Goal: Task Accomplishment & Management: Manage account settings

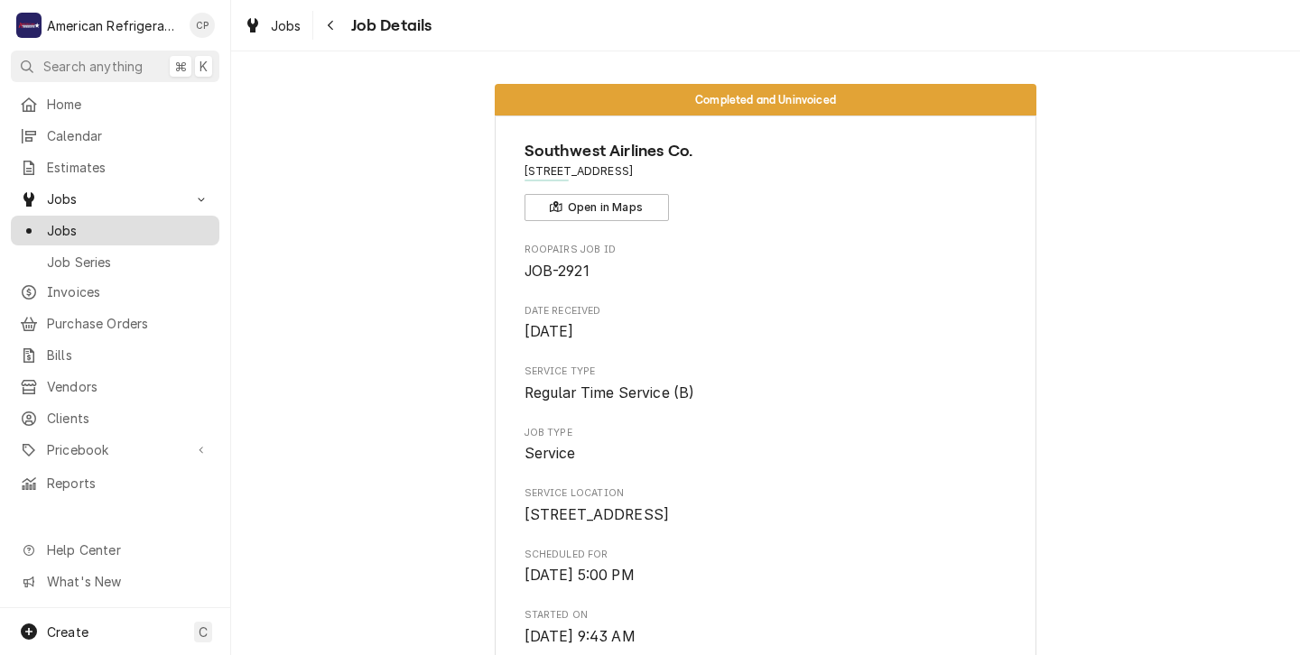
click at [65, 225] on span "Jobs" at bounding box center [128, 230] width 163 height 19
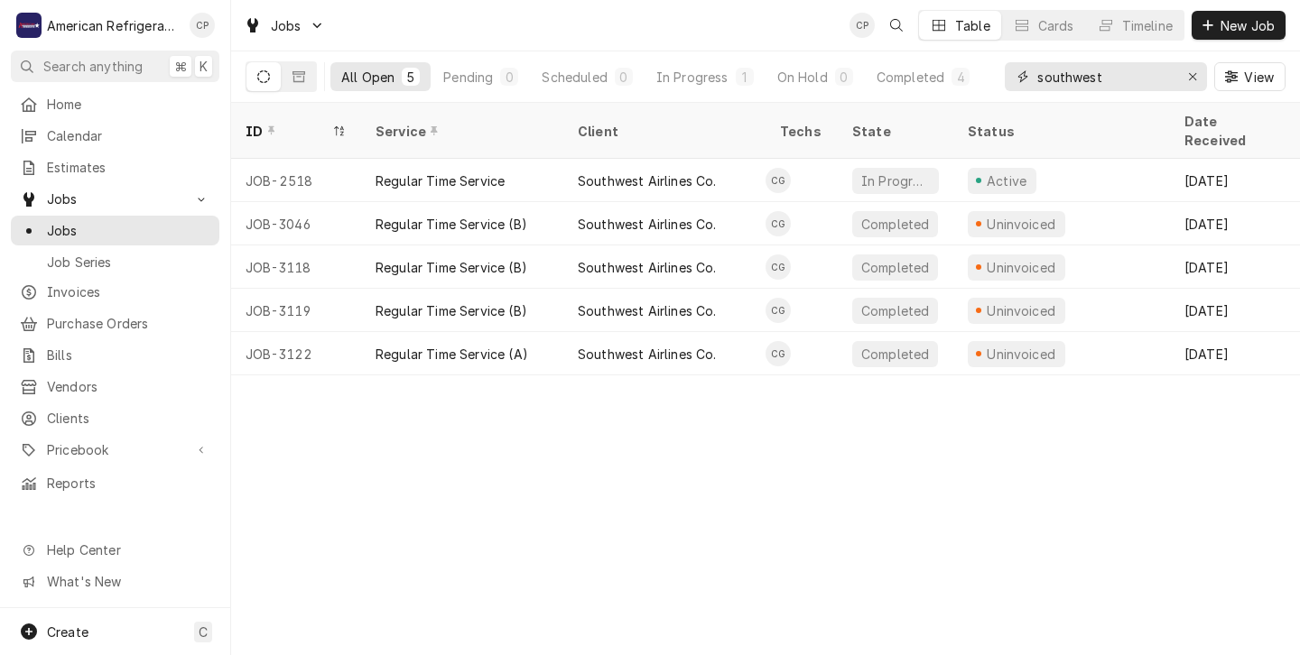
click at [1106, 74] on input "southwest" at bounding box center [1104, 76] width 135 height 29
type input "s"
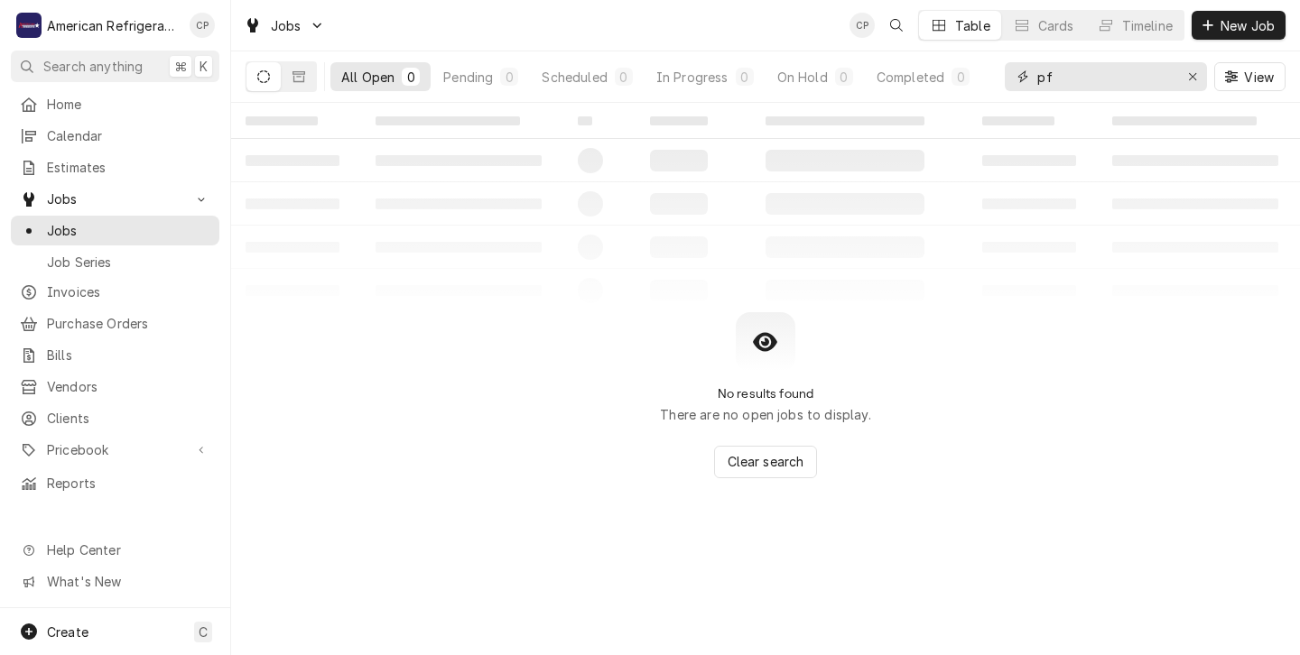
type input "p"
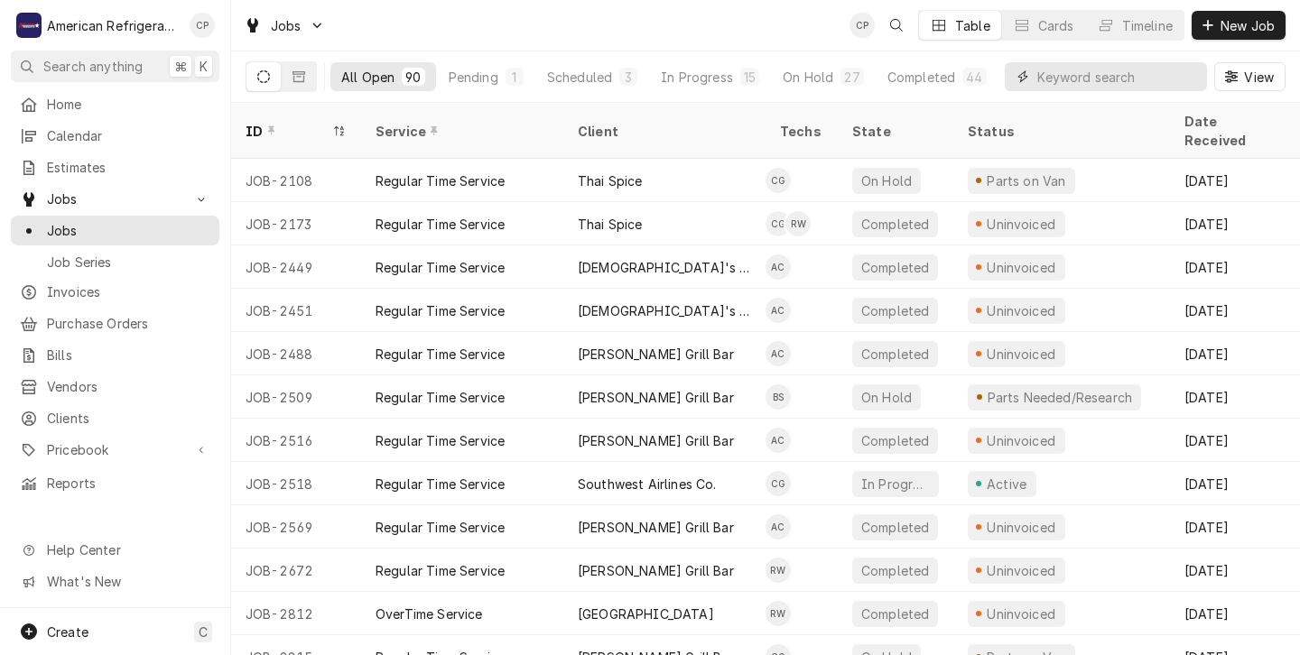
click at [1037, 78] on input "Dynamic Content Wrapper" at bounding box center [1117, 76] width 161 height 29
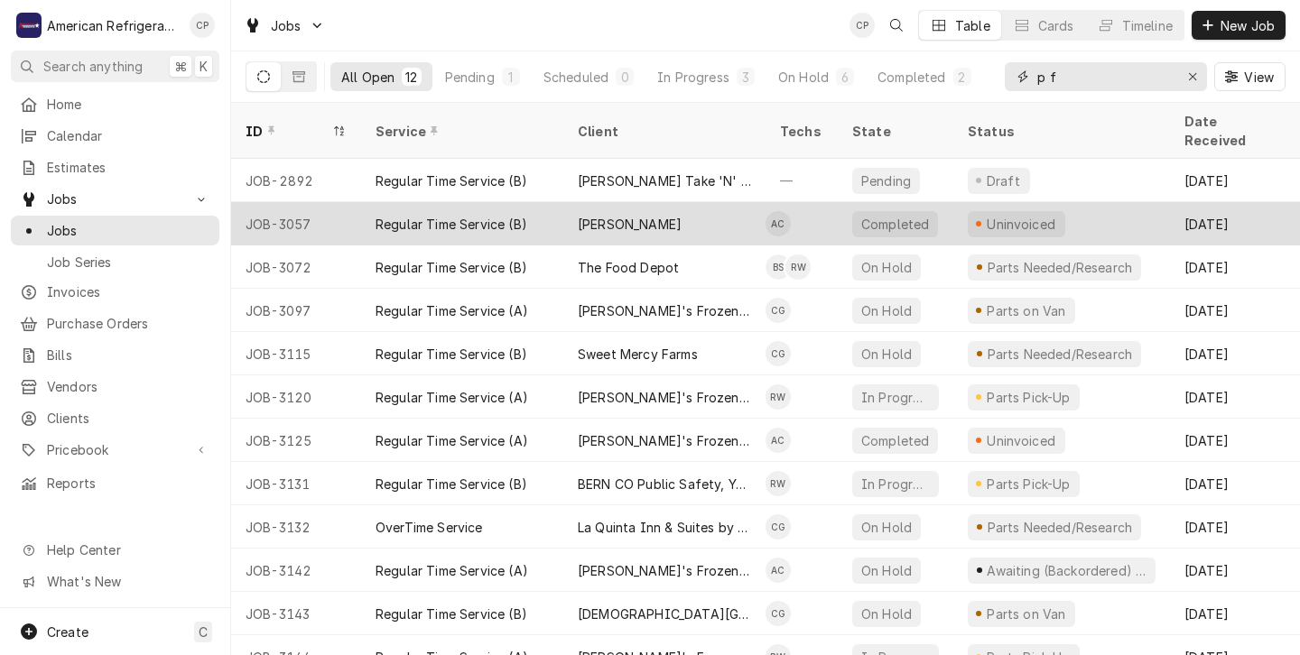
type input "p f"
click at [677, 206] on div "[PERSON_NAME]" at bounding box center [664, 223] width 202 height 43
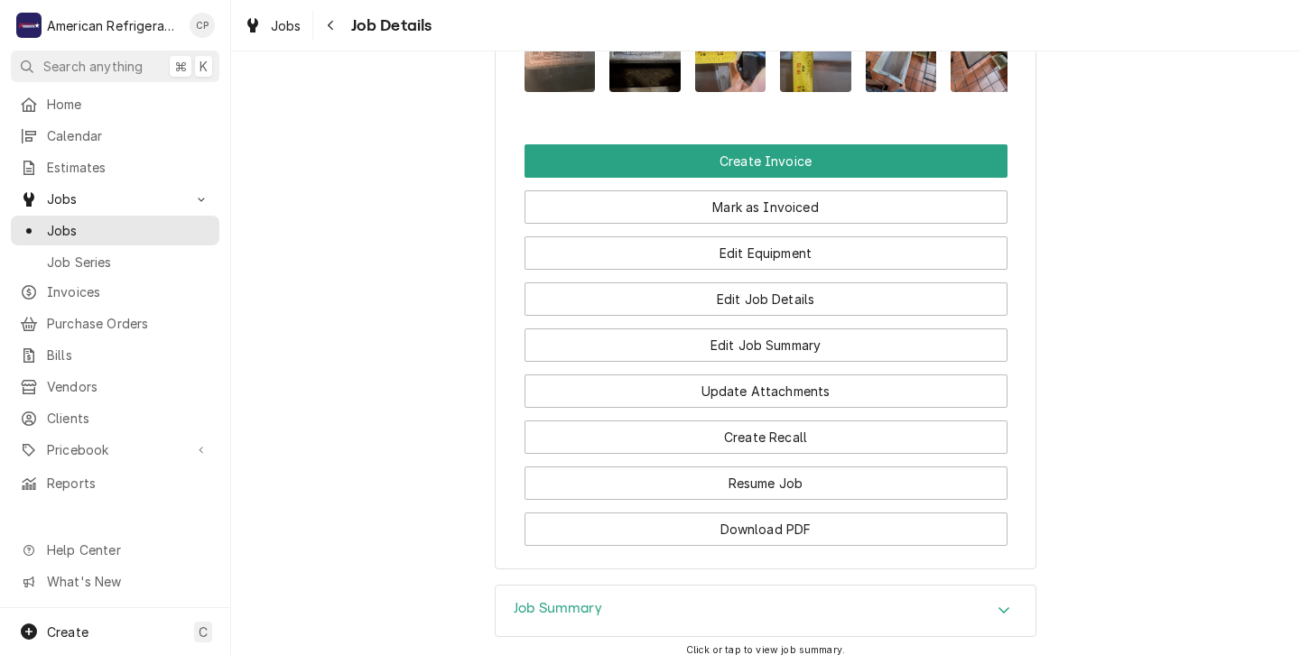
scroll to position [1662, 0]
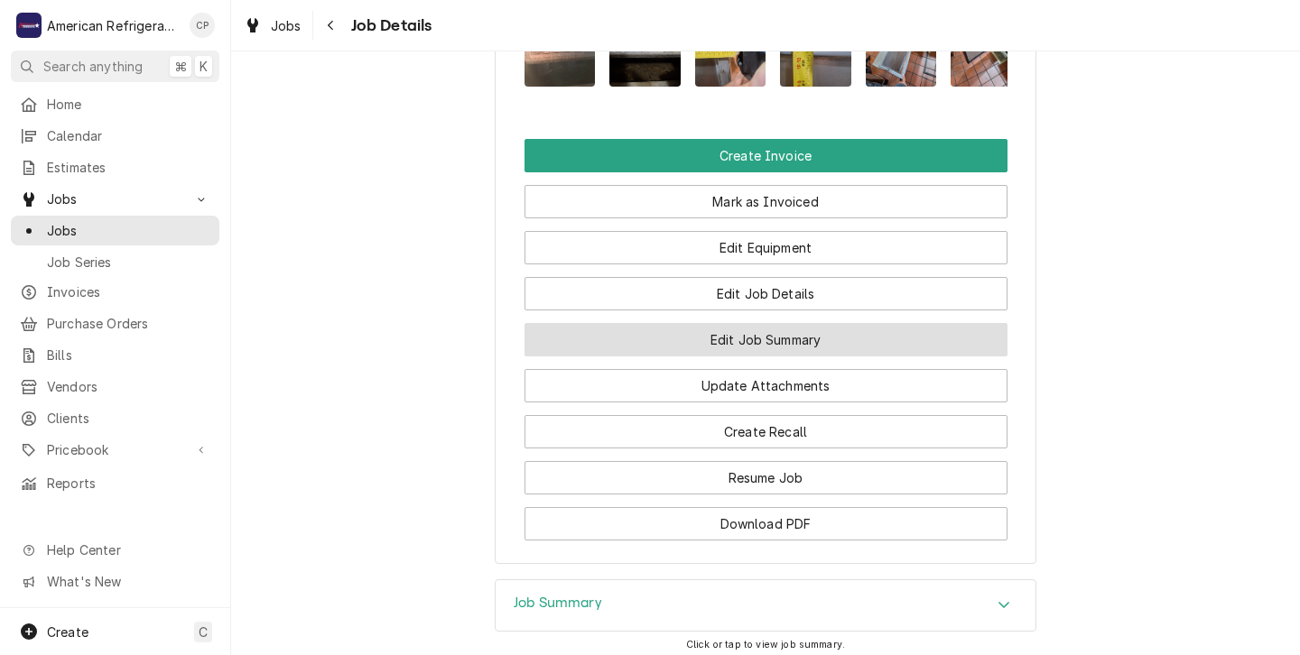
click at [749, 323] on button "Edit Job Summary" at bounding box center [766, 339] width 483 height 33
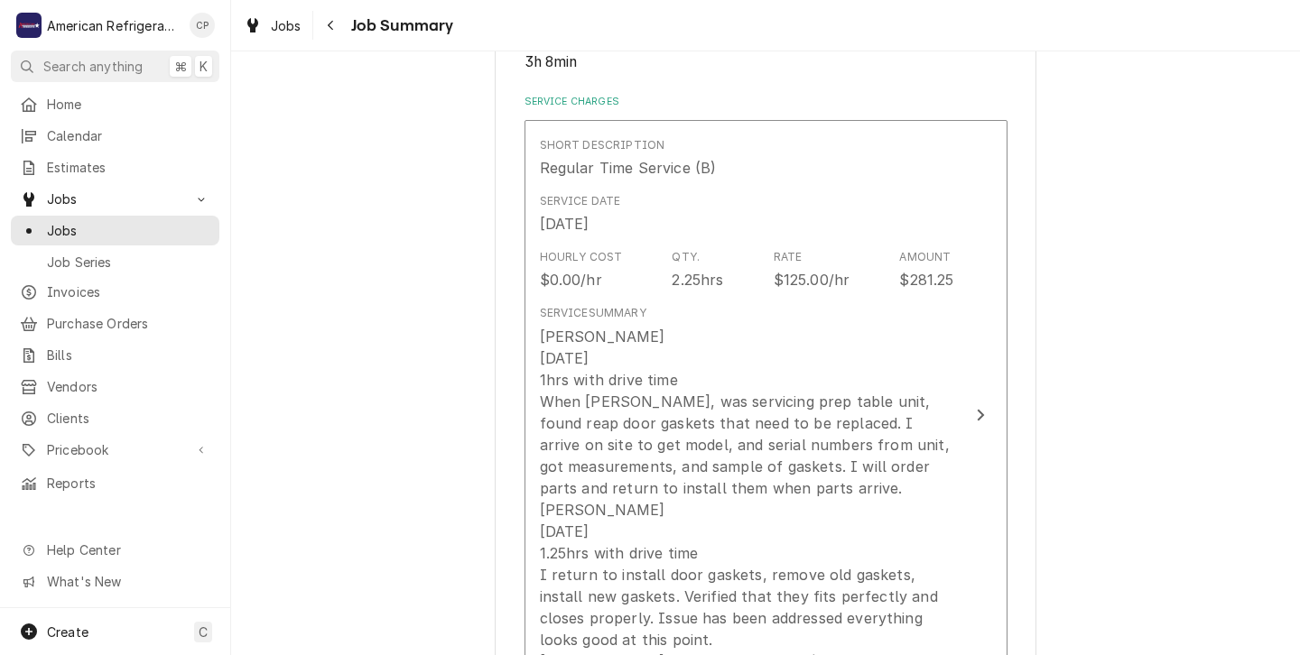
scroll to position [401, 0]
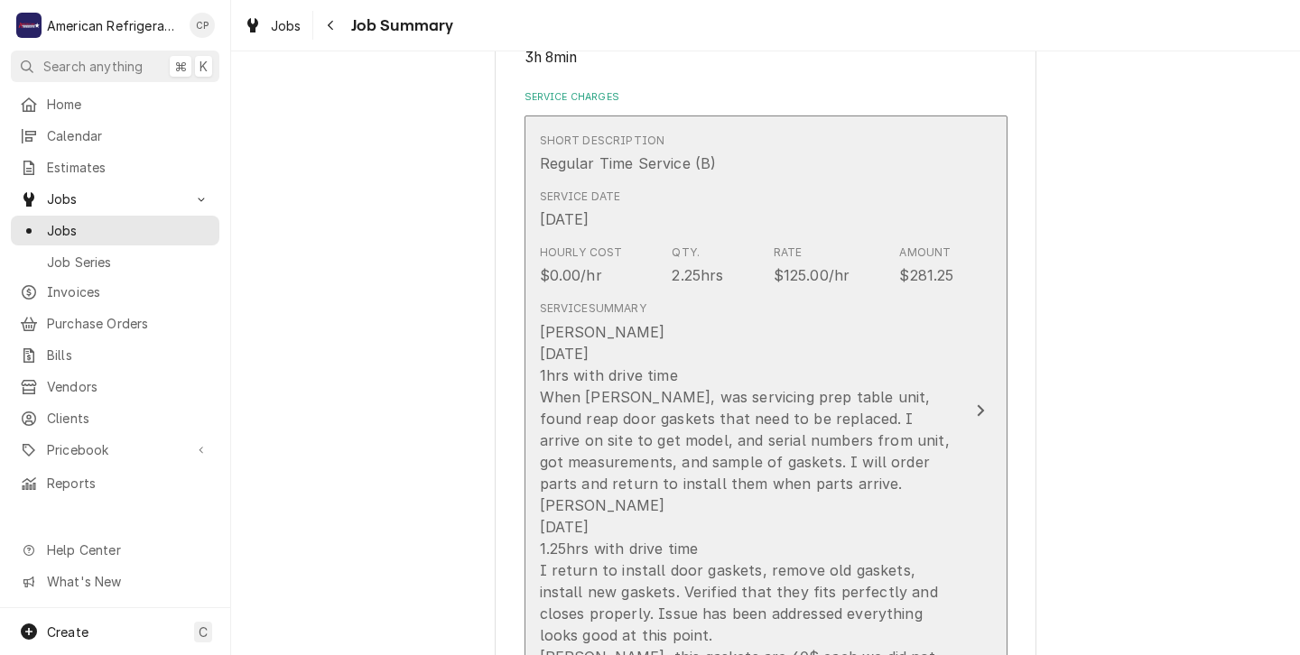
click at [765, 367] on div "[PERSON_NAME] [DATE] 1hrs with drive time When [PERSON_NAME], was servicing pre…" at bounding box center [747, 505] width 414 height 368
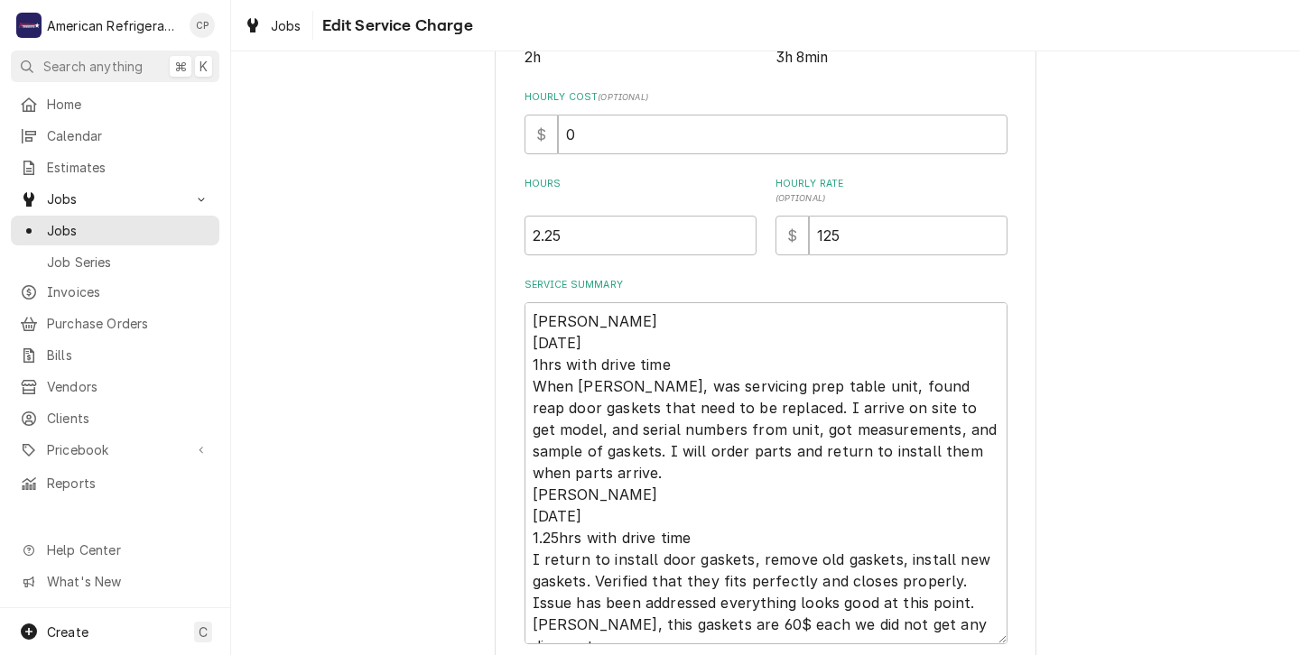
scroll to position [419, 0]
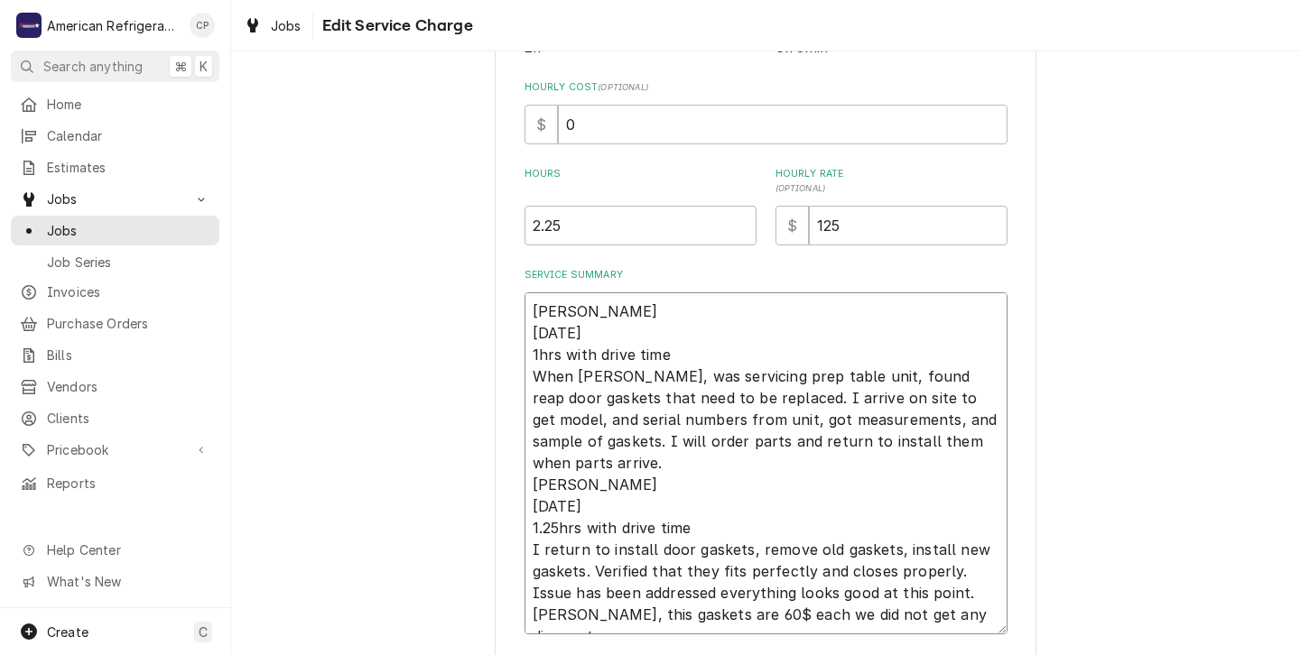
click at [674, 357] on textarea "Alvaro 9/19/25 1hrs with drive time When Brandon, was servicing prep table unit…" at bounding box center [766, 464] width 483 height 342
type textarea "x"
type textarea "Alvaro 9/19/25 1hrs with drive time When Brandon, was servicing prep table unit…"
type textarea "x"
type textarea "Alvaro 9/19/25 1hrs with drive tim When Brandon, was servicing prep table unit,…"
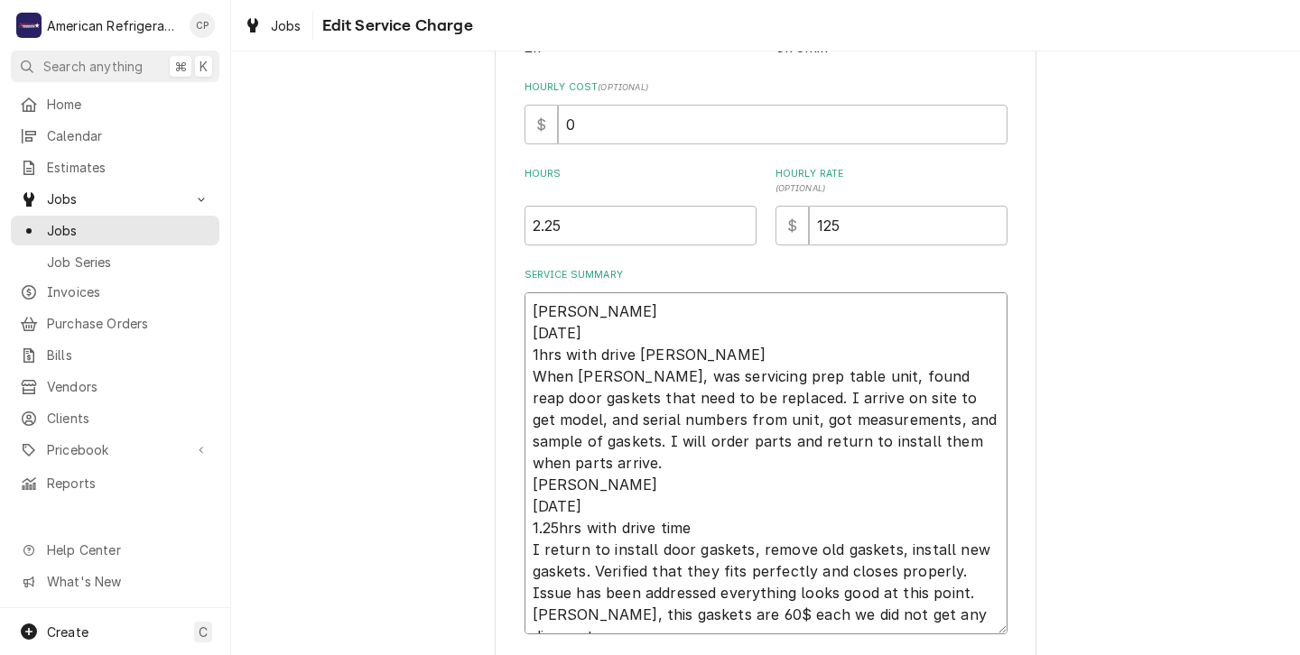
type textarea "x"
type textarea "Alvaro 9/19/25 1hrs with drive ti When Brandon, was servicing prep table unit, …"
type textarea "x"
type textarea "Alvaro 9/19/25 1hrs with drive t When Brandon, was servicing prep table unit, f…"
type textarea "x"
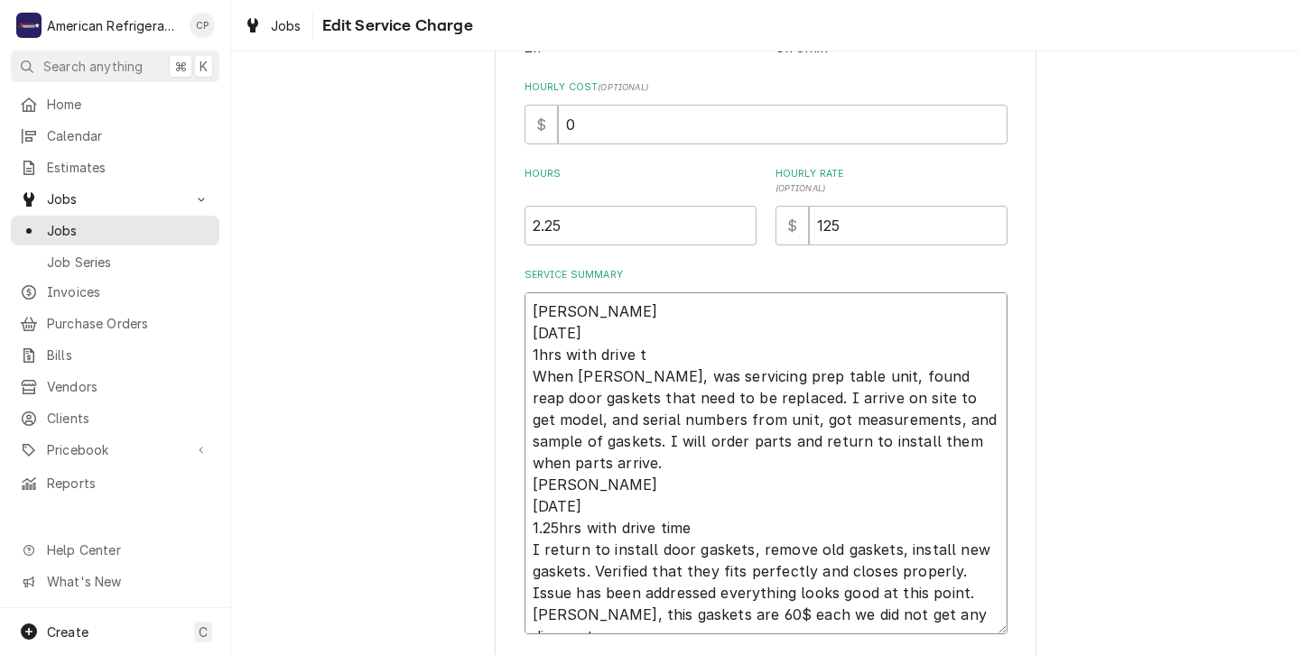
type textarea "Alvaro 9/19/25 1hrs with drive When Brandon, was servicing prep table unit, fou…"
type textarea "x"
type textarea "Alvaro 9/19/25 1hrs with drive When Brandon, was servicing prep table unit, fou…"
type textarea "x"
type textarea "Alvaro 9/19/25 1hrs with driv When Brandon, was servicing prep table unit, foun…"
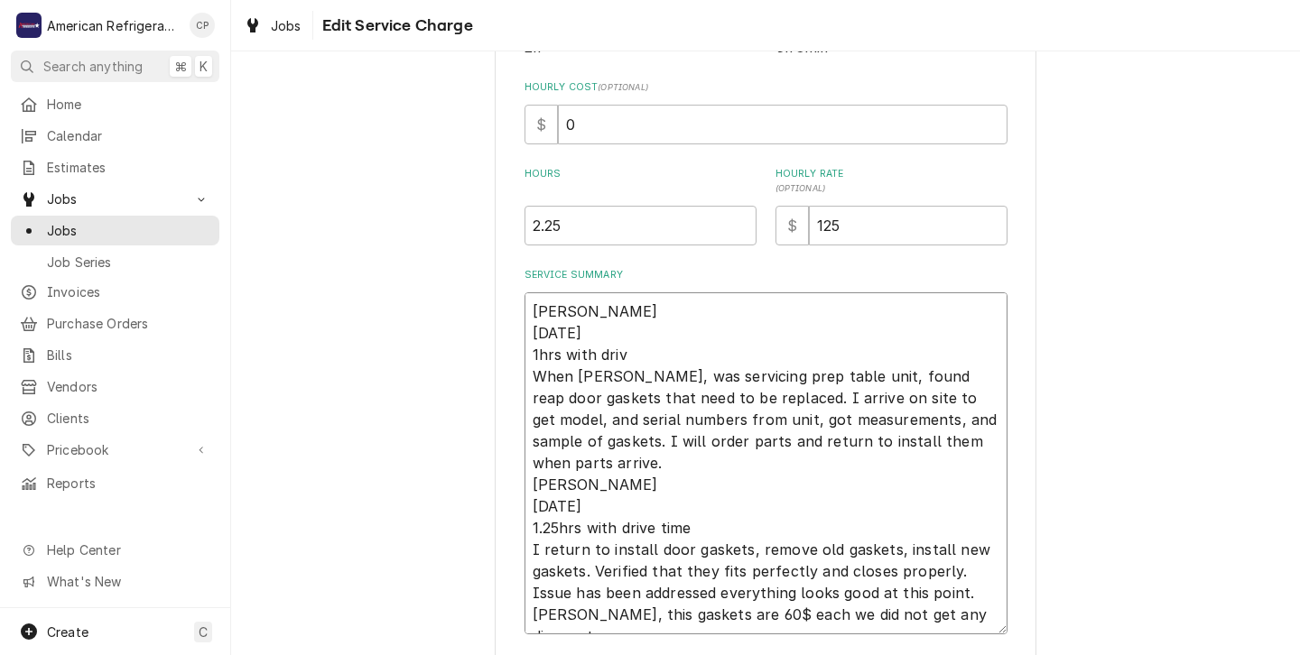
type textarea "x"
type textarea "Alvaro 9/19/25 1hrs with dri When Brandon, was servicing prep table unit, found…"
type textarea "x"
type textarea "Alvaro 9/19/25 1hrs with dr When Brandon, was servicing prep table unit, found …"
type textarea "x"
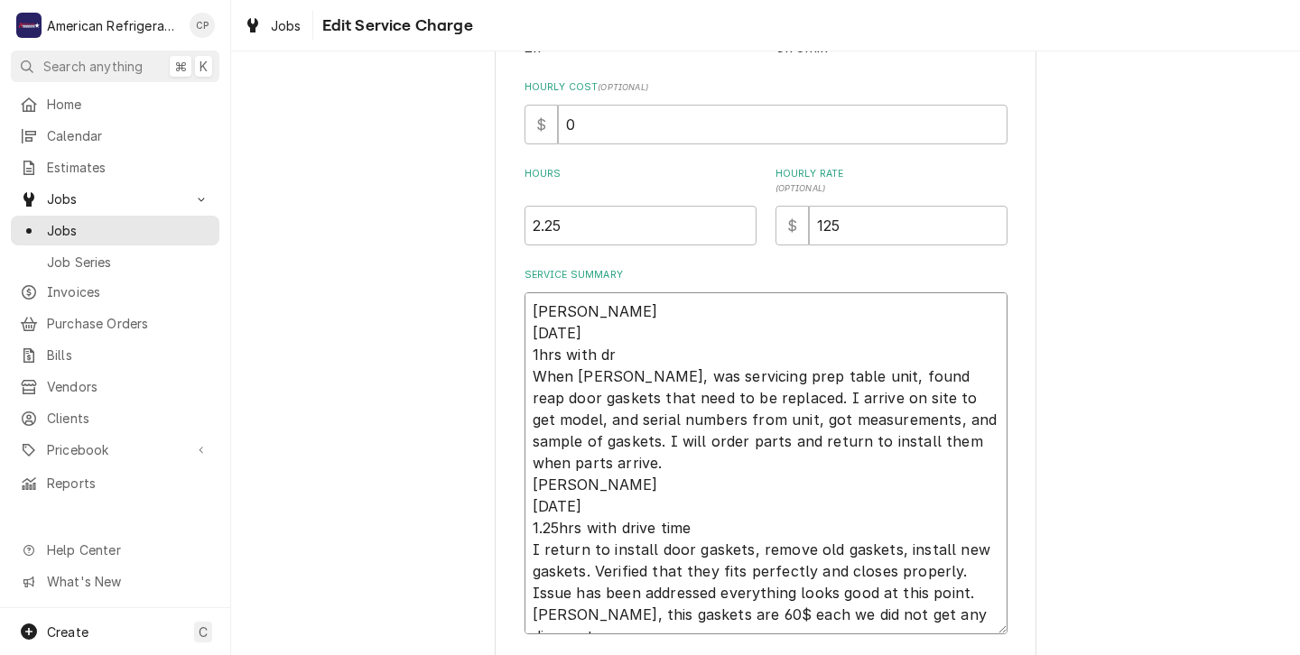
type textarea "Alvaro 9/19/25 1hrs with d When Brandon, was servicing prep table unit, found r…"
type textarea "x"
type textarea "Alvaro 9/19/25 1hrs with When Brandon, was servicing prep table unit, found rea…"
type textarea "x"
type textarea "Alvaro 9/19/25 1hrs with When Brandon, was servicing prep table unit, found rea…"
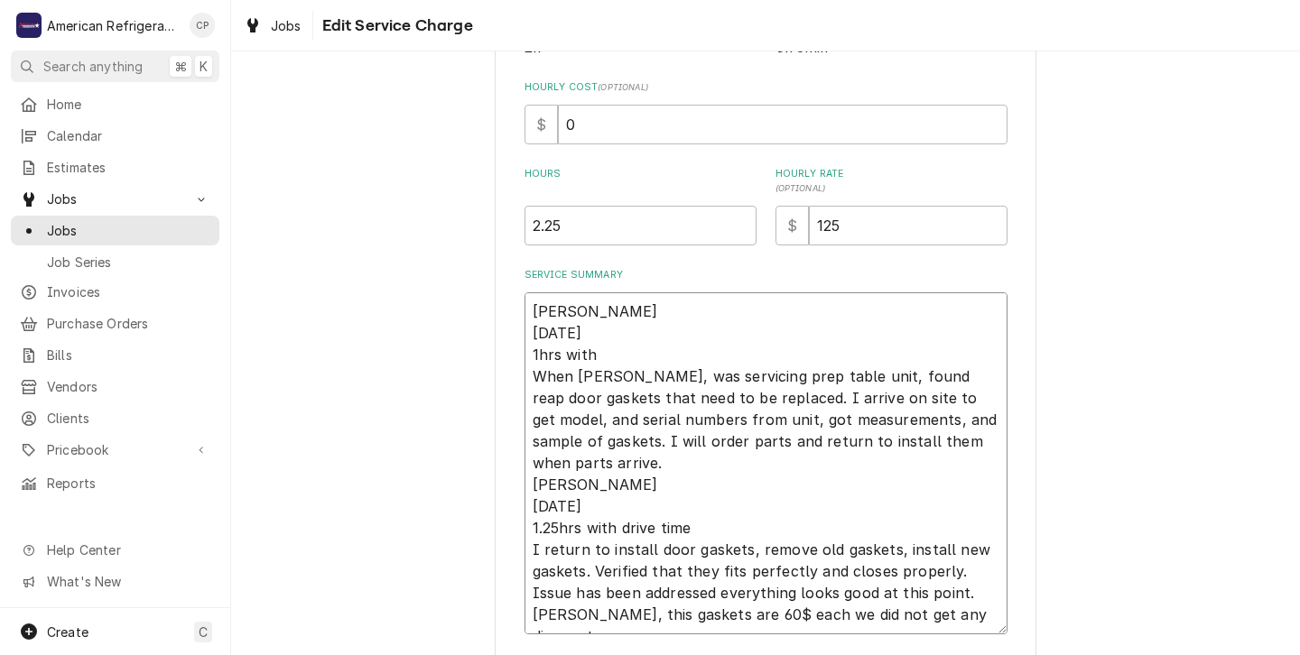
type textarea "x"
type textarea "Alvaro 9/19/25 1hrs wit When Brandon, was servicing prep table unit, found reap…"
type textarea "x"
type textarea "Alvaro 9/19/25 1hrs wi When Brandon, was servicing prep table unit, found reap …"
type textarea "x"
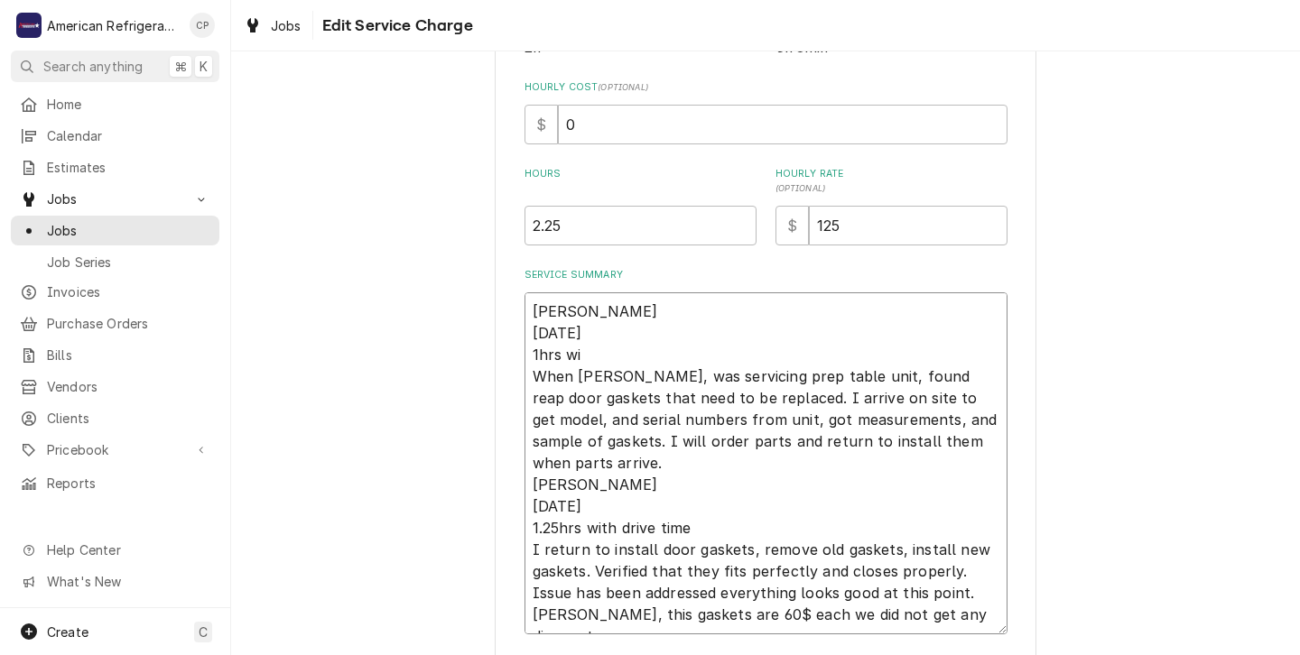
type textarea "Alvaro 9/19/25 1hrs w When Brandon, was servicing prep table unit, found reap d…"
type textarea "x"
type textarea "Alvaro 9/19/25 1hrs When Brandon, was servicing prep table unit, found reap doo…"
type textarea "x"
type textarea "Alvaro 9/19/25 1hrs When Brandon, was servicing prep table unit, found reap doo…"
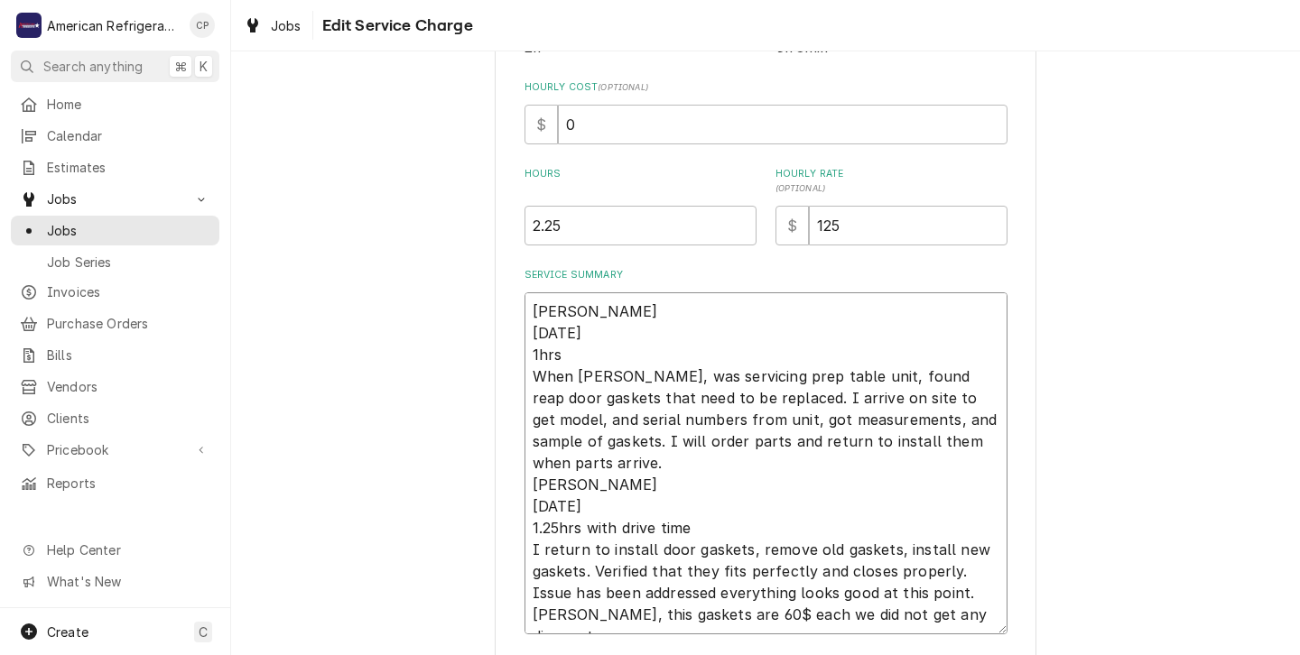
type textarea "x"
type textarea "Alvaro 9/19/25 1hr When Brandon, was servicing prep table unit, found reap door…"
type textarea "x"
type textarea "Alvaro 9/19/25 1h When Brandon, was servicing prep table unit, found reap door …"
type textarea "x"
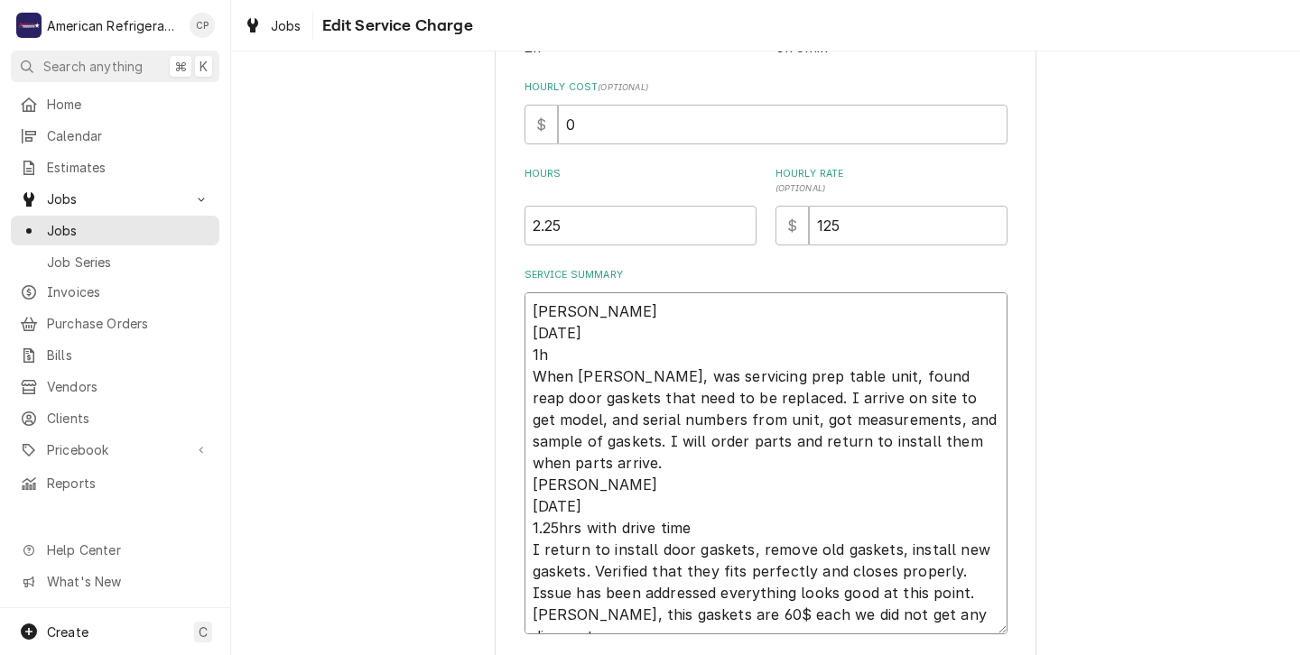
type textarea "Alvaro 9/19/25 1 When Brandon, was servicing prep table unit, found reap door g…"
type textarea "x"
type textarea "Alvaro 9/19/25 When Brandon, was servicing prep table unit, found reap door gas…"
click at [688, 535] on textarea "Alvaro 9/19/25 When Brandon, was servicing prep table unit, found reap door gas…" at bounding box center [766, 464] width 483 height 342
type textarea "x"
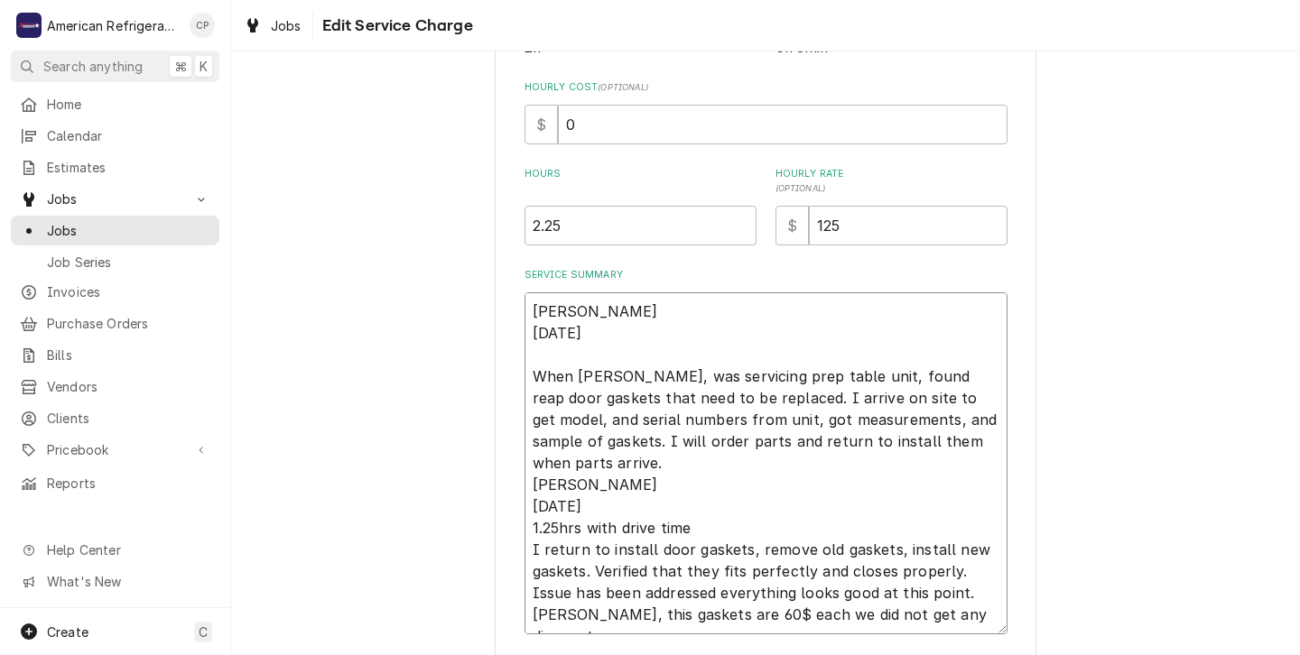
type textarea "Alvaro 9/19/25 When Brandon, was servicing prep table unit, found reap door gas…"
type textarea "x"
type textarea "Alvaro 9/19/25 When Brandon, was servicing prep table unit, found reap door gas…"
type textarea "x"
type textarea "Alvaro 9/19/25 When Brandon, was servicing prep table unit, found reap door gas…"
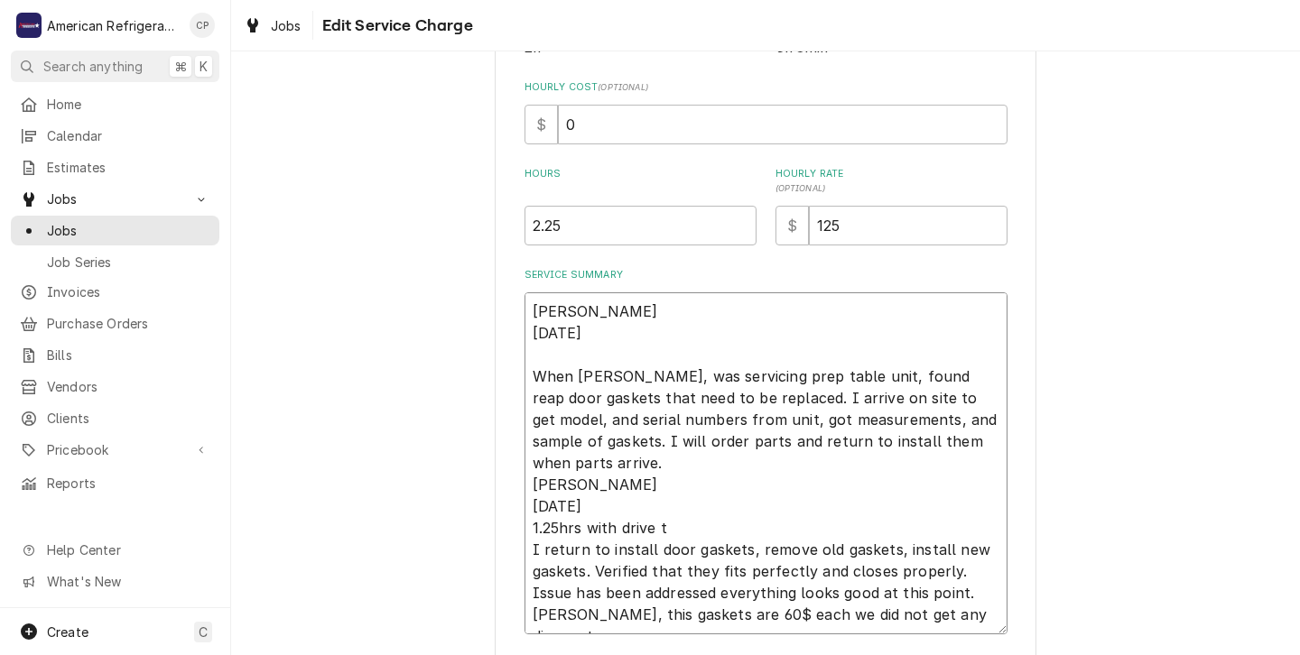
type textarea "x"
type textarea "Alvaro 9/19/25 When Brandon, was servicing prep table unit, found reap door gas…"
type textarea "x"
type textarea "Alvaro 9/19/25 When Brandon, was servicing prep table unit, found reap door gas…"
type textarea "x"
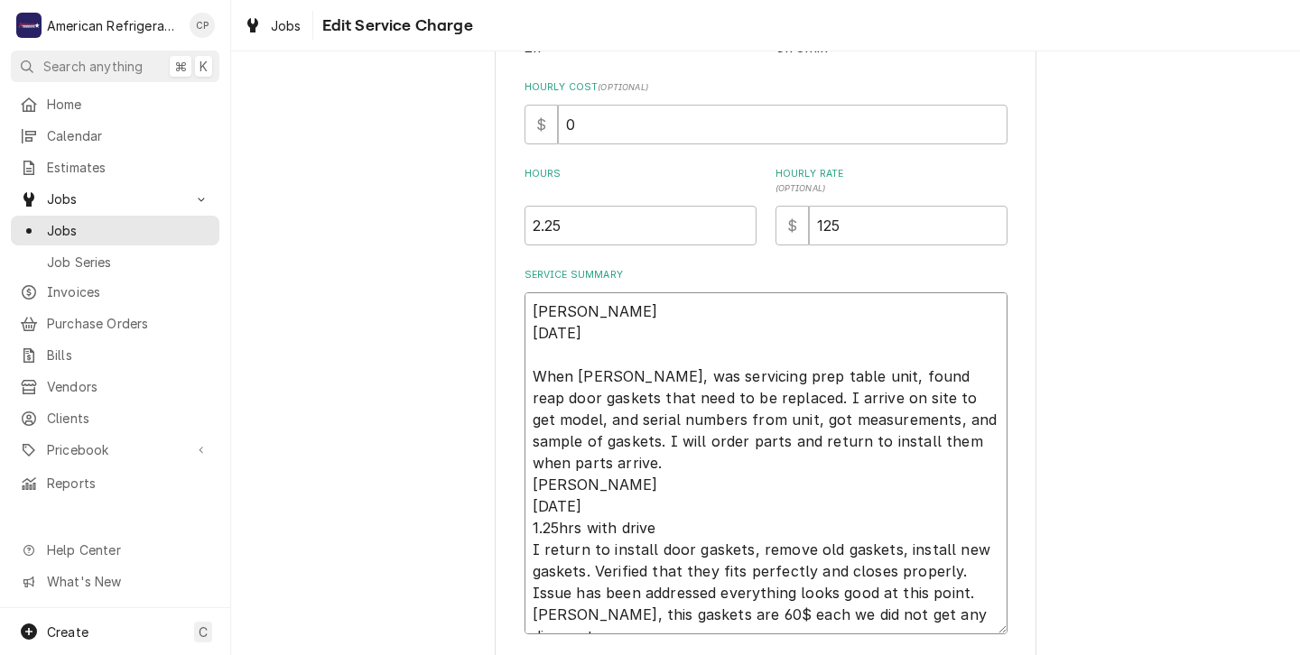
type textarea "Alvaro 9/19/25 When Brandon, was servicing prep table unit, found reap door gas…"
type textarea "x"
type textarea "Alvaro 9/19/25 When Brandon, was servicing prep table unit, found reap door gas…"
type textarea "x"
type textarea "Alvaro 9/19/25 When Brandon, was servicing prep table unit, found reap door gas…"
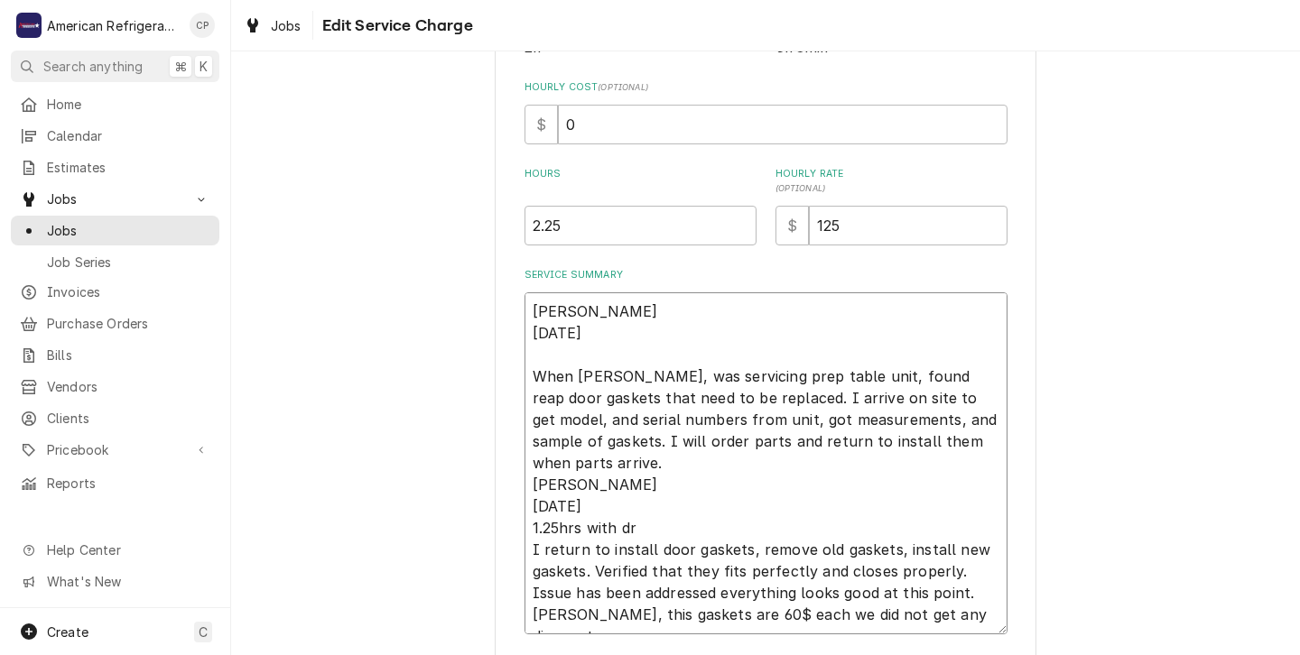
type textarea "x"
type textarea "Alvaro 9/19/25 When Brandon, was servicing prep table unit, found reap door gas…"
type textarea "x"
type textarea "Alvaro 9/19/25 When Brandon, was servicing prep table unit, found reap door gas…"
type textarea "x"
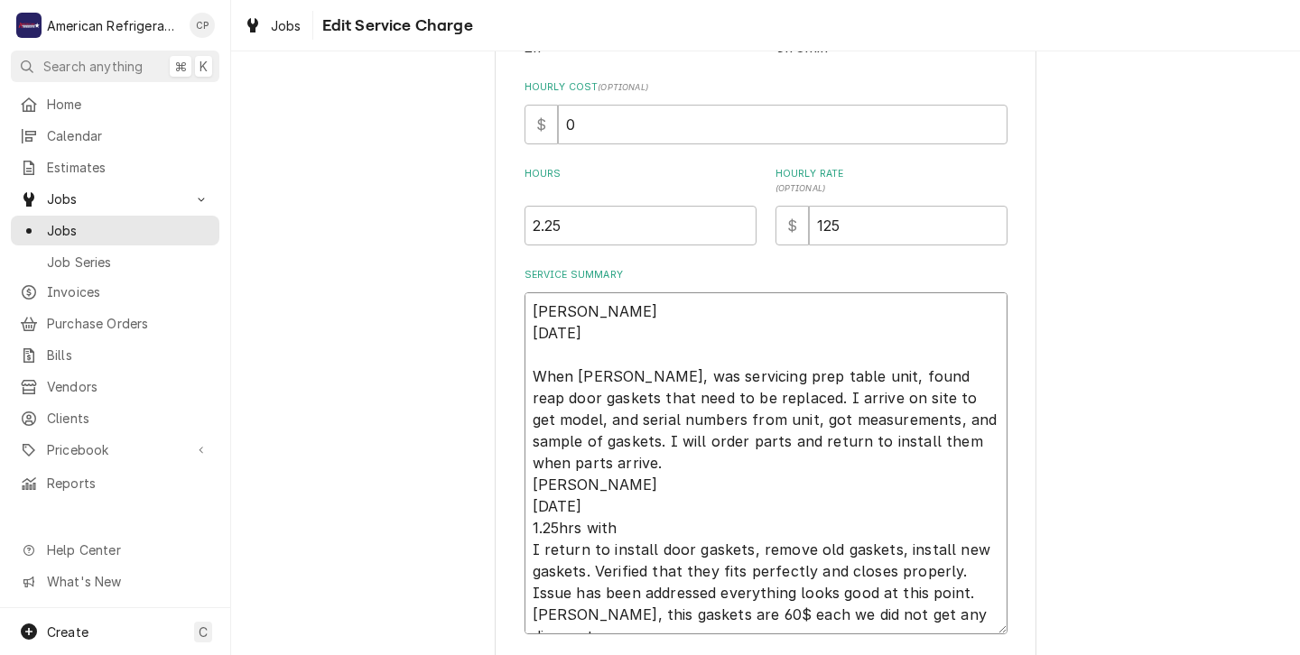
type textarea "Alvaro 9/19/25 When Brandon, was servicing prep table unit, found reap door gas…"
type textarea "x"
type textarea "Alvaro 9/19/25 When Brandon, was servicing prep table unit, found reap door gas…"
type textarea "x"
type textarea "Alvaro 9/19/25 When Brandon, was servicing prep table unit, found reap door gas…"
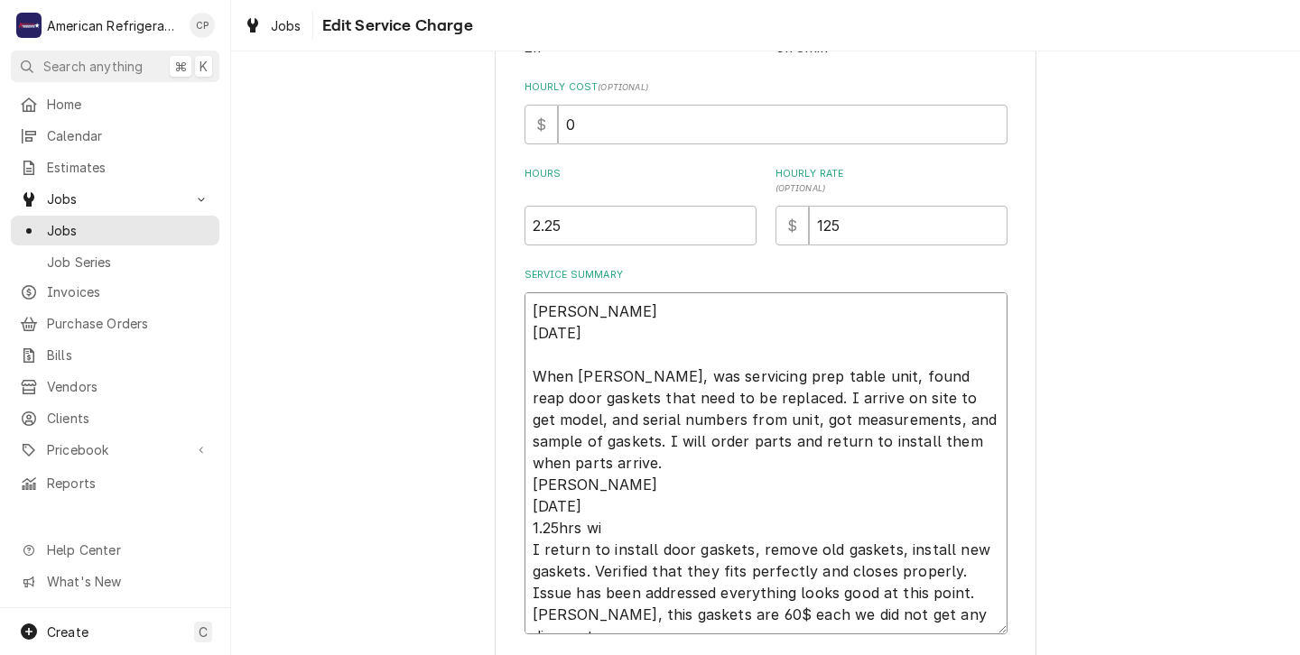
type textarea "x"
type textarea "Alvaro 9/19/25 When Brandon, was servicing prep table unit, found reap door gas…"
type textarea "x"
type textarea "Alvaro 9/19/25 When Brandon, was servicing prep table unit, found reap door gas…"
type textarea "x"
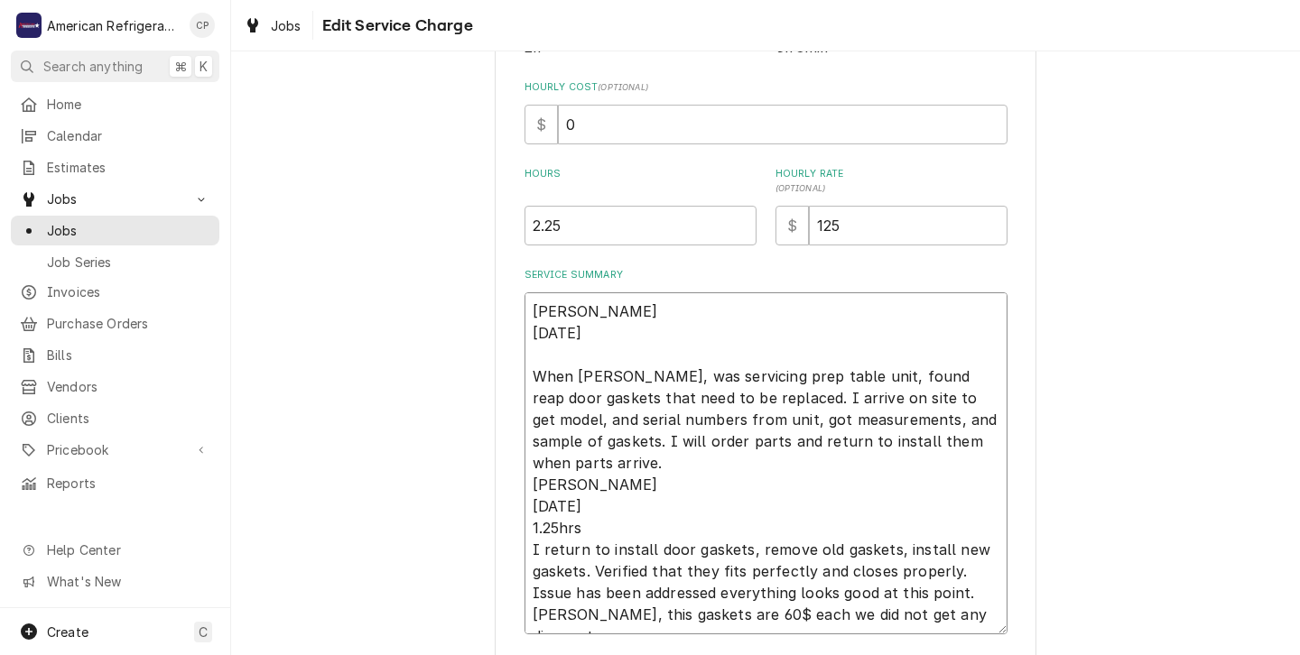
type textarea "Alvaro 9/19/25 When Brandon, was servicing prep table unit, found reap door gas…"
type textarea "x"
type textarea "Alvaro 9/19/25 When Brandon, was servicing prep table unit, found reap door gas…"
type textarea "x"
type textarea "Alvaro 9/19/25 When Brandon, was servicing prep table unit, found reap door gas…"
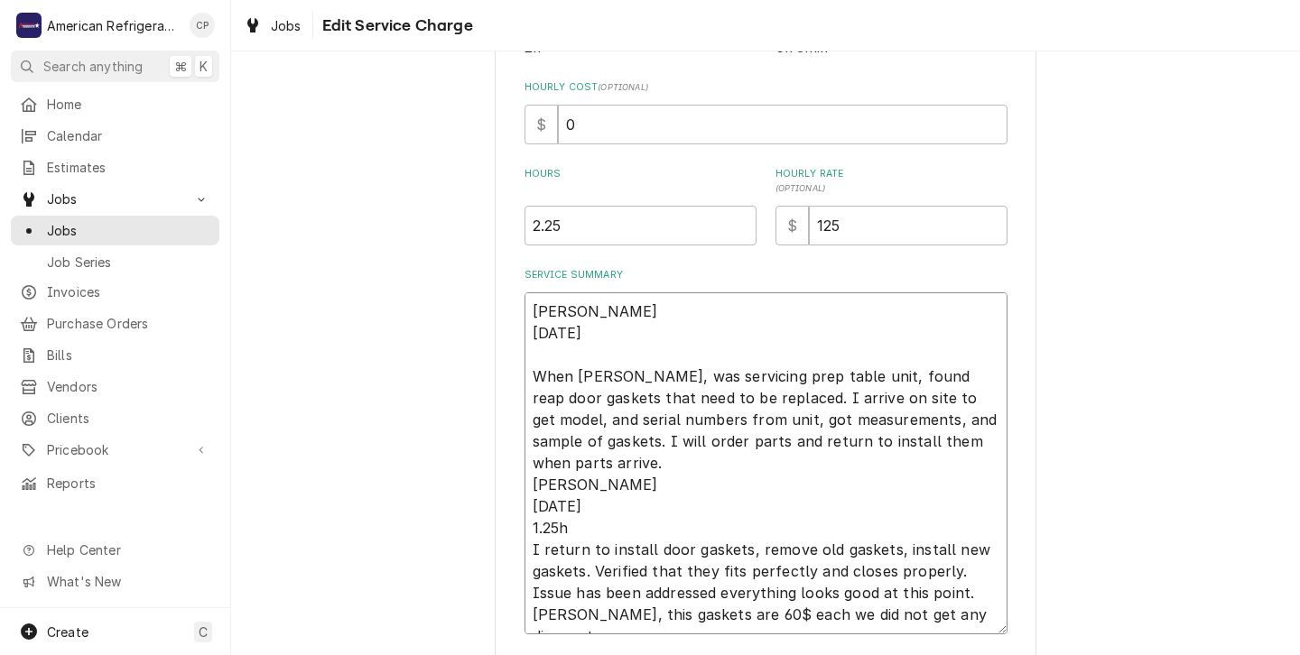
type textarea "x"
type textarea "Alvaro 9/19/25 When Brandon, was servicing prep table unit, found reap door gas…"
type textarea "x"
type textarea "Alvaro 9/19/25 When Brandon, was servicing prep table unit, found reap door gas…"
type textarea "x"
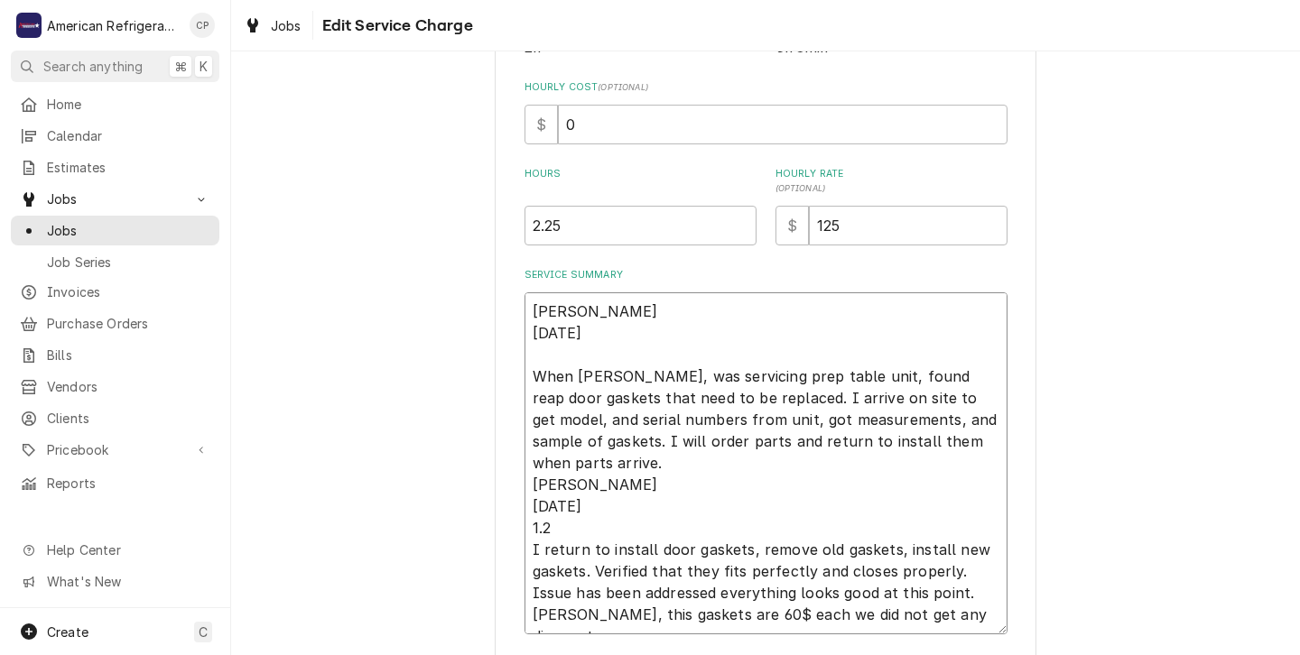
type textarea "Alvaro 9/19/25 When Brandon, was servicing prep table unit, found reap door gas…"
type textarea "x"
type textarea "Alvaro 9/19/25 When Brandon, was servicing prep table unit, found reap door gas…"
type textarea "x"
type textarea "Alvaro 9/19/25 When Brandon, was servicing prep table unit, found reap door gas…"
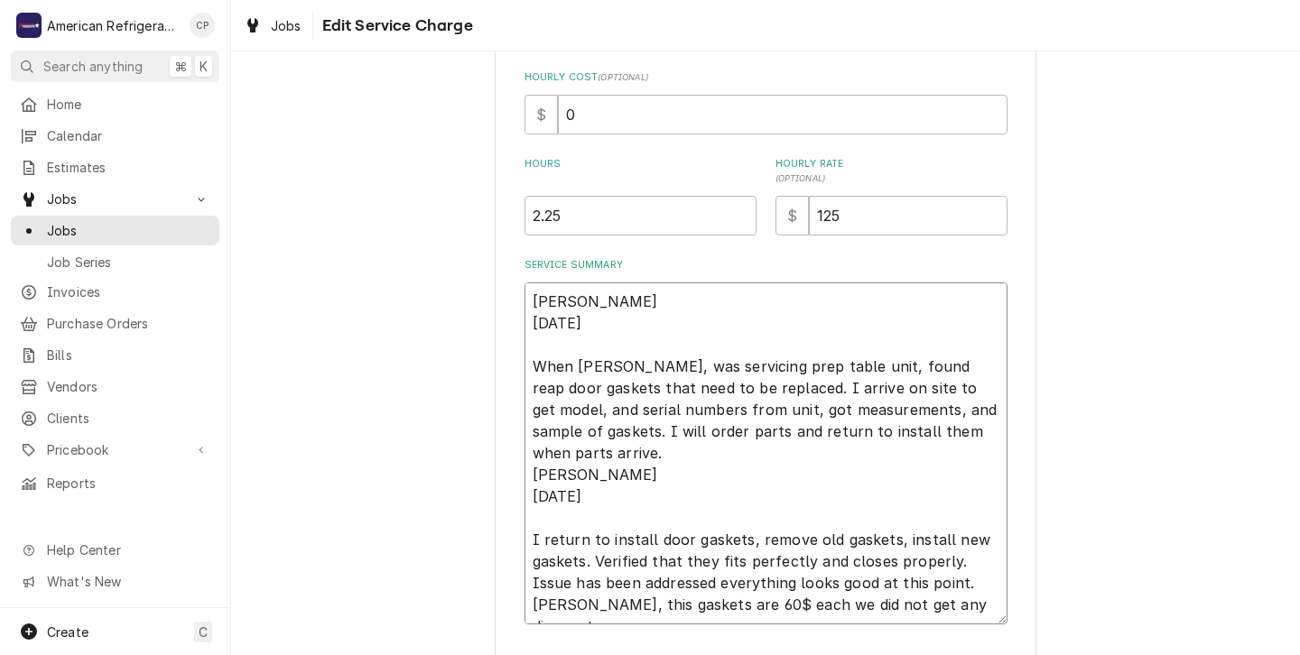
scroll to position [420, 0]
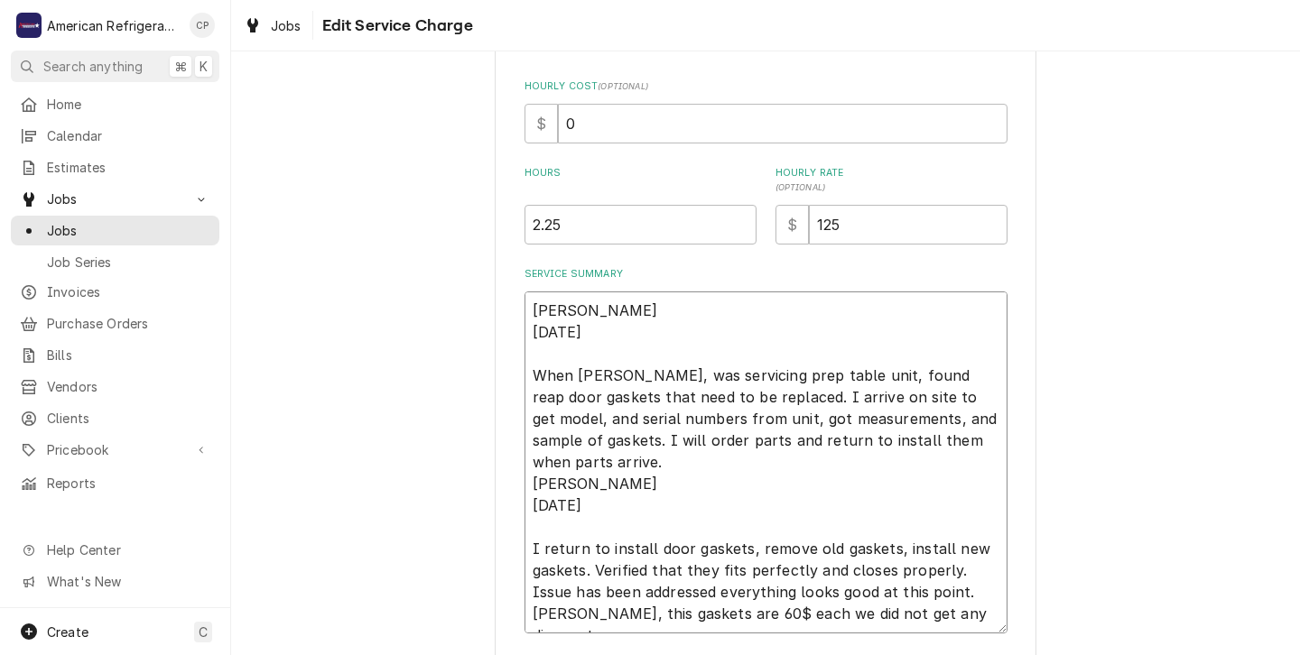
click at [929, 376] on textarea "Alvaro 9/19/25 When Brandon, was servicing prep table unit, found reap door gas…" at bounding box center [766, 463] width 483 height 342
type textarea "x"
type textarea "Alvaro 9/19/25 When Brandon, was servicing prep table unit, found rea door gask…"
type textarea "x"
type textarea "Alvaro 9/19/25 When Brandon, was servicing prep table unit, found re door gaske…"
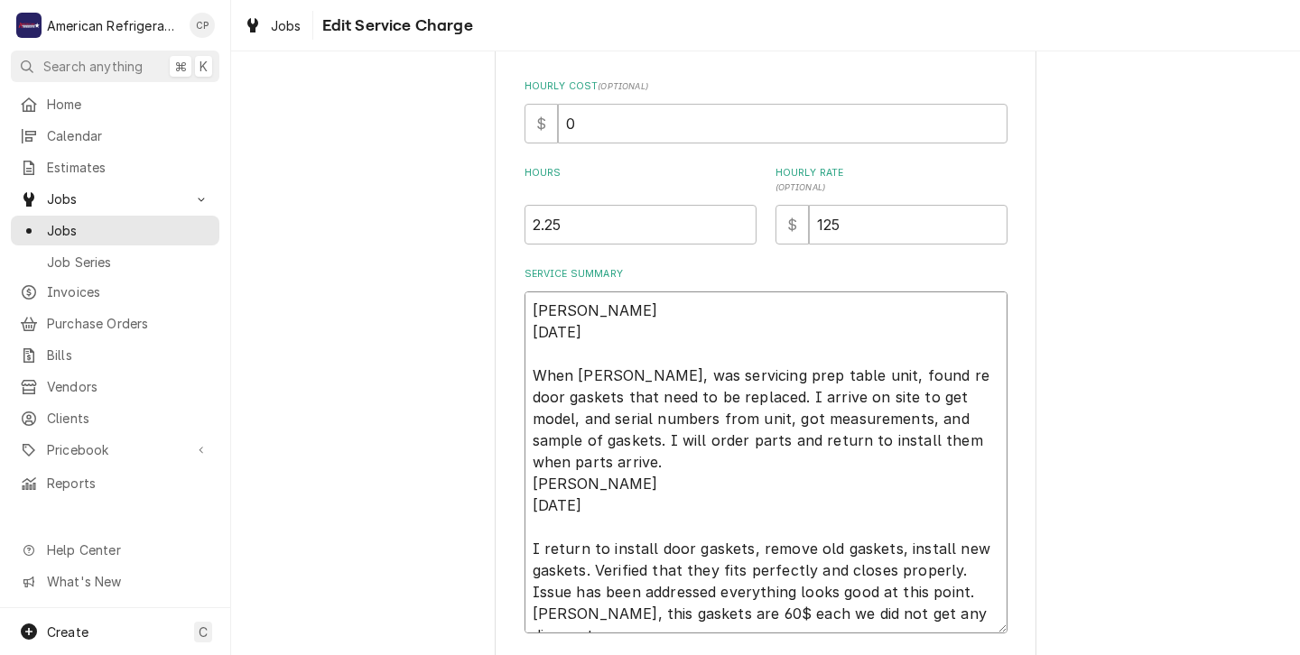
type textarea "x"
type textarea "Alvaro 9/19/25 When Brandon, was servicing prep table unit, found r door gasket…"
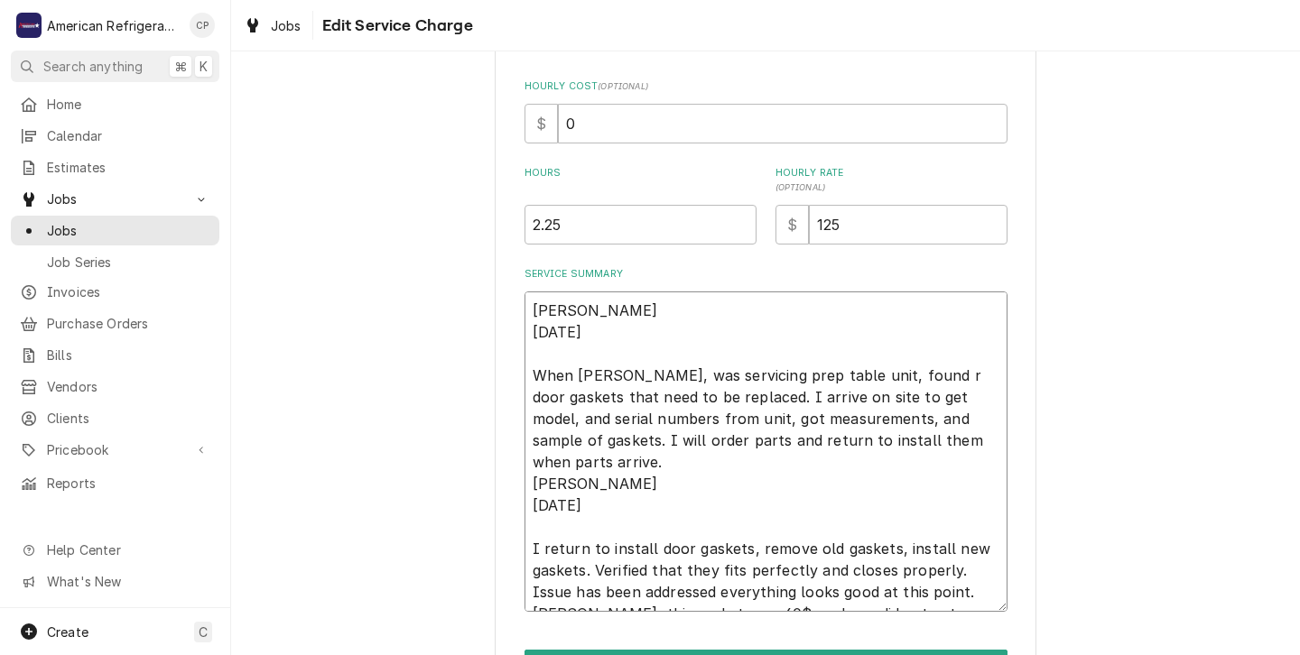
type textarea "x"
type textarea "Alvaro 9/19/25 When Brandon, was servicing prep table unit, found door gaskets …"
type textarea "x"
type textarea "Alvaro 9/19/25 When Brandon, was servicing prep table unit, found t door gasket…"
type textarea "x"
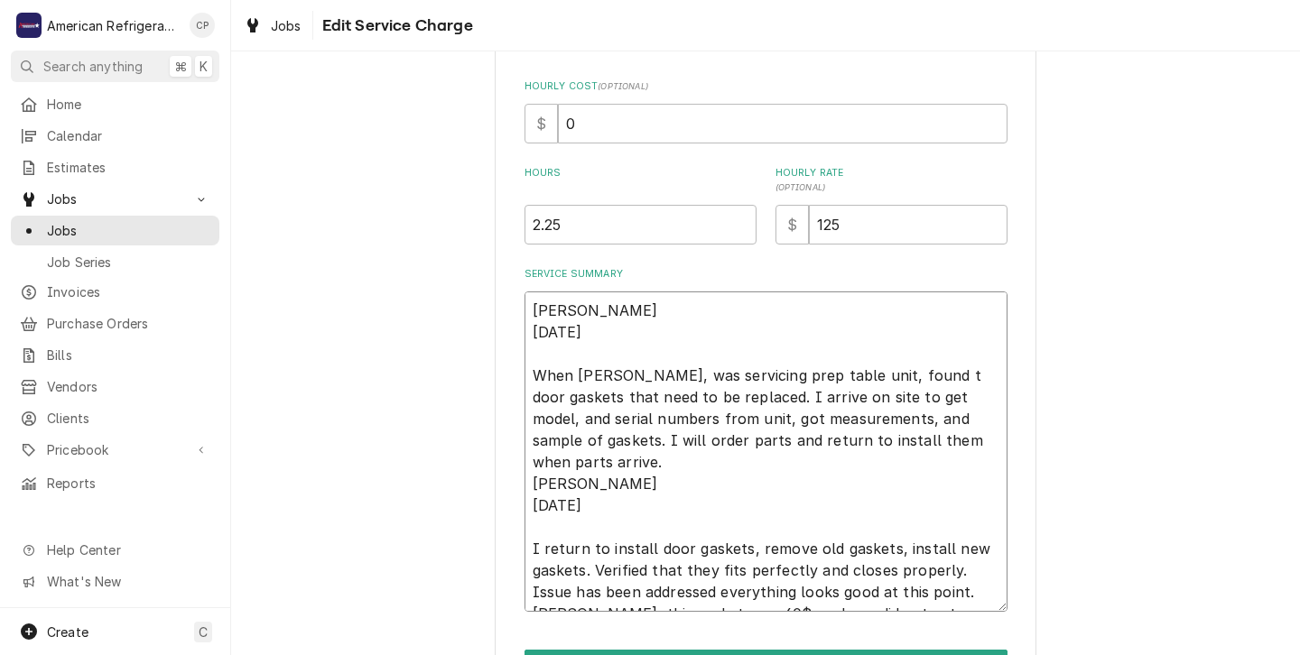
type textarea "Alvaro 9/19/25 When Brandon, was servicing prep table unit, found to door gaske…"
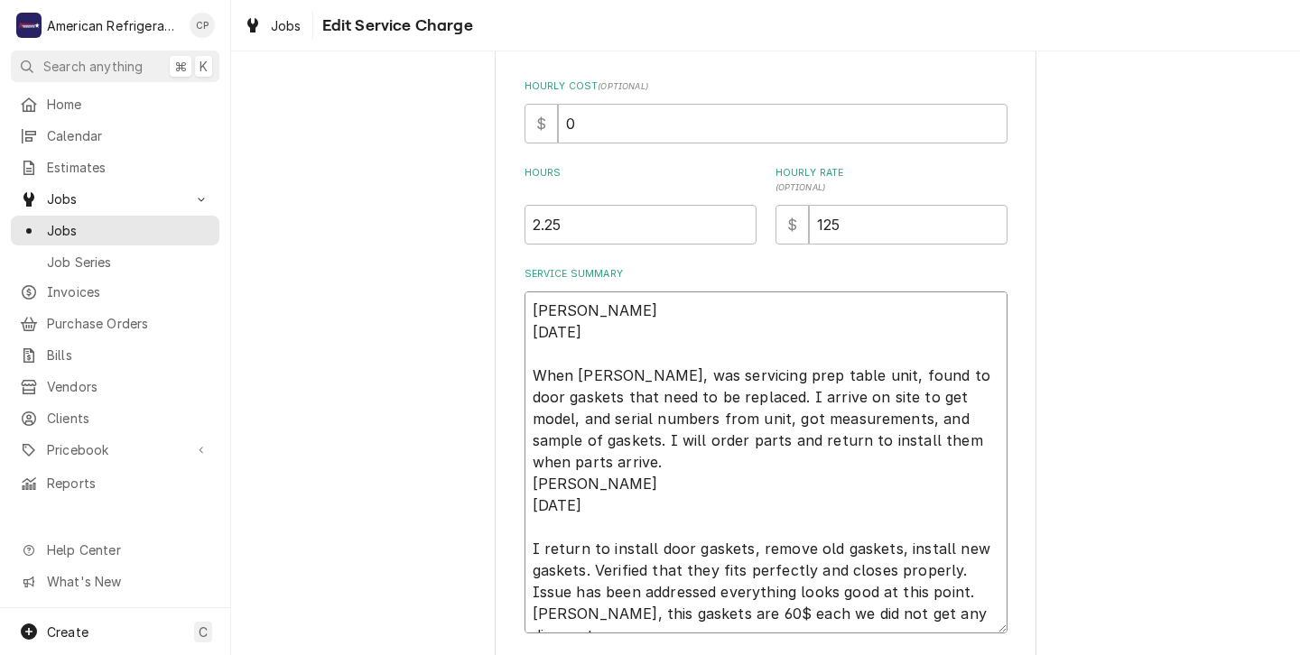
type textarea "x"
type textarea "Alvaro 9/19/25 When Brandon, was servicing prep table unit, found tor door gask…"
type textarea "x"
type textarea "Alvaro 9/19/25 When Brandon, was servicing prep table unit, found torn door gas…"
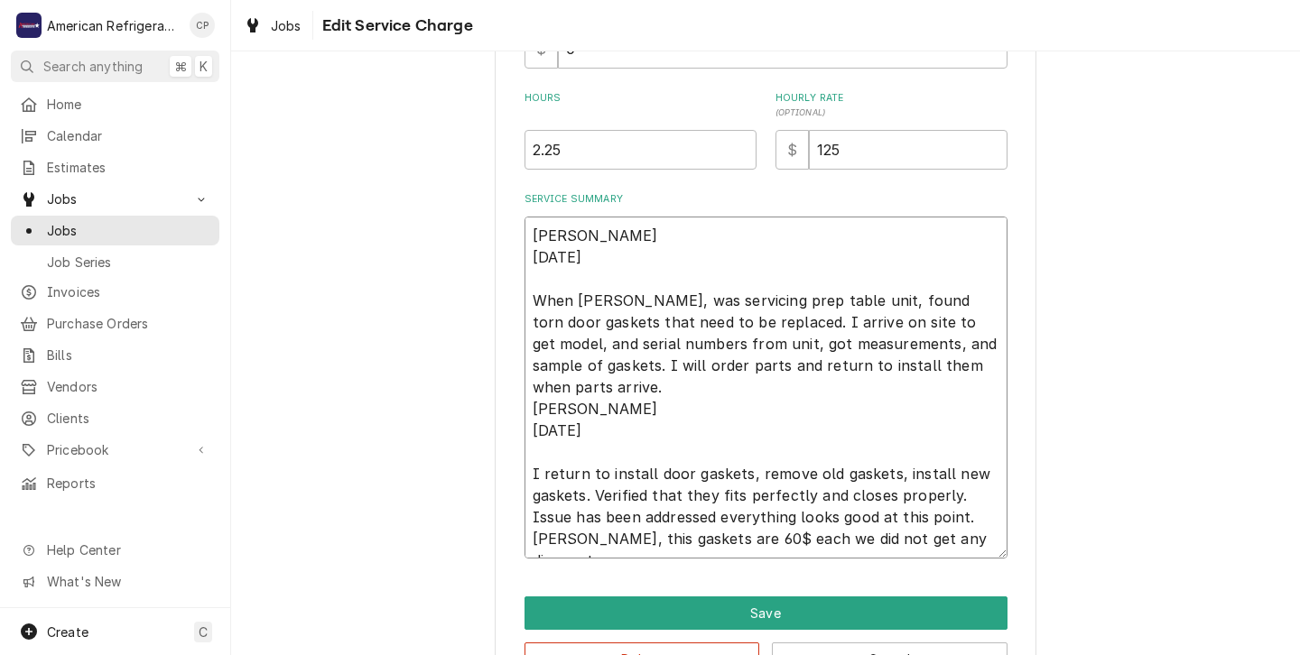
scroll to position [557, 0]
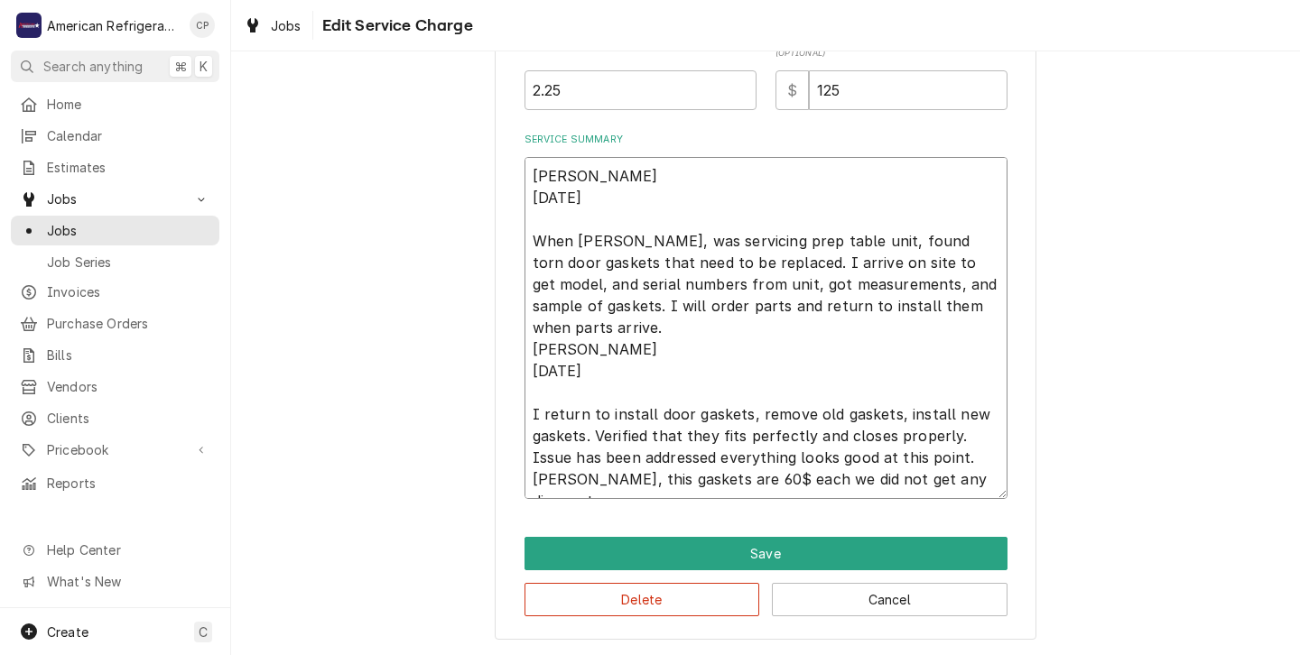
click at [980, 483] on textarea "Alvaro 9/19/25 When Brandon, was servicing prep table unit, found torn door gas…" at bounding box center [766, 328] width 483 height 342
type textarea "x"
type textarea "Alvaro 9/19/25 When Brandon, was servicing prep table unit, found torn door gas…"
type textarea "x"
type textarea "Alvaro 9/19/25 When Brandon, was servicing prep table unit, found torn door gas…"
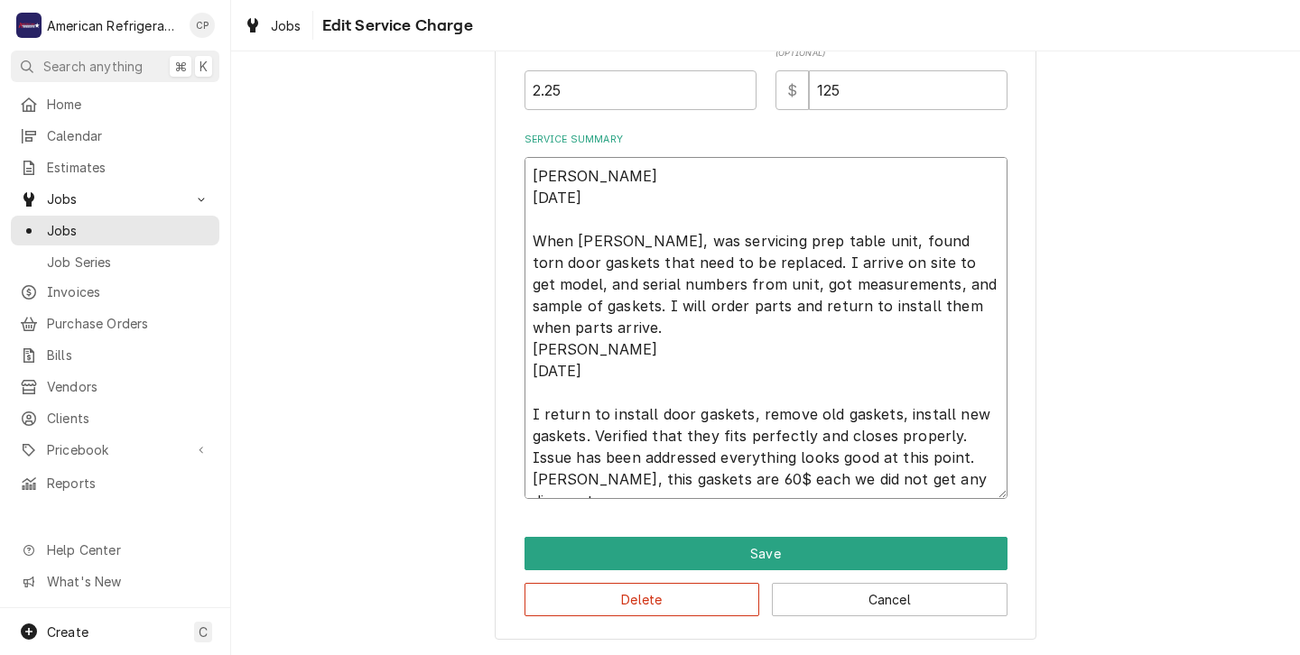
type textarea "x"
type textarea "Alvaro 9/19/25 When Brandon, was servicing prep table unit, found torn door gas…"
type textarea "x"
type textarea "Alvaro 9/19/25 When Brandon, was servicing prep table unit, found torn door gas…"
type textarea "x"
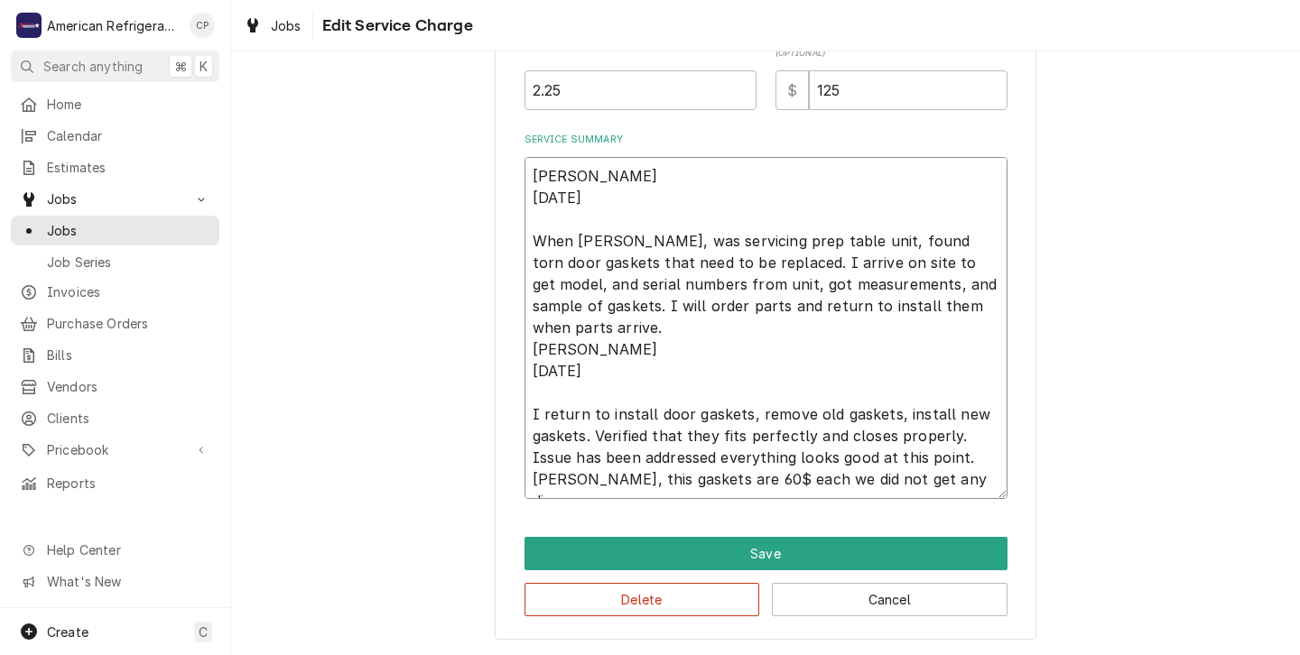
type textarea "Alvaro 9/19/25 When Brandon, was servicing prep table unit, found torn door gas…"
type textarea "x"
type textarea "Alvaro 9/19/25 When Brandon, was servicing prep table unit, found torn door gas…"
type textarea "x"
type textarea "Alvaro 9/19/25 When Brandon, was servicing prep table unit, found torn door gas…"
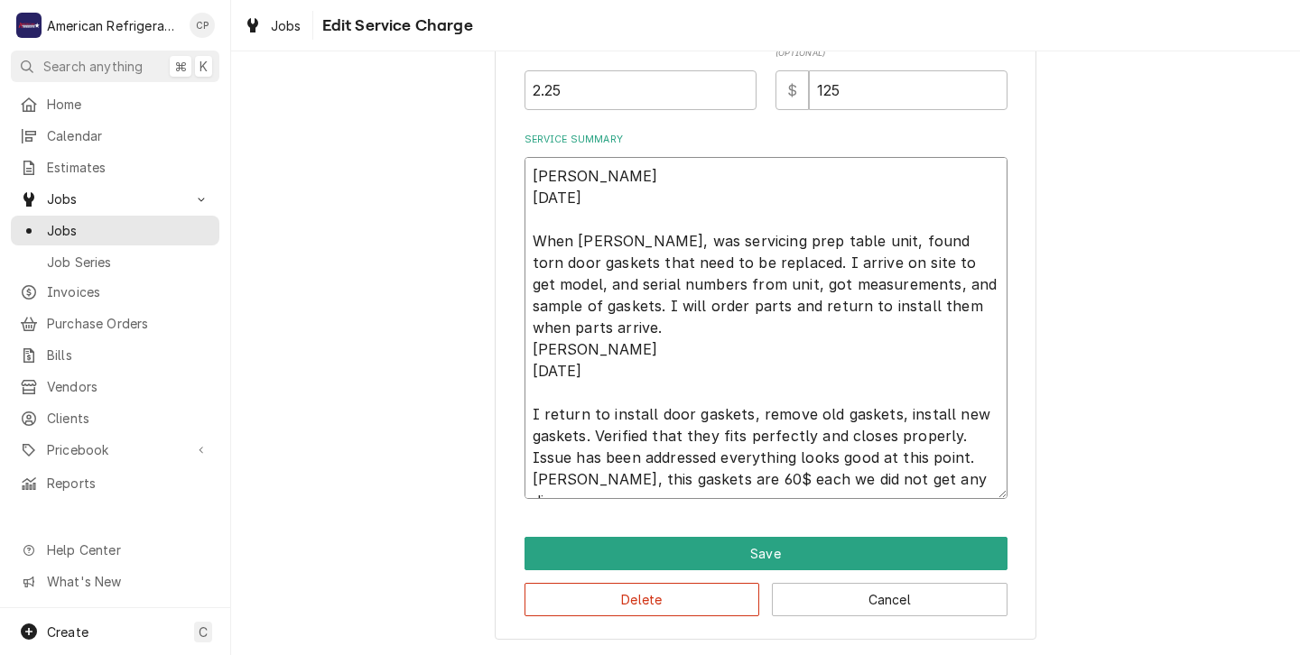
type textarea "x"
type textarea "Alvaro 9/19/25 When Brandon, was servicing prep table unit, found torn door gas…"
type textarea "x"
type textarea "Alvaro 9/19/25 When Brandon, was servicing prep table unit, found torn door gas…"
type textarea "x"
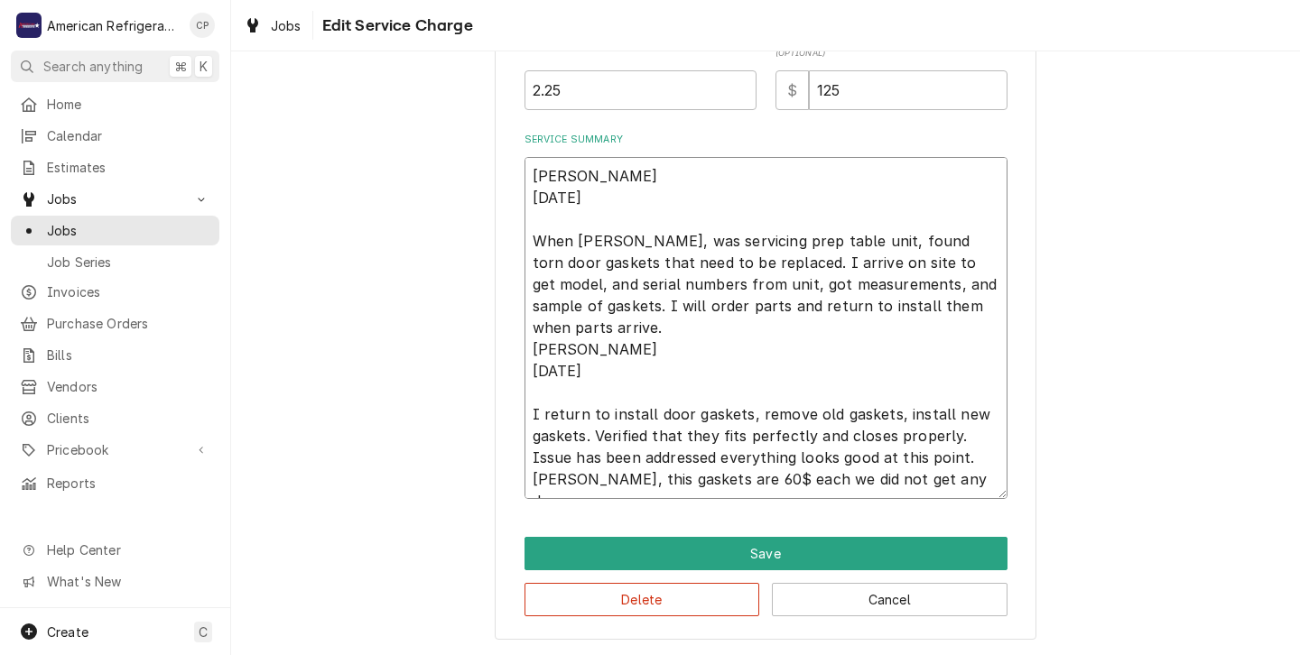
type textarea "Alvaro 9/19/25 When Brandon, was servicing prep table unit, found torn door gas…"
type textarea "x"
type textarea "Alvaro 9/19/25 When Brandon, was servicing prep table unit, found torn door gas…"
type textarea "x"
type textarea "Alvaro 9/19/25 When Brandon, was servicing prep table unit, found torn door gas…"
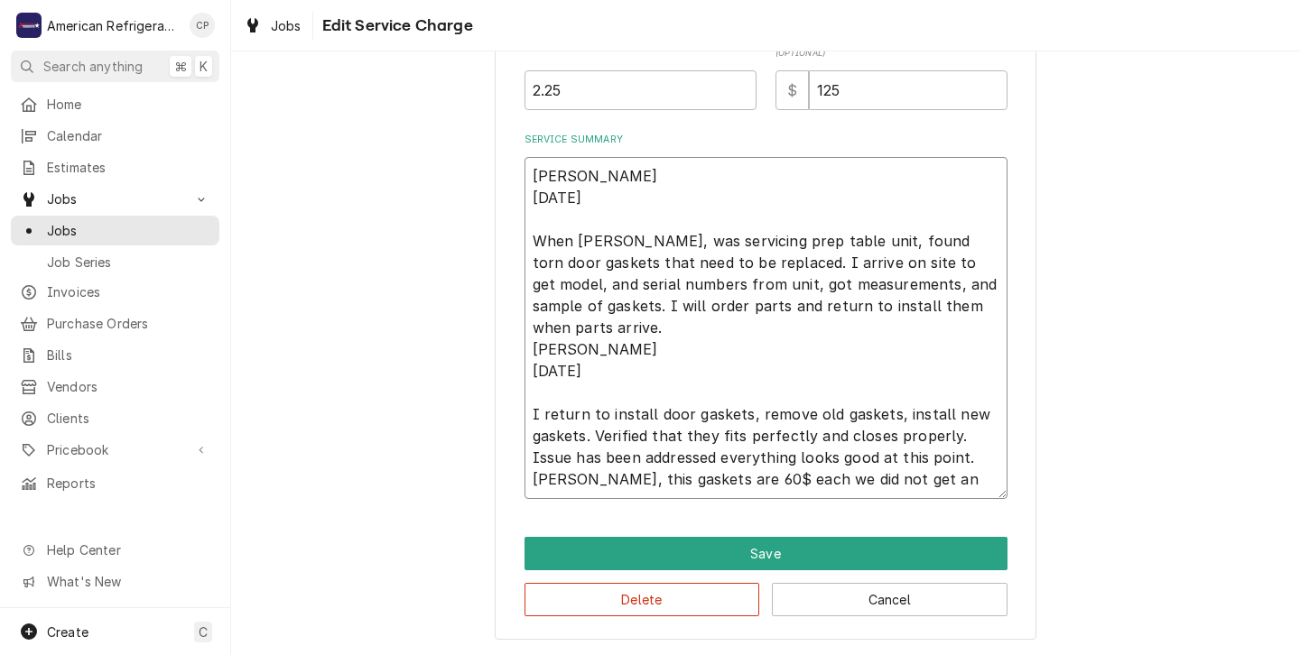
type textarea "x"
type textarea "Alvaro 9/19/25 When Brandon, was servicing prep table unit, found torn door gas…"
type textarea "x"
type textarea "Alvaro 9/19/25 When Brandon, was servicing prep table unit, found torn door gas…"
type textarea "x"
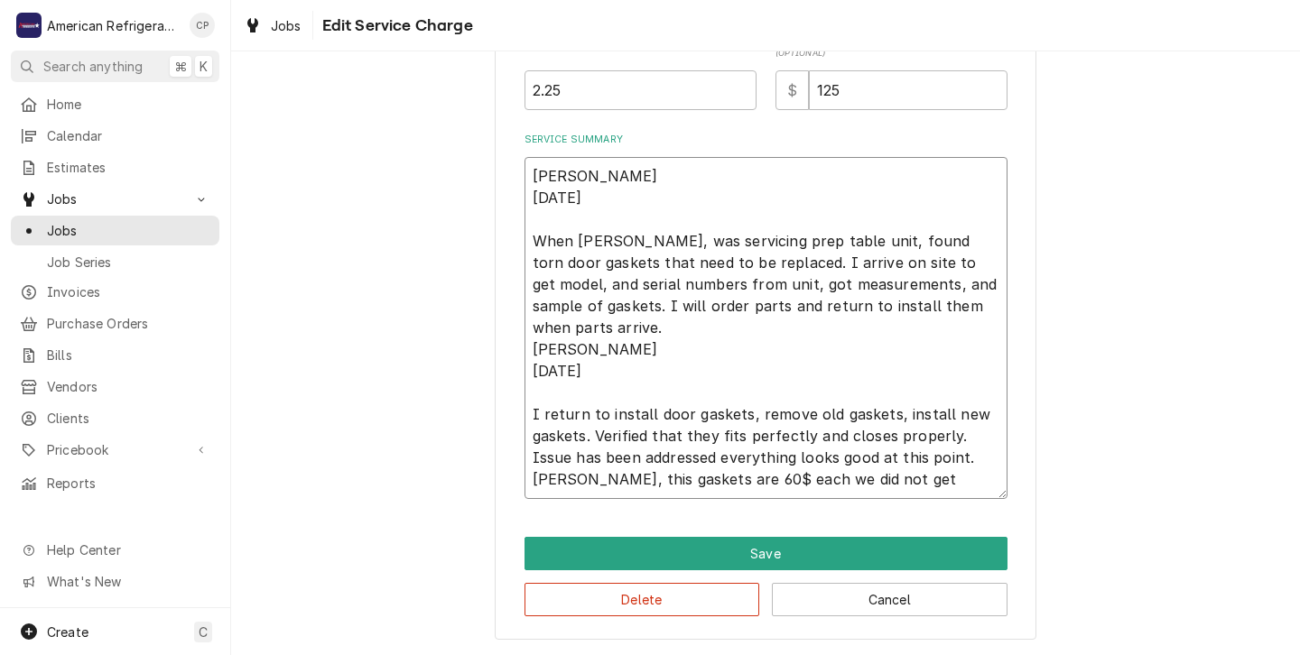
type textarea "Alvaro 9/19/25 When Brandon, was servicing prep table unit, found torn door gas…"
type textarea "x"
type textarea "Alvaro 9/19/25 When Brandon, was servicing prep table unit, found torn door gas…"
type textarea "x"
type textarea "Alvaro 9/19/25 When Brandon, was servicing prep table unit, found torn door gas…"
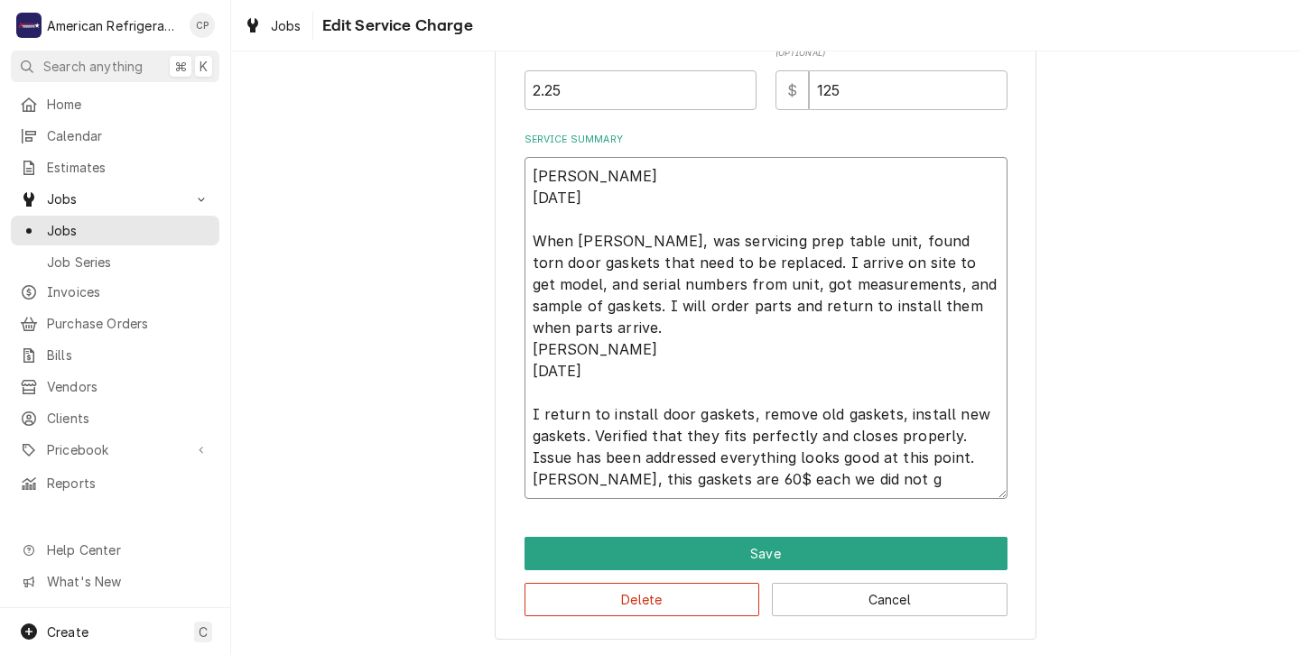
type textarea "x"
type textarea "Alvaro 9/19/25 When Brandon, was servicing prep table unit, found torn door gas…"
type textarea "x"
type textarea "Alvaro 9/19/25 When Brandon, was servicing prep table unit, found torn door gas…"
type textarea "x"
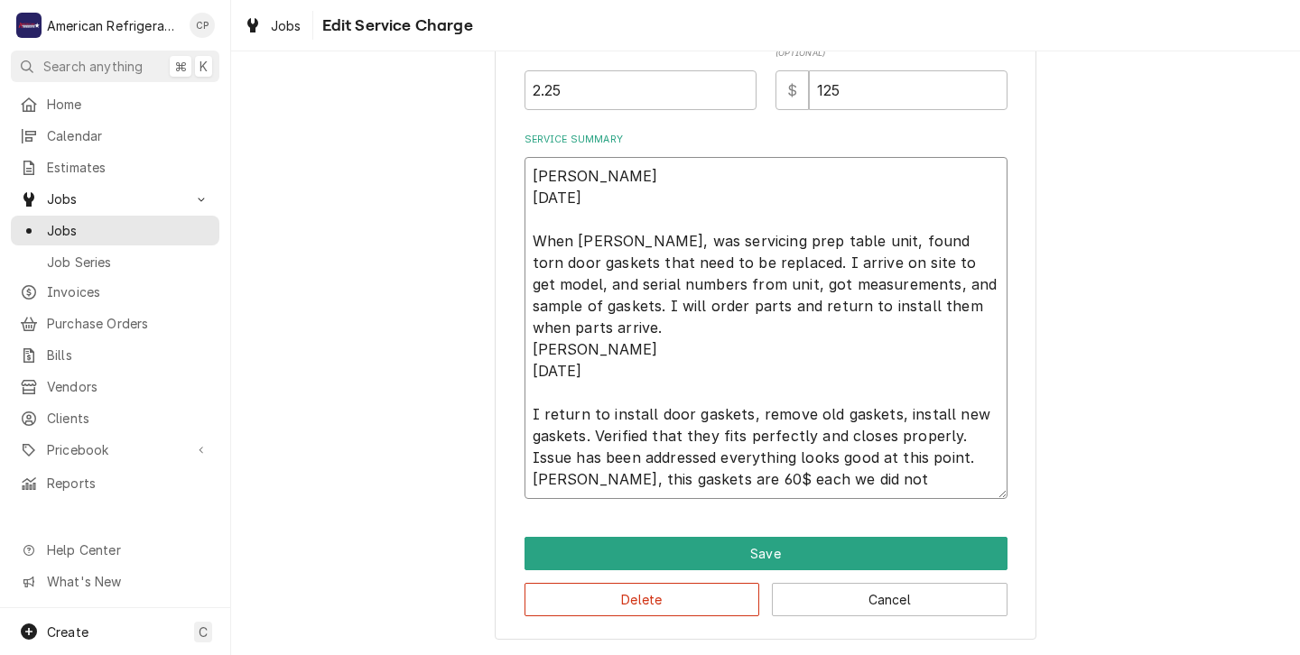
type textarea "Alvaro 9/19/25 When Brandon, was servicing prep table unit, found torn door gas…"
type textarea "x"
type textarea "Alvaro 9/19/25 When Brandon, was servicing prep table unit, found torn door gas…"
type textarea "x"
type textarea "Alvaro 9/19/25 When Brandon, was servicing prep table unit, found torn door gas…"
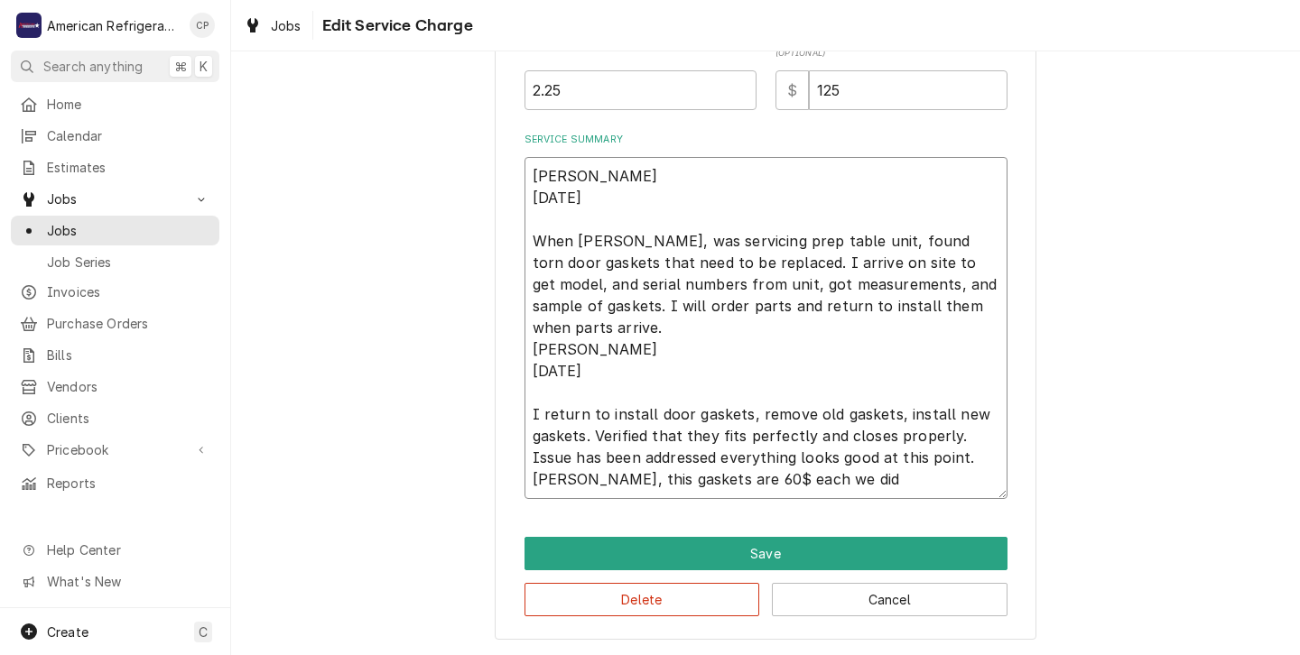
type textarea "x"
type textarea "Alvaro 9/19/25 When Brandon, was servicing prep table unit, found torn door gas…"
type textarea "x"
type textarea "Alvaro 9/19/25 When Brandon, was servicing prep table unit, found torn door gas…"
type textarea "x"
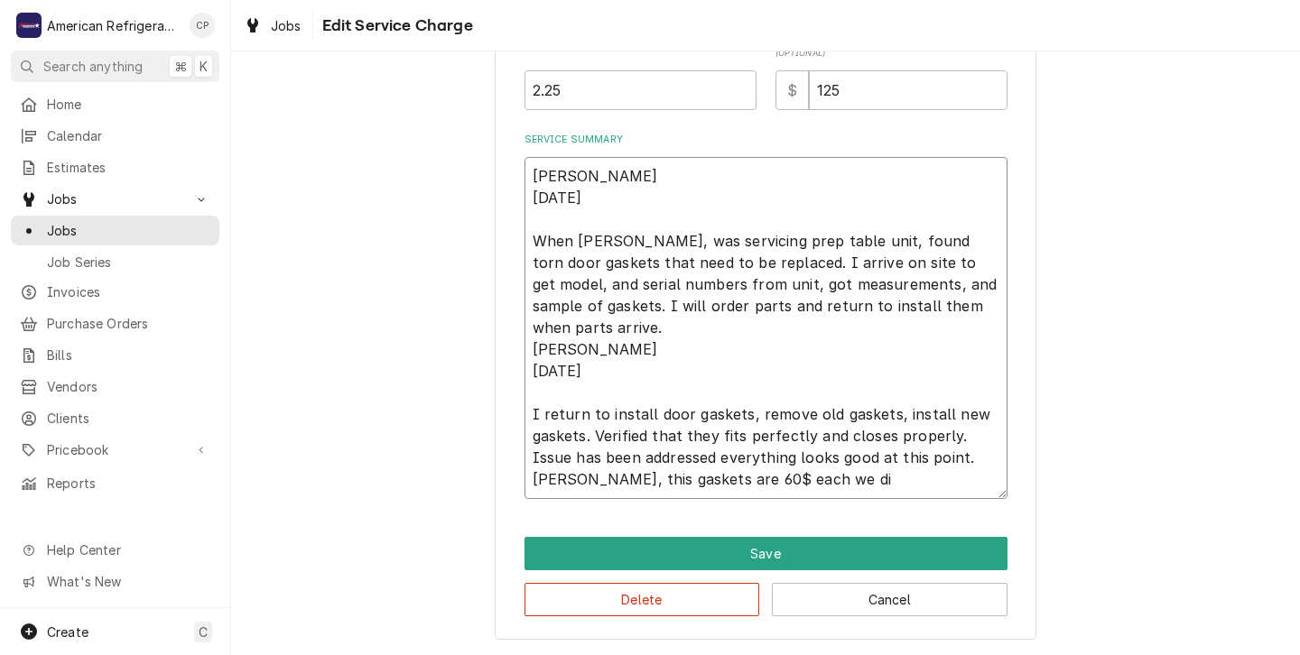
type textarea "Alvaro 9/19/25 When Brandon, was servicing prep table unit, found torn door gas…"
type textarea "x"
type textarea "Alvaro 9/19/25 When Brandon, was servicing prep table unit, found torn door gas…"
type textarea "x"
type textarea "Alvaro 9/19/25 When Brandon, was servicing prep table unit, found torn door gas…"
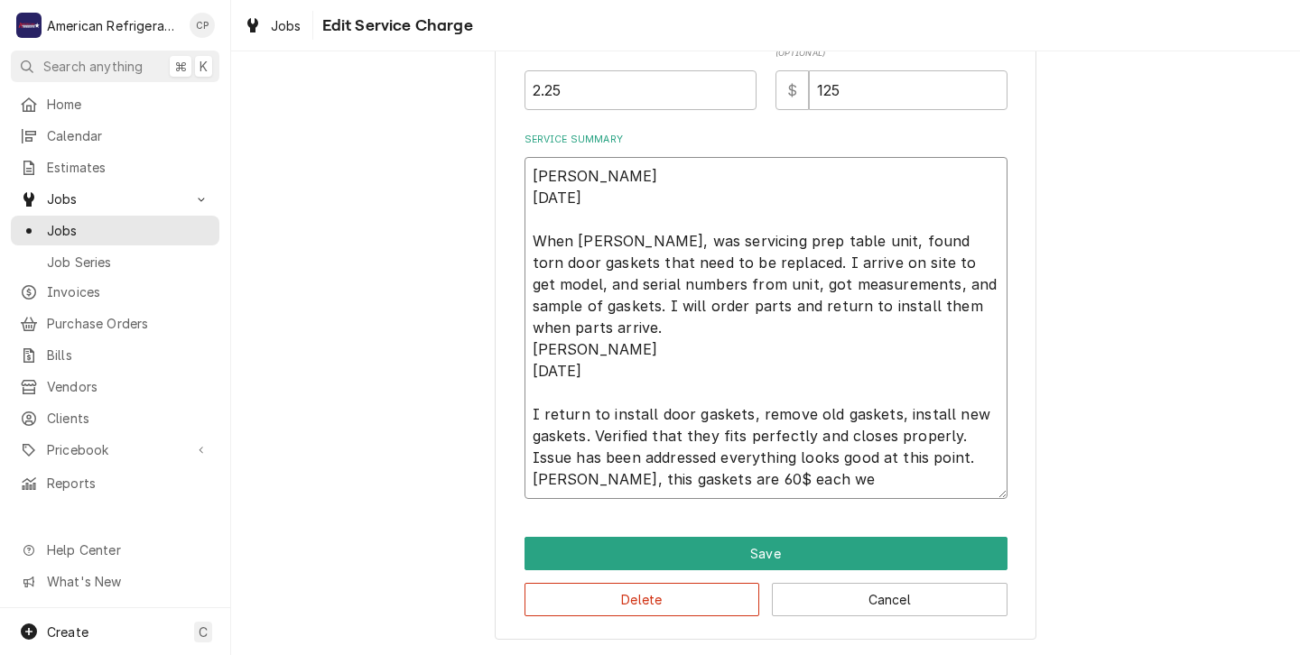
type textarea "x"
type textarea "Alvaro 9/19/25 When Brandon, was servicing prep table unit, found torn door gas…"
type textarea "x"
type textarea "Alvaro 9/19/25 When Brandon, was servicing prep table unit, found torn door gas…"
type textarea "x"
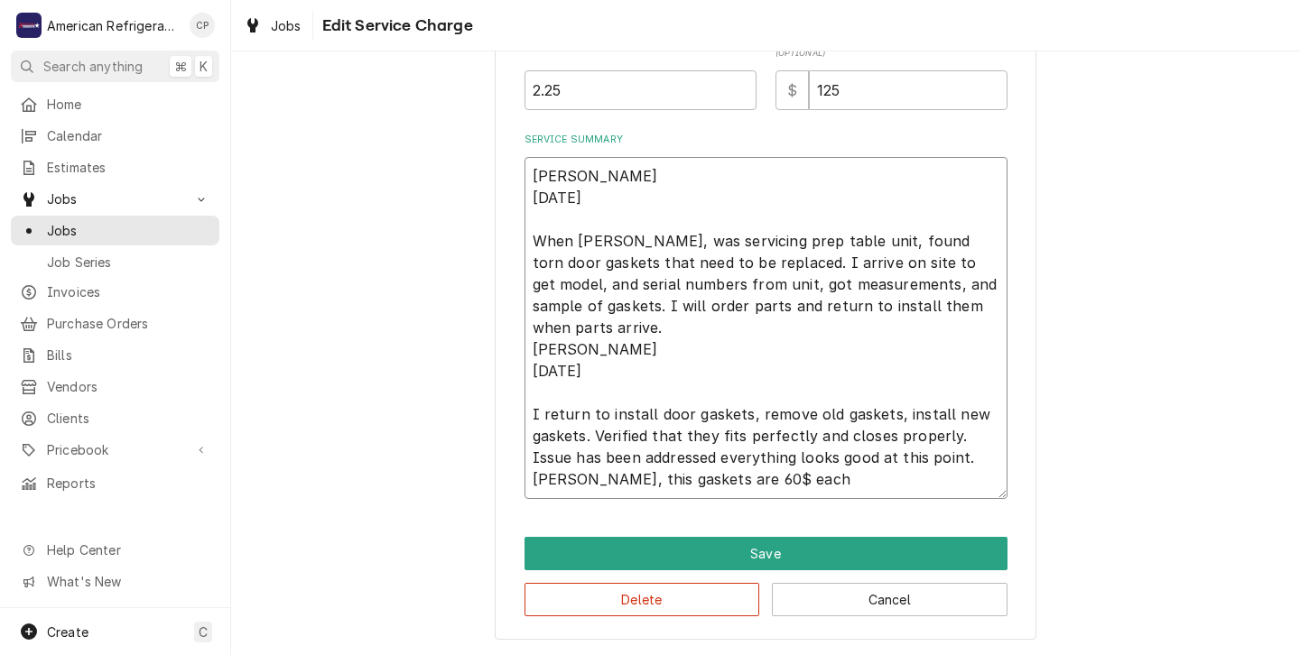
type textarea "Alvaro 9/19/25 When Brandon, was servicing prep table unit, found torn door gas…"
type textarea "x"
type textarea "Alvaro 9/19/25 When Brandon, was servicing prep table unit, found torn door gas…"
type textarea "x"
type textarea "Alvaro 9/19/25 When Brandon, was servicing prep table unit, found torn door gas…"
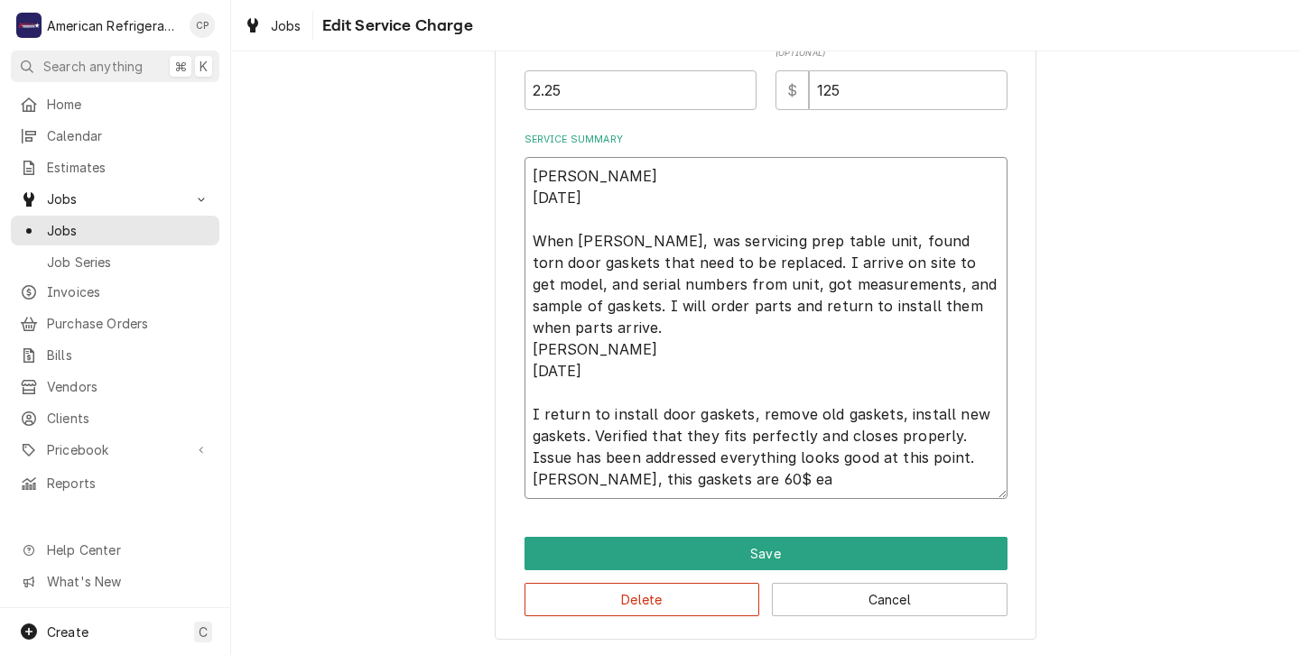
type textarea "x"
type textarea "Alvaro 9/19/25 When Brandon, was servicing prep table unit, found torn door gas…"
type textarea "x"
type textarea "Alvaro 9/19/25 When Brandon, was servicing prep table unit, found torn door gas…"
type textarea "x"
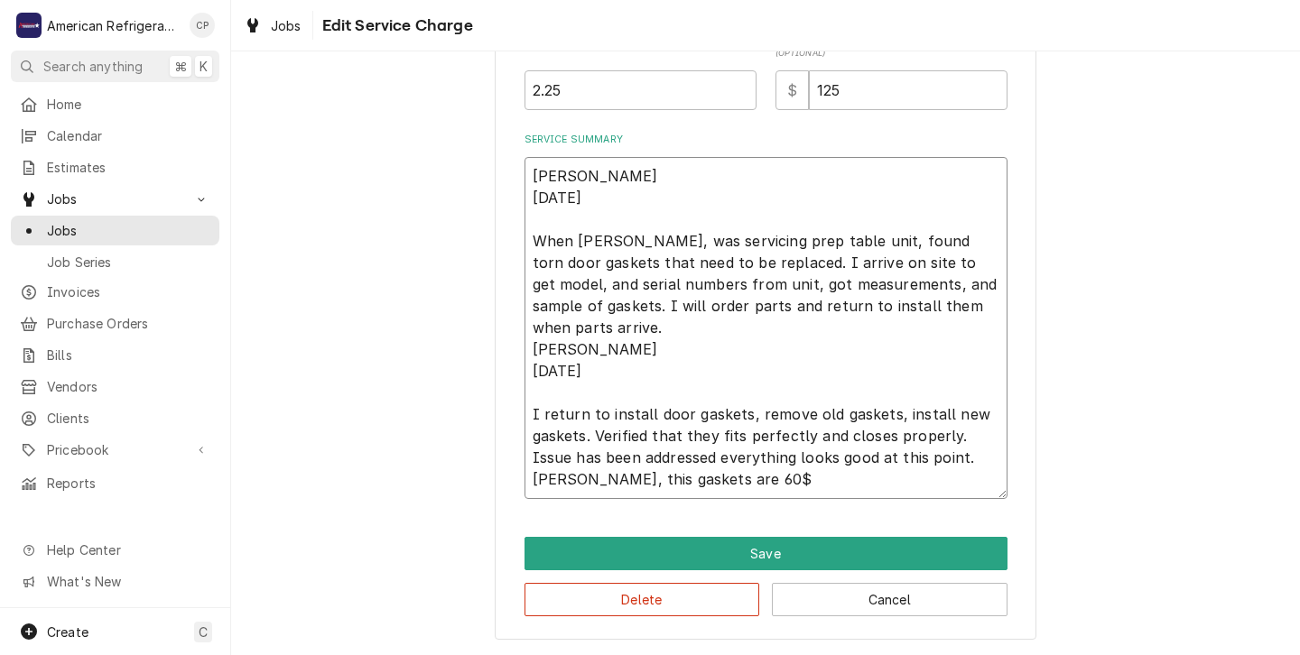
type textarea "Alvaro 9/19/25 When Brandon, was servicing prep table unit, found torn door gas…"
type textarea "x"
type textarea "Alvaro 9/19/25 When Brandon, was servicing prep table unit, found torn door gas…"
type textarea "x"
type textarea "Alvaro 9/19/25 When Brandon, was servicing prep table unit, found torn door gas…"
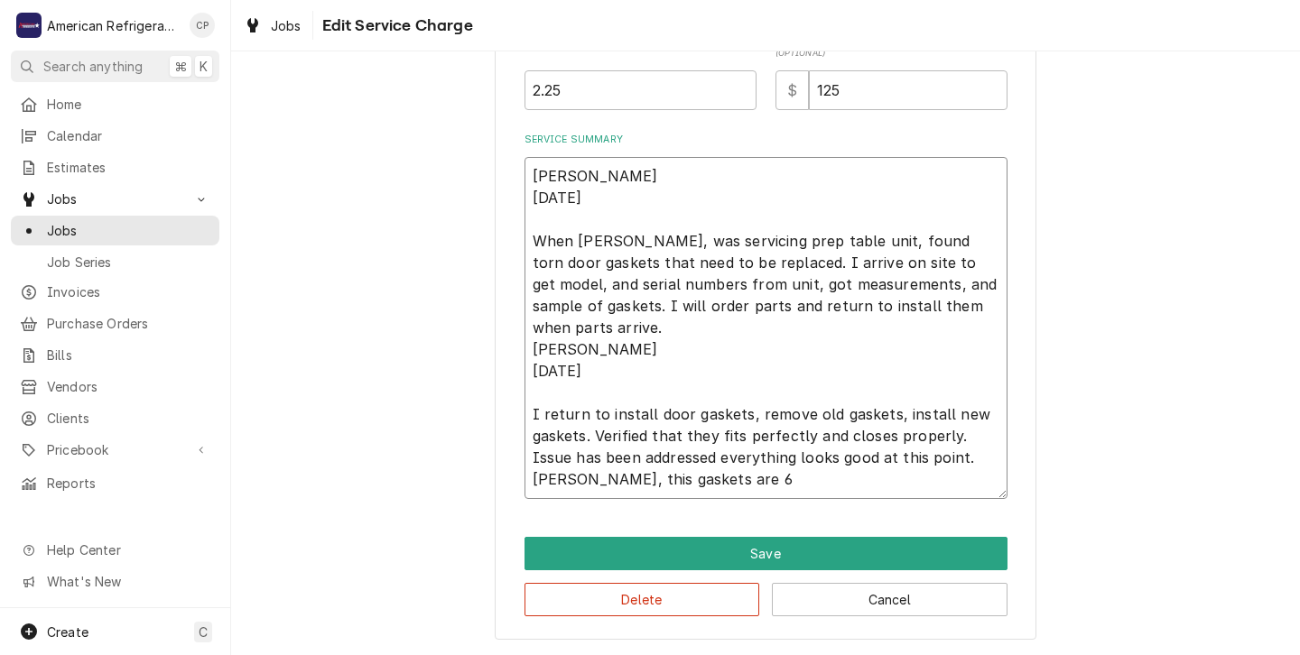
type textarea "x"
type textarea "Alvaro 9/19/25 When Brandon, was servicing prep table unit, found torn door gas…"
type textarea "x"
type textarea "Alvaro 9/19/25 When Brandon, was servicing prep table unit, found torn door gas…"
type textarea "x"
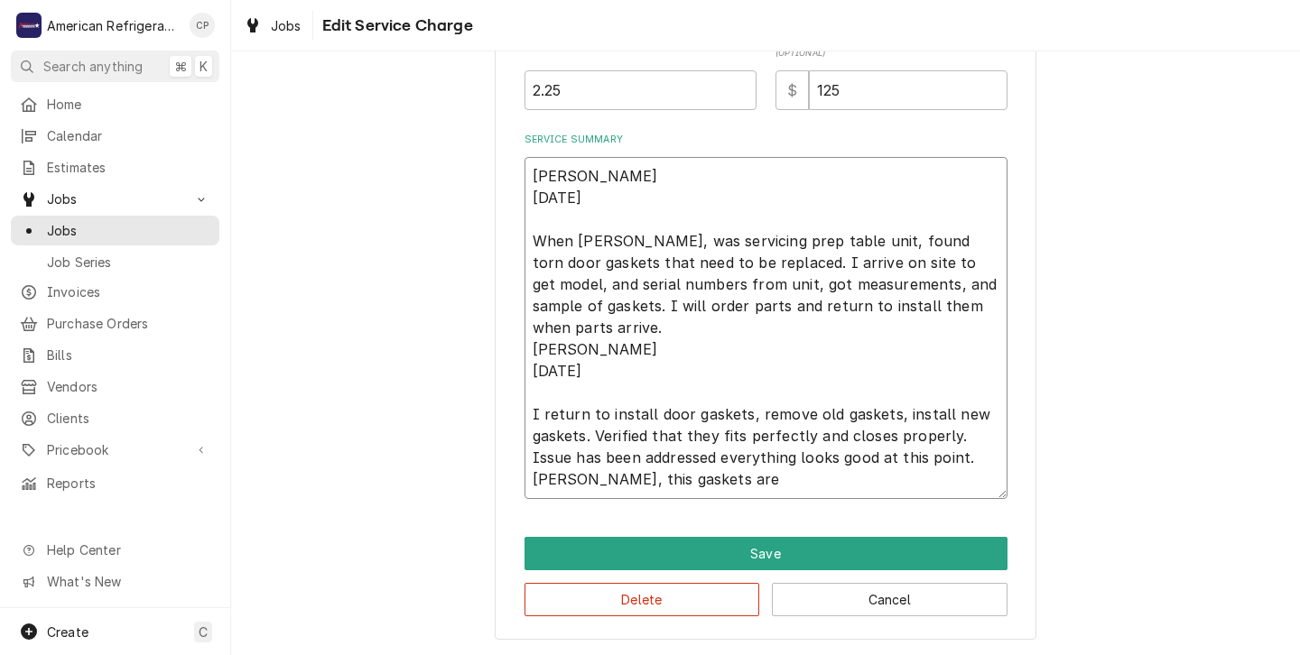
type textarea "Alvaro 9/19/25 When Brandon, was servicing prep table unit, found torn door gas…"
type textarea "x"
type textarea "Alvaro 9/19/25 When Brandon, was servicing prep table unit, found torn door gas…"
type textarea "x"
type textarea "Alvaro 9/19/25 When Brandon, was servicing prep table unit, found torn door gas…"
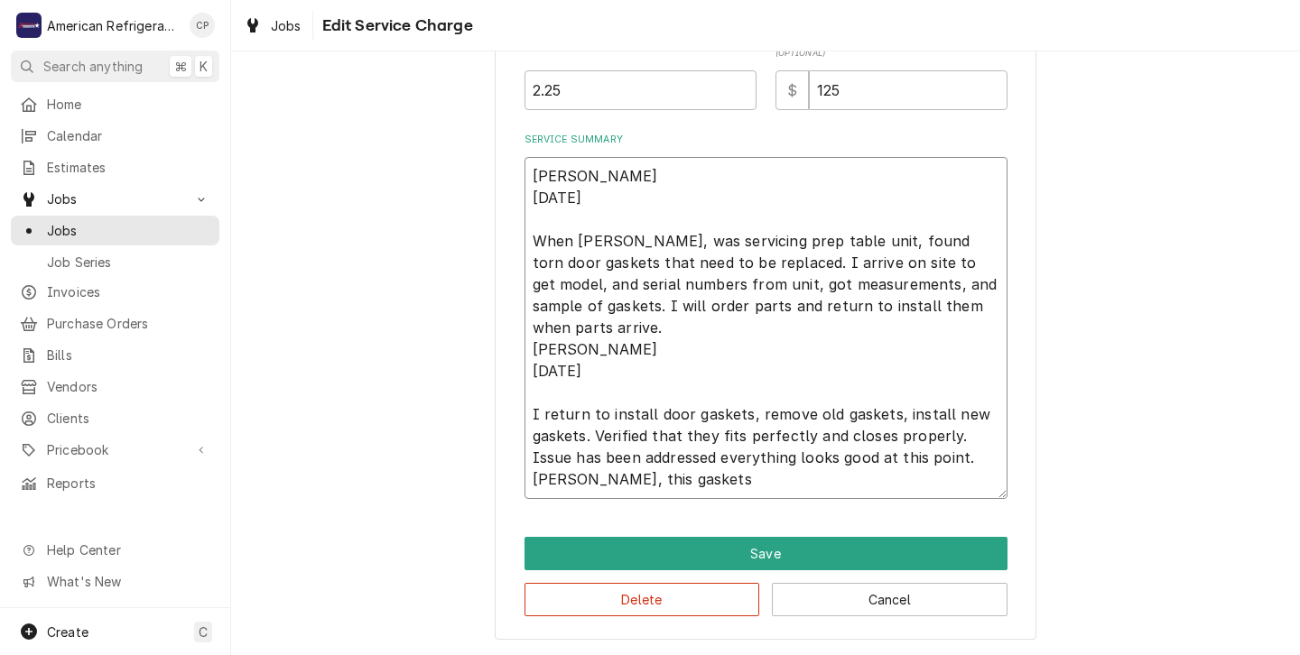
type textarea "x"
type textarea "Alvaro 9/19/25 When Brandon, was servicing prep table unit, found torn door gas…"
type textarea "x"
type textarea "Alvaro 9/19/25 When Brandon, was servicing prep table unit, found torn door gas…"
type textarea "x"
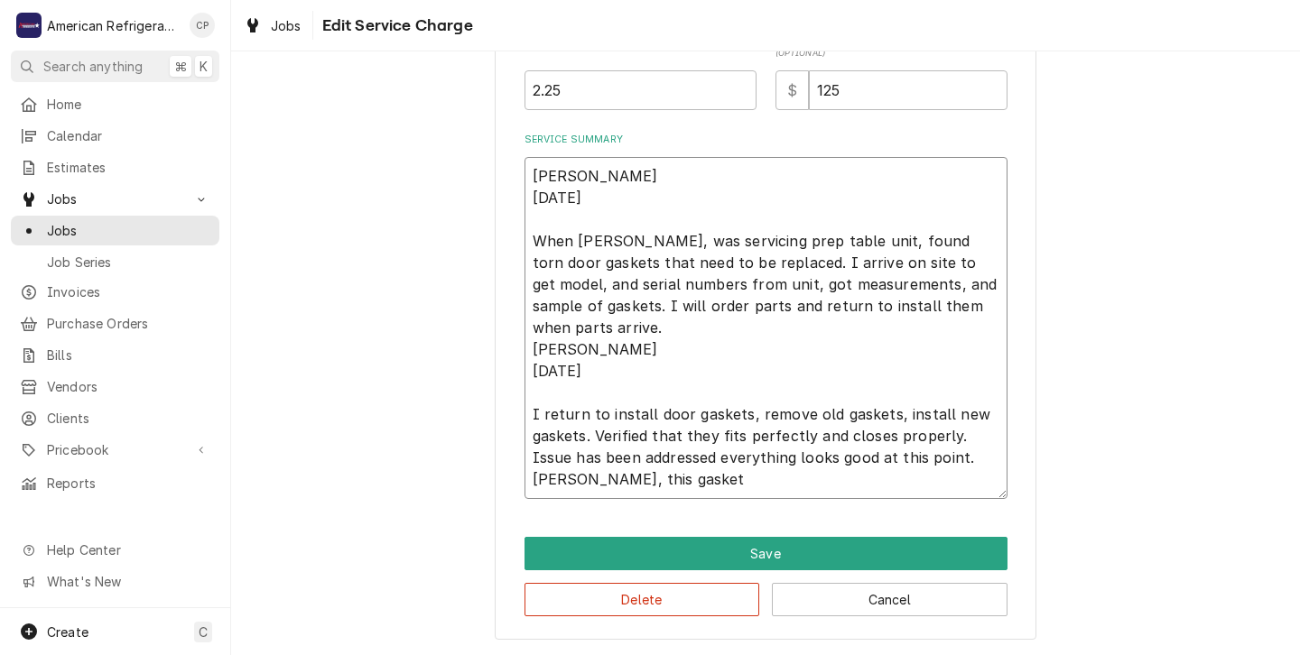
type textarea "Alvaro 9/19/25 When Brandon, was servicing prep table unit, found torn door gas…"
type textarea "x"
type textarea "Alvaro 9/19/25 When Brandon, was servicing prep table unit, found torn door gas…"
type textarea "x"
type textarea "Alvaro 9/19/25 When Brandon, was servicing prep table unit, found torn door gas…"
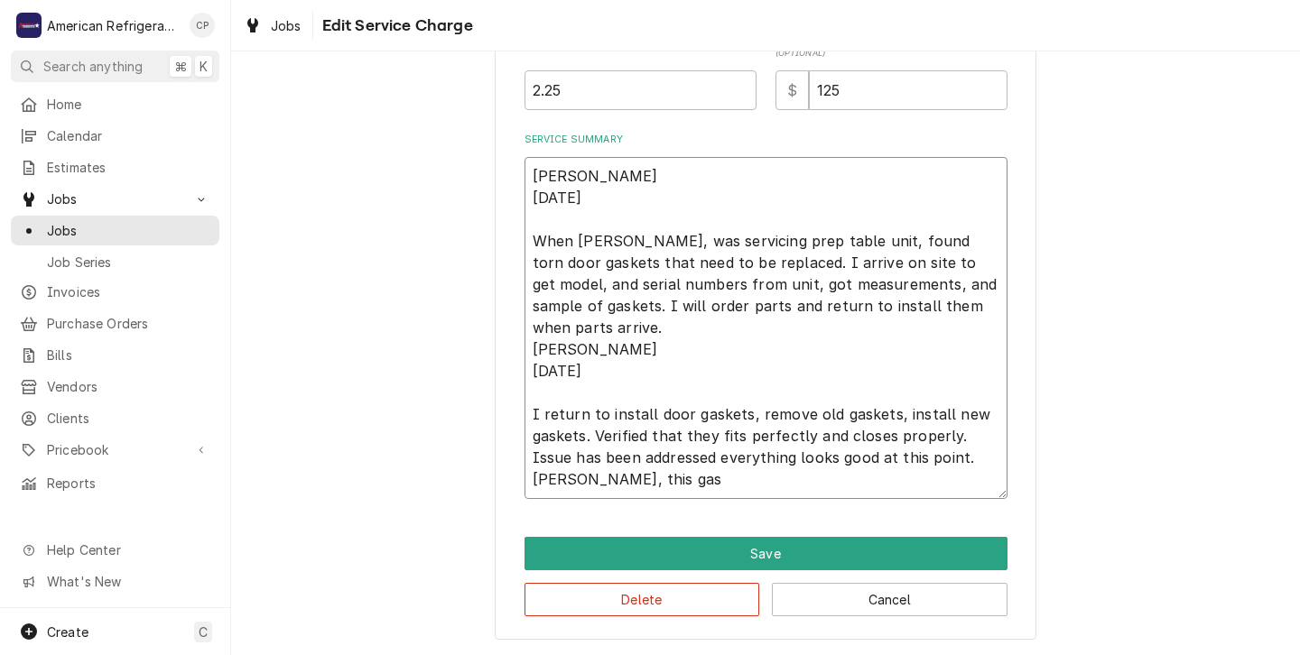
type textarea "x"
type textarea "Alvaro 9/19/25 When Brandon, was servicing prep table unit, found torn door gas…"
click at [569, 90] on input "2.25" at bounding box center [641, 90] width 232 height 40
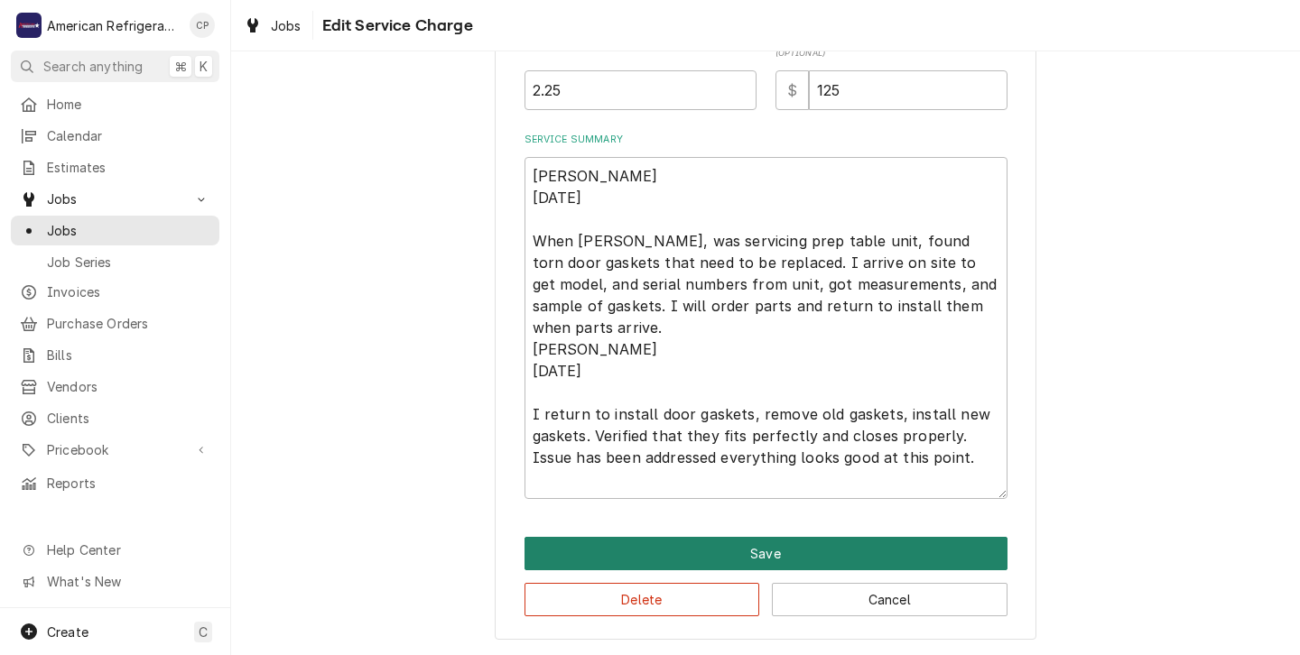
click at [718, 555] on button "Save" at bounding box center [766, 553] width 483 height 33
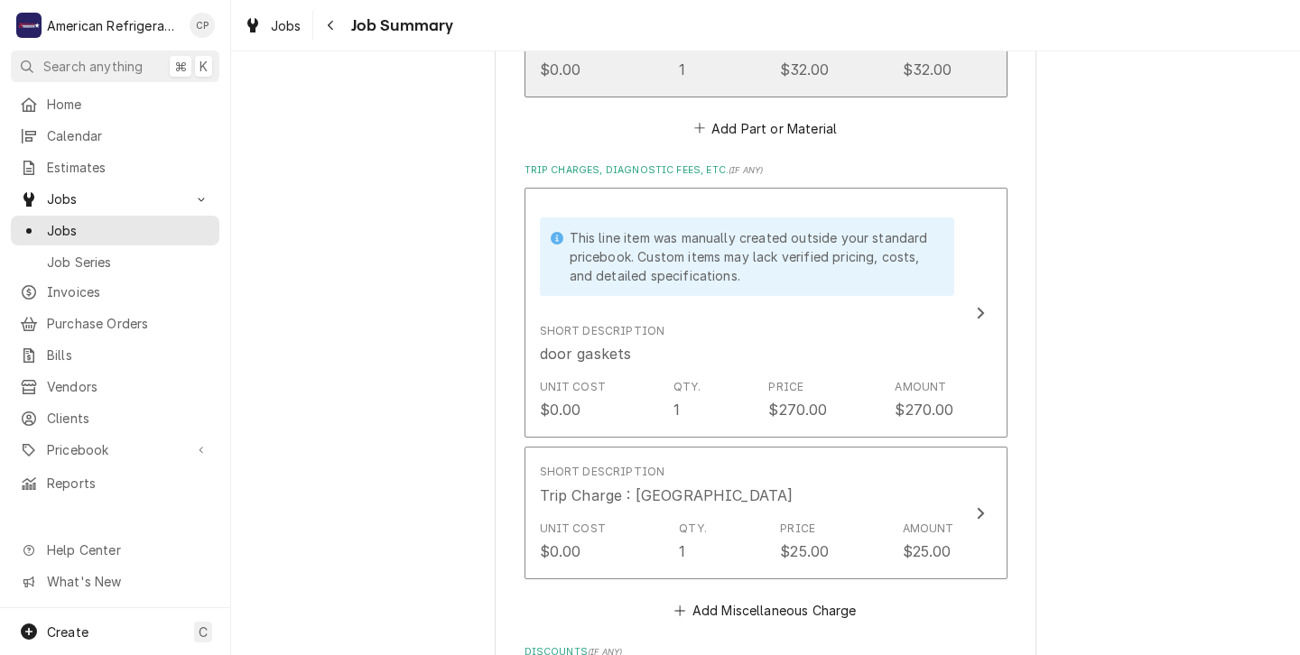
scroll to position [1337, 0]
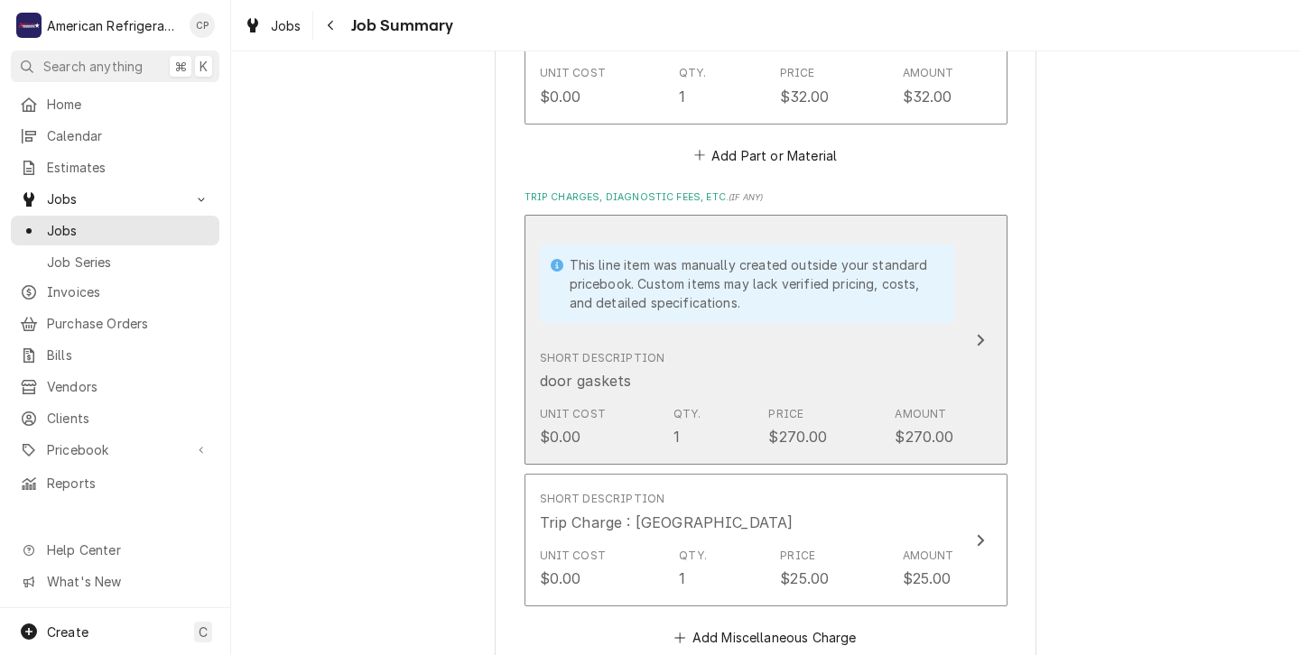
click at [713, 375] on div "Short Description door gaskets" at bounding box center [747, 371] width 414 height 56
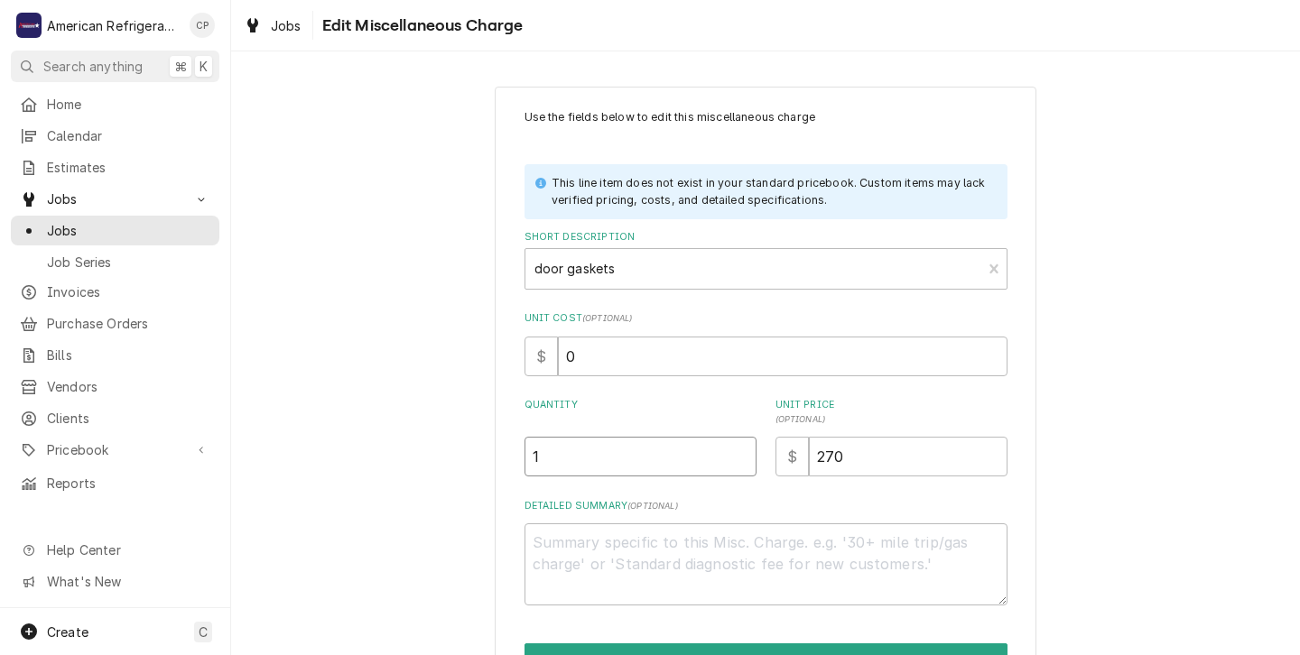
click at [544, 460] on input "1" at bounding box center [641, 457] width 232 height 40
click at [846, 458] on input "270" at bounding box center [908, 457] width 199 height 40
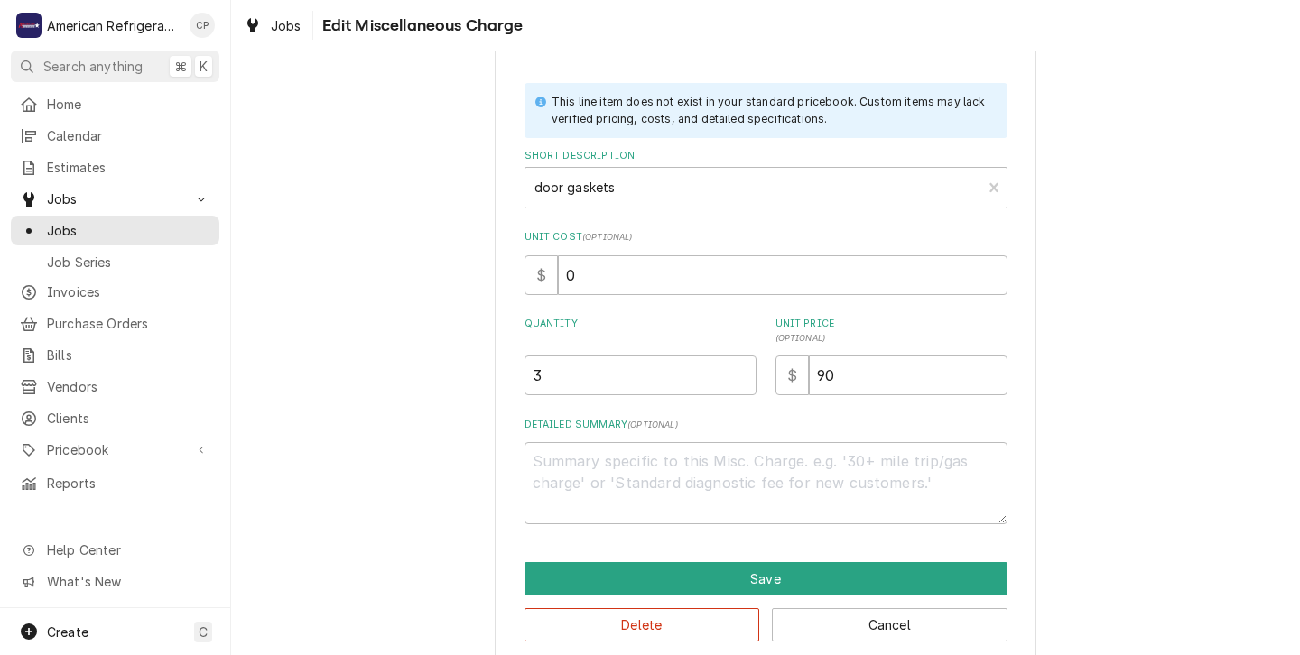
scroll to position [109, 0]
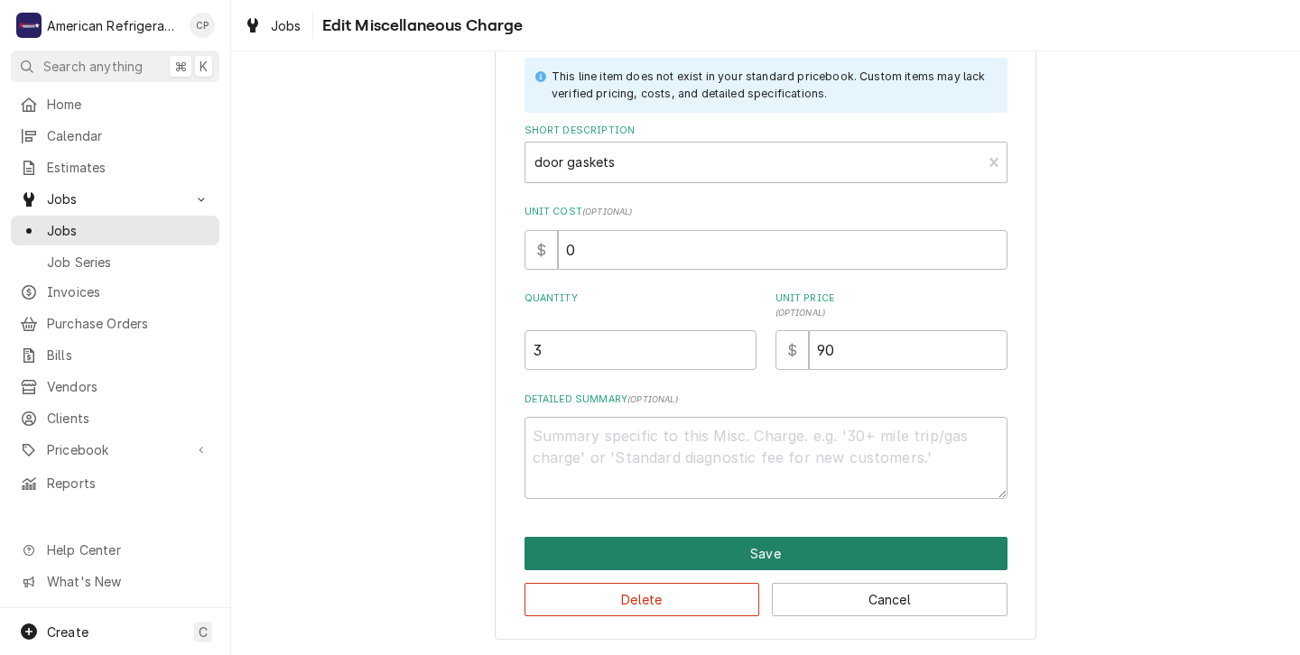
click at [728, 548] on button "Save" at bounding box center [766, 553] width 483 height 33
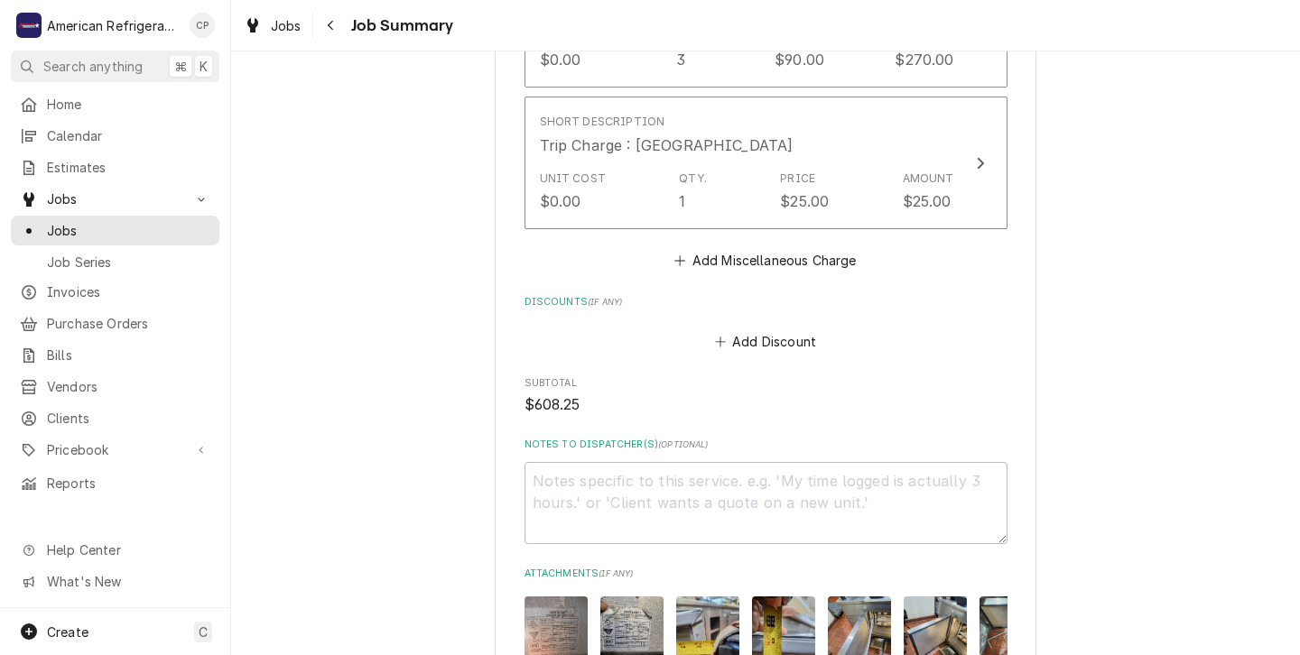
scroll to position [1994, 0]
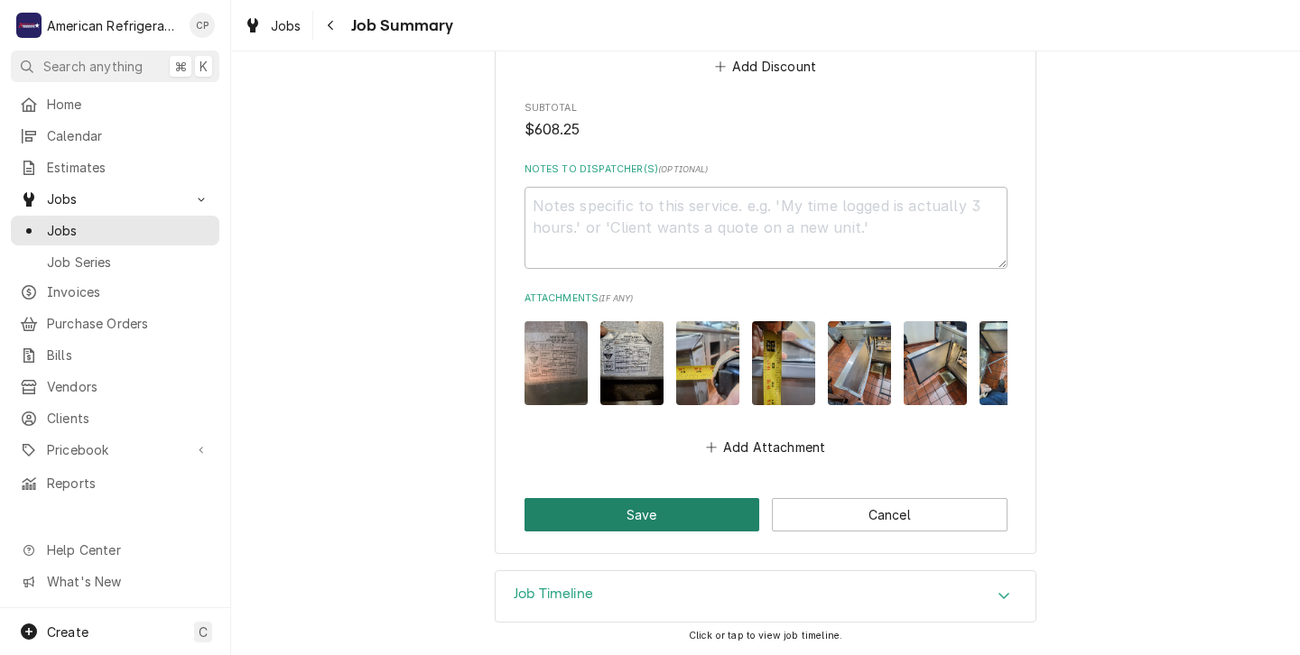
click at [626, 516] on button "Save" at bounding box center [643, 514] width 236 height 33
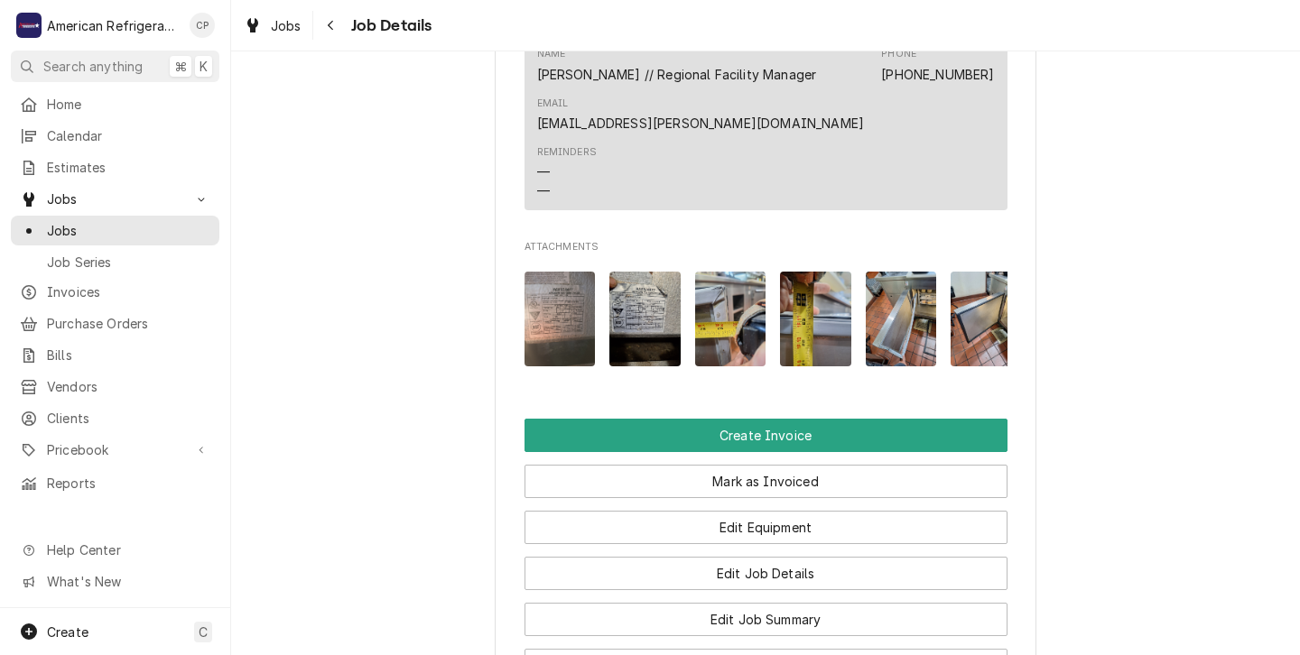
scroll to position [1387, 0]
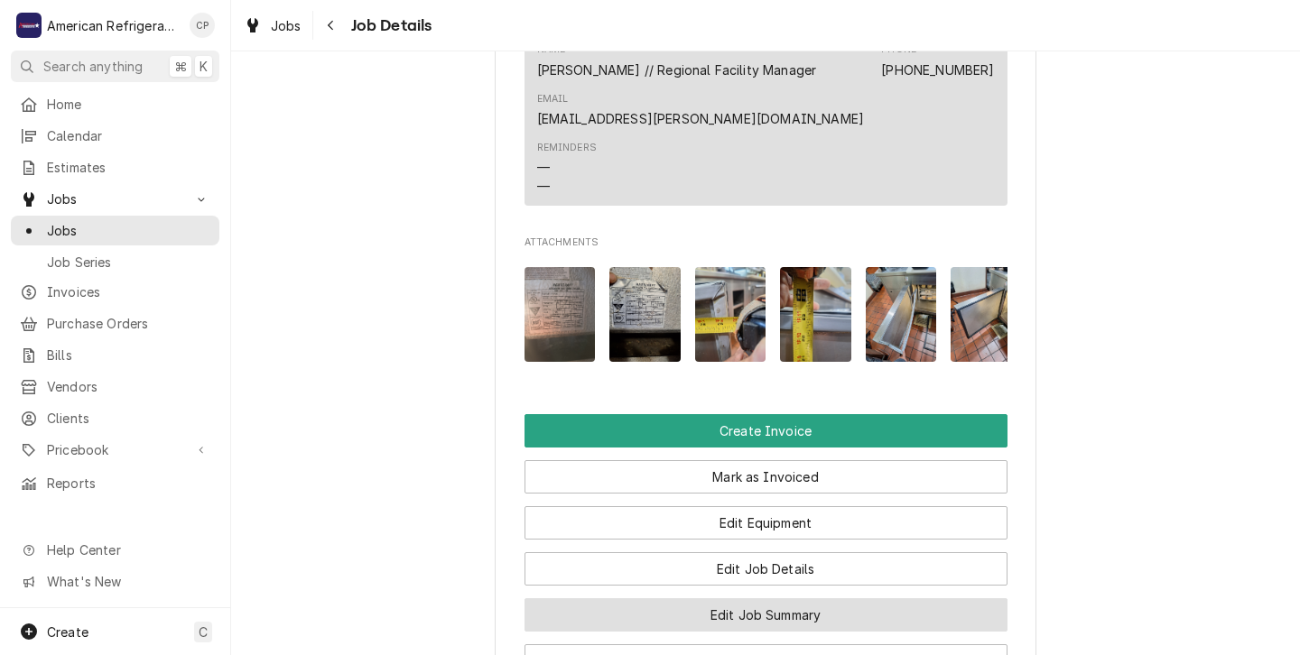
click at [730, 599] on button "Edit Job Summary" at bounding box center [766, 615] width 483 height 33
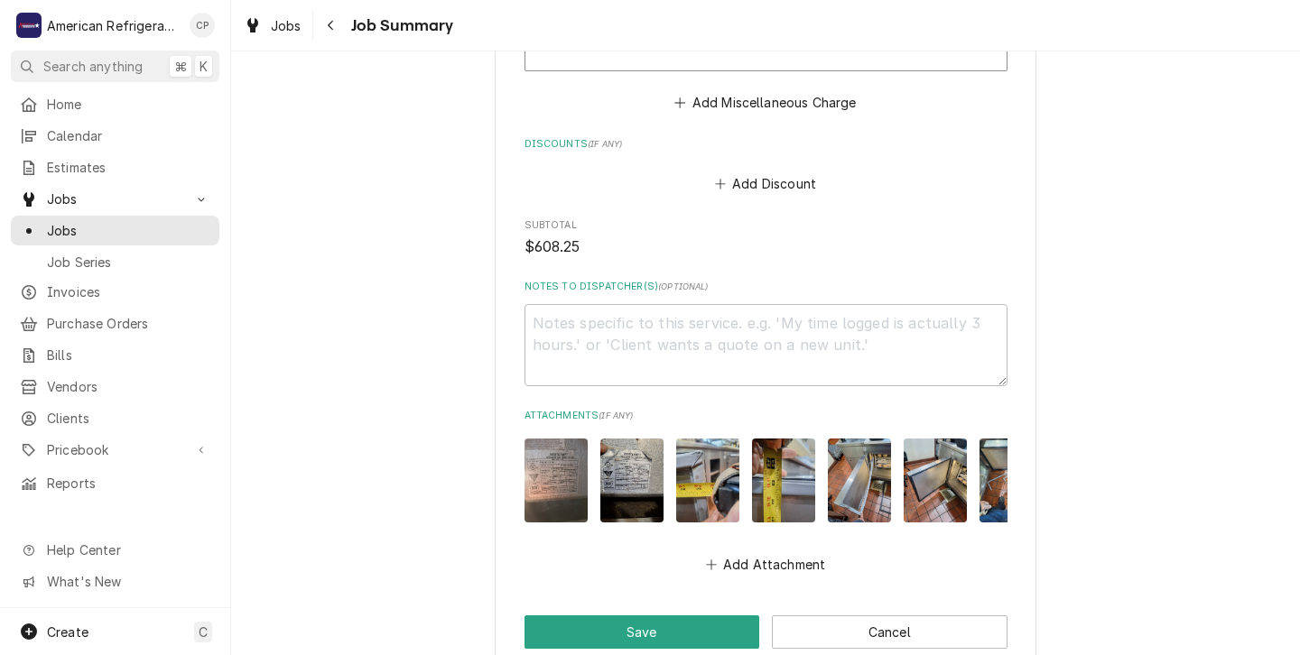
scroll to position [1994, 0]
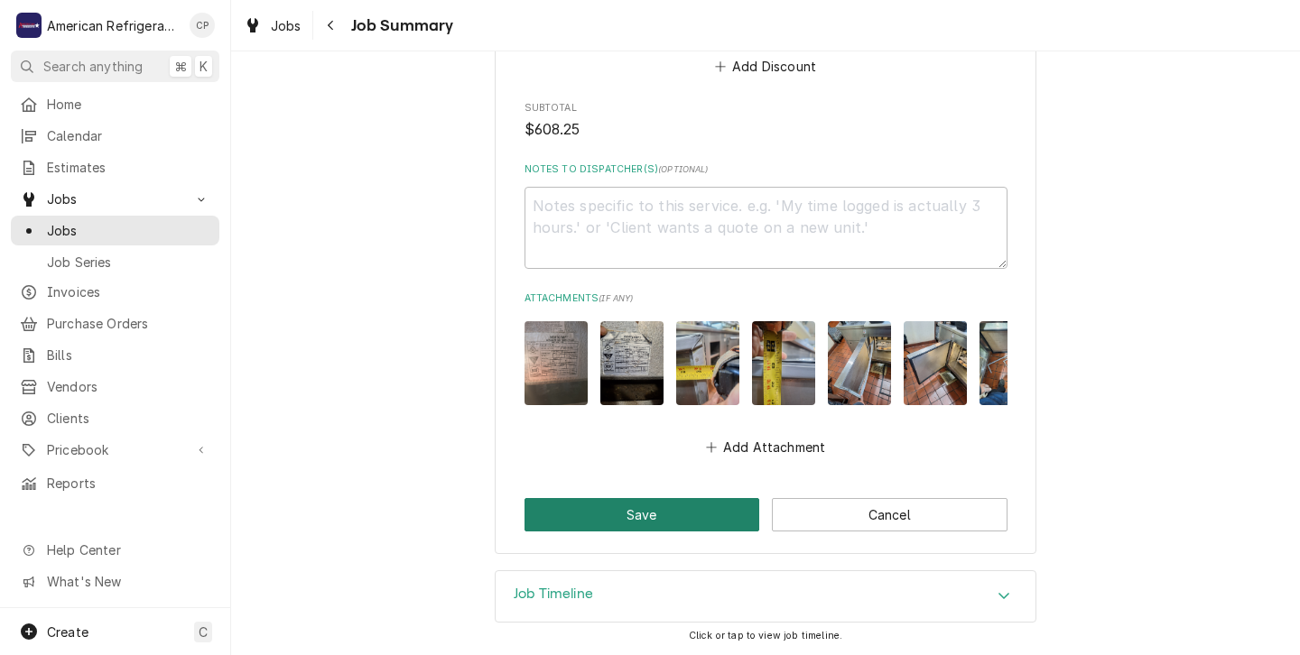
click at [634, 513] on button "Save" at bounding box center [643, 514] width 236 height 33
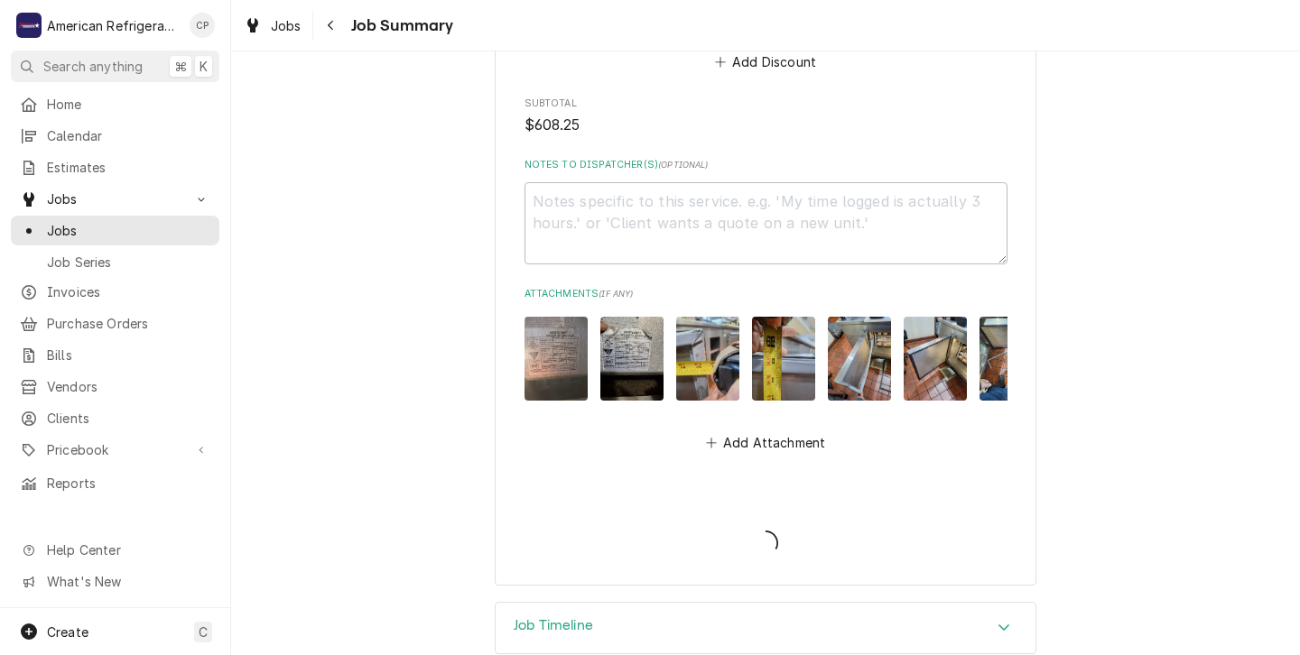
type textarea "x"
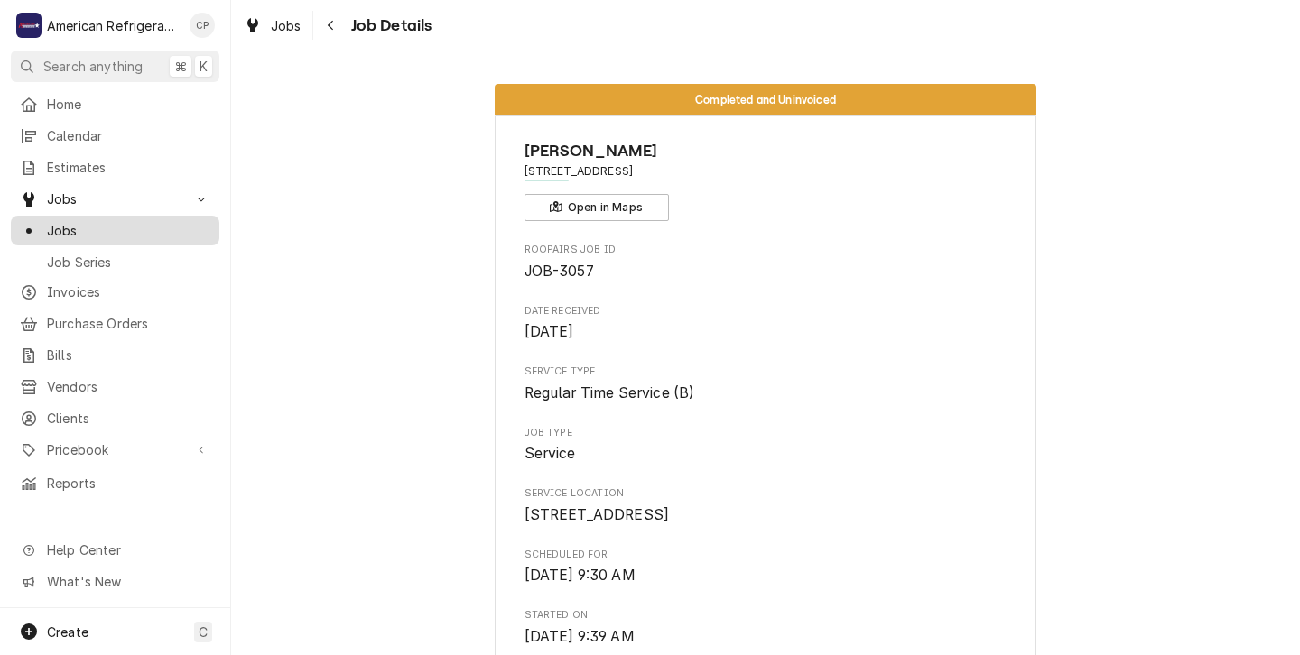
click at [70, 221] on span "Jobs" at bounding box center [128, 230] width 163 height 19
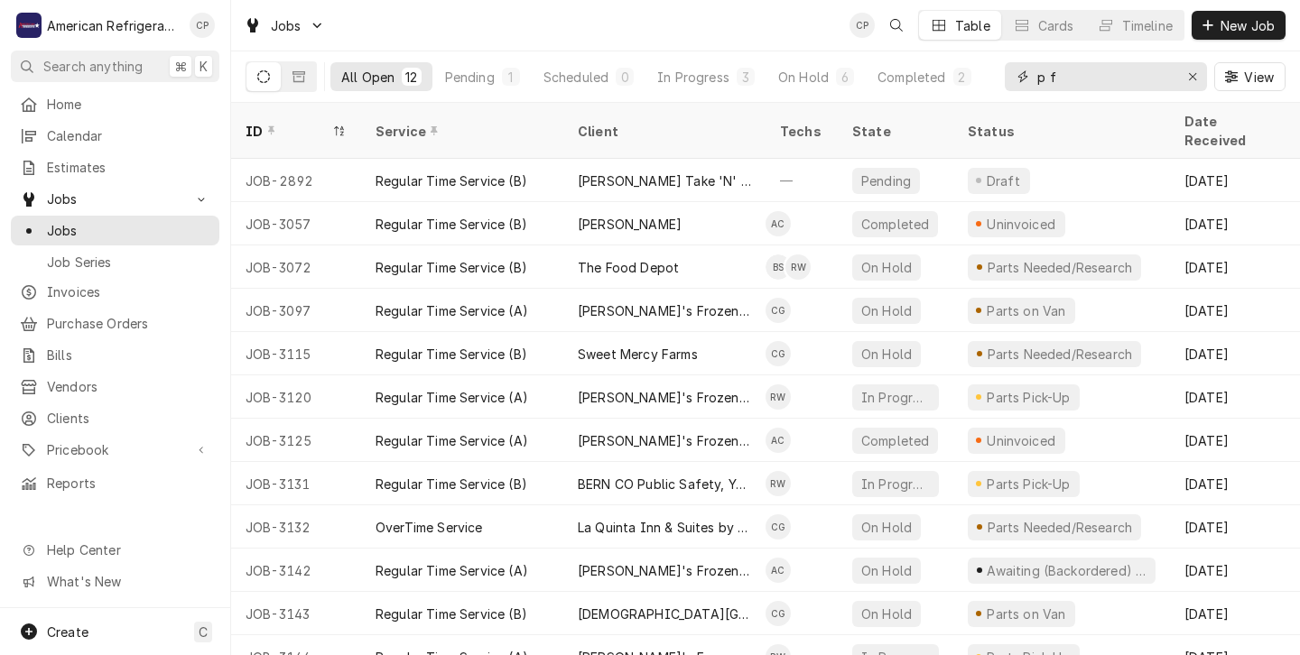
click at [1060, 73] on input "p f" at bounding box center [1104, 76] width 135 height 29
type input "p"
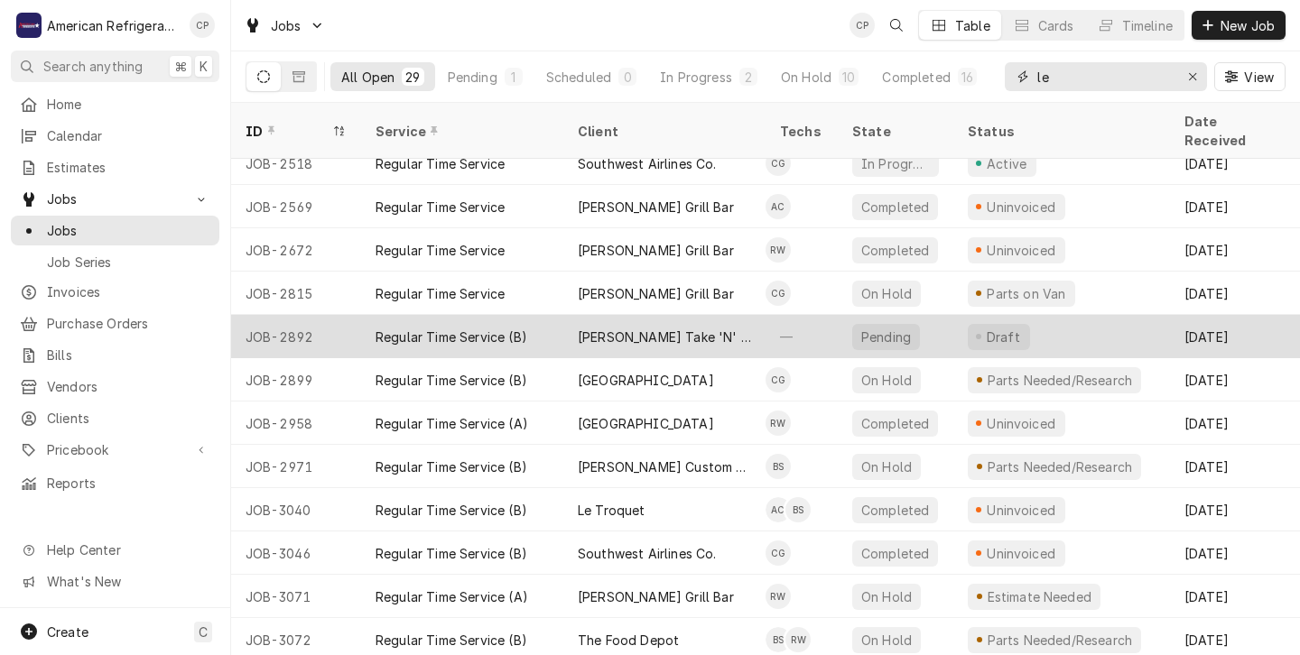
scroll to position [185, 0]
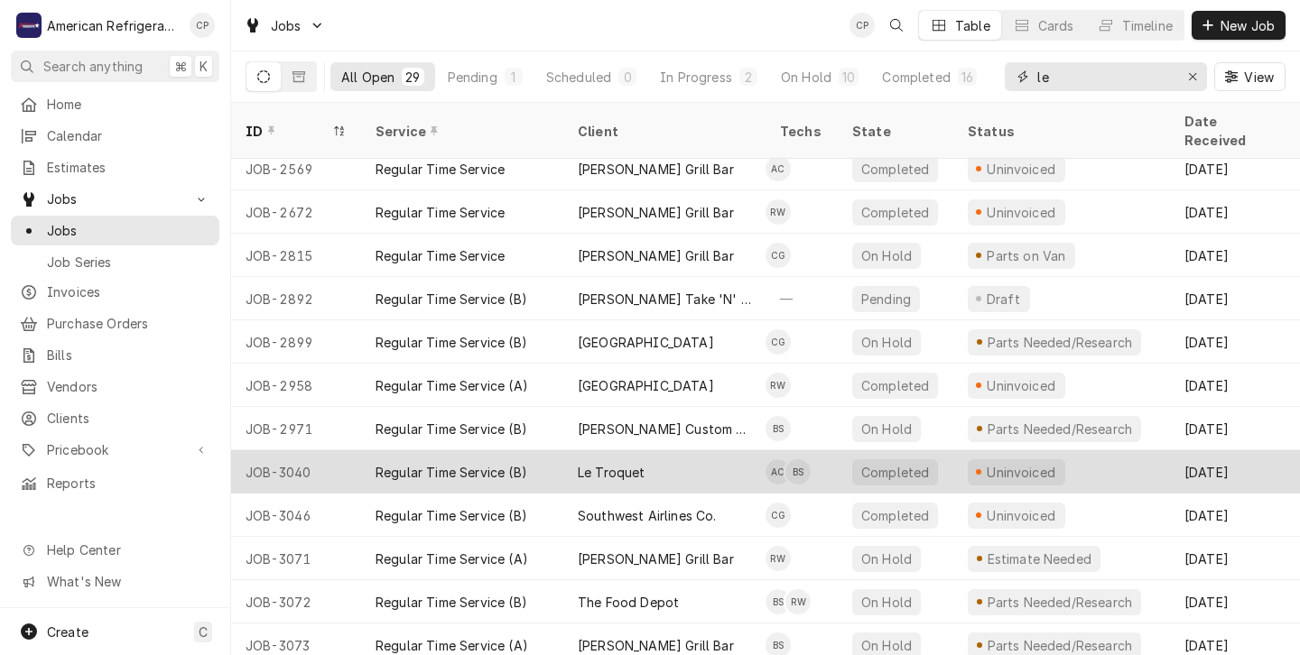
type input "le"
click at [724, 451] on div "Le Troquet" at bounding box center [664, 472] width 202 height 43
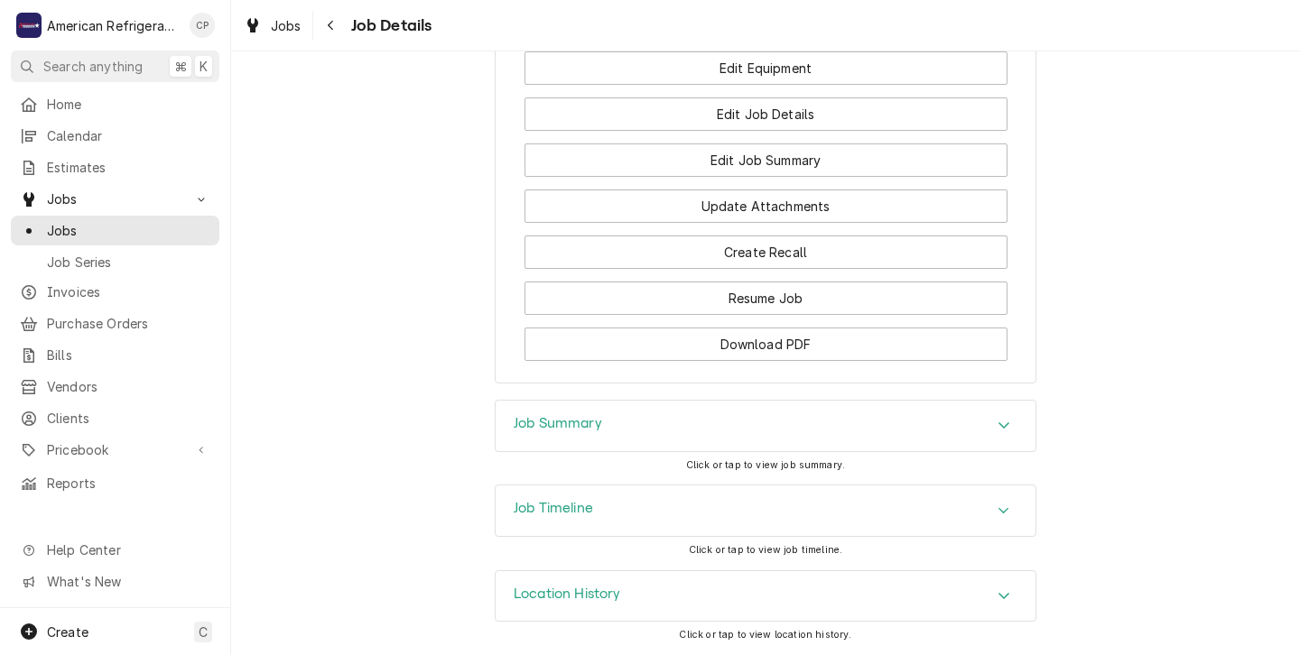
drag, startPoint x: 792, startPoint y: 516, endPoint x: 791, endPoint y: 528, distance: 11.8
click at [792, 525] on div "Job Timeline" at bounding box center [766, 511] width 540 height 51
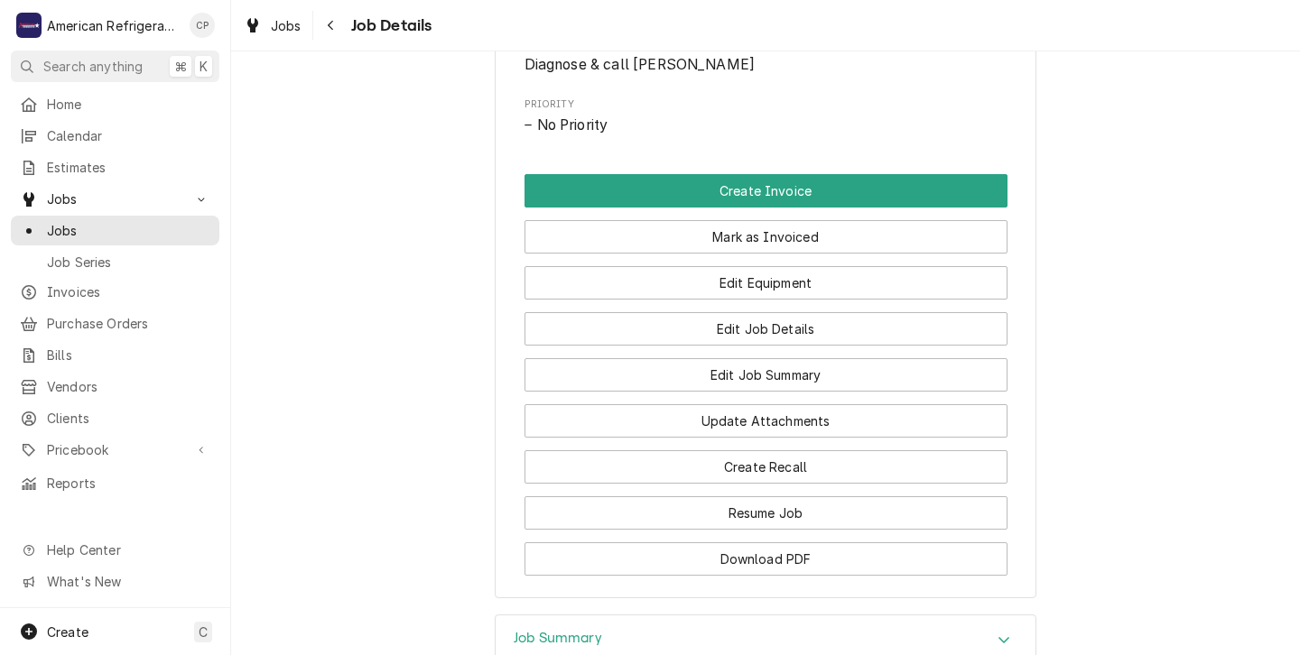
scroll to position [970, 0]
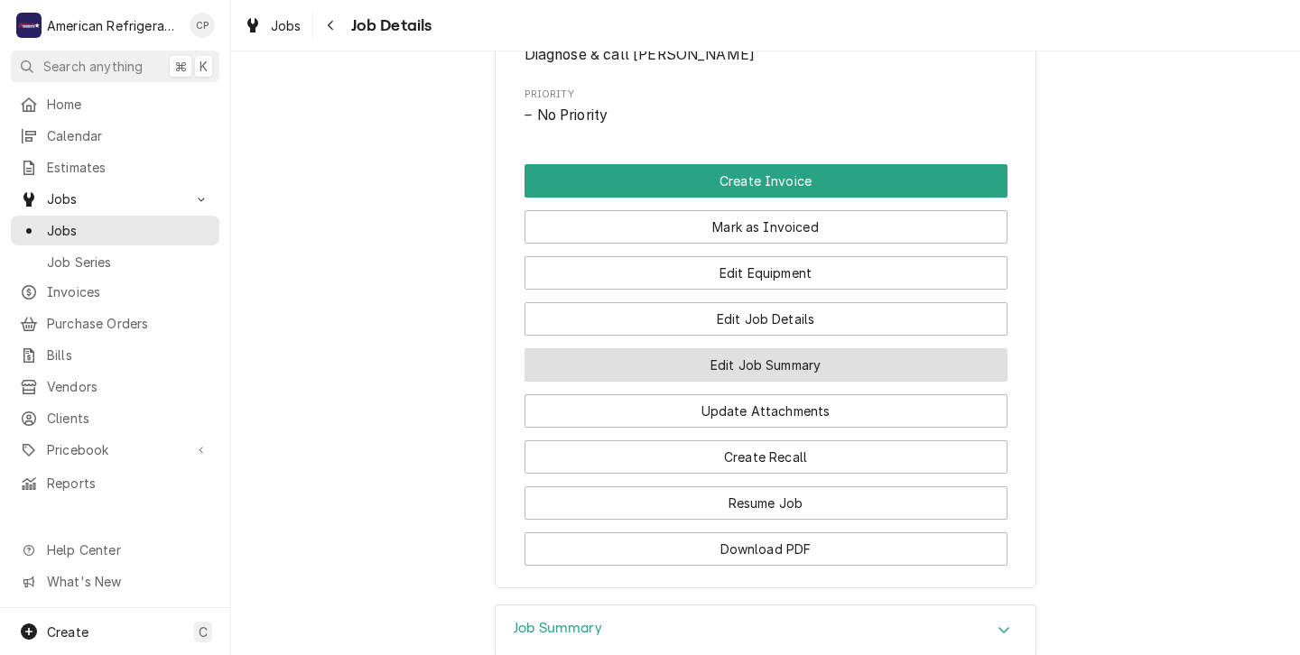
click at [740, 382] on button "Edit Job Summary" at bounding box center [766, 364] width 483 height 33
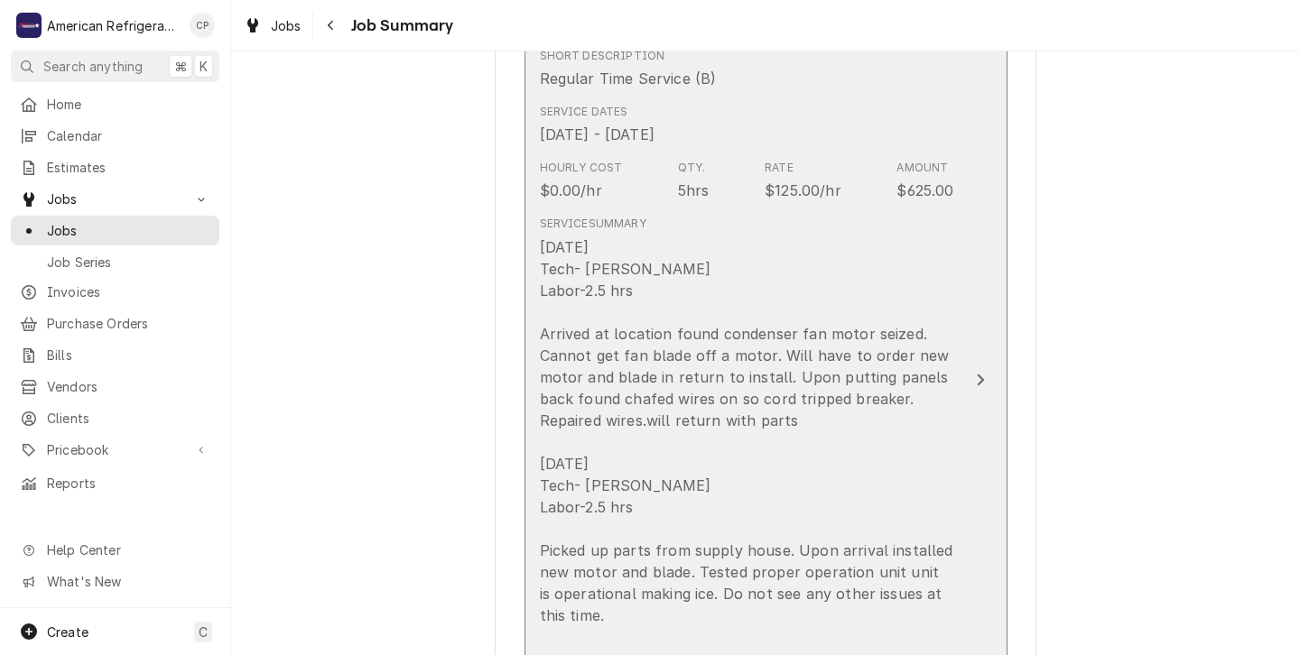
scroll to position [500, 0]
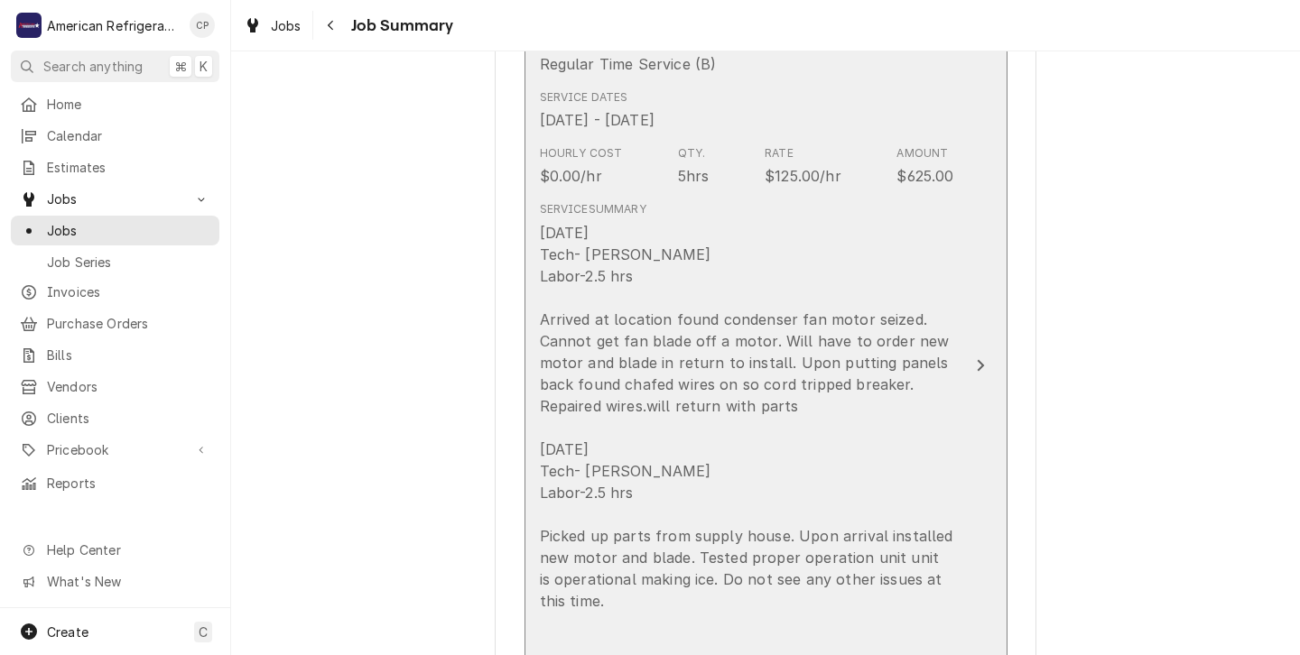
click at [748, 460] on div "9/16/25 Tech- Brandon Labor-2.5 hrs Arrived at location found condenser fan mot…" at bounding box center [747, 460] width 414 height 477
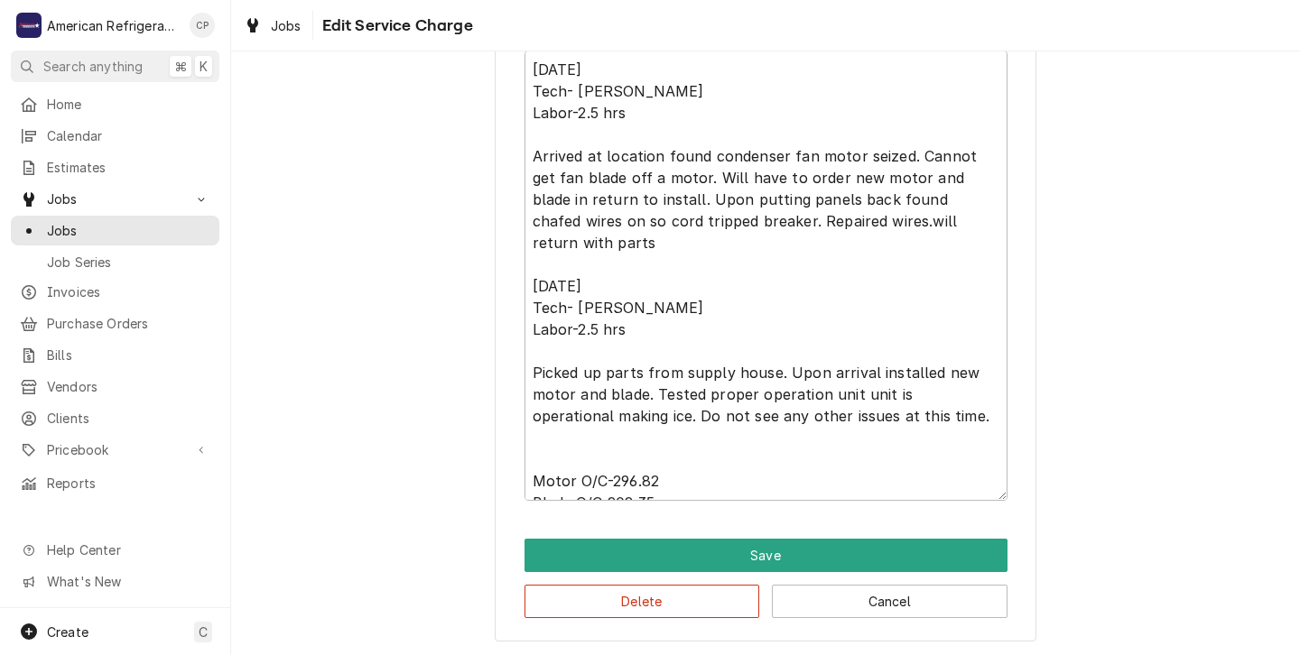
scroll to position [665, 0]
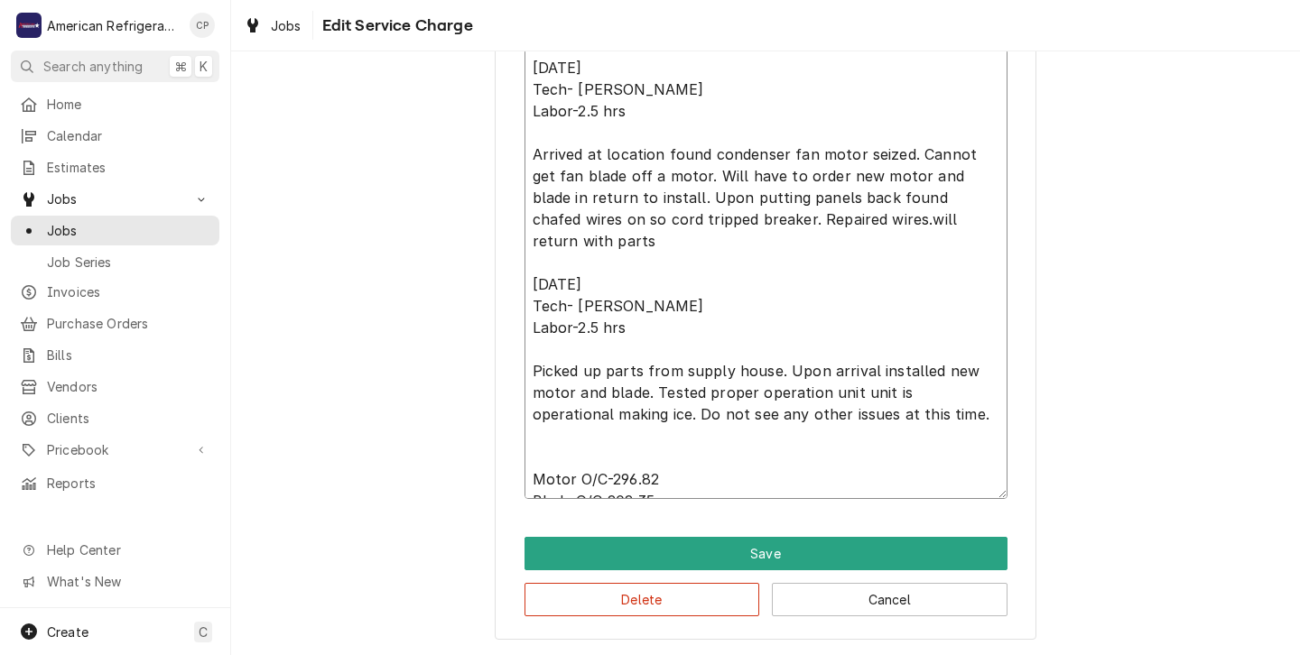
click at [664, 479] on textarea "9/16/25 Tech- Brandon Labor-2.5 hrs Arrived at location found condenser fan mot…" at bounding box center [766, 274] width 483 height 451
type textarea "x"
type textarea "9/16/25 Tech- Brandon Labor-2.5 hrs Arrived at location found condenser fan mot…"
type textarea "x"
type textarea "9/16/25 Tech- Brandon Labor-2.5 hrs Arrived at location found condenser fan mot…"
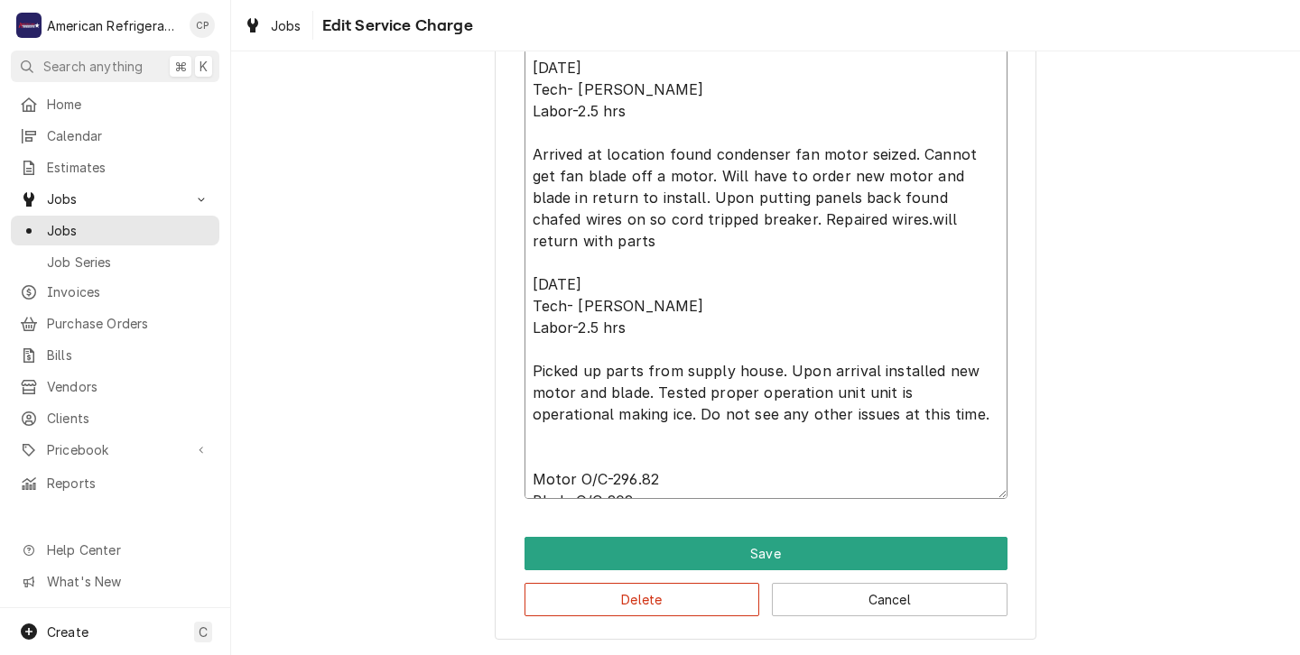
type textarea "x"
type textarea "9/16/25 Tech- Brandon Labor-2.5 hrs Arrived at location found condenser fan mot…"
type textarea "x"
type textarea "9/16/25 Tech- Brandon Labor-2.5 hrs Arrived at location found condenser fan mot…"
type textarea "x"
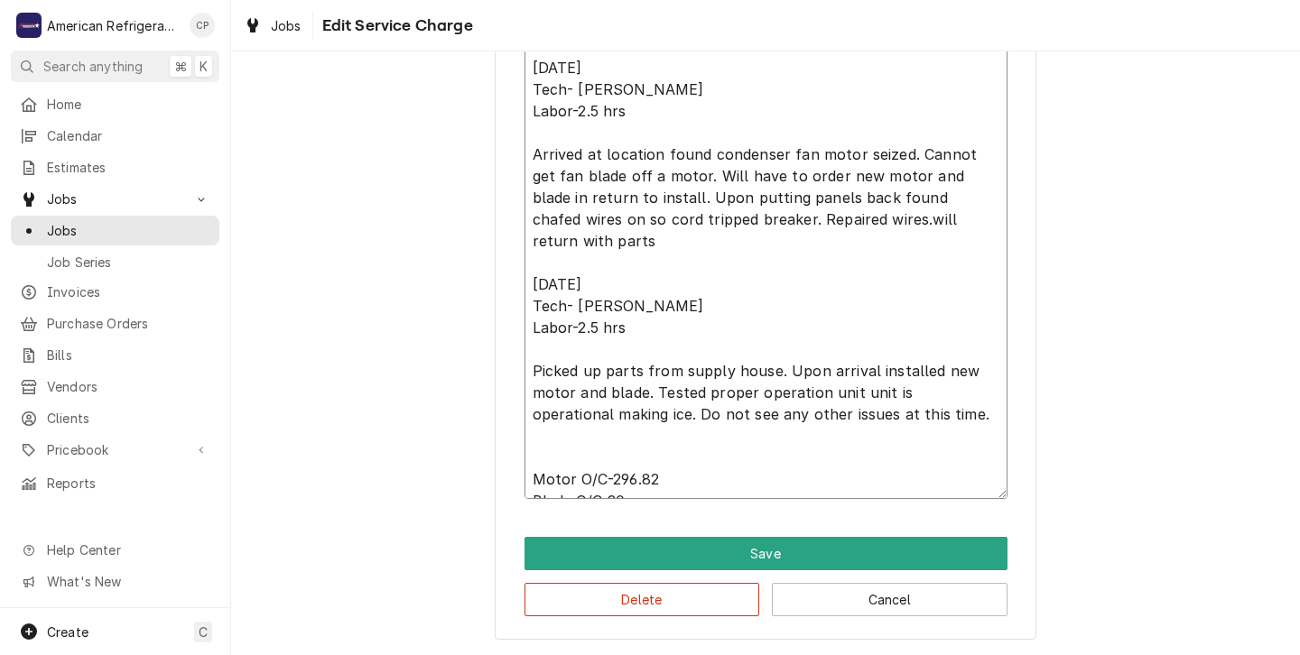
type textarea "9/16/25 Tech- Brandon Labor-2.5 hrs Arrived at location found condenser fan mot…"
type textarea "x"
type textarea "9/16/25 Tech- Brandon Labor-2.5 hrs Arrived at location found condenser fan mot…"
type textarea "x"
type textarea "9/16/25 Tech- Brandon Labor-2.5 hrs Arrived at location found condenser fan mot…"
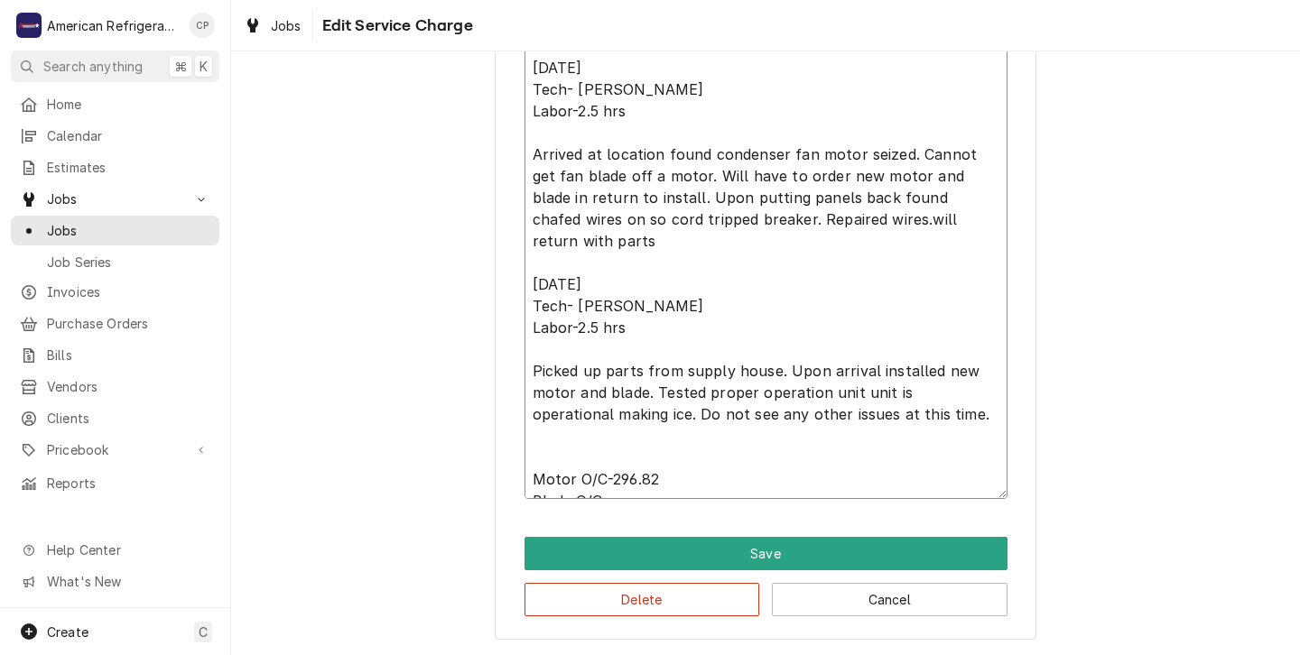
type textarea "x"
type textarea "9/16/25 Tech- Brandon Labor-2.5 hrs Arrived at location found condenser fan mot…"
type textarea "x"
type textarea "9/16/25 Tech- Brandon Labor-2.5 hrs Arrived at location found condenser fan mot…"
type textarea "x"
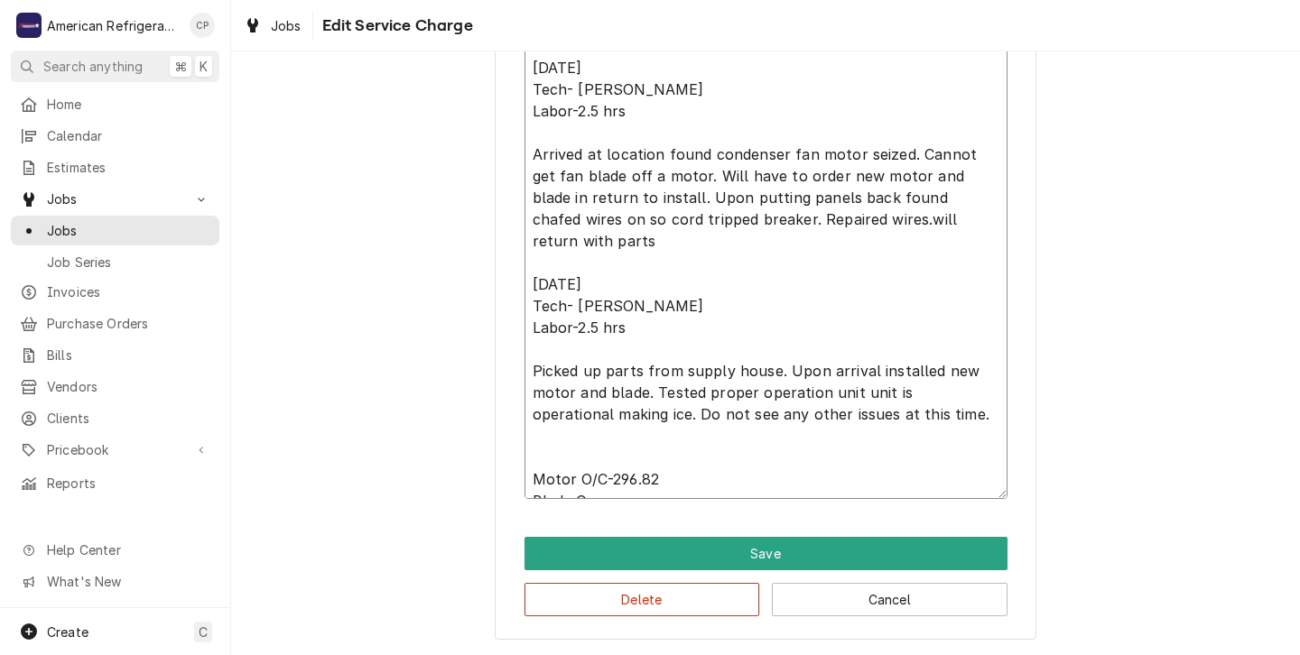
type textarea "9/16/25 Tech- Brandon Labor-2.5 hrs Arrived at location found condenser fan mot…"
type textarea "x"
type textarea "9/16/25 Tech- Brandon Labor-2.5 hrs Arrived at location found condenser fan mot…"
type textarea "x"
type textarea "9/16/25 Tech- Brandon Labor-2.5 hrs Arrived at location found condenser fan mot…"
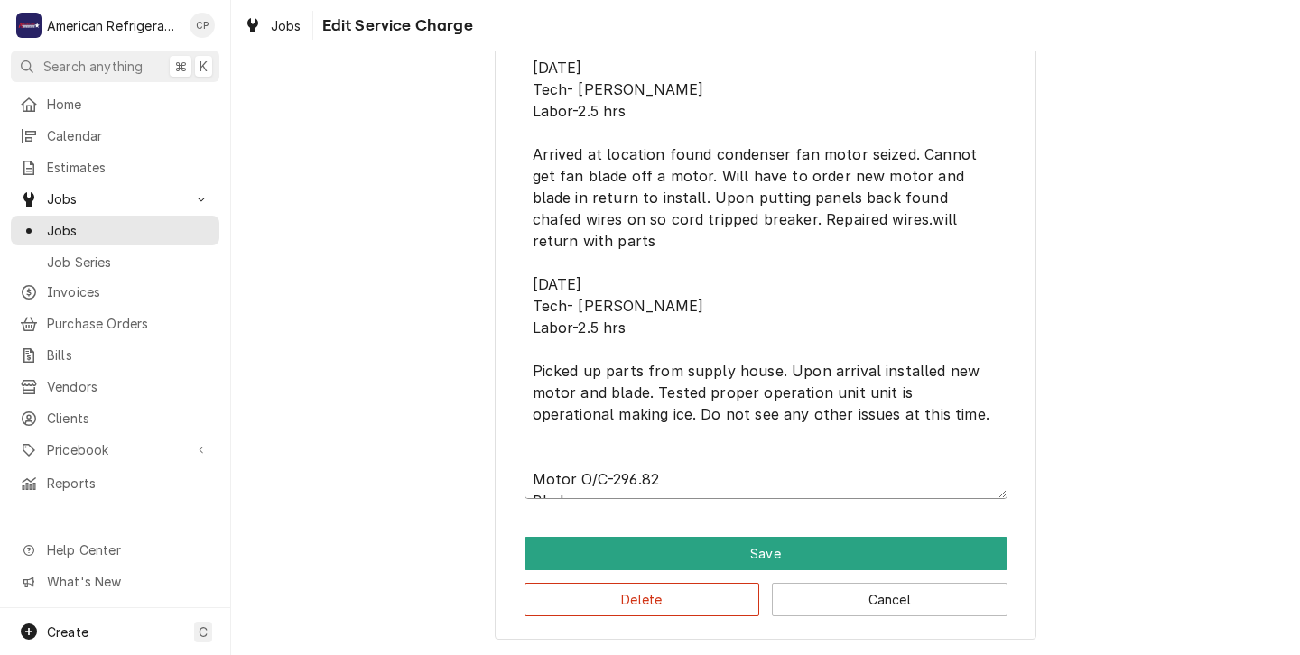
type textarea "x"
type textarea "9/16/25 Tech- Brandon Labor-2.5 hrs Arrived at location found condenser fan mot…"
type textarea "x"
type textarea "9/16/25 Tech- Brandon Labor-2.5 hrs Arrived at location found condenser fan mot…"
type textarea "x"
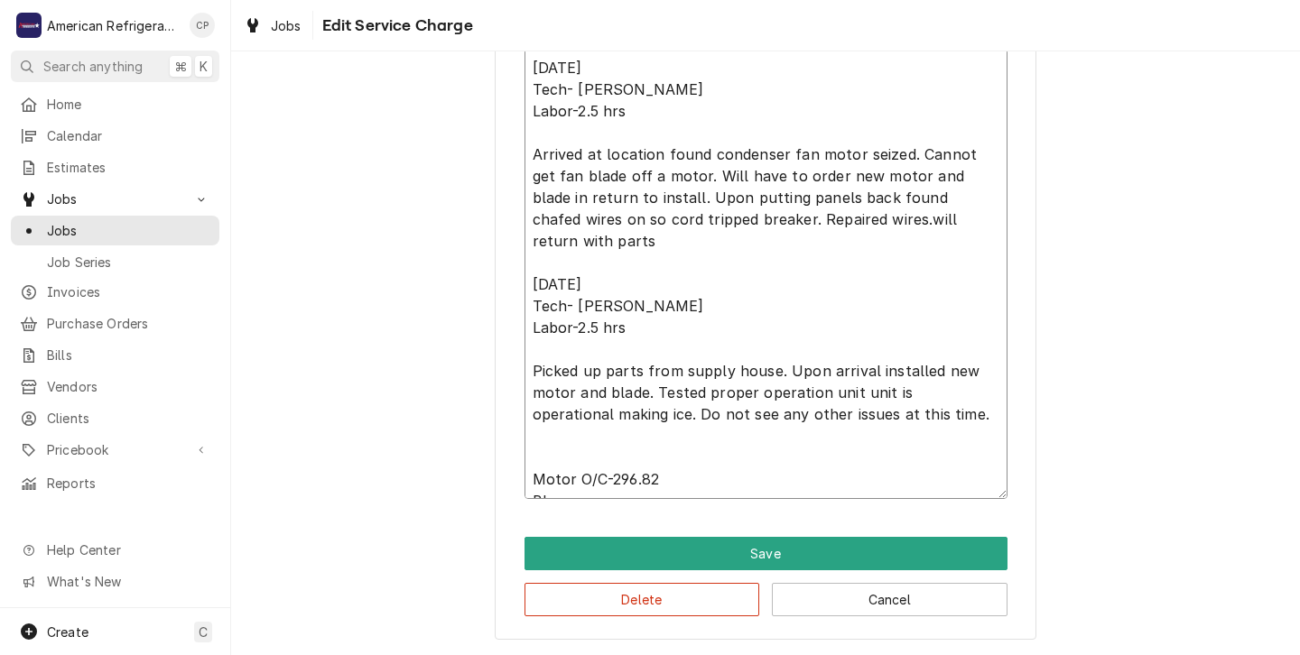
type textarea "9/16/25 Tech- Brandon Labor-2.5 hrs Arrived at location found condenser fan mot…"
type textarea "x"
type textarea "9/16/25 Tech- Brandon Labor-2.5 hrs Arrived at location found condenser fan mot…"
click at [659, 452] on textarea "9/16/25 Tech- Brandon Labor-2.5 hrs Arrived at location found condenser fan mot…" at bounding box center [766, 274] width 483 height 451
type textarea "x"
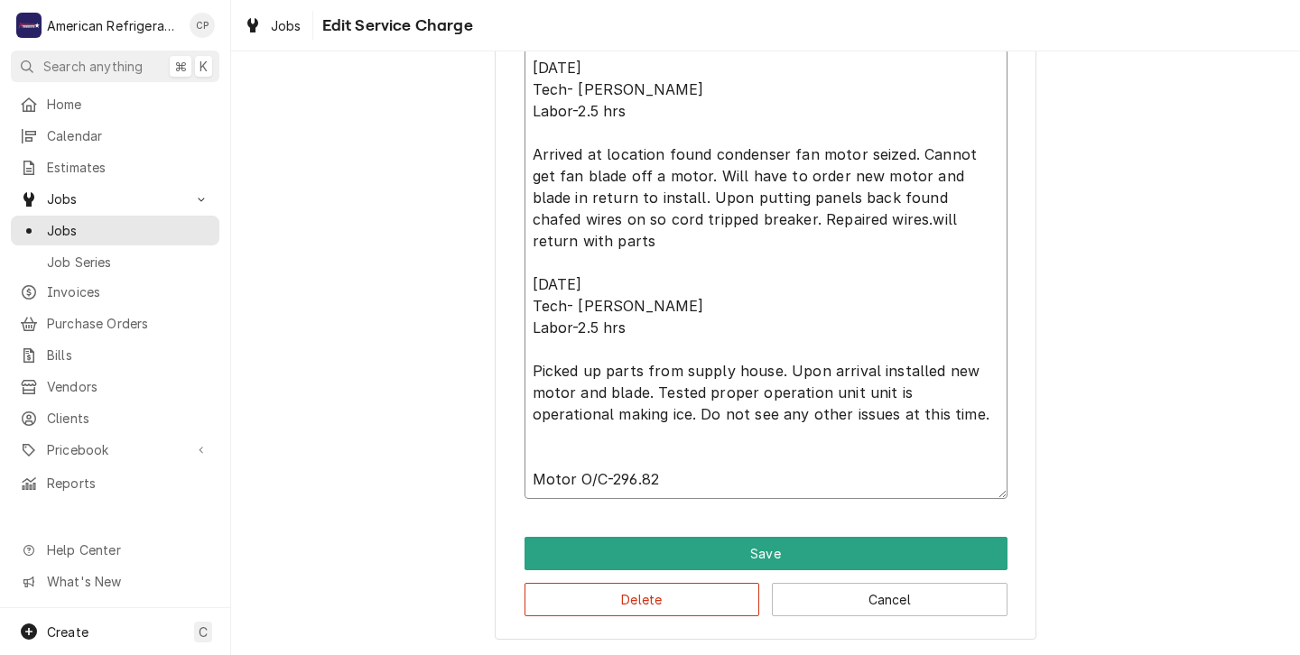
type textarea "9/16/25 Tech- Brandon Labor-2.5 hrs Arrived at location found condenser fan mot…"
type textarea "x"
type textarea "9/16/25 Tech- Brandon Labor-2.5 hrs Arrived at location found condenser fan mot…"
type textarea "x"
type textarea "9/16/25 Tech- Brandon Labor-2.5 hrs Arrived at location found condenser fan mot…"
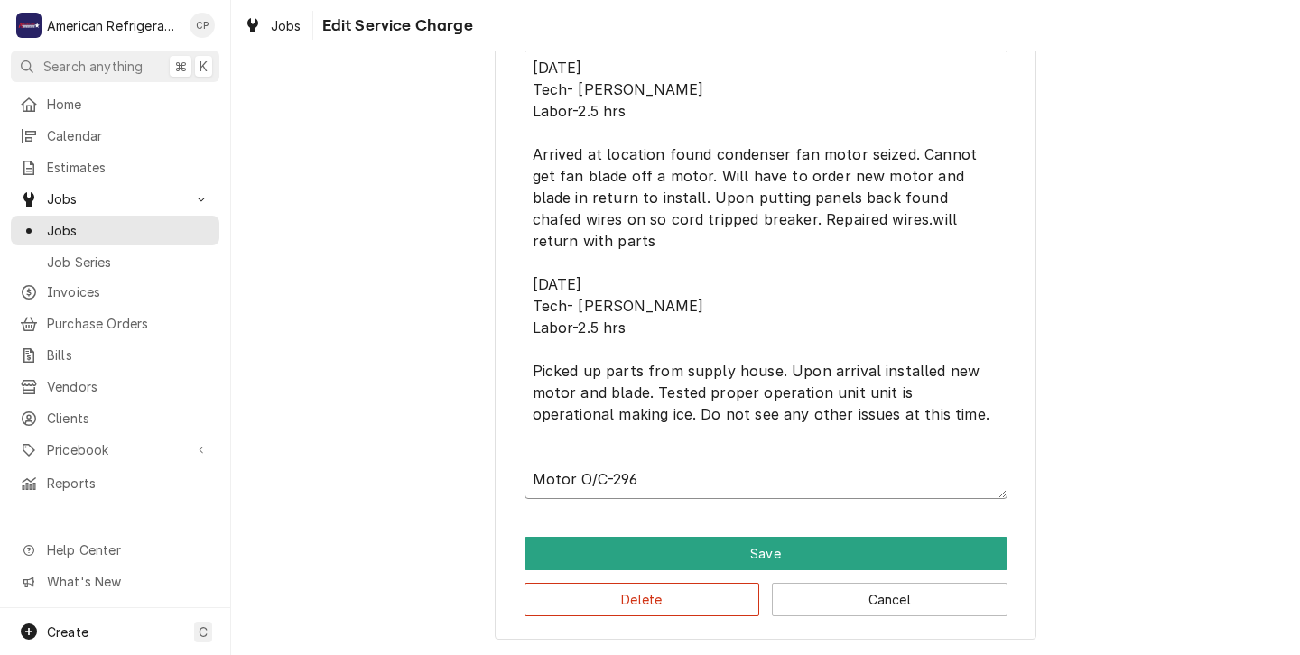
type textarea "x"
type textarea "9/16/25 Tech- Brandon Labor-2.5 hrs Arrived at location found condenser fan mot…"
type textarea "x"
type textarea "9/16/25 Tech- Brandon Labor-2.5 hrs Arrived at location found condenser fan mot…"
type textarea "x"
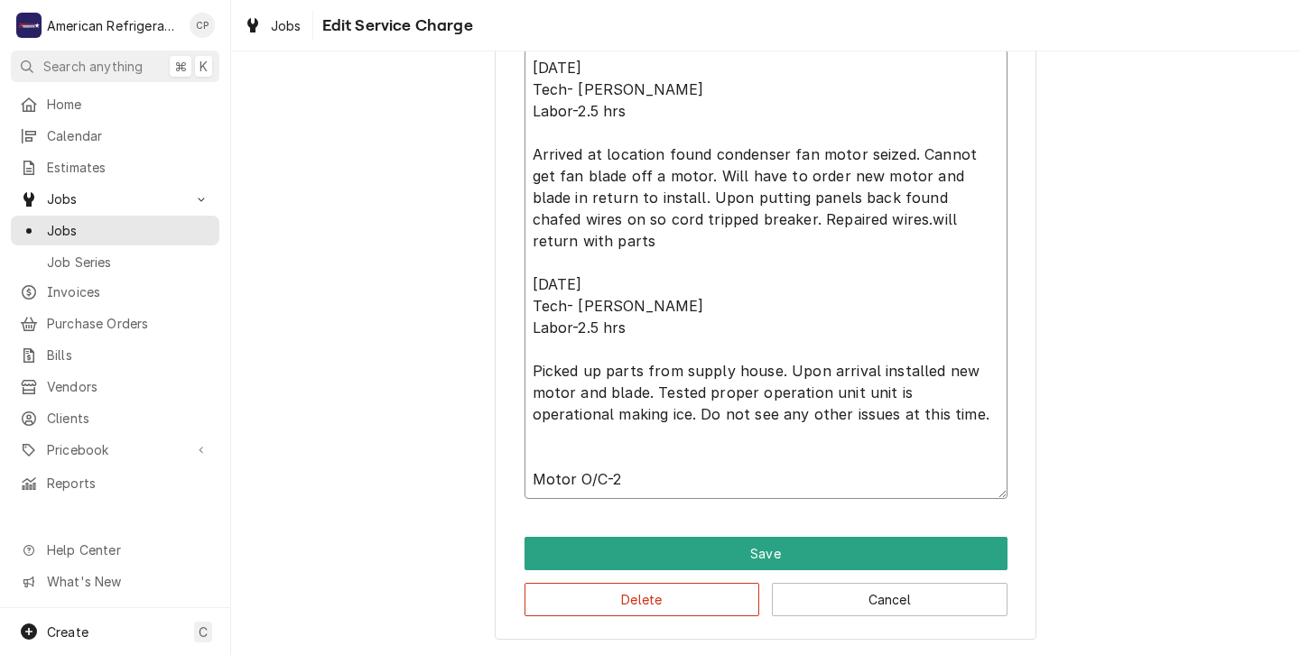
type textarea "9/16/25 Tech- Brandon Labor-2.5 hrs Arrived at location found condenser fan mot…"
type textarea "x"
type textarea "9/16/25 Tech- Brandon Labor-2.5 hrs Arrived at location found condenser fan mot…"
type textarea "x"
type textarea "9/16/25 Tech- Brandon Labor-2.5 hrs Arrived at location found condenser fan mot…"
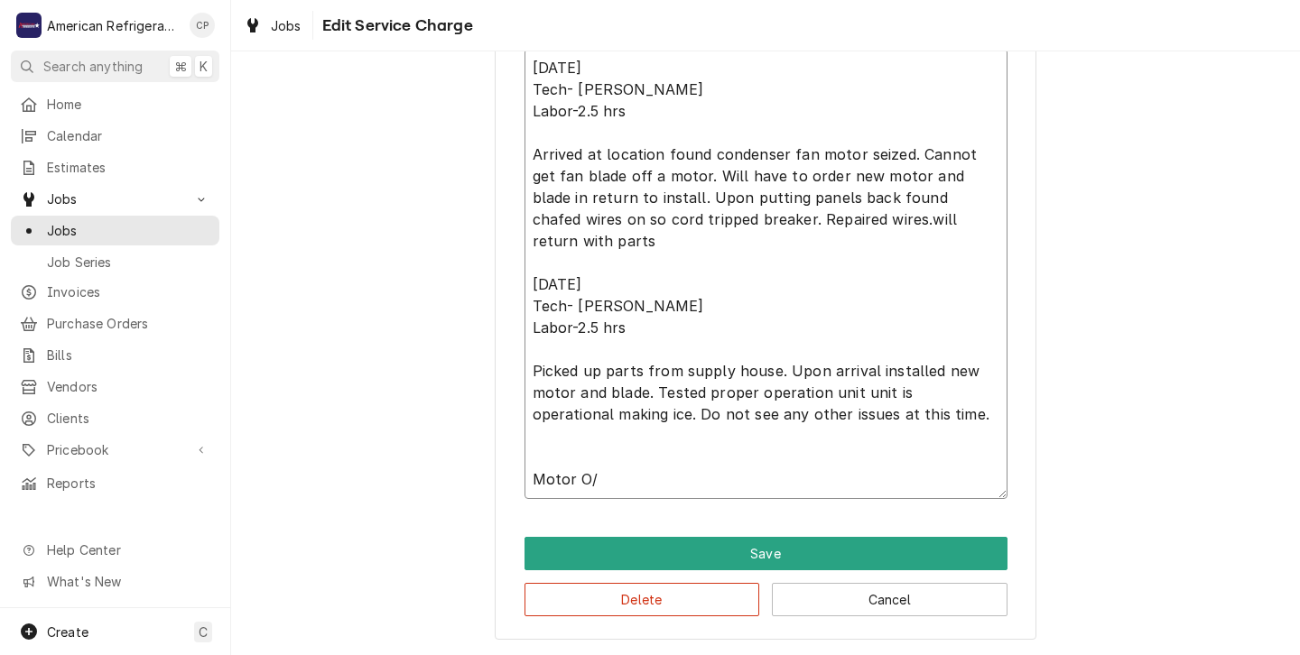
type textarea "x"
type textarea "9/16/25 Tech- Brandon Labor-2.5 hrs Arrived at location found condenser fan mot…"
type textarea "x"
type textarea "9/16/25 Tech- Brandon Labor-2.5 hrs Arrived at location found condenser fan mot…"
type textarea "x"
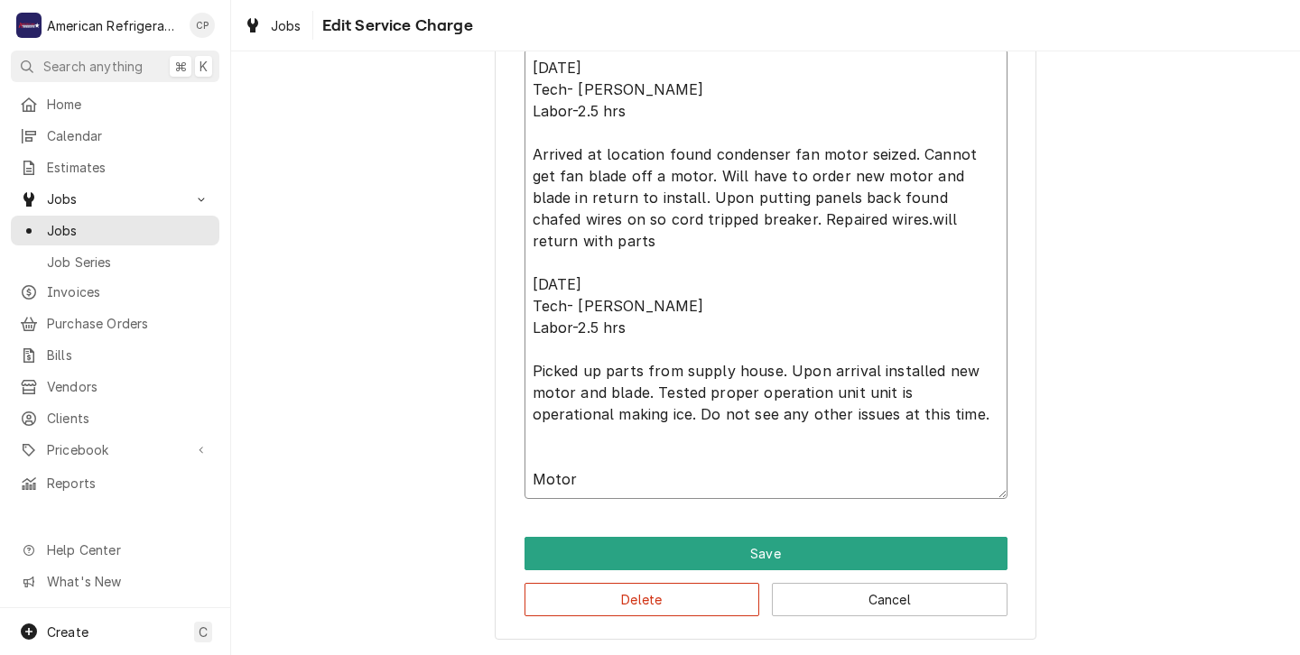
type textarea "9/16/25 Tech- Brandon Labor-2.5 hrs Arrived at location found condenser fan mot…"
type textarea "x"
type textarea "9/16/25 Tech- Brandon Labor-2.5 hrs Arrived at location found condenser fan mot…"
type textarea "x"
type textarea "9/16/25 Tech- Brandon Labor-2.5 hrs Arrived at location found condenser fan mot…"
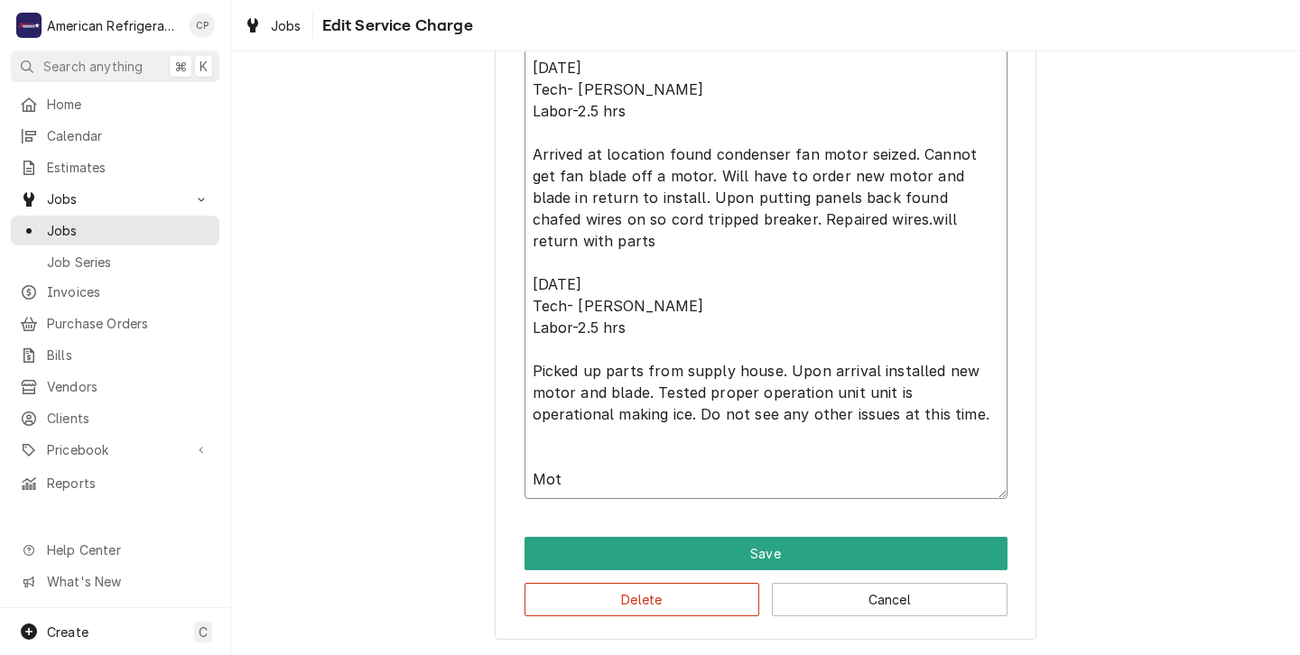
type textarea "x"
type textarea "9/16/25 Tech- Brandon Labor-2.5 hrs Arrived at location found condenser fan mot…"
type textarea "x"
type textarea "9/16/25 Tech- Brandon Labor-2.5 hrs Arrived at location found condenser fan mot…"
type textarea "x"
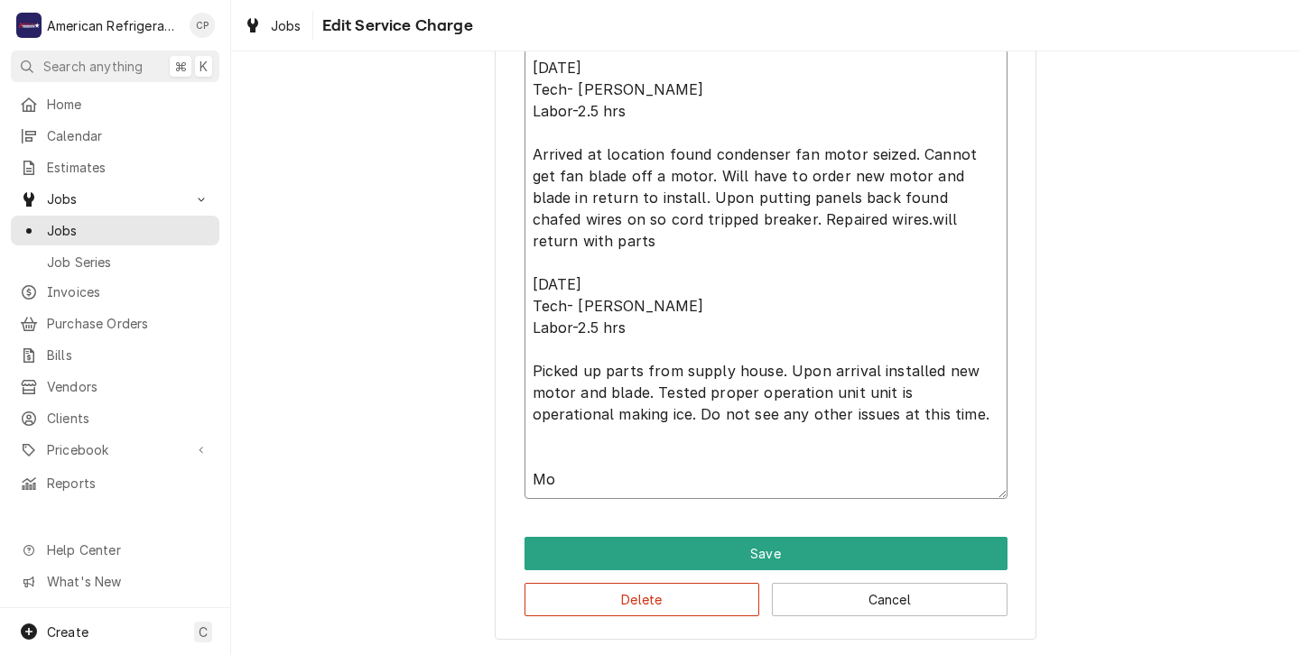
type textarea "9/16/25 Tech- Brandon Labor-2.5 hrs Arrived at location found condenser fan mot…"
type textarea "x"
type textarea "9/16/25 Tech- Brandon Labor-2.5 hrs Arrived at location found condenser fan mot…"
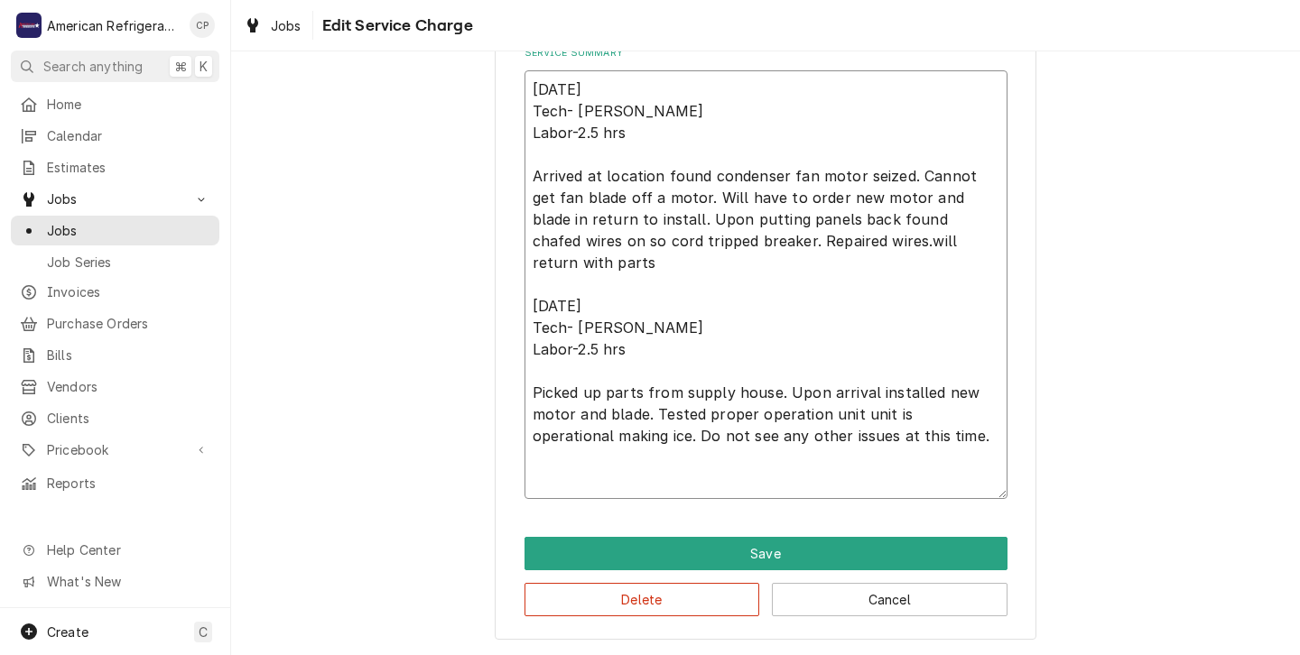
scroll to position [644, 0]
click at [629, 131] on textarea "9/16/25 Tech- Brandon Labor-2.5 hrs Arrived at location found condenser fan mot…" at bounding box center [766, 284] width 483 height 429
type textarea "x"
type textarea "9/16/25 Tech- Brandon Labor-2.5 hr Arrived at location found condenser fan moto…"
type textarea "x"
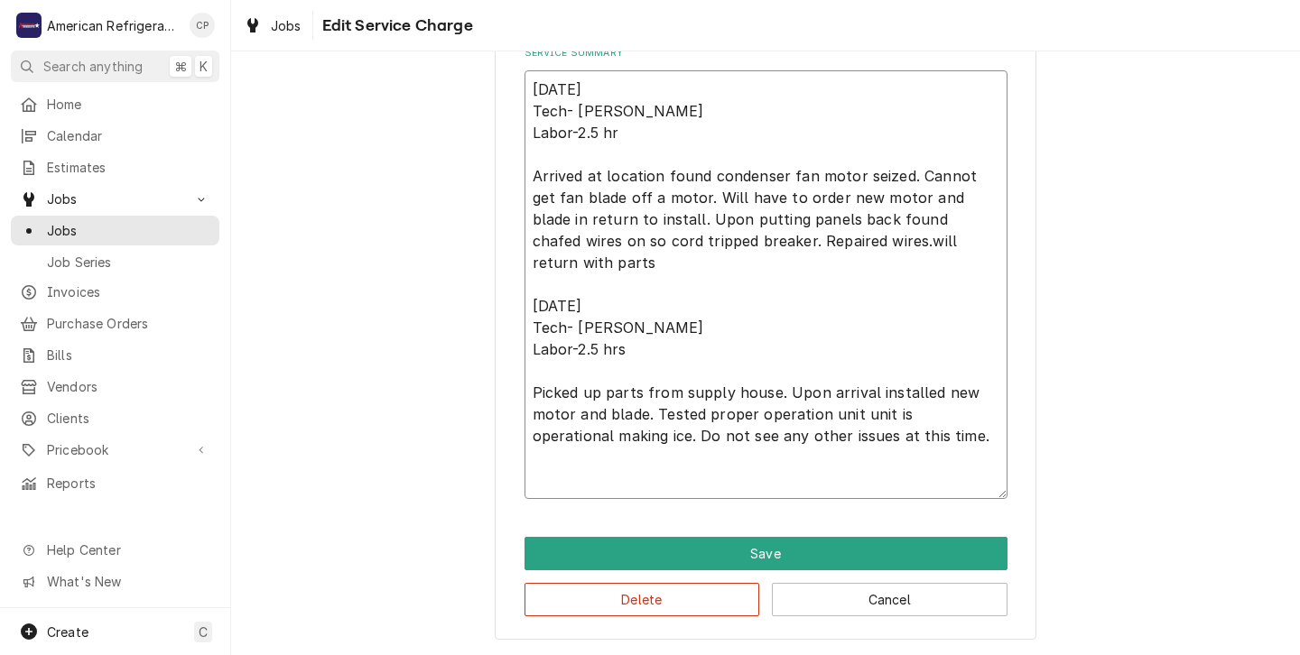
type textarea "9/16/25 Tech- Brandon Labor-2.5 h Arrived at location found condenser fan motor…"
type textarea "x"
type textarea "9/16/25 Tech- Brandon Labor-2.5 Arrived at location found condenser fan motor s…"
type textarea "x"
type textarea "9/16/25 Tech- Brandon Labor-2.5 Arrived at location found condenser fan motor s…"
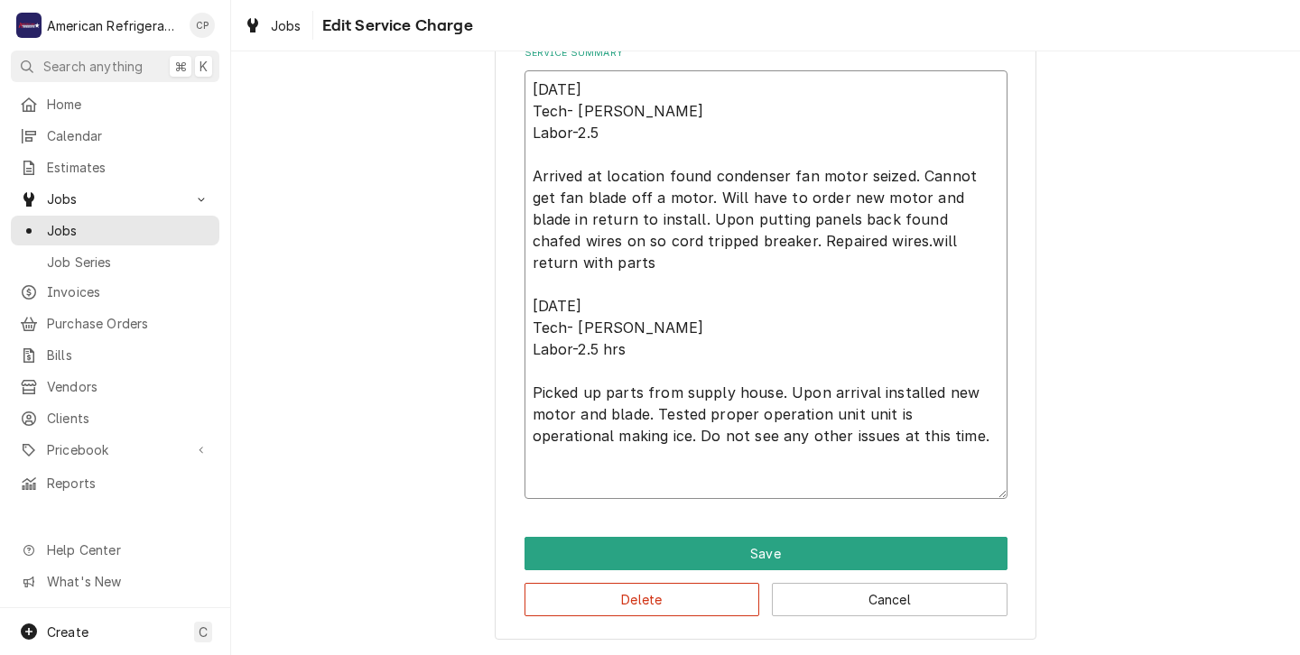
type textarea "x"
type textarea "9/16/25 Tech- Brandon Labor-2. Arrived at location found condenser fan motor se…"
type textarea "x"
type textarea "9/16/25 Tech- Brandon Labor-2 Arrived at location found condenser fan motor sei…"
type textarea "x"
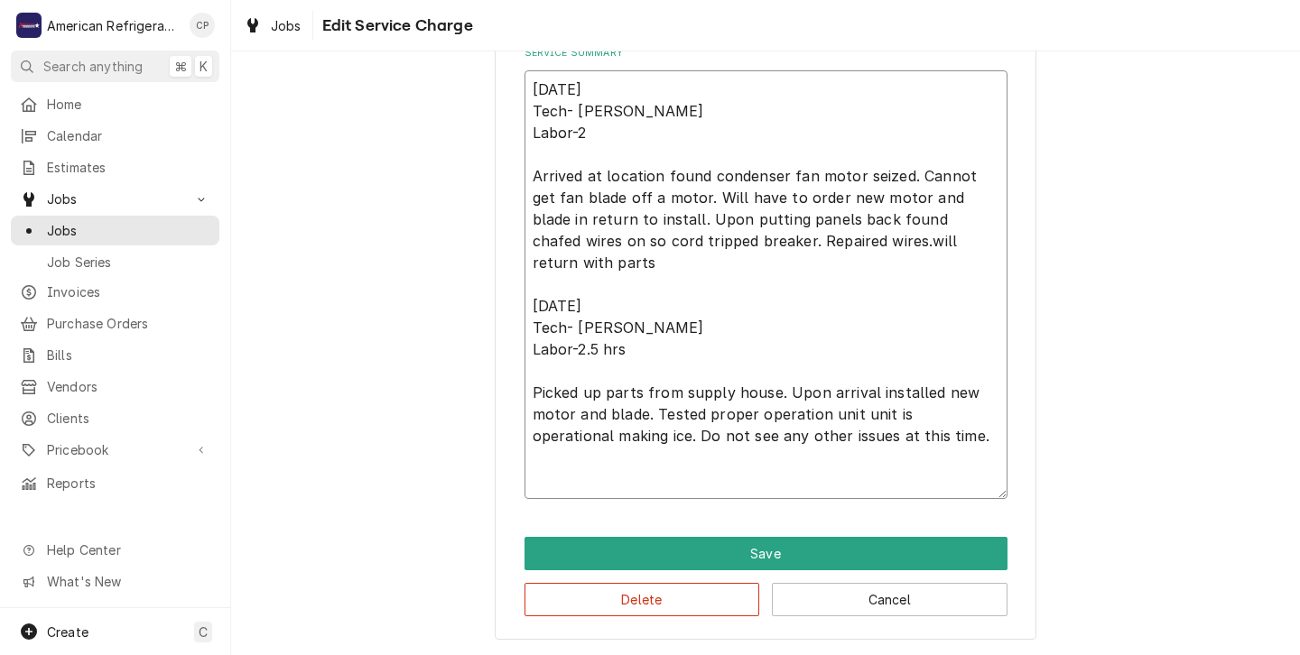
type textarea "9/16/25 Tech- Brandon Labor- Arrived at location found condenser fan motor seiz…"
type textarea "x"
type textarea "9/16/25 Tech- Brandon Labor Arrived at location found condenser fan motor seize…"
type textarea "x"
type textarea "9/16/25 Tech- Brandon Labo Arrived at location found condenser fan motor seized…"
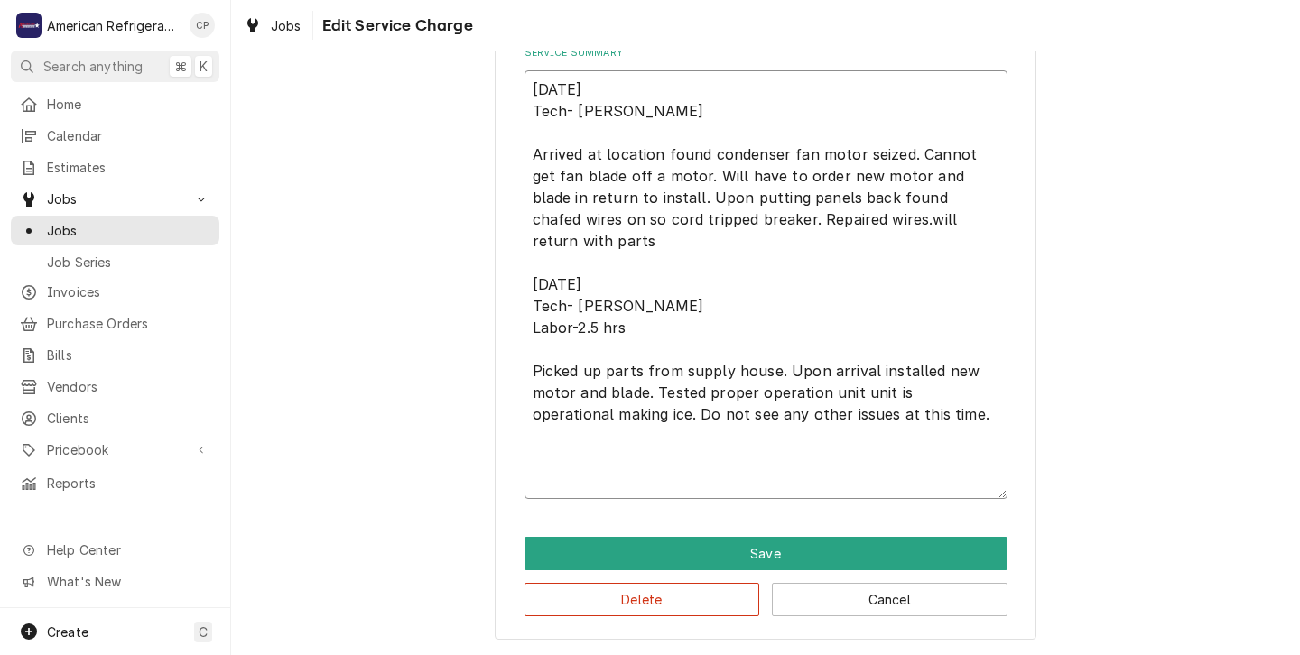
type textarea "x"
type textarea "9/16/25 Tech- Brandon Lab Arrived at location found condenser fan motor seized.…"
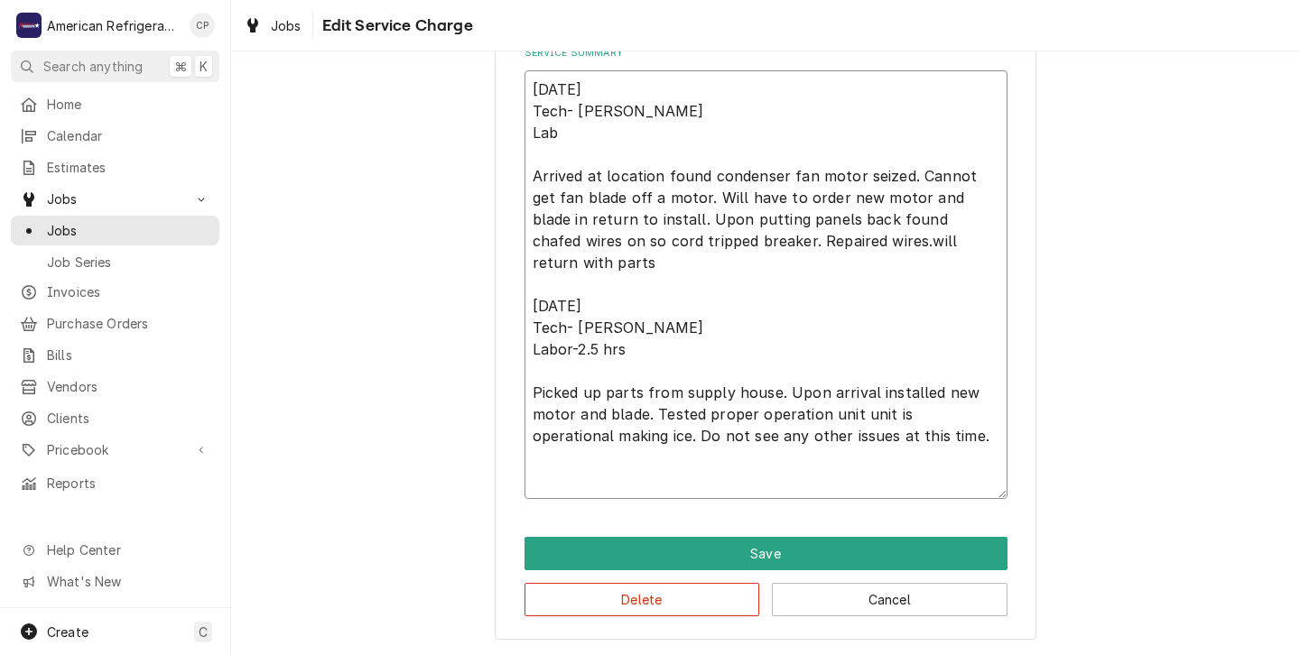
type textarea "x"
type textarea "9/16/25 Tech- Brandon La Arrived at location found condenser fan motor seized. …"
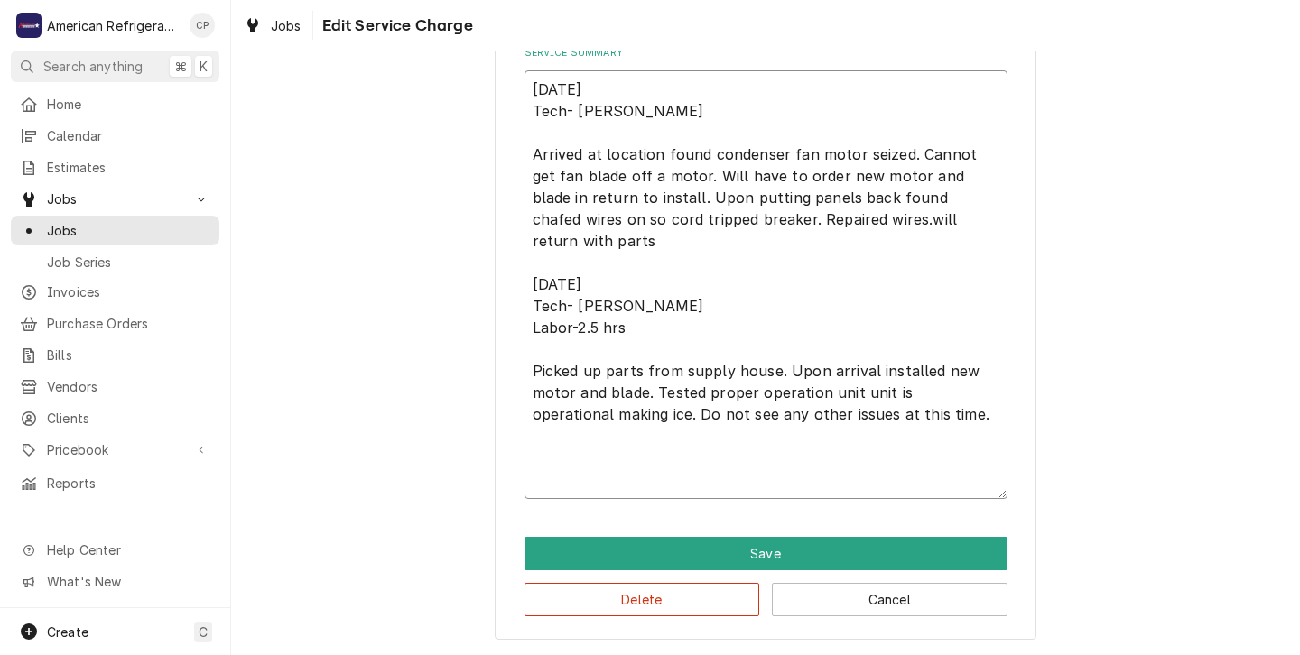
type textarea "x"
type textarea "9/16/25 Tech- Brandon L Arrived at location found condenser fan motor seized. C…"
type textarea "x"
type textarea "9/16/25 Tech- Brandon Arrived at location found condenser fan motor seized. Can…"
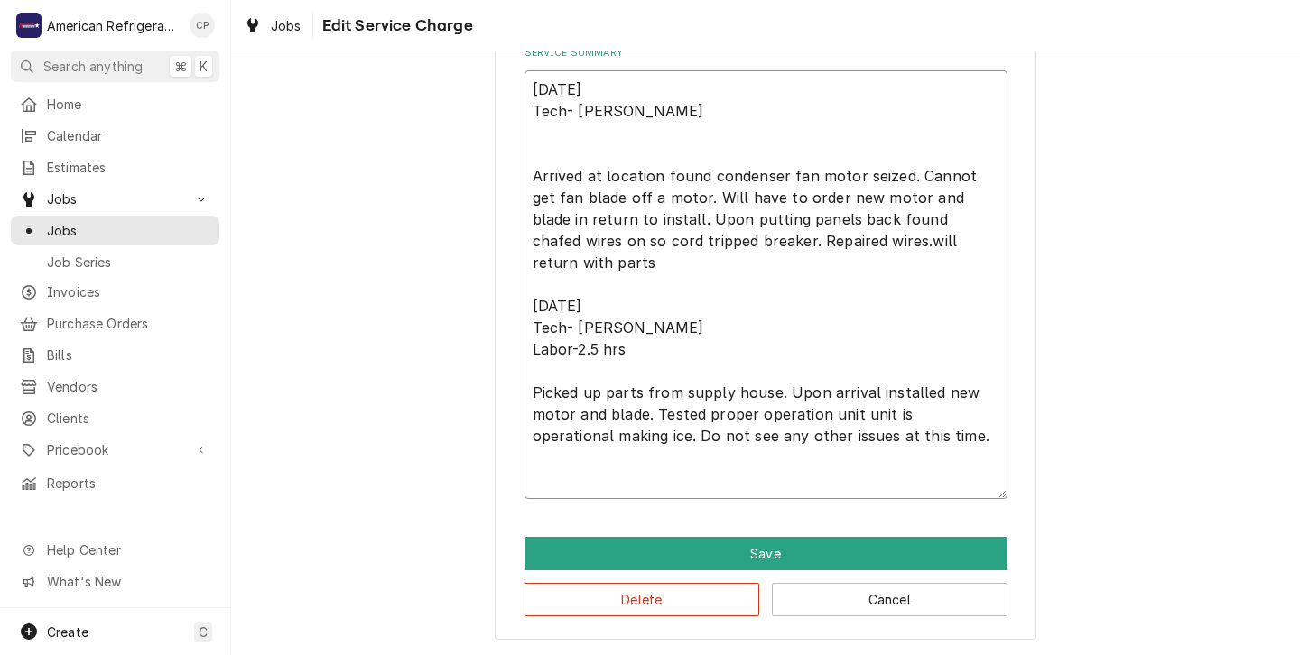
type textarea "x"
type textarea "9/16/25 Tech- Brandon Arrived at location found condenser fan motor seized. Can…"
click at [635, 325] on textarea "9/16/25 Tech- Brandon Arrived at location found condenser fan motor seized. Can…" at bounding box center [766, 295] width 483 height 407
type textarea "x"
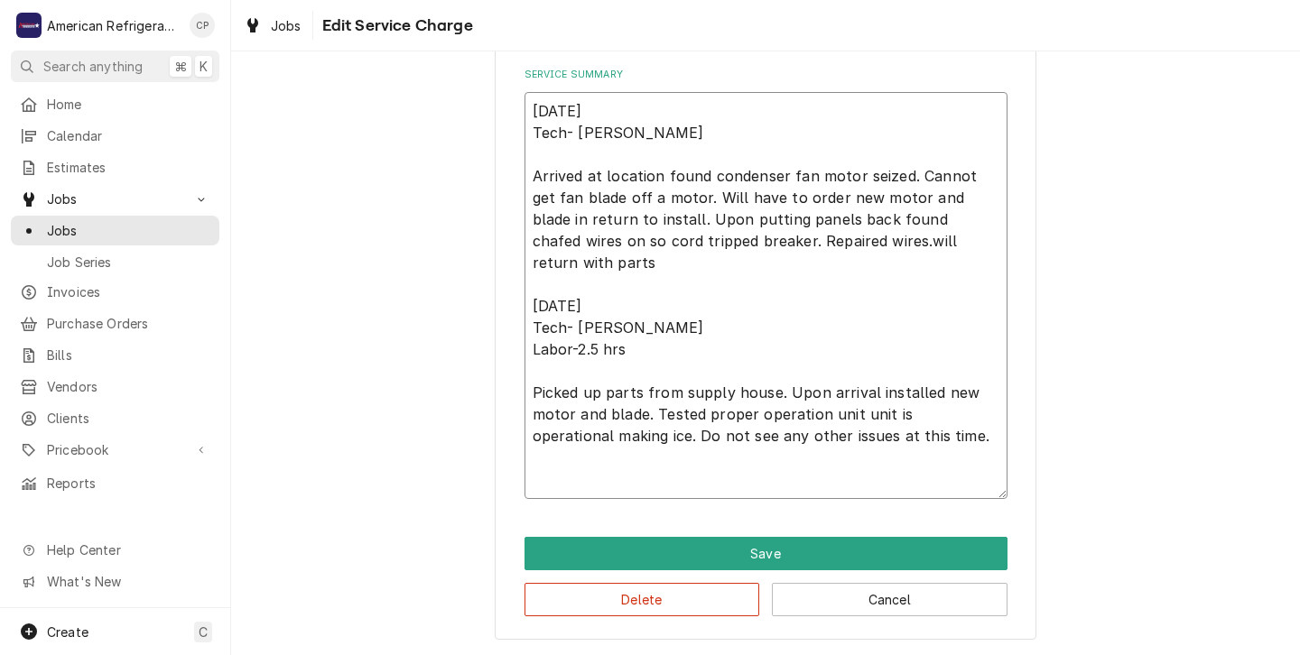
type textarea "9/16/25 Tech- Brandon Arrived at location found condenser fan motor seized. Can…"
type textarea "x"
type textarea "9/16/25 Tech- Brandon Arrived at location found condenser fan motor seized. Can…"
type textarea "x"
type textarea "9/16/25 Tech- Brandon Arrived at location found condenser fan motor seized. Can…"
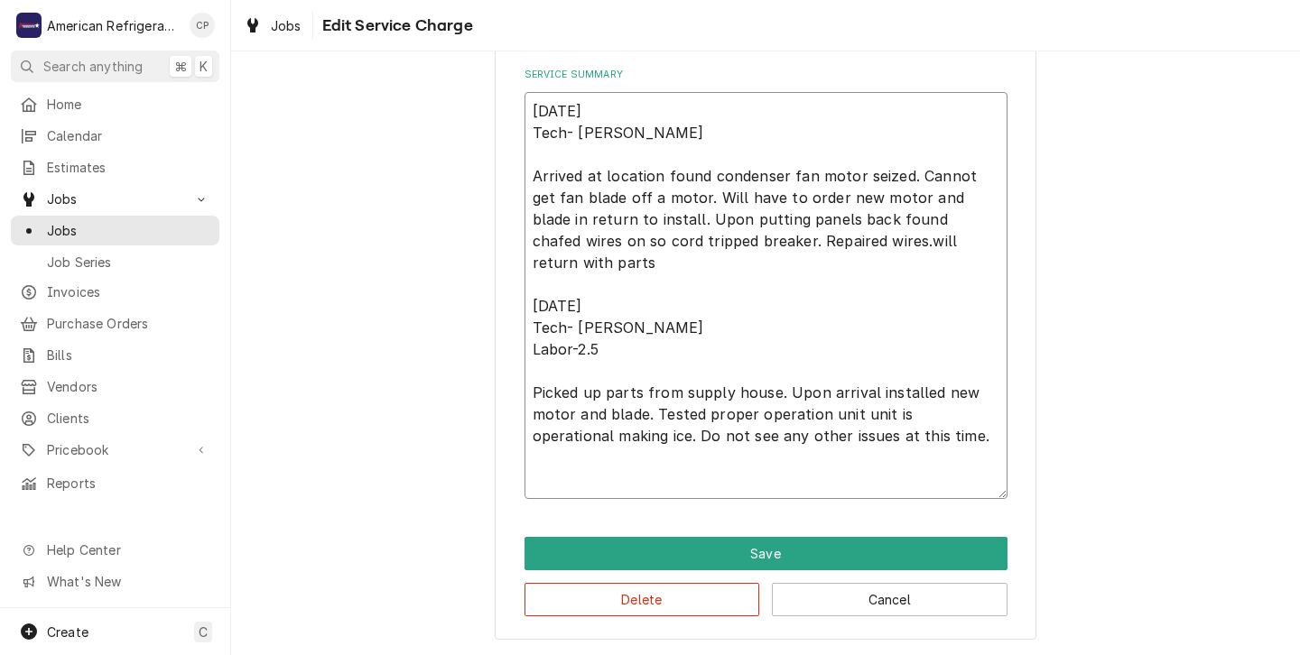
type textarea "x"
type textarea "9/16/25 Tech- Brandon Arrived at location found condenser fan motor seized. Can…"
type textarea "x"
type textarea "9/16/25 Tech- Brandon Arrived at location found condenser fan motor seized. Can…"
type textarea "x"
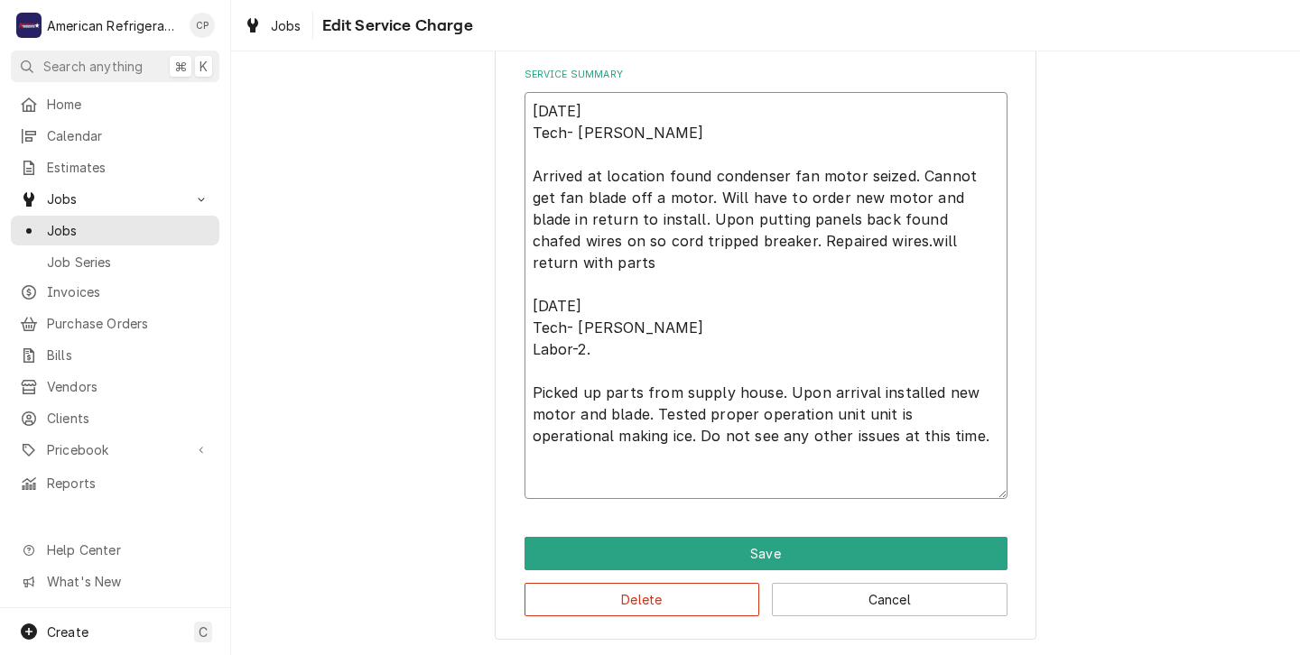
type textarea "9/16/25 Tech- Brandon Arrived at location found condenser fan motor seized. Can…"
type textarea "x"
type textarea "9/16/25 Tech- Brandon Arrived at location found condenser fan motor seized. Can…"
type textarea "x"
type textarea "9/16/25 Tech- Brandon Arrived at location found condenser fan motor seized. Can…"
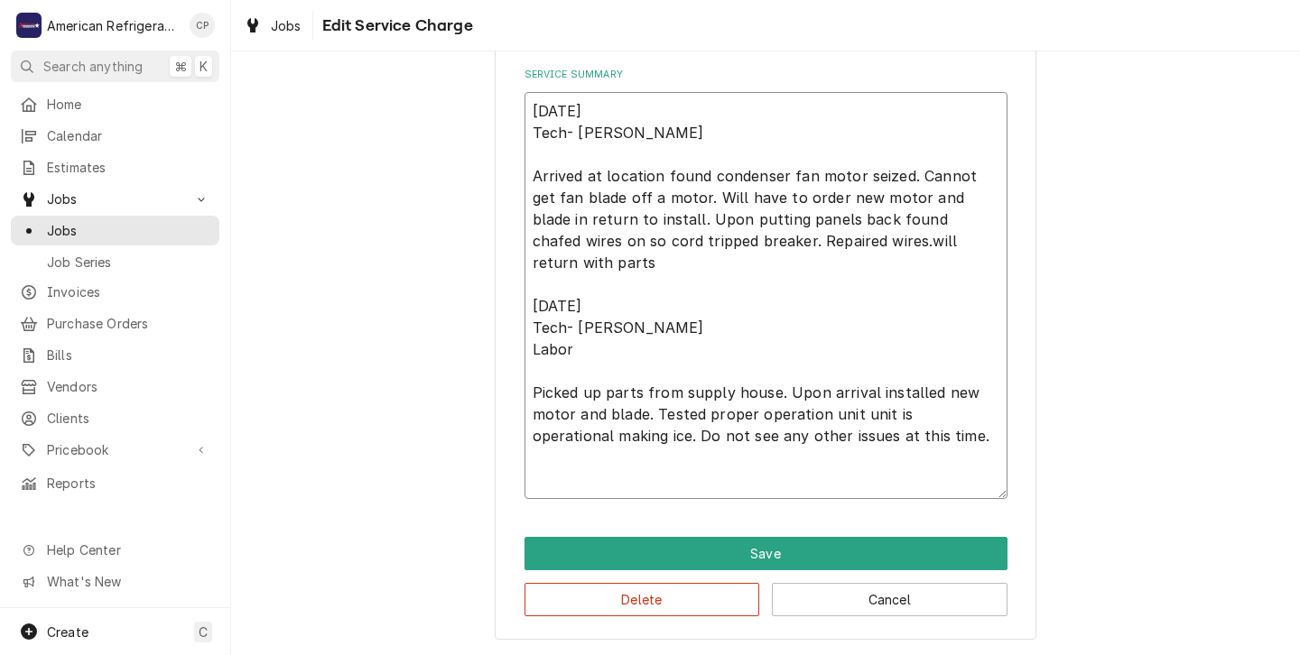
type textarea "x"
type textarea "9/16/25 Tech- Brandon Arrived at location found condenser fan motor seized. Can…"
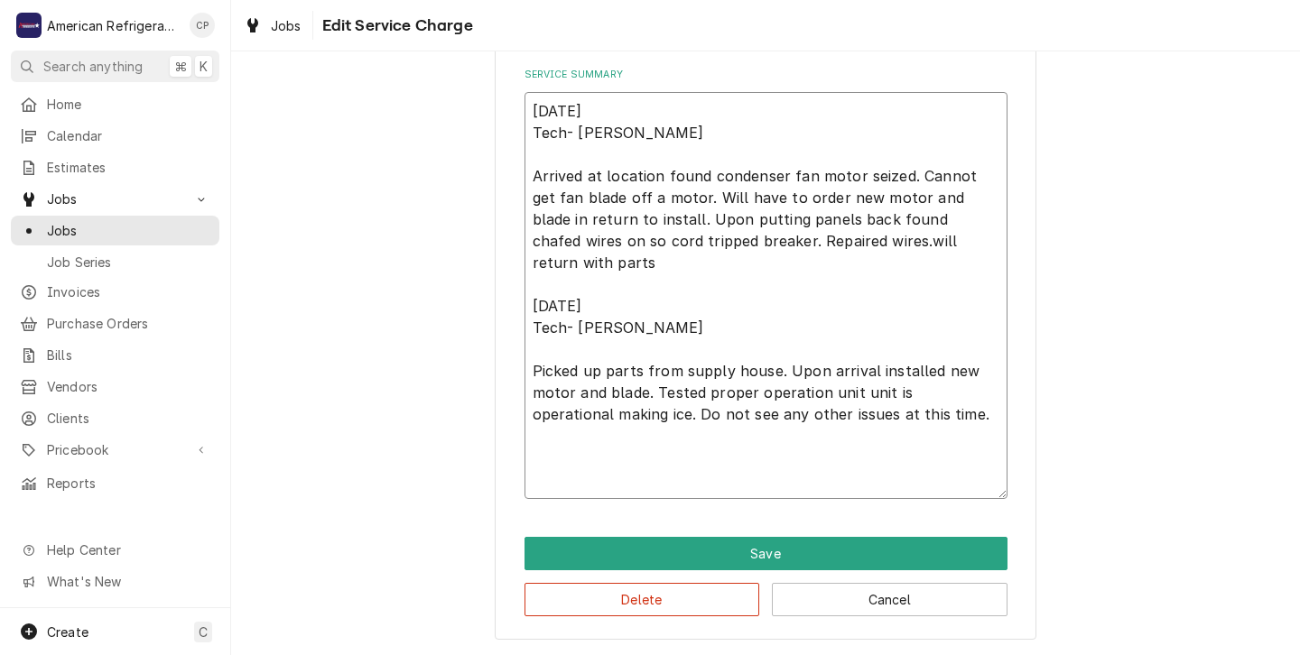
type textarea "x"
type textarea "9/16/25 Tech- Brandon Arrived at location found condenser fan motor seized. Can…"
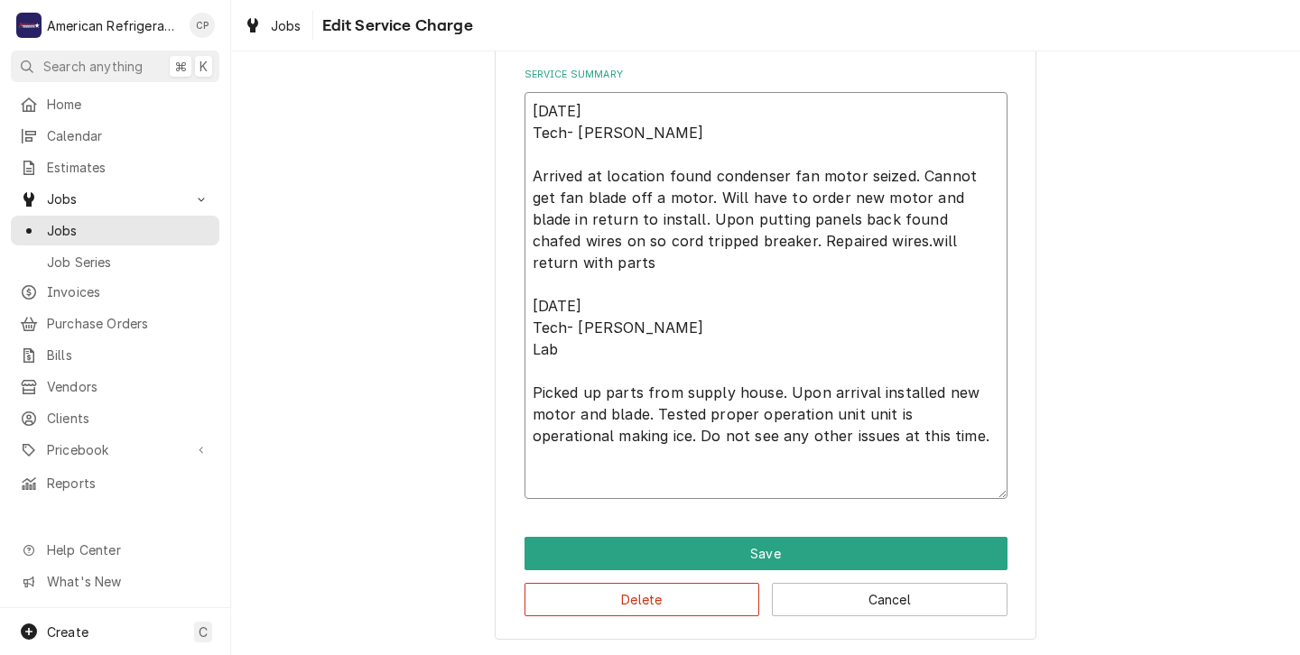
type textarea "x"
type textarea "9/16/25 Tech- Brandon Arrived at location found condenser fan motor seized. Can…"
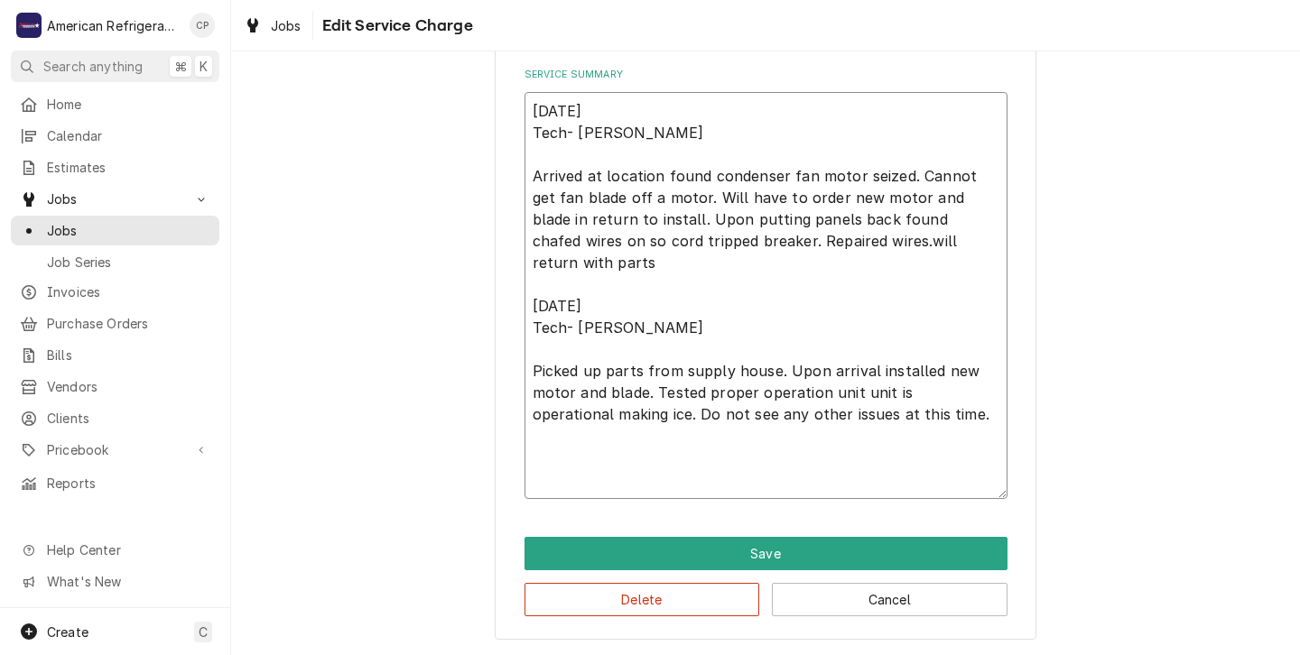
type textarea "x"
type textarea "9/16/25 Tech- Brandon Arrived at location found condenser fan motor seized. Can…"
type textarea "x"
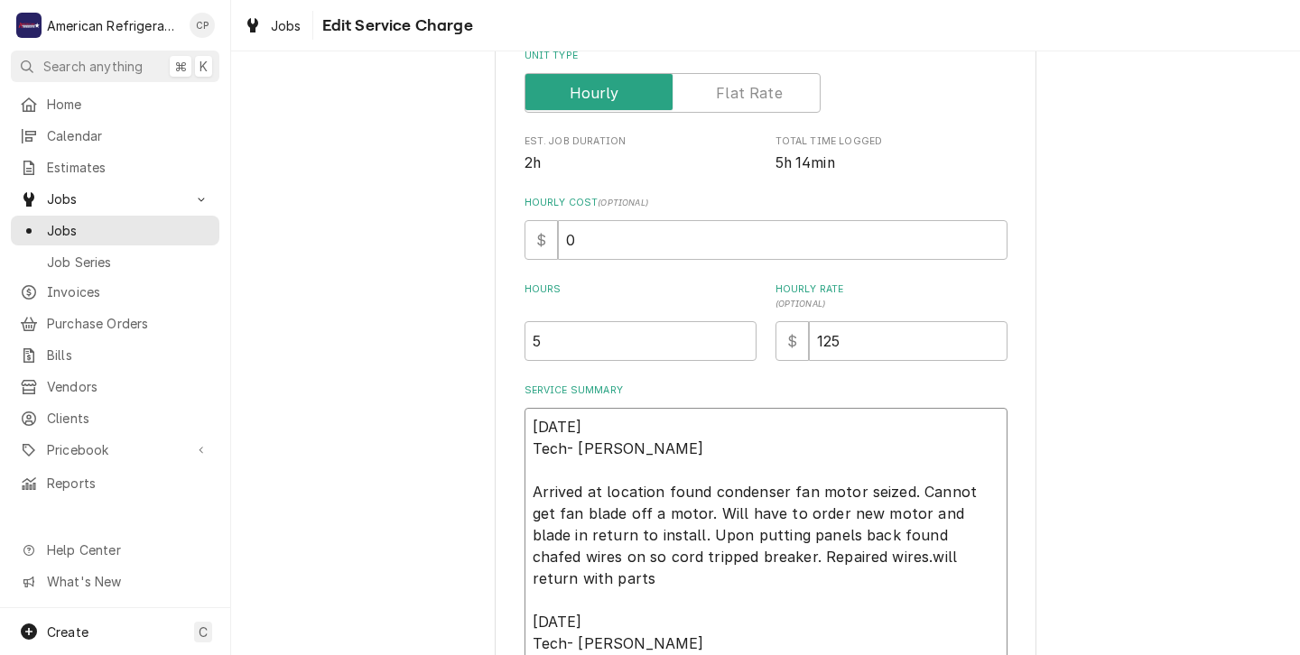
scroll to position [306, 0]
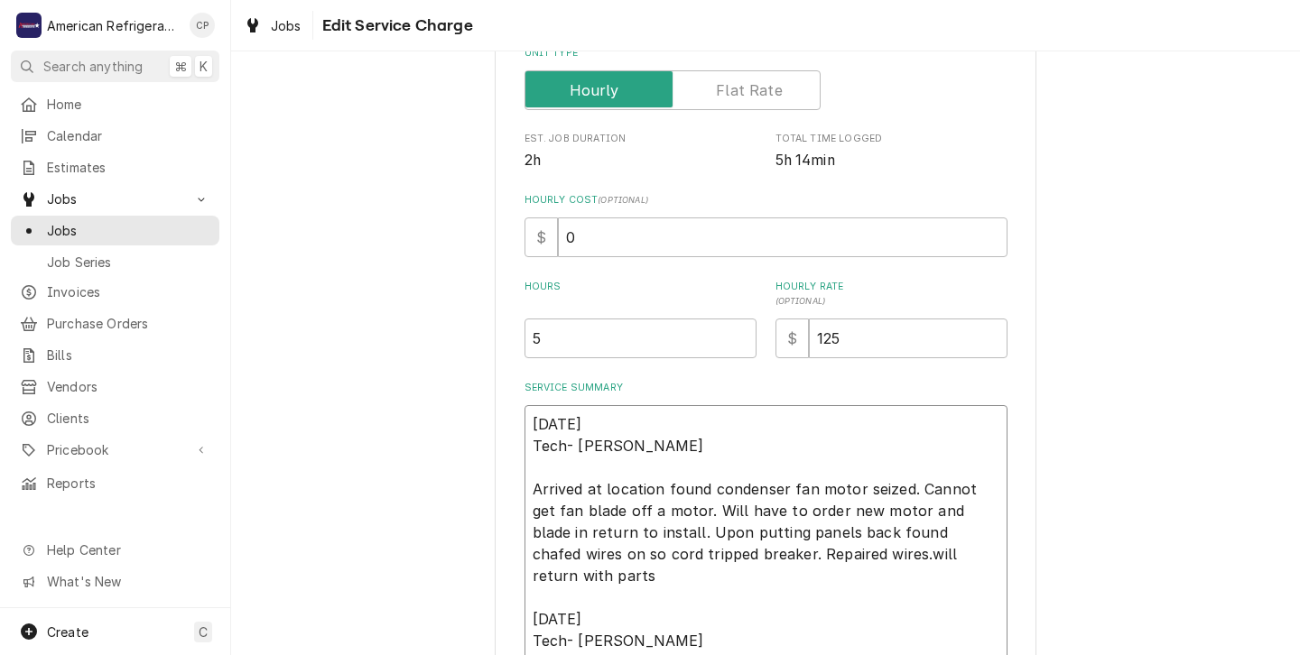
type textarea "9/16/25 Tech- Brandon Arrived at location found condenser fan motor seized. Can…"
click at [549, 340] on input "5" at bounding box center [641, 339] width 232 height 40
type textarea "x"
type input "5.2"
type textarea "x"
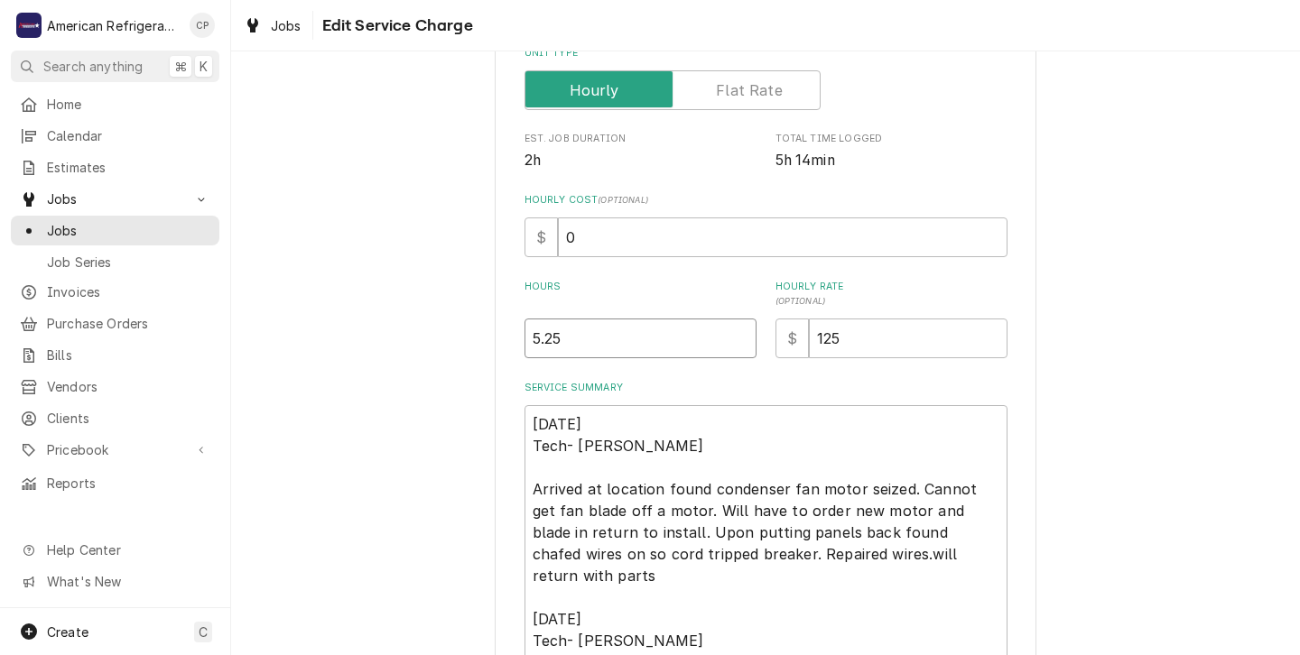
type input "5.25"
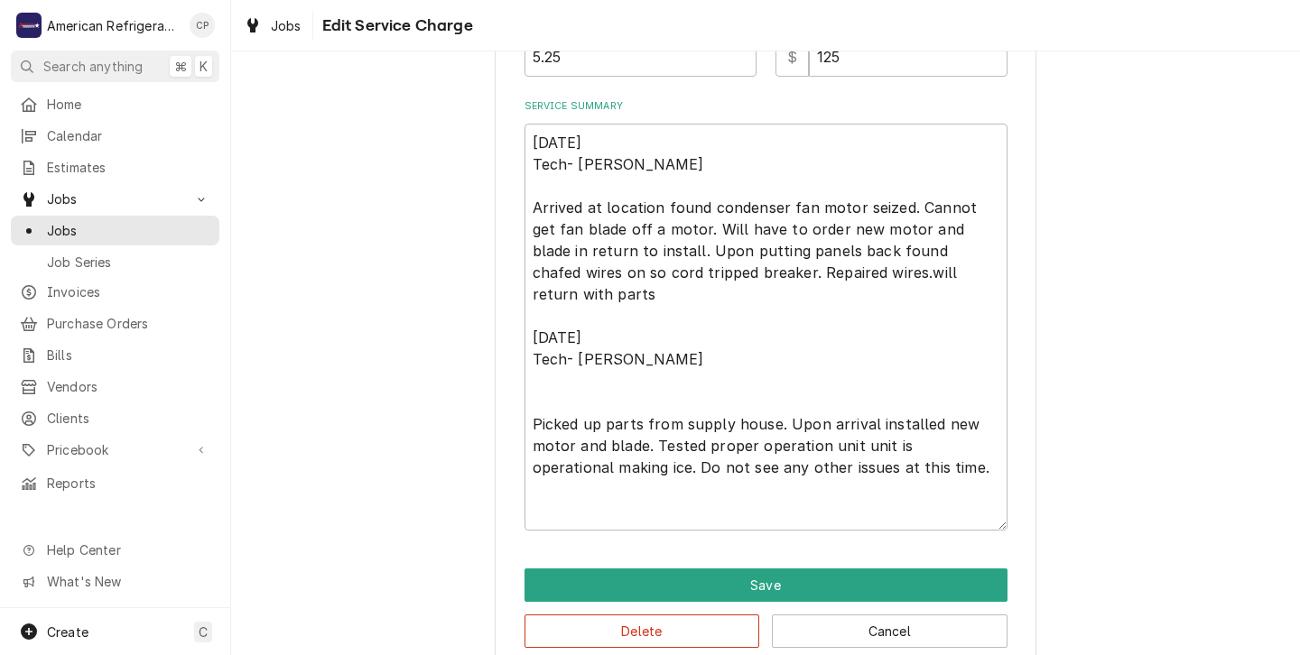
scroll to position [622, 0]
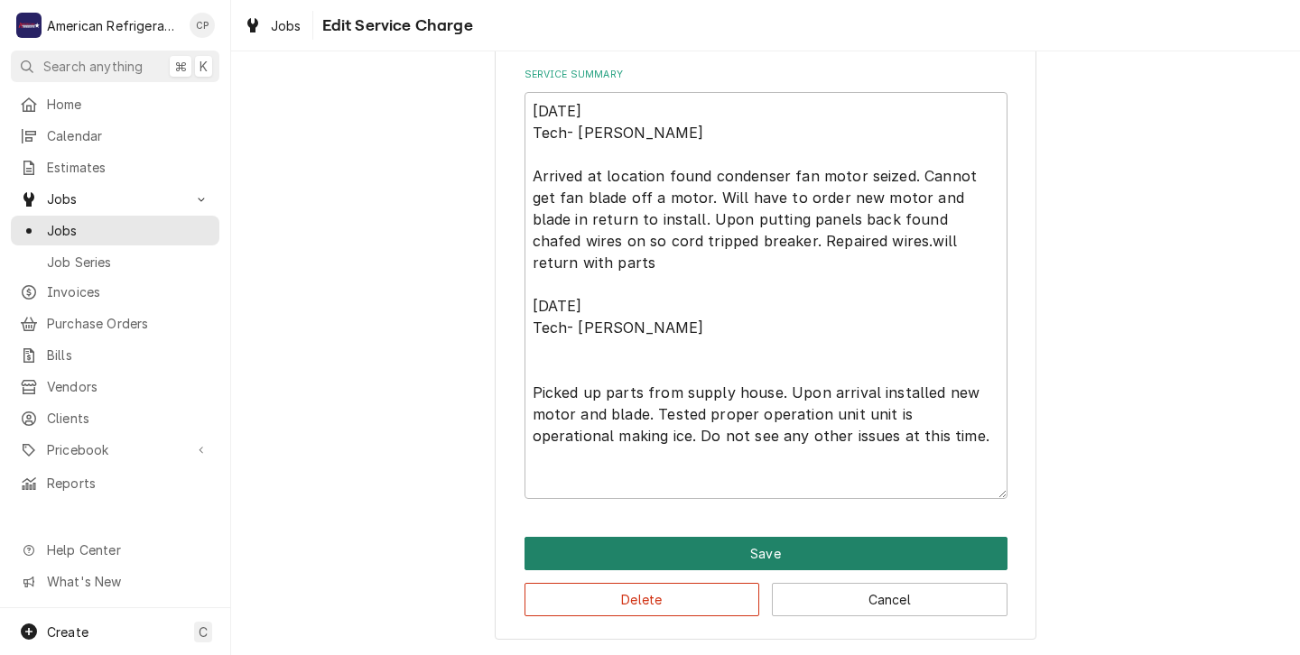
click at [664, 551] on button "Save" at bounding box center [766, 553] width 483 height 33
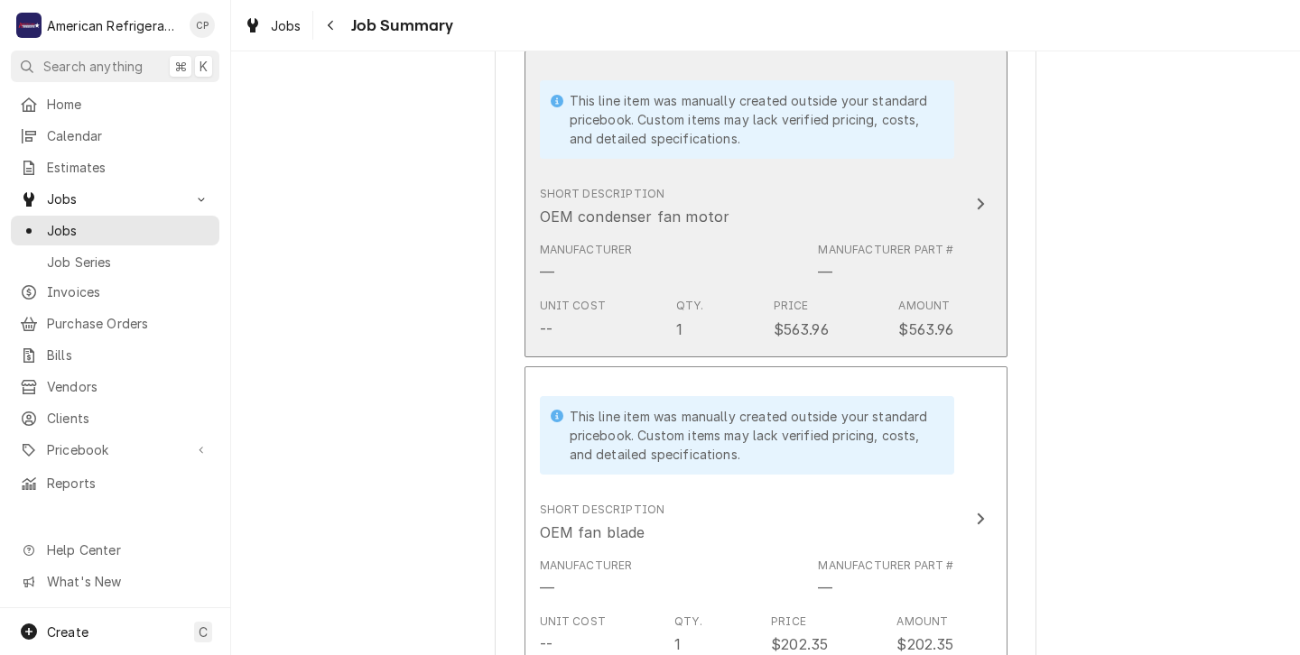
scroll to position [1154, 0]
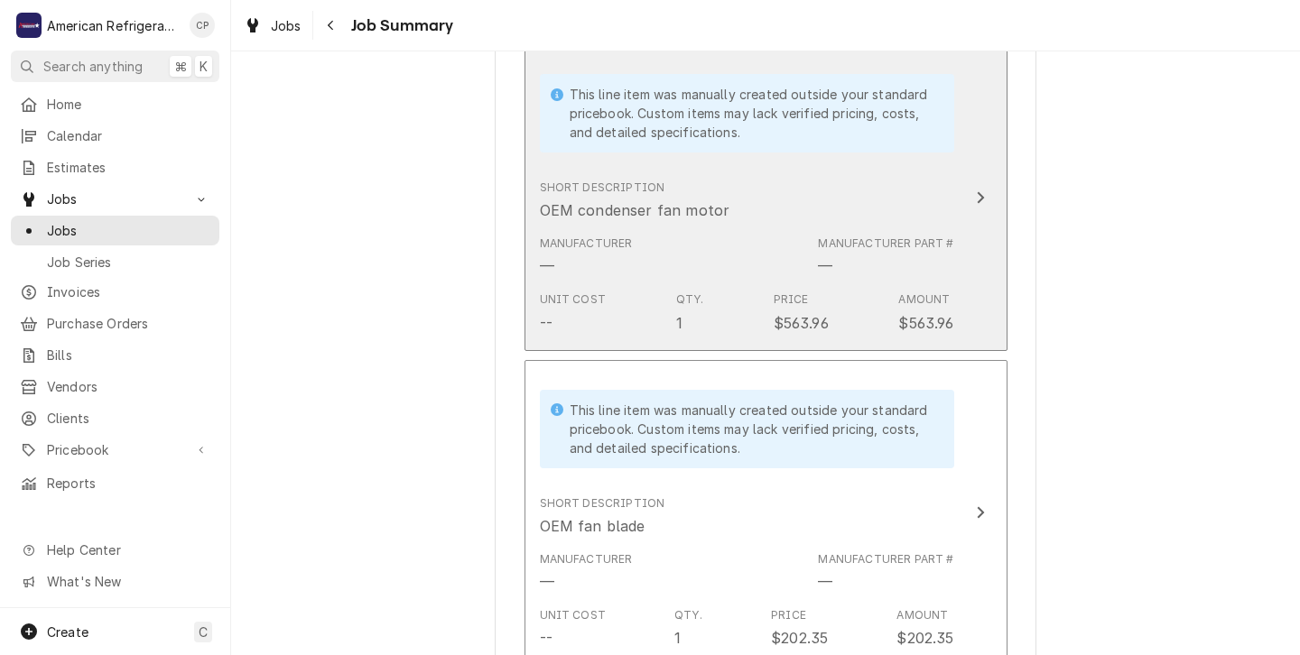
click at [735, 284] on div "Manufacturer — Manufacturer Part # —" at bounding box center [747, 256] width 414 height 56
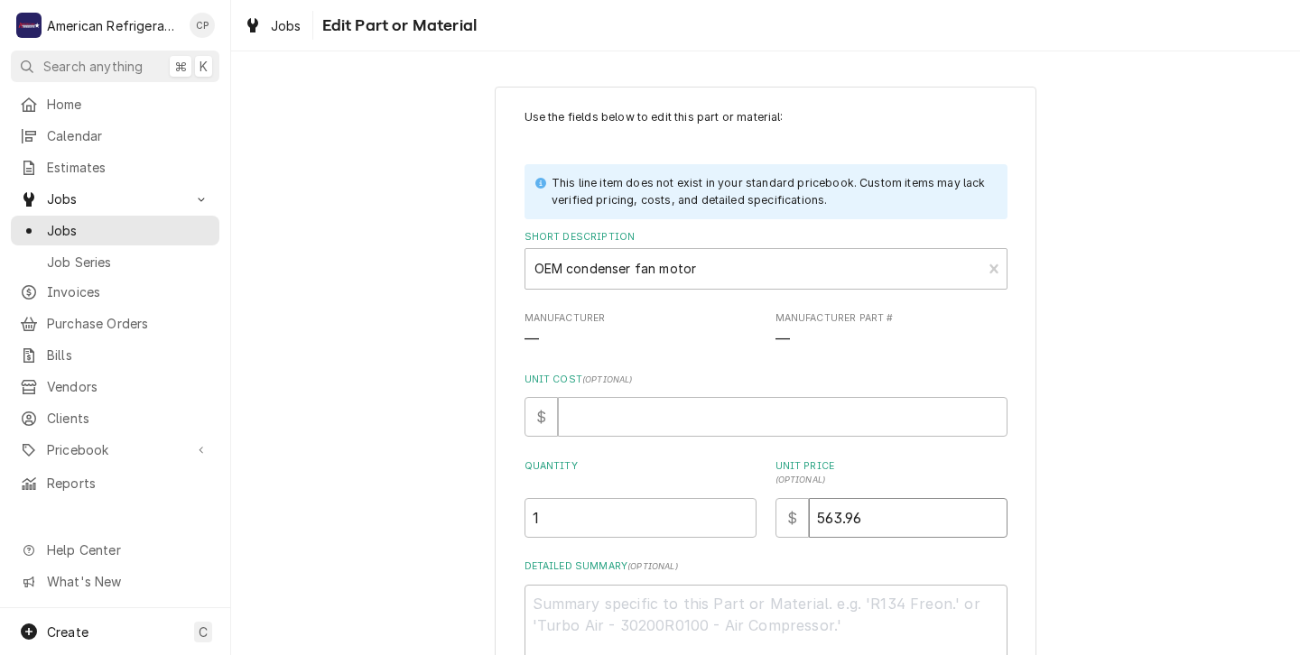
click at [872, 521] on input "563.96" at bounding box center [908, 518] width 199 height 40
type textarea "x"
type input "563.9"
type textarea "x"
type input "563"
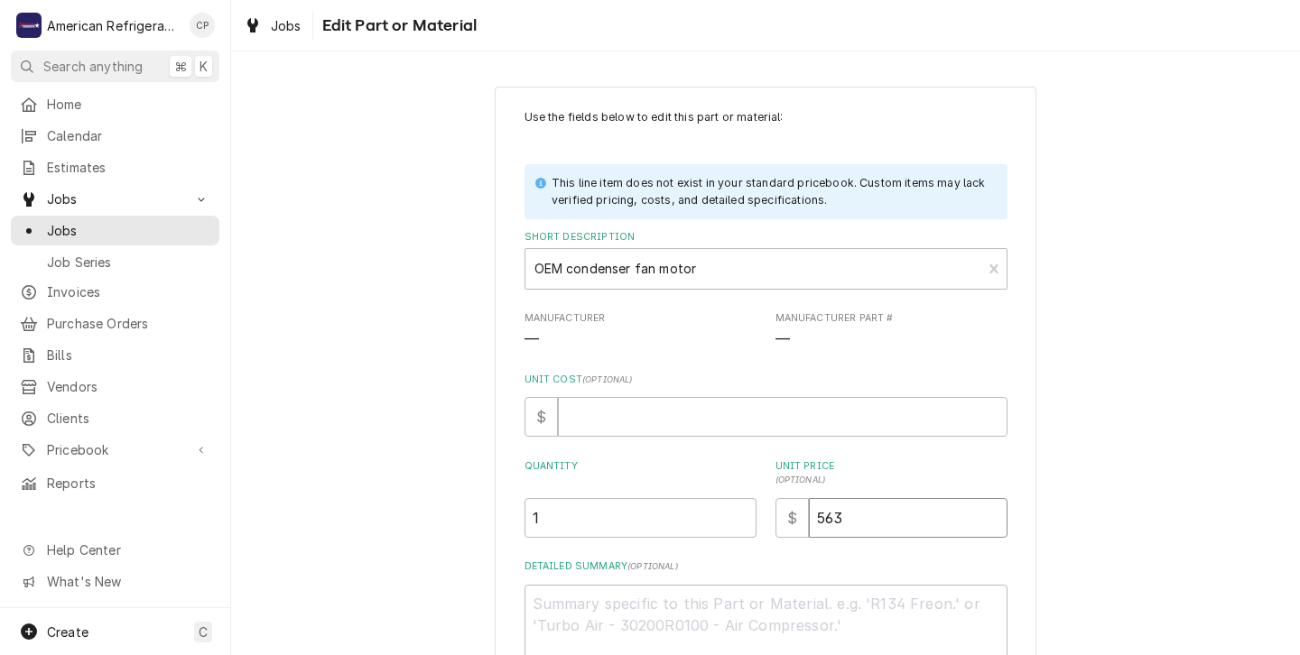
type textarea "x"
type input "56"
type textarea "x"
type input "5"
type textarea "x"
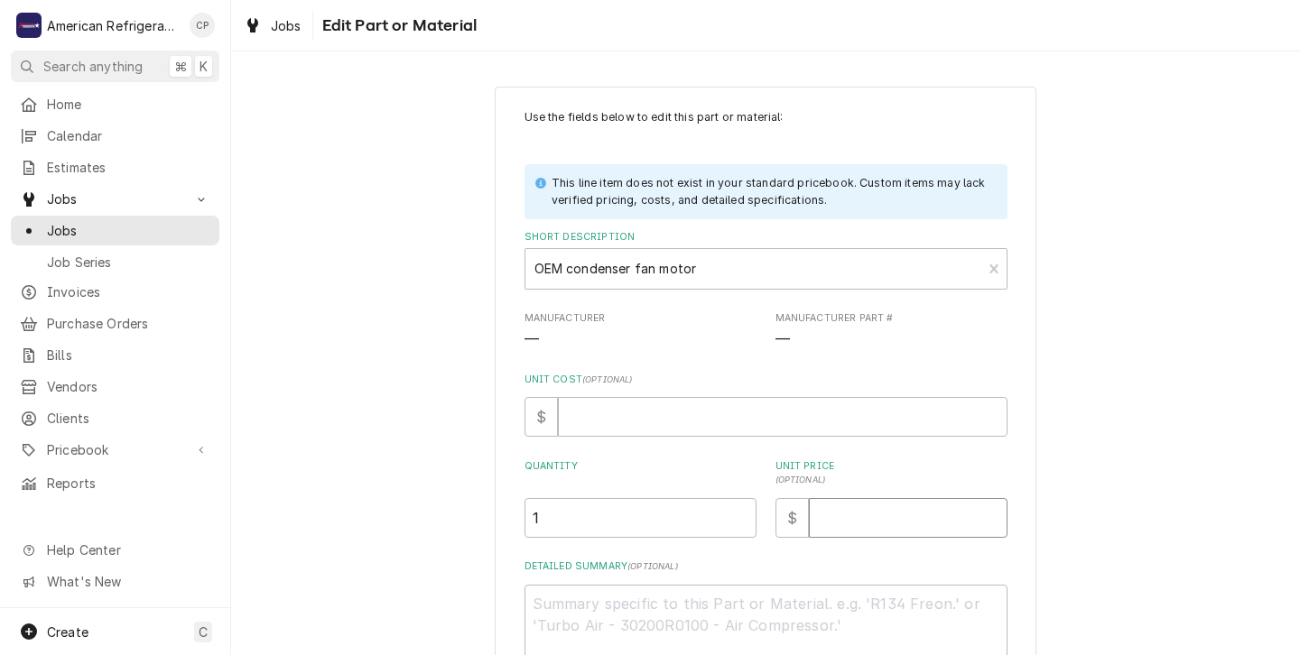
type textarea "x"
type input "4"
type textarea "x"
type input "49"
type textarea "x"
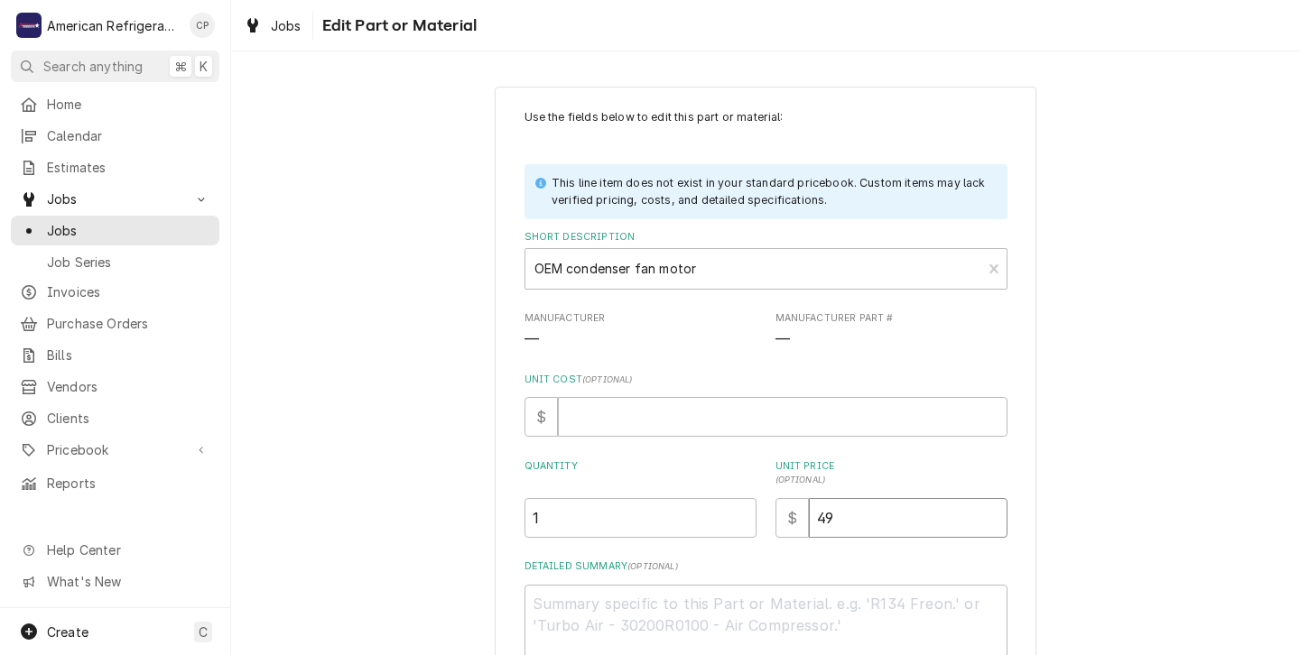
type input "496"
type textarea "x"
type input "496.0"
type textarea "x"
type input "496.00"
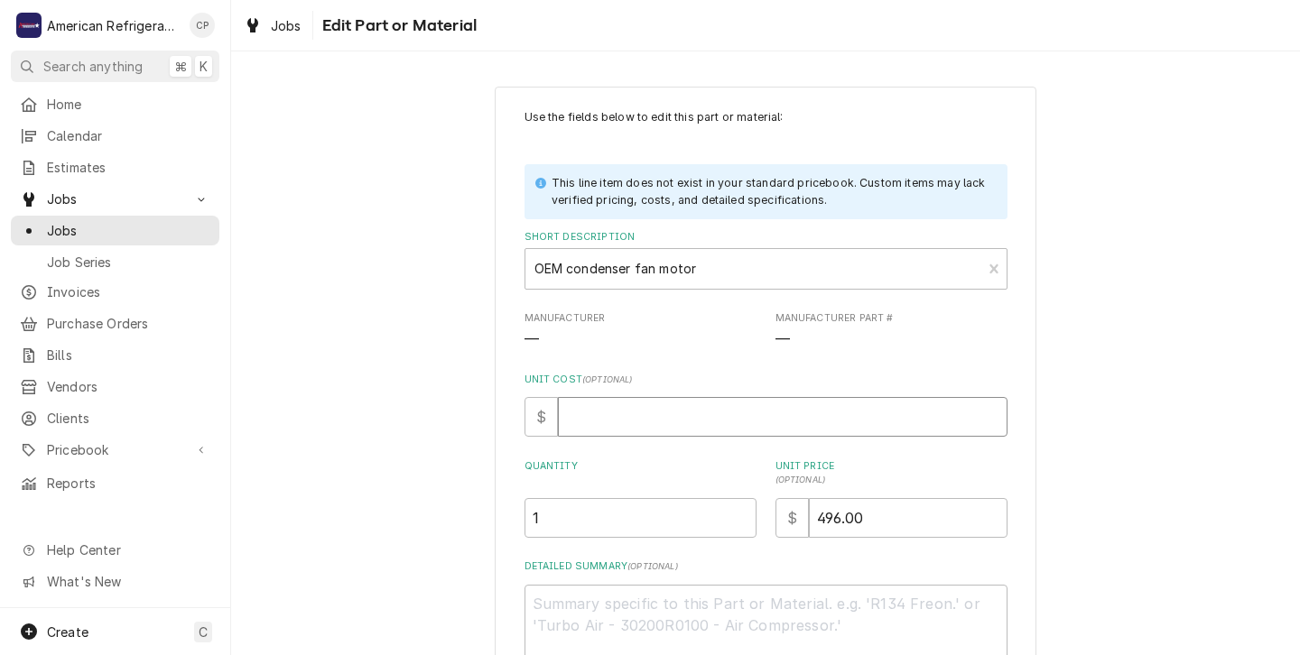
click at [584, 426] on input "Unit Cost ( optional )" at bounding box center [783, 417] width 450 height 40
type textarea "x"
type input "0"
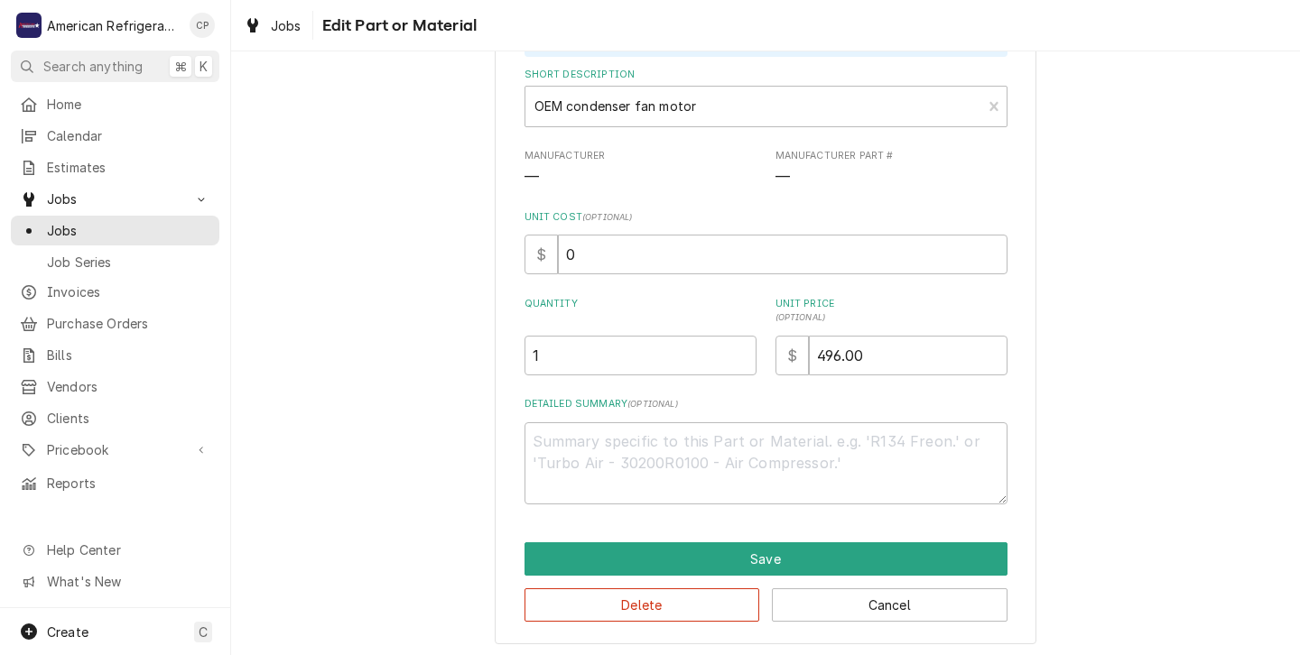
scroll to position [170, 0]
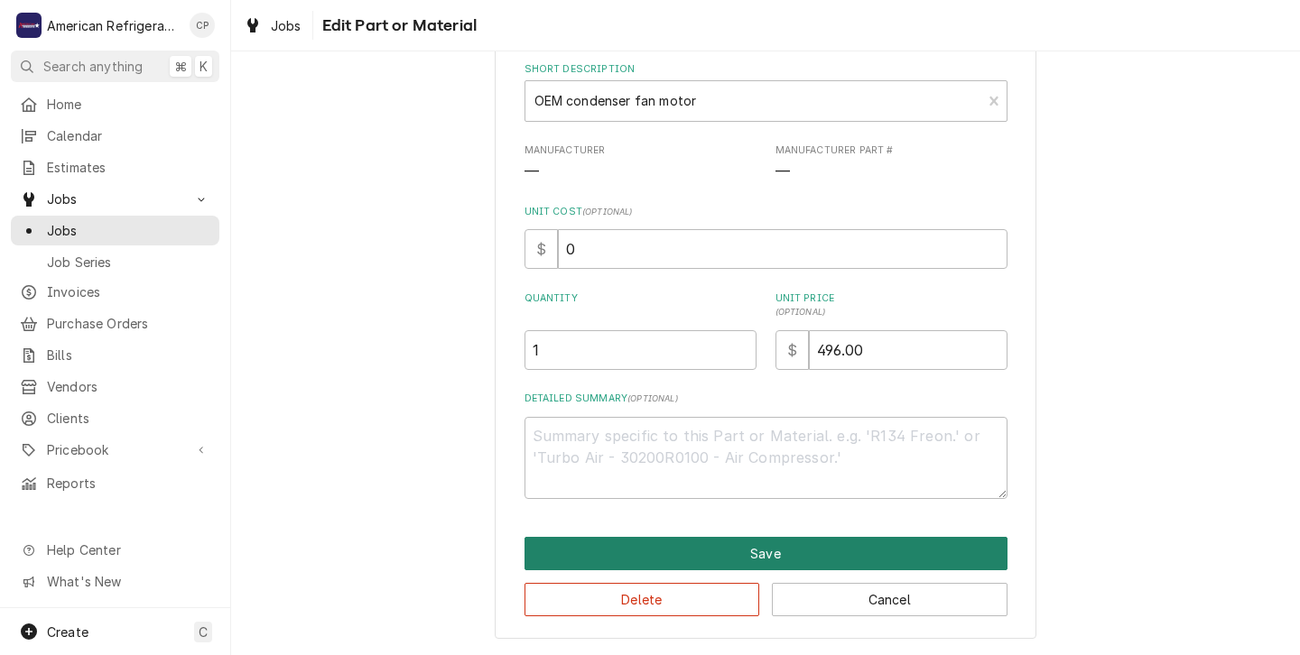
click at [699, 553] on button "Save" at bounding box center [766, 553] width 483 height 33
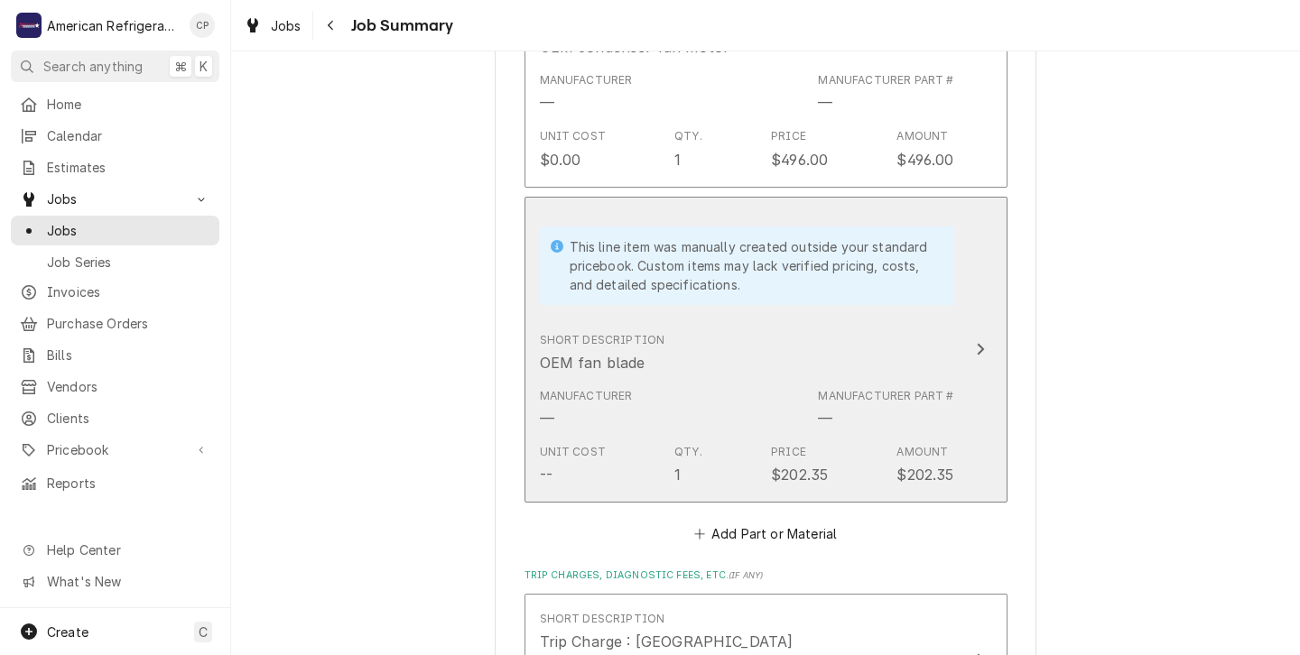
scroll to position [1318, 0]
click at [712, 380] on div "Short Description OEM fan blade" at bounding box center [747, 352] width 414 height 56
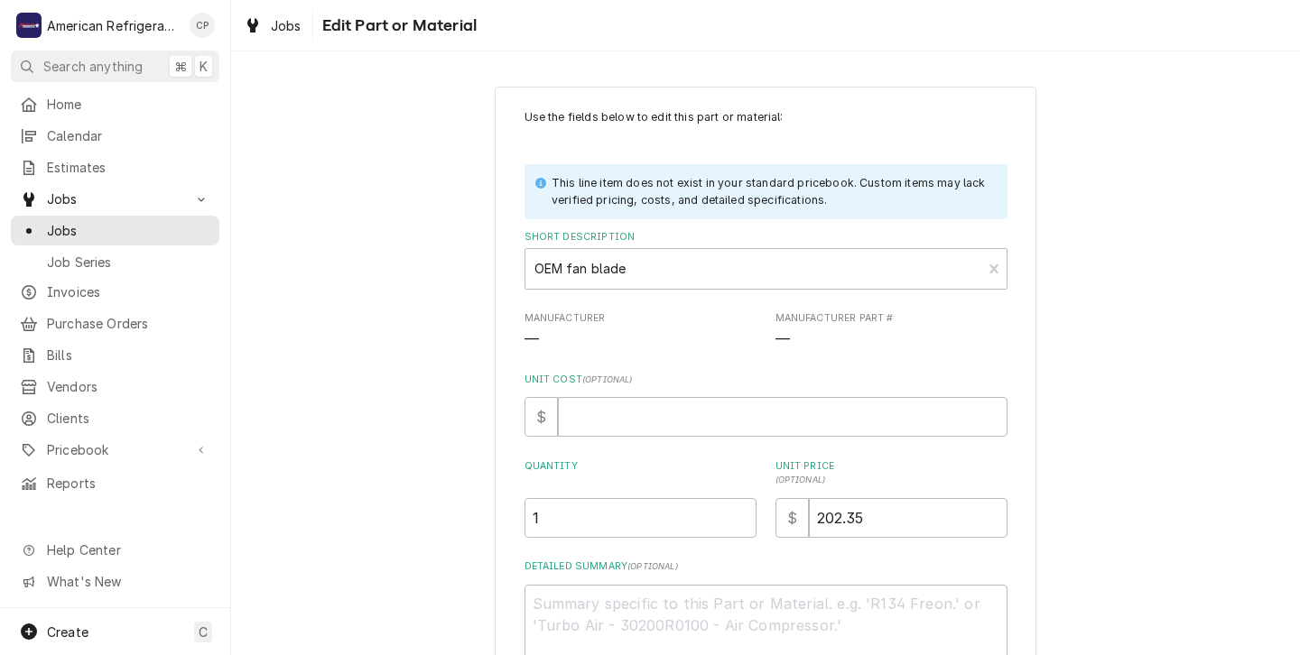
click at [421, 433] on div "Use the fields below to edit this part or material: This line item does not exi…" at bounding box center [765, 446] width 1069 height 753
click at [573, 422] on input "Unit Cost ( optional )" at bounding box center [783, 417] width 450 height 40
type textarea "x"
type input "0"
click at [870, 516] on input "202.35" at bounding box center [908, 518] width 199 height 40
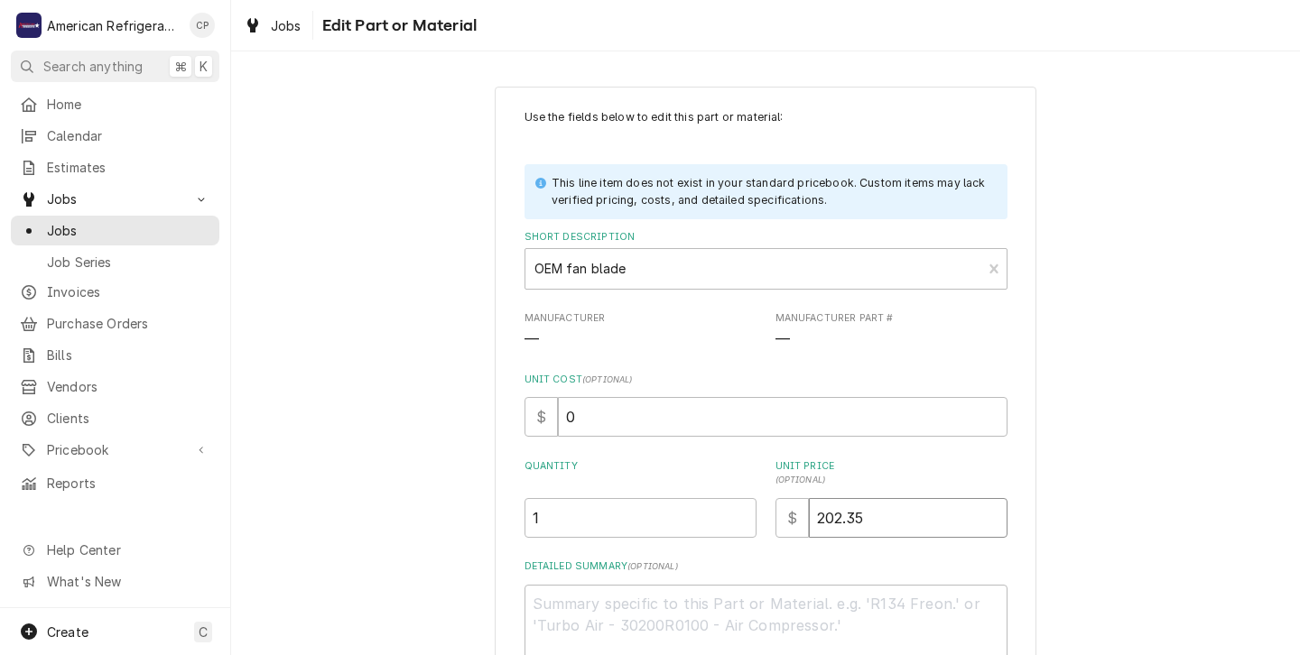
type textarea "x"
type input "202.3"
type textarea "x"
type input "202"
type textarea "x"
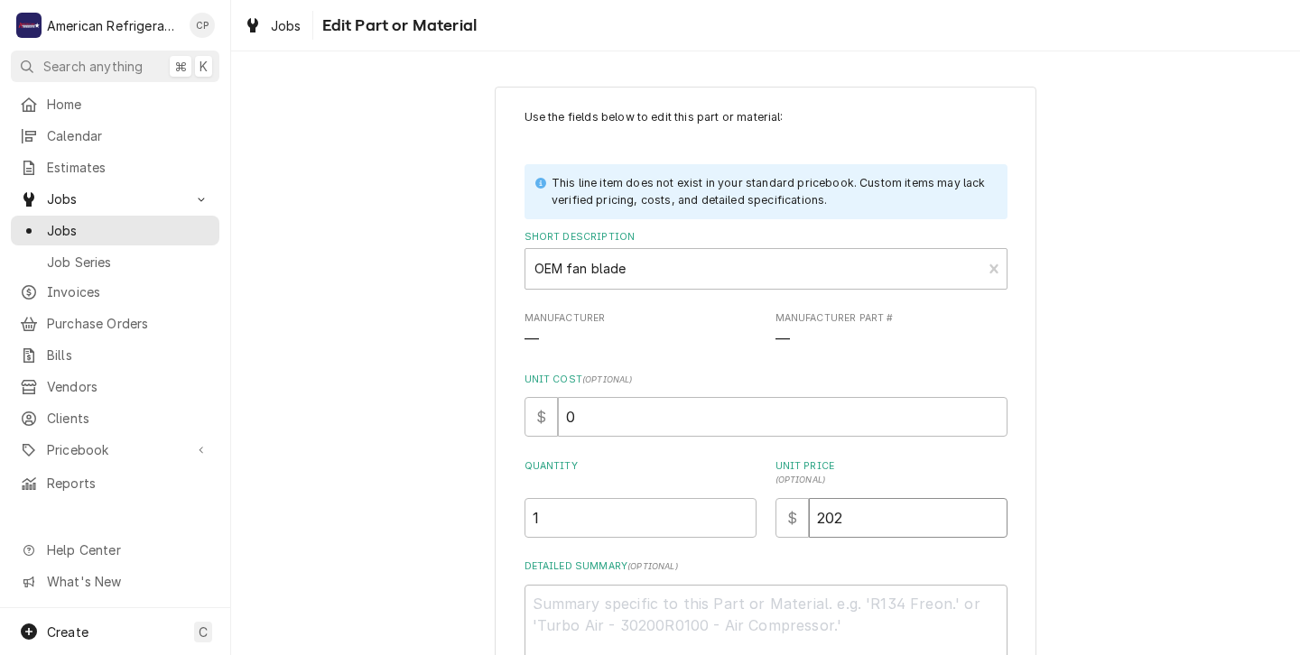
type input "20"
type textarea "x"
type input "2"
type textarea "x"
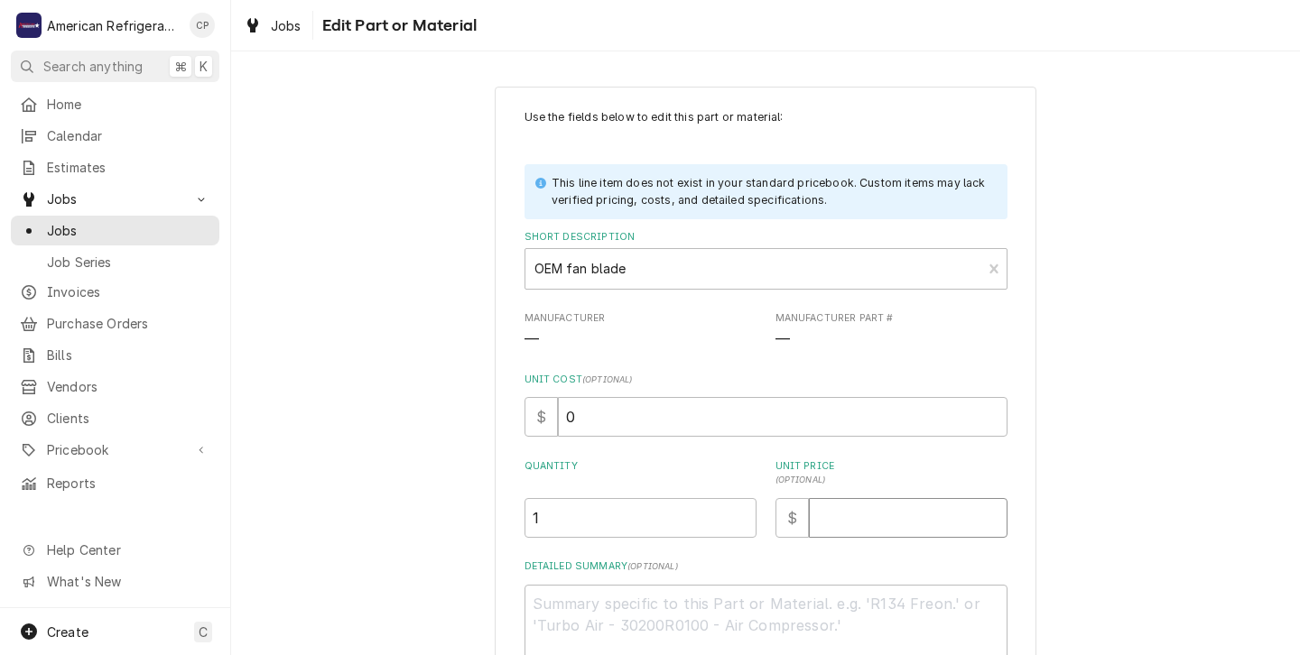
type input "2"
type textarea "x"
type input "27"
type textarea "x"
type input "272"
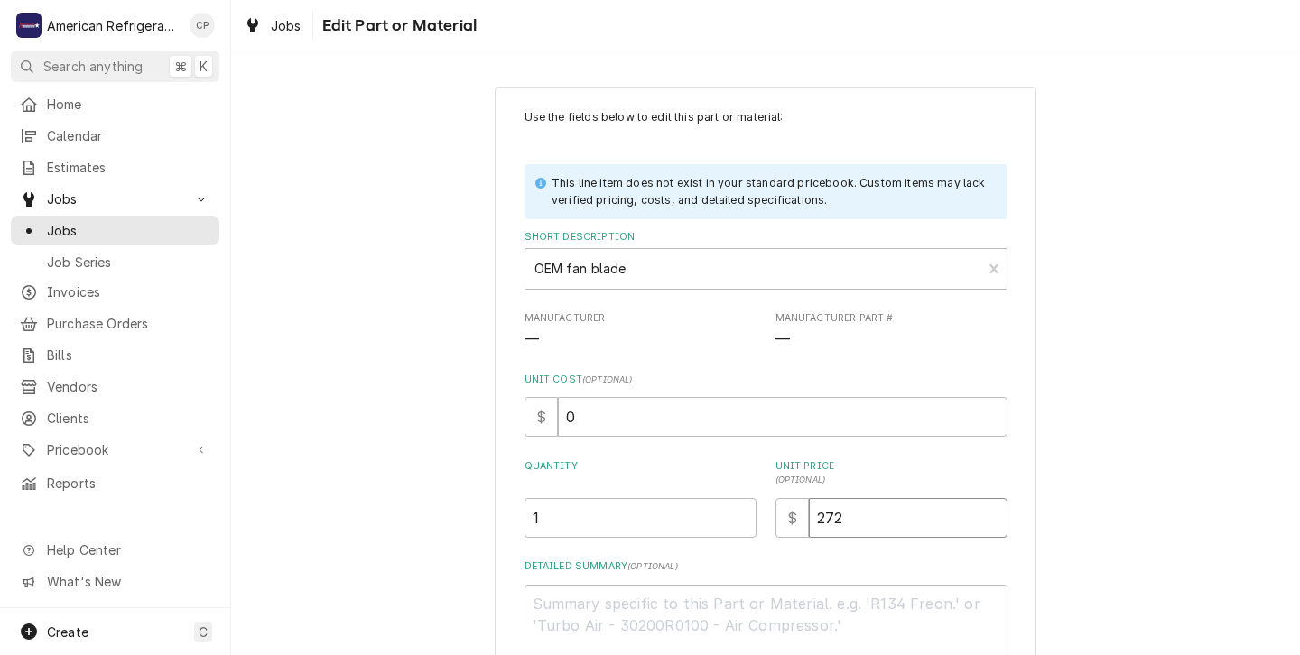
type textarea "x"
type input "272.5"
type textarea "x"
type input "272.50"
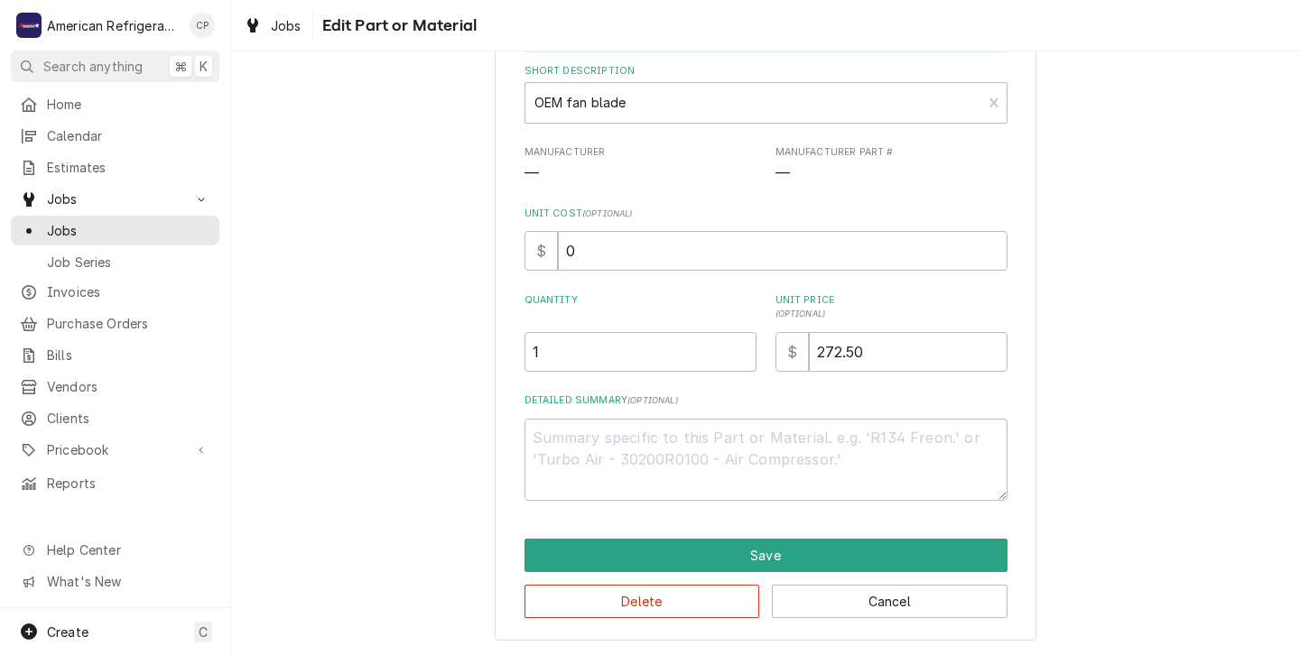
scroll to position [170, 0]
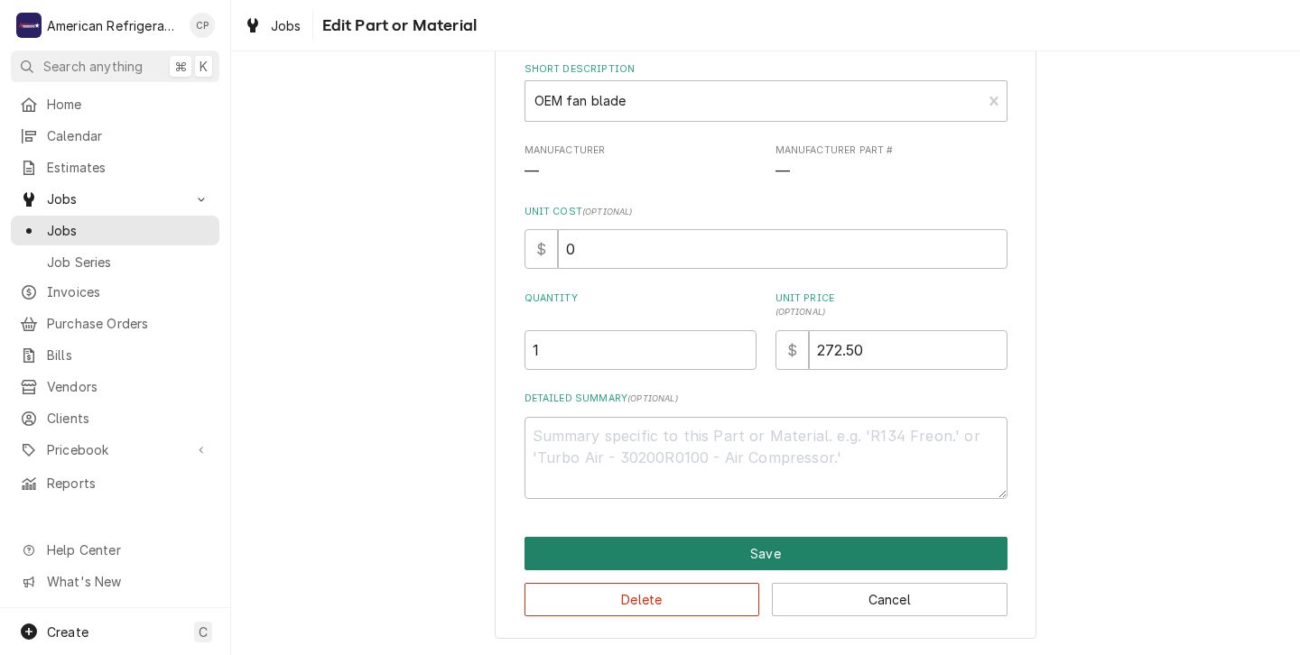
click at [730, 553] on button "Save" at bounding box center [766, 553] width 483 height 33
type textarea "x"
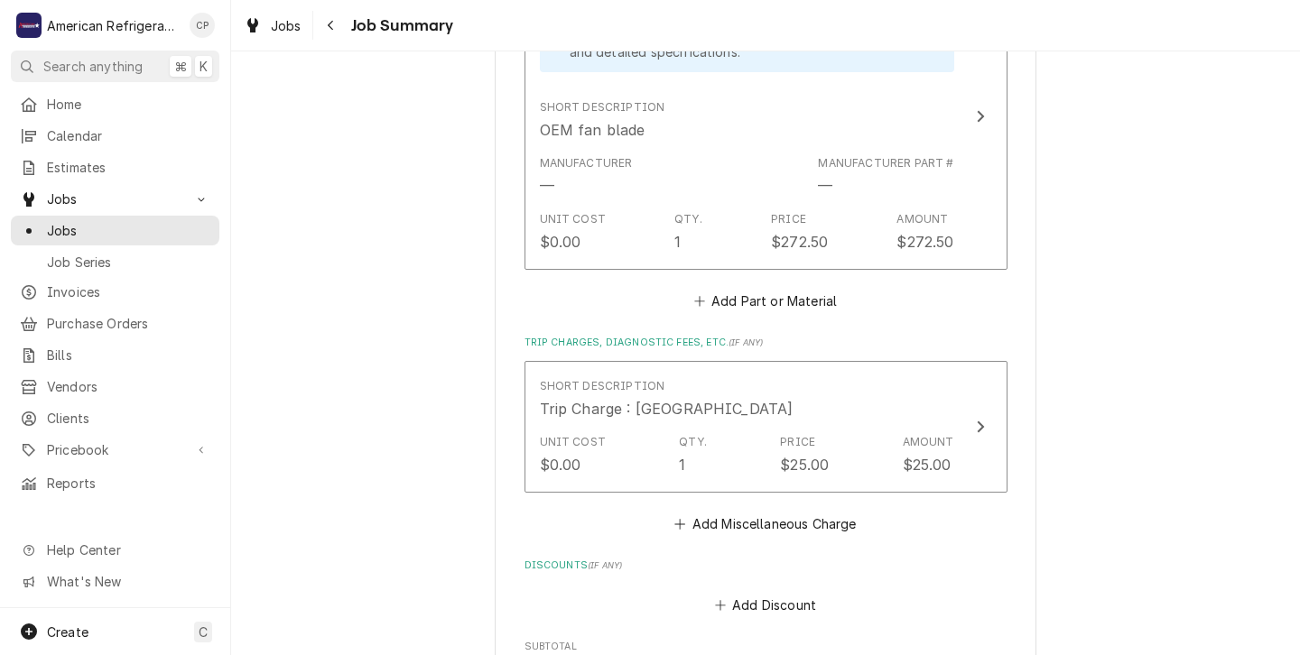
scroll to position [1539, 0]
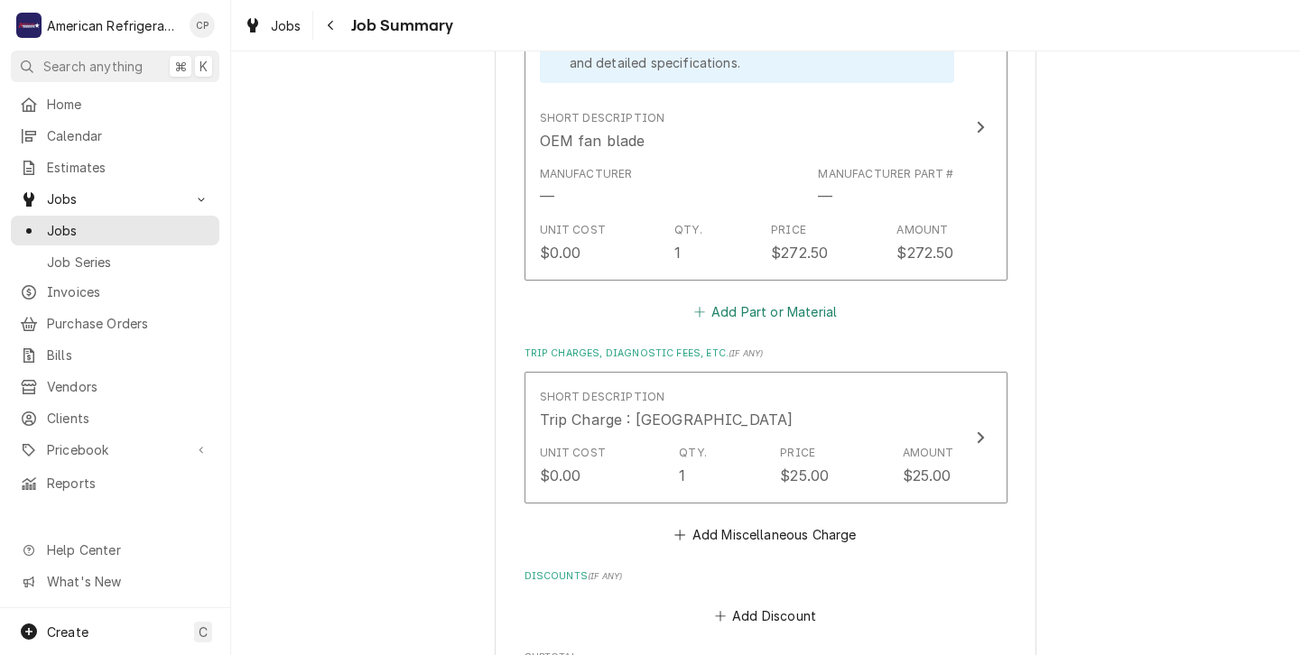
click at [761, 325] on button "Add Part or Material" at bounding box center [765, 312] width 149 height 25
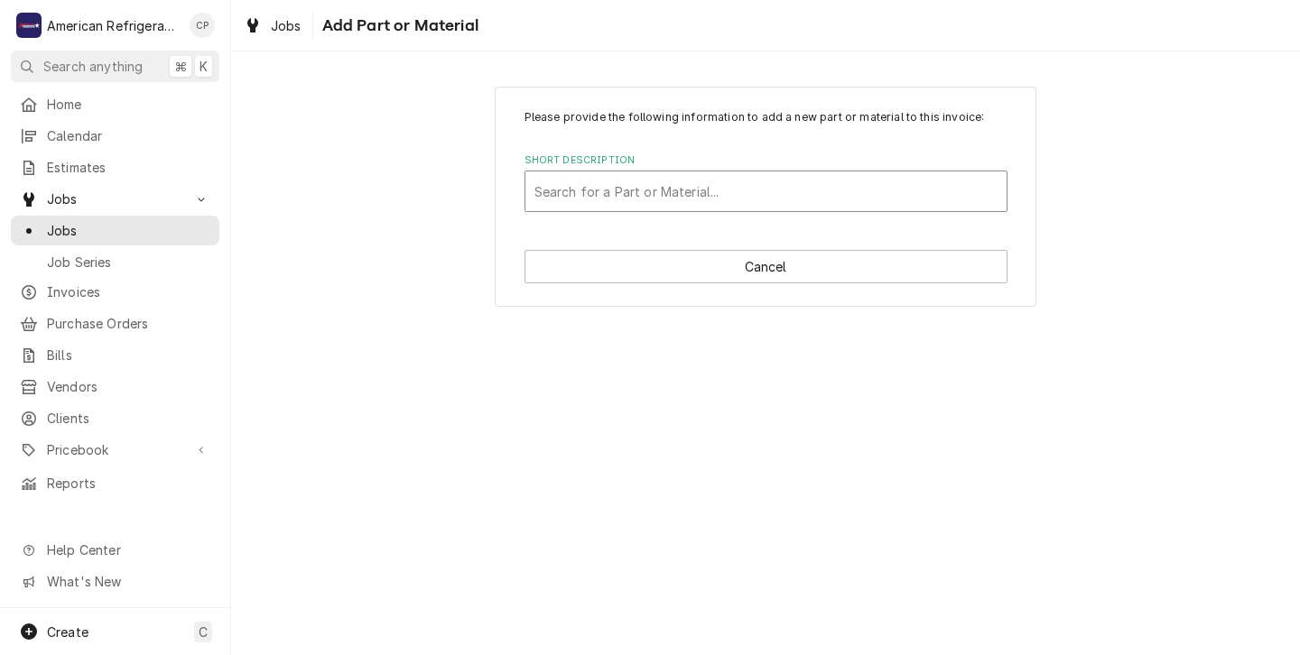
click at [553, 185] on div "Short Description" at bounding box center [765, 191] width 463 height 33
type input "frieght"
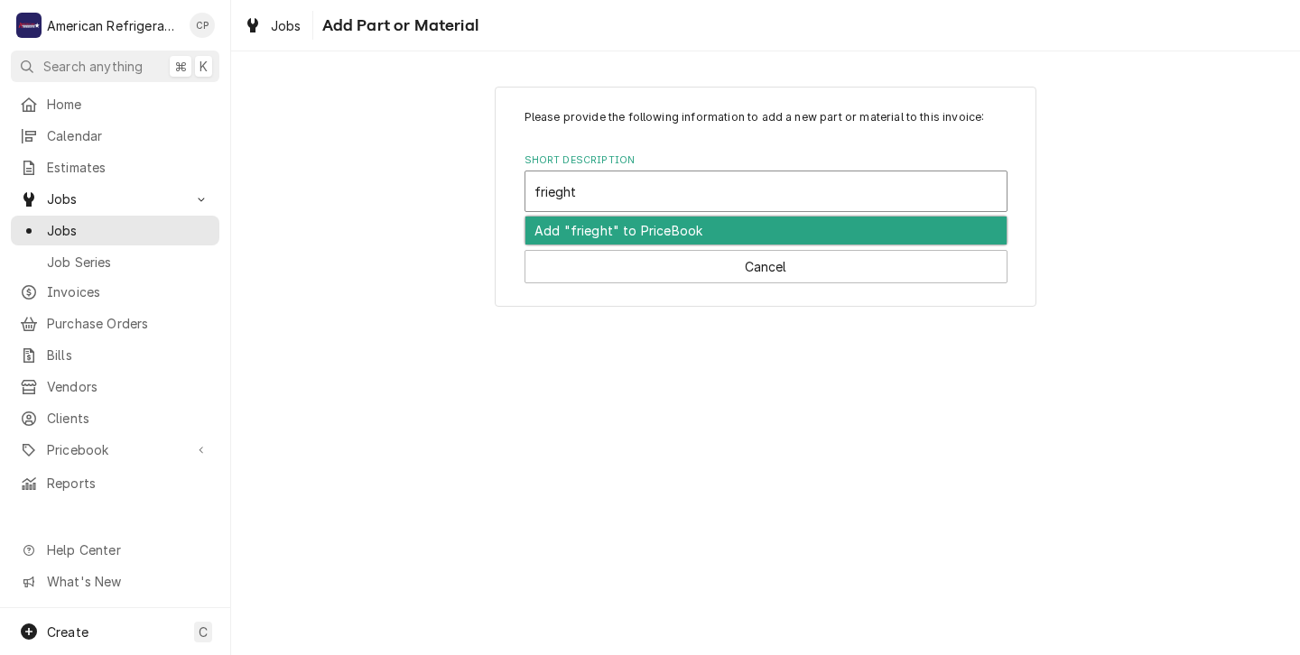
click at [591, 228] on div "Add "frieght" to PriceBook" at bounding box center [765, 231] width 481 height 28
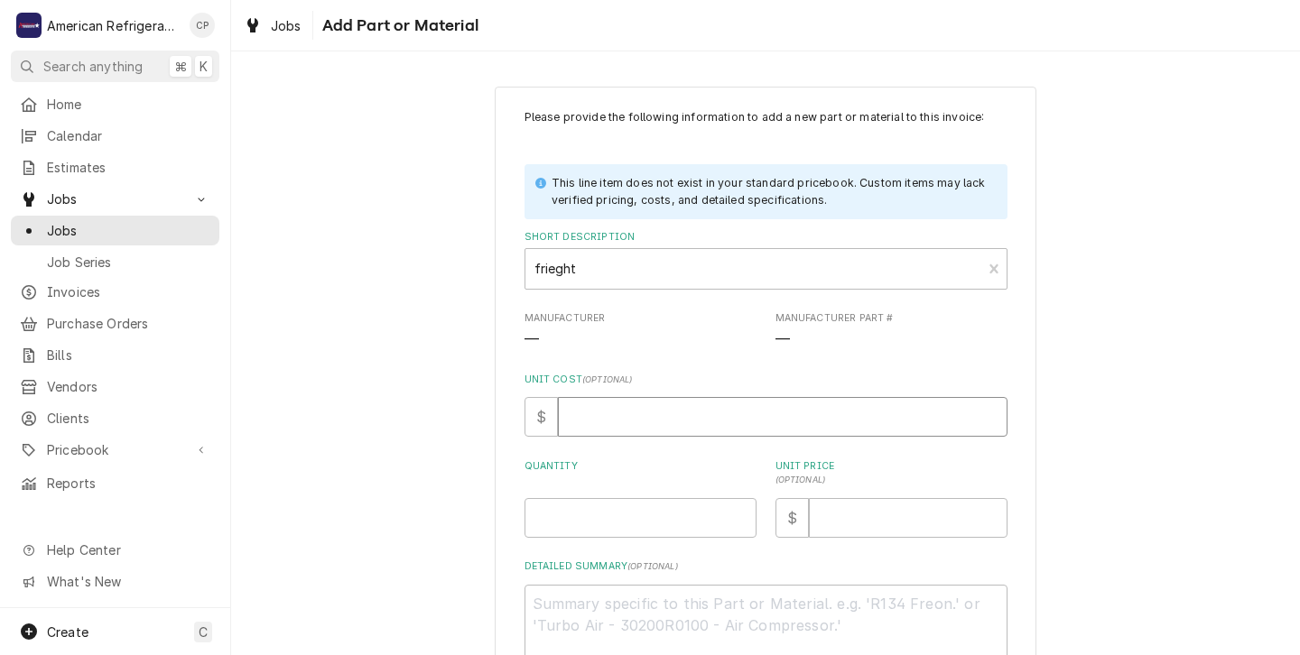
click at [595, 429] on input "Unit Cost ( optional )" at bounding box center [783, 417] width 450 height 40
type textarea "x"
type input "0"
click at [551, 525] on input "Quantity" at bounding box center [641, 518] width 232 height 40
type input "1"
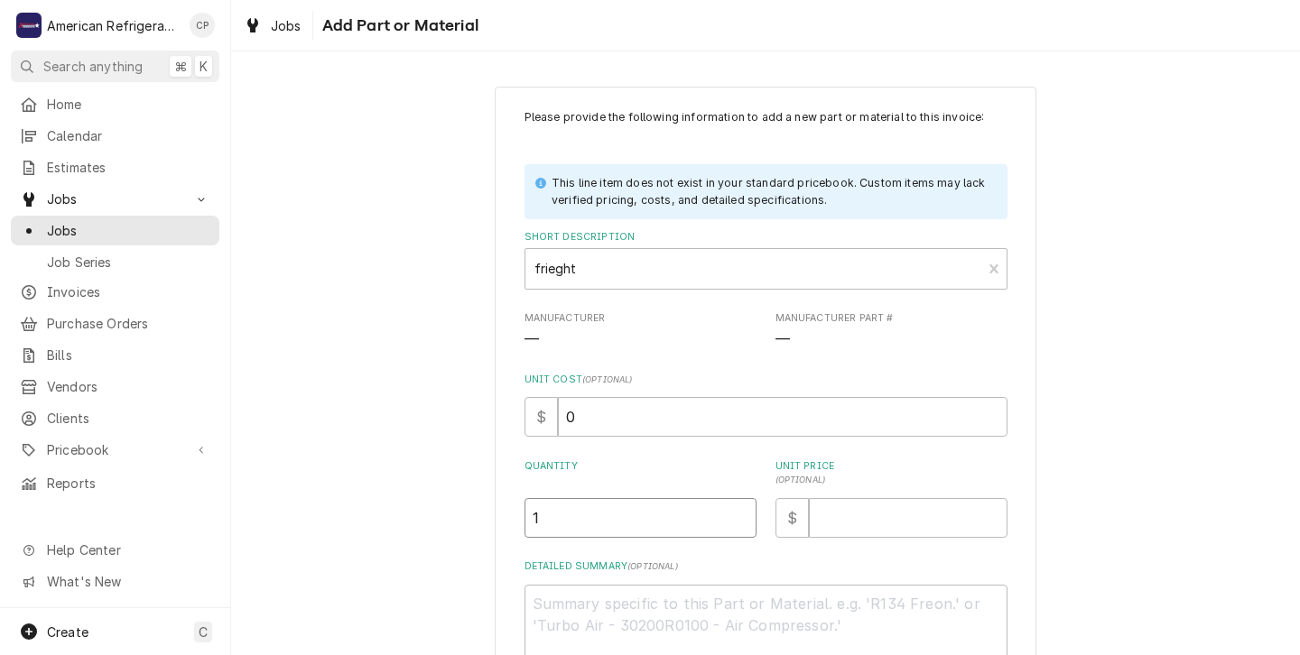
type textarea "x"
type input "1"
click at [824, 519] on input "Unit Price ( optional )" at bounding box center [908, 518] width 199 height 40
type textarea "x"
type input "2"
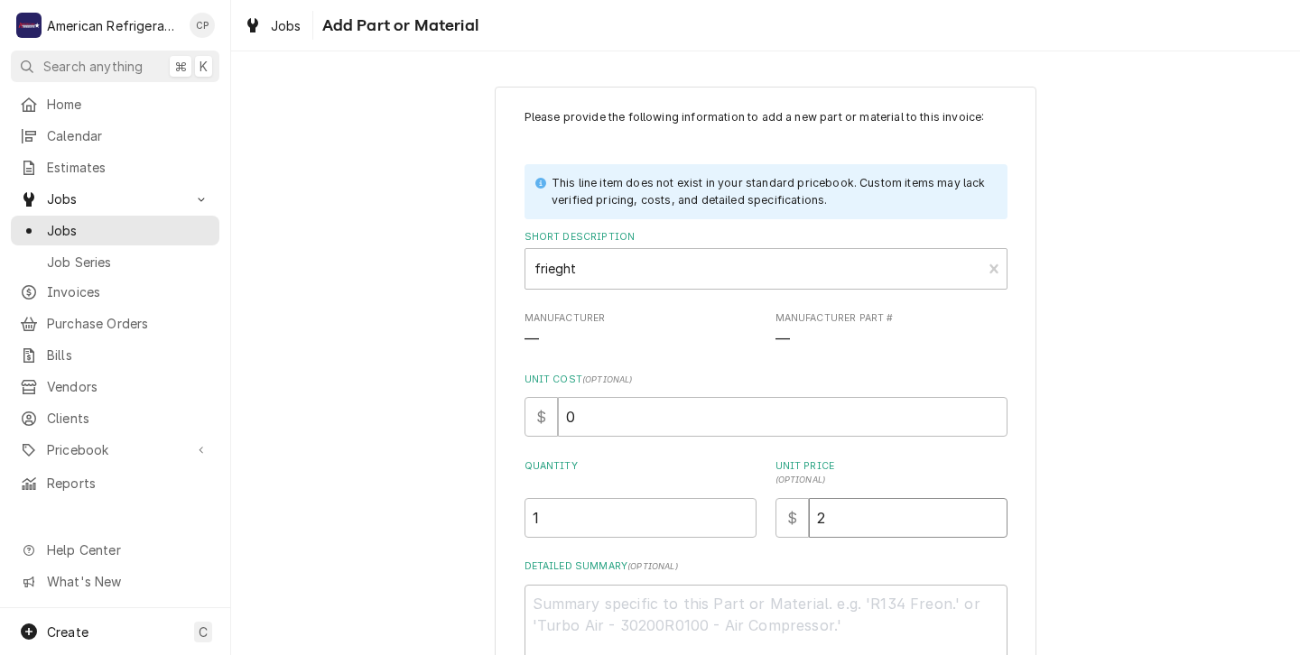
type textarea "x"
type input "27"
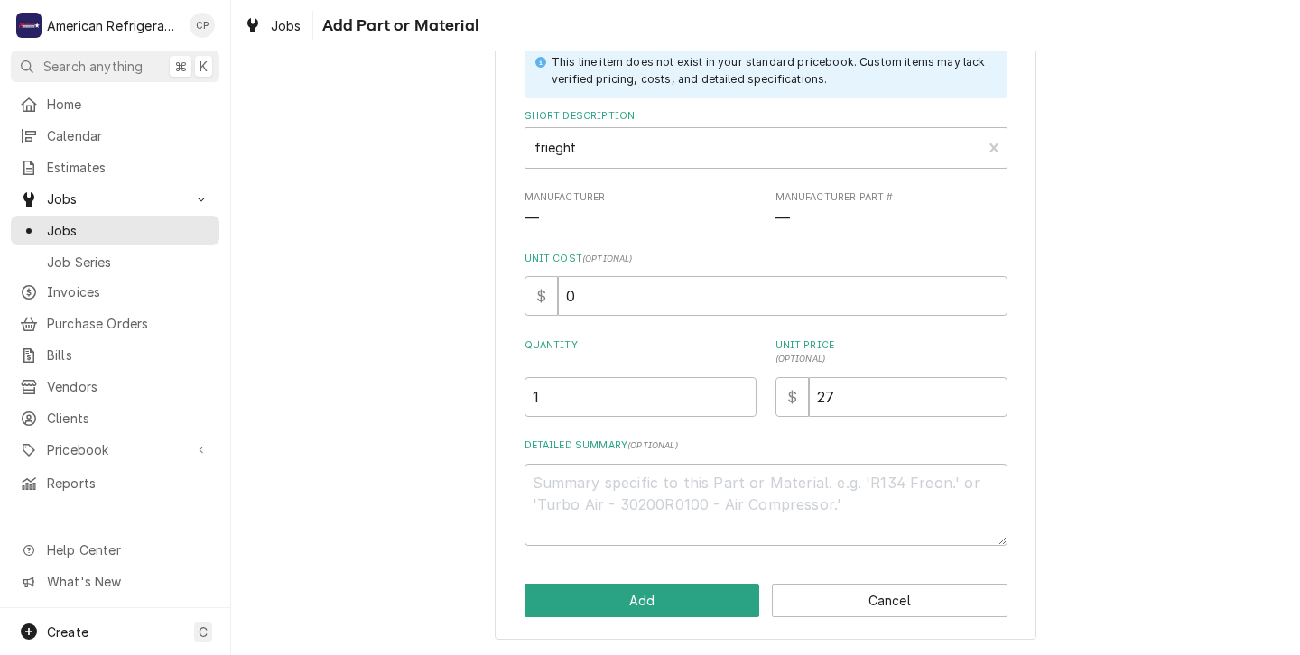
scroll to position [123, 0]
click at [636, 595] on button "Add" at bounding box center [643, 599] width 236 height 33
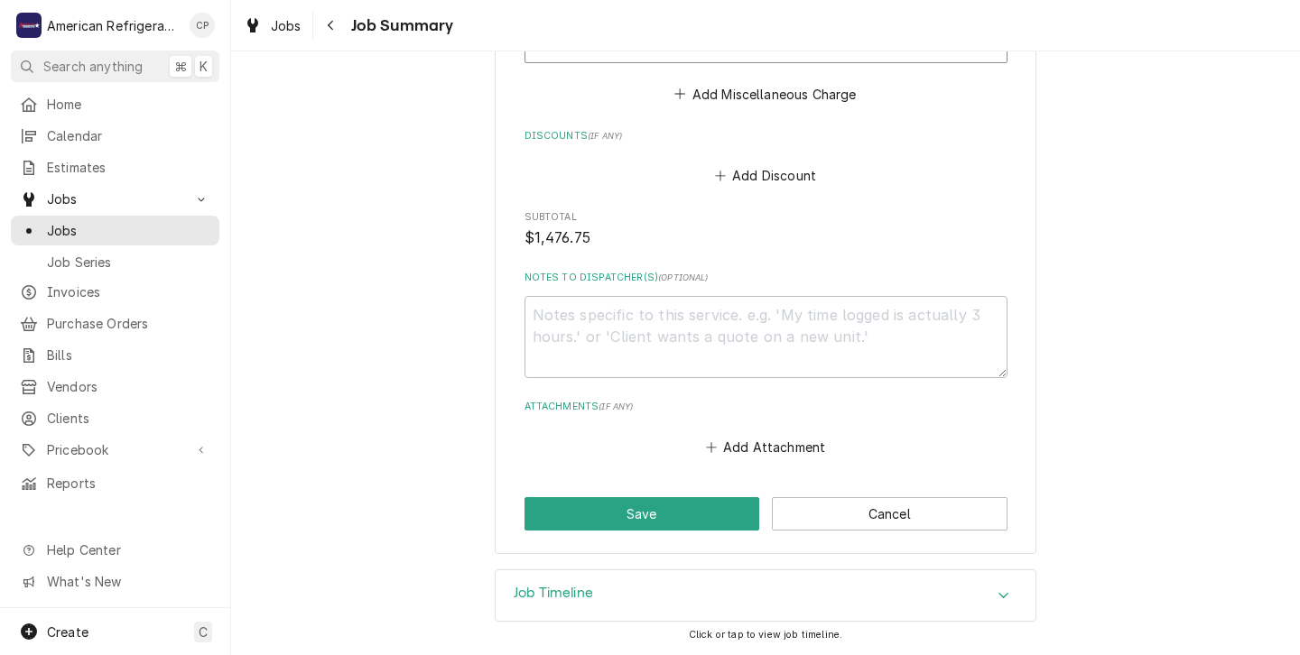
scroll to position [2345, 0]
click at [637, 510] on button "Save" at bounding box center [643, 513] width 236 height 33
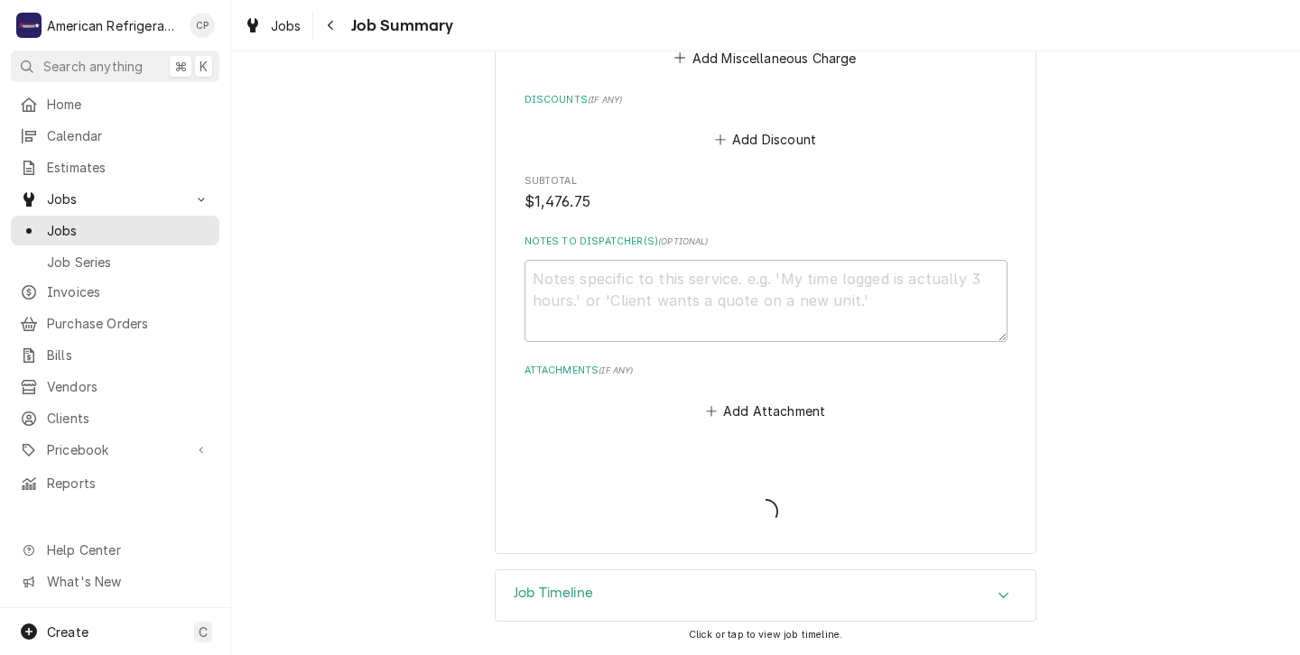
type textarea "x"
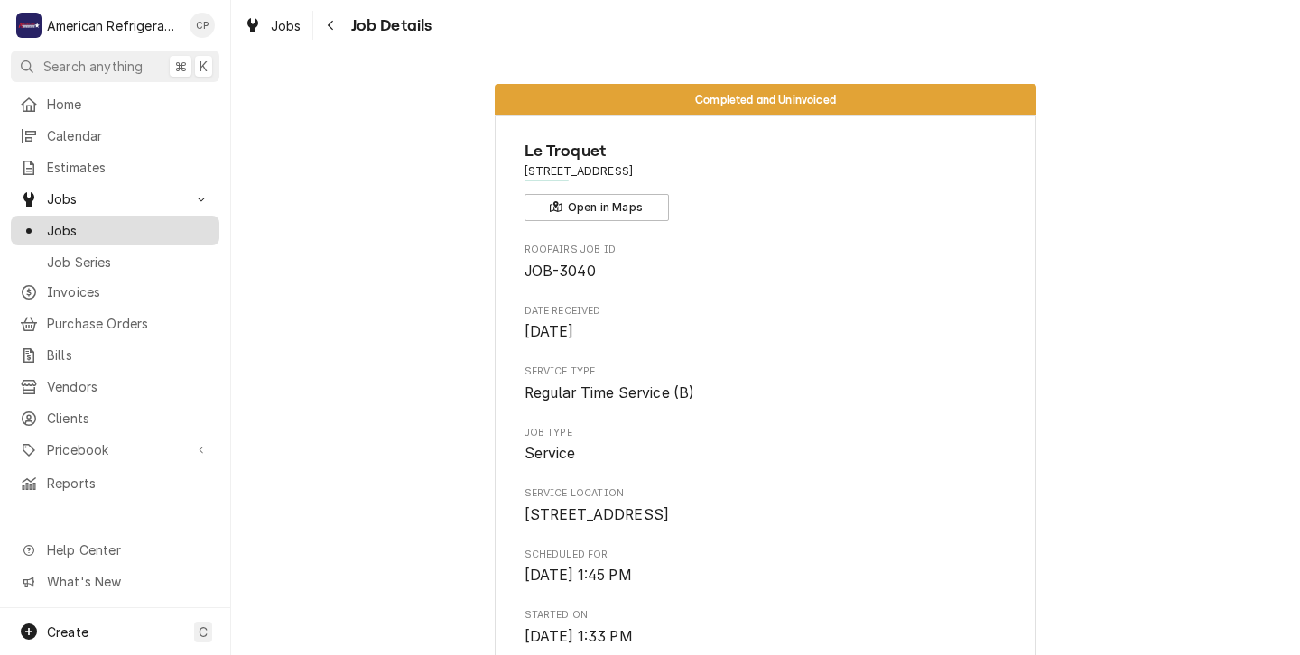
click at [67, 225] on span "Jobs" at bounding box center [128, 230] width 163 height 19
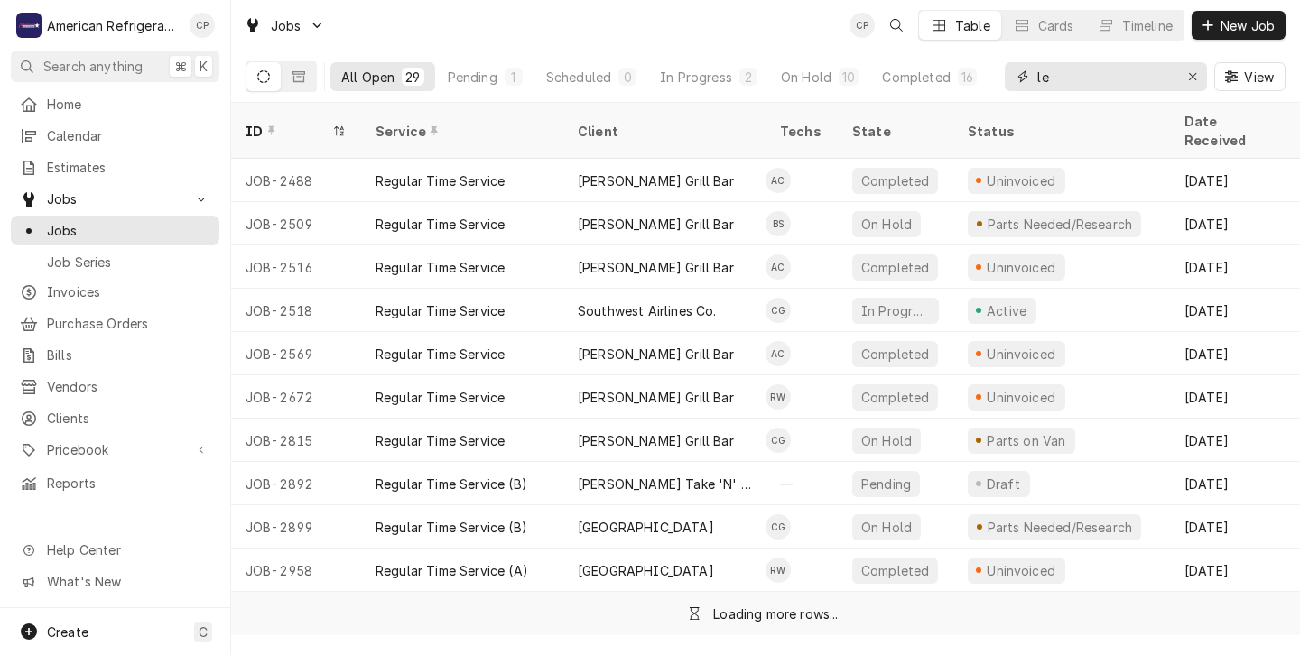
click at [1054, 80] on input "le" at bounding box center [1104, 76] width 135 height 29
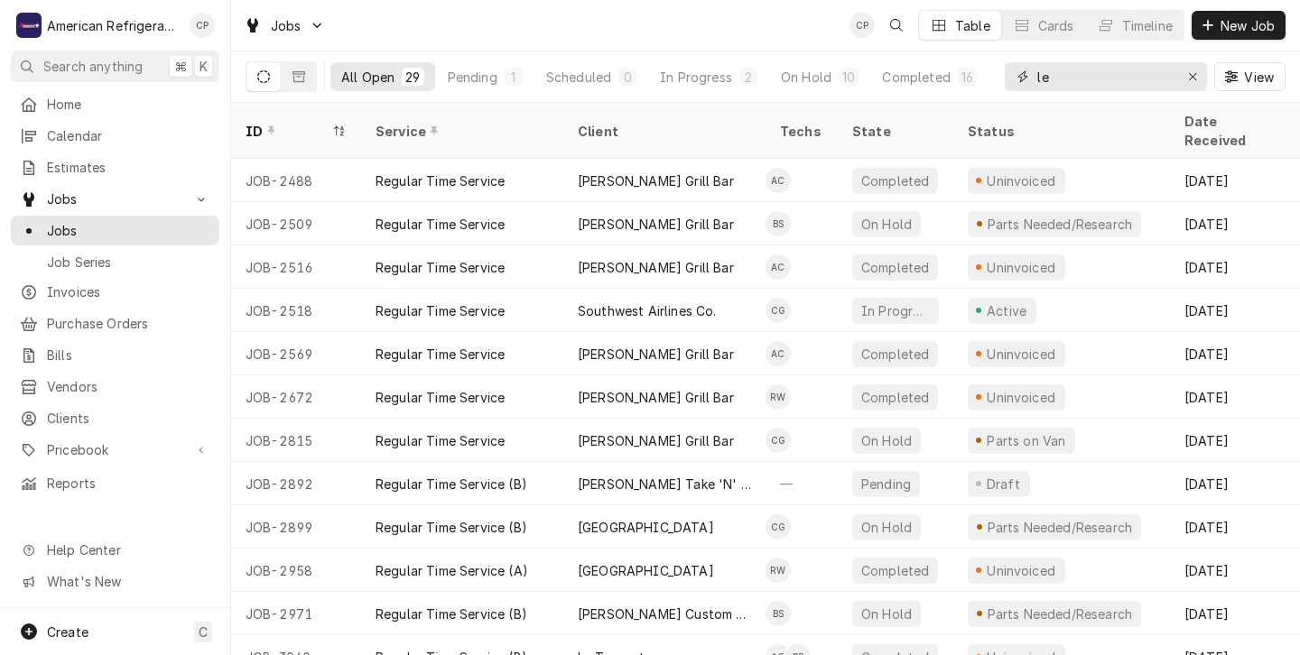
type input "l"
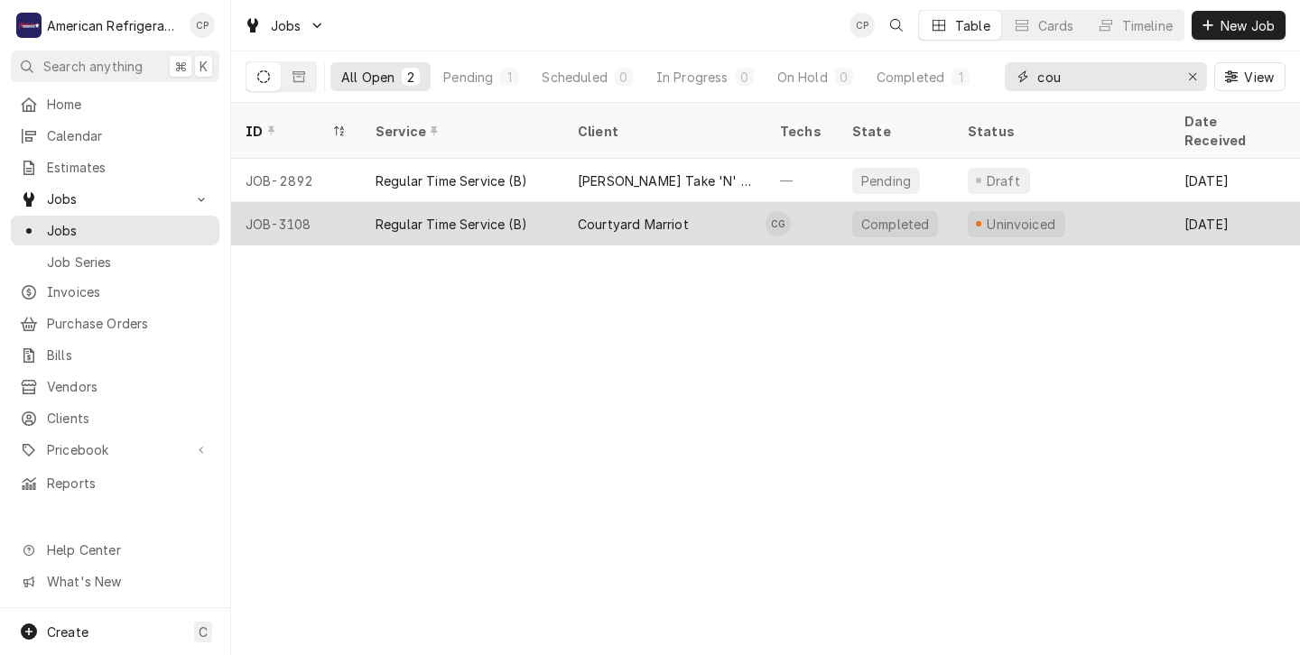
type input "cou"
click at [562, 202] on div "Regular Time Service (B)" at bounding box center [462, 223] width 202 height 43
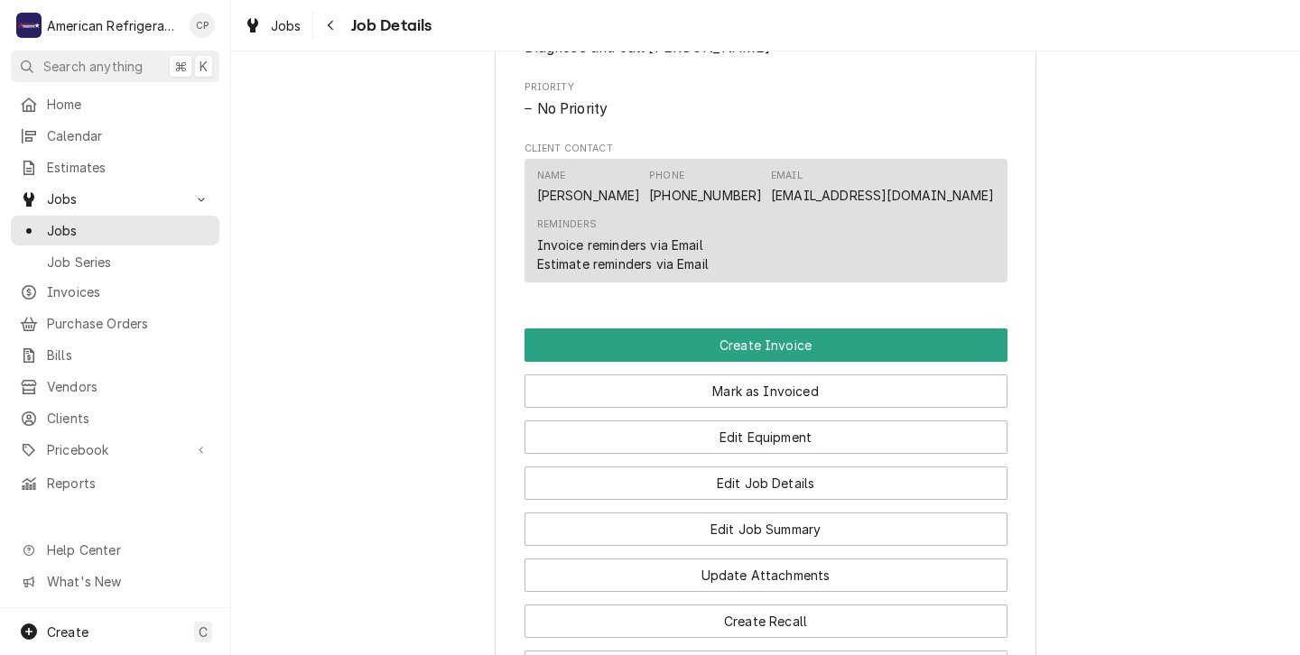
scroll to position [988, 0]
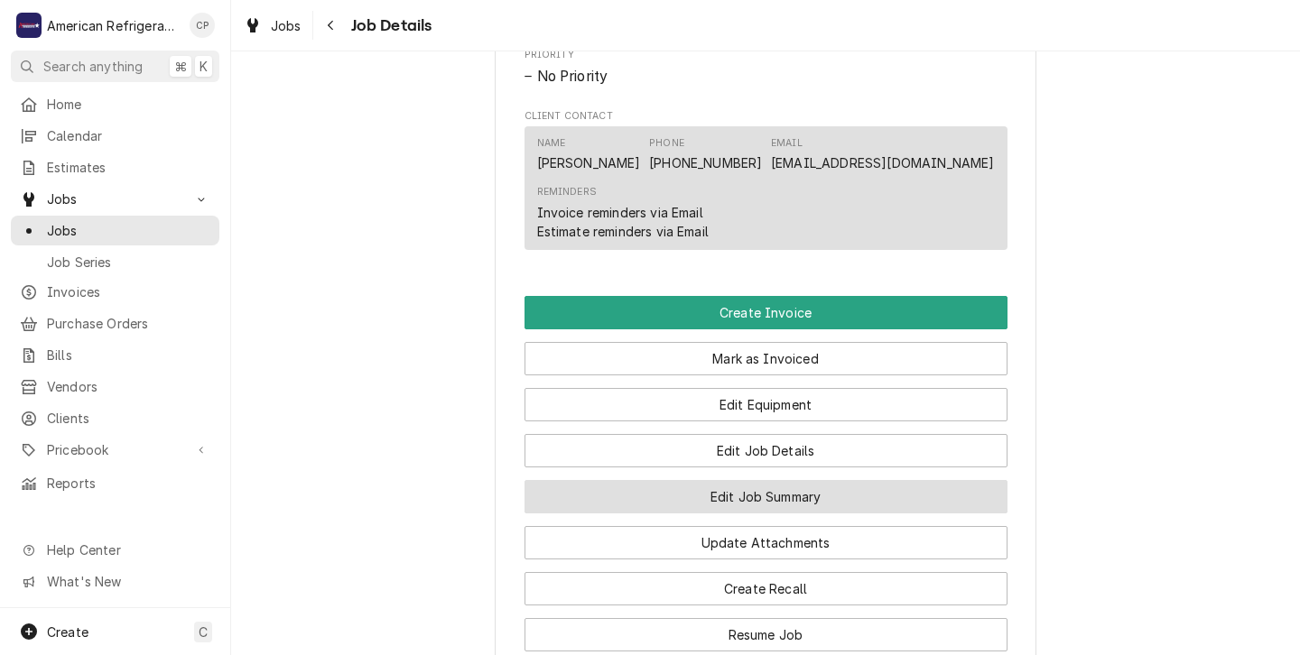
click at [696, 514] on button "Edit Job Summary" at bounding box center [766, 496] width 483 height 33
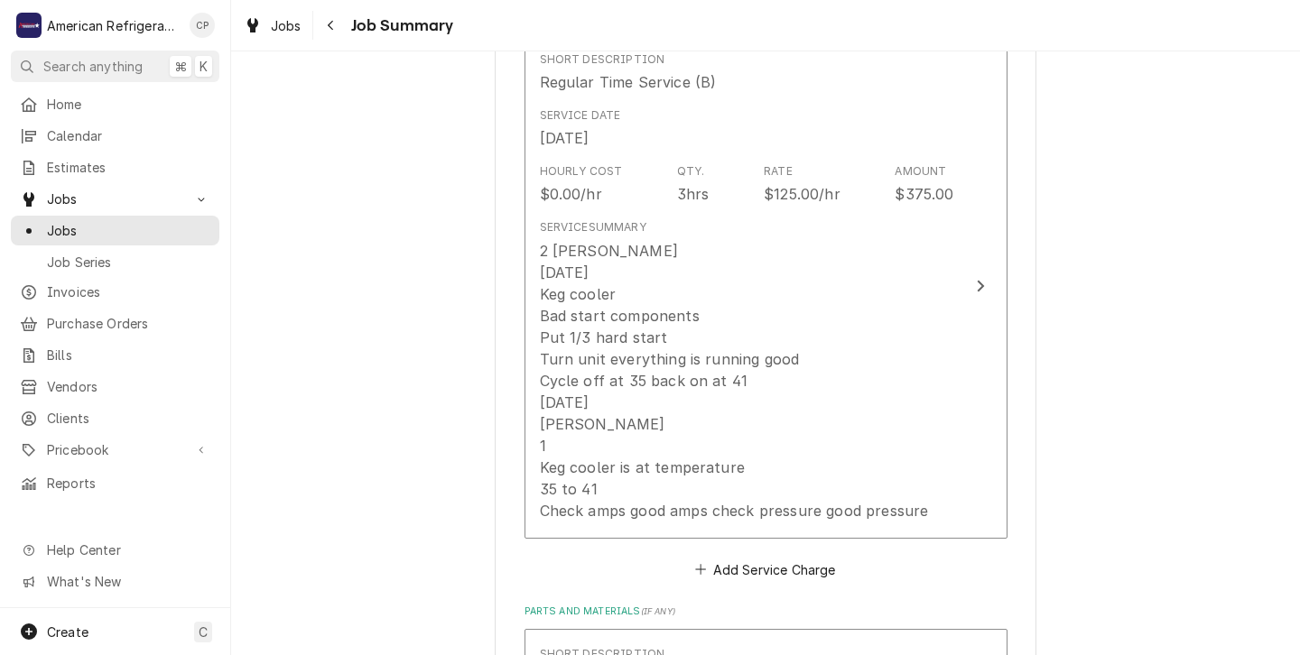
scroll to position [485, 0]
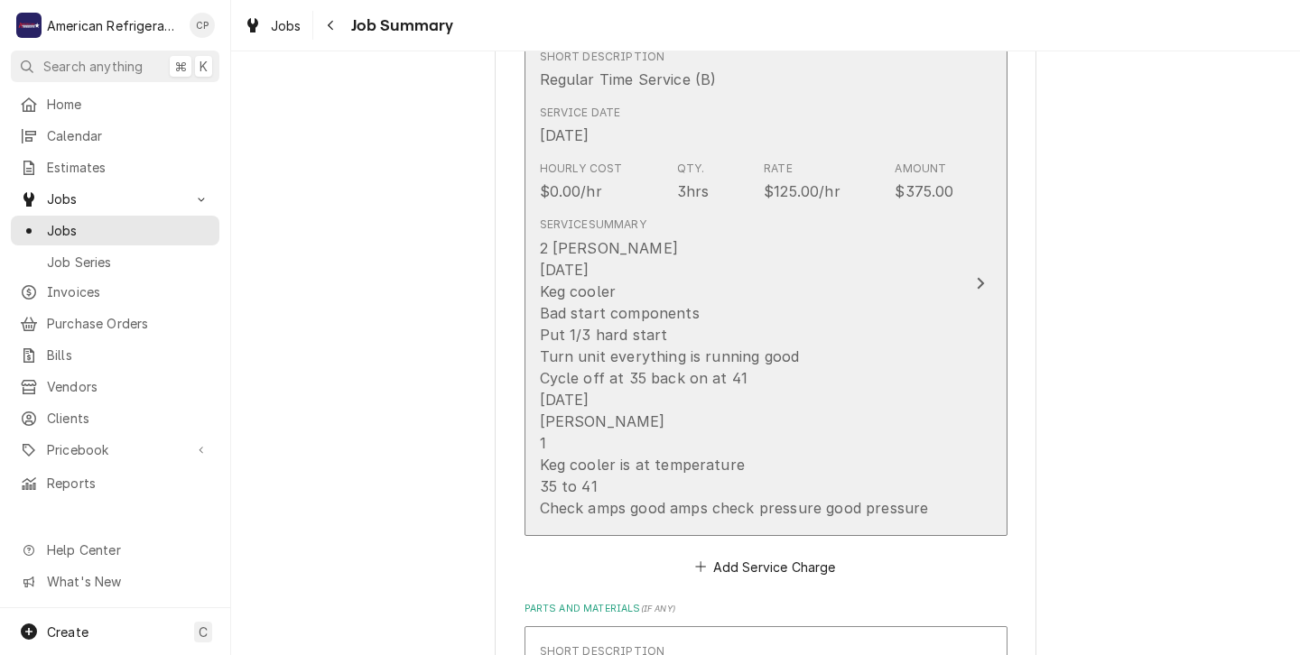
click at [813, 330] on div "2 [PERSON_NAME] [DATE] Keg cooler Bad start components Put 1/3 hard start Turn …" at bounding box center [734, 378] width 389 height 282
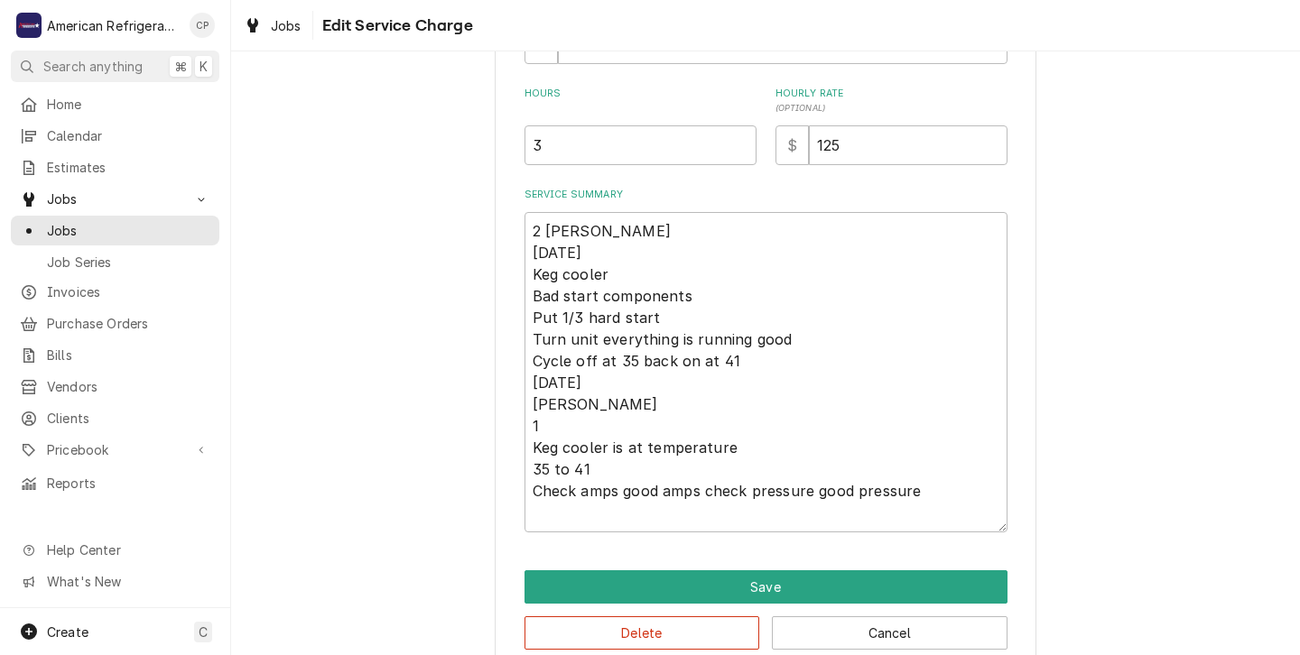
scroll to position [504, 0]
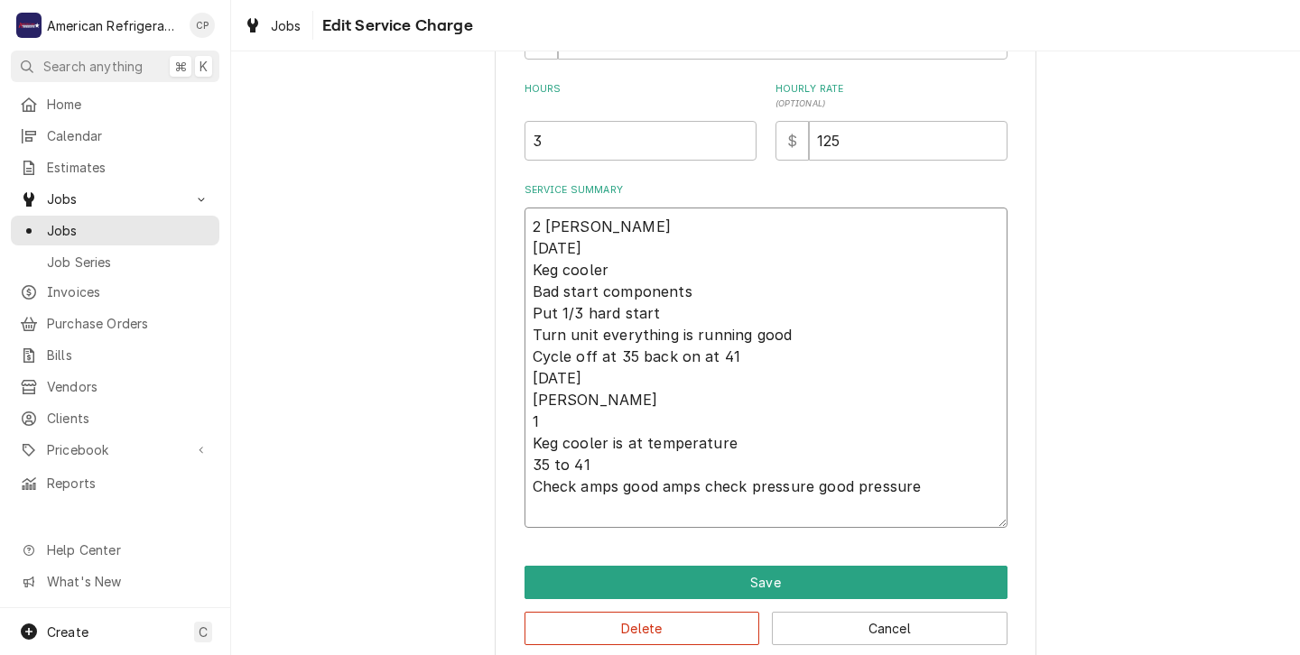
click at [837, 371] on textarea "2 [PERSON_NAME] [DATE] Keg cooler Bad start components Put 1/3 hard start Turn …" at bounding box center [766, 368] width 483 height 321
click at [543, 442] on textarea "2 [PERSON_NAME] [DATE] Keg cooler Bad start components Put 1/3 hard start Turn …" at bounding box center [766, 368] width 483 height 321
type textarea "x"
type textarea "2 hr Carlos 10/1/25 Keg cooler Bad start components Put 1/3 hard start Turn uni…"
type textarea "x"
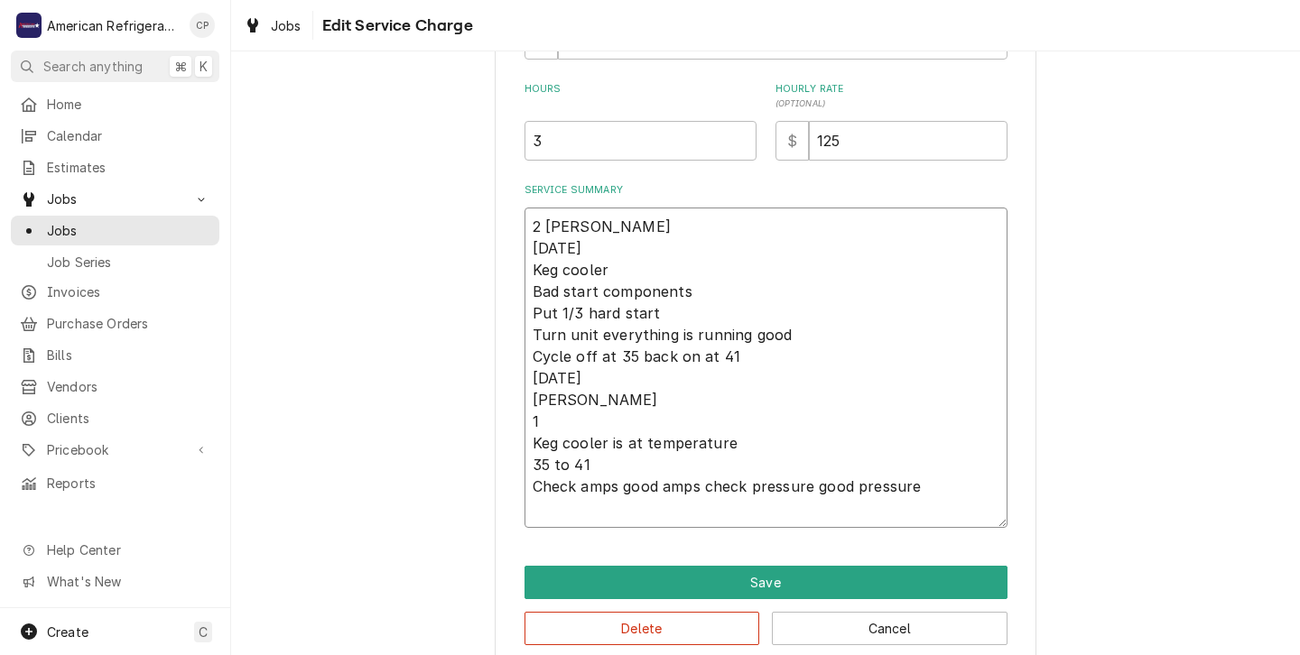
type textarea "2 hr Carlos 10/1/25 Keg cooler Bad start components Put 1/3 hard start Turn uni…"
click at [562, 228] on textarea "2 hr Carlos 10/1/25 Keg cooler Bad start components Put 1/3 hard start Turn uni…" at bounding box center [766, 368] width 483 height 321
type textarea "x"
type textarea "2 h Carlos 10/1/25 Keg cooler Bad start components Put 1/3 hard start Turn unit…"
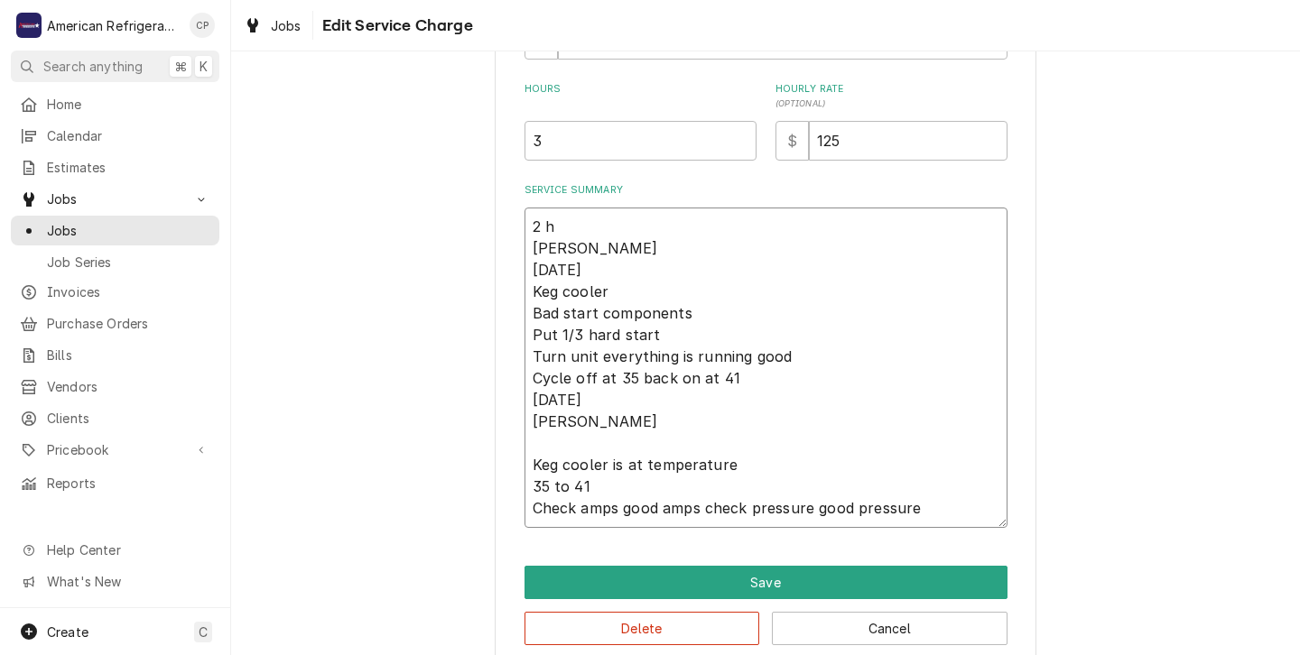
type textarea "x"
type textarea "2 Carlos 10/1/25 Keg cooler Bad start components Put 1/3 hard start Turn unit e…"
type textarea "x"
type textarea "2 Carlos 10/1/25 Keg cooler Bad start components Put 1/3 hard start Turn unit e…"
type textarea "x"
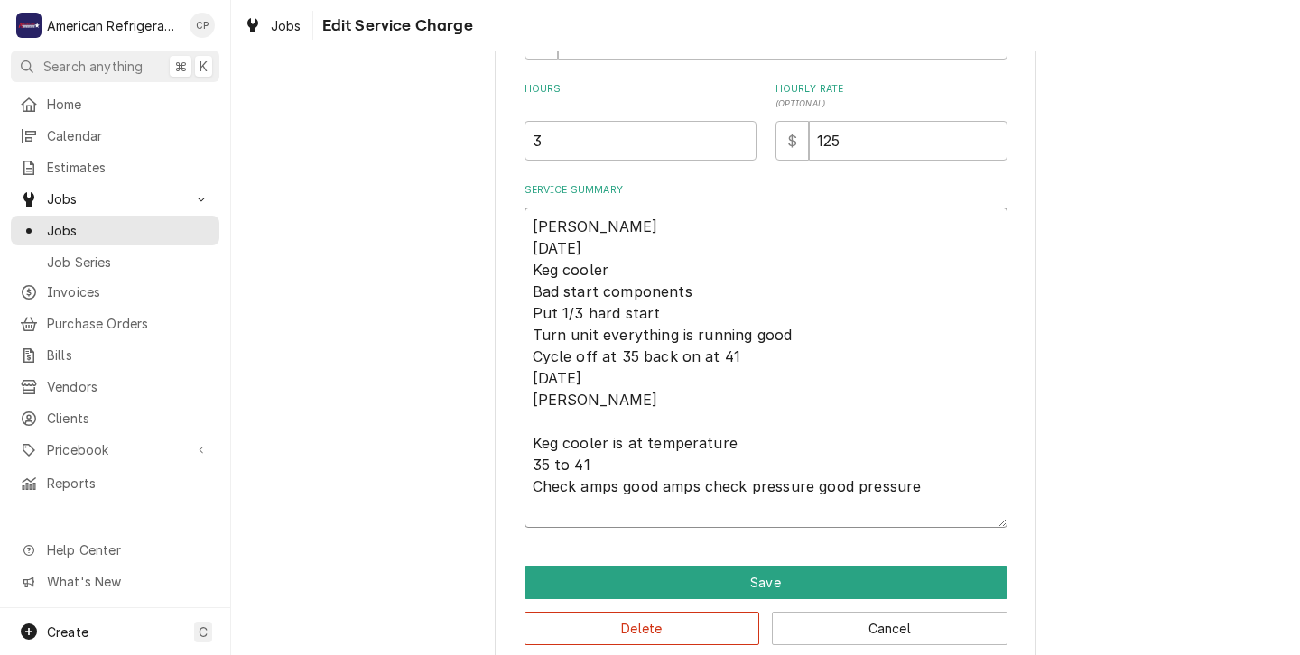
type textarea "Carlos 10/1/25 Keg cooler Bad start components Put 1/3 hard start Turn unit eve…"
click at [545, 141] on input "3" at bounding box center [641, 141] width 232 height 40
type textarea "x"
type input "3.5"
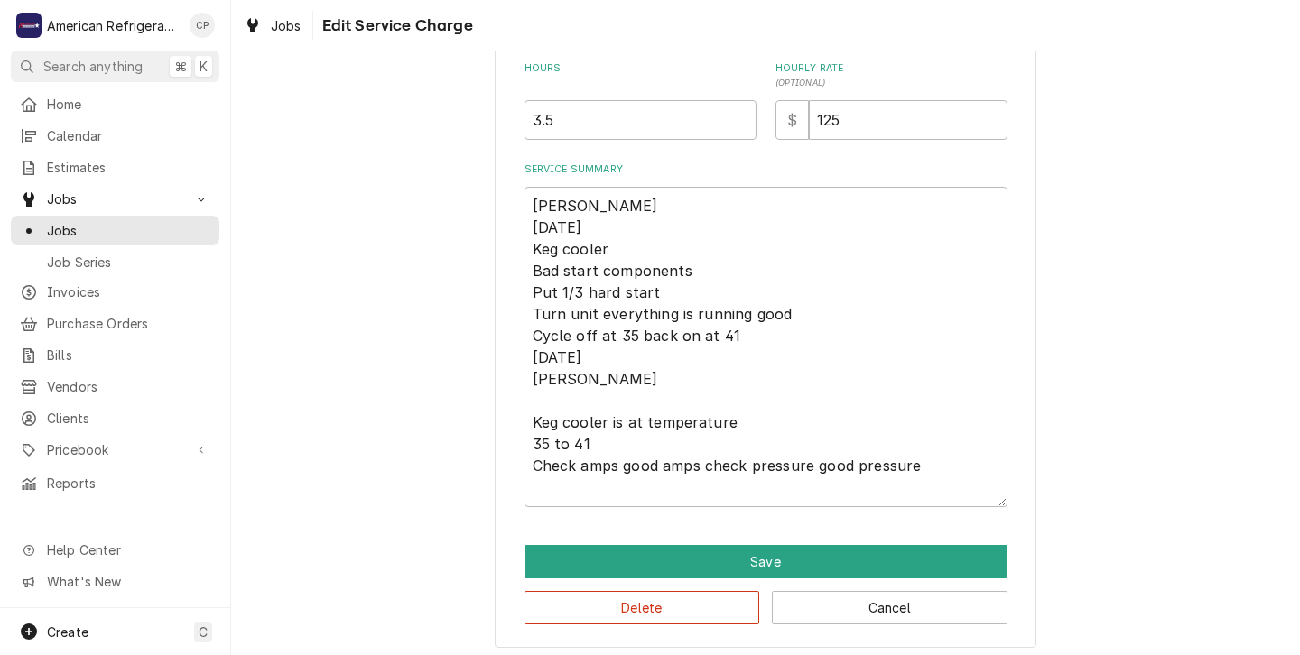
scroll to position [535, 0]
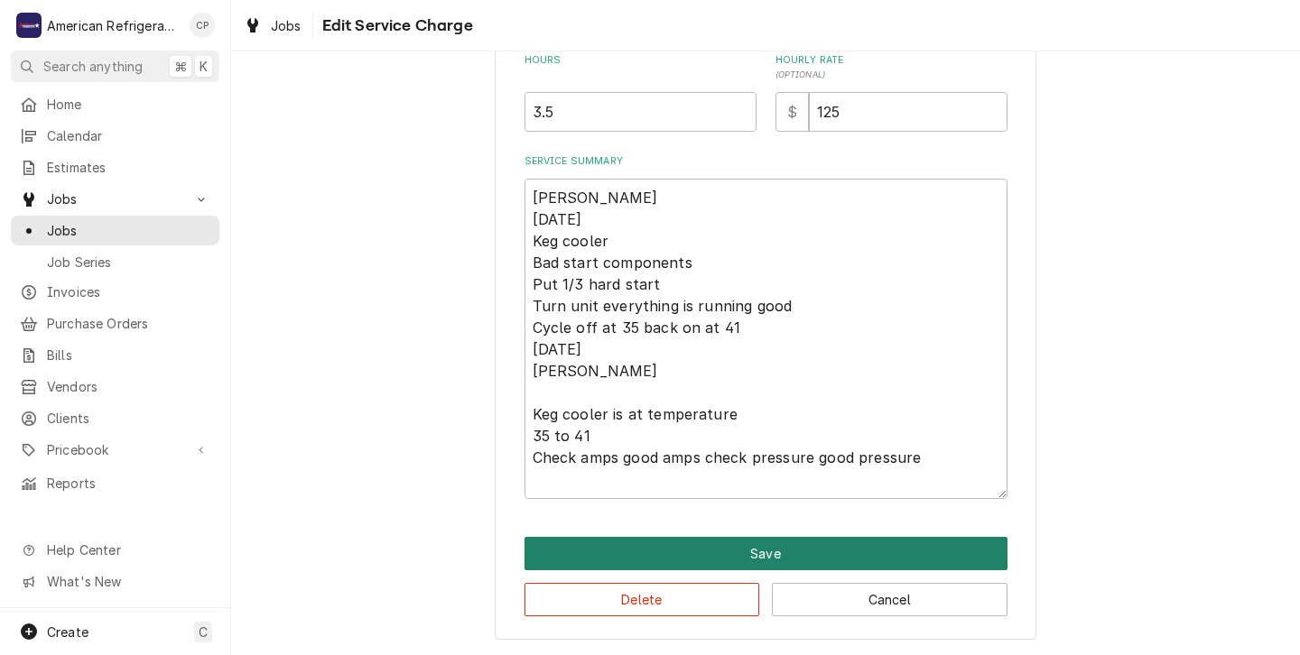
click at [739, 555] on button "Save" at bounding box center [766, 553] width 483 height 33
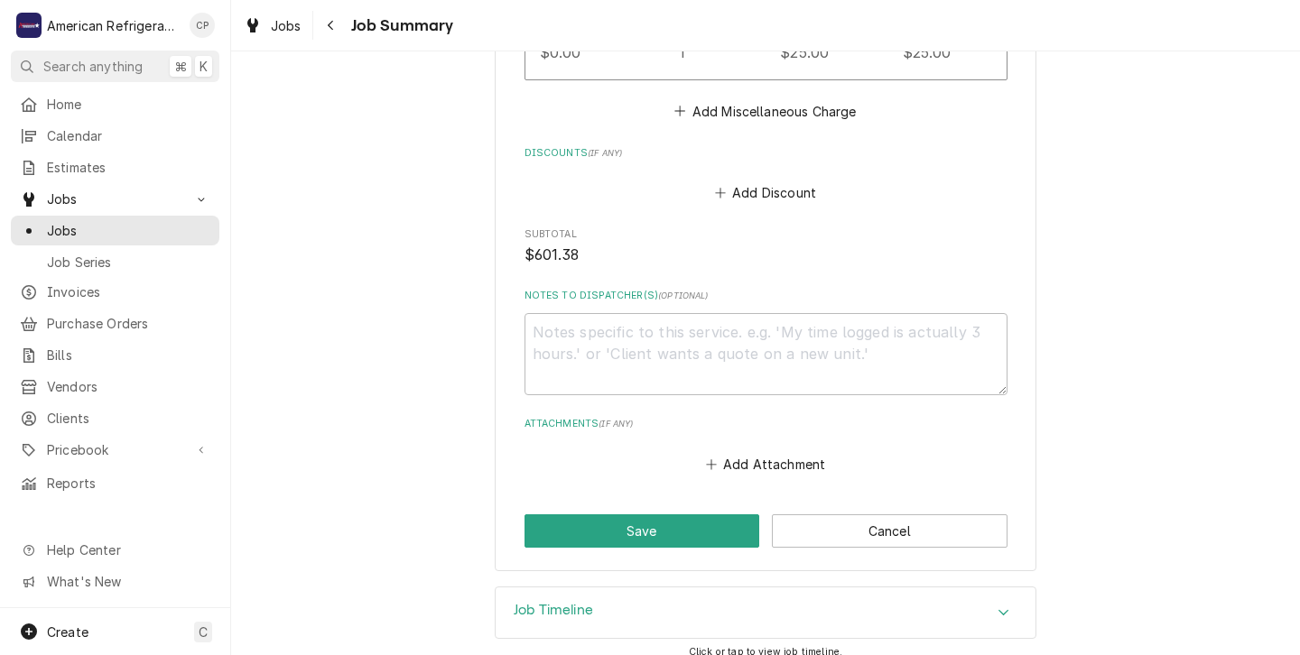
scroll to position [1541, 0]
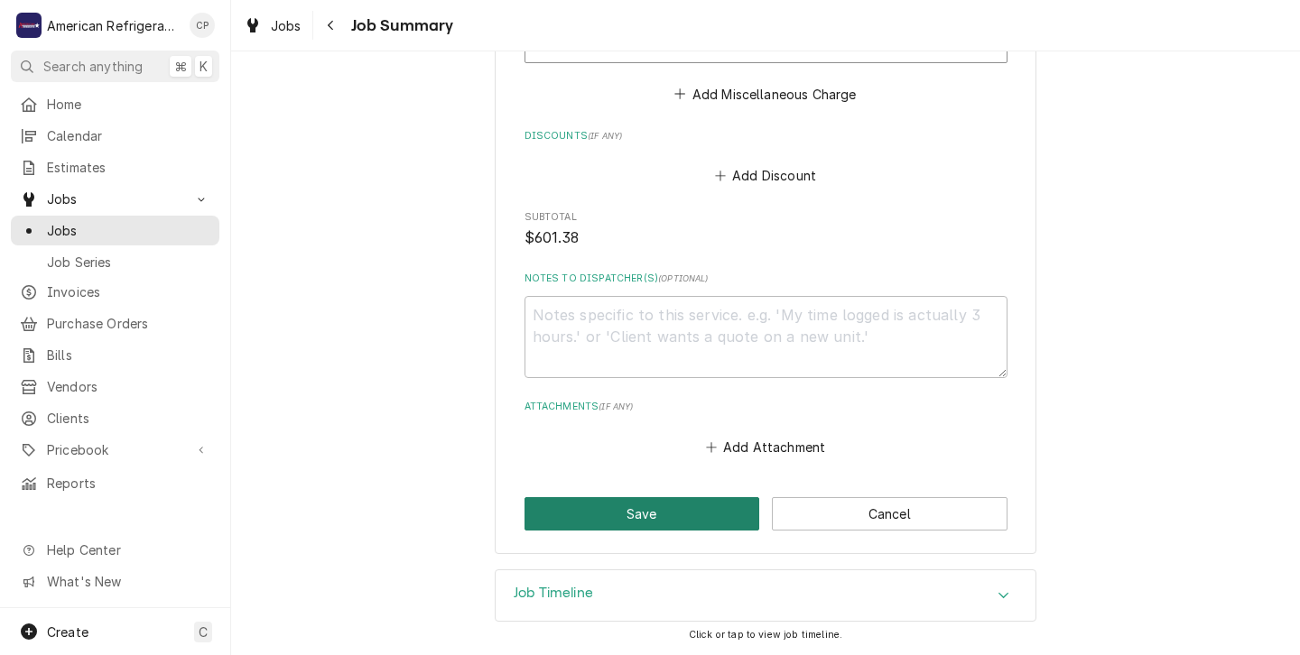
click at [637, 513] on button "Save" at bounding box center [643, 513] width 236 height 33
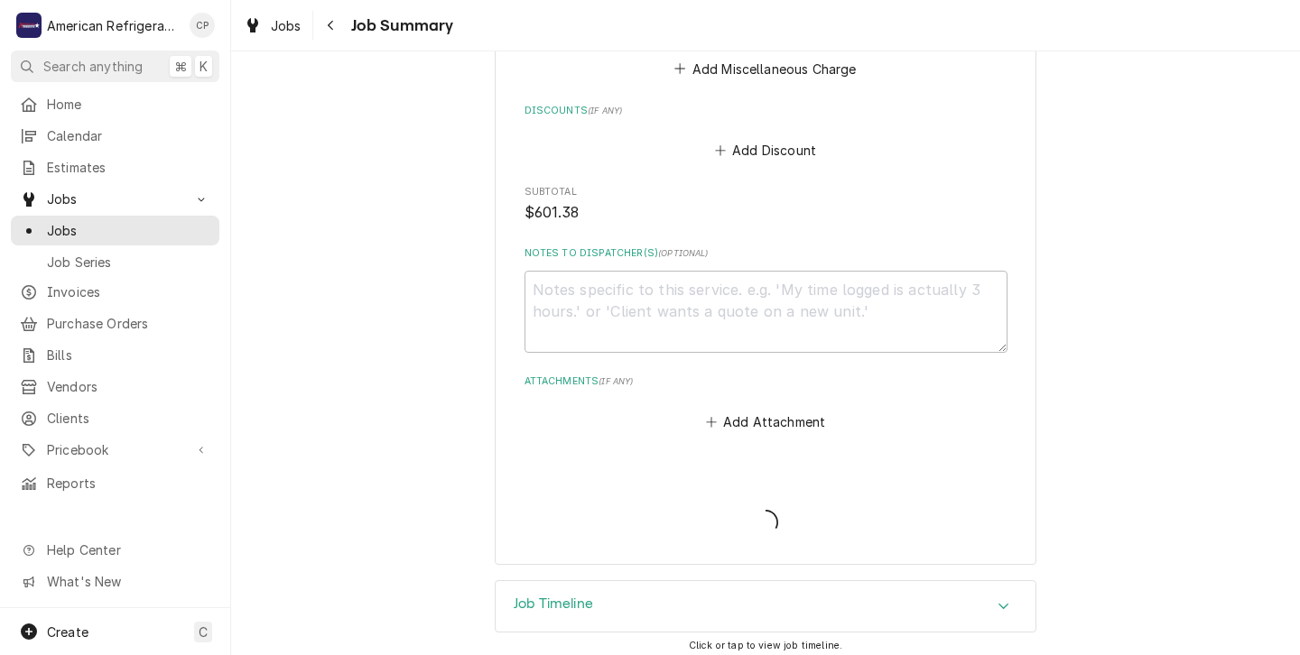
type textarea "x"
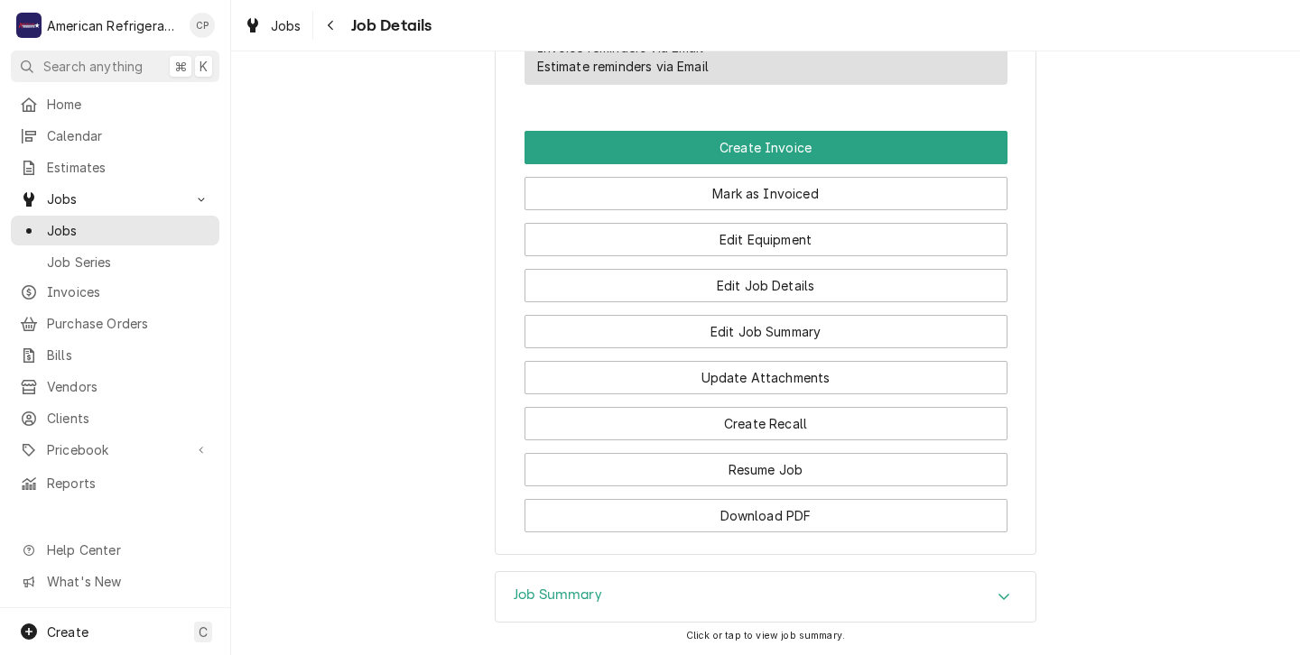
scroll to position [1168, 0]
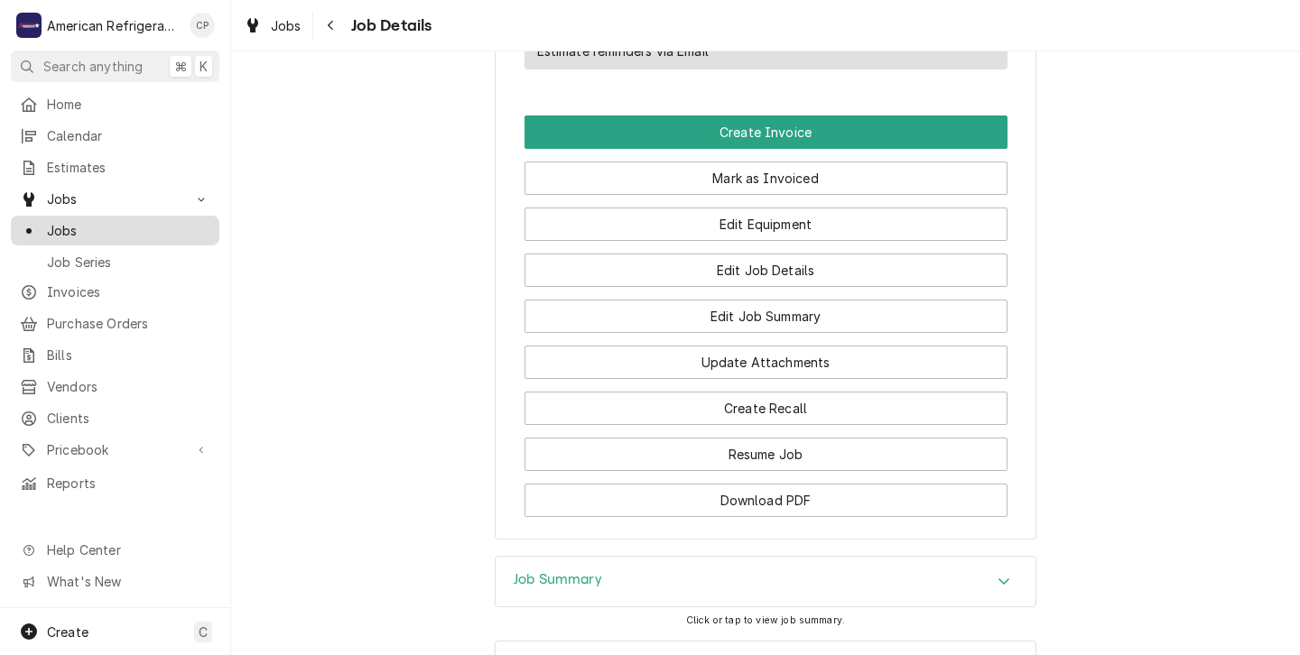
click at [64, 221] on span "Jobs" at bounding box center [128, 230] width 163 height 19
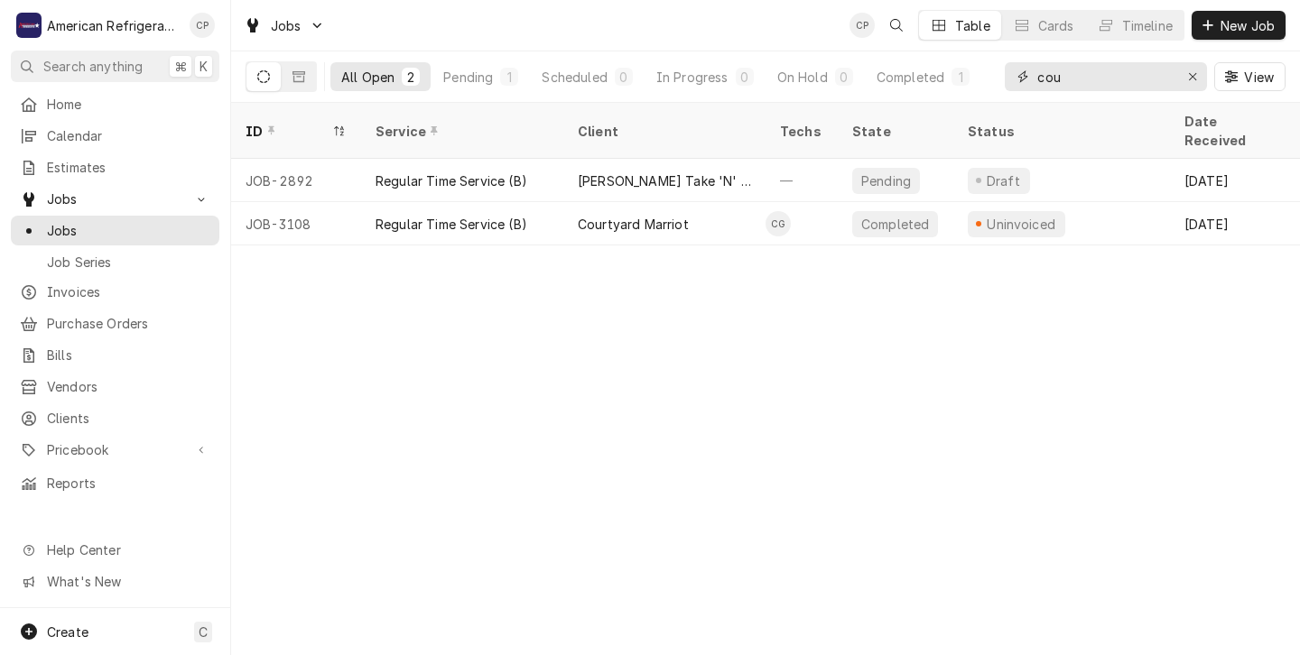
click at [1061, 74] on input "cou" at bounding box center [1104, 76] width 135 height 29
type input "c"
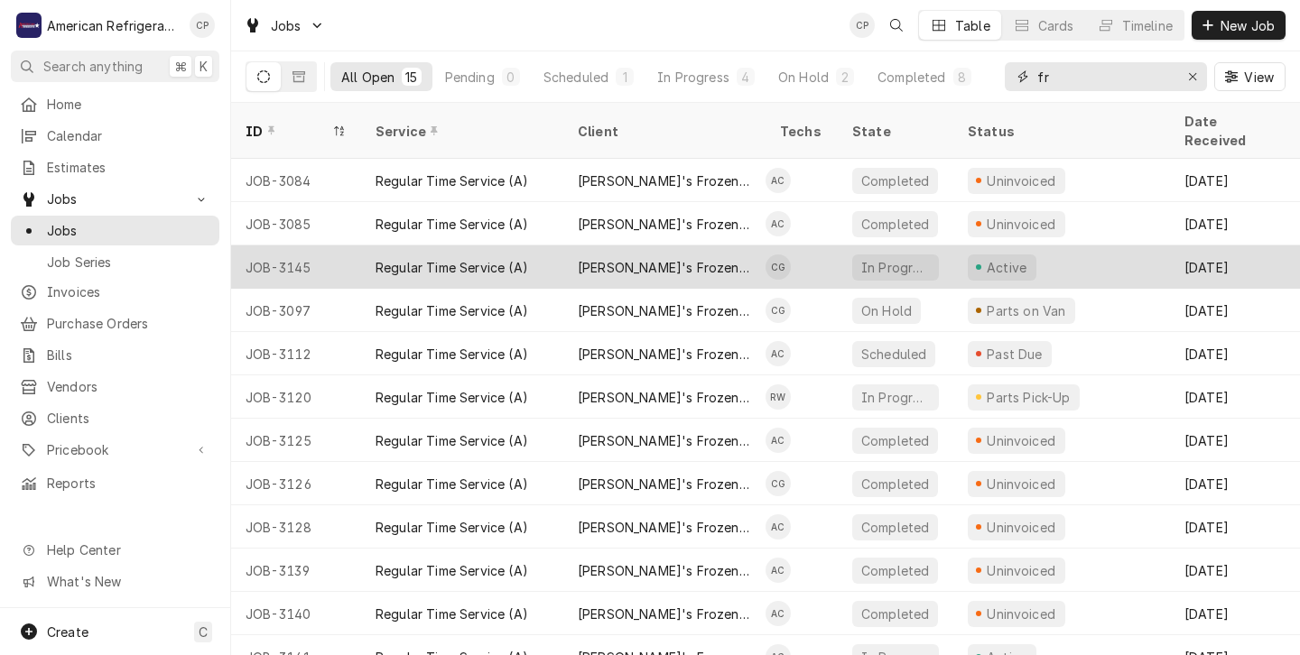
type input "fr"
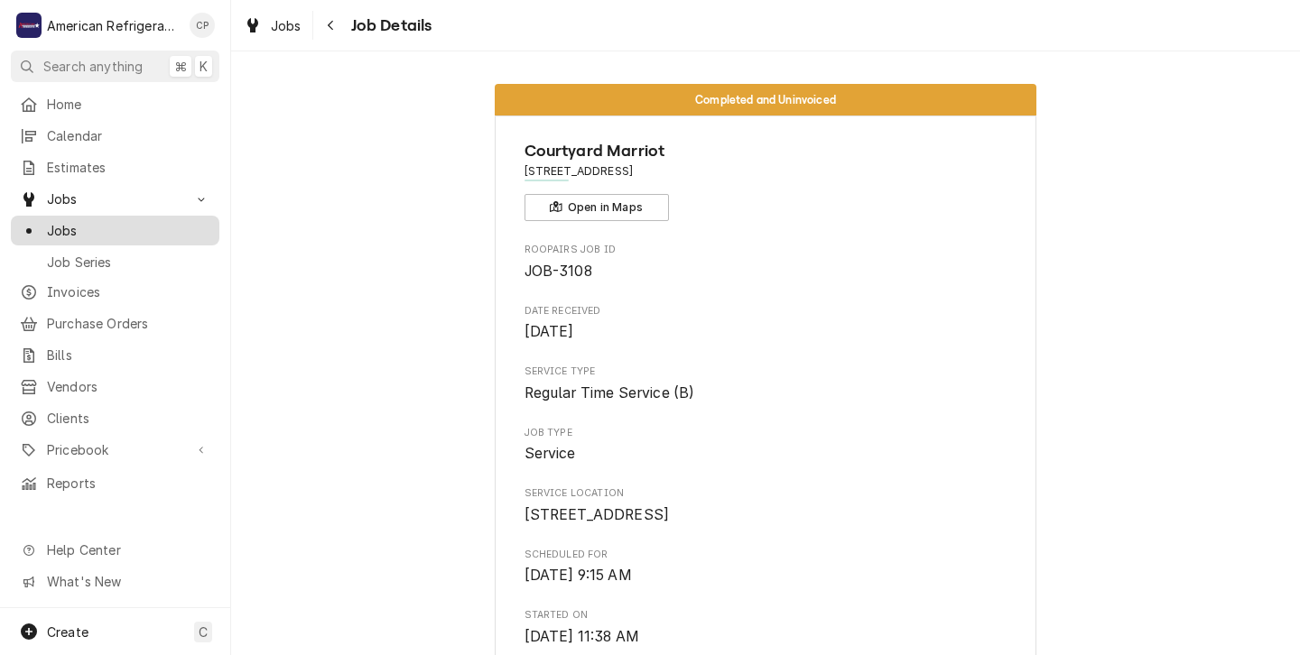
click at [63, 222] on span "Jobs" at bounding box center [128, 230] width 163 height 19
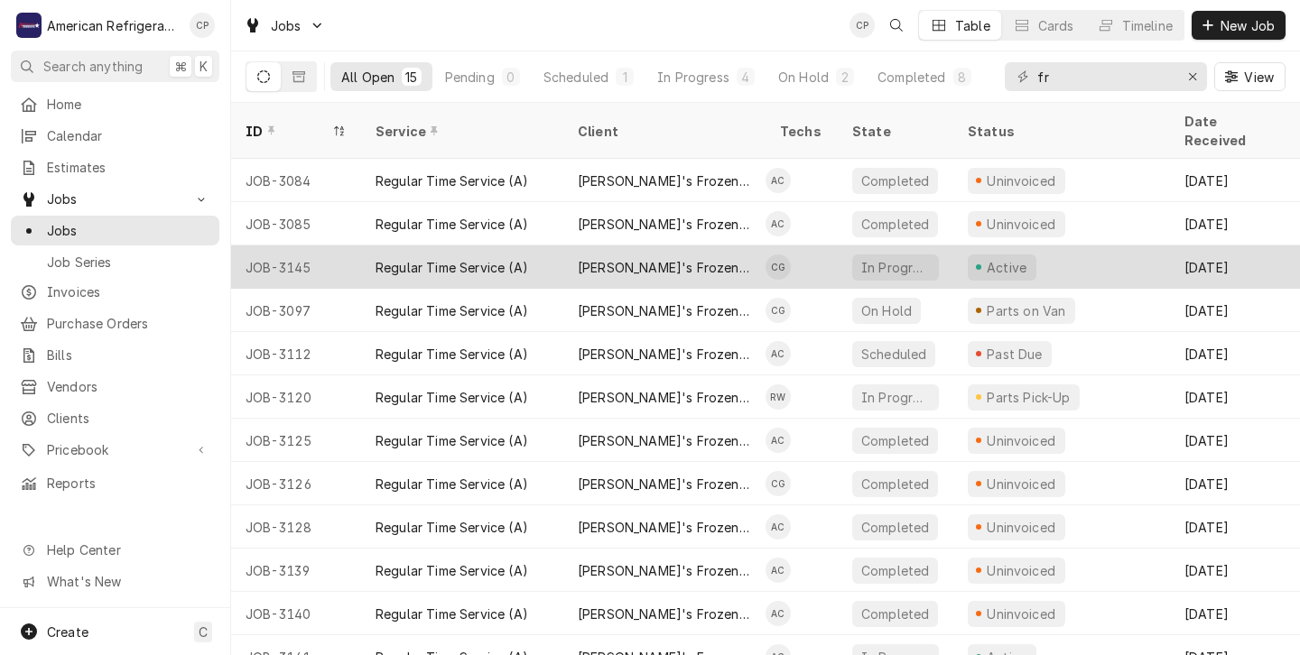
click at [817, 249] on td "CG" at bounding box center [802, 267] width 72 height 43
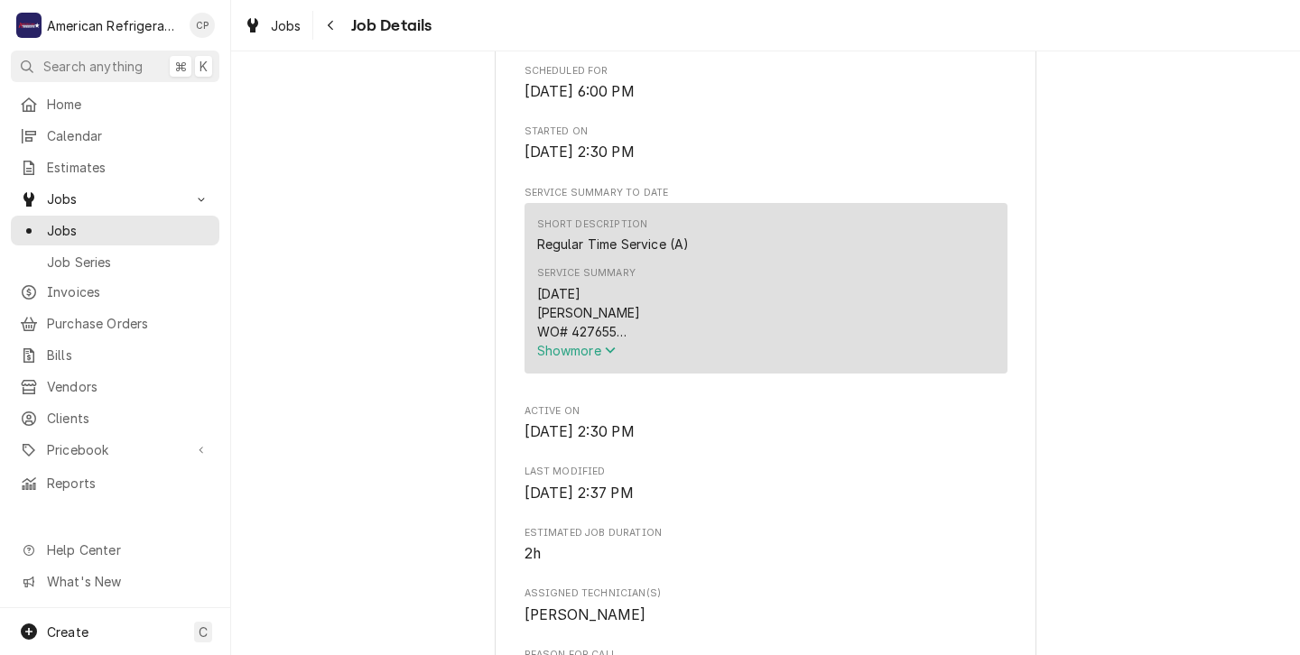
scroll to position [506, 0]
click at [596, 358] on span "Show more" at bounding box center [576, 349] width 79 height 15
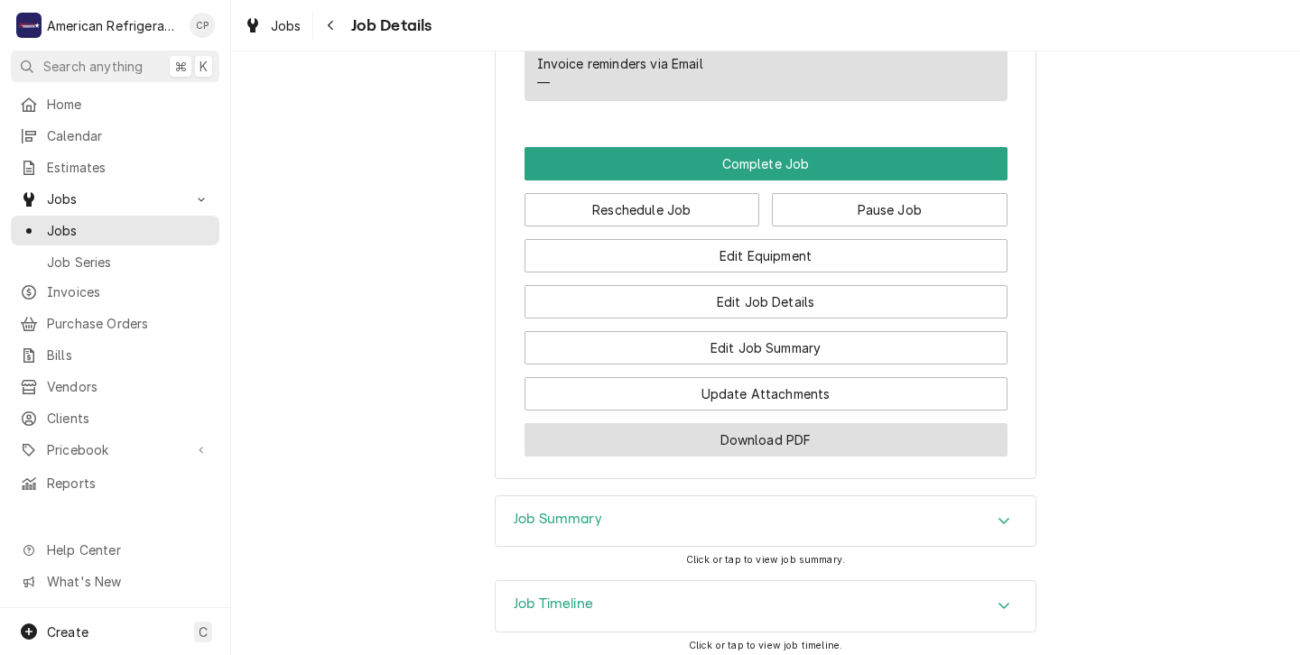
scroll to position [1623, 0]
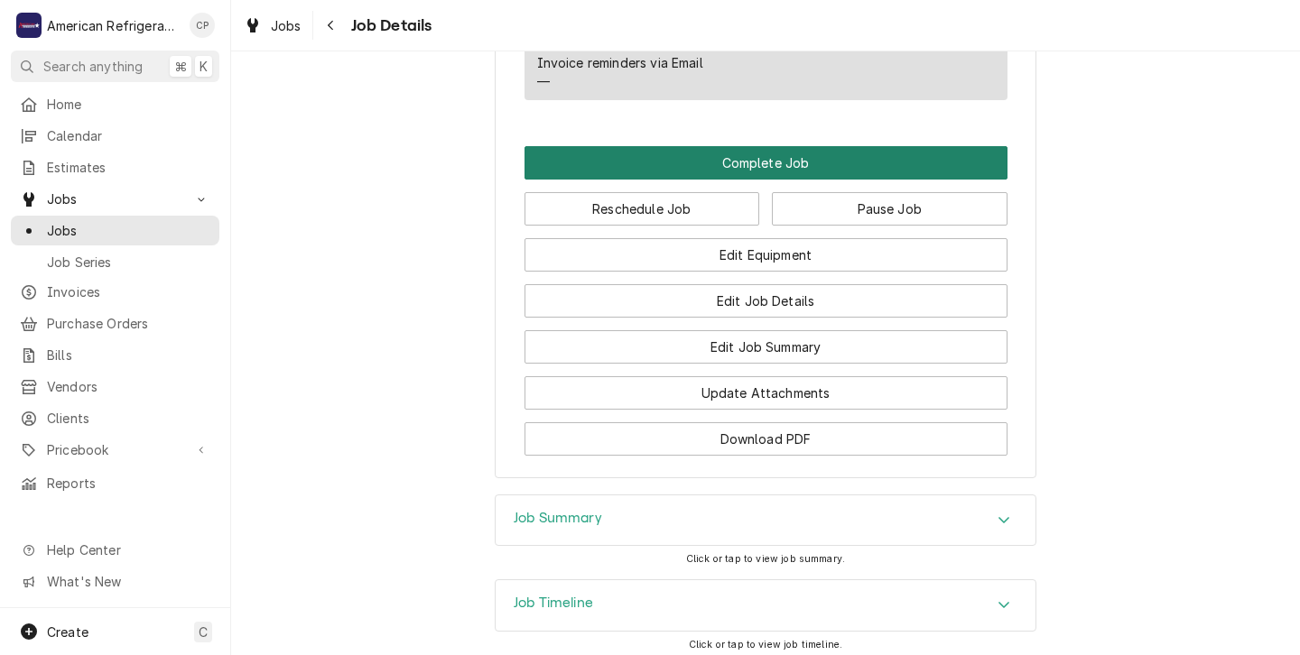
click at [776, 146] on button "Complete Job" at bounding box center [766, 162] width 483 height 33
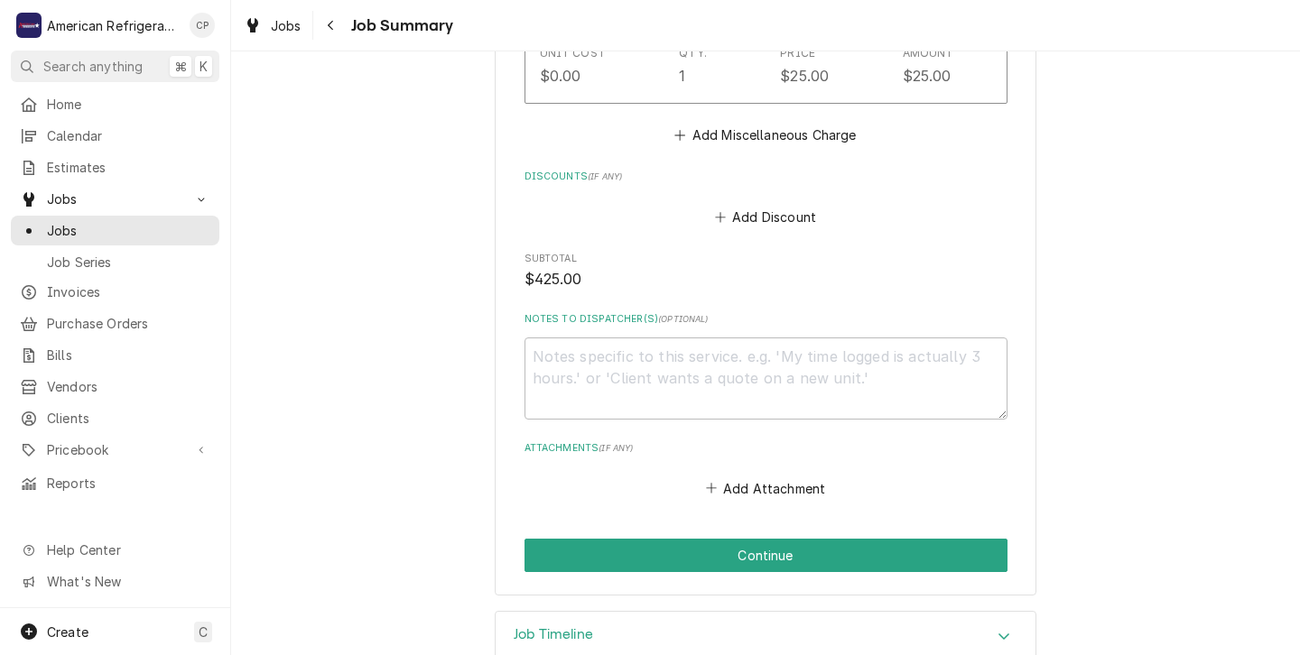
scroll to position [1419, 0]
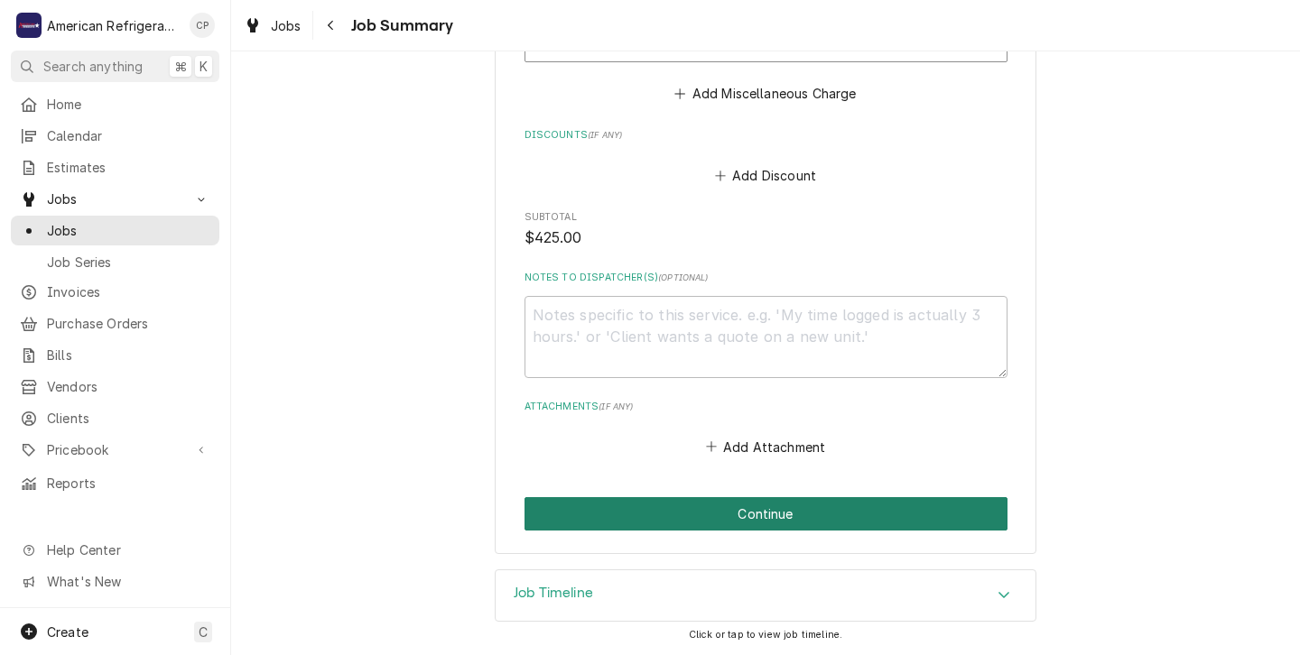
click at [714, 506] on button "Continue" at bounding box center [766, 513] width 483 height 33
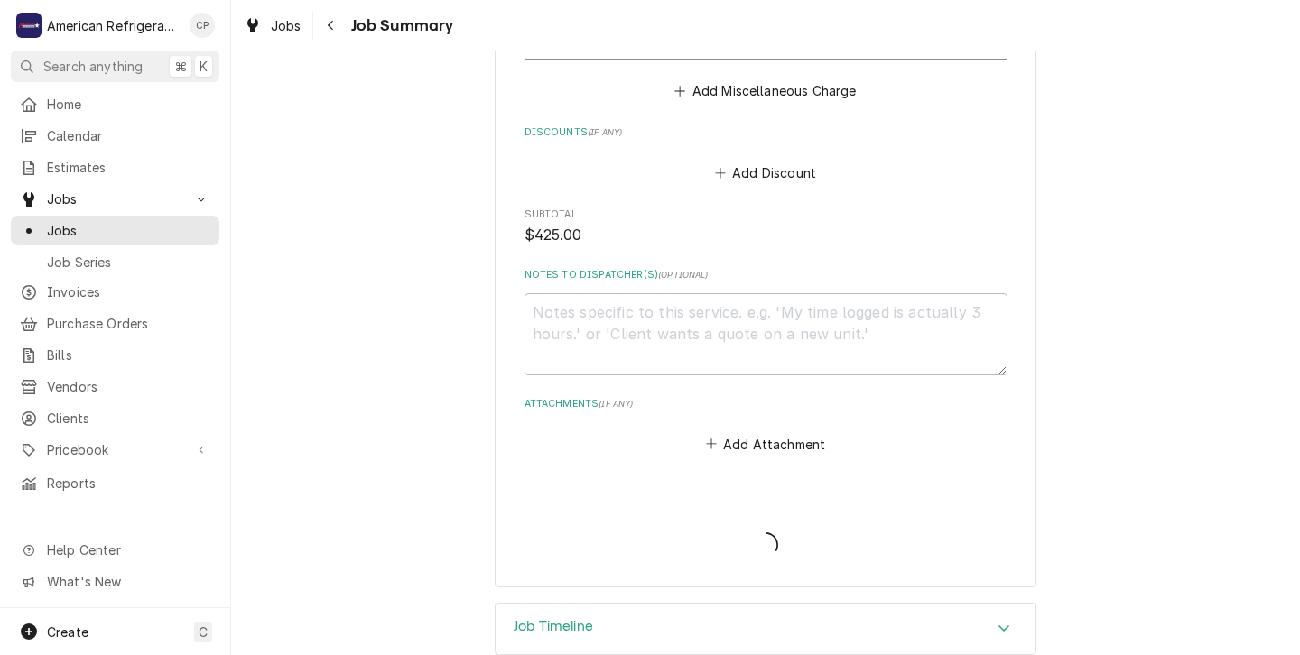
type textarea "x"
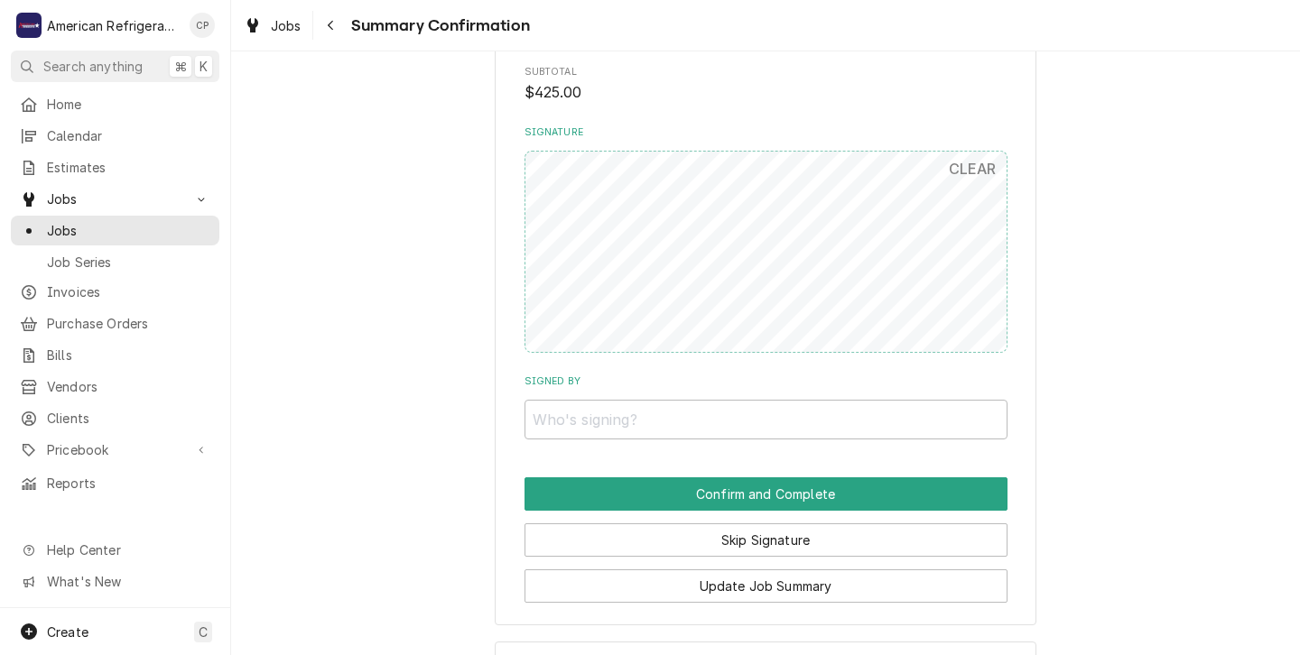
scroll to position [1289, 0]
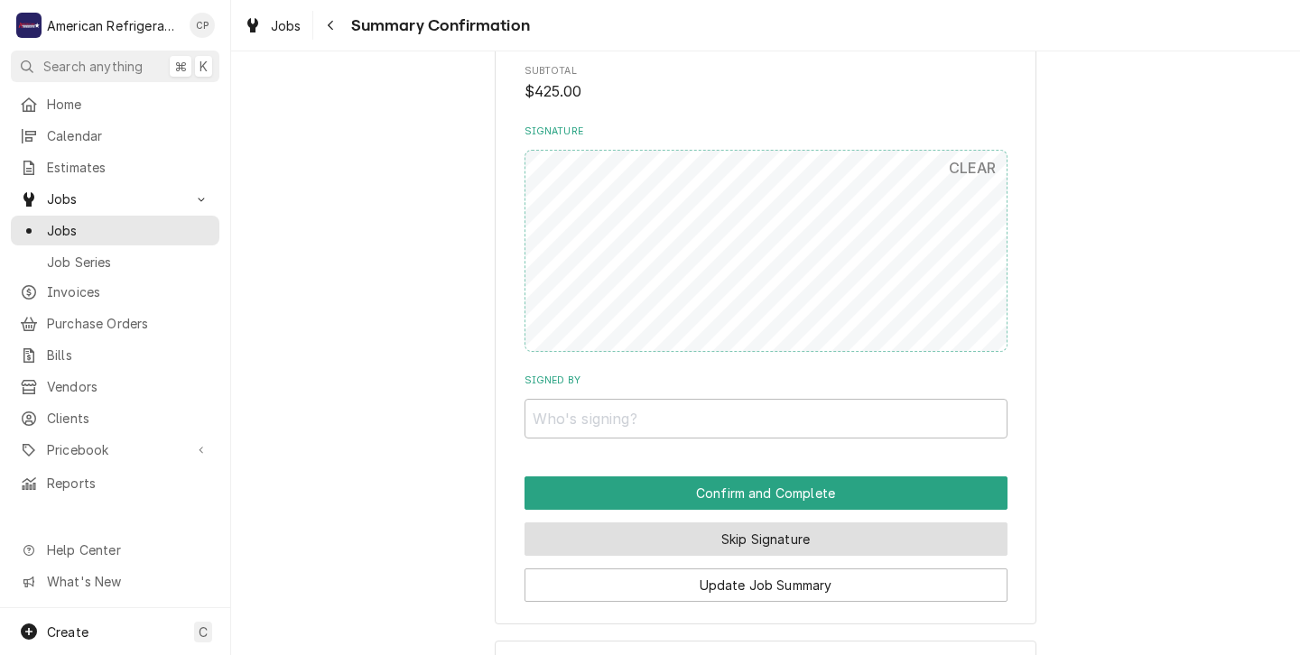
click at [651, 523] on button "Skip Signature" at bounding box center [766, 539] width 483 height 33
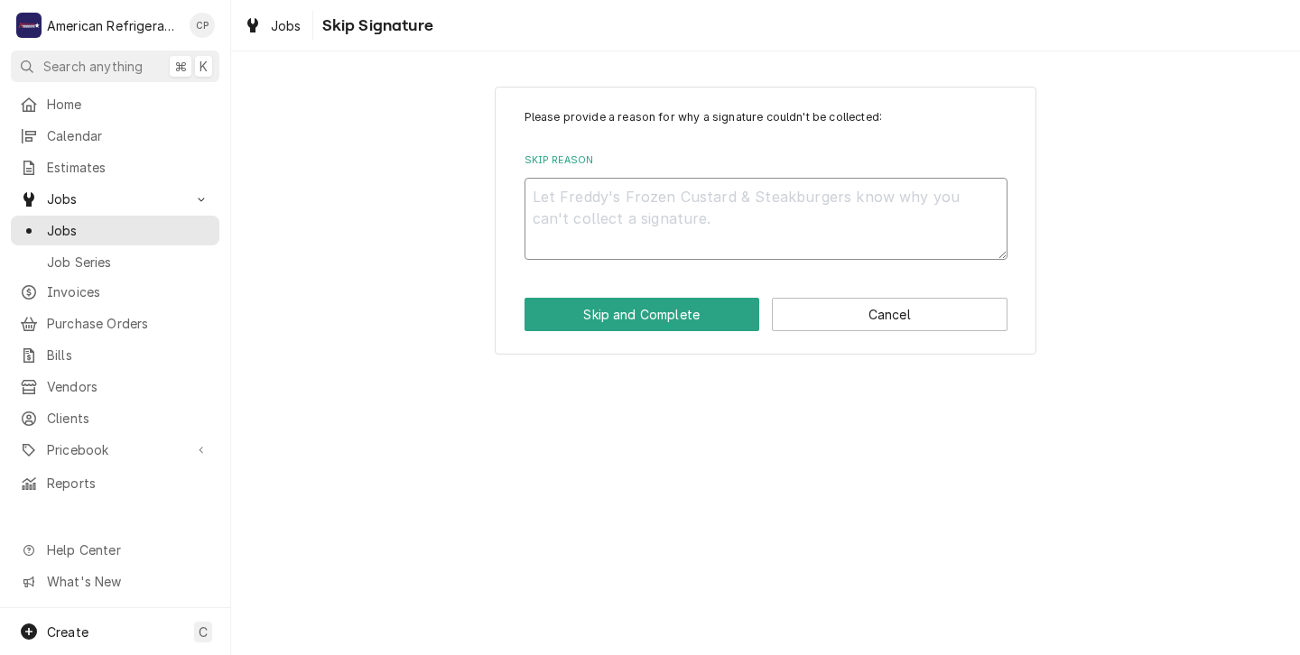
click at [549, 213] on textarea "Skip Reason" at bounding box center [766, 219] width 483 height 82
type textarea "x"
type textarea "N"
type textarea "x"
type textarea "N/"
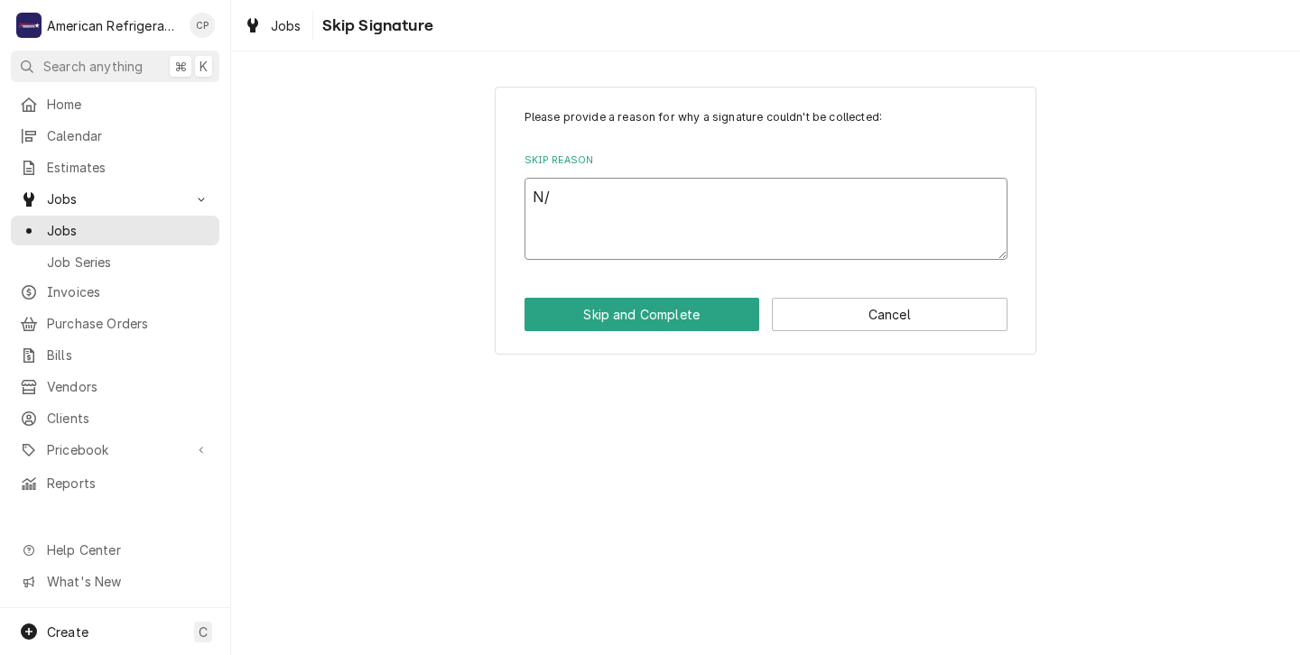
type textarea "x"
type textarea "N/A"
click at [601, 312] on button "Skip and Complete" at bounding box center [643, 314] width 236 height 33
type textarea "x"
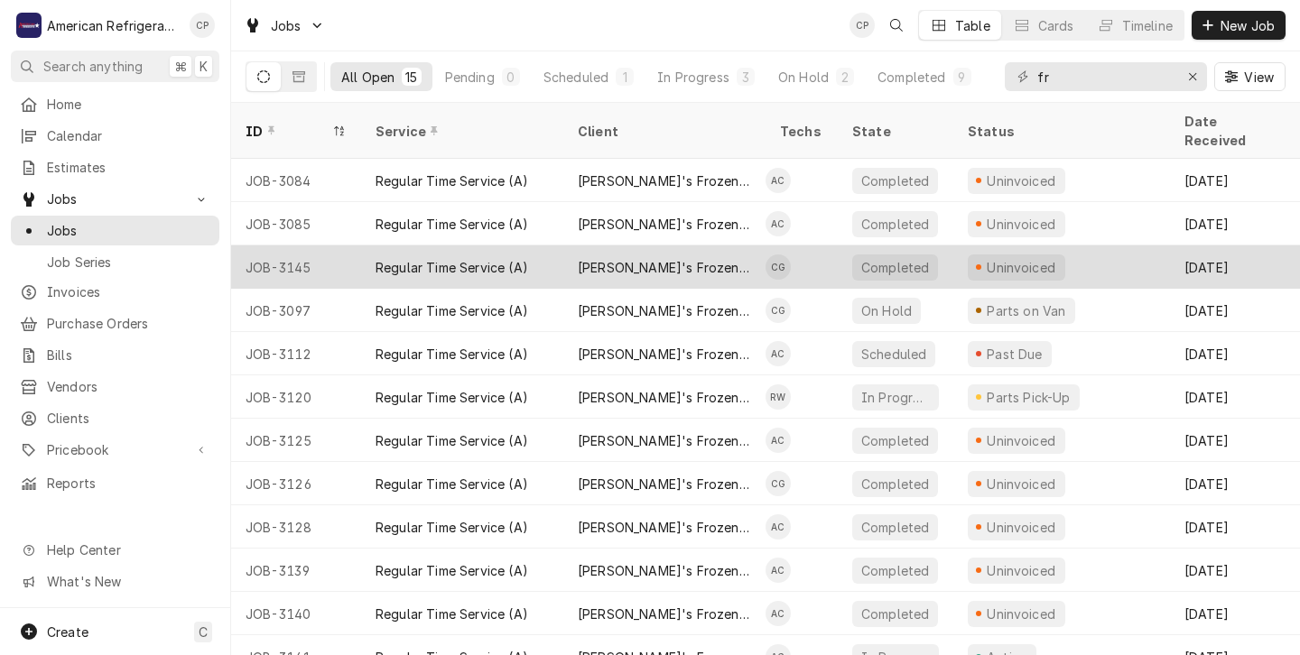
click at [362, 249] on div "Regular Time Service (A)" at bounding box center [462, 267] width 202 height 43
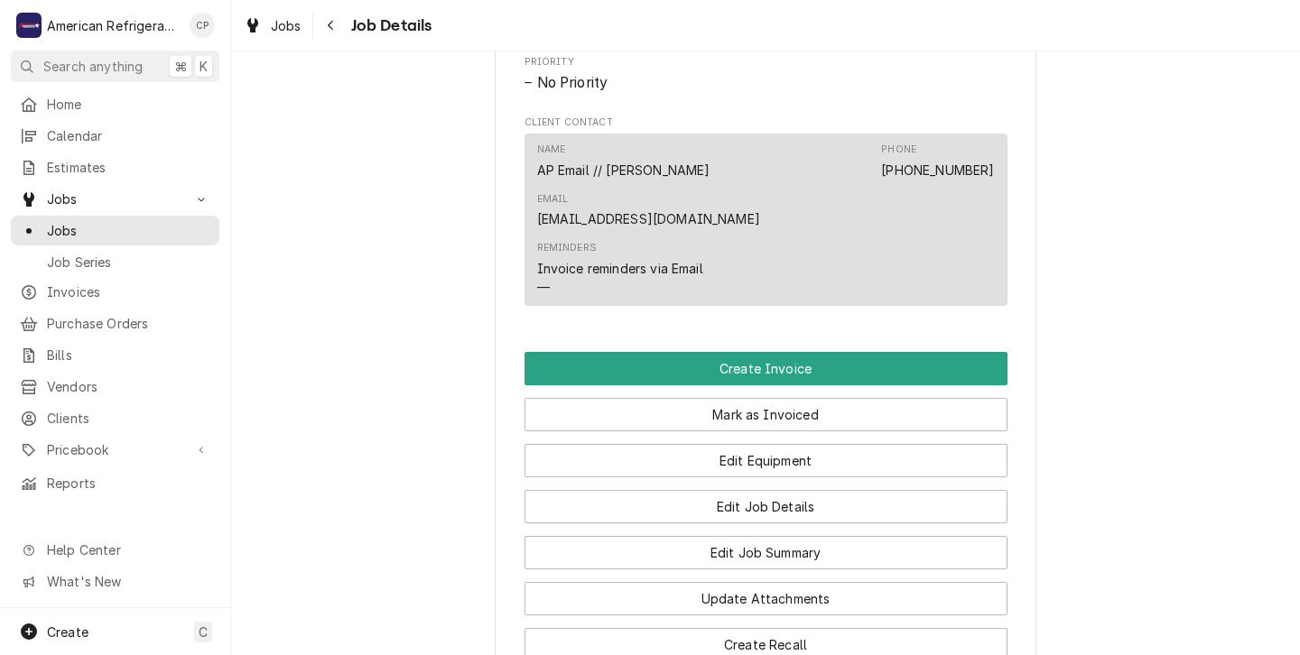
scroll to position [1127, 0]
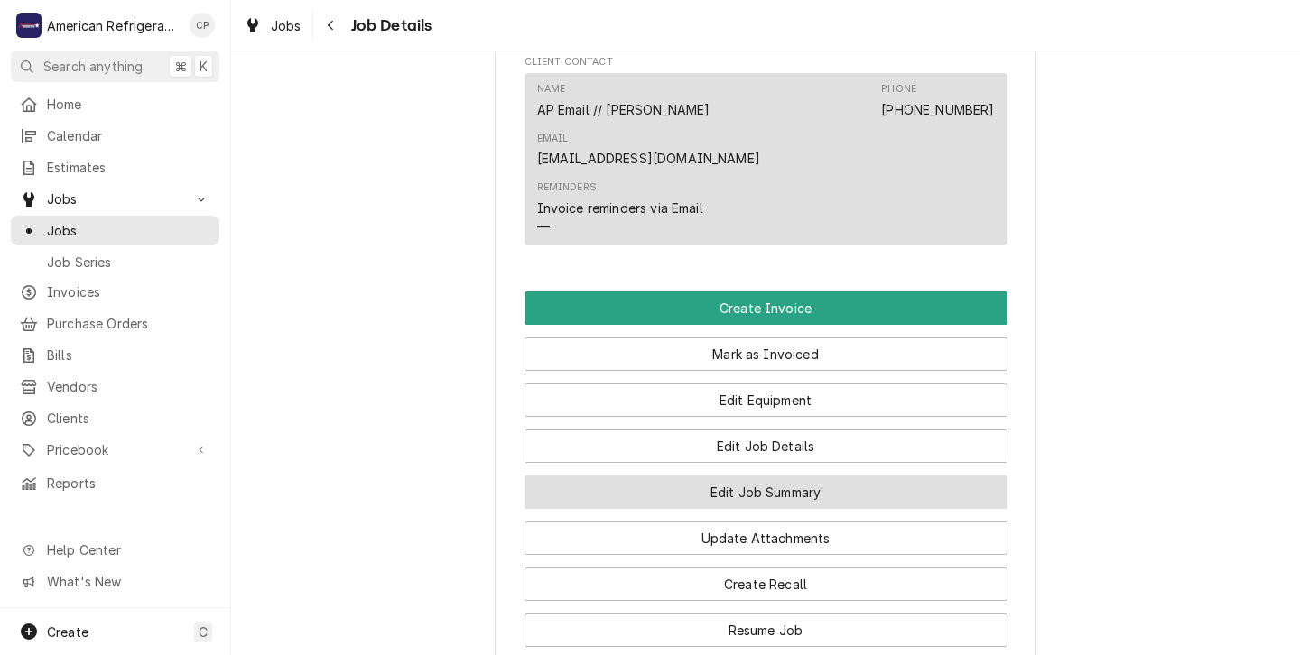
click at [627, 476] on button "Edit Job Summary" at bounding box center [766, 492] width 483 height 33
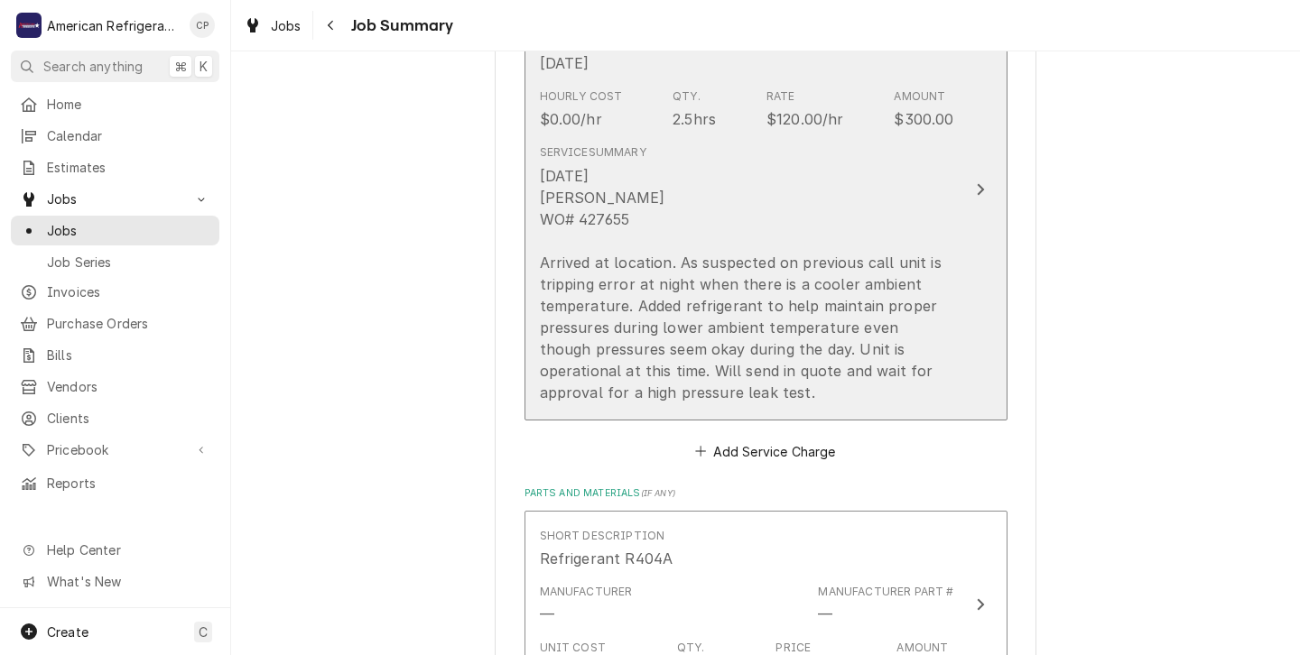
click at [706, 216] on div "[DATE] [PERSON_NAME] WO# 427655 Arrived at location. As suspected on previous c…" at bounding box center [747, 284] width 414 height 238
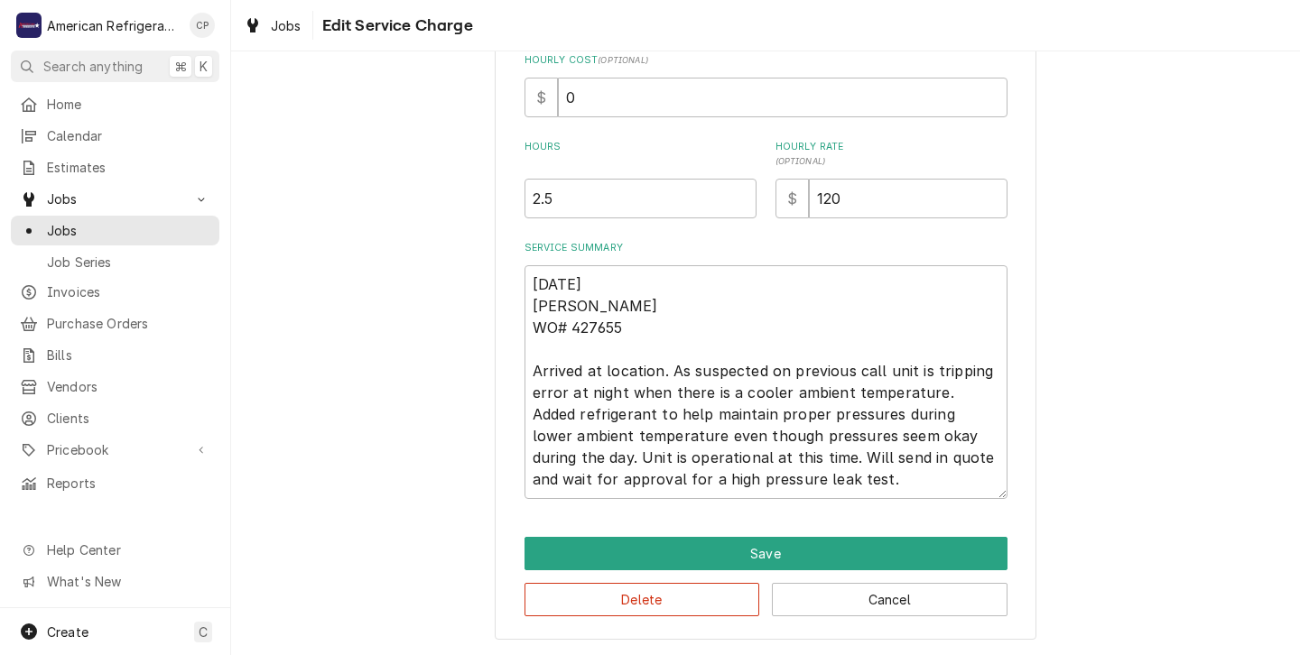
scroll to position [449, 0]
click at [811, 479] on textarea "[DATE] [PERSON_NAME] WO# 427655 Arrived at location. As suspected on previous c…" at bounding box center [766, 382] width 483 height 234
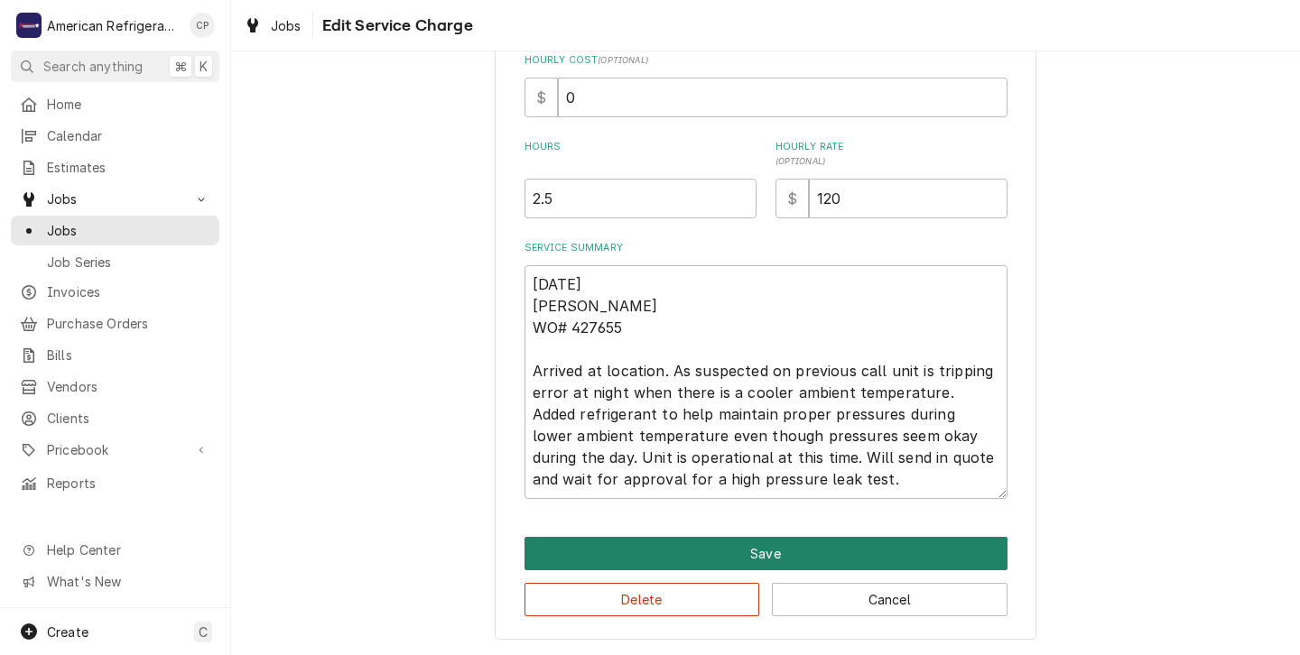
click at [741, 546] on button "Save" at bounding box center [766, 553] width 483 height 33
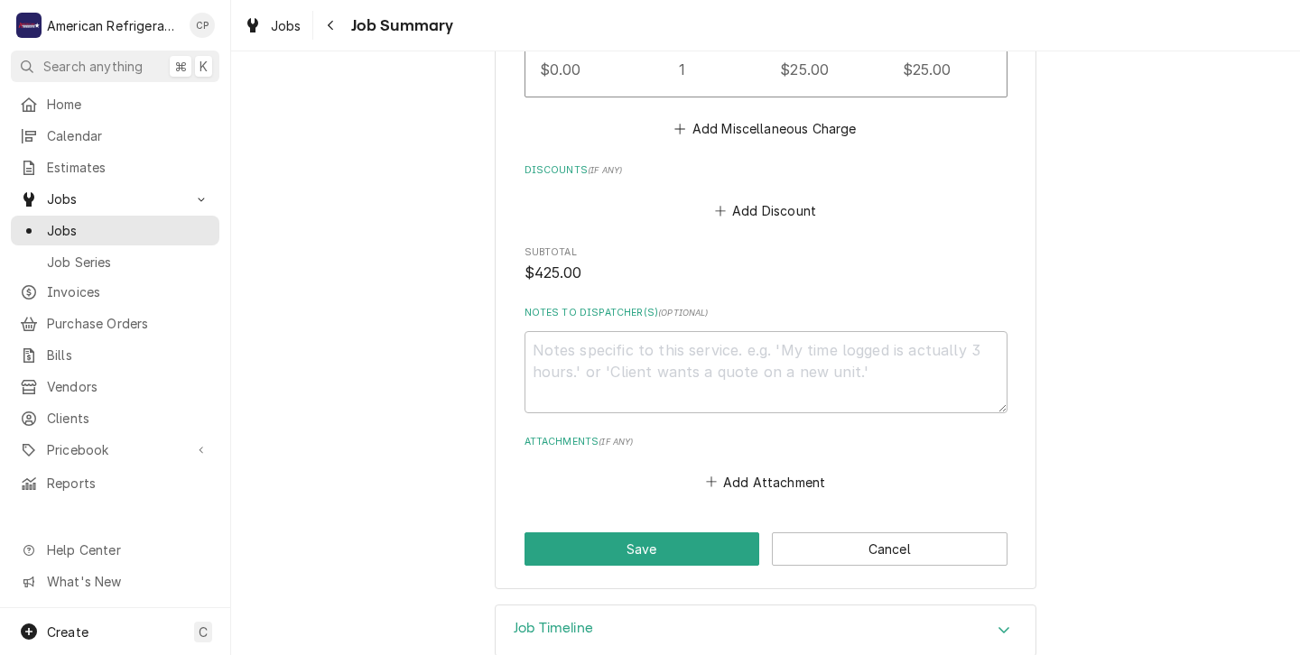
scroll to position [1419, 0]
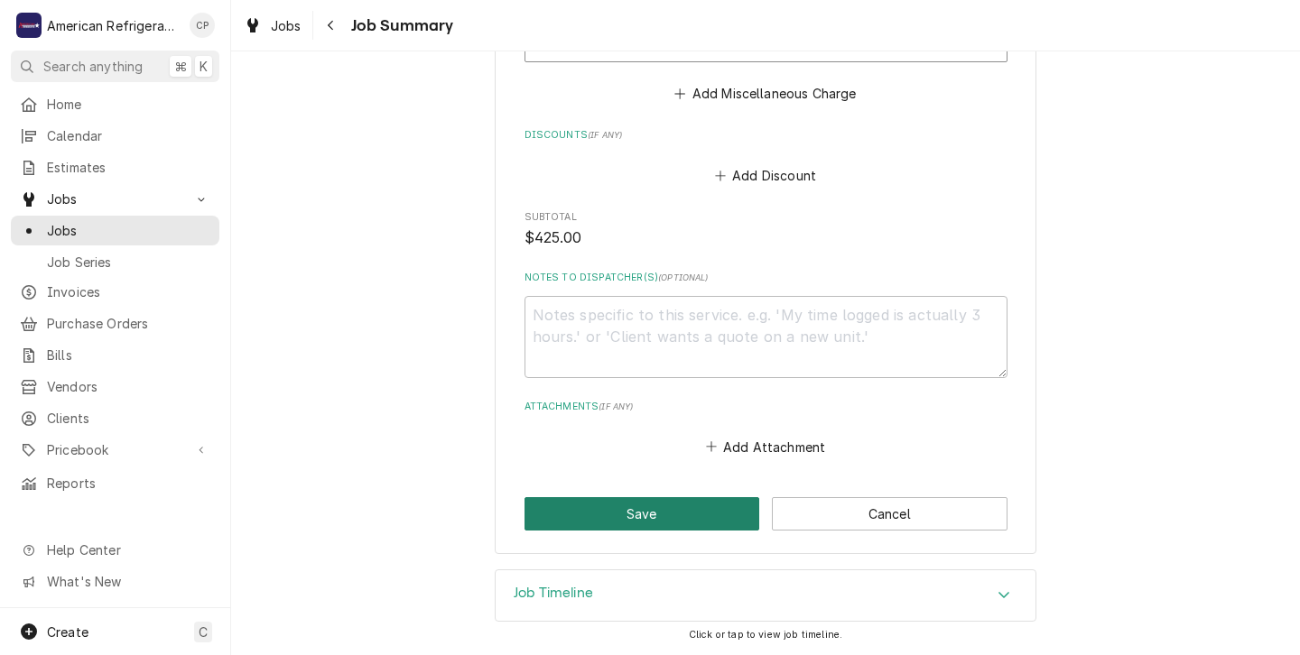
click at [644, 514] on button "Save" at bounding box center [643, 513] width 236 height 33
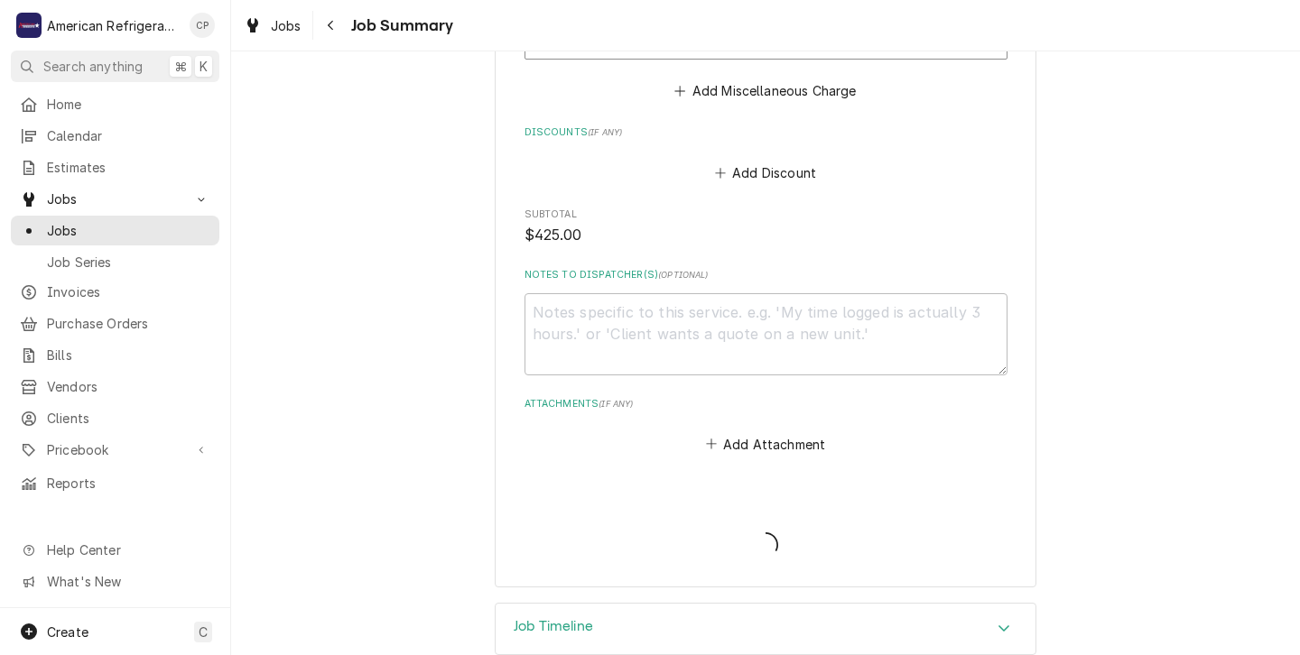
type textarea "x"
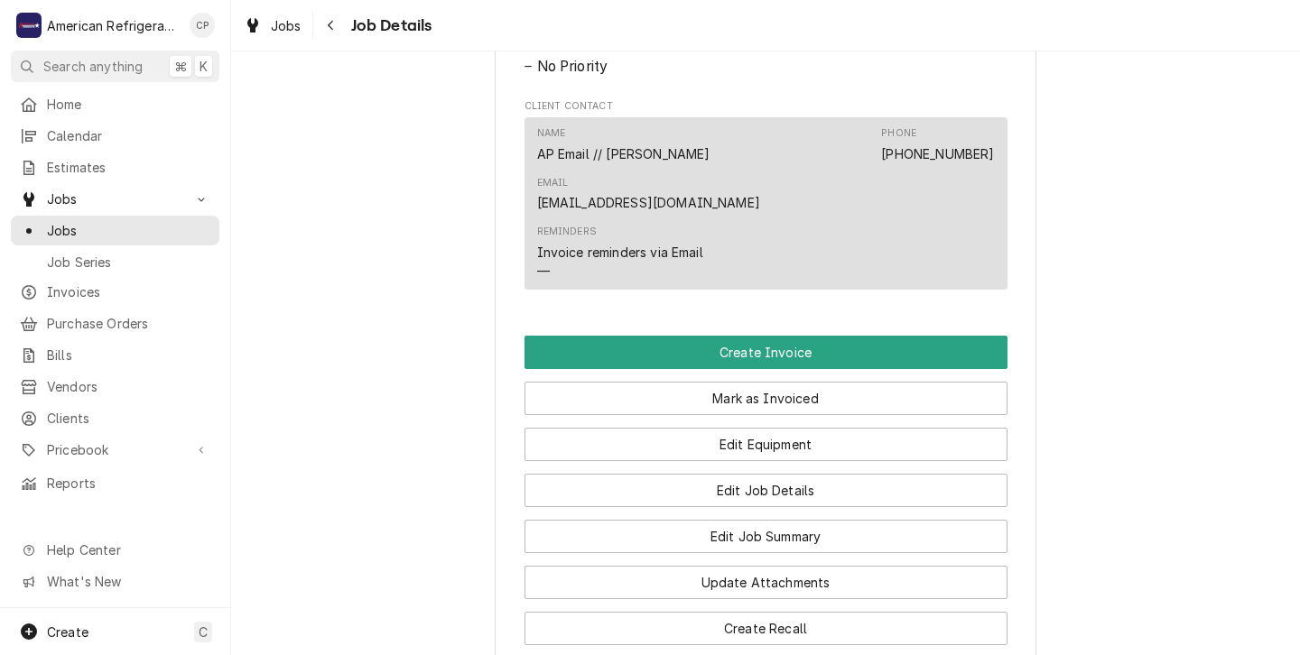
scroll to position [1080, 0]
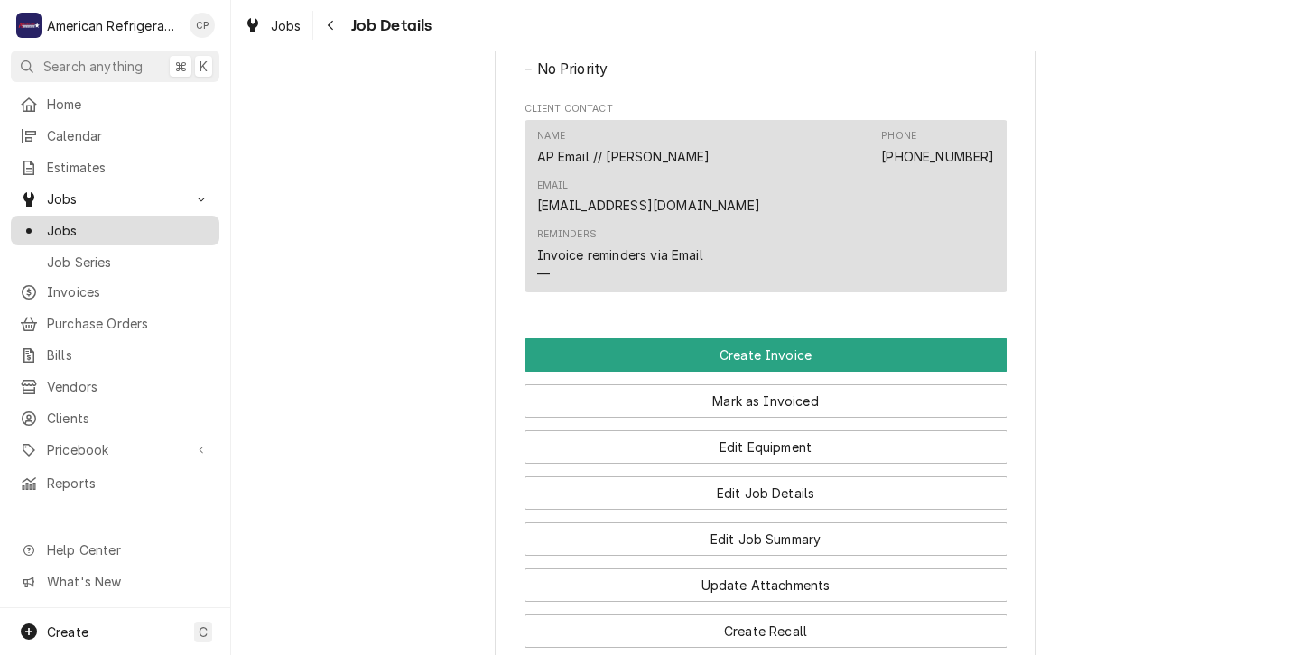
click at [57, 224] on span "Jobs" at bounding box center [128, 230] width 163 height 19
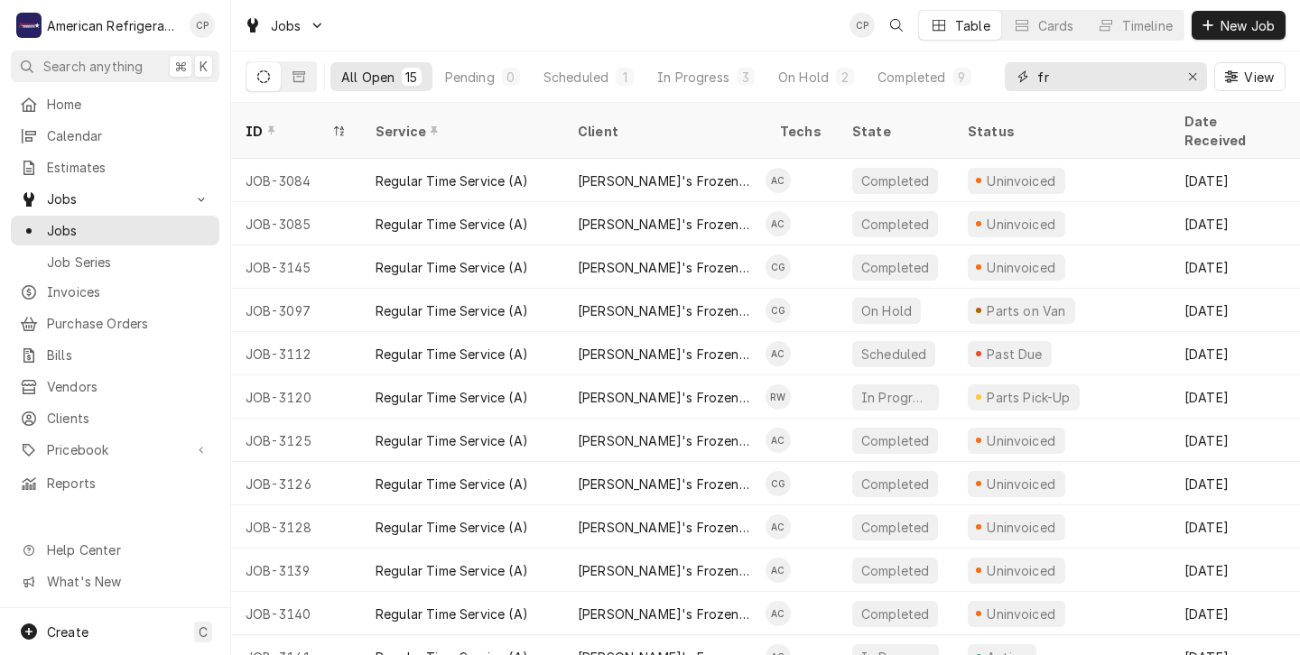
click at [1051, 75] on input "fr" at bounding box center [1104, 76] width 135 height 29
type input "f"
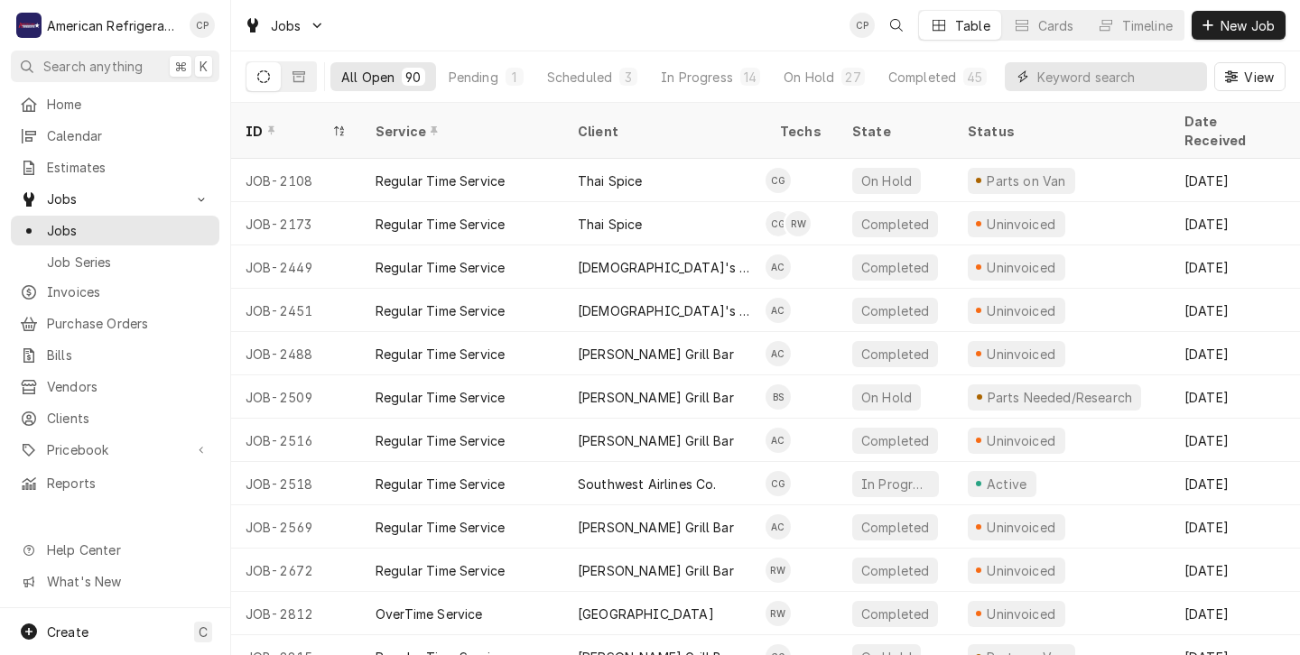
click at [1041, 78] on input "Dynamic Content Wrapper" at bounding box center [1117, 76] width 161 height 29
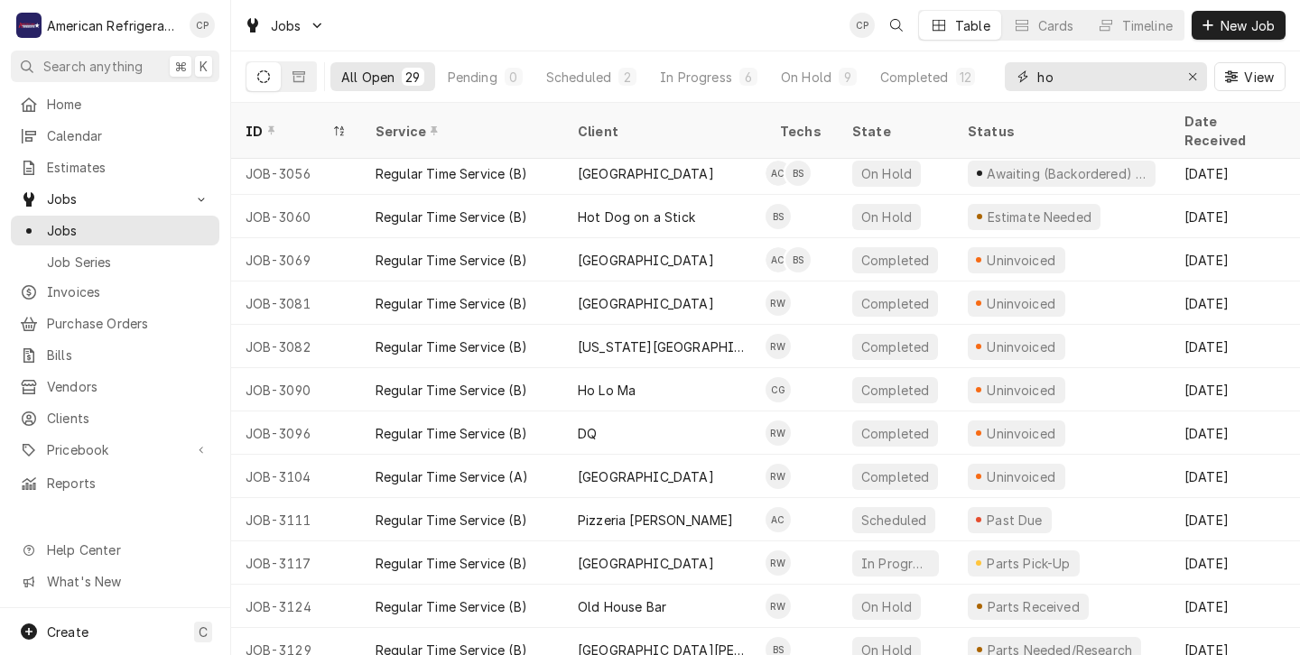
scroll to position [440, 0]
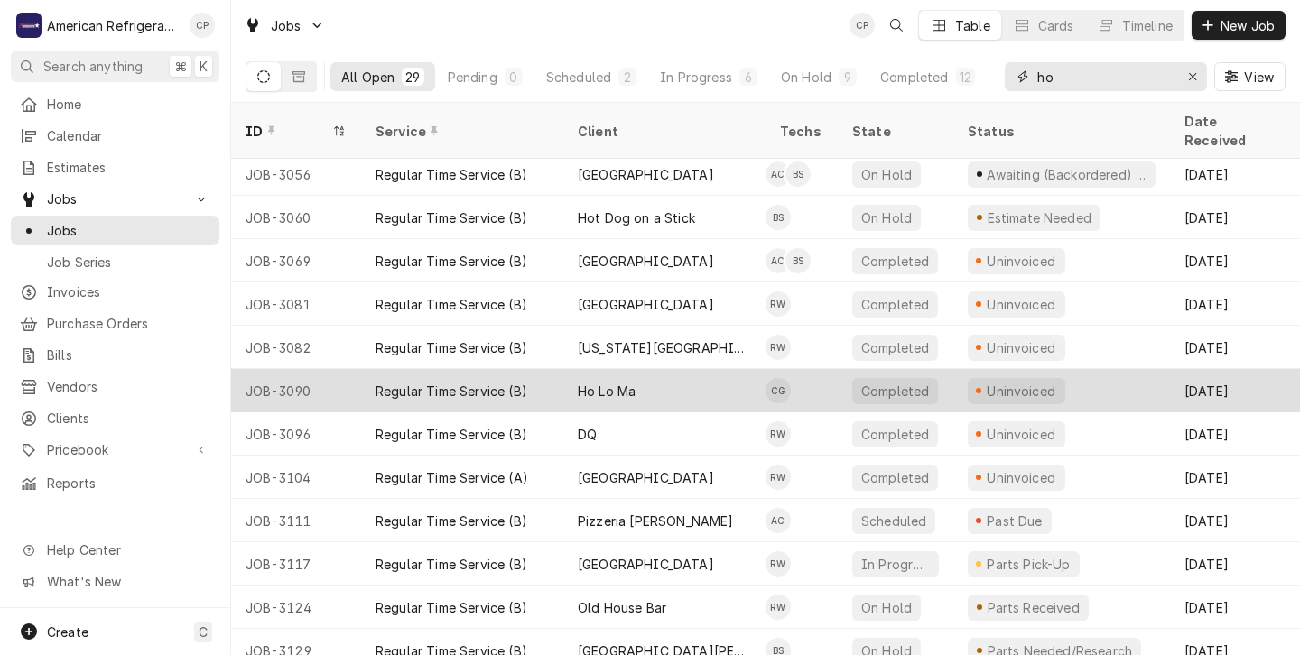
type input "ho"
click at [704, 373] on div "Ho Lo Ma" at bounding box center [664, 390] width 202 height 43
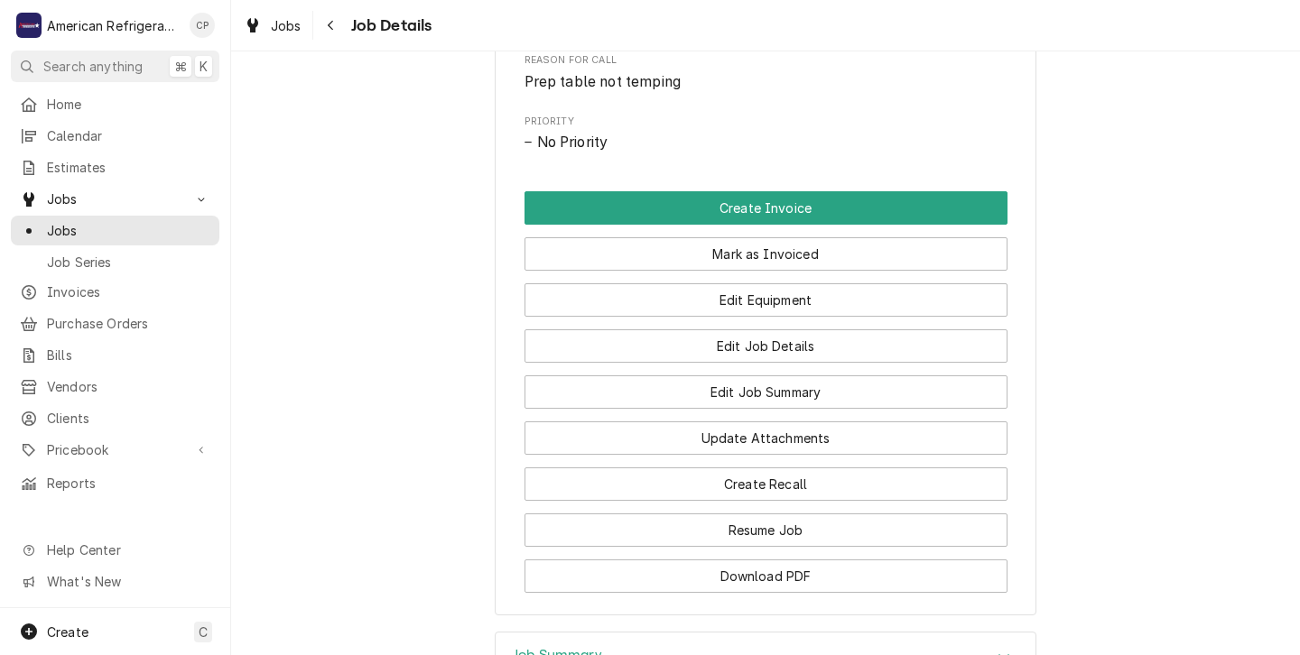
scroll to position [863, 0]
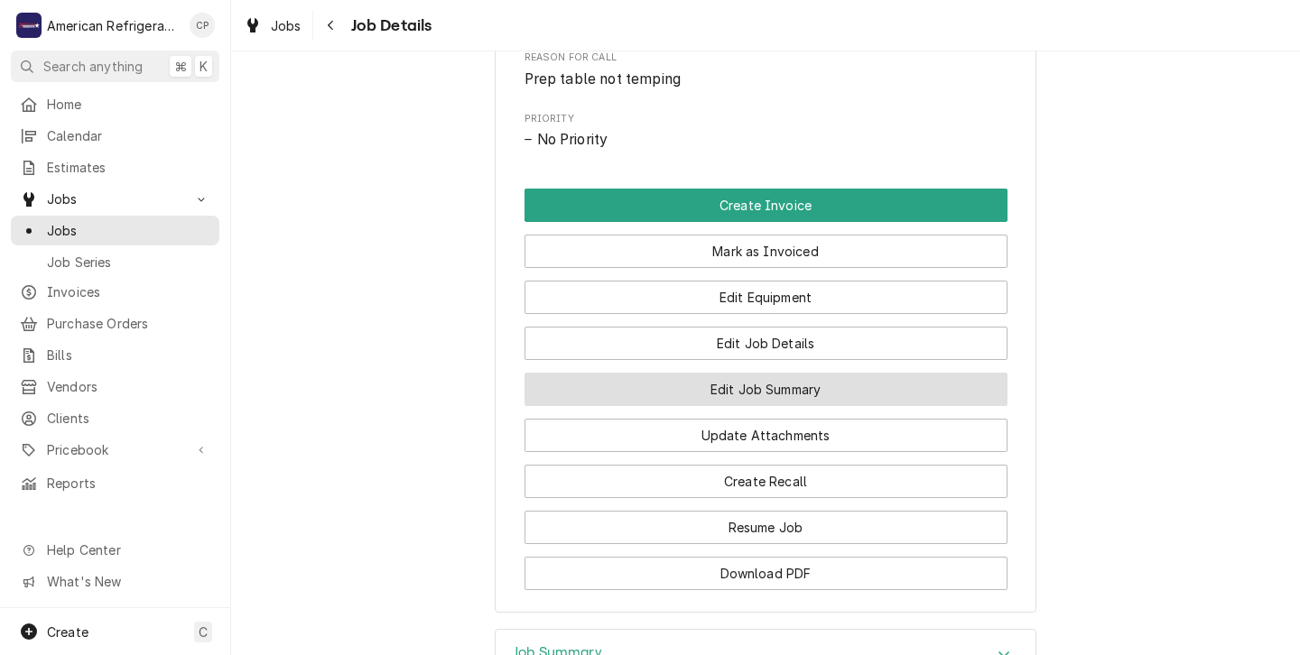
click at [700, 406] on button "Edit Job Summary" at bounding box center [766, 389] width 483 height 33
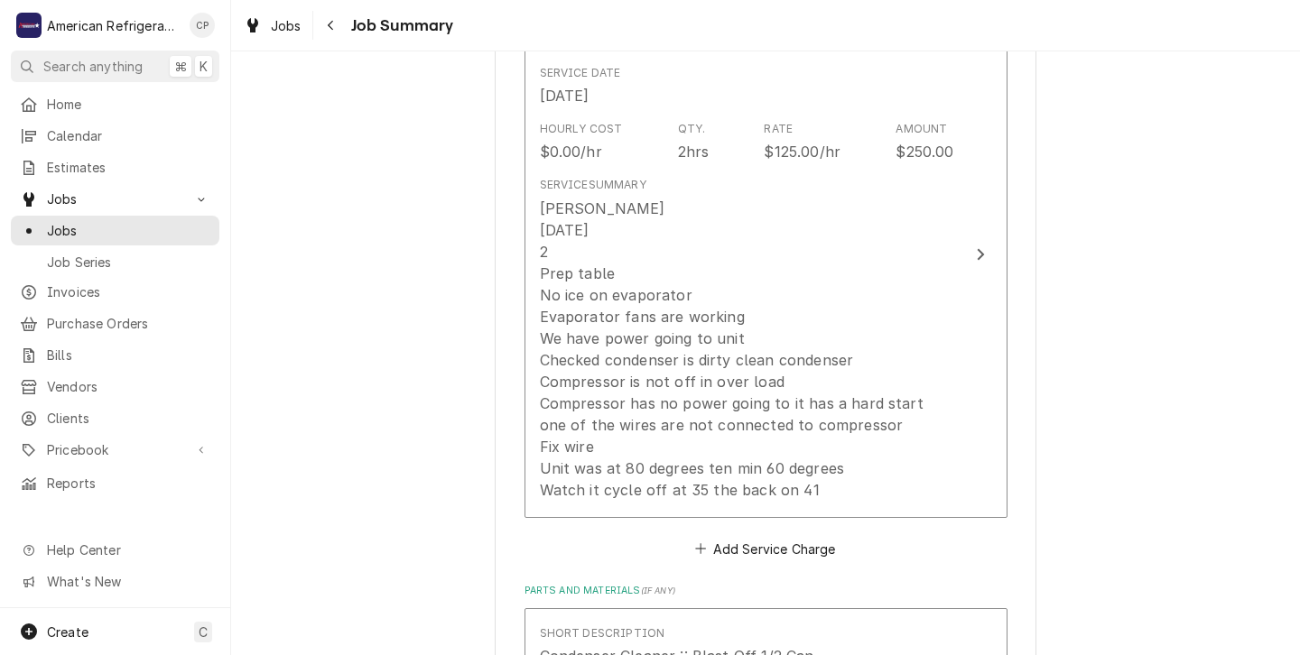
scroll to position [539, 0]
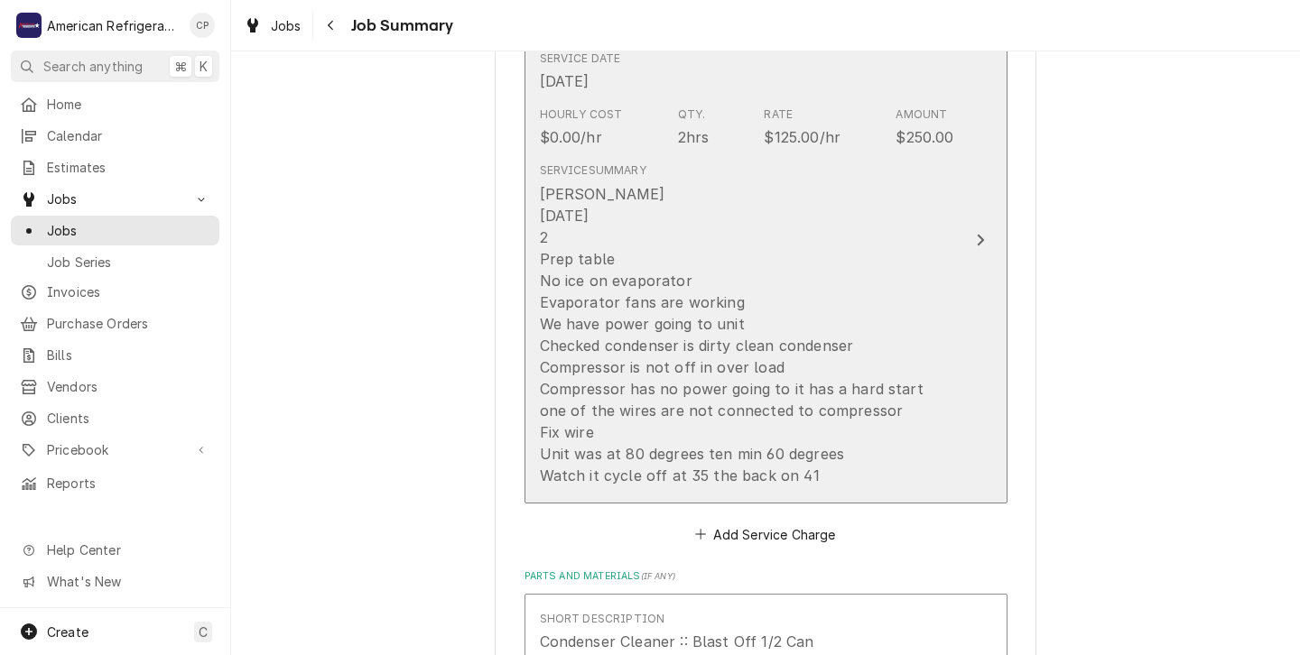
click at [823, 296] on div "Carlos 9/26/25 2 Prep table No ice on evaporator Evaporator fans are working We…" at bounding box center [747, 334] width 414 height 303
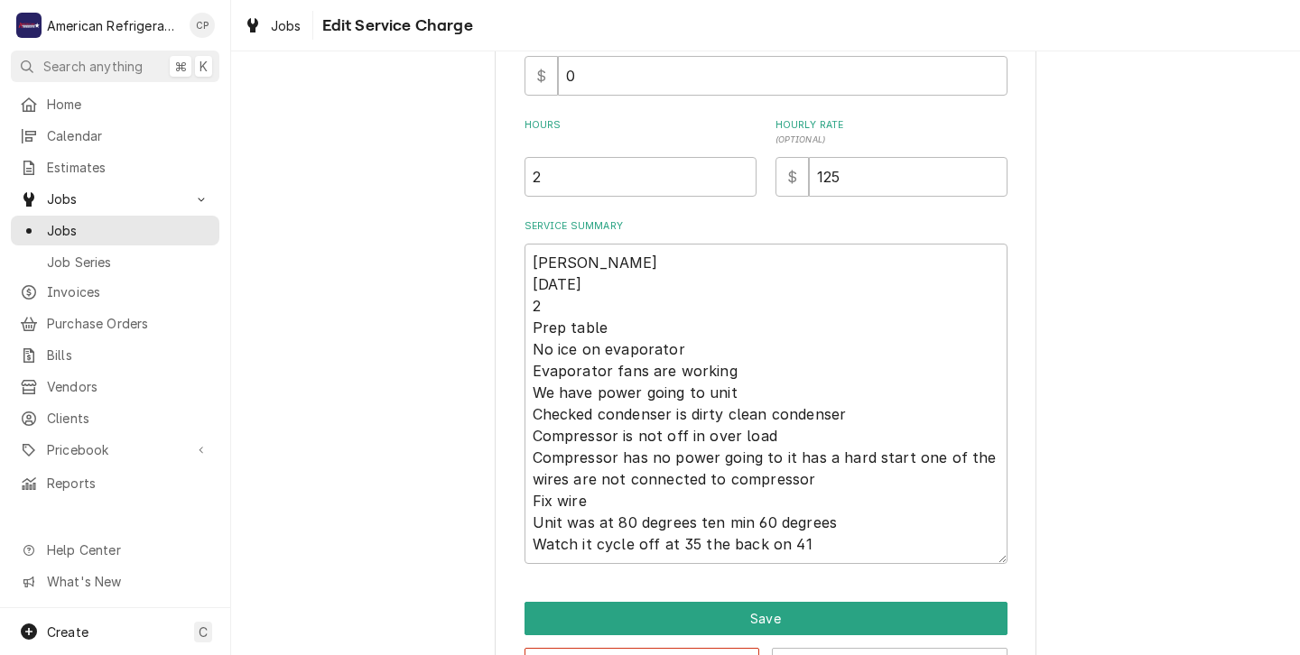
scroll to position [459, 0]
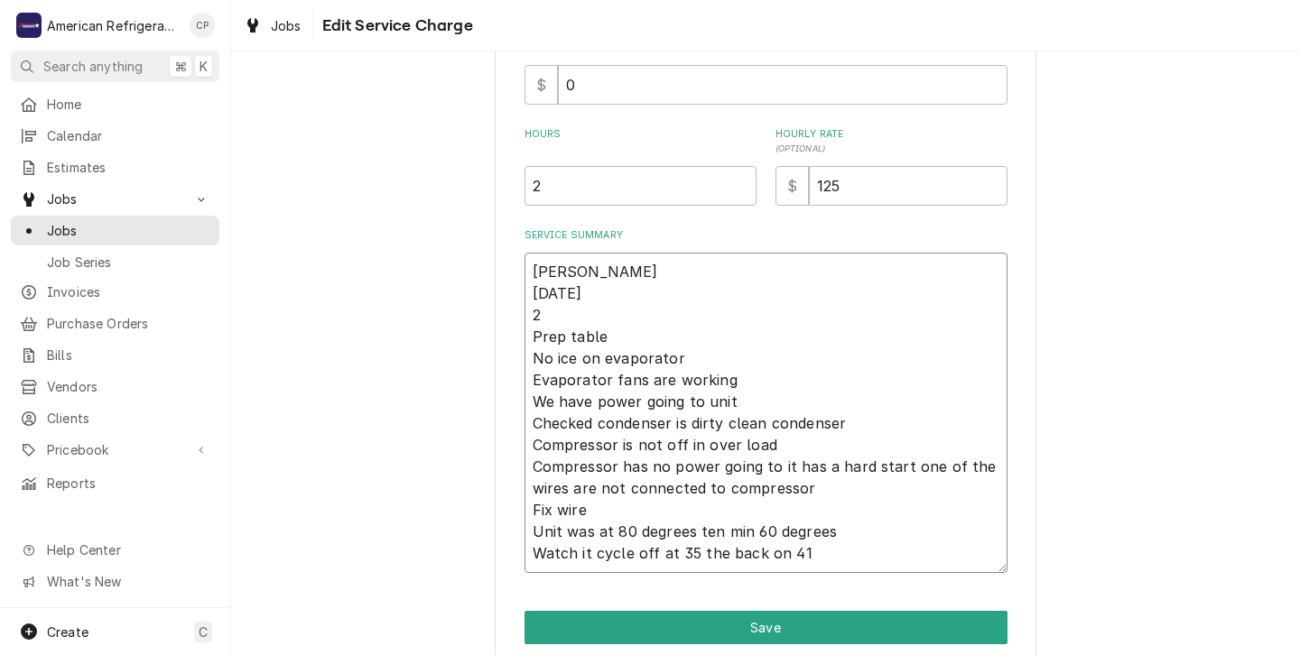
click at [544, 314] on textarea "Carlos 9/26/25 2 Prep table No ice on evaporator Evaporator fans are working We…" at bounding box center [766, 413] width 483 height 321
type textarea "x"
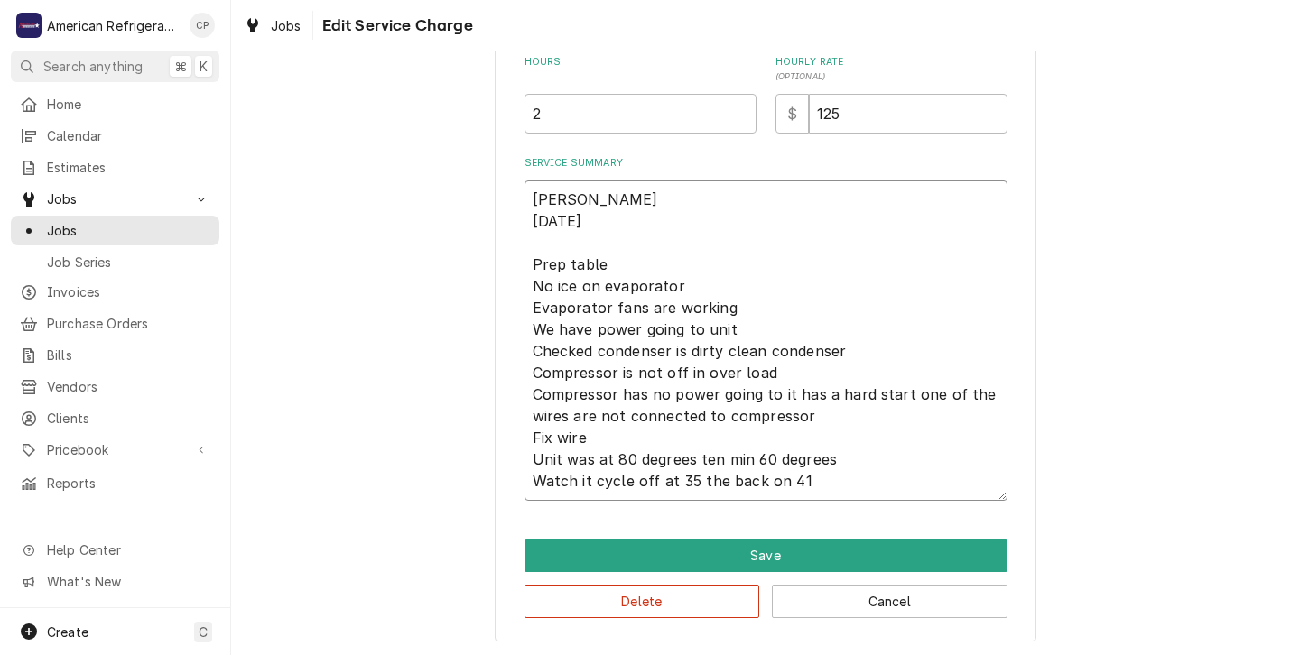
scroll to position [535, 0]
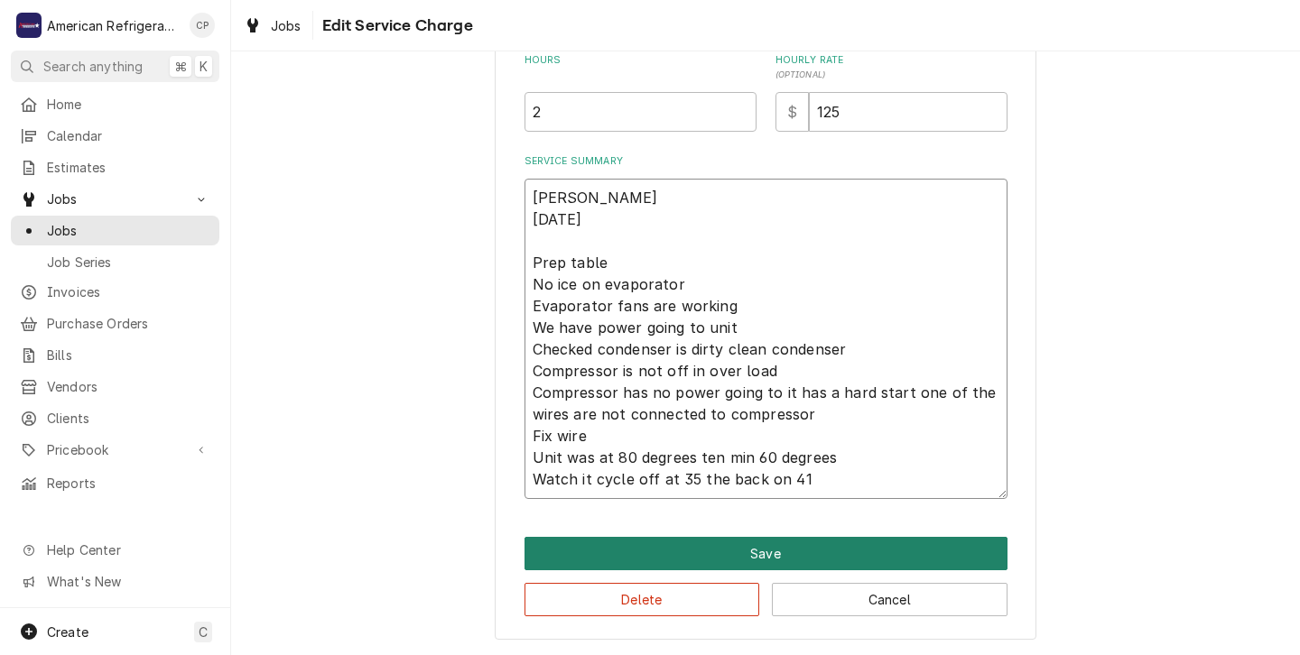
type textarea "Carlos 9/26/25 Prep table No ice on evaporator Evaporator fans are working We h…"
click at [723, 549] on button "Save" at bounding box center [766, 553] width 483 height 33
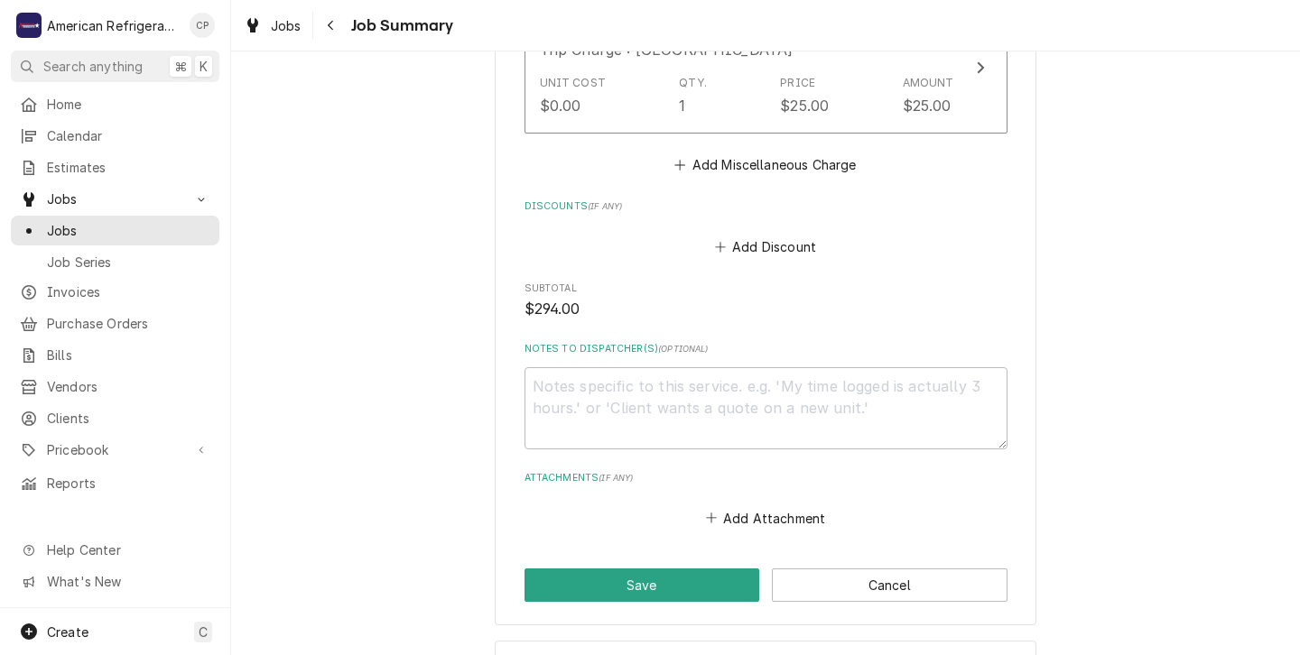
scroll to position [1413, 0]
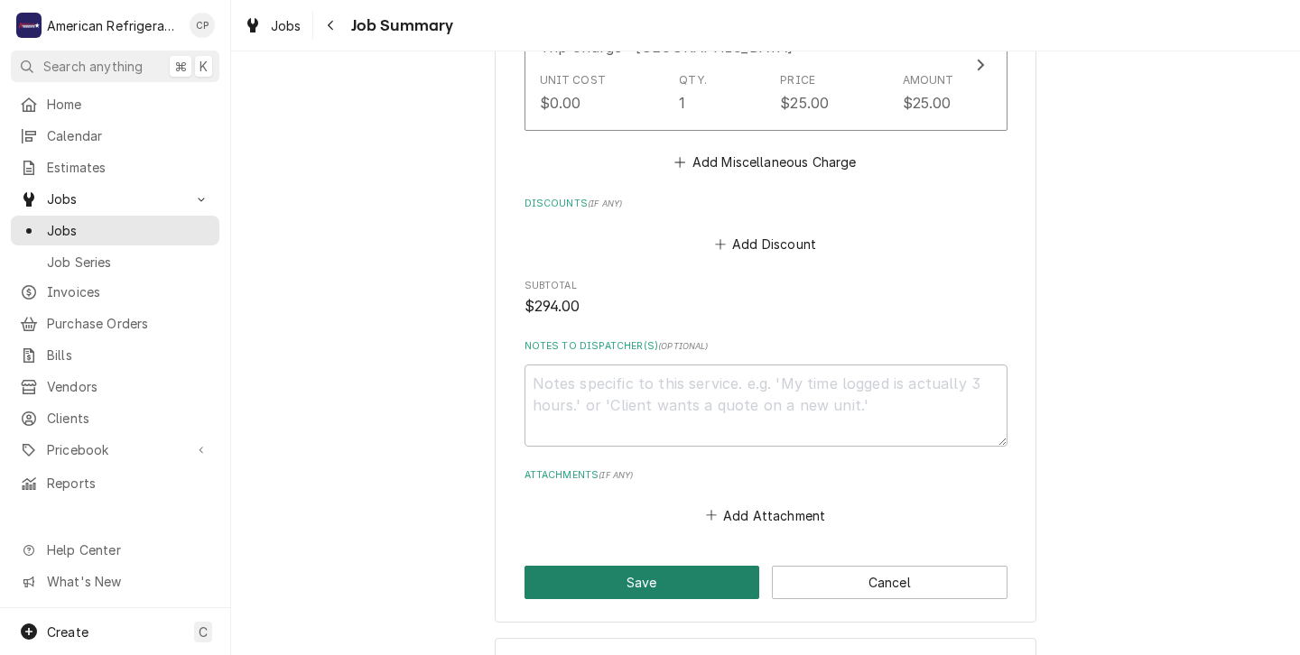
click at [631, 589] on button "Save" at bounding box center [643, 582] width 236 height 33
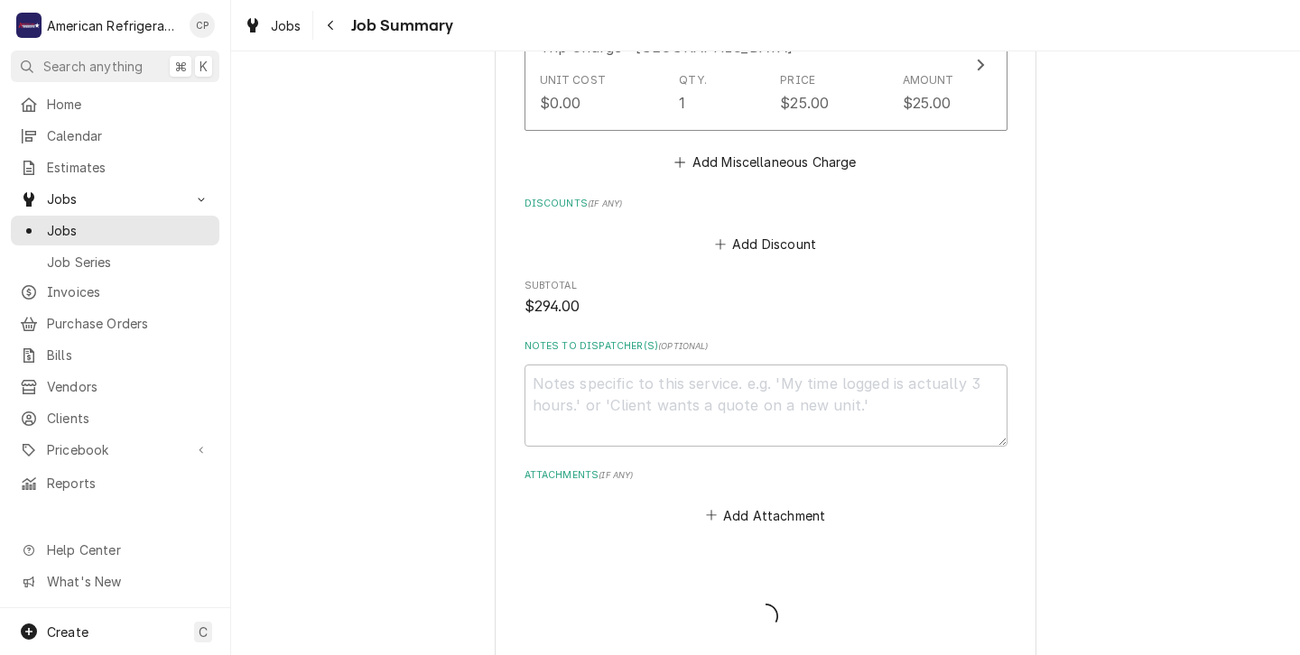
type textarea "x"
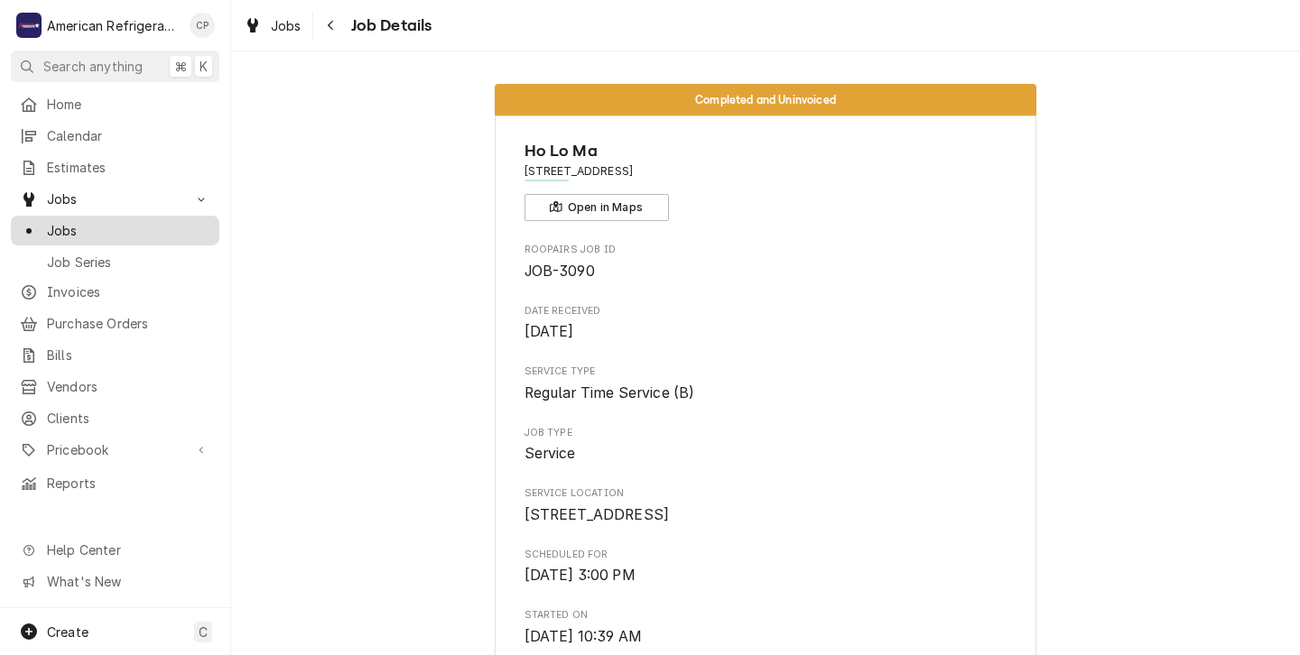
click at [68, 226] on span "Jobs" at bounding box center [128, 230] width 163 height 19
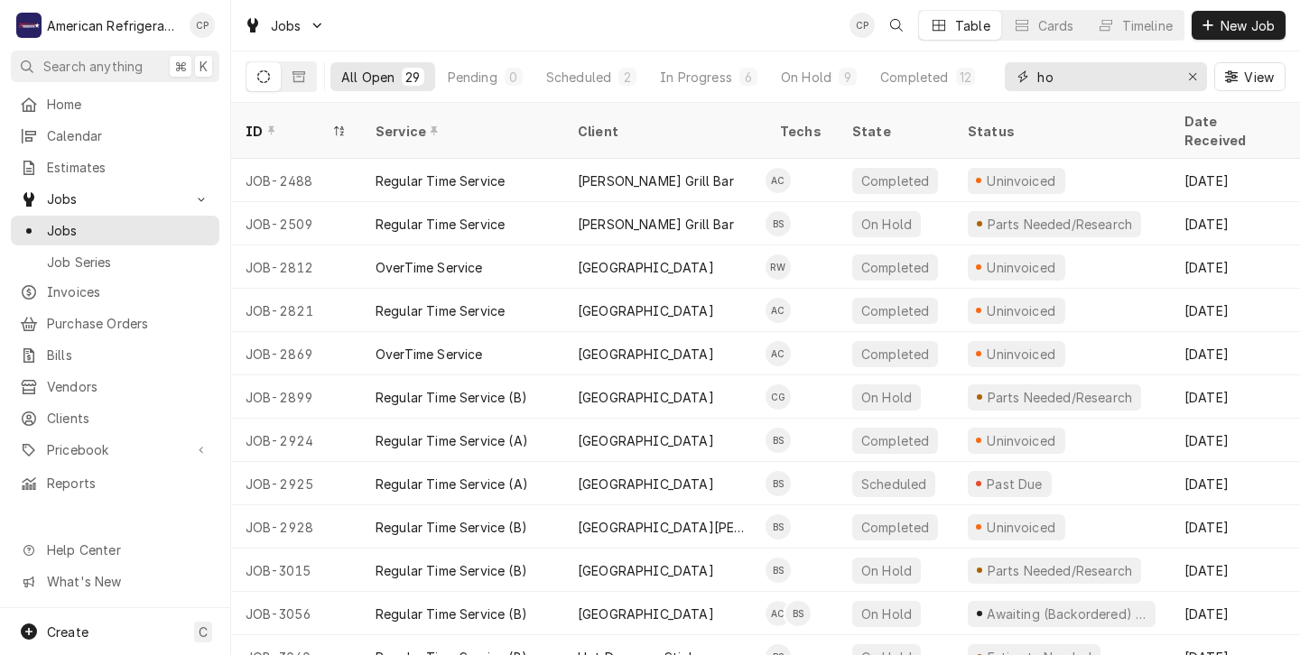
click at [1064, 78] on input "ho" at bounding box center [1104, 76] width 135 height 29
type input "h"
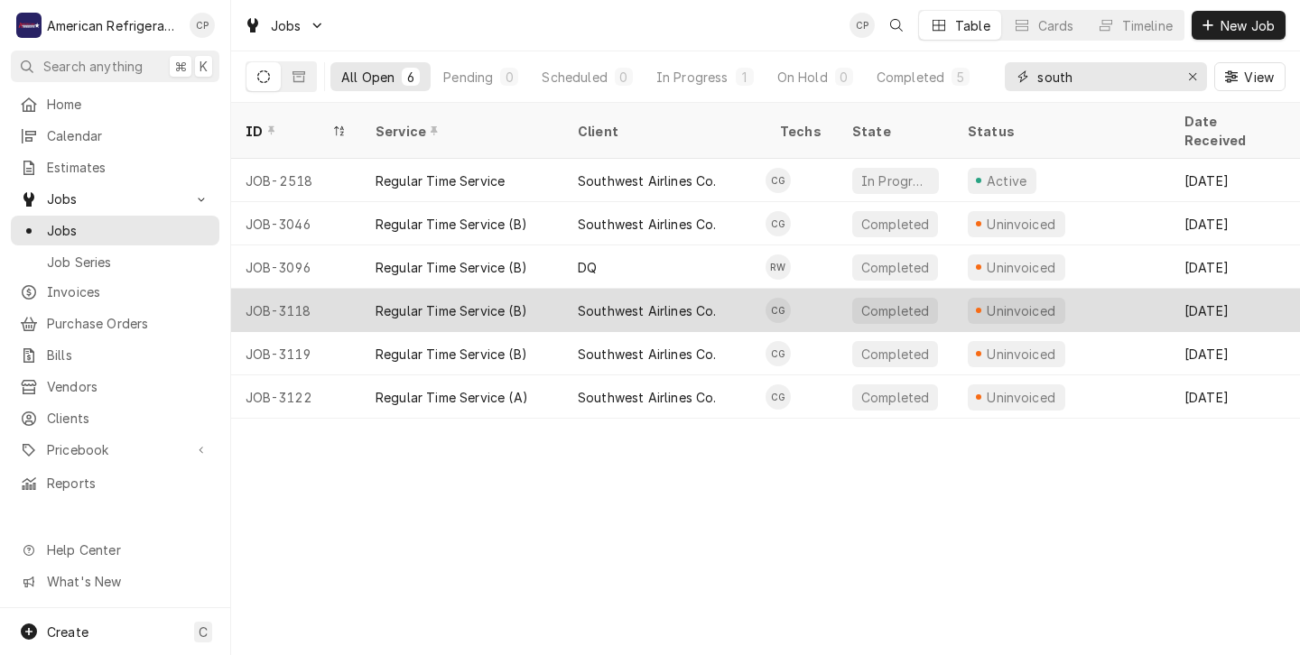
type input "south"
click at [836, 289] on td "CG" at bounding box center [802, 310] width 72 height 43
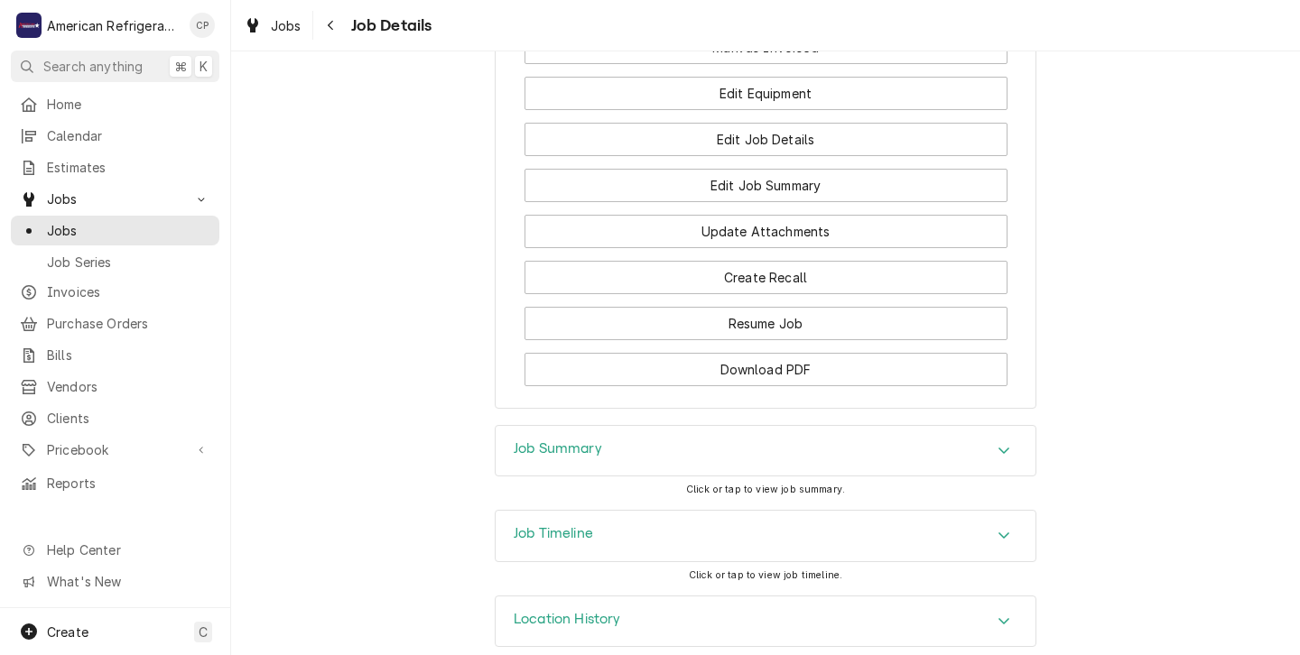
scroll to position [1326, 0]
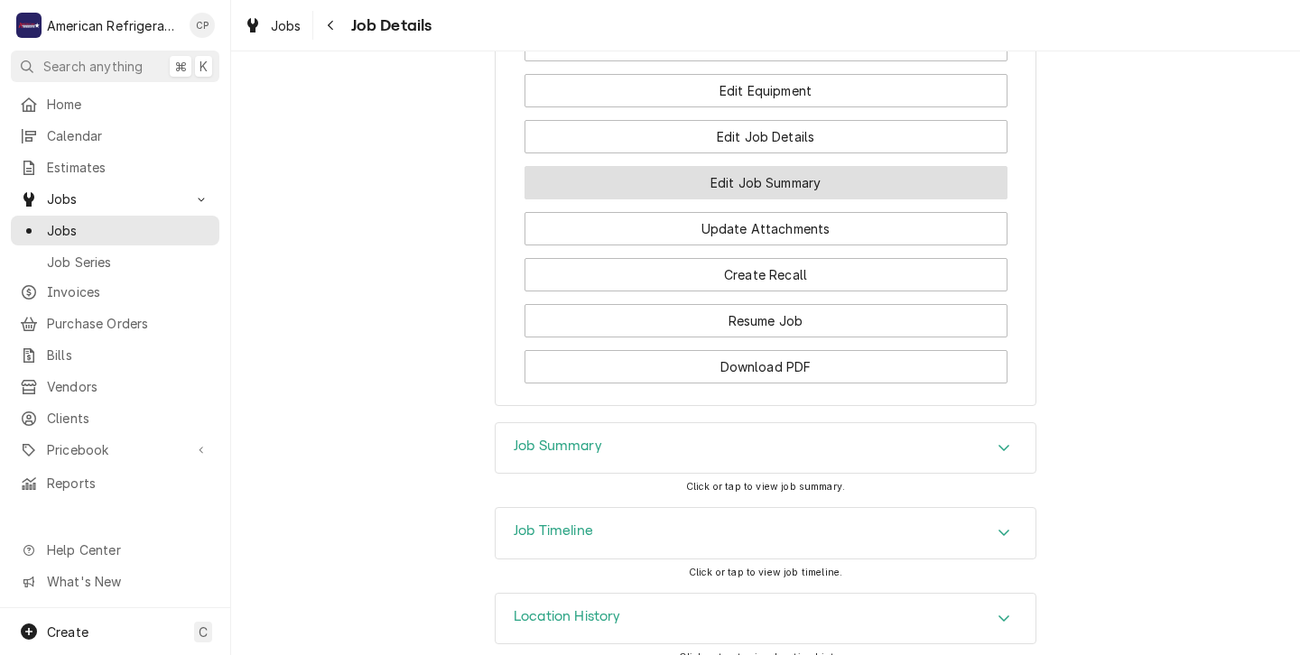
click at [692, 200] on button "Edit Job Summary" at bounding box center [766, 182] width 483 height 33
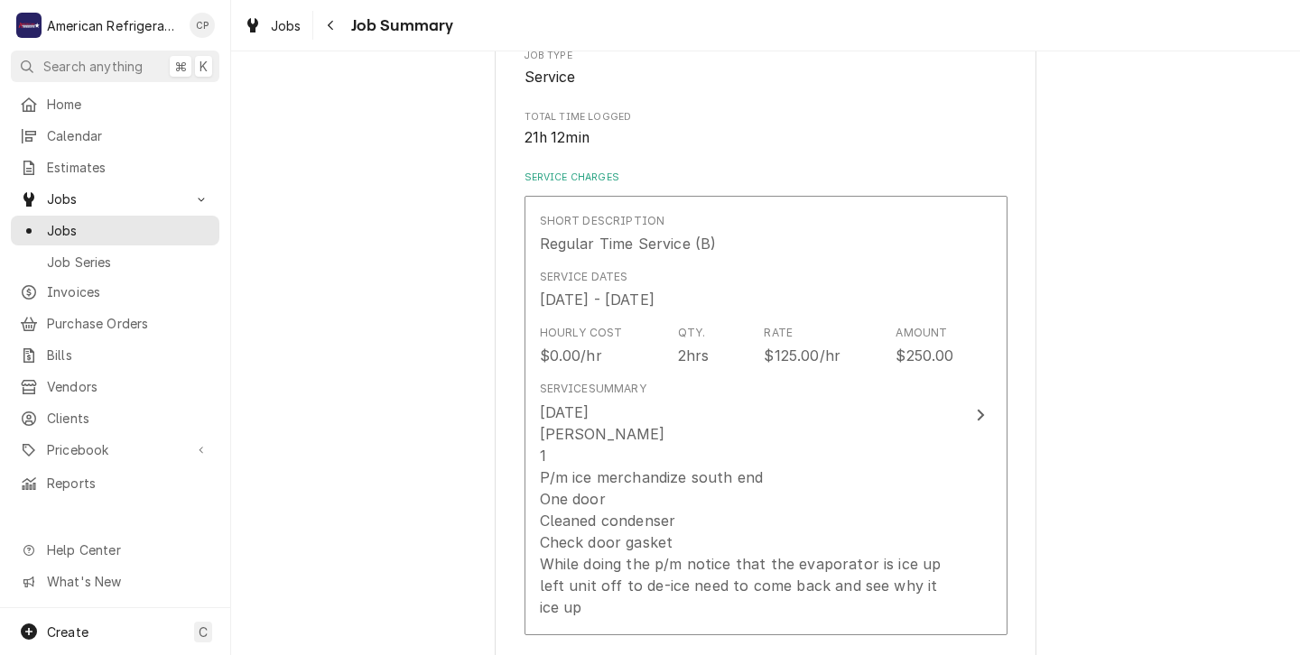
scroll to position [323, 0]
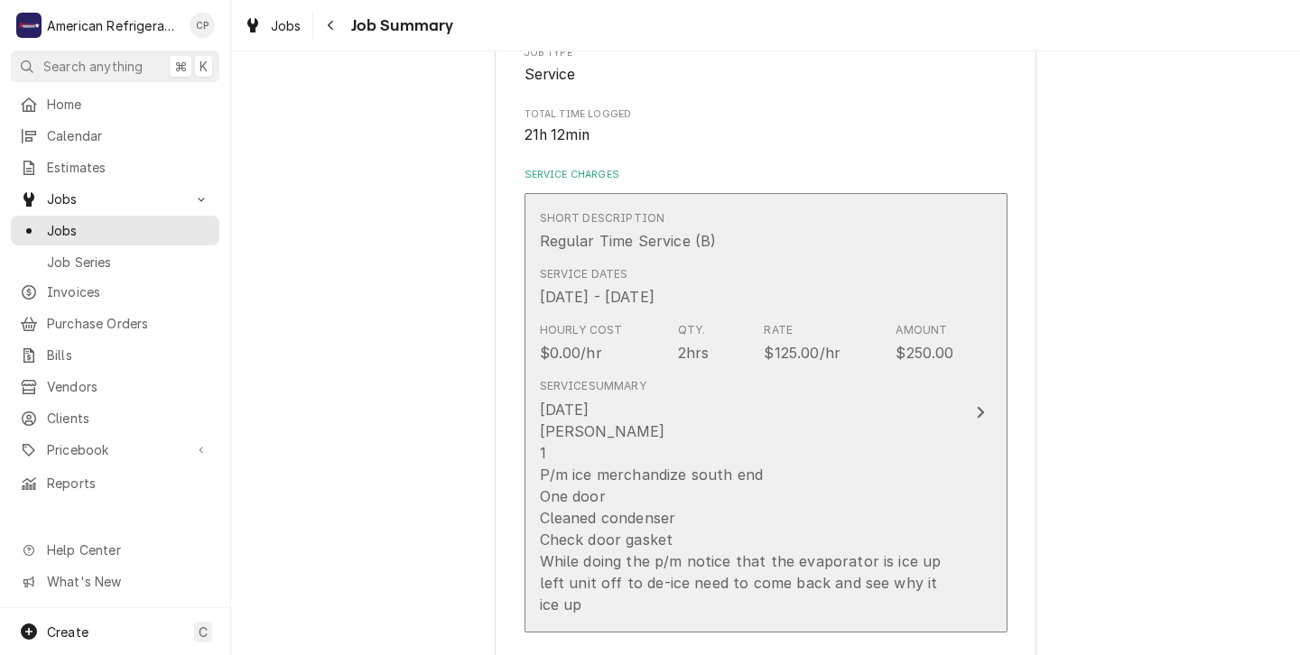
click at [780, 426] on div "[DATE] [PERSON_NAME] 1 P/m ice merchandize south end One door Cleaned condenser…" at bounding box center [747, 507] width 414 height 217
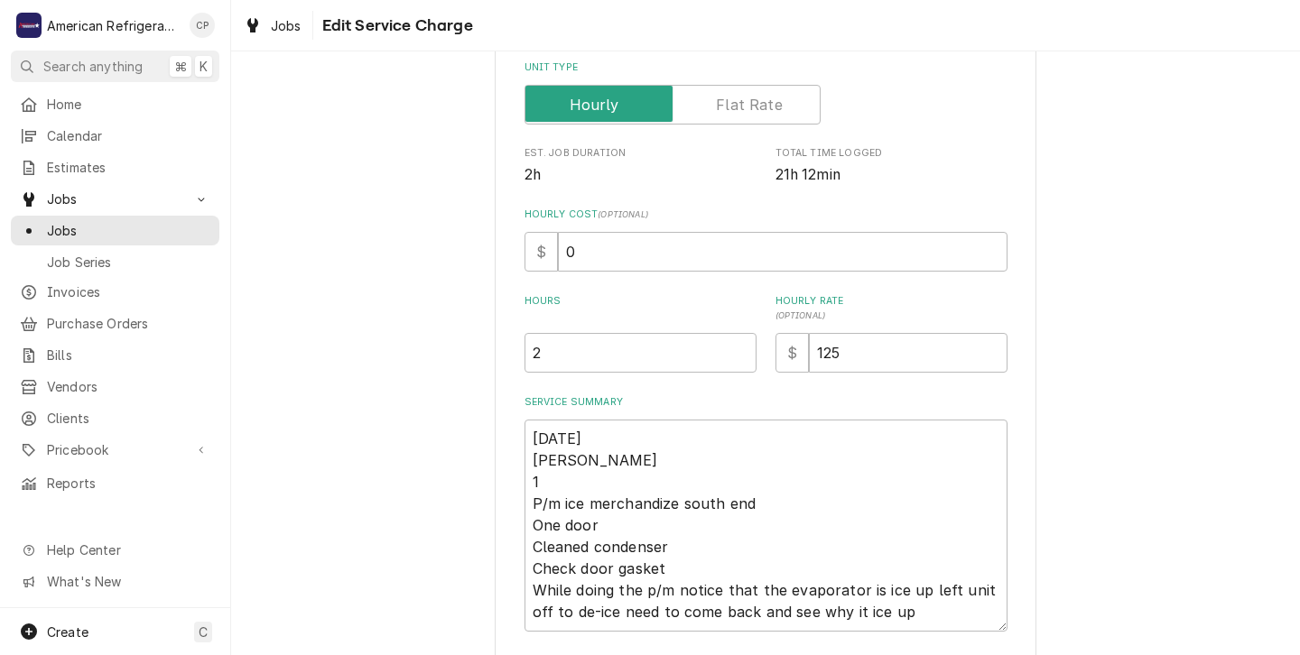
scroll to position [427, 0]
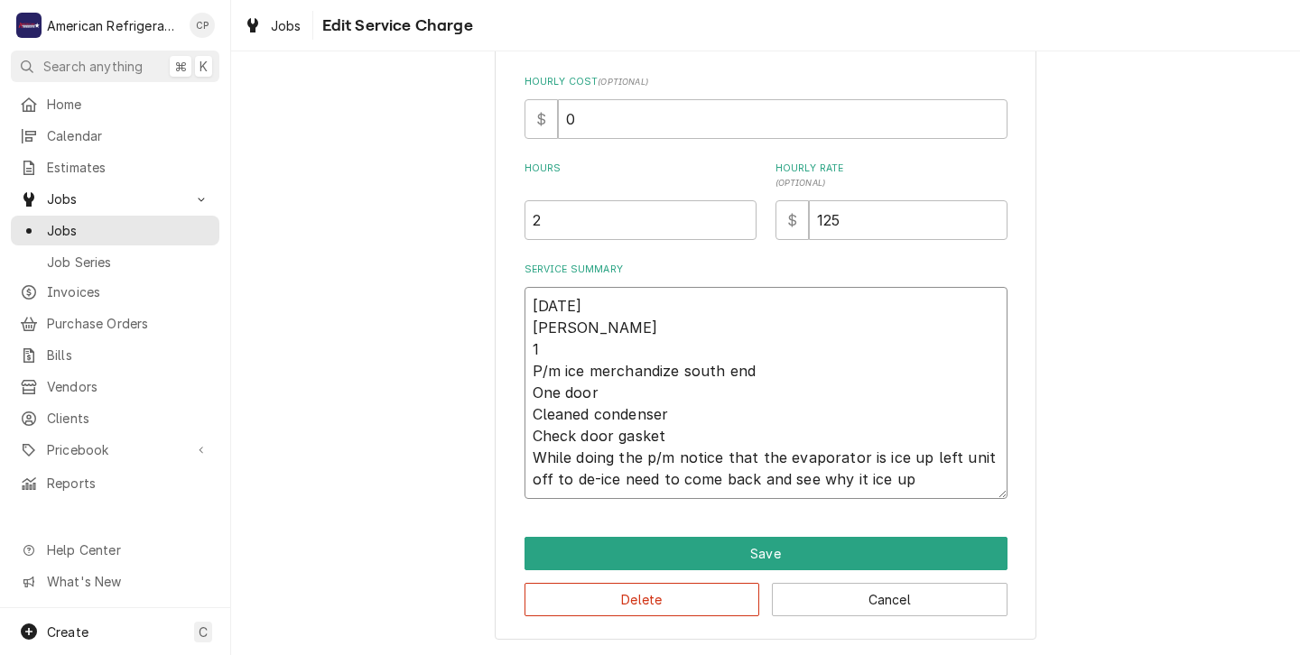
click at [541, 350] on textarea "10/2/25 Carlos 1 P/m ice merchandize south end One door Cleaned condenser Check…" at bounding box center [766, 393] width 483 height 212
type textarea "x"
type textarea "10/2/25 Carlos P/m ice merchandize south end One door Cleaned condenser Check d…"
click at [683, 369] on textarea "10/2/25 Carlos P/m ice merchandize south end One door Cleaned condenser Check d…" at bounding box center [766, 393] width 483 height 212
type textarea "x"
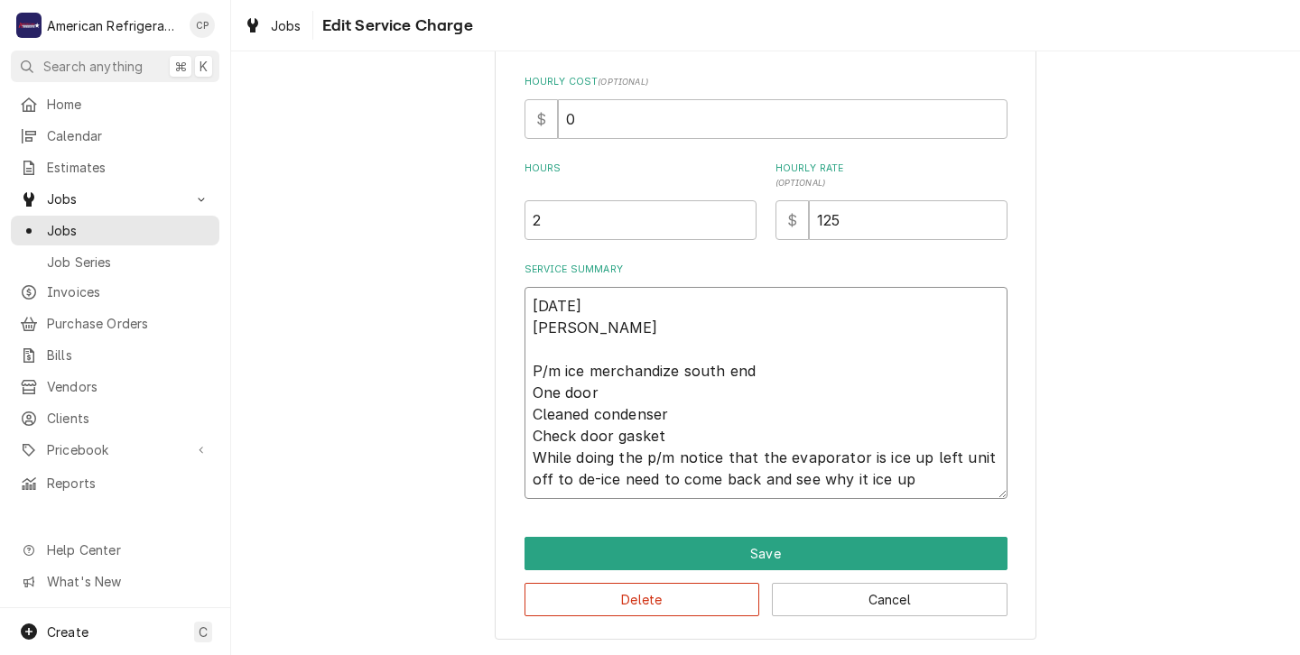
type textarea "10/2/25 Carlos P/m ice merchandizesouth end One door Cleaned condenser Check do…"
type textarea "x"
type textarea "10/2/25 Carlos P/m ice merchandizsouth end One door Cleaned condenser Check doo…"
type textarea "x"
type textarea "10/2/25 Carlos P/m ice merchandisouth end One door Cleaned condenser Check door…"
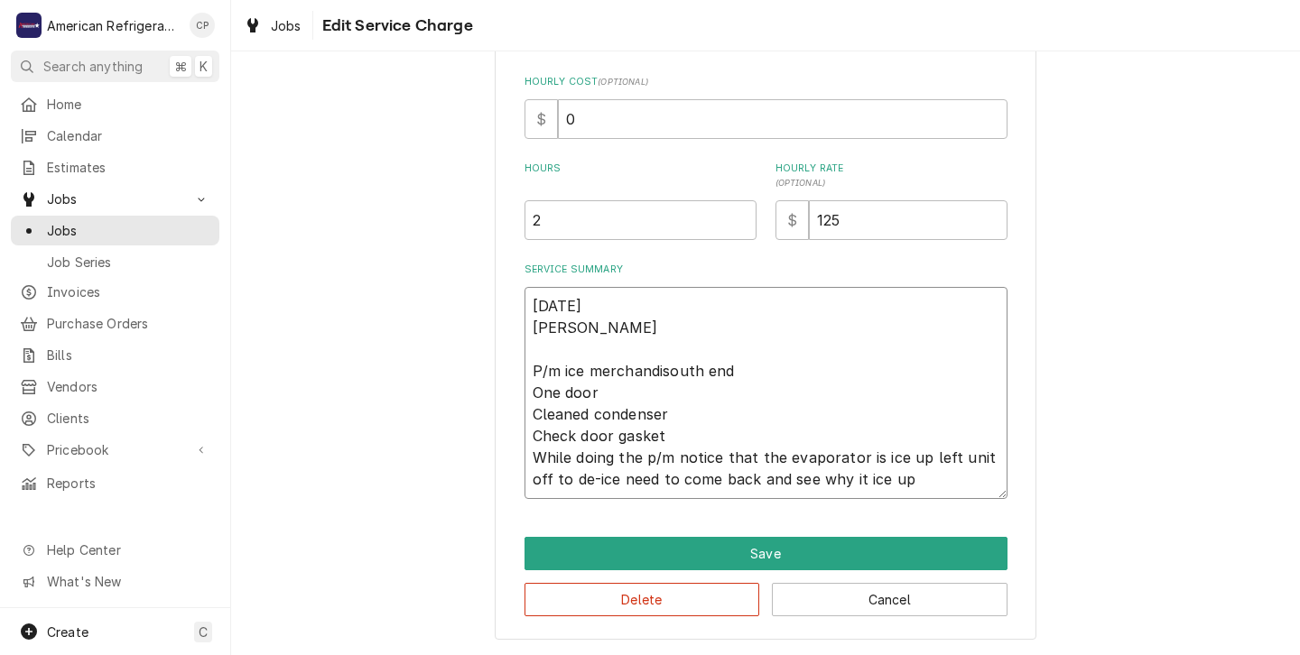
type textarea "x"
type textarea "10/2/25 Carlos P/m ice merchandissouth end One door Cleaned condenser Check doo…"
type textarea "x"
type textarea "10/2/25 Carlos P/m ice merchandisesouth end One door Cleaned condenser Check do…"
type textarea "x"
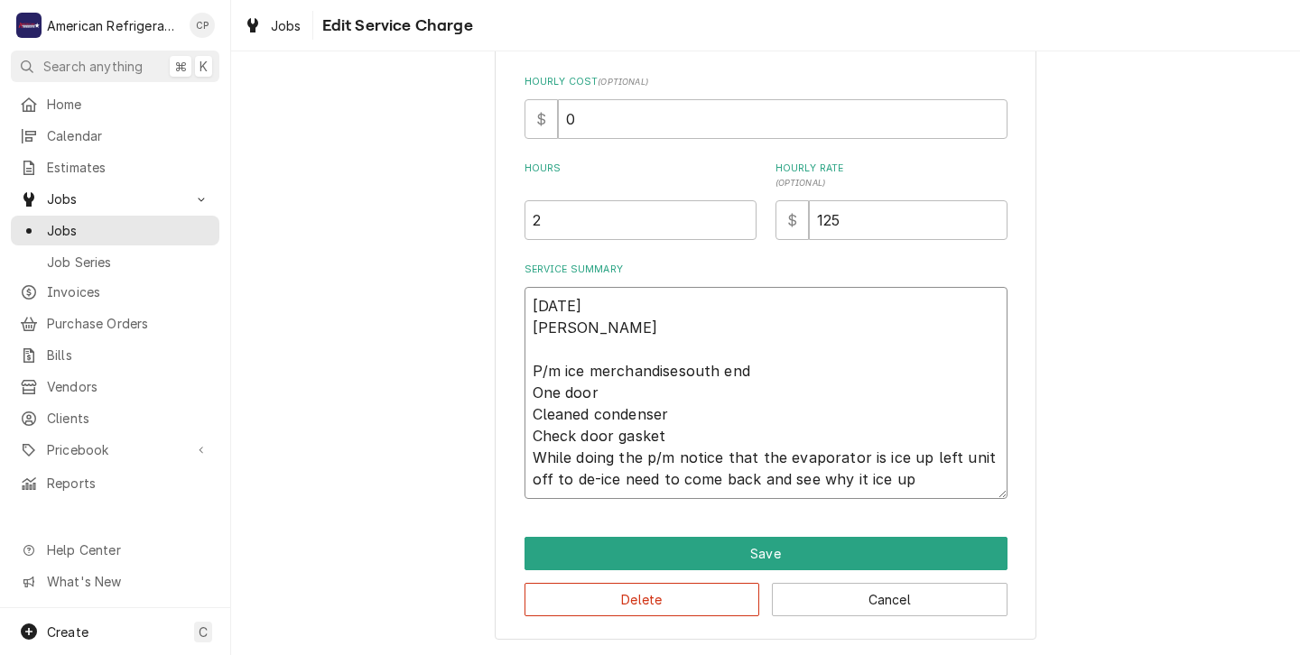
type textarea "10/2/25 Carlos P/m ice merchandisersouth end One door Cleaned condenser Check d…"
type textarea "x"
type textarea "10/2/25 Carlos P/m ice merchandiser.south end One door Cleaned condenser Check …"
click at [860, 457] on textarea "10/2/25 Carlos P/m ice merchandiser.south end One door Cleaned condenser Check …" at bounding box center [766, 393] width 483 height 212
type textarea "x"
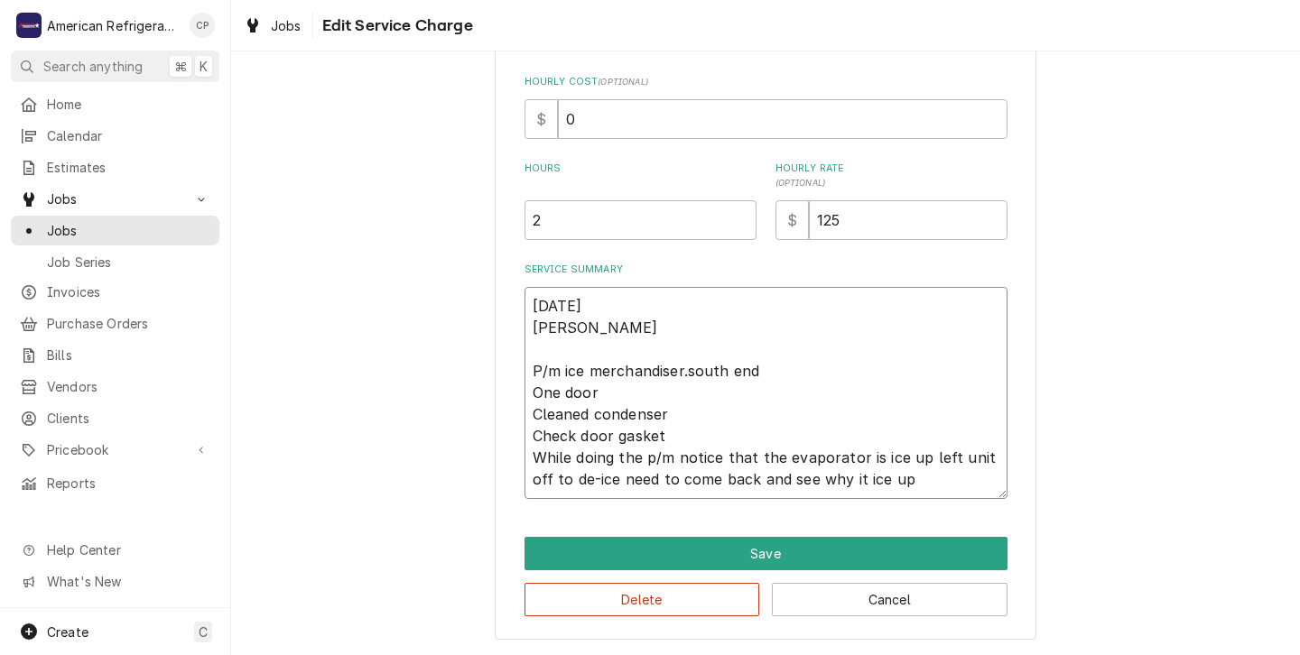
type textarea "10/2/25 Carlos P/m ice merchandiser.south end One door Cleaned condenser Check …"
type textarea "x"
type textarea "10/2/25 Carlos P/m ice merchandiser.south end One door Cleaned condenser Check …"
type textarea "x"
type textarea "10/2/25 Carlos P/m ice merchandiser.south end One door Cleaned condenser Check …"
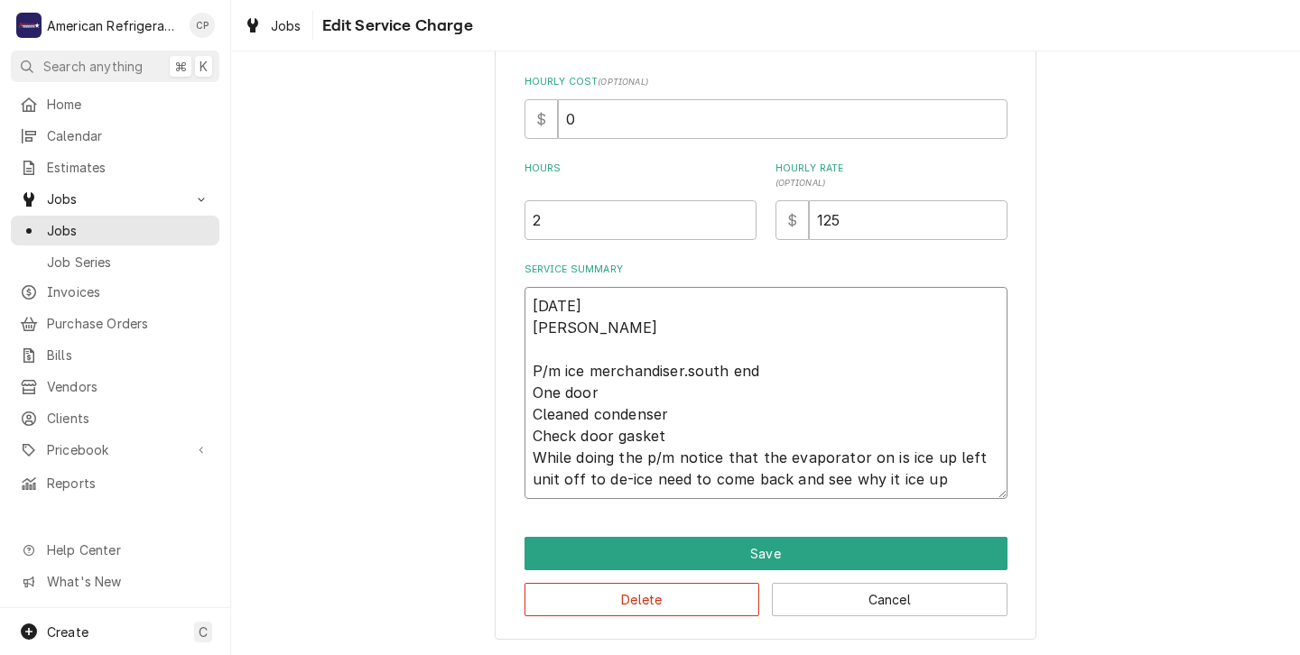
type textarea "x"
type textarea "10/2/25 Carlos P/m ice merchandiser.south end One door Cleaned condenser Check …"
type textarea "x"
type textarea "10/2/25 Carlos P/m ice merchandiser.south end One door Cleaned condenser Check …"
type textarea "x"
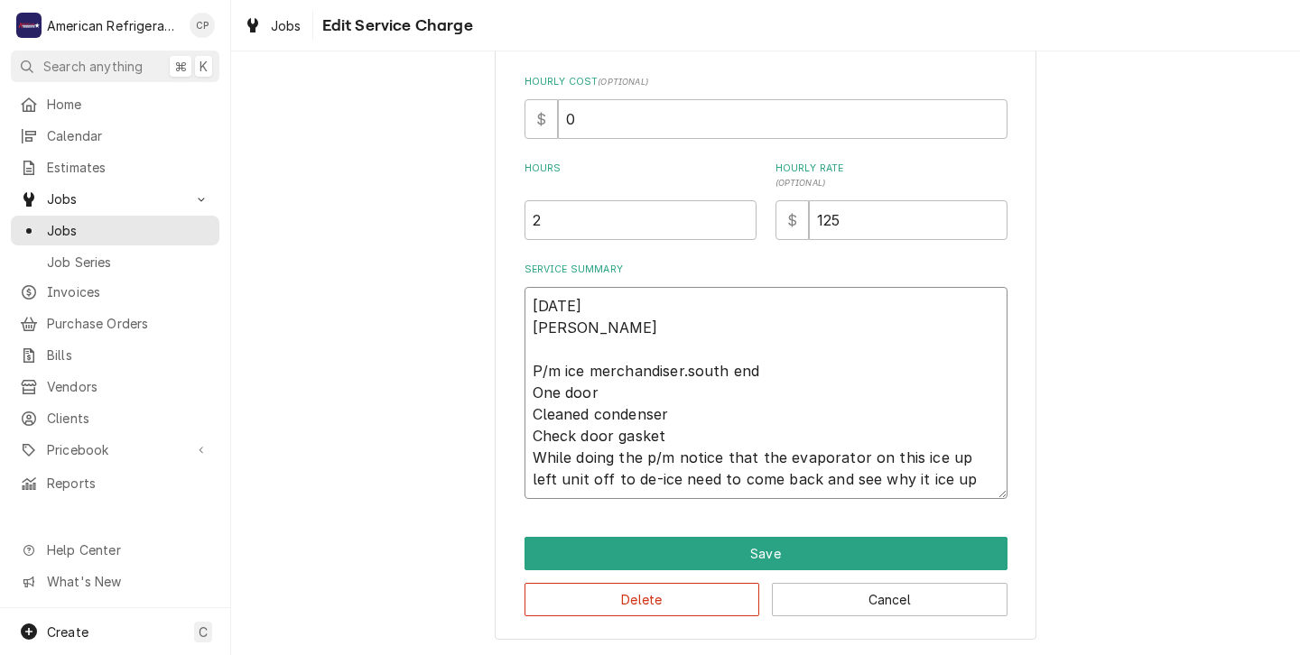
type textarea "10/2/25 Carlos P/m ice merchandiser.south end One door Cleaned condenser Check …"
type textarea "x"
type textarea "10/2/25 Carlos P/m ice merchandiser.south end One door Cleaned condenser Check …"
type textarea "x"
type textarea "10/2/25 Carlos P/m ice merchandiser.south end One door Cleaned condenser Check …"
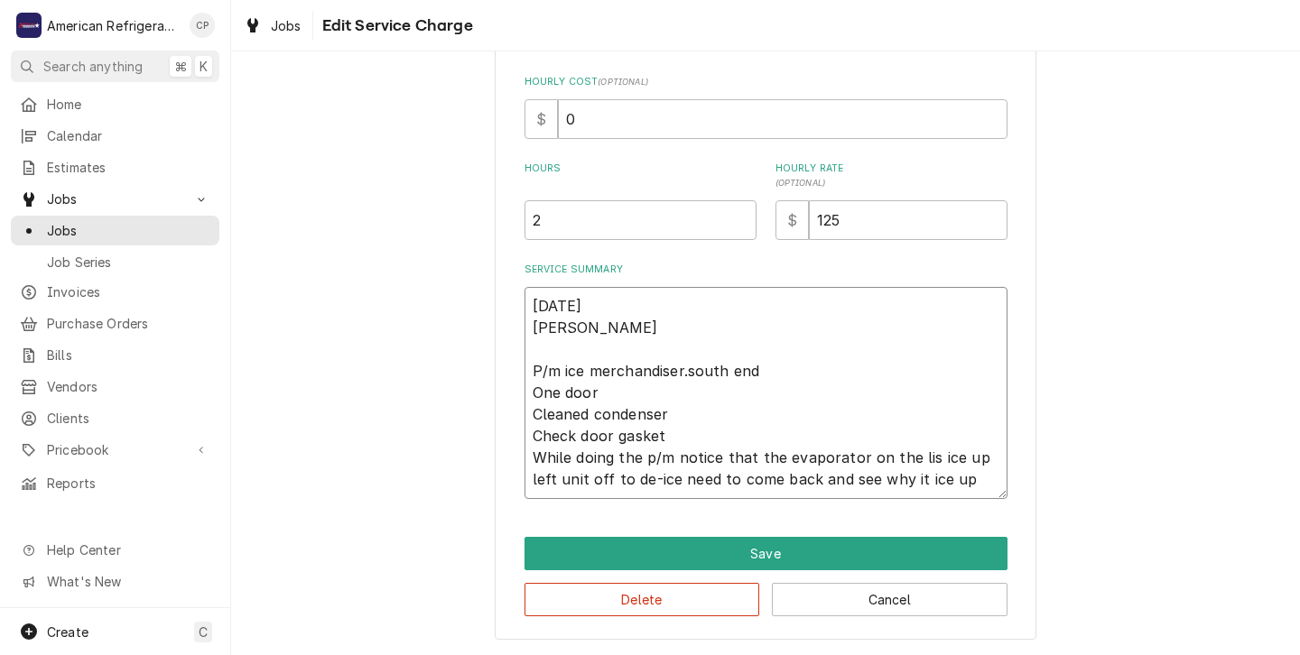
type textarea "x"
type textarea "10/2/25 Carlos P/m ice merchandiser.south end One door Cleaned condenser Check …"
type textarea "x"
type textarea "10/2/25 Carlos P/m ice merchandiser.south end One door Cleaned condenser Check …"
type textarea "x"
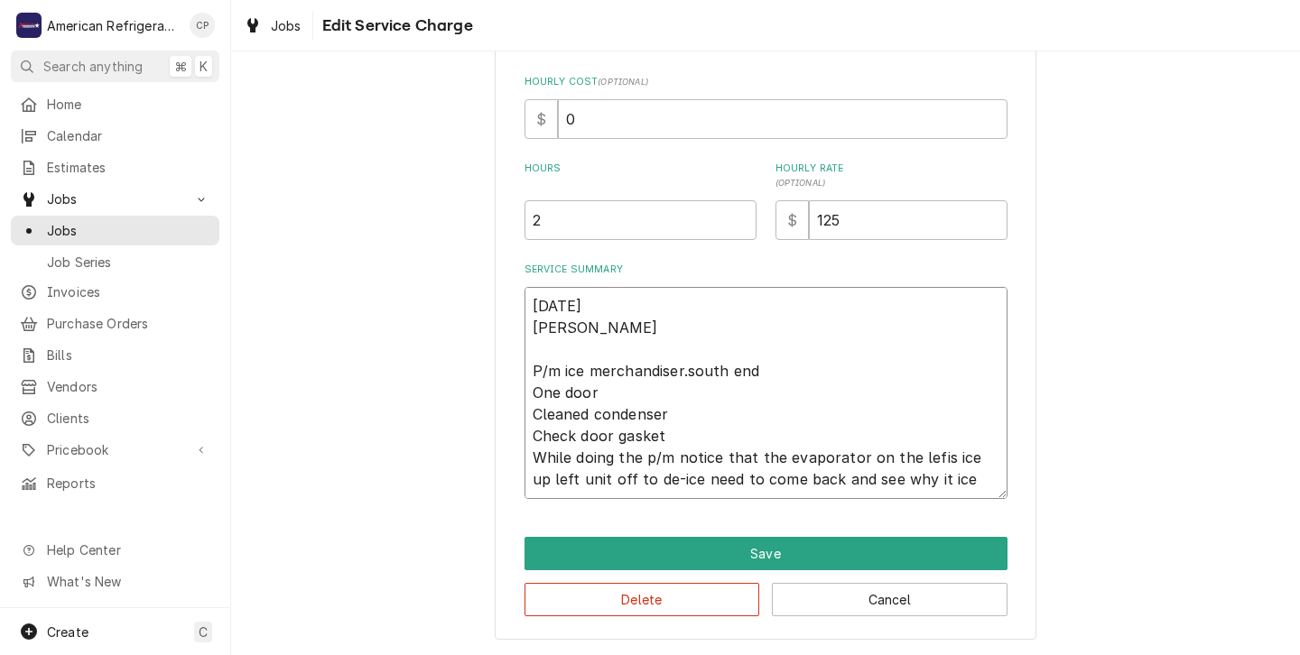
type textarea "10/2/25 Carlos P/m ice merchandiser.south end One door Cleaned condenser Check …"
type textarea "x"
type textarea "10/2/25 Carlos P/m ice merchandiser.south end One door Cleaned condenser Check …"
type textarea "x"
type textarea "10/2/25 Carlos P/m ice merchandiser.south end One door Cleaned condenser Check …"
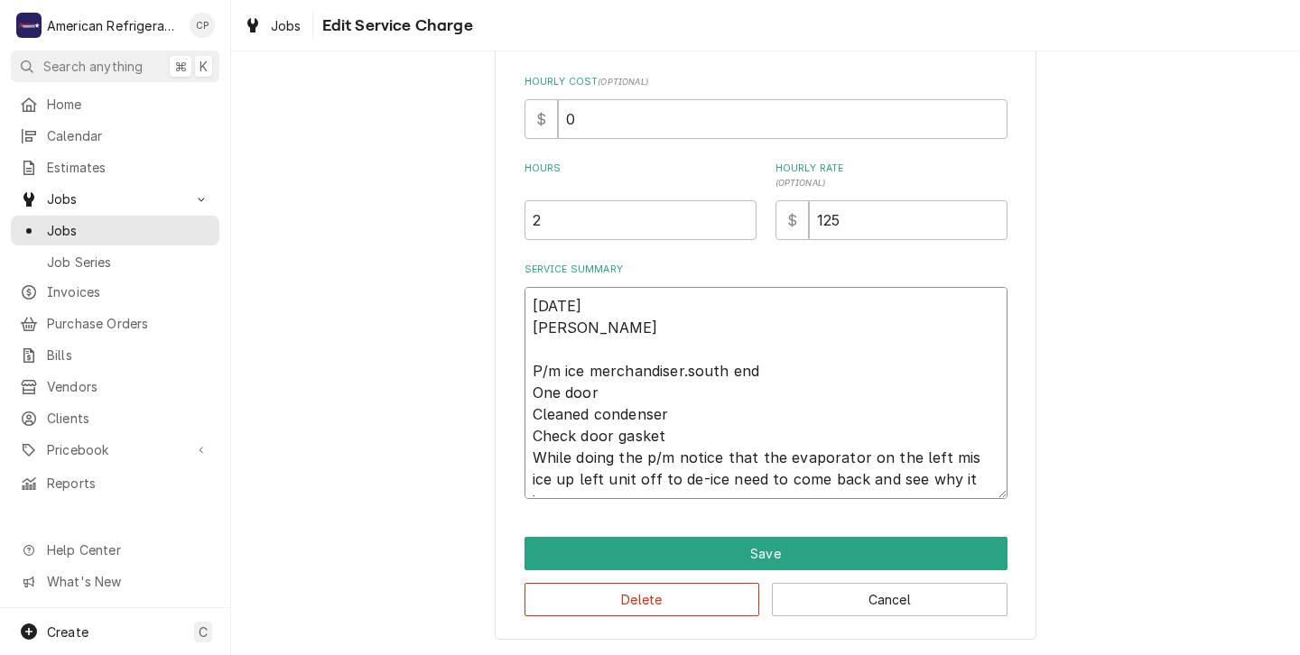
type textarea "x"
type textarea "10/2/25 Carlos P/m ice merchandiser.south end One door Cleaned condenser Check …"
type textarea "x"
type textarea "10/2/25 Carlos P/m ice merchandiser.south end One door Cleaned condenser Check …"
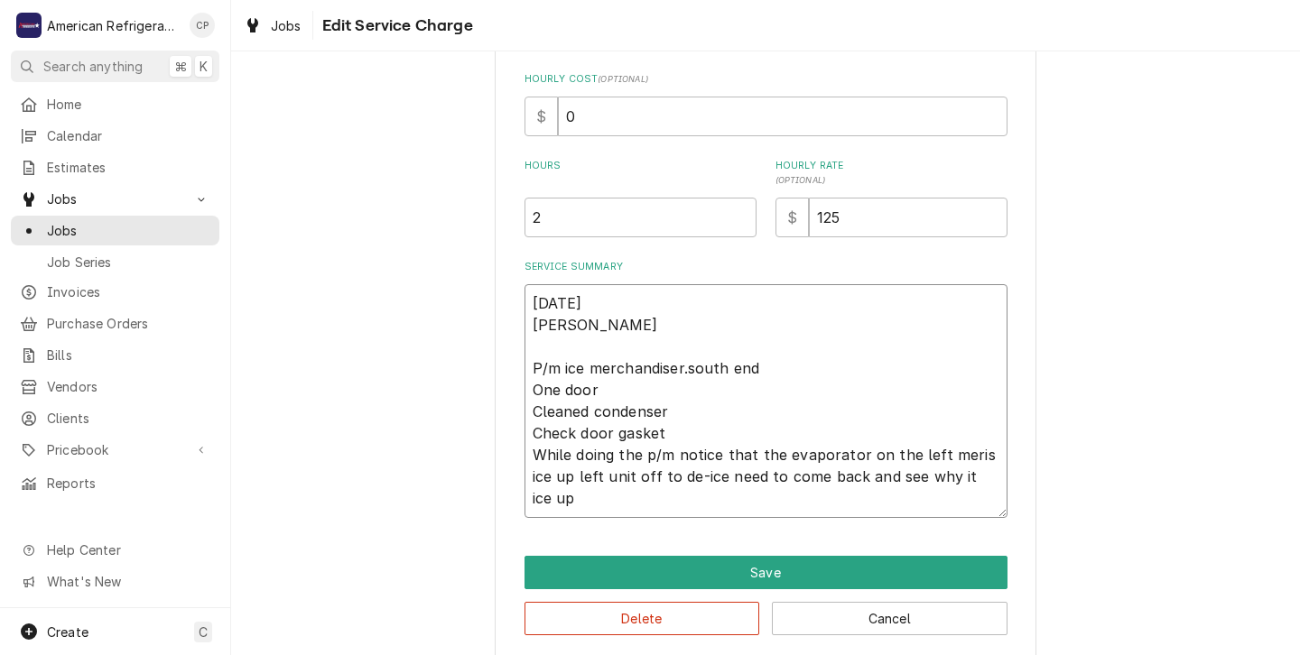
type textarea "x"
type textarea "10/2/25 Carlos P/m ice merchandiser.south end One door Cleaned condenser Check …"
type textarea "x"
type textarea "10/2/25 Carlos P/m ice merchandiser.south end One door Cleaned condenser Check …"
type textarea "x"
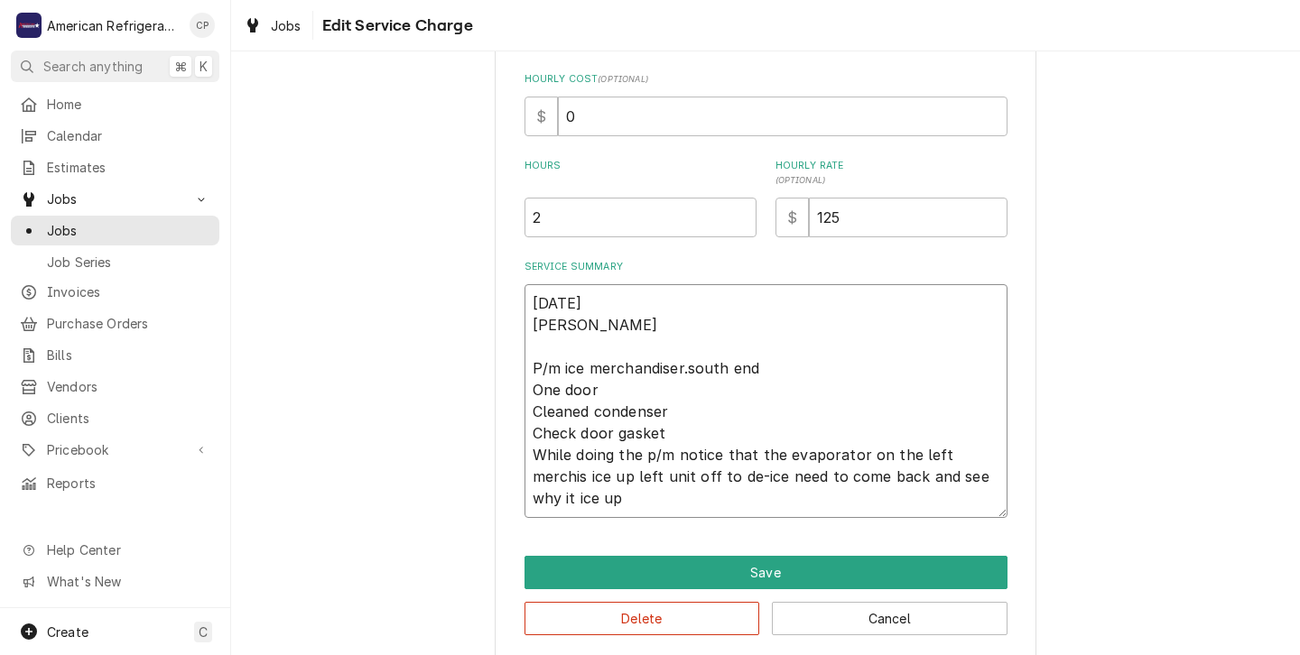
type textarea "10/2/25 Carlos P/m ice merchandiser.south end One door Cleaned condenser Check …"
type textarea "x"
type textarea "10/2/25 Carlos P/m ice merchandiser.south end One door Cleaned condenser Check …"
type textarea "x"
type textarea "10/2/25 Carlos P/m ice merchandiser.south end One door Cleaned condenser Check …"
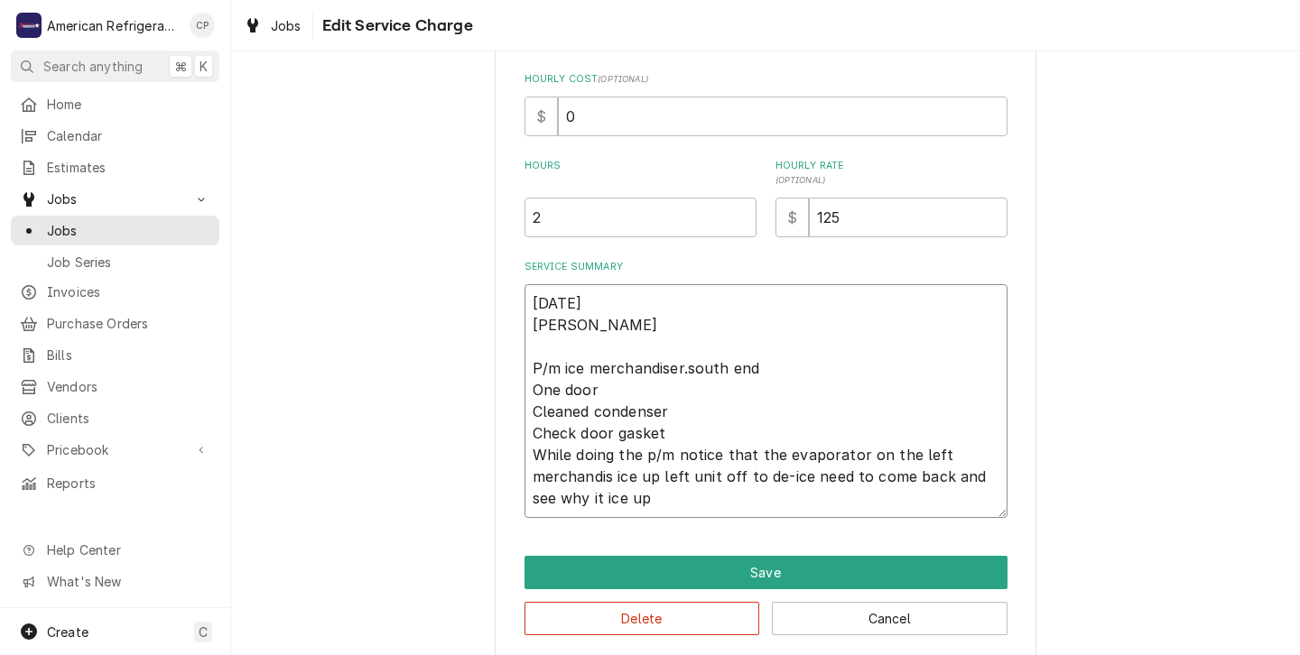
type textarea "x"
type textarea "10/2/25 Carlos P/m ice merchandiser.south end One door Cleaned condenser Check …"
type textarea "x"
type textarea "10/2/25 Carlos P/m ice merchandiser.south end One door Cleaned condenser Check …"
type textarea "x"
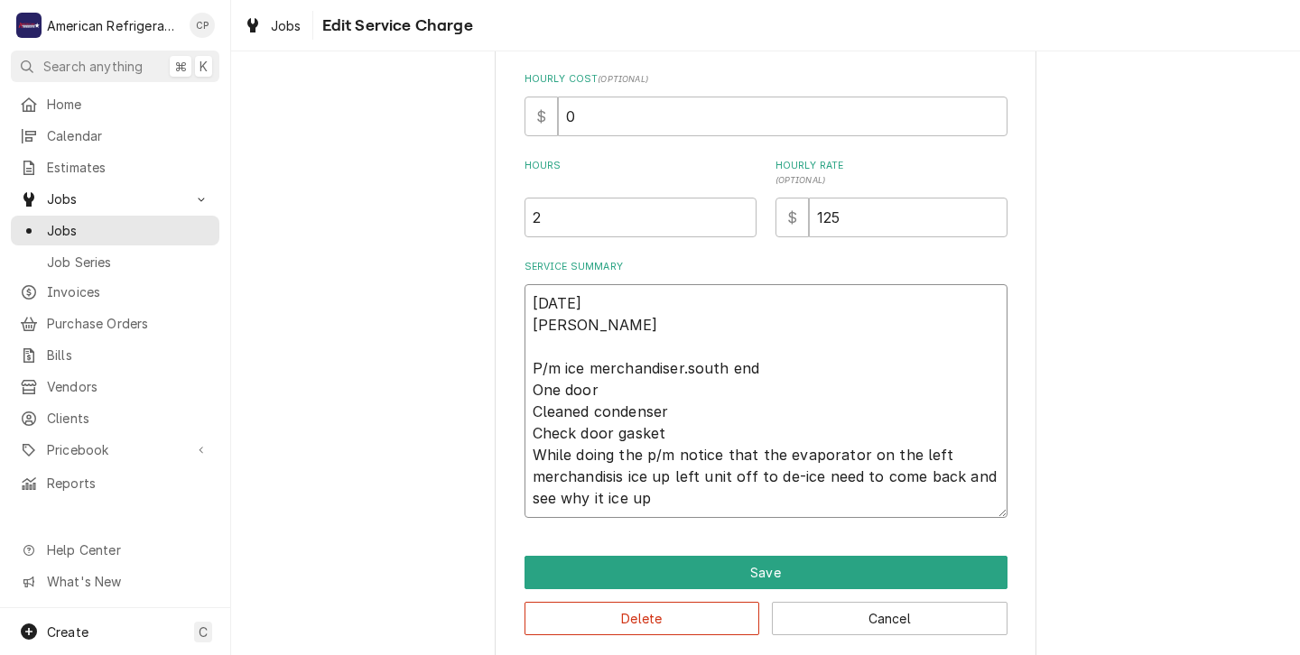
type textarea "10/2/25 Carlos P/m ice merchandiser.south end One door Cleaned condenser Check …"
type textarea "x"
type textarea "10/2/25 Carlos P/m ice merchandiser.south end One door Cleaned condenser Check …"
type textarea "x"
type textarea "10/2/25 Carlos P/m ice merchandiser.south end One door Cleaned condenser Check …"
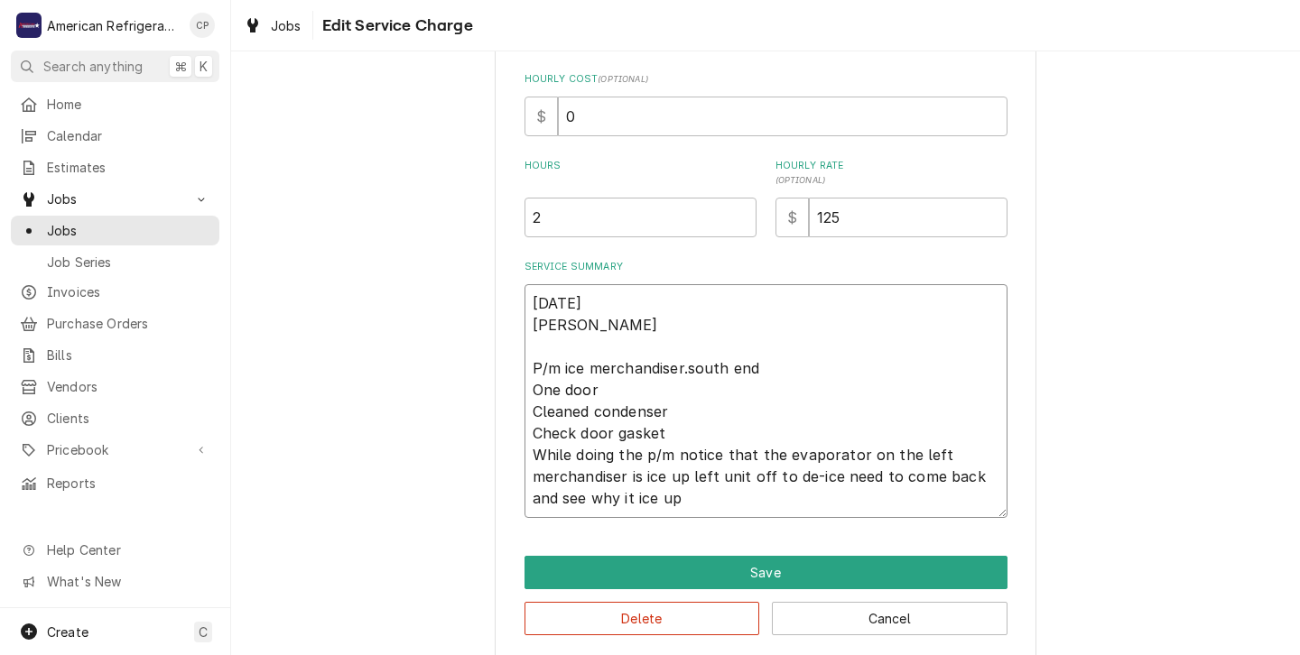
click at [667, 480] on textarea "10/2/25 Carlos P/m ice merchandiser.south end One door Cleaned condenser Check …" at bounding box center [766, 401] width 483 height 234
type textarea "x"
type textarea "10/2/25 Carlos P/m ice merchandiser.south end One door Cleaned condenser Check …"
click at [657, 500] on textarea "10/2/25 Carlos P/m ice merchandiser.south end One door Cleaned condenser Check …" at bounding box center [766, 401] width 483 height 234
type textarea "x"
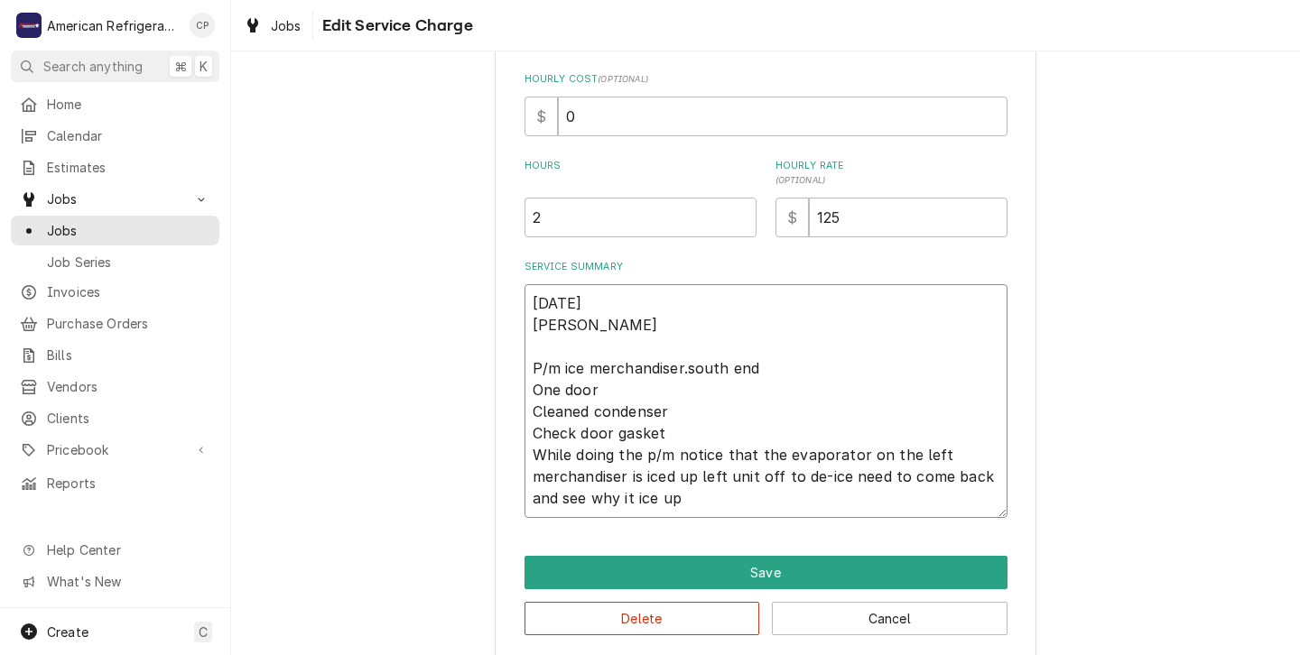
type textarea "10/2/25 Carlos P/m ice merchandiser.south end One door Cleaned condenser Check …"
click at [692, 503] on textarea "10/2/25 Carlos P/m ice merchandiser.south end One door Cleaned condenser Check …" at bounding box center [766, 401] width 483 height 234
type textarea "x"
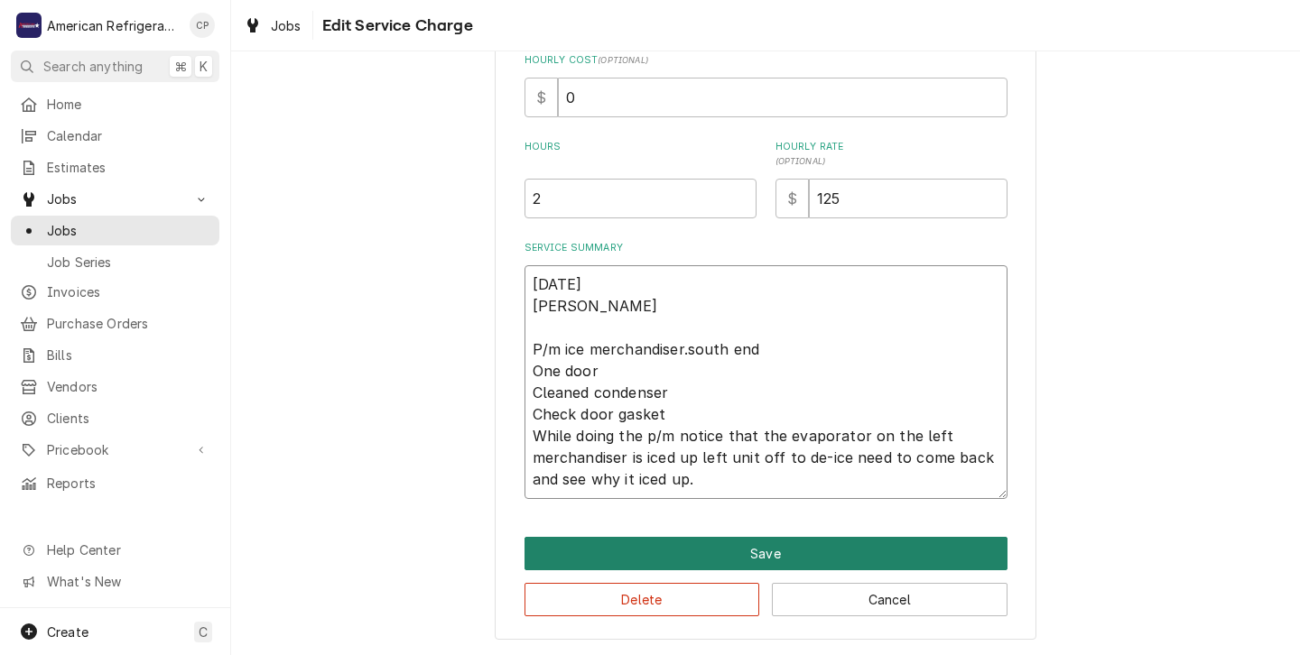
type textarea "10/2/25 Carlos P/m ice merchandiser.south end One door Cleaned condenser Check …"
click at [670, 554] on button "Save" at bounding box center [766, 553] width 483 height 33
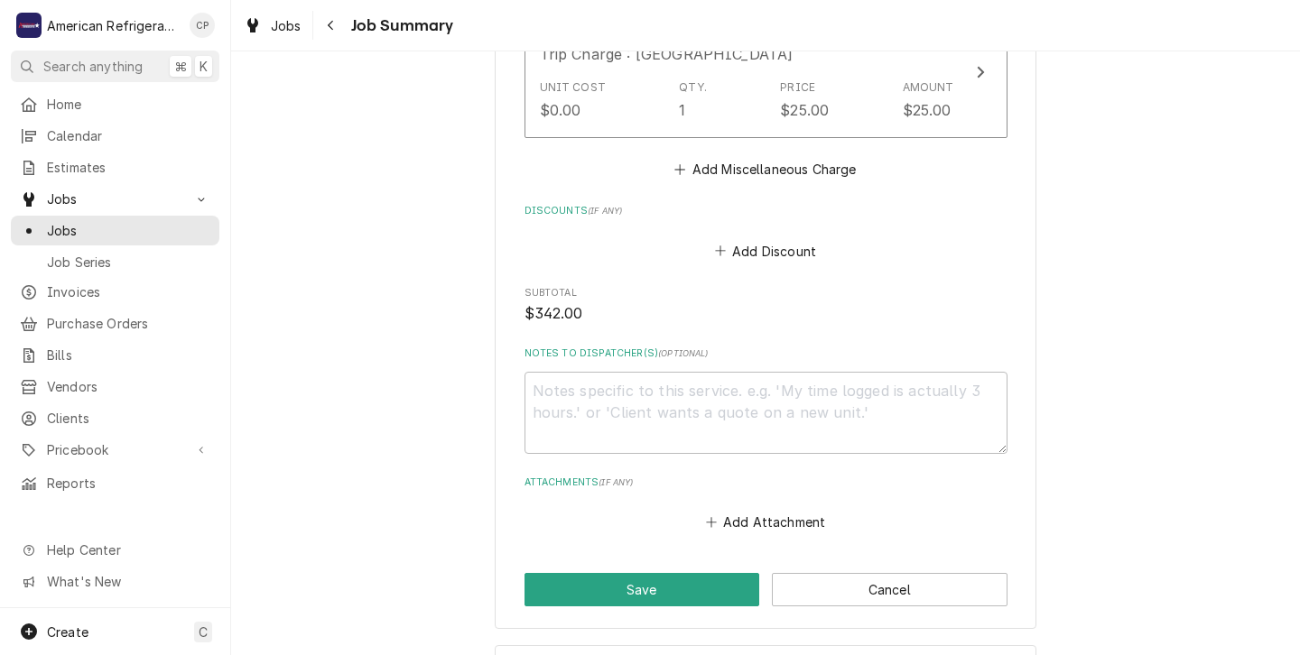
scroll to position [1652, 0]
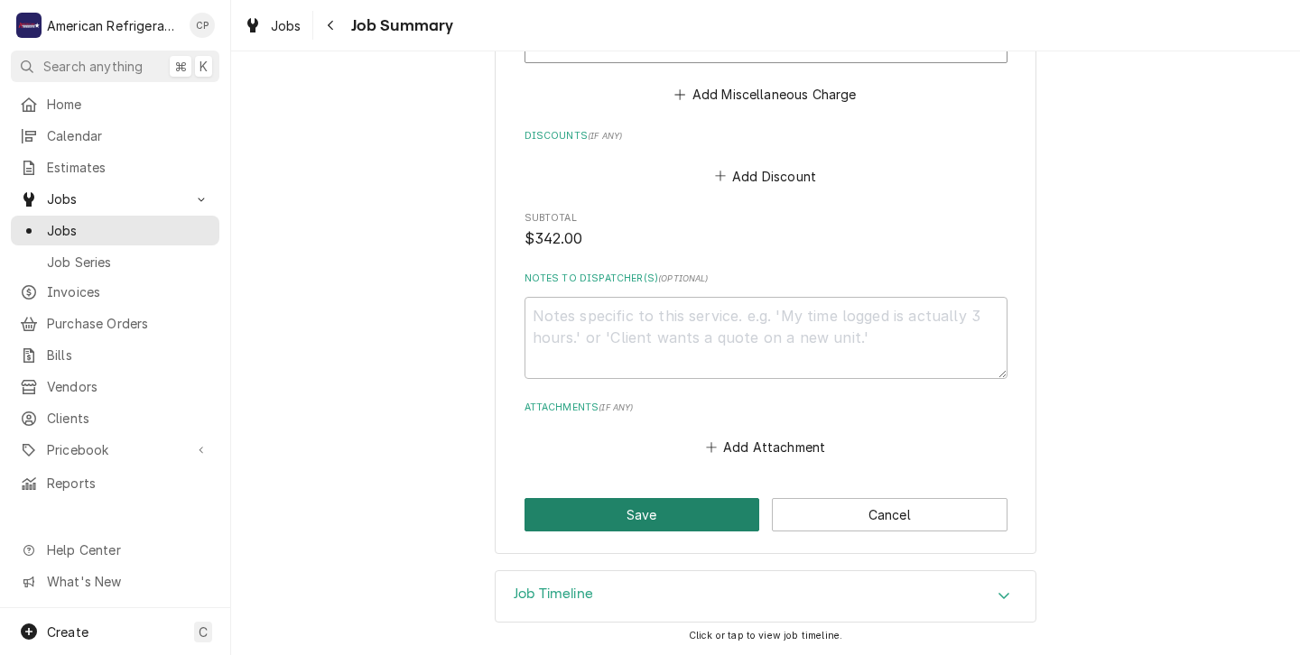
click at [647, 511] on button "Save" at bounding box center [643, 514] width 236 height 33
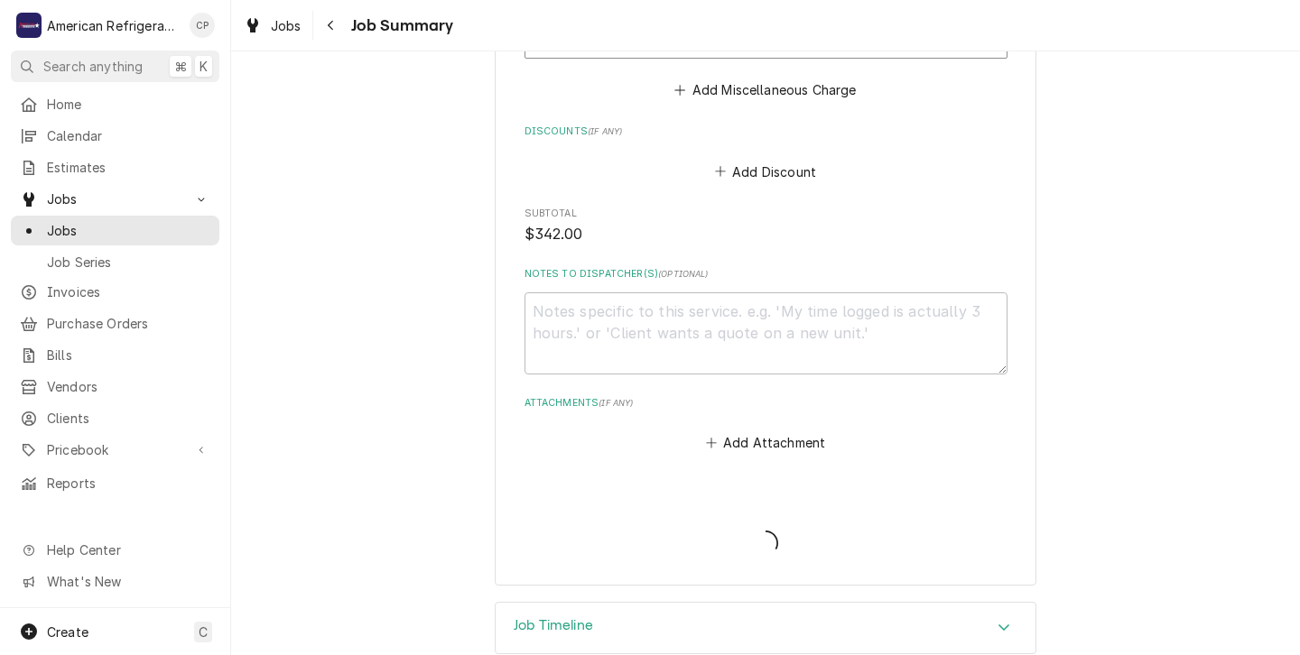
type textarea "x"
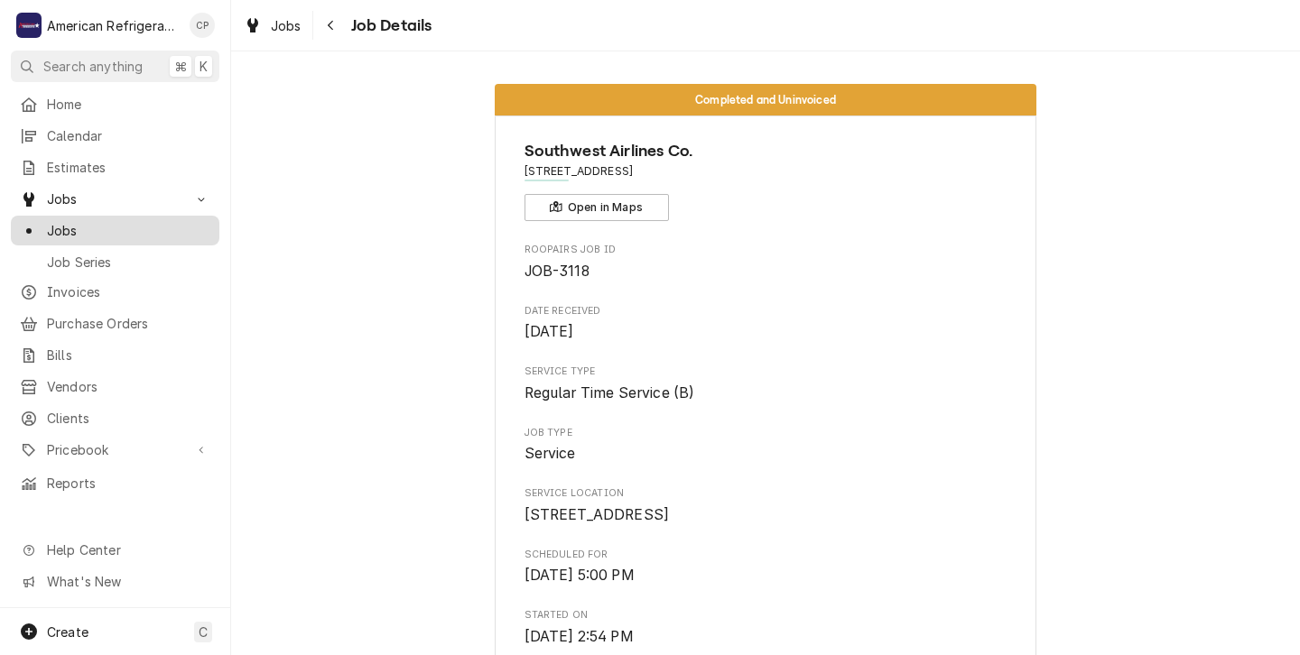
click at [62, 223] on span "Jobs" at bounding box center [128, 230] width 163 height 19
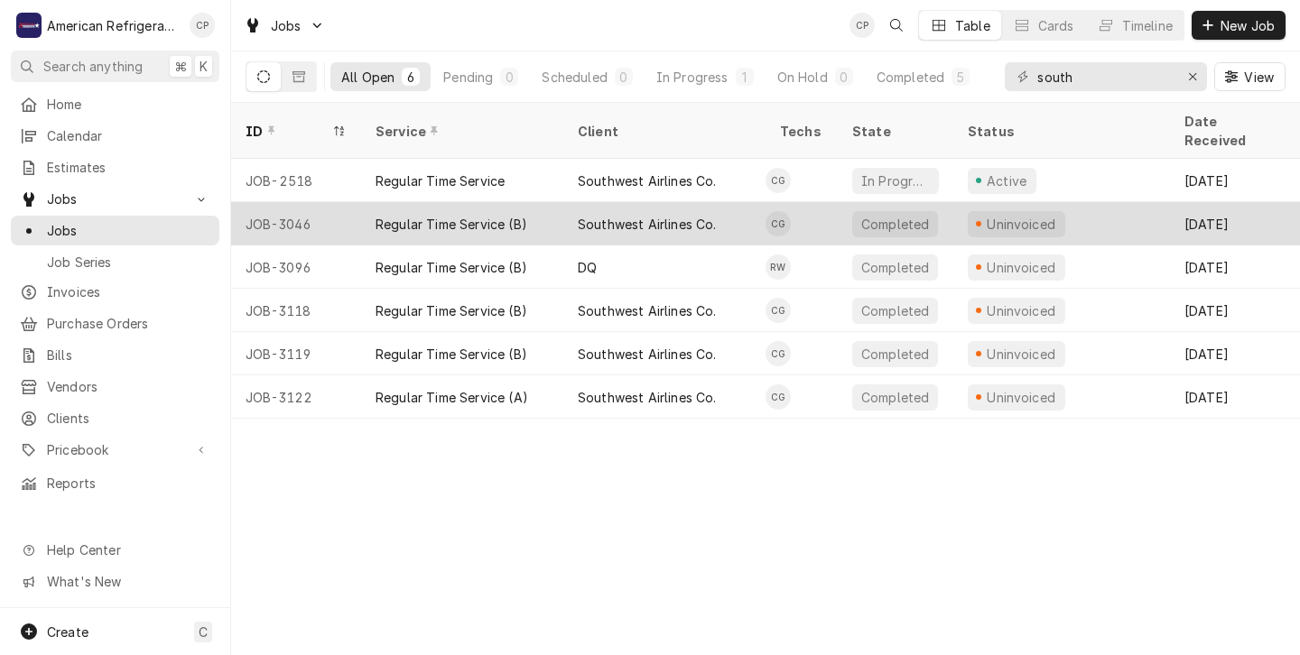
click at [1104, 202] on div "Uninvoiced" at bounding box center [1061, 223] width 217 height 43
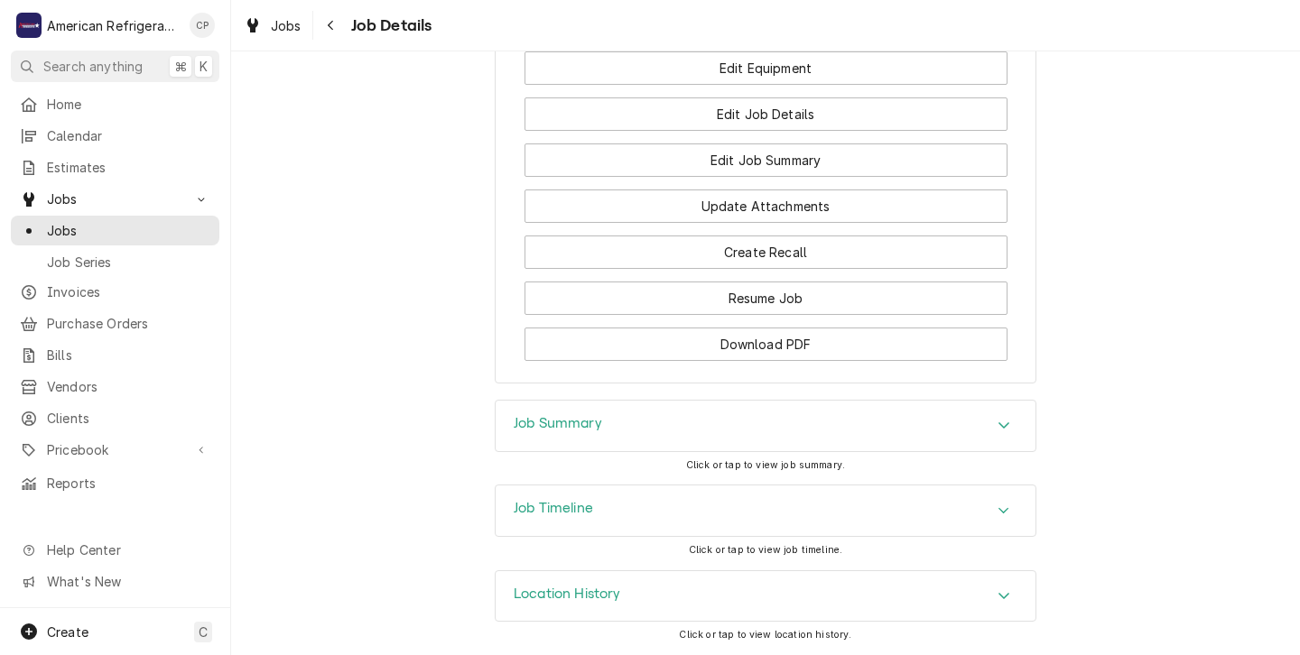
scroll to position [1315, 0]
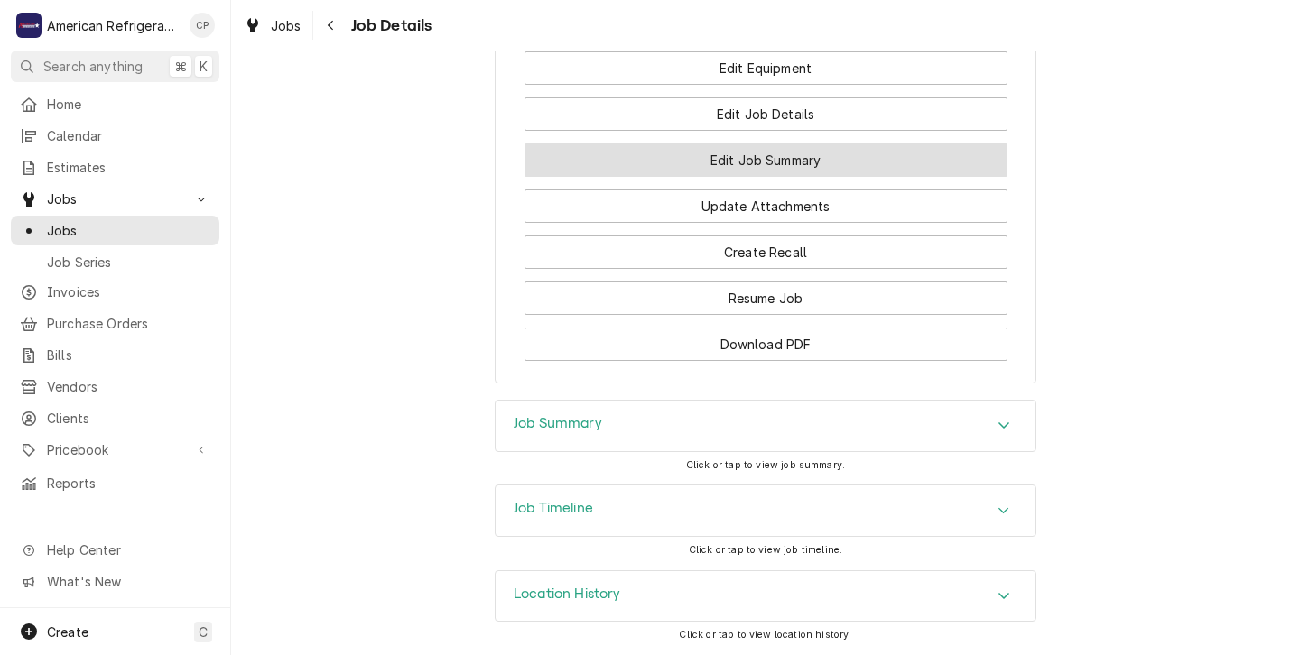
click at [718, 152] on button "Edit Job Summary" at bounding box center [766, 160] width 483 height 33
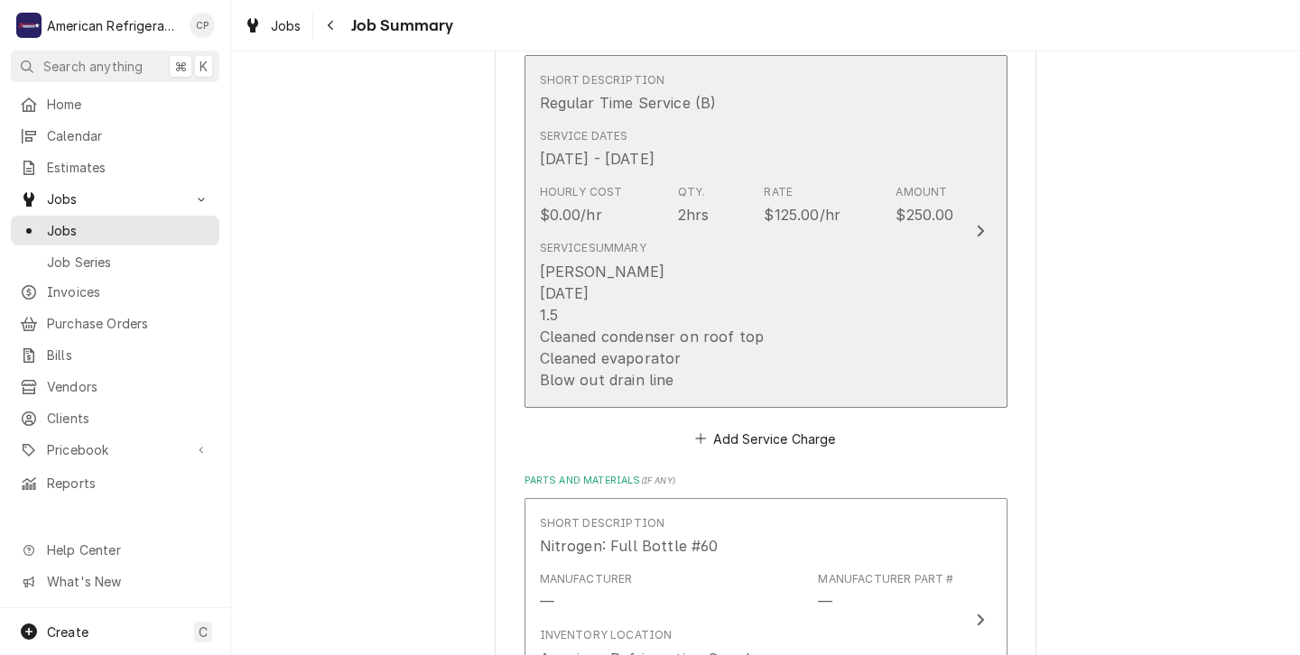
scroll to position [471, 0]
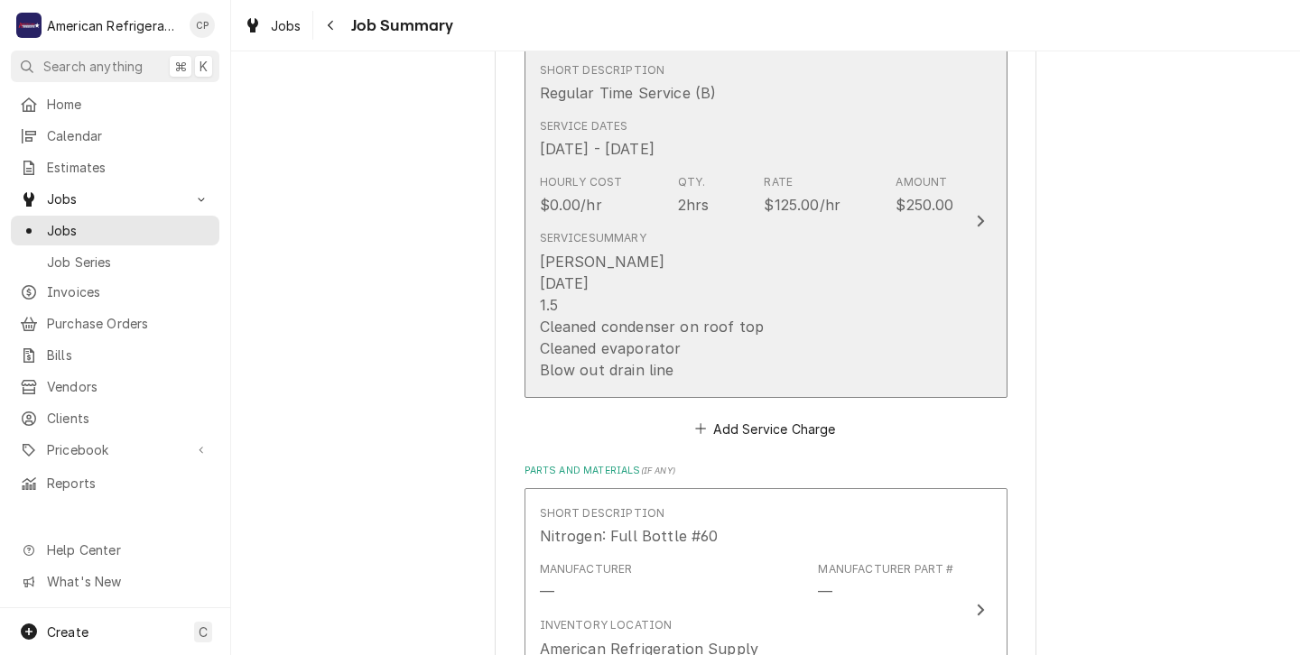
click at [614, 302] on div "Carlos 9/18/25 1.5 Cleaned condenser on roof top Cleaned evaporator Blow out dr…" at bounding box center [652, 316] width 225 height 130
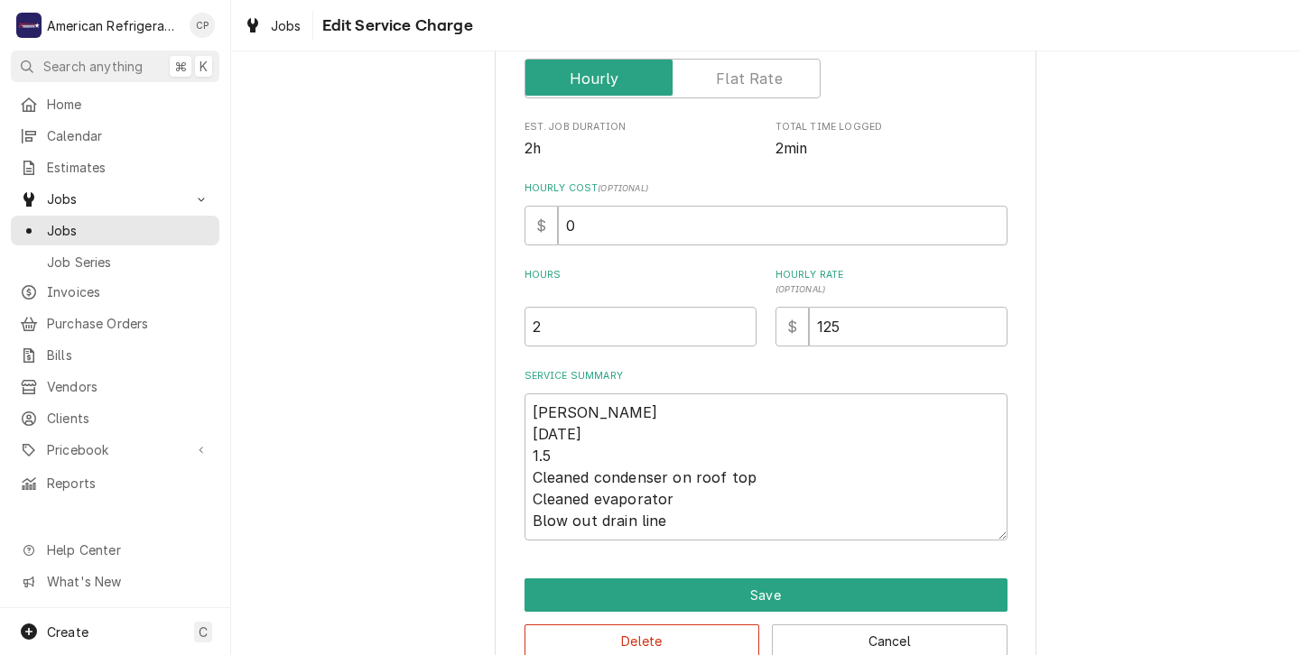
scroll to position [330, 0]
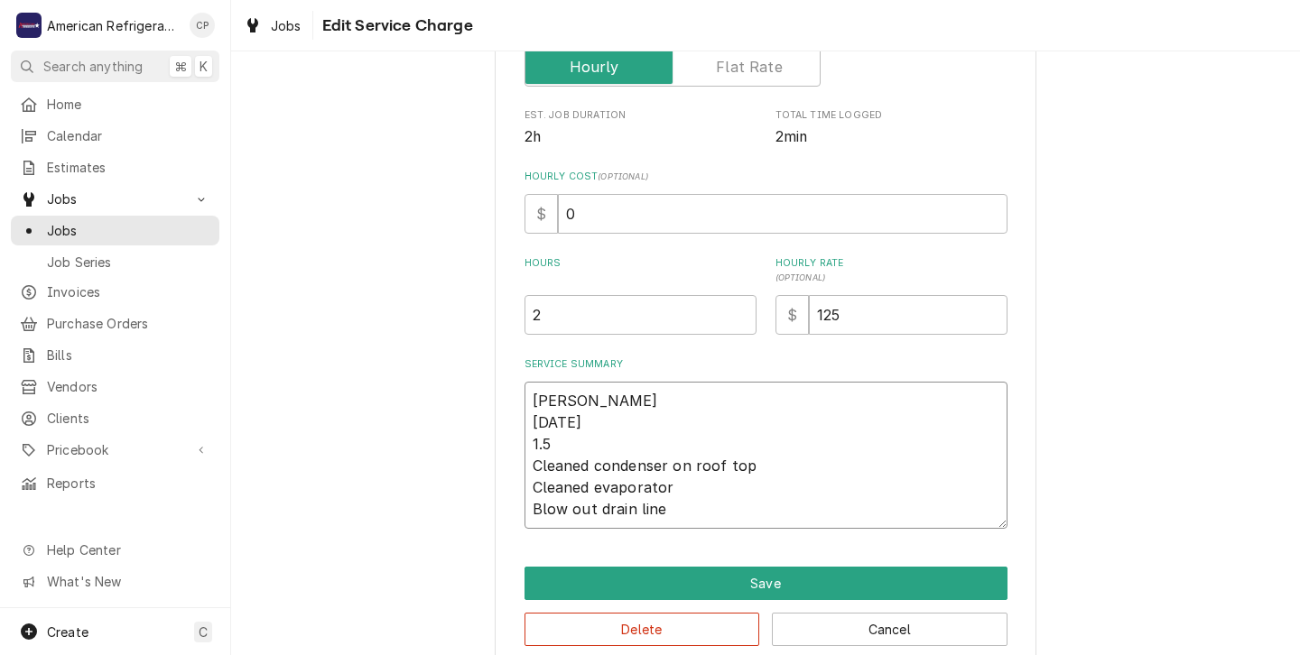
click at [559, 449] on textarea "Carlos 9/18/25 1.5 Cleaned condenser on roof top Cleaned evaporator Blow out dr…" at bounding box center [766, 455] width 483 height 147
type textarea "x"
type textarea "Carlos 9/18/25 1. Cleaned condenser on roof top Cleaned evaporator Blow out dra…"
type textarea "x"
type textarea "Carlos 9/18/25 1 Cleaned condenser on roof top Cleaned evaporator Blow out drai…"
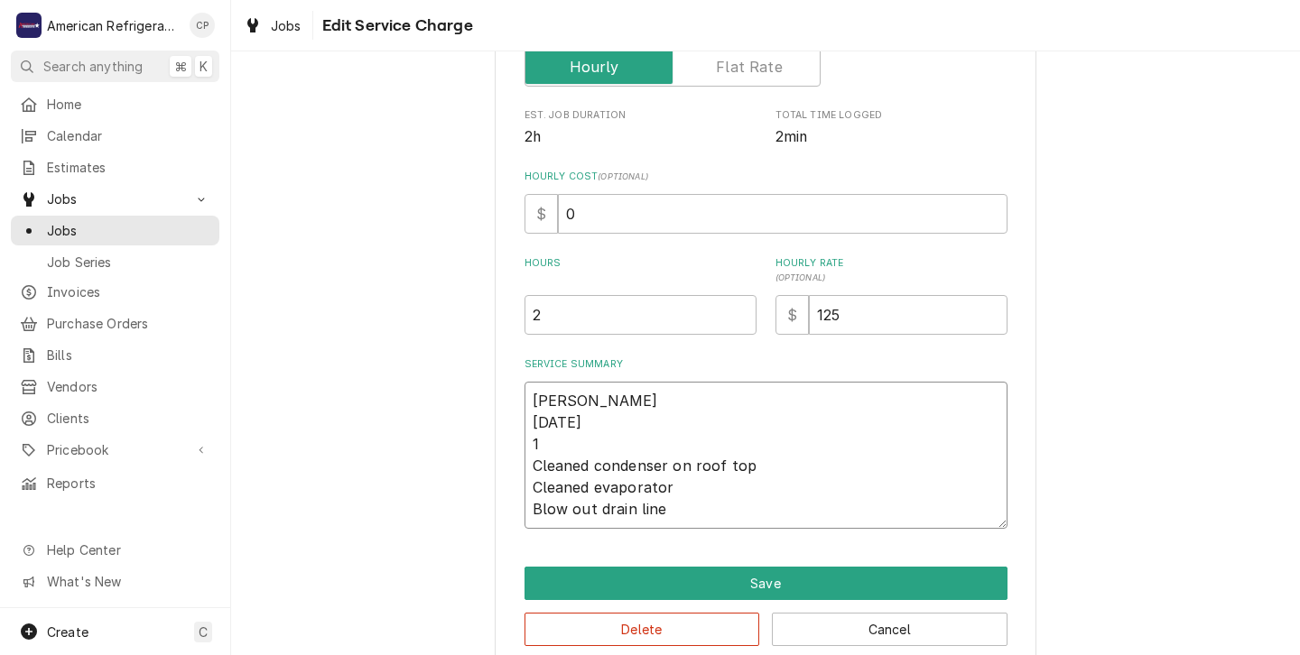
type textarea "x"
type textarea "Carlos 9/18/25 Cleaned condenser on roof top Cleaned evaporator Blow out drain …"
click at [539, 521] on textarea "Carlos 9/18/25 Cleaned condenser on roof top Cleaned evaporator Blow out drain …" at bounding box center [766, 455] width 483 height 147
type textarea "x"
type textarea "Carlos 9/18/25 Cleaned condenser on roof top Cleaned evaporator Blow out drain …"
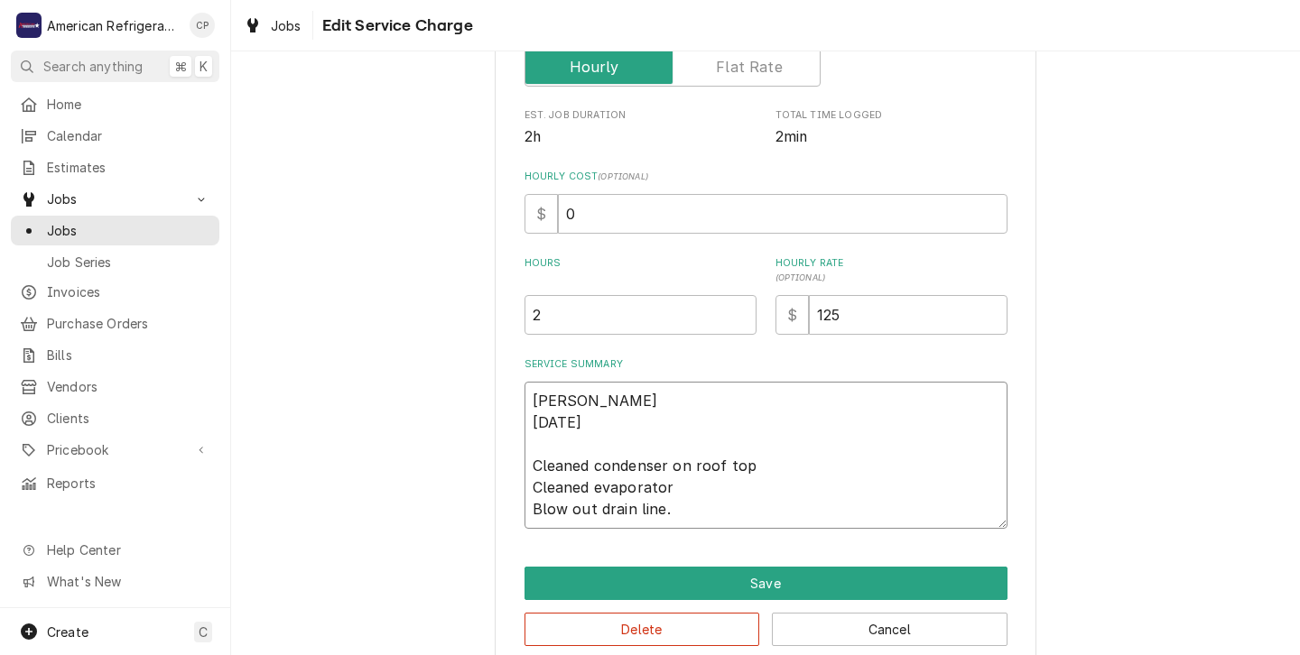
type textarea "x"
type textarea "Carlos 9/18/25 Cleaned condenser on roof top Cleaned evaporator Blow out drain …"
type textarea "x"
type textarea "Carlos 9/18/25 Cleaned condenser on roof top Cleaned evaporator Blow out drain …"
type textarea "x"
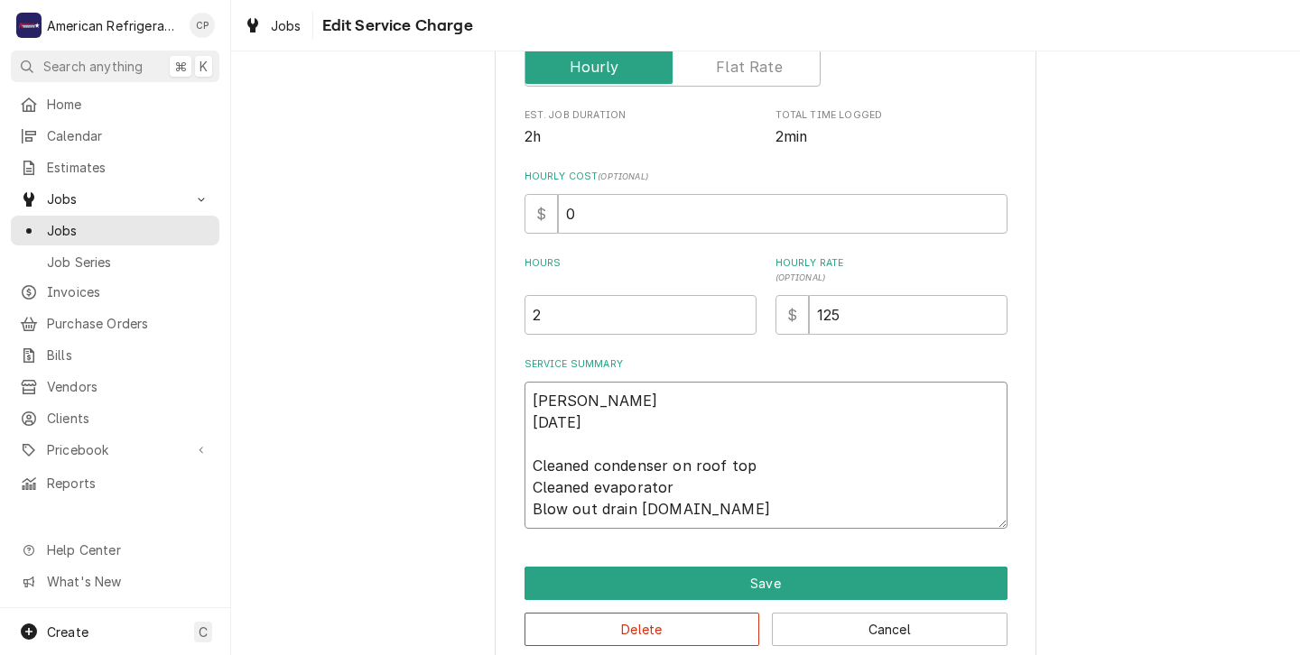
type textarea "Carlos 9/18/25 Cleaned condenser on roof top Cleaned evaporator Blow out drain …"
type textarea "x"
type textarea "Carlos 9/18/25 Cleaned condenser on roof top Cleaned evaporator Blow out drain …"
type textarea "x"
type textarea "Carlos 9/18/25 Cleaned condenser on roof top Cleaned evaporator Blow out drain …"
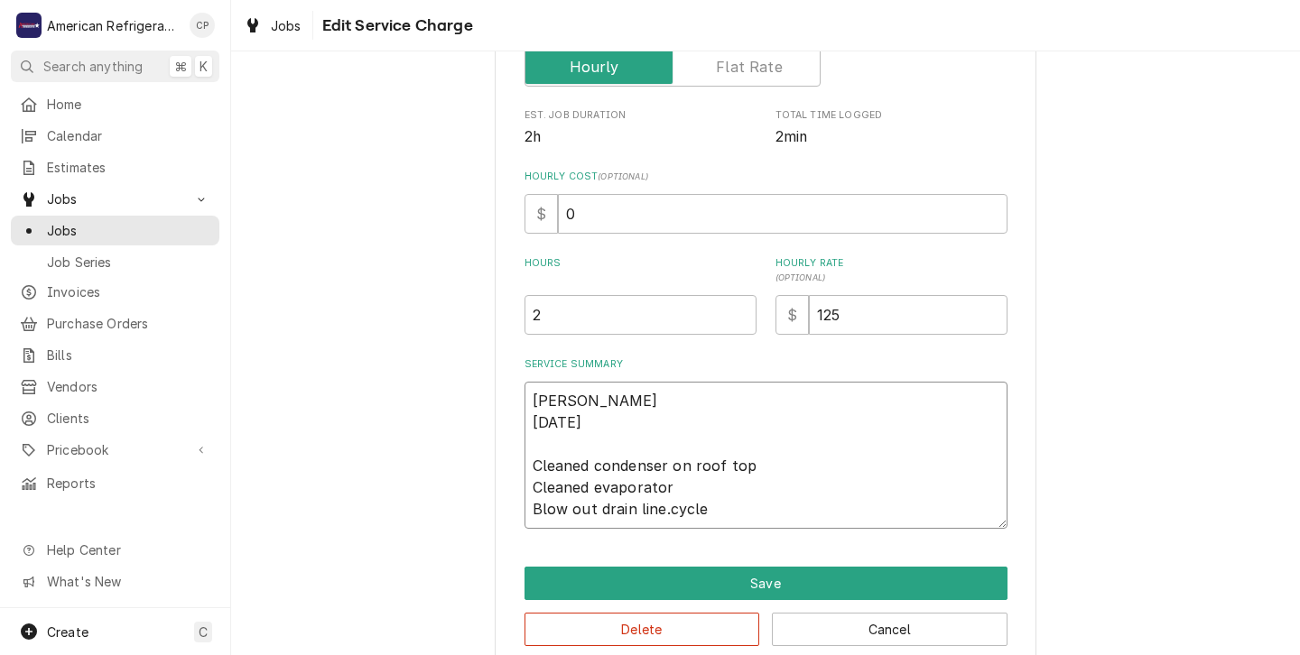
type textarea "x"
type textarea "Carlos 9/18/25 Cleaned condenser on roof top Cleaned evaporator Blow out drain …"
type textarea "x"
type textarea "Carlos 9/18/25 Cleaned condenser on roof top Cleaned evaporator Blow out drain …"
type textarea "x"
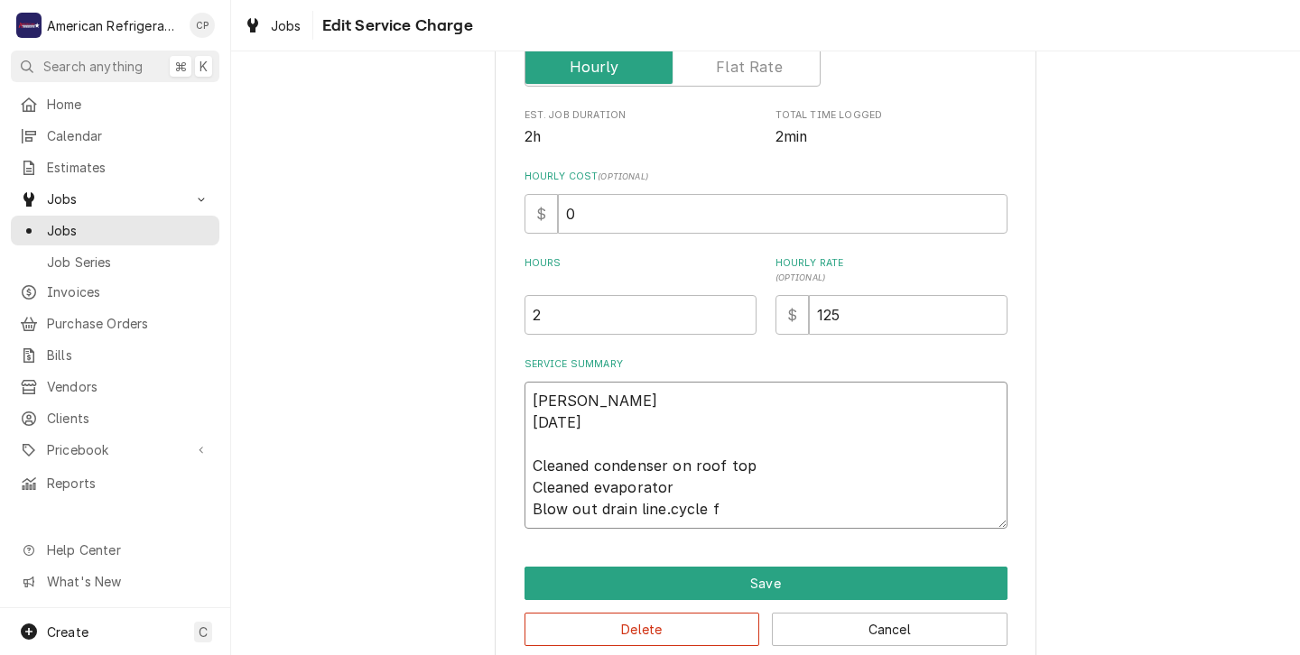
type textarea "Carlos 9/18/25 Cleaned condenser on roof top Cleaned evaporator Blow out drain …"
type textarea "x"
type textarea "Carlos 9/18/25 Cleaned condenser on roof top Cleaned evaporator Blow out drain …"
type textarea "x"
type textarea "Carlos 9/18/25 Cleaned condenser on roof top Cleaned evaporator Blow out drain …"
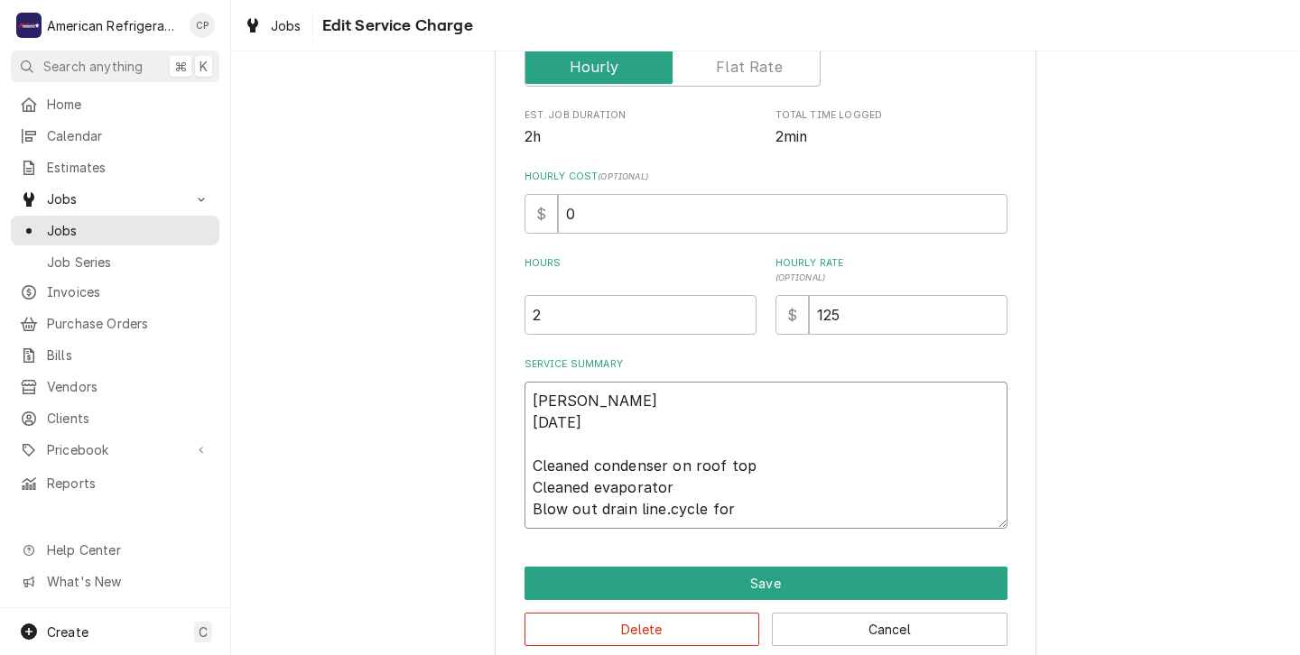
type textarea "x"
type textarea "Carlos 9/18/25 Cleaned condenser on roof top Cleaned evaporator Blow out drain …"
type textarea "x"
type textarea "Carlos 9/18/25 Cleaned condenser on roof top Cleaned evaporator Blow out drain …"
type textarea "x"
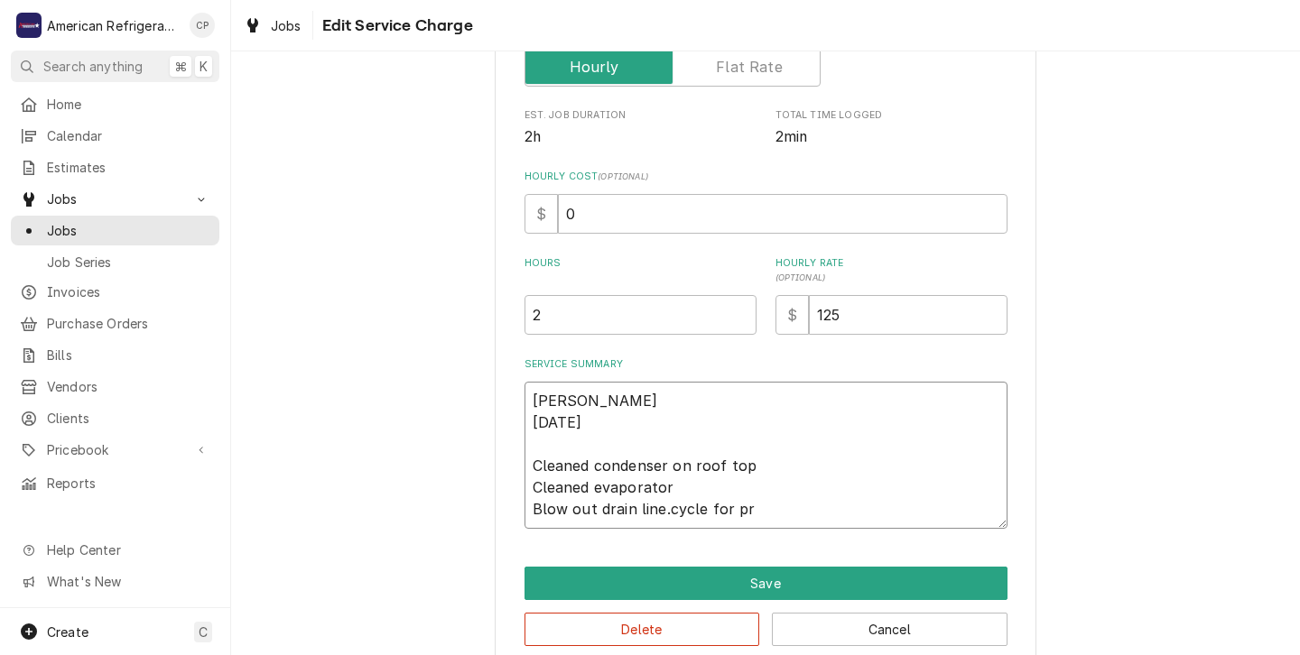
type textarea "Carlos 9/18/25 Cleaned condenser on roof top Cleaned evaporator Blow out drain …"
type textarea "x"
type textarea "Carlos 9/18/25 Cleaned condenser on roof top Cleaned evaporator Blow out drain …"
type textarea "x"
type textarea "Carlos 9/18/25 Cleaned condenser on roof top Cleaned evaporator Blow out drain …"
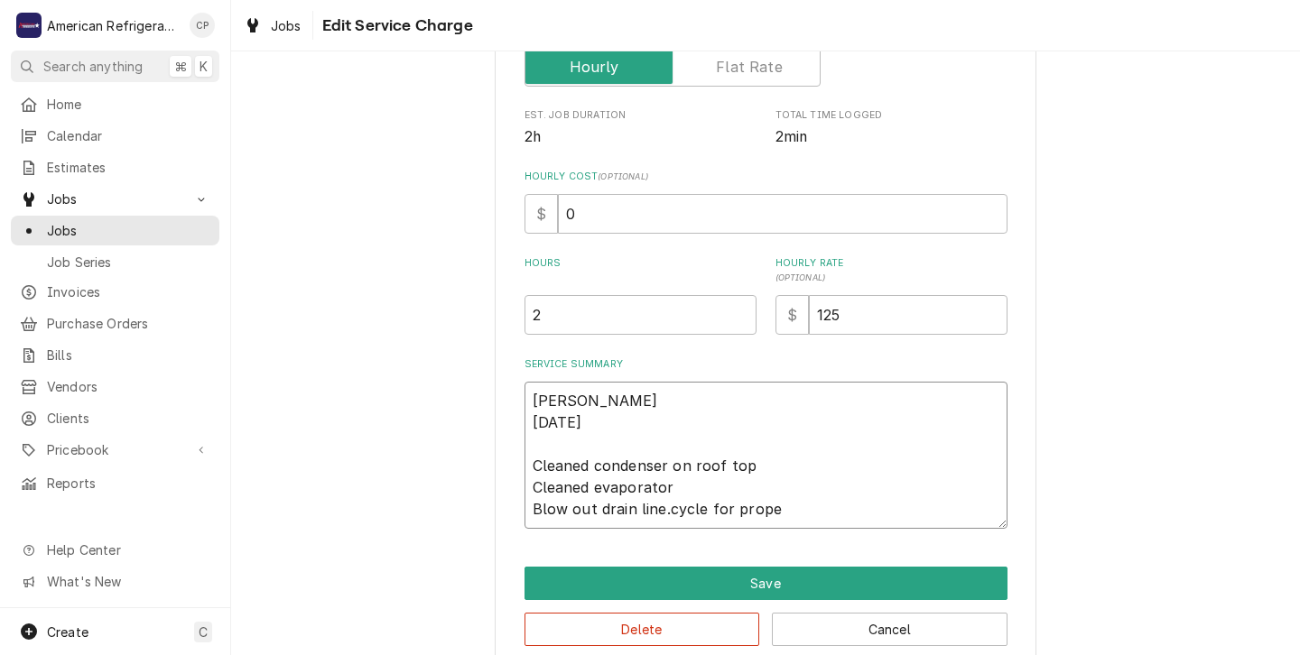
type textarea "x"
type textarea "Carlos 9/18/25 Cleaned condenser on roof top Cleaned evaporator Blow out drain …"
type textarea "x"
type textarea "Carlos 9/18/25 Cleaned condenser on roof top Cleaned evaporator Blow out drain …"
type textarea "x"
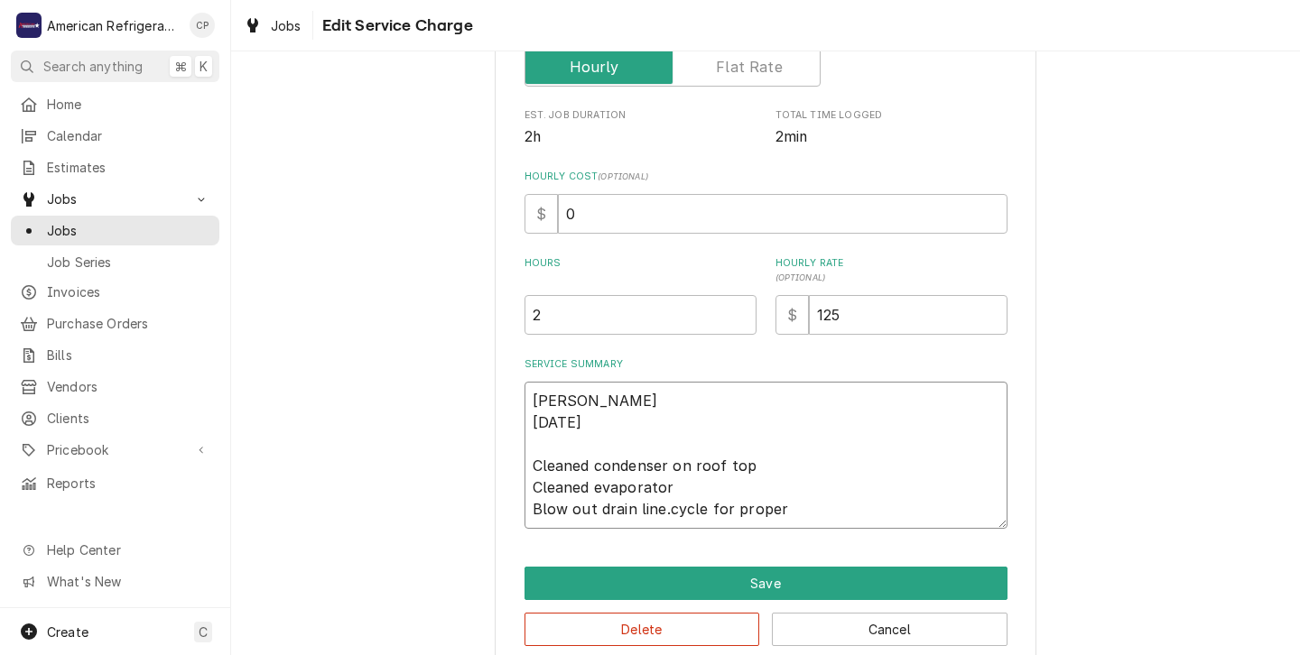
type textarea "Carlos 9/18/25 Cleaned condenser on roof top Cleaned evaporator Blow out drain …"
type textarea "x"
type textarea "Carlos 9/18/25 Cleaned condenser on roof top Cleaned evaporator Blow out drain …"
type textarea "x"
type textarea "Carlos 9/18/25 Cleaned condenser on roof top Cleaned evaporator Blow out drain …"
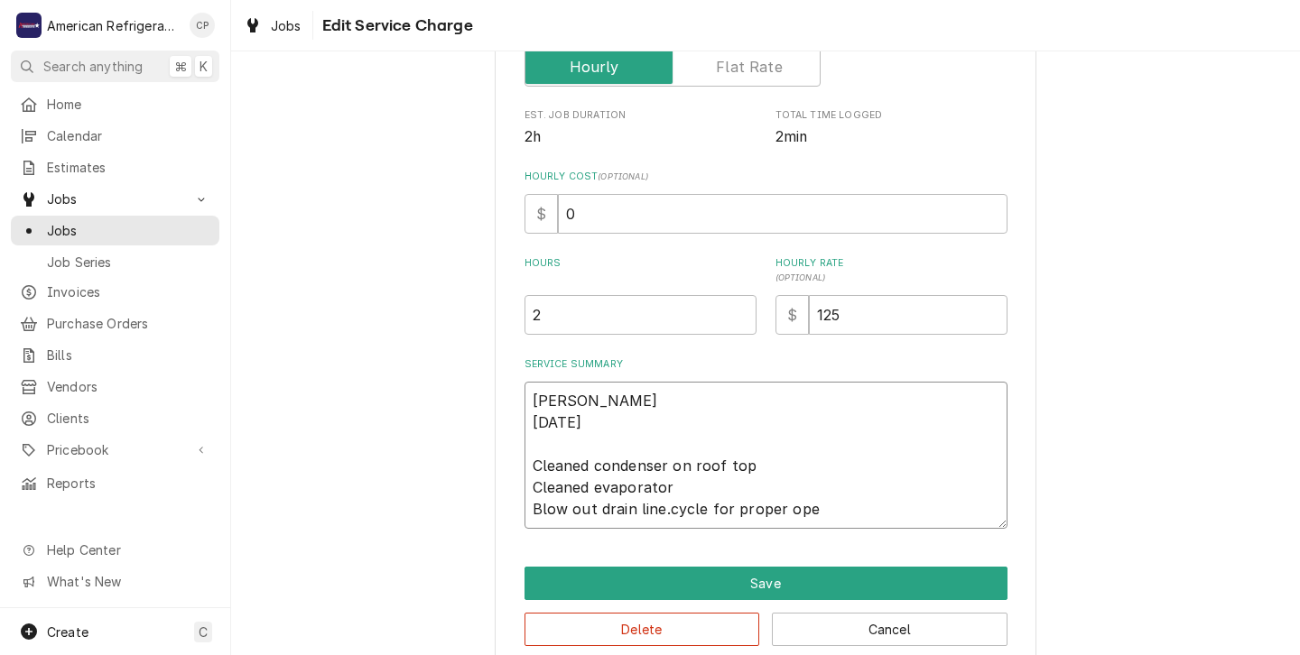
type textarea "x"
type textarea "Carlos 9/18/25 Cleaned condenser on roof top Cleaned evaporator Blow out drain …"
type textarea "x"
type textarea "Carlos 9/18/25 Cleaned condenser on roof top Cleaned evaporator Blow out drain …"
type textarea "x"
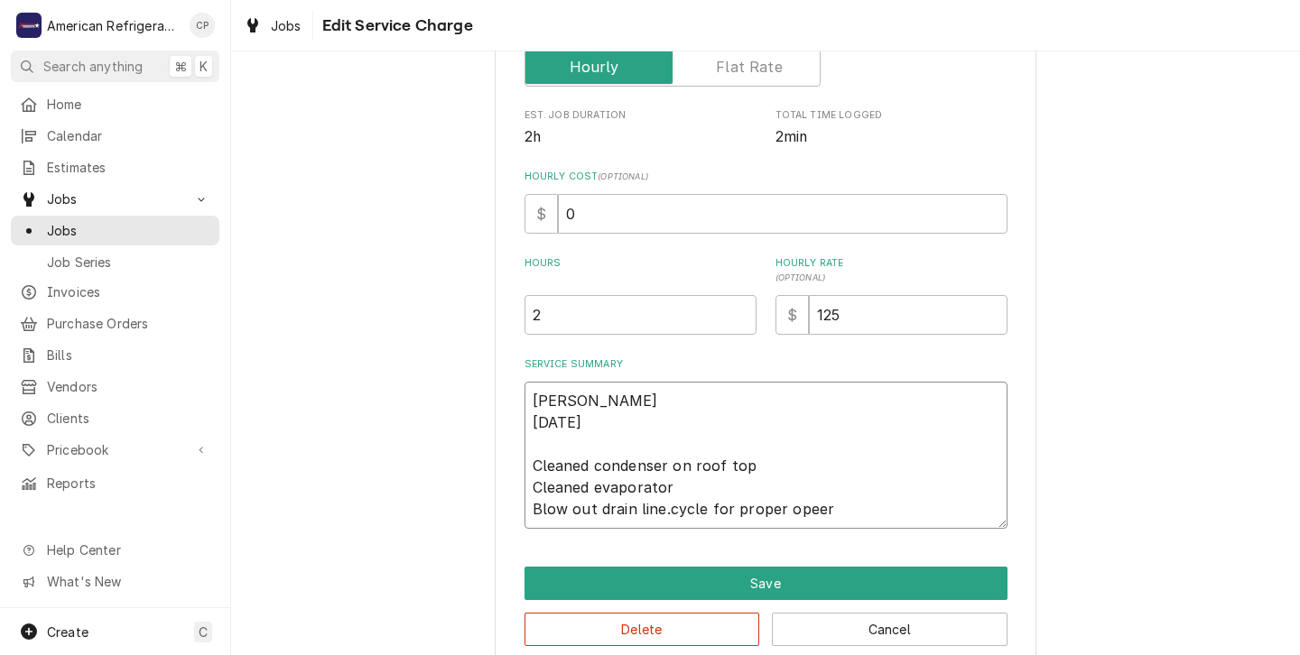
type textarea "Carlos 9/18/25 Cleaned condenser on roof top Cleaned evaporator Blow out drain …"
type textarea "x"
type textarea "Carlos 9/18/25 Cleaned condenser on roof top Cleaned evaporator Blow out drain …"
type textarea "x"
type textarea "Carlos 9/18/25 Cleaned condenser on roof top Cleaned evaporator Blow out drain …"
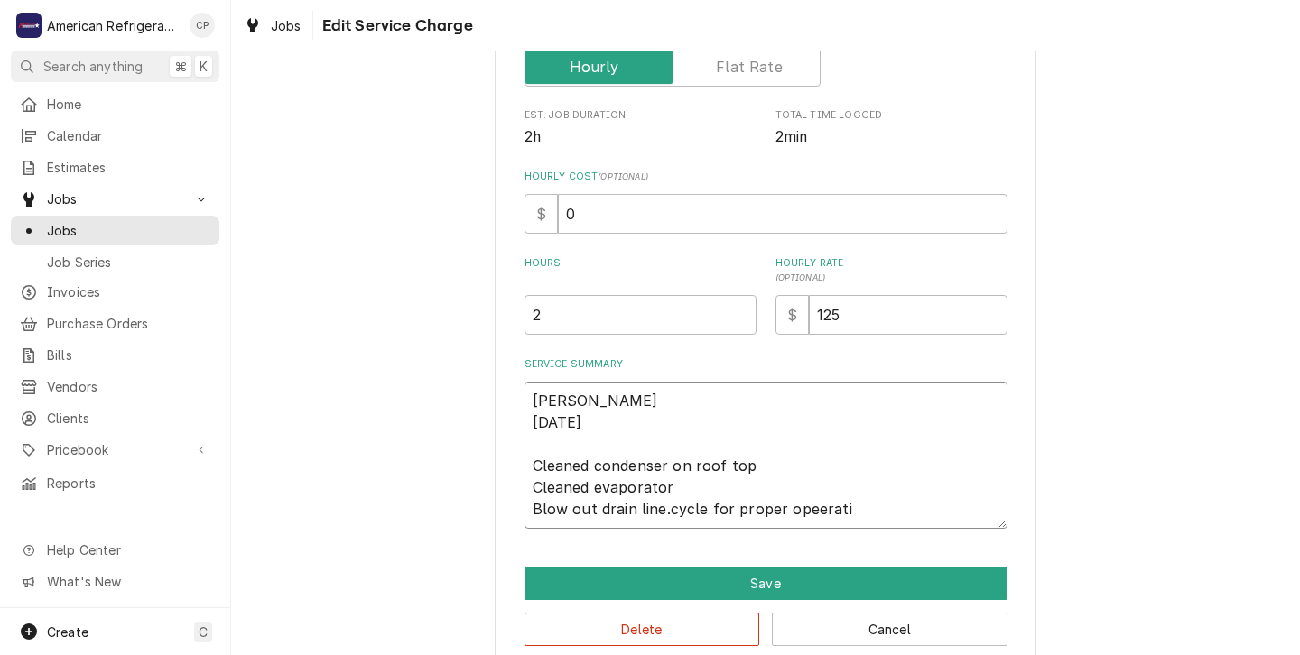
type textarea "x"
type textarea "Carlos 9/18/25 Cleaned condenser on roof top Cleaned evaporator Blow out drain …"
type textarea "x"
type textarea "Carlos 9/18/25 Cleaned condenser on roof top Cleaned evaporator Blow out drain …"
type textarea "x"
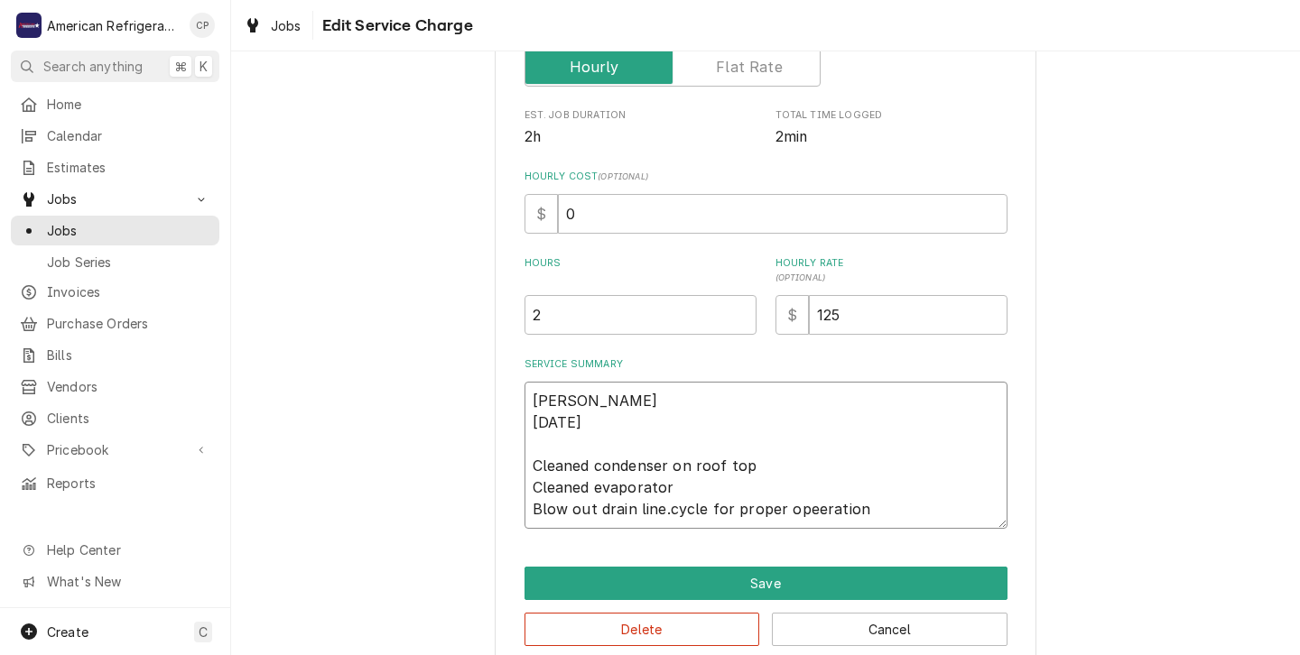
type textarea "Carlos 9/18/25 Cleaned condenser on roof top Cleaned evaporator Blow out drain …"
type textarea "x"
type textarea "Carlos 9/18/25 Cleaned condenser on roof top Cleaned evaporator Blow out drain …"
type textarea "x"
type textarea "Carlos 9/18/25 Cleaned condenser on roof top Cleaned evaporator Blow out drain …"
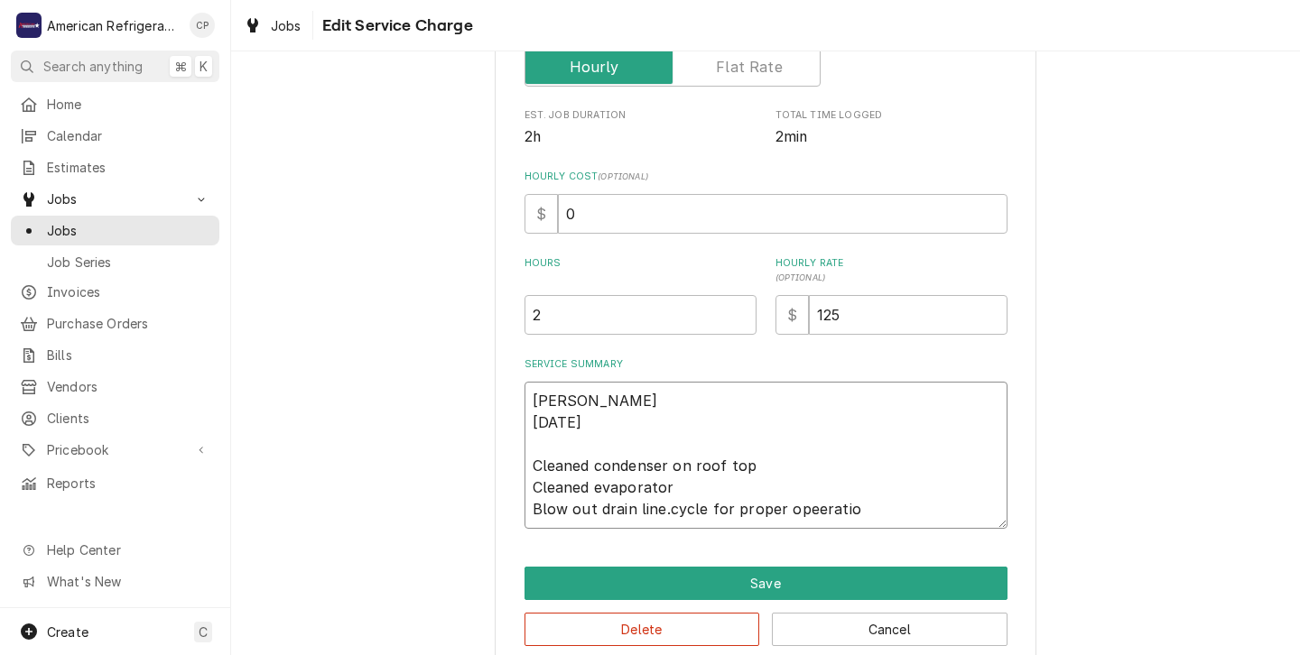
type textarea "x"
type textarea "Carlos 9/18/25 Cleaned condenser on roof top Cleaned evaporator Blow out drain …"
type textarea "x"
type textarea "Carlos 9/18/25 Cleaned condenser on roof top Cleaned evaporator Blow out drain …"
type textarea "x"
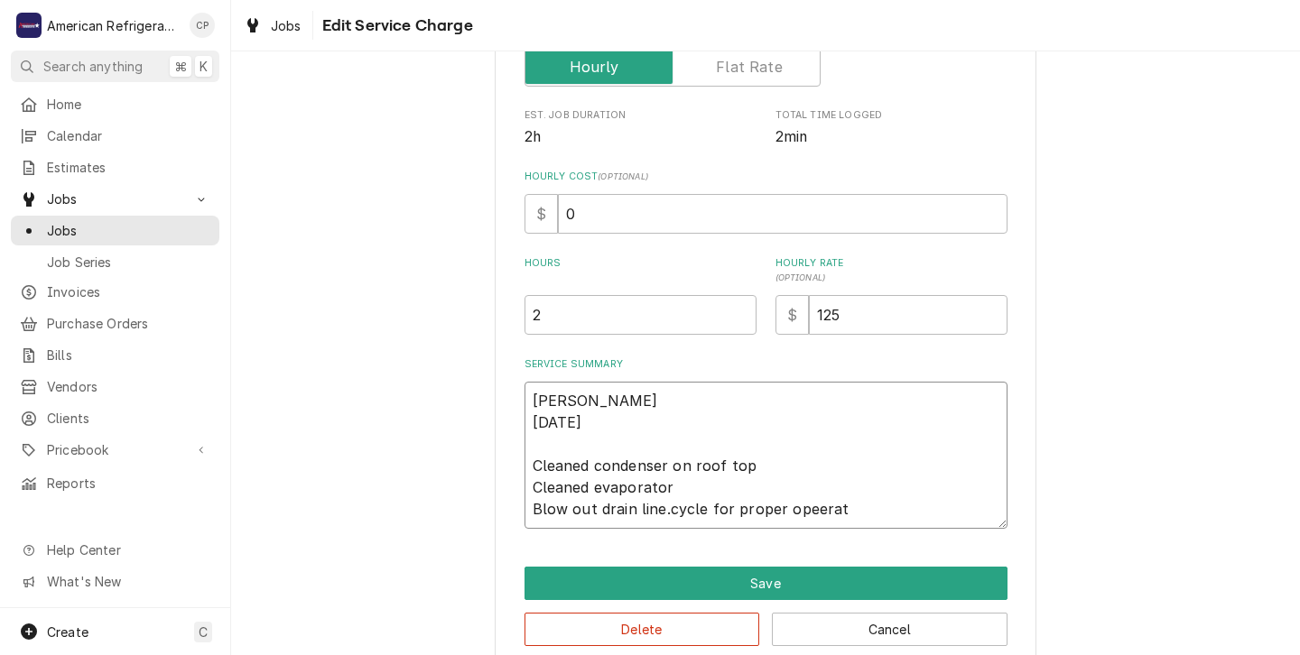
type textarea "Carlos 9/18/25 Cleaned condenser on roof top Cleaned evaporator Blow out drain …"
type textarea "x"
type textarea "Carlos 9/18/25 Cleaned condenser on roof top Cleaned evaporator Blow out drain …"
type textarea "x"
type textarea "Carlos 9/18/25 Cleaned condenser on roof top Cleaned evaporator Blow out drain …"
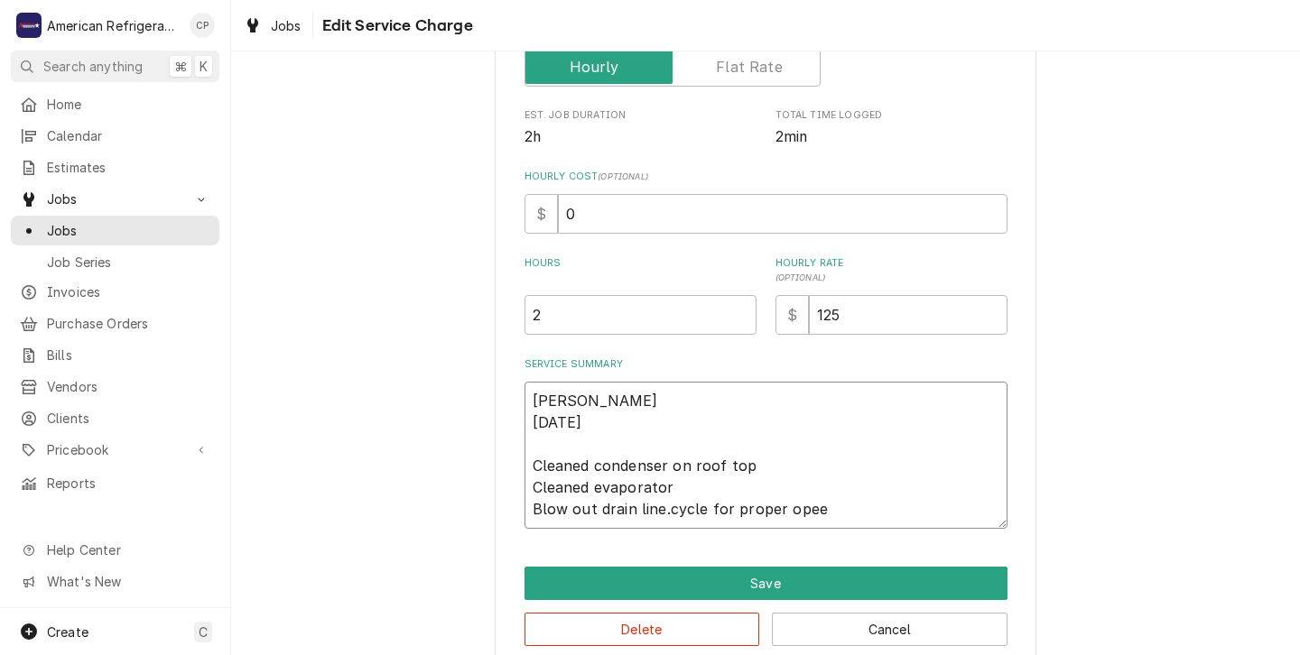
type textarea "x"
type textarea "Carlos 9/18/25 Cleaned condenser on roof top Cleaned evaporator Blow out drain …"
type textarea "x"
type textarea "Carlos 9/18/25 Cleaned condenser on roof top Cleaned evaporator Blow out drain …"
type textarea "x"
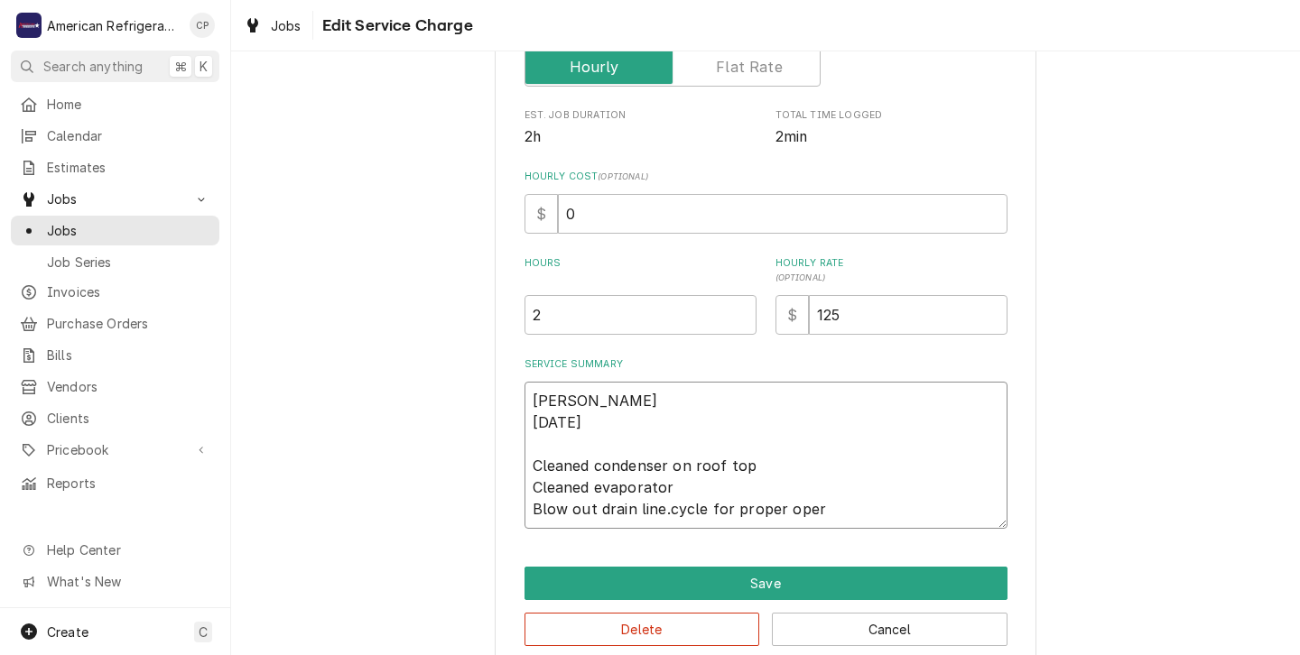
type textarea "Carlos 9/18/25 Cleaned condenser on roof top Cleaned evaporator Blow out drain …"
type textarea "x"
type textarea "Carlos 9/18/25 Cleaned condenser on roof top Cleaned evaporator Blow out drain …"
type textarea "x"
type textarea "Carlos 9/18/25 Cleaned condenser on roof top Cleaned evaporator Blow out drain …"
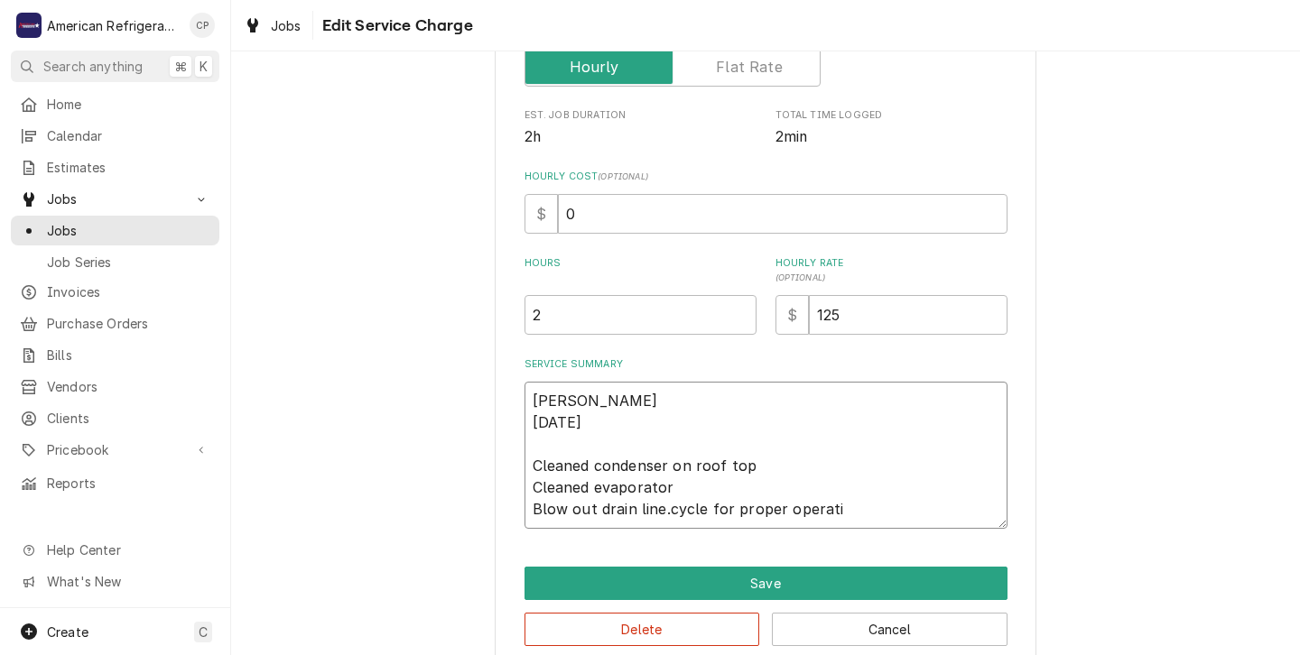
type textarea "x"
type textarea "Carlos 9/18/25 Cleaned condenser on roof top Cleaned evaporator Blow out drain …"
type textarea "x"
type textarea "Carlos 9/18/25 Cleaned condenser on roof top Cleaned evaporator Blow out drain …"
type textarea "x"
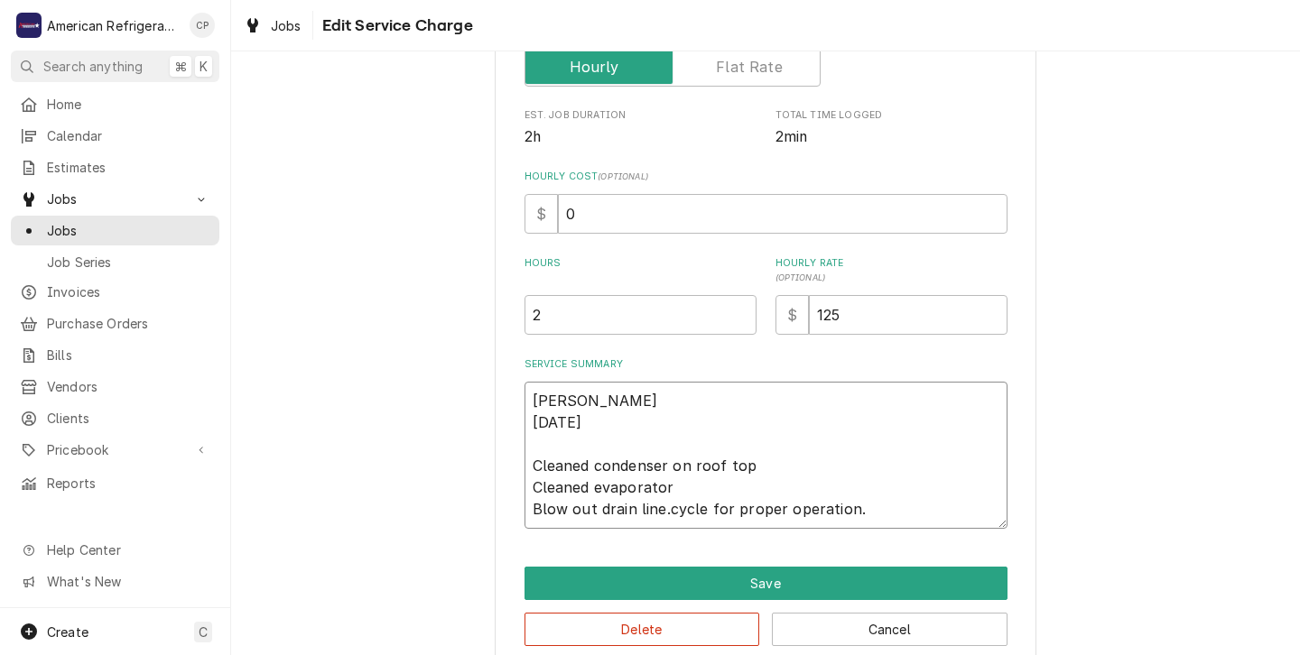
scroll to position [362, 0]
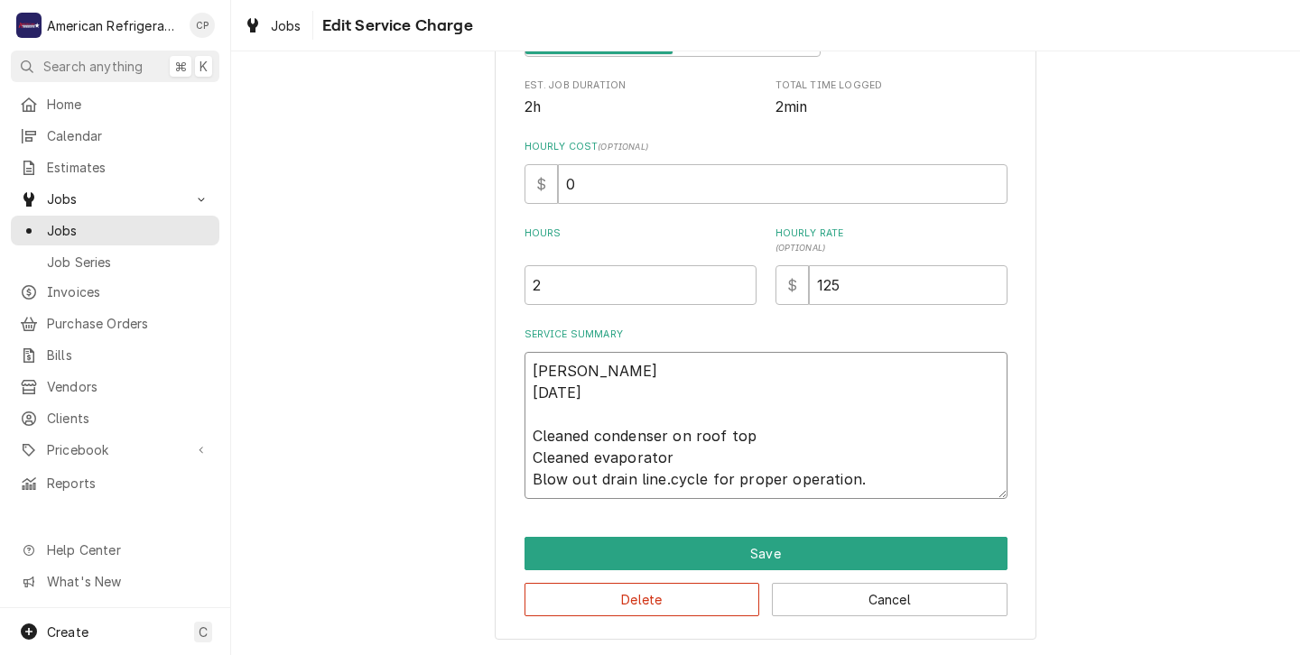
type textarea "Carlos 9/18/25 Cleaned condenser on roof top Cleaned evaporator Blow out drain …"
click at [547, 283] on input "2" at bounding box center [641, 285] width 232 height 40
type textarea "x"
type input "2.2"
type textarea "x"
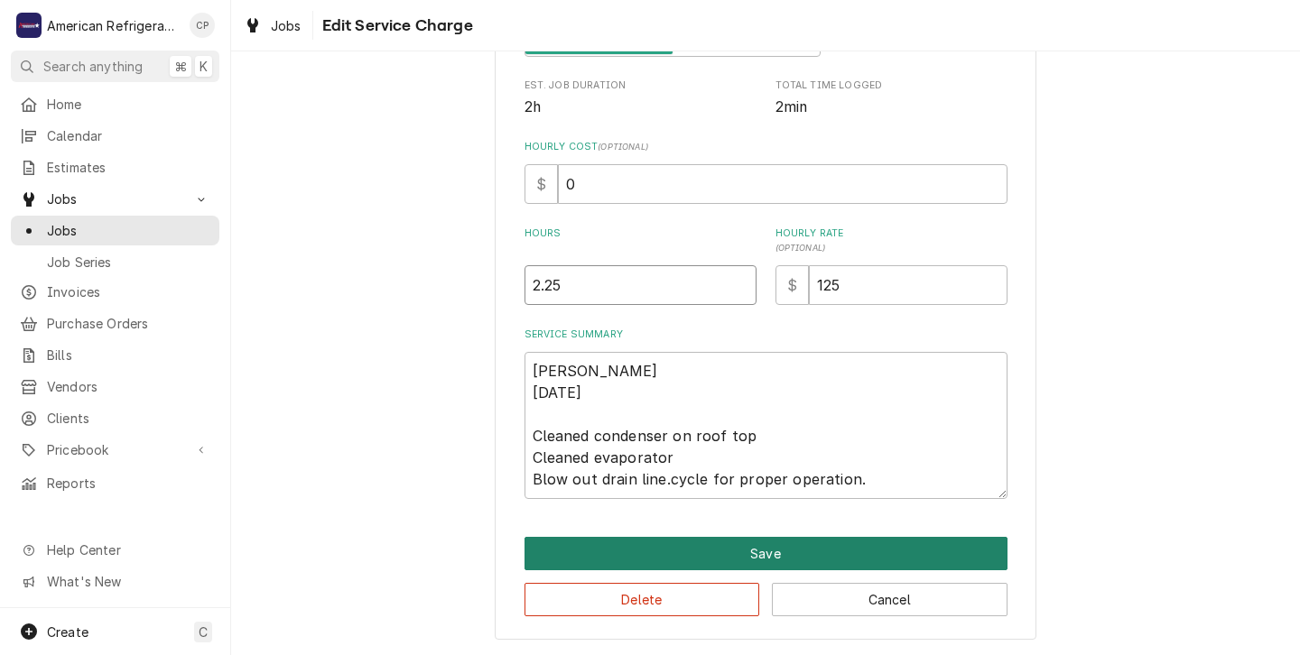
type input "2.25"
click at [687, 545] on button "Save" at bounding box center [766, 553] width 483 height 33
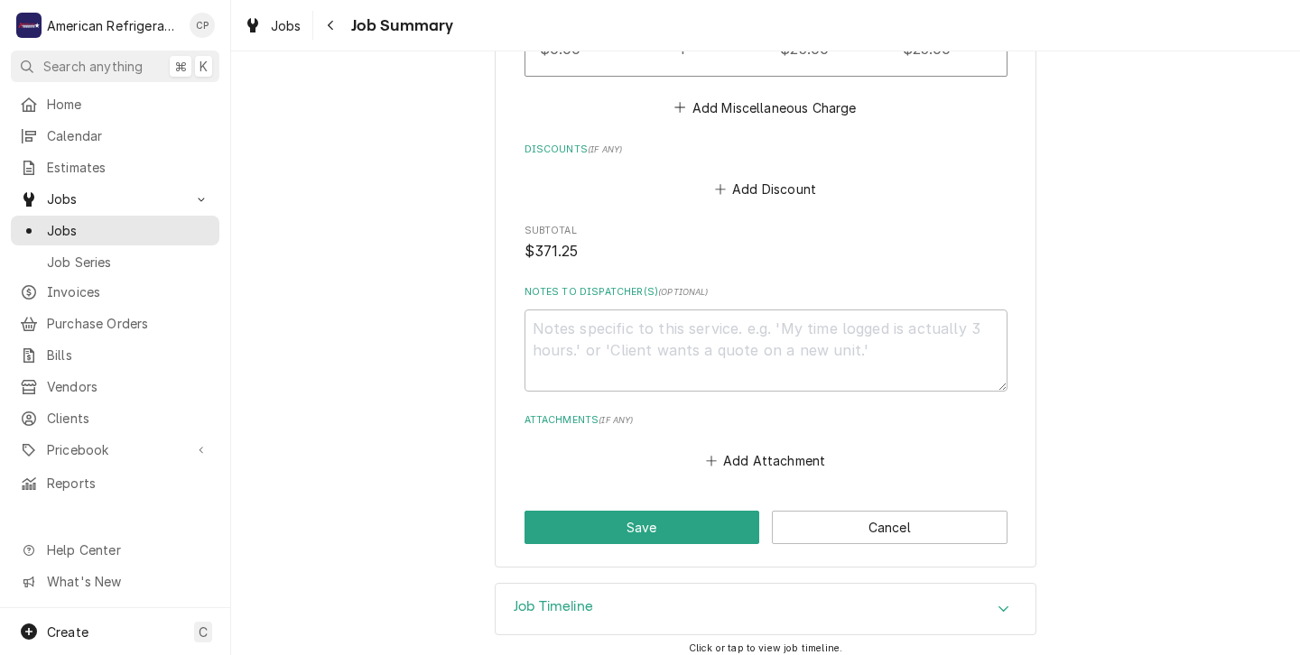
scroll to position [1368, 0]
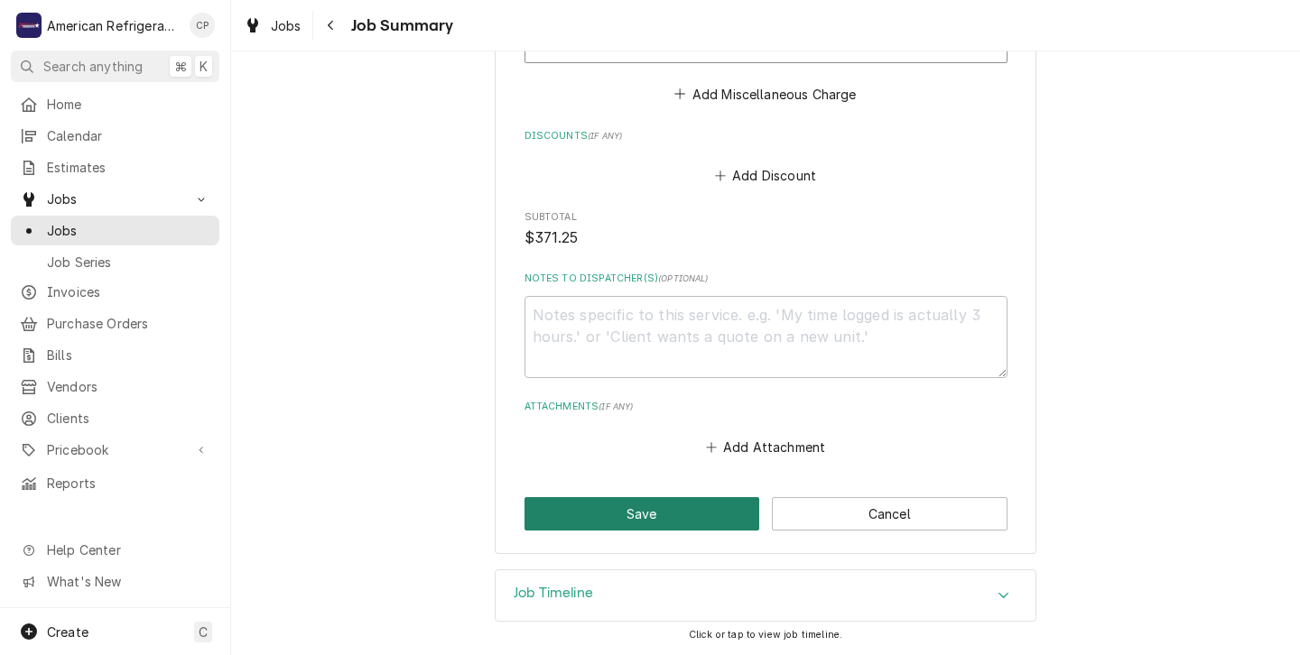
click at [635, 516] on button "Save" at bounding box center [643, 513] width 236 height 33
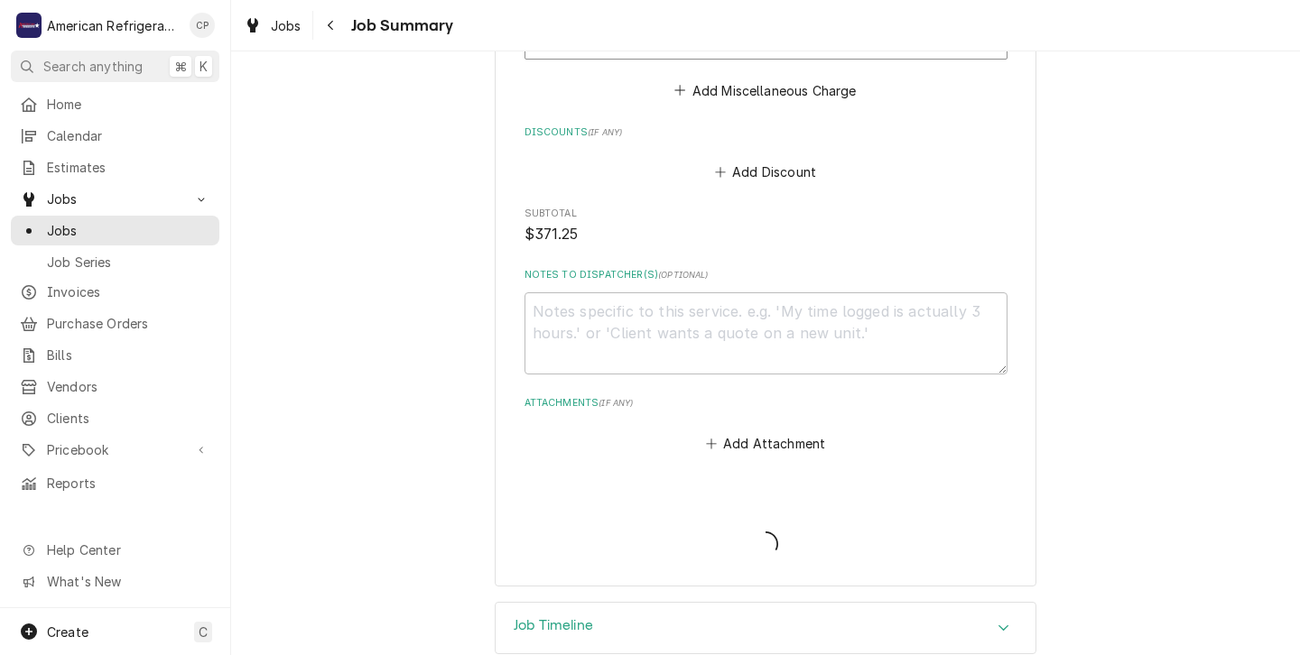
type textarea "x"
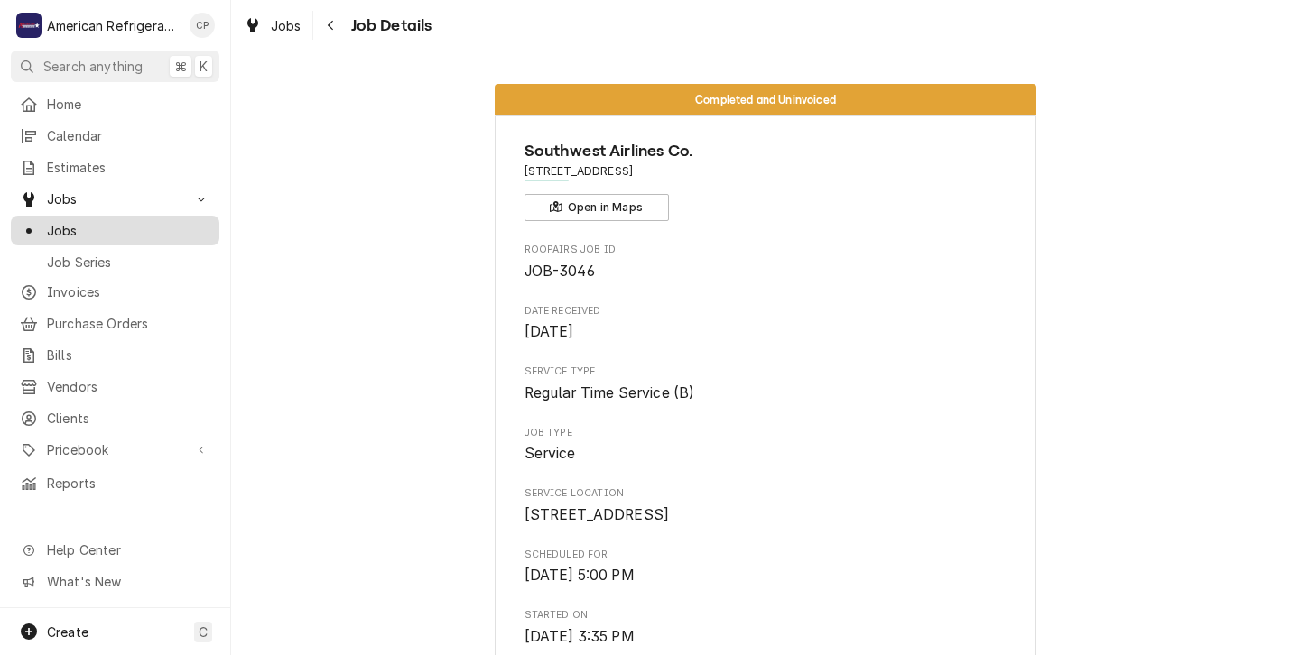
click at [67, 226] on span "Jobs" at bounding box center [128, 230] width 163 height 19
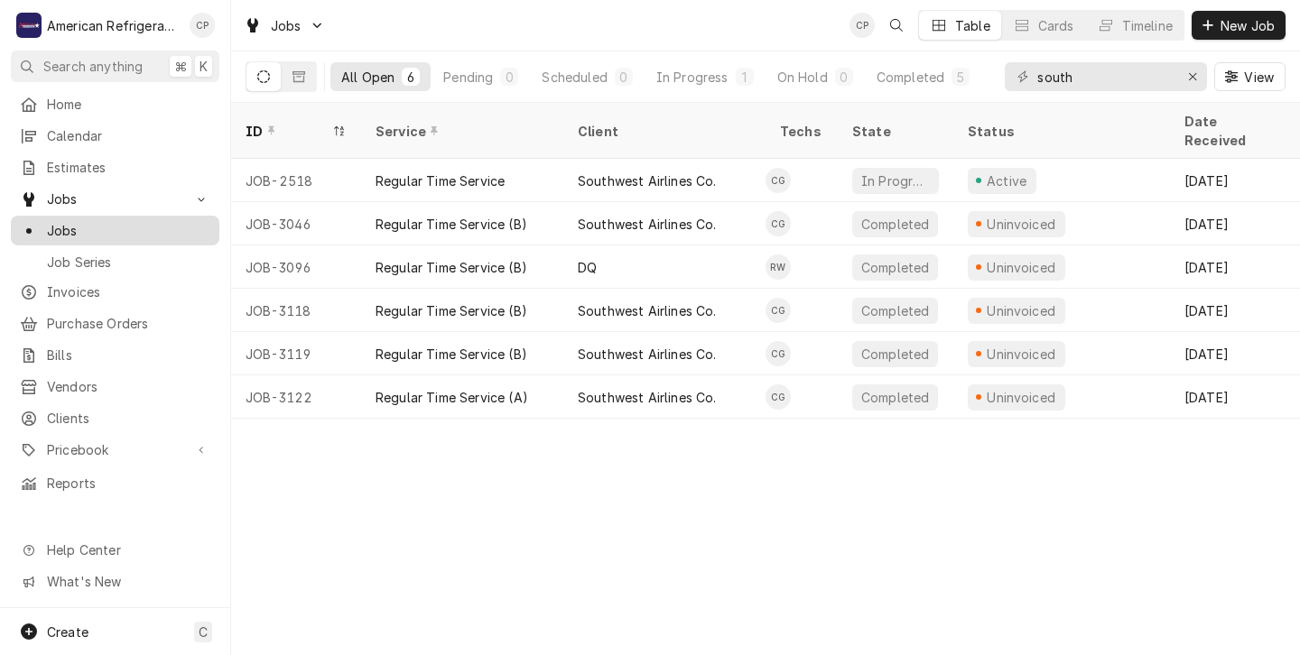
click at [60, 227] on span "Jobs" at bounding box center [128, 230] width 163 height 19
click at [1074, 78] on input "south" at bounding box center [1104, 76] width 135 height 29
type input "s"
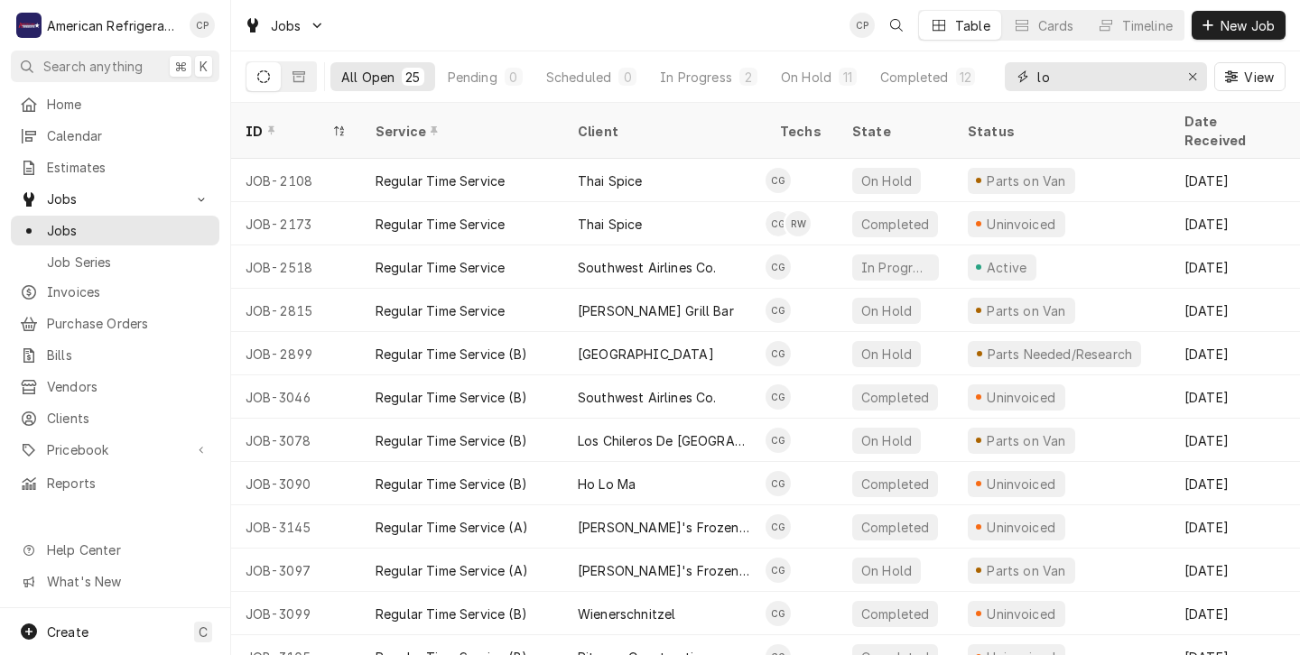
type input "l"
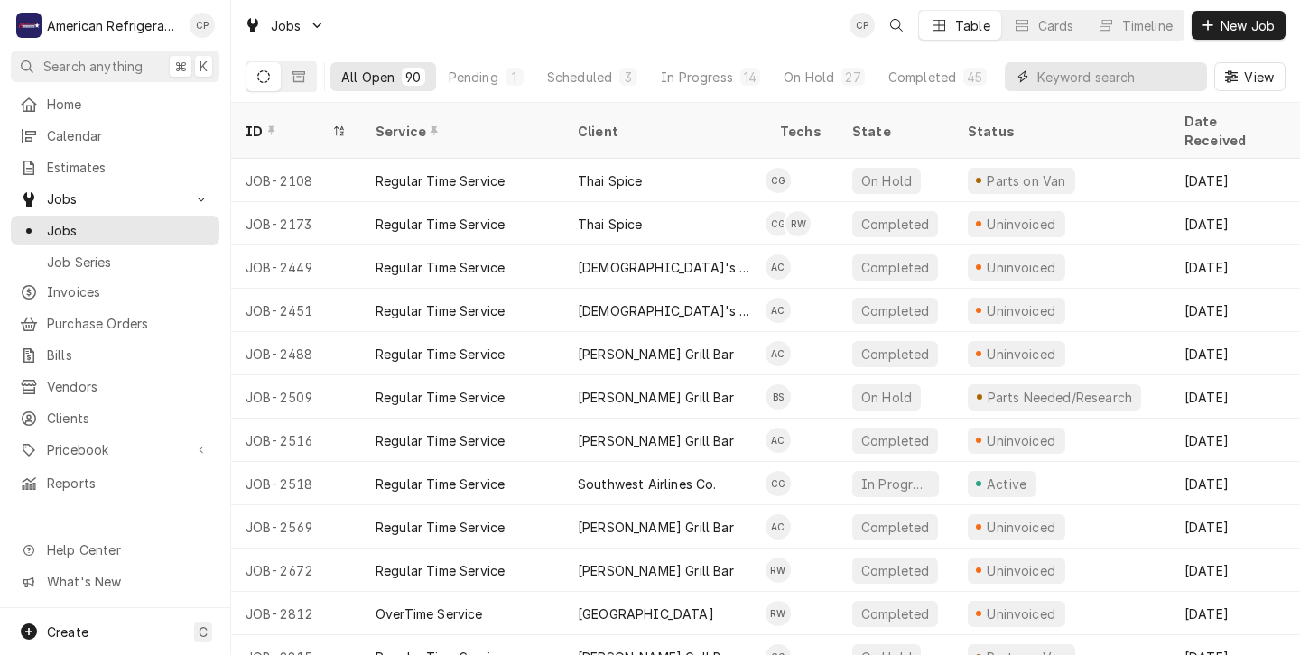
click at [1037, 77] on input "Dynamic Content Wrapper" at bounding box center [1117, 76] width 161 height 29
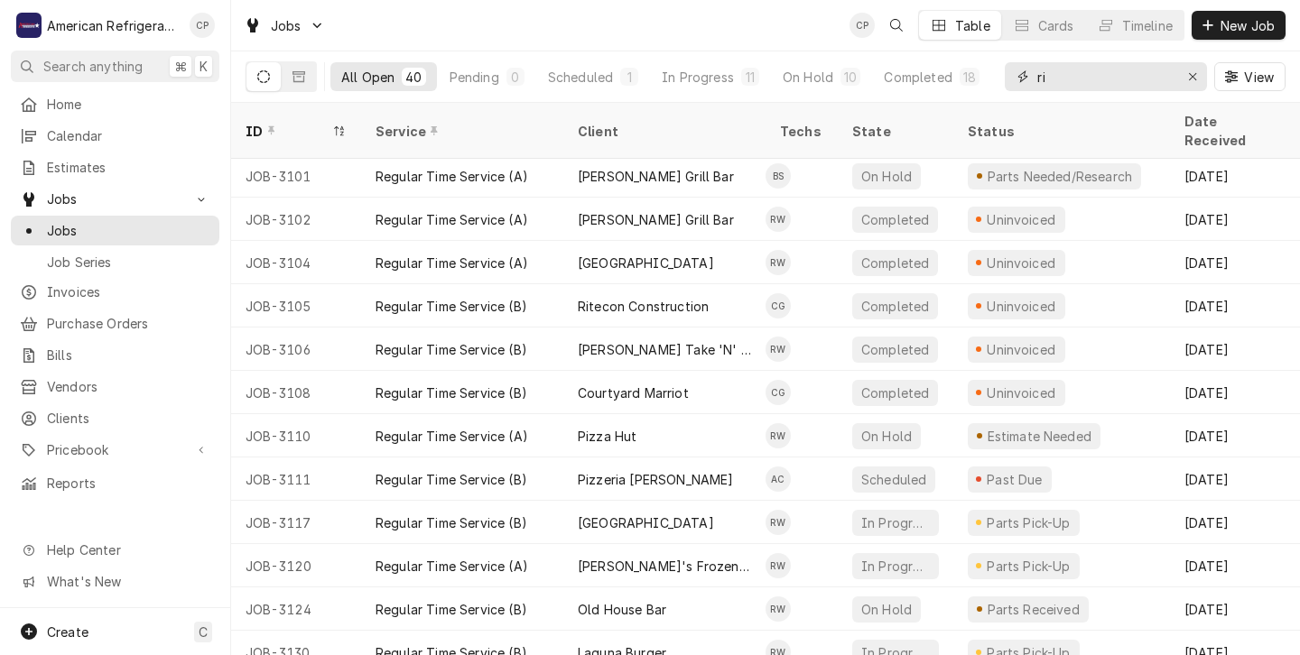
scroll to position [767, 0]
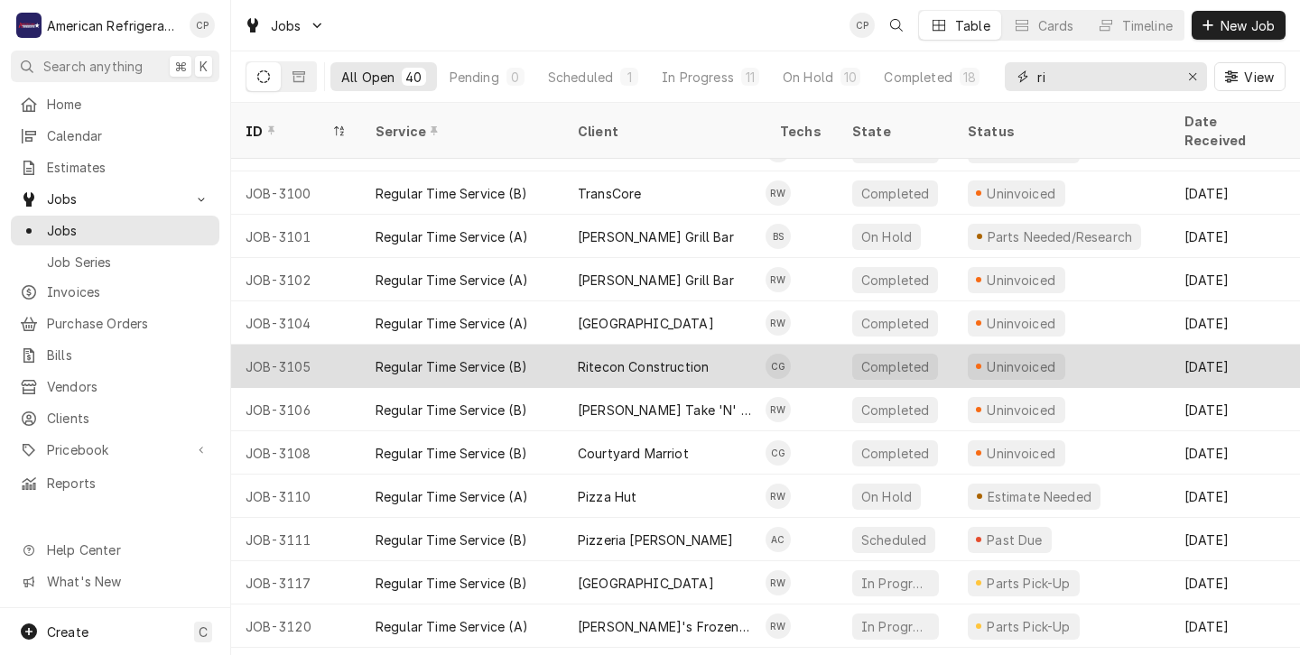
type input "ri"
click at [739, 348] on div "Ritecon Construction" at bounding box center [664, 366] width 202 height 43
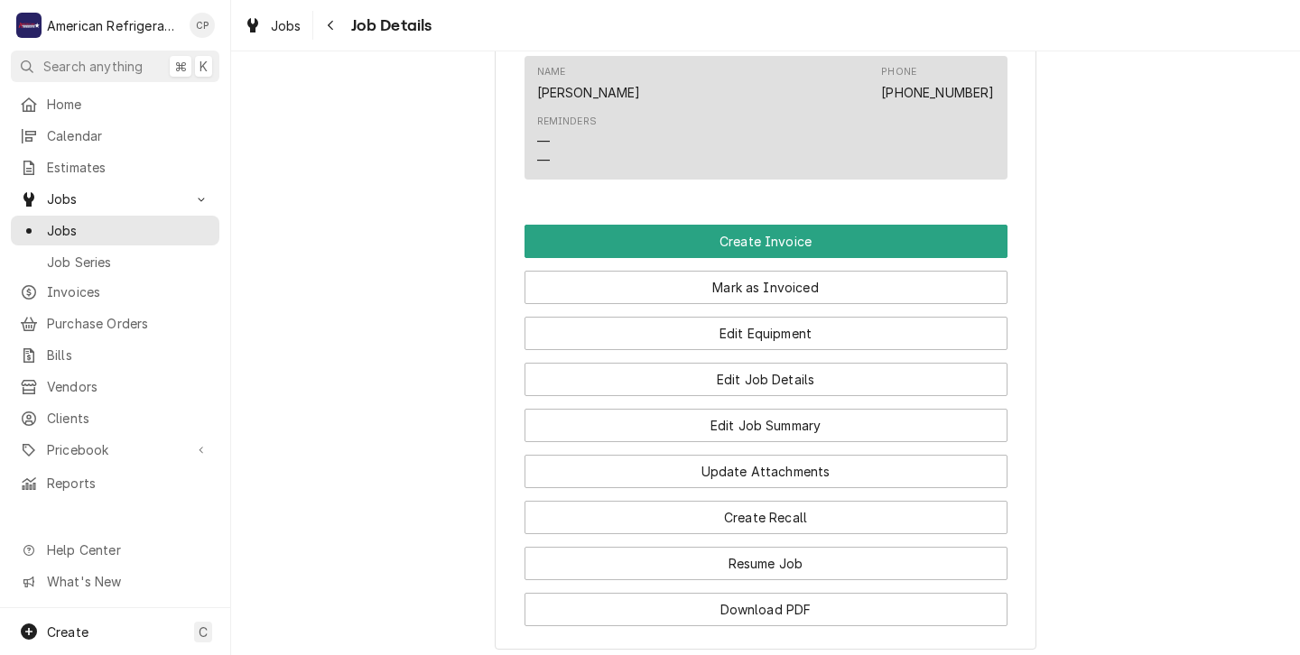
scroll to position [1090, 0]
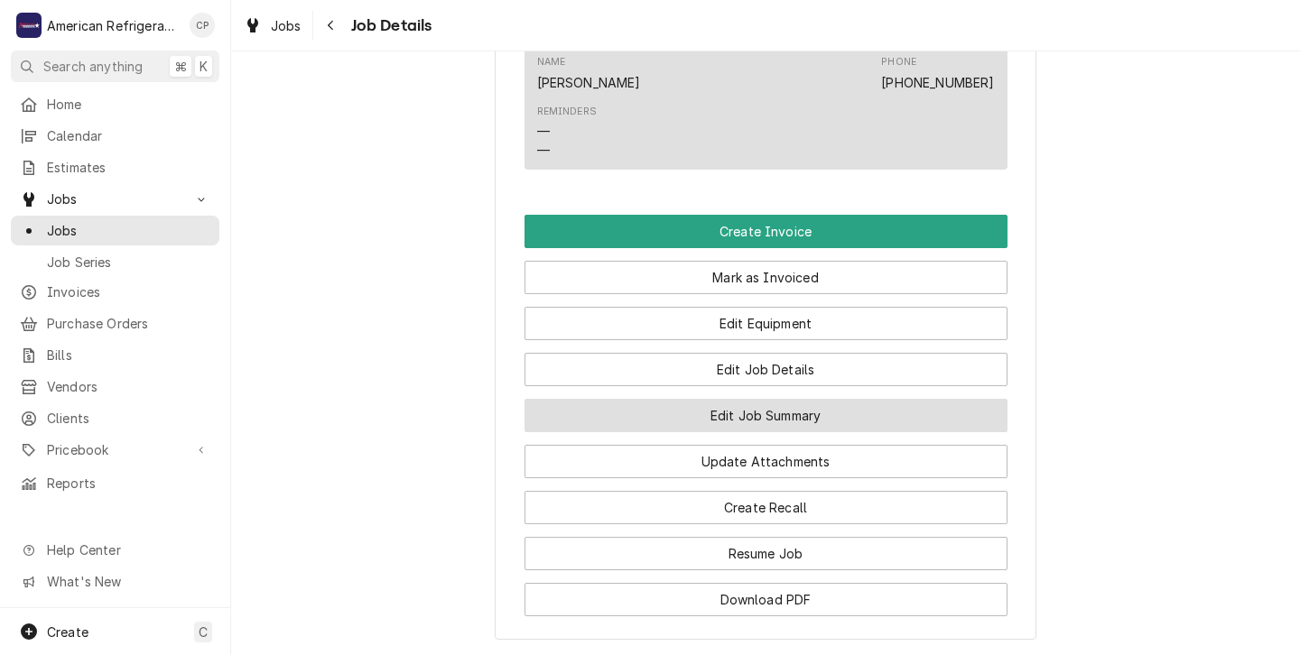
click at [717, 432] on button "Edit Job Summary" at bounding box center [766, 415] width 483 height 33
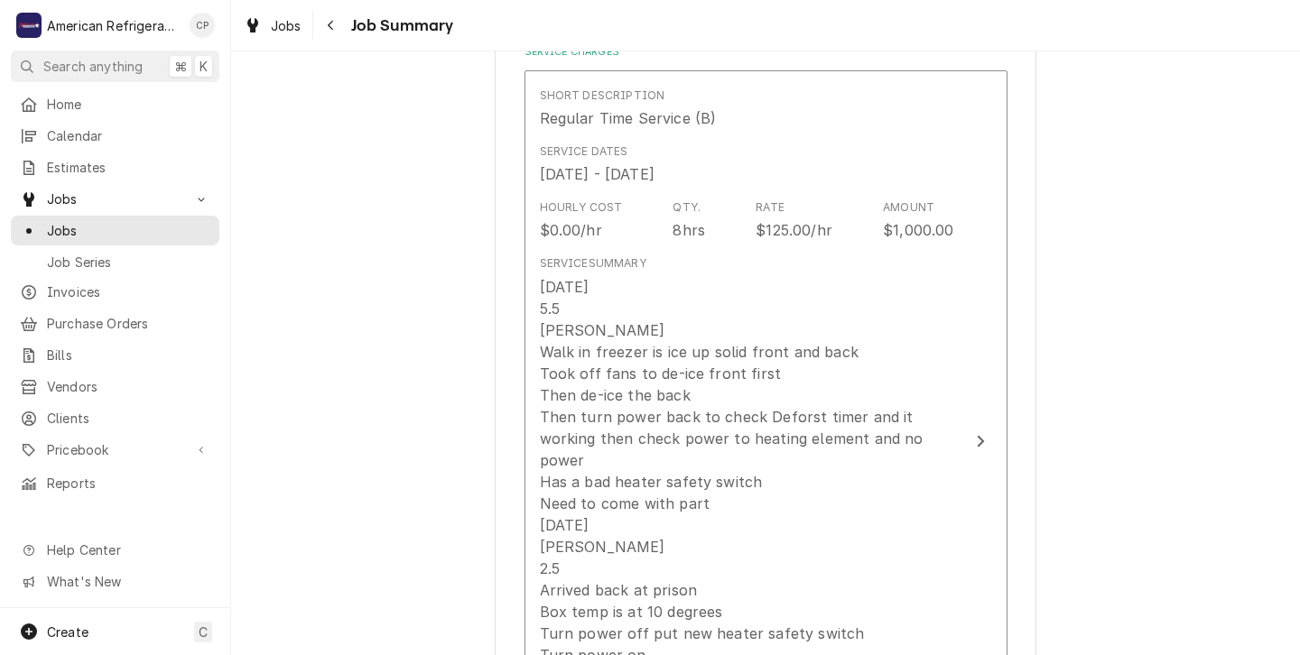
scroll to position [479, 0]
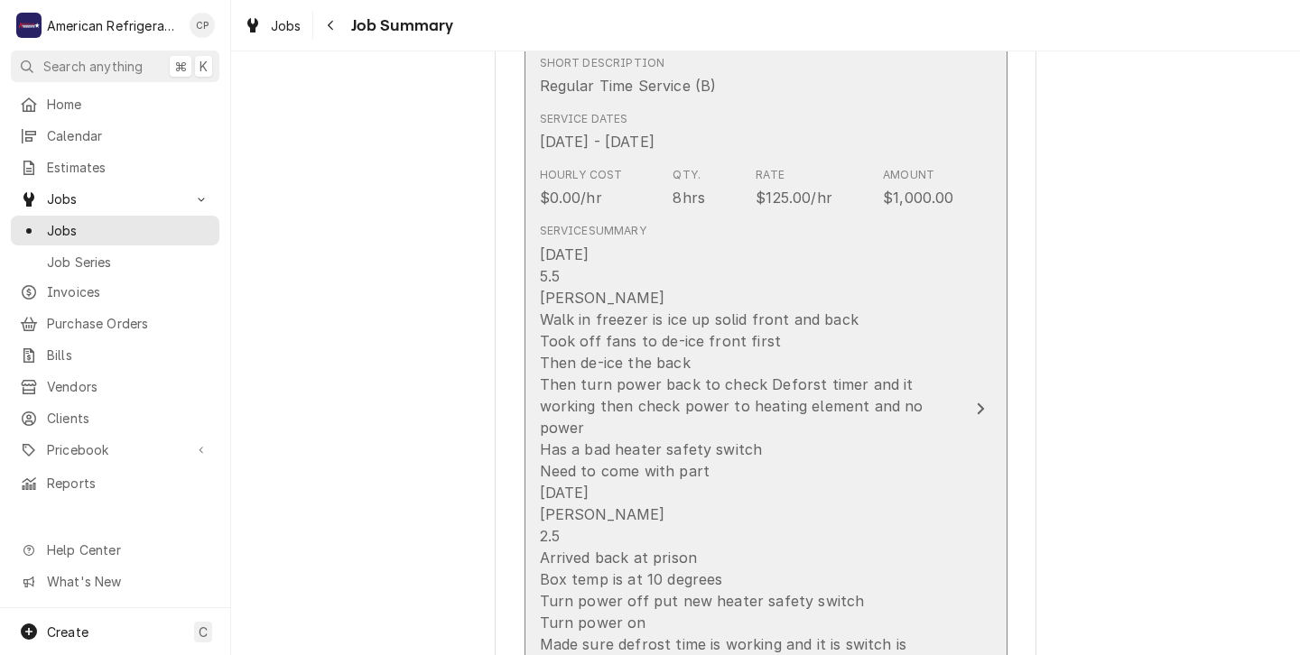
click at [799, 464] on div "9/30/25 5.5 Carlos Walk in freezer is ice up solid front and back Took off fans…" at bounding box center [747, 504] width 414 height 520
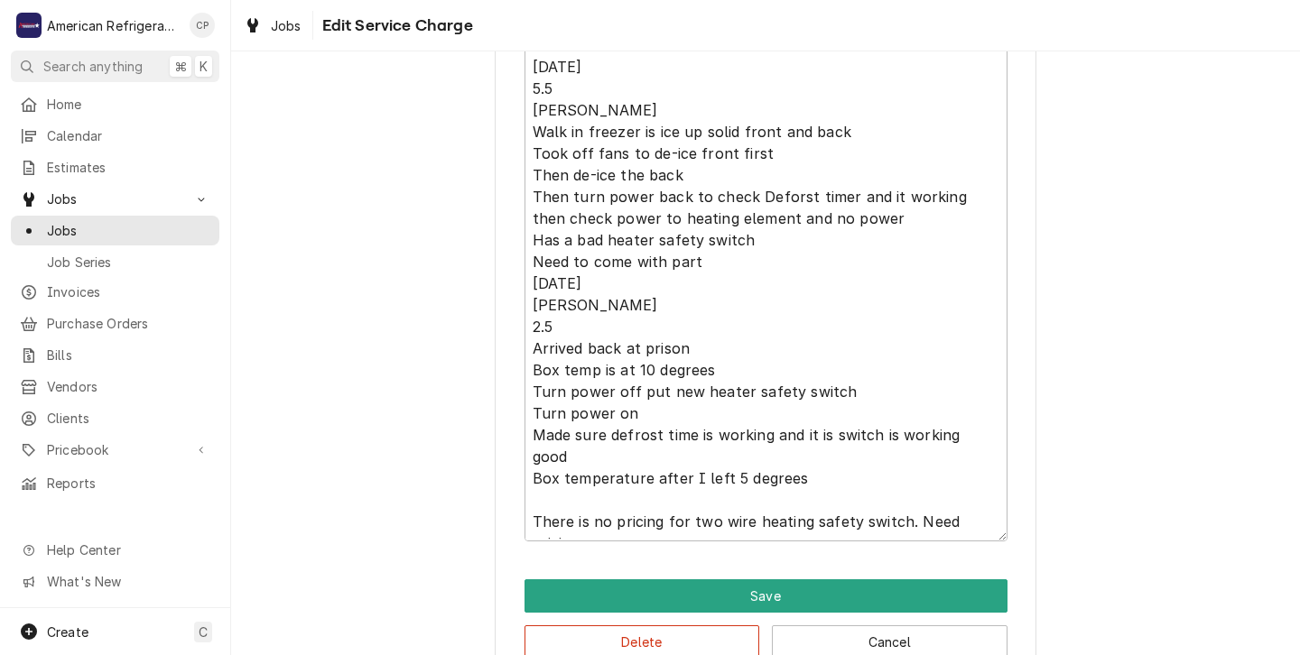
scroll to position [681, 0]
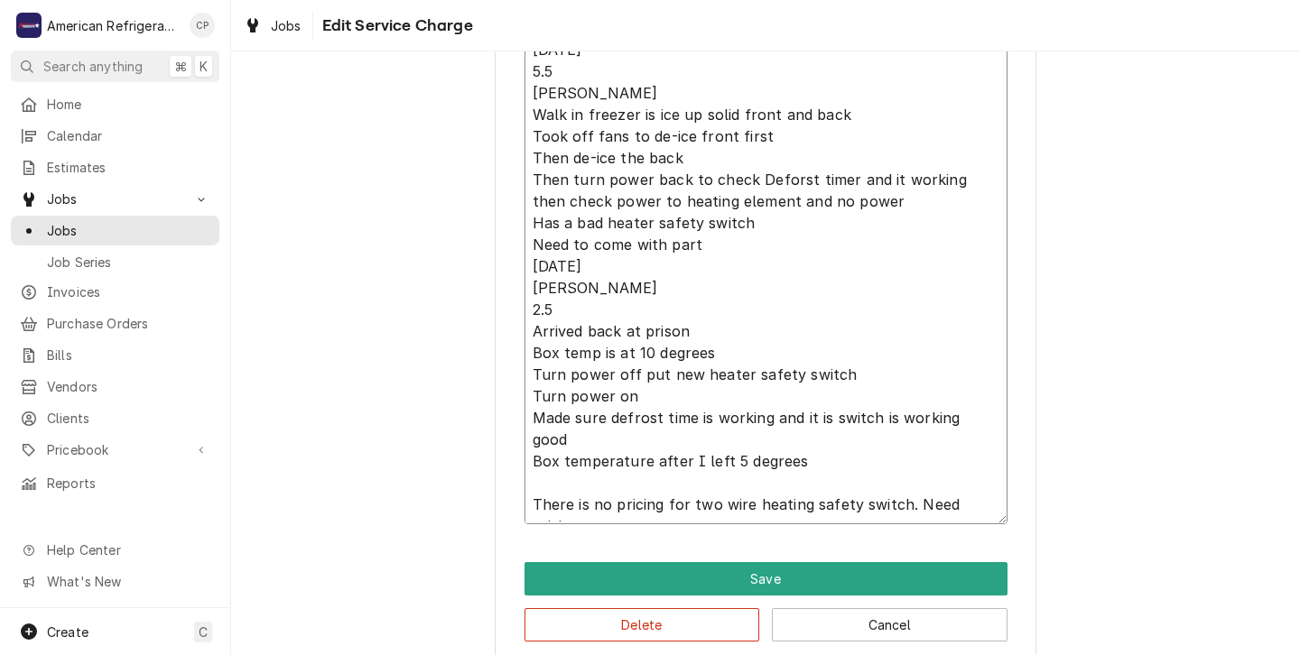
click at [586, 512] on textarea "9/30/25 5.5 Carlos Walk in freezer is ice up solid front and back Took off fans…" at bounding box center [766, 278] width 483 height 494
type textarea "x"
type textarea "9/30/25 5.5 Carlos Walk in freezer is ice up solid front and back Took off fans…"
type textarea "x"
type textarea "9/30/25 5.5 Carlos Walk in freezer is ice up solid front and back Took off fans…"
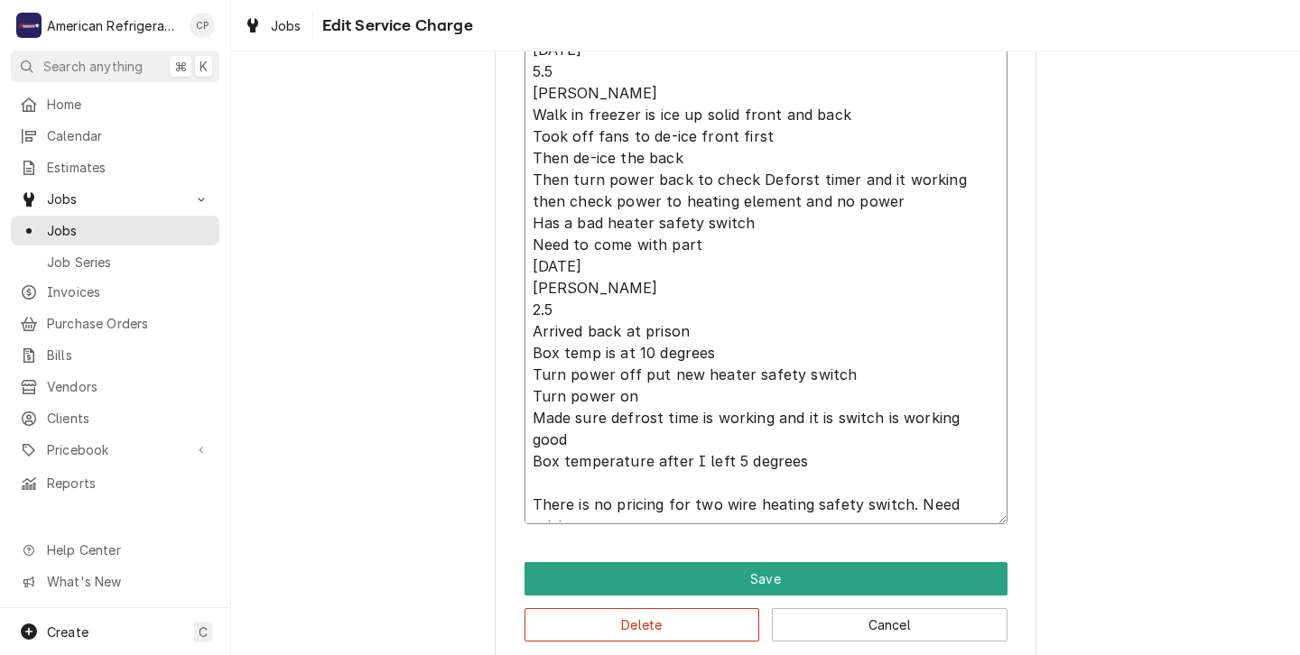
type textarea "x"
type textarea "9/30/25 5.5 Carlos Walk in freezer is ice up solid front and back Took off fans…"
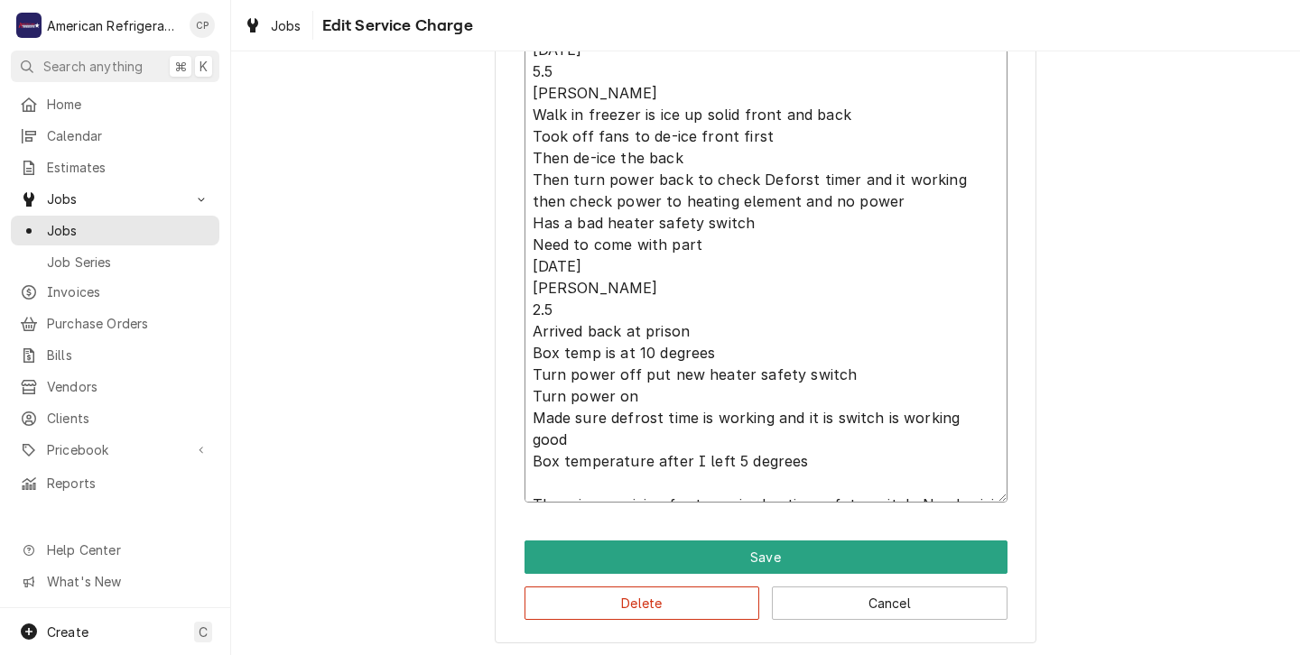
type textarea "x"
type textarea "9/30/25 5.5 Carlos Walk in freezer is ice up solid front and back Took off fans…"
type textarea "x"
type textarea "9/30/25 5.5 Carlos Walk in freezer is ice up solid front and back Took off fans…"
type textarea "x"
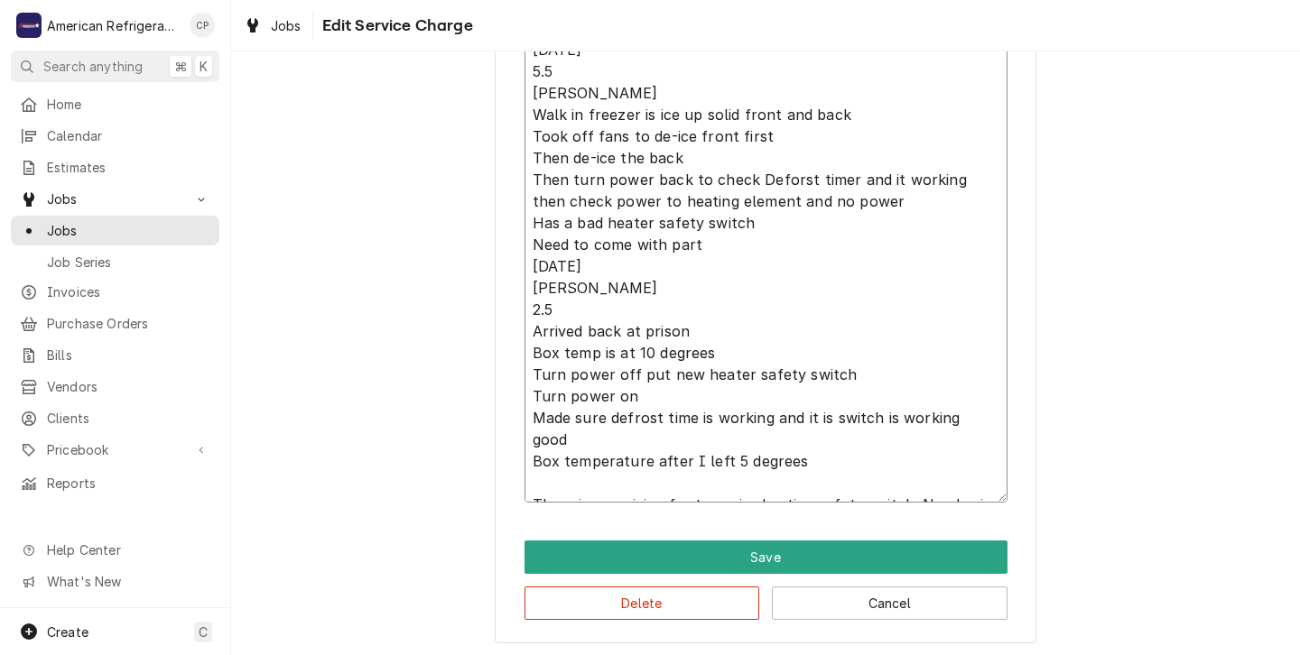
type textarea "9/30/25 5.5 Carlos Walk in freezer is ice up solid front and back Took off fans…"
type textarea "x"
type textarea "9/30/25 5.5 Carlos Walk in freezer is ice up solid front and back Took off fans…"
type textarea "x"
type textarea "9/30/25 5.5 Carlos Walk in freezer is ice up solid front and back Took off fans…"
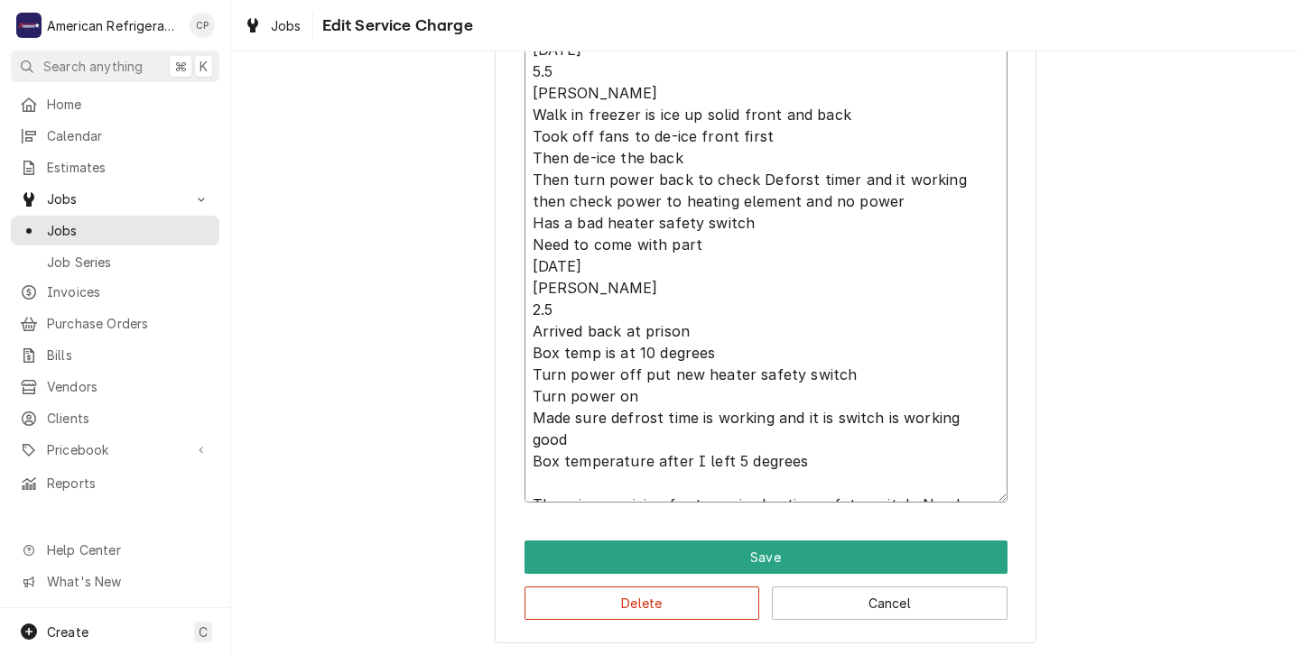
type textarea "x"
type textarea "9/30/25 5.5 Carlos Walk in freezer is ice up solid front and back Took off fans…"
type textarea "x"
type textarea "9/30/25 5.5 Carlos Walk in freezer is ice up solid front and back Took off fans…"
type textarea "x"
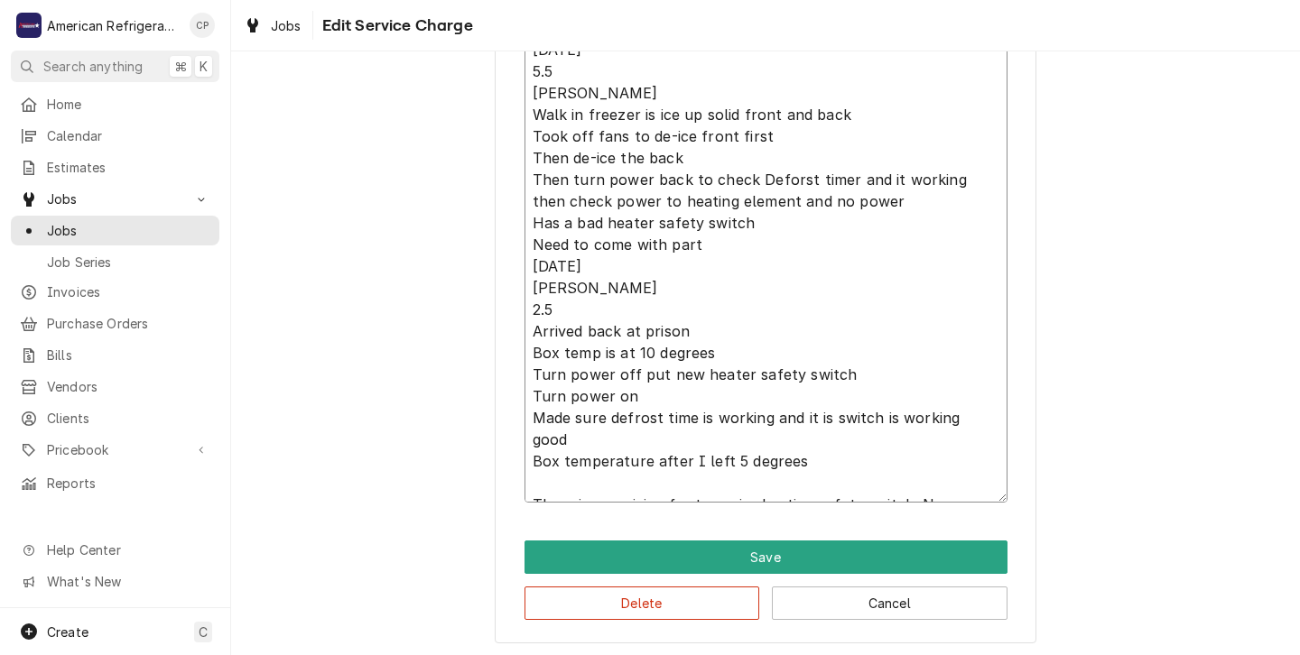
type textarea "9/30/25 5.5 Carlos Walk in freezer is ice up solid front and back Took off fans…"
type textarea "x"
type textarea "9/30/25 5.5 Carlos Walk in freezer is ice up solid front and back Took off fans…"
type textarea "x"
type textarea "9/30/25 5.5 Carlos Walk in freezer is ice up solid front and back Took off fans…"
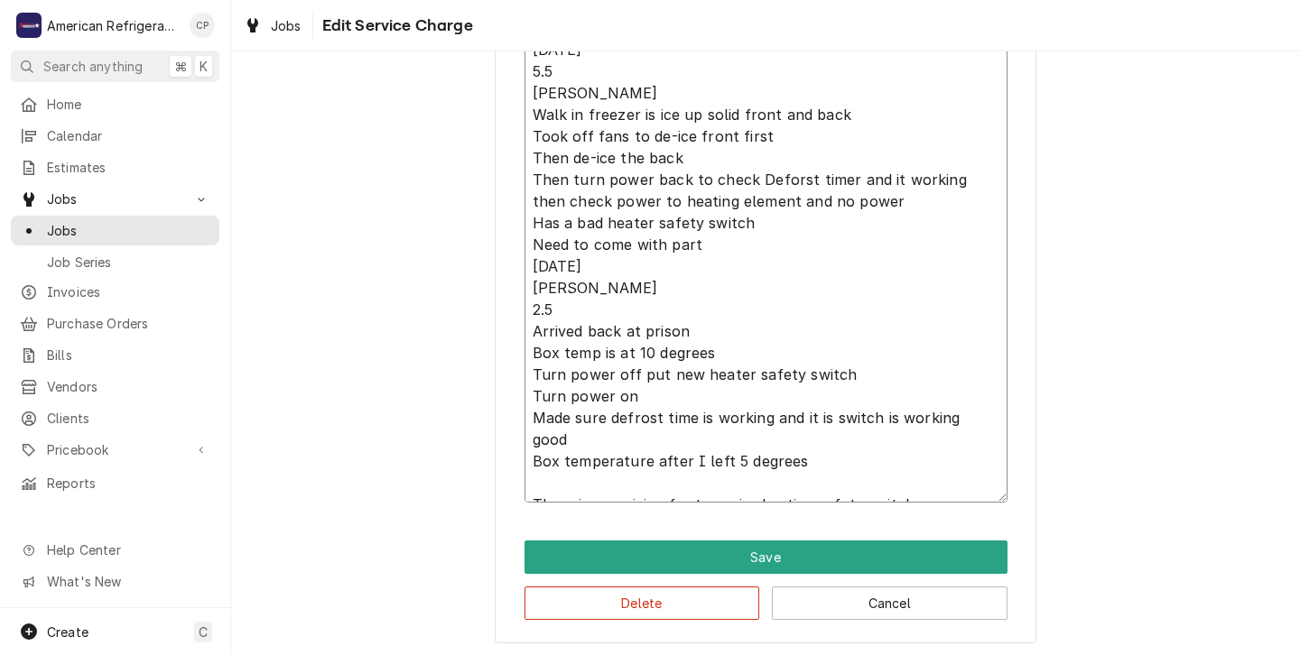
type textarea "x"
type textarea "9/30/25 5.5 Carlos Walk in freezer is ice up solid front and back Took off fans…"
type textarea "x"
type textarea "9/30/25 5.5 Carlos Walk in freezer is ice up solid front and back Took off fans…"
type textarea "x"
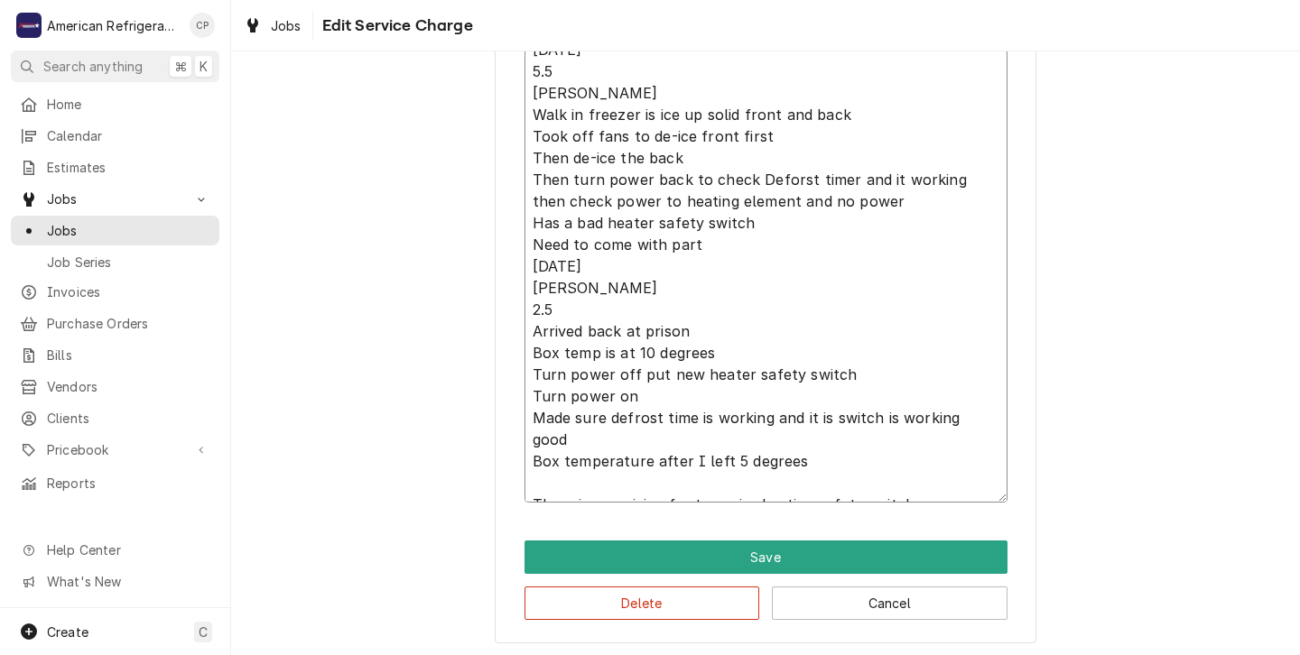
type textarea "9/30/25 5.5 Carlos Walk in freezer is ice up solid front and back Took off fans…"
type textarea "x"
type textarea "9/30/25 5.5 Carlos Walk in freezer is ice up solid front and back Took off fans…"
type textarea "x"
type textarea "9/30/25 5.5 Carlos Walk in freezer is ice up solid front and back Took off fans…"
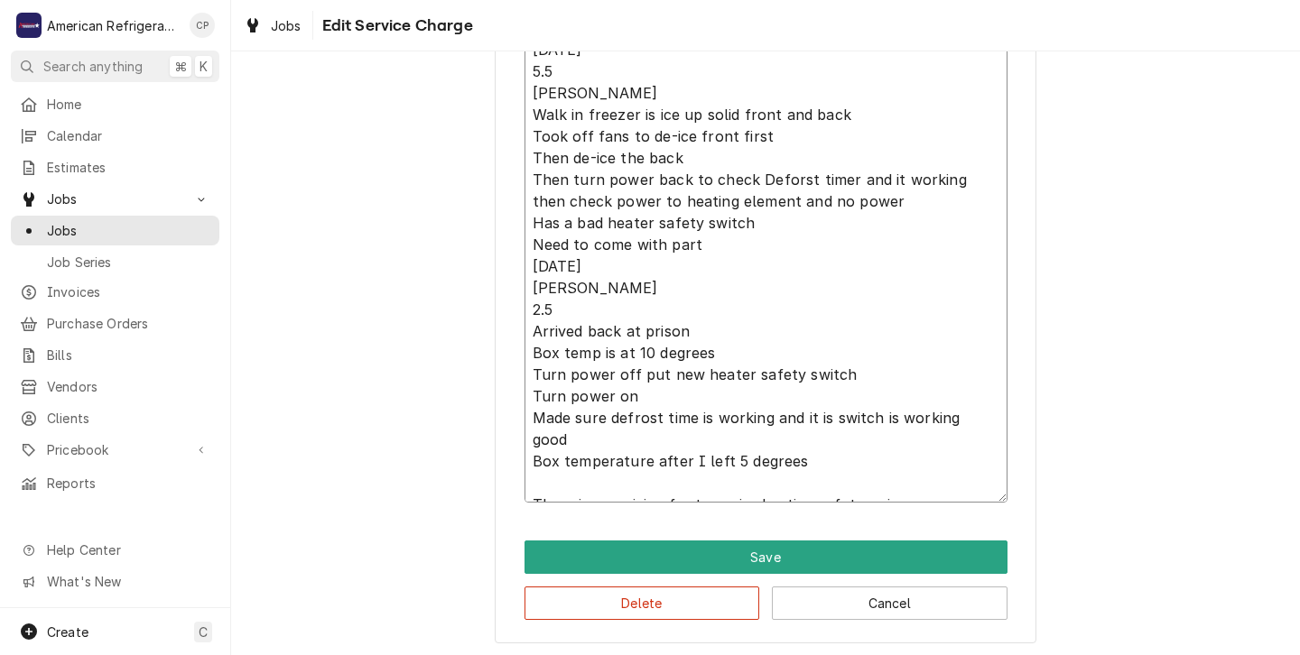
type textarea "x"
type textarea "9/30/25 5.5 Carlos Walk in freezer is ice up solid front and back Took off fans…"
type textarea "x"
type textarea "9/30/25 5.5 Carlos Walk in freezer is ice up solid front and back Took off fans…"
type textarea "x"
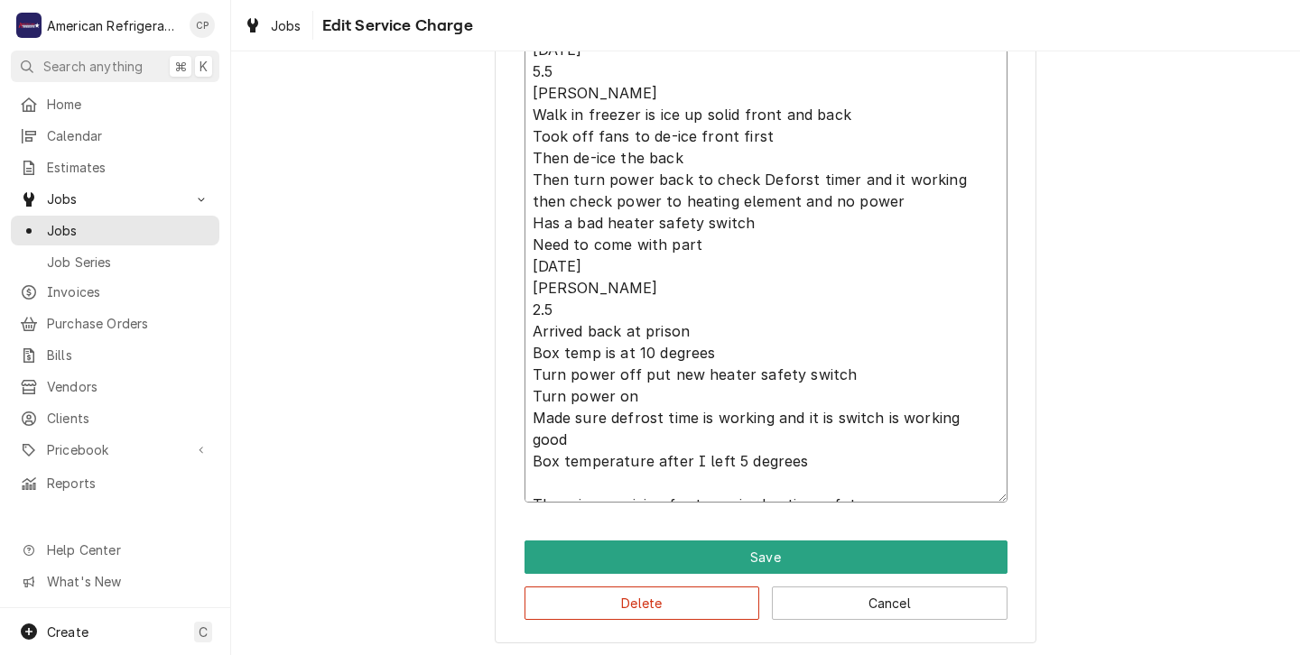
type textarea "9/30/25 5.5 Carlos Walk in freezer is ice up solid front and back Took off fans…"
type textarea "x"
type textarea "9/30/25 5.5 Carlos Walk in freezer is ice up solid front and back Took off fans…"
type textarea "x"
type textarea "9/30/25 5.5 Carlos Walk in freezer is ice up solid front and back Took off fans…"
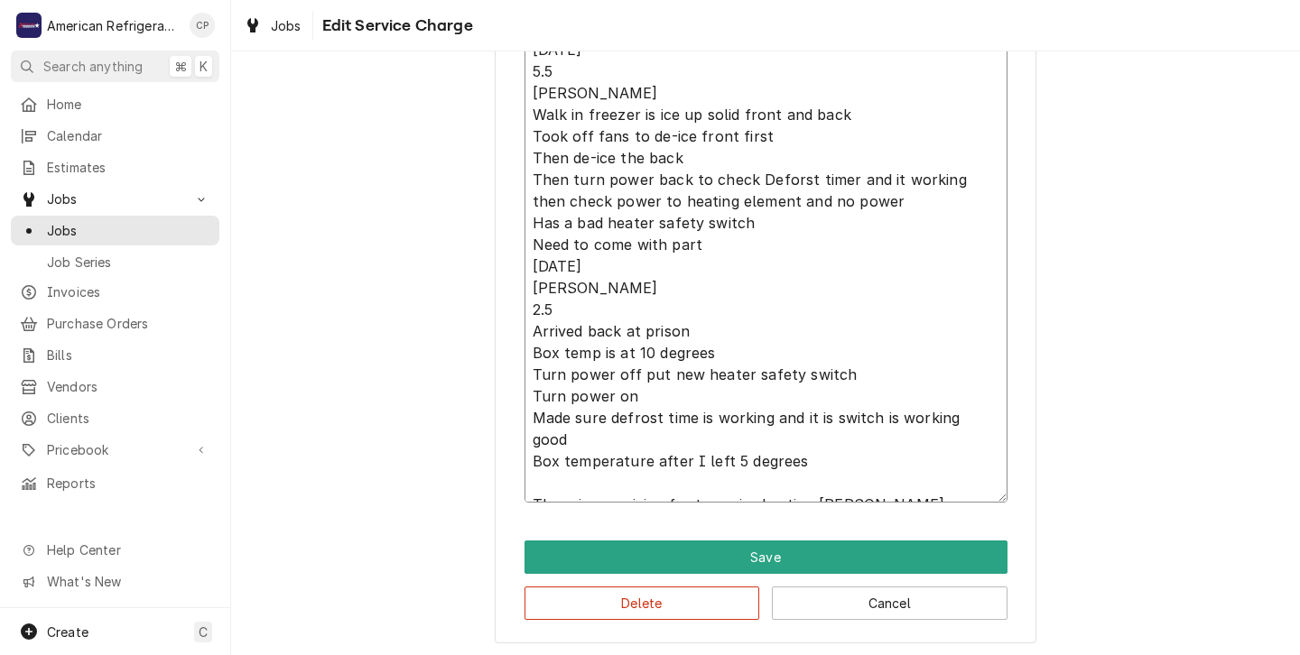
type textarea "x"
type textarea "9/30/25 5.5 Carlos Walk in freezer is ice up solid front and back Took off fans…"
type textarea "x"
type textarea "9/30/25 5.5 Carlos Walk in freezer is ice up solid front and back Took off fans…"
type textarea "x"
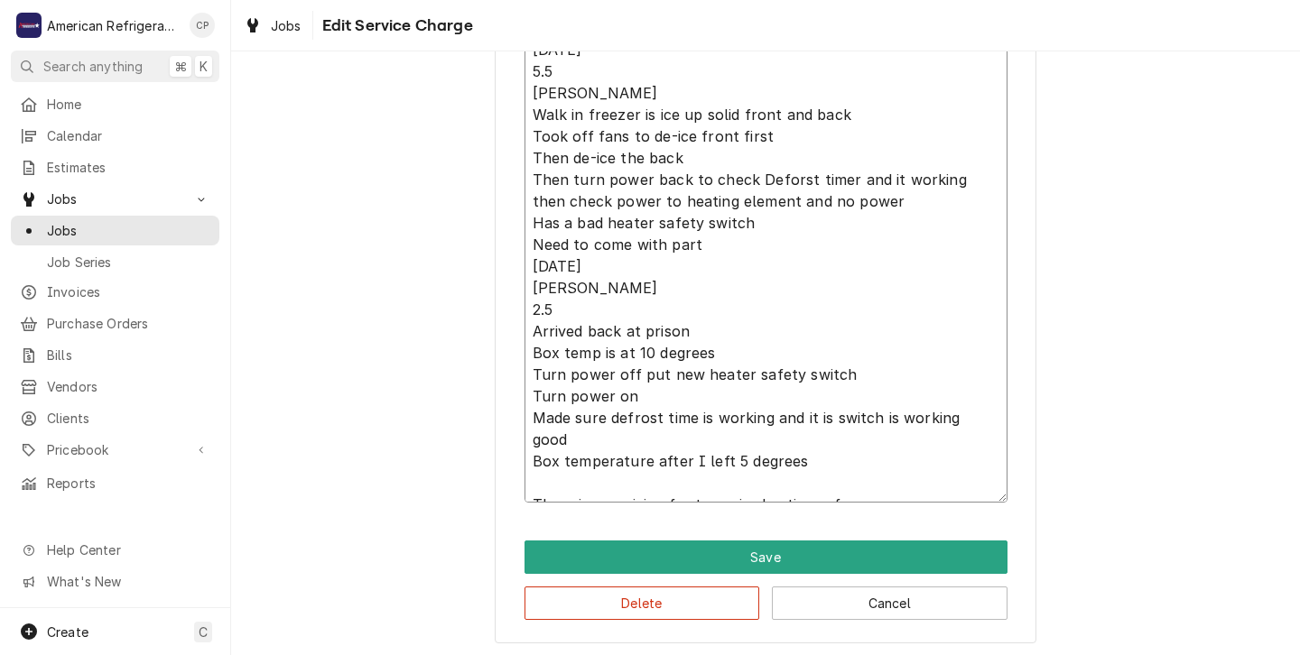
type textarea "9/30/25 5.5 Carlos Walk in freezer is ice up solid front and back Took off fans…"
type textarea "x"
type textarea "9/30/25 5.5 Carlos Walk in freezer is ice up solid front and back Took off fans…"
type textarea "x"
type textarea "9/30/25 5.5 Carlos Walk in freezer is ice up solid front and back Took off fans…"
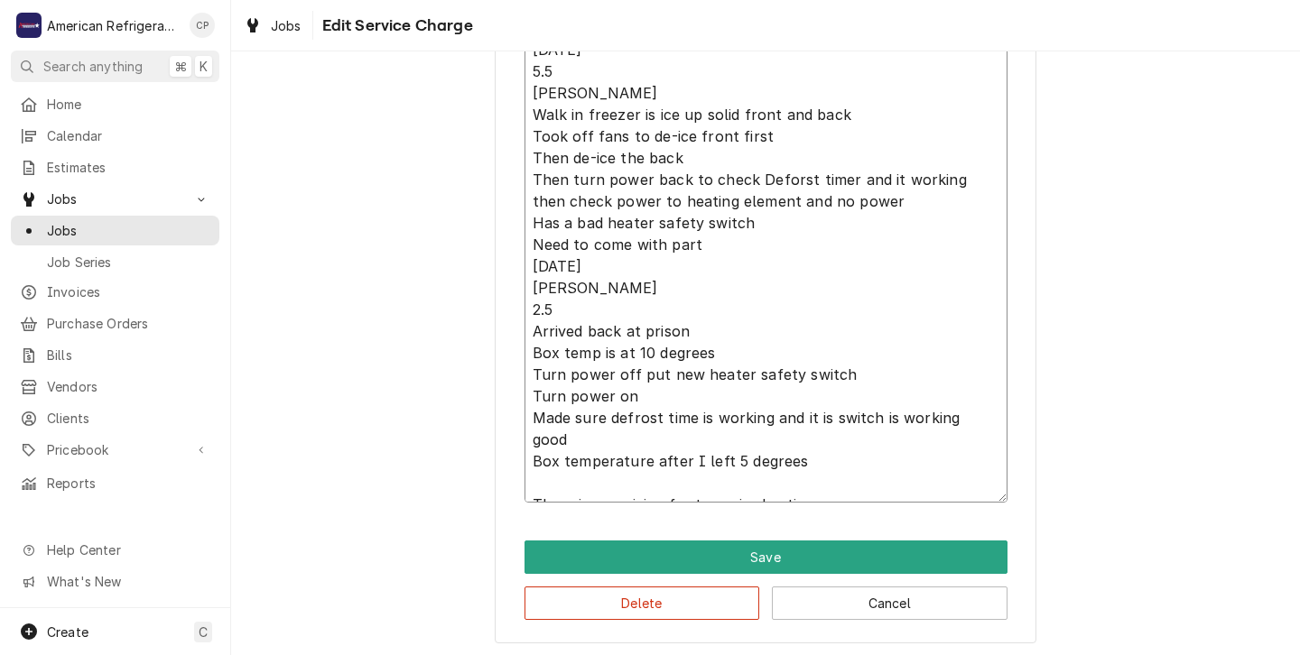
type textarea "x"
type textarea "9/30/25 5.5 Carlos Walk in freezer is ice up solid front and back Took off fans…"
type textarea "x"
type textarea "9/30/25 5.5 Carlos Walk in freezer is ice up solid front and back Took off fans…"
type textarea "x"
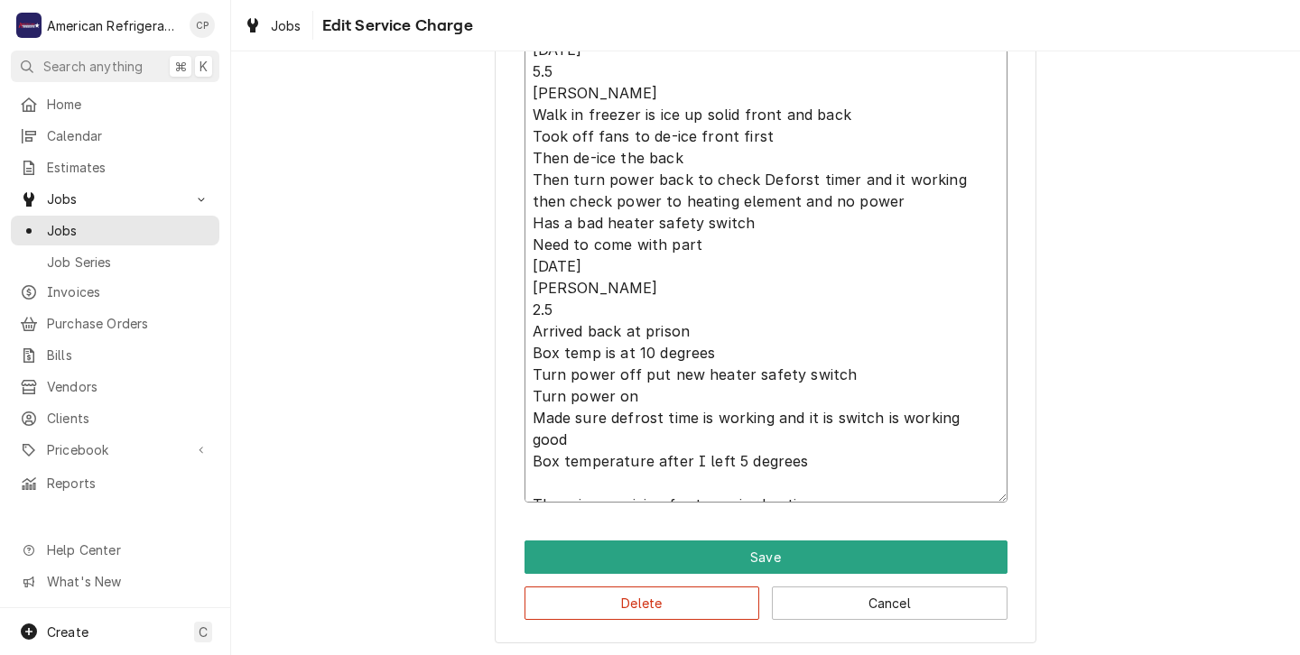
type textarea "9/30/25 5.5 Carlos Walk in freezer is ice up solid front and back Took off fans…"
type textarea "x"
type textarea "9/30/25 5.5 Carlos Walk in freezer is ice up solid front and back Took off fans…"
type textarea "x"
type textarea "9/30/25 5.5 Carlos Walk in freezer is ice up solid front and back Took off fans…"
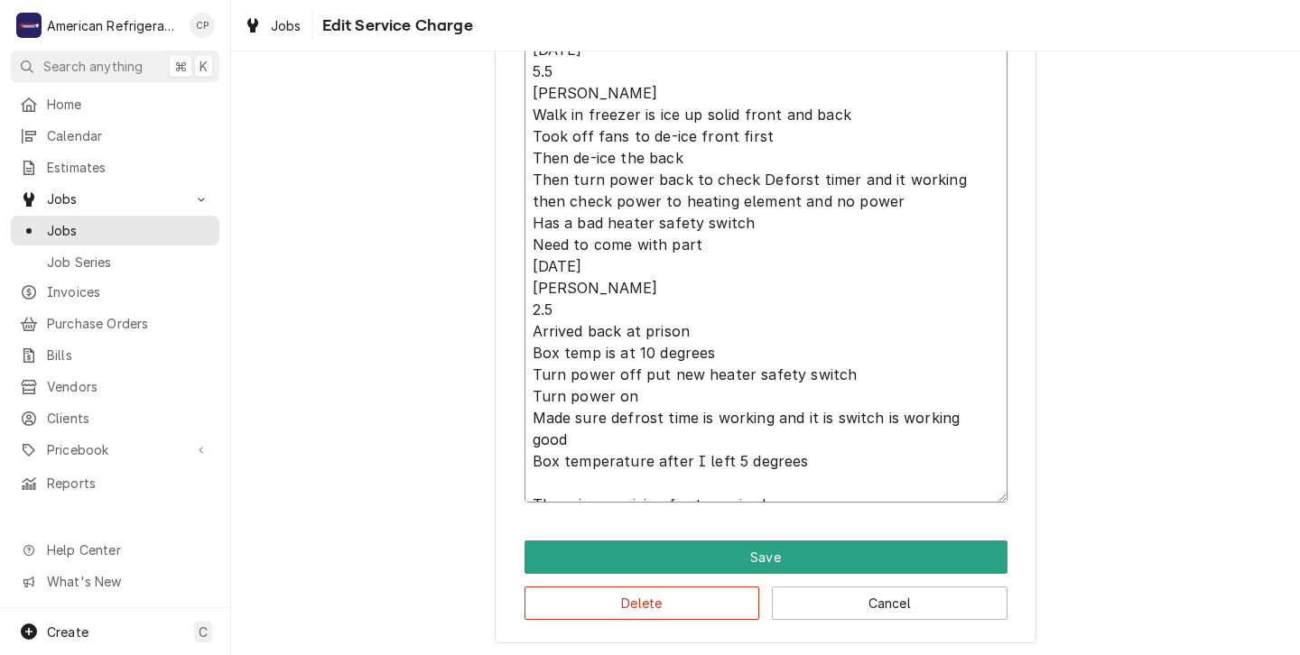
type textarea "x"
type textarea "9/30/25 5.5 Carlos Walk in freezer is ice up solid front and back Took off fans…"
type textarea "x"
type textarea "9/30/25 5.5 Carlos Walk in freezer is ice up solid front and back Took off fans…"
type textarea "x"
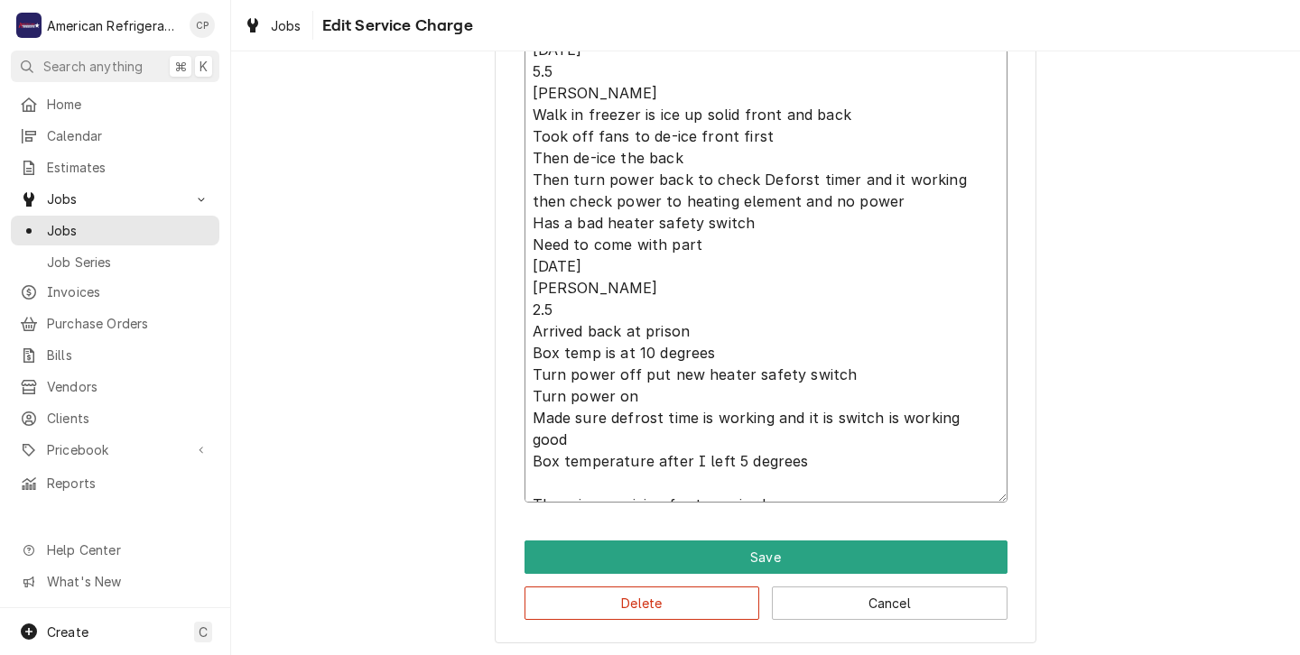
type textarea "9/30/25 5.5 Carlos Walk in freezer is ice up solid front and back Took off fans…"
type textarea "x"
type textarea "9/30/25 5.5 Carlos Walk in freezer is ice up solid front and back Took off fans…"
type textarea "x"
type textarea "9/30/25 5.5 Carlos Walk in freezer is ice up solid front and back Took off fans…"
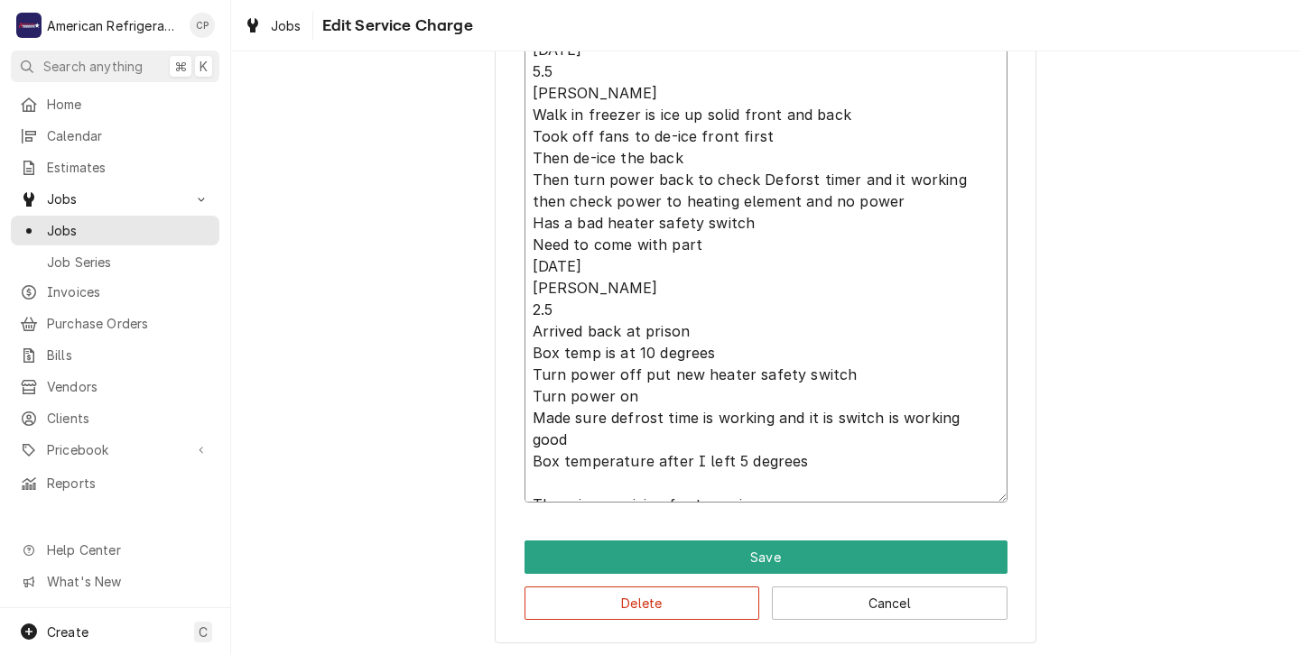
type textarea "x"
type textarea "9/30/25 5.5 Carlos Walk in freezer is ice up solid front and back Took off fans…"
type textarea "x"
type textarea "9/30/25 5.5 Carlos Walk in freezer is ice up solid front and back Took off fans…"
type textarea "x"
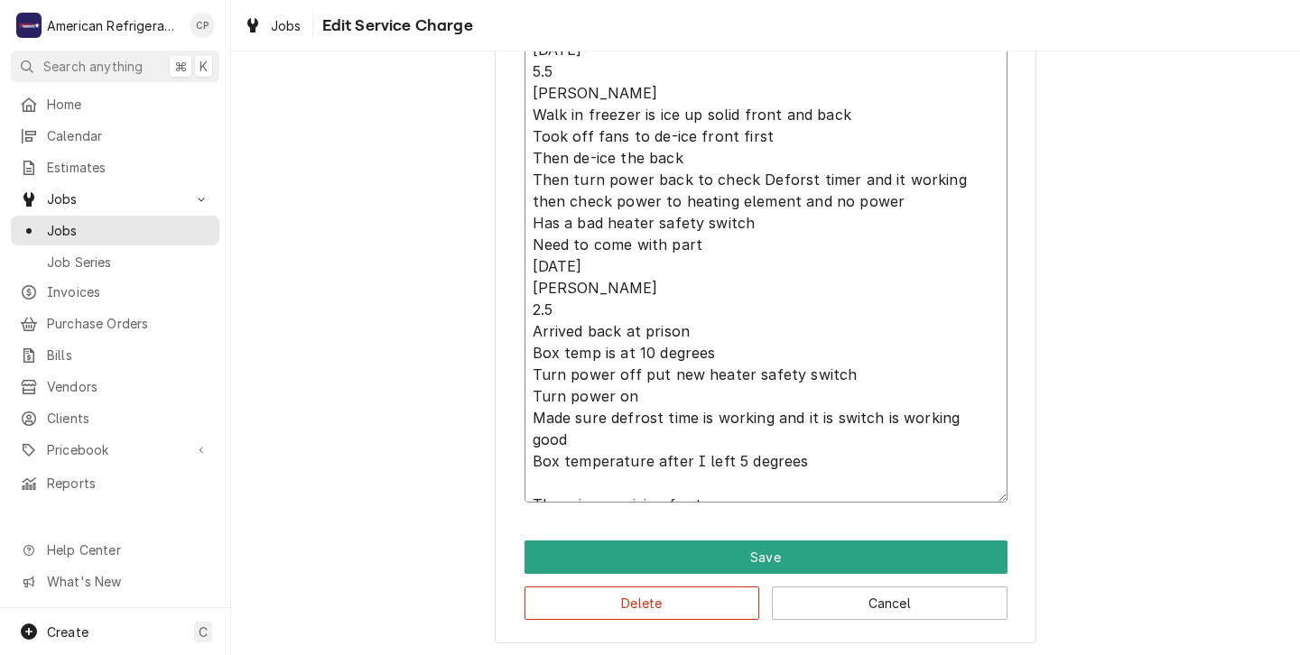
type textarea "9/30/25 5.5 Carlos Walk in freezer is ice up solid front and back Took off fans…"
type textarea "x"
type textarea "9/30/25 5.5 Carlos Walk in freezer is ice up solid front and back Took off fans…"
type textarea "x"
type textarea "9/30/25 5.5 Carlos Walk in freezer is ice up solid front and back Took off fans…"
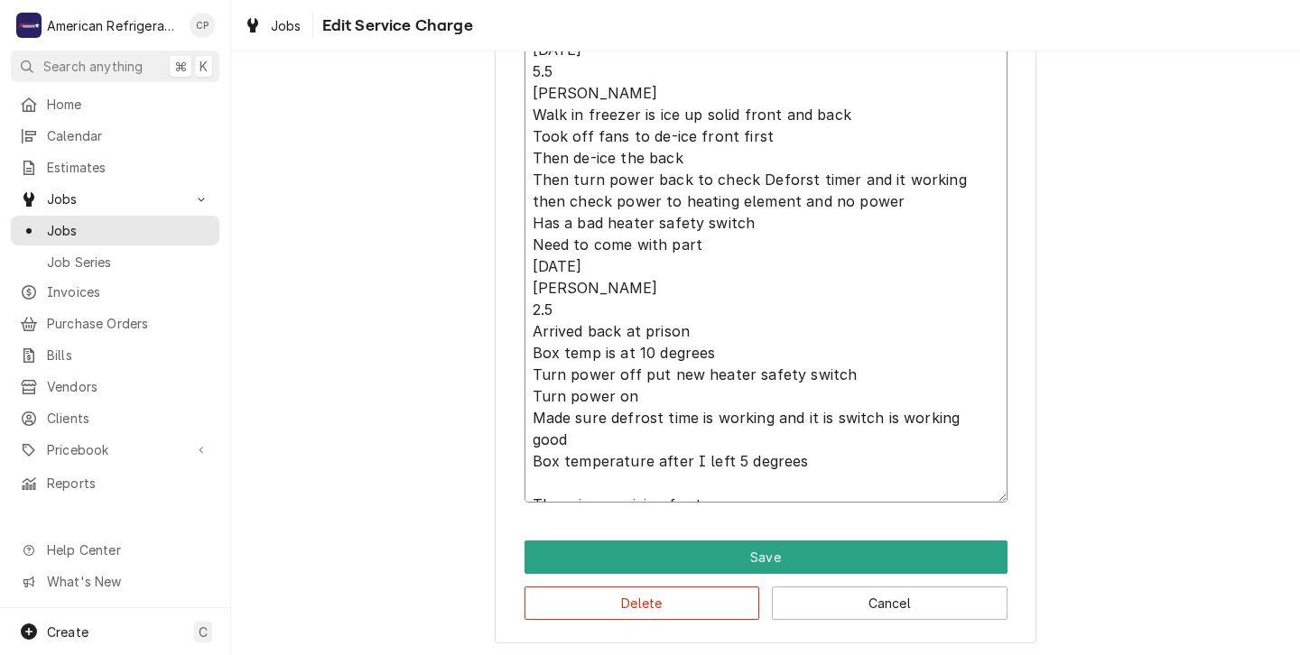
type textarea "x"
type textarea "9/30/25 5.5 Carlos Walk in freezer is ice up solid front and back Took off fans…"
type textarea "x"
type textarea "9/30/25 5.5 Carlos Walk in freezer is ice up solid front and back Took off fans…"
type textarea "x"
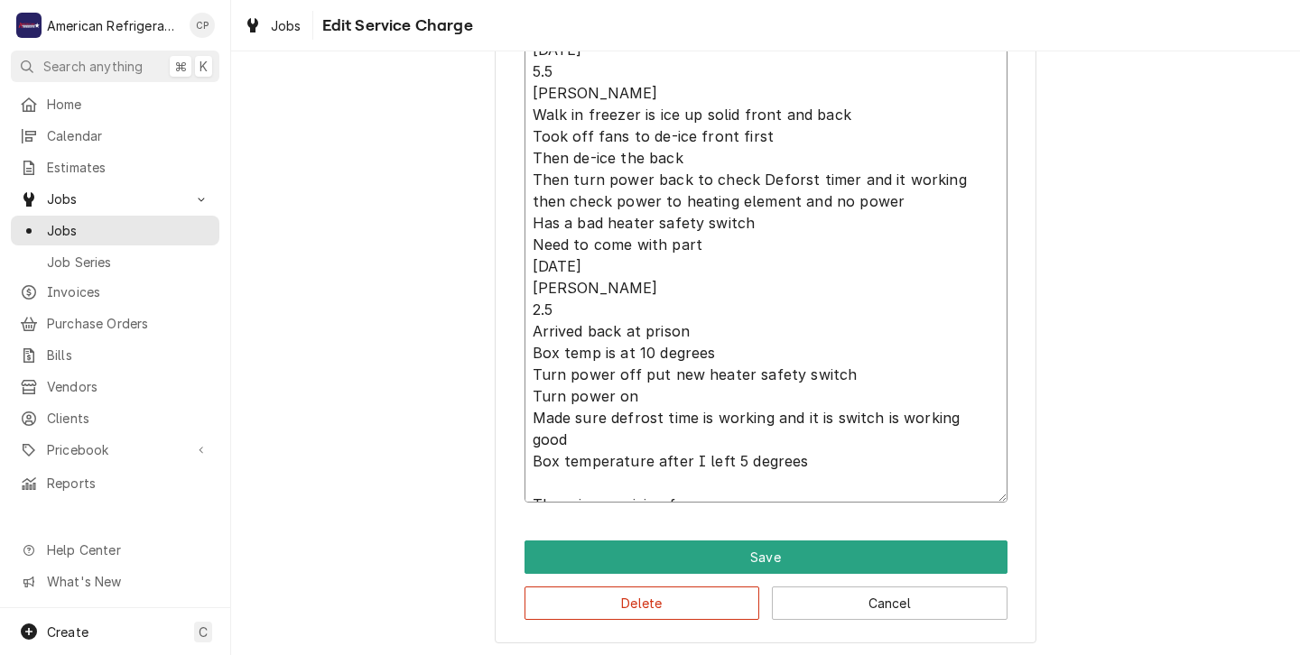
type textarea "9/30/25 5.5 Carlos Walk in freezer is ice up solid front and back Took off fans…"
type textarea "x"
type textarea "9/30/25 5.5 Carlos Walk in freezer is ice up solid front and back Took off fans…"
type textarea "x"
type textarea "9/30/25 5.5 Carlos Walk in freezer is ice up solid front and back Took off fans…"
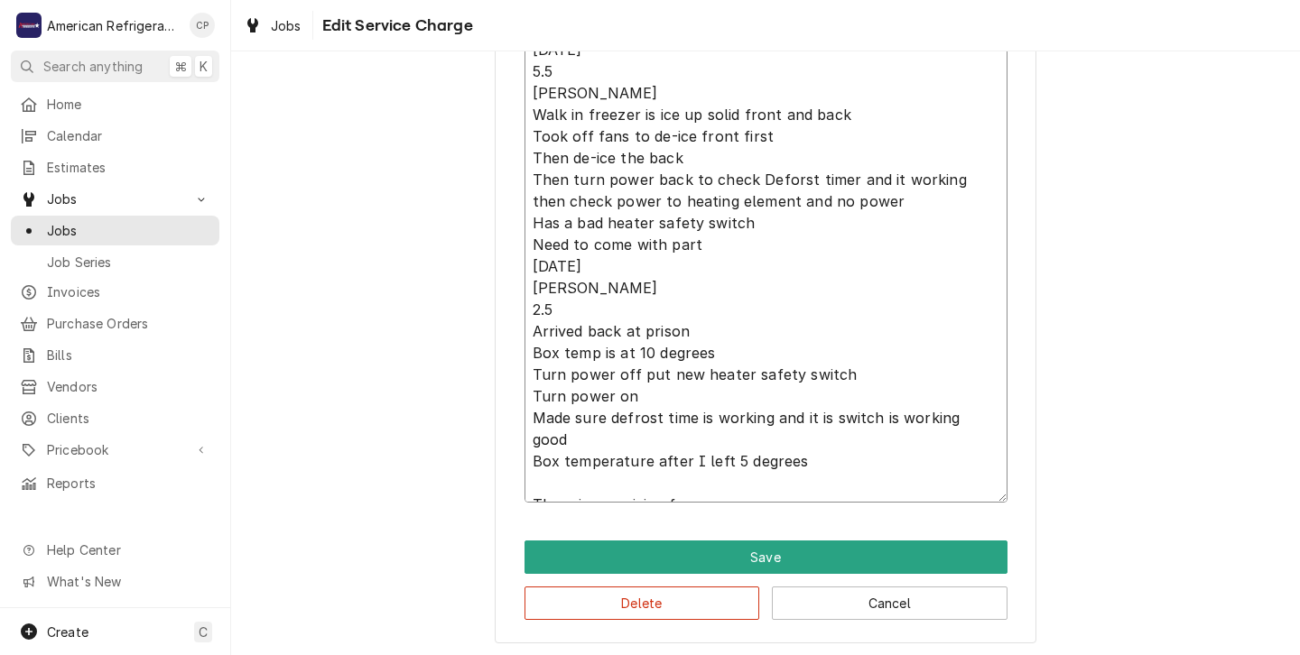
type textarea "x"
type textarea "9/30/25 5.5 Carlos Walk in freezer is ice up solid front and back Took off fans…"
type textarea "x"
type textarea "9/30/25 5.5 Carlos Walk in freezer is ice up solid front and back Took off fans…"
type textarea "x"
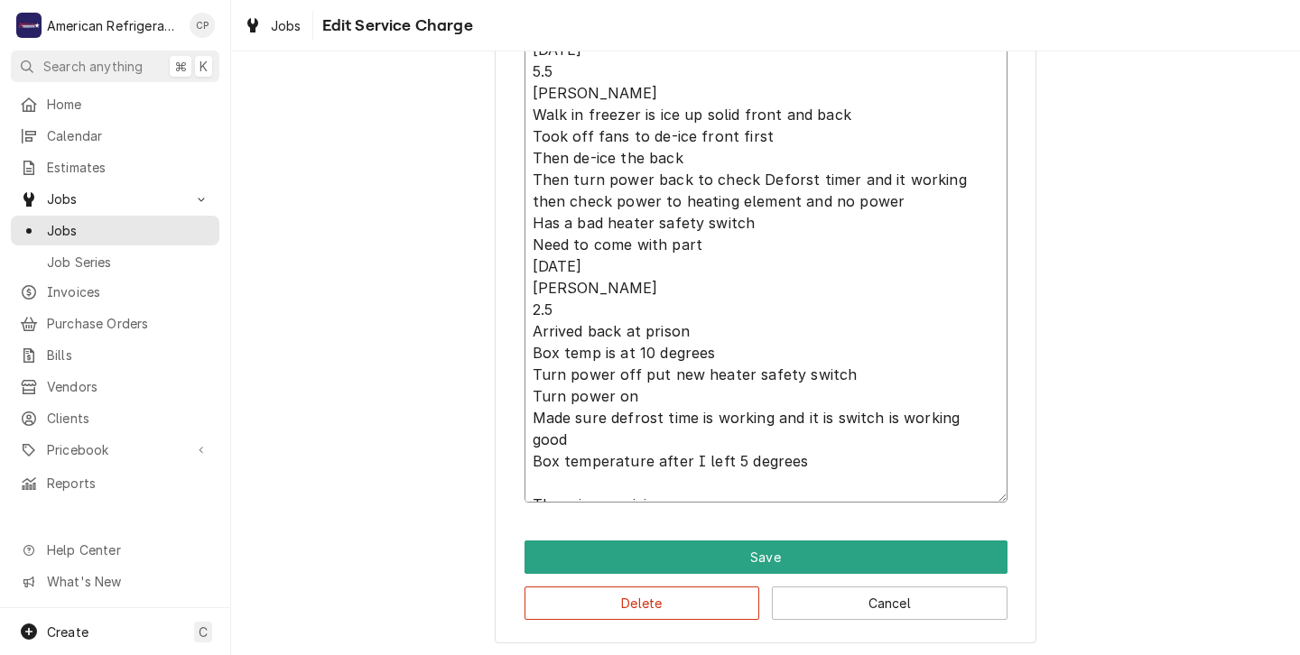
type textarea "9/30/25 5.5 Carlos Walk in freezer is ice up solid front and back Took off fans…"
type textarea "x"
type textarea "9/30/25 5.5 Carlos Walk in freezer is ice up solid front and back Took off fans…"
type textarea "x"
type textarea "9/30/25 5.5 Carlos Walk in freezer is ice up solid front and back Took off fans…"
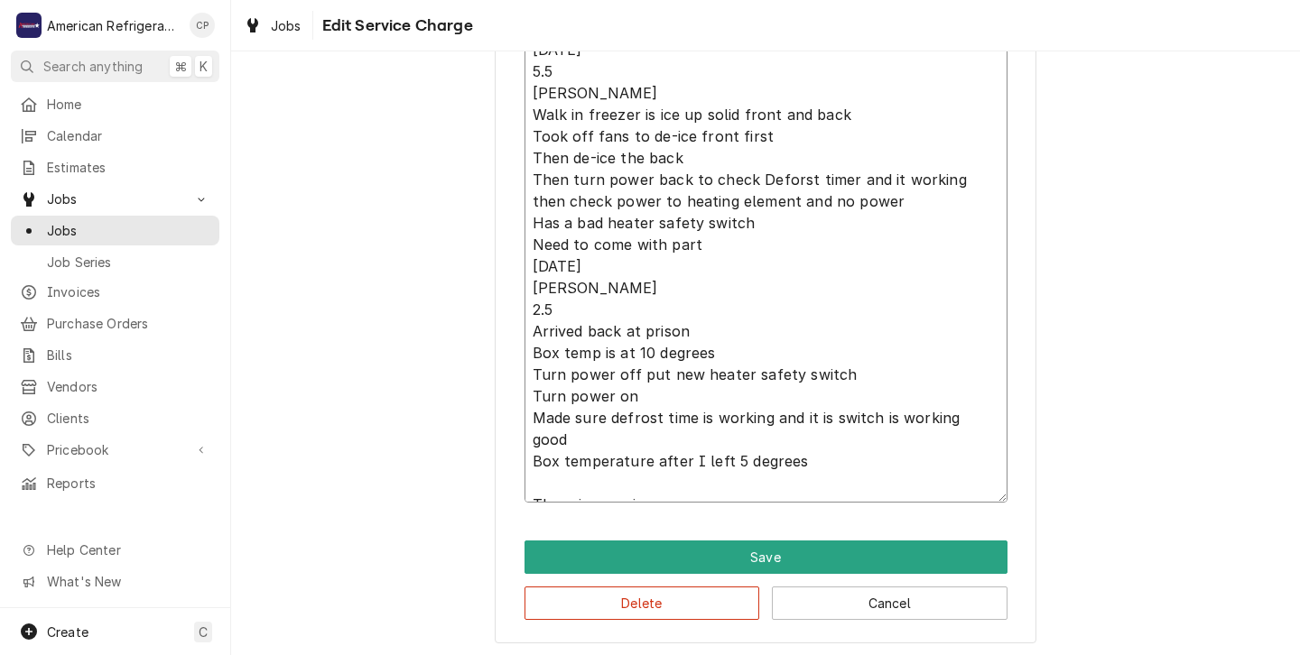
type textarea "x"
type textarea "9/30/25 5.5 Carlos Walk in freezer is ice up solid front and back Took off fans…"
type textarea "x"
type textarea "9/30/25 5.5 Carlos Walk in freezer is ice up solid front and back Took off fans…"
type textarea "x"
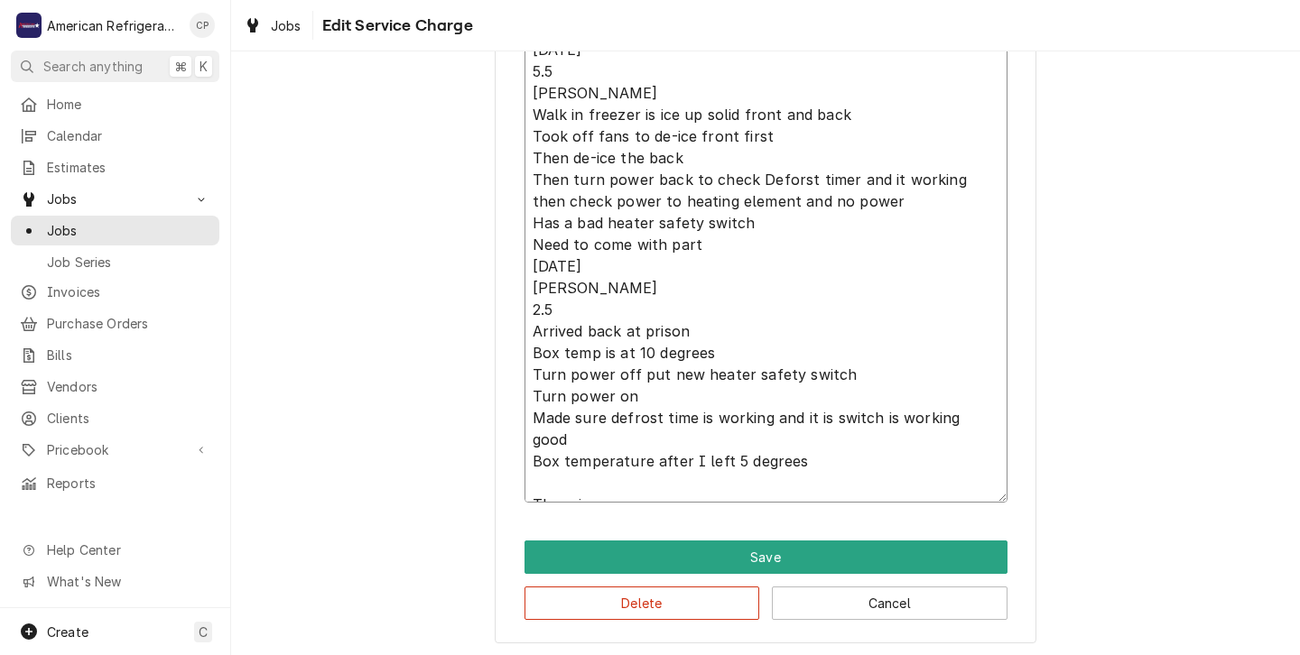
type textarea "9/30/25 5.5 Carlos Walk in freezer is ice up solid front and back Took off fans…"
type textarea "x"
type textarea "9/30/25 5.5 Carlos Walk in freezer is ice up solid front and back Took off fans…"
type textarea "x"
type textarea "9/30/25 5.5 Carlos Walk in freezer is ice up solid front and back Took off fans…"
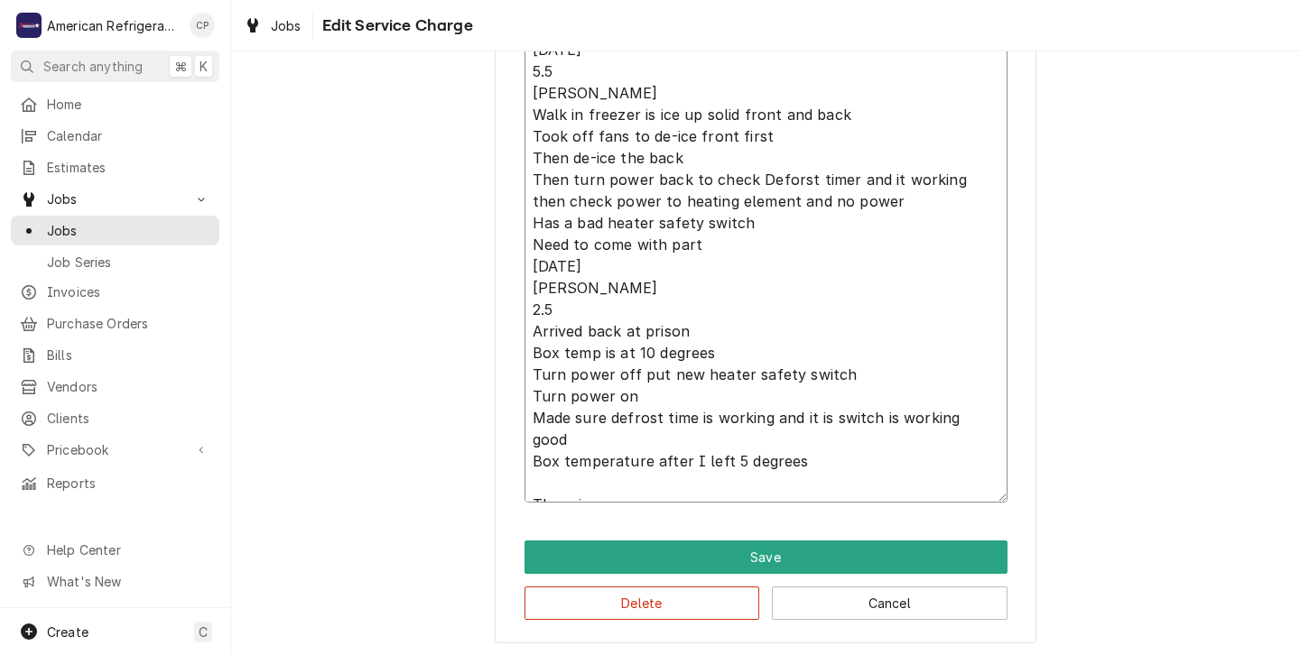
type textarea "x"
type textarea "9/30/25 5.5 Carlos Walk in freezer is ice up solid front and back Took off fans…"
type textarea "x"
type textarea "9/30/25 5.5 Carlos Walk in freezer is ice up solid front and back Took off fans…"
type textarea "x"
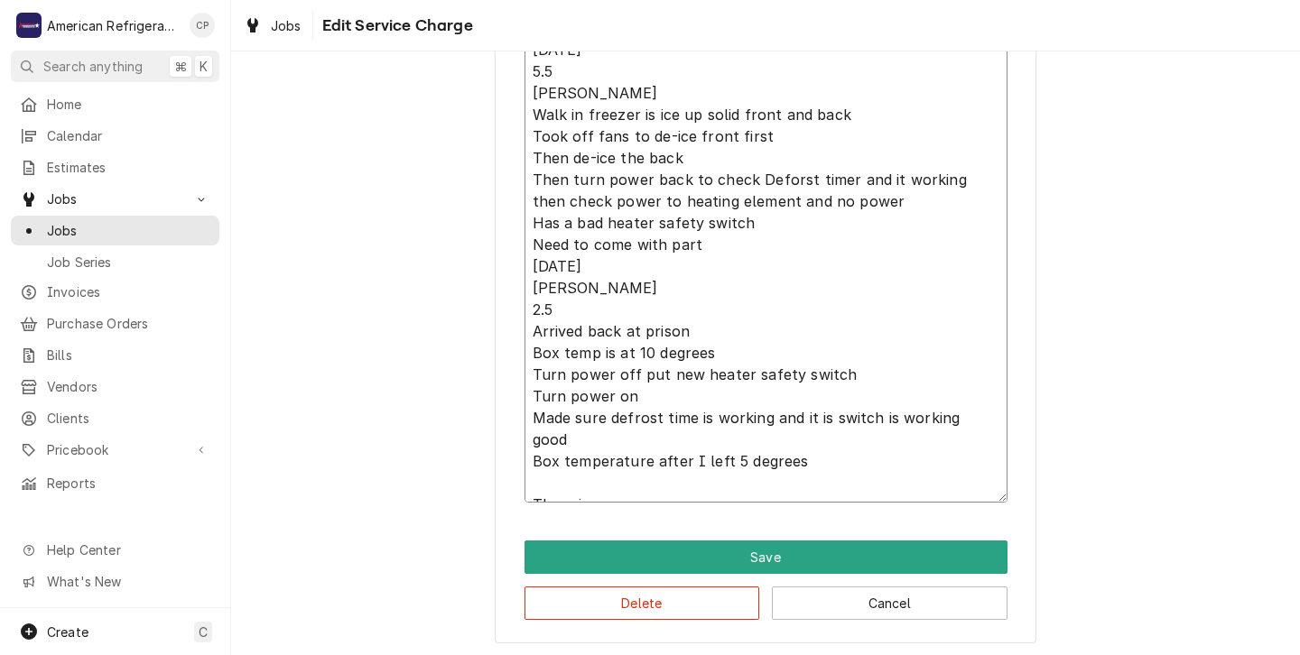
type textarea "9/30/25 5.5 Carlos Walk in freezer is ice up solid front and back Took off fans…"
type textarea "x"
type textarea "9/30/25 5.5 Carlos Walk in freezer is ice up solid front and back Took off fans…"
type textarea "x"
type textarea "9/30/25 5.5 Carlos Walk in freezer is ice up solid front and back Took off fans…"
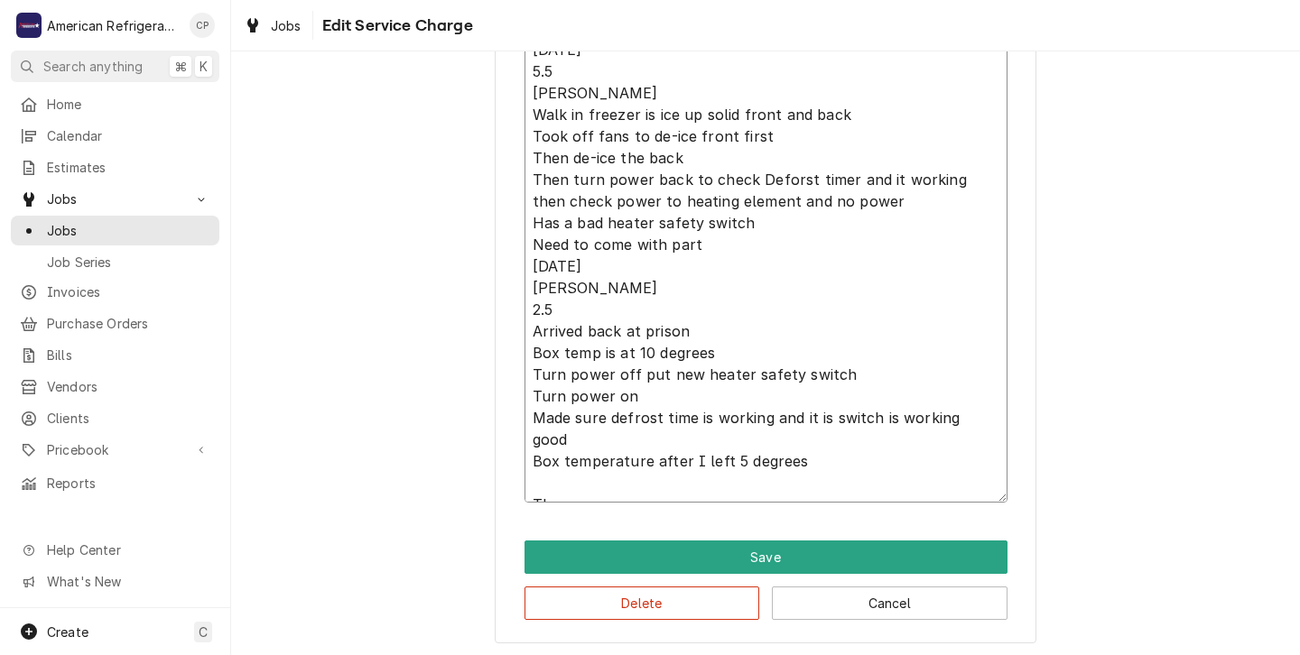
type textarea "x"
type textarea "9/30/25 5.5 Carlos Walk in freezer is ice up solid front and back Took off fans…"
type textarea "x"
type textarea "9/30/25 5.5 Carlos Walk in freezer is ice up solid front and back Took off fans…"
type textarea "x"
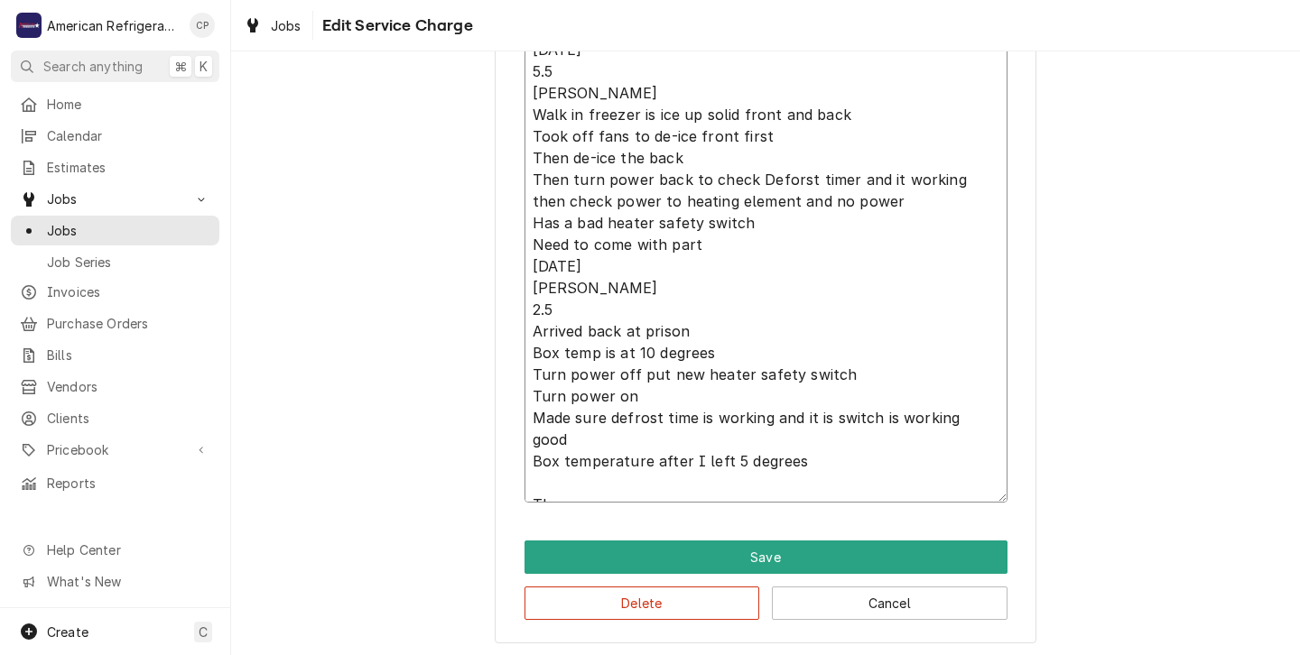
type textarea "9/30/25 5.5 Carlos Walk in freezer is ice up solid front and back Took off fans…"
type textarea "x"
type textarea "9/30/25 5.5 Carlos Walk in freezer is ice up solid front and back Took off fans…"
type textarea "x"
type textarea "9/30/25 5.5 Carlos Walk in freezer is ice up solid front and back Took off fans…"
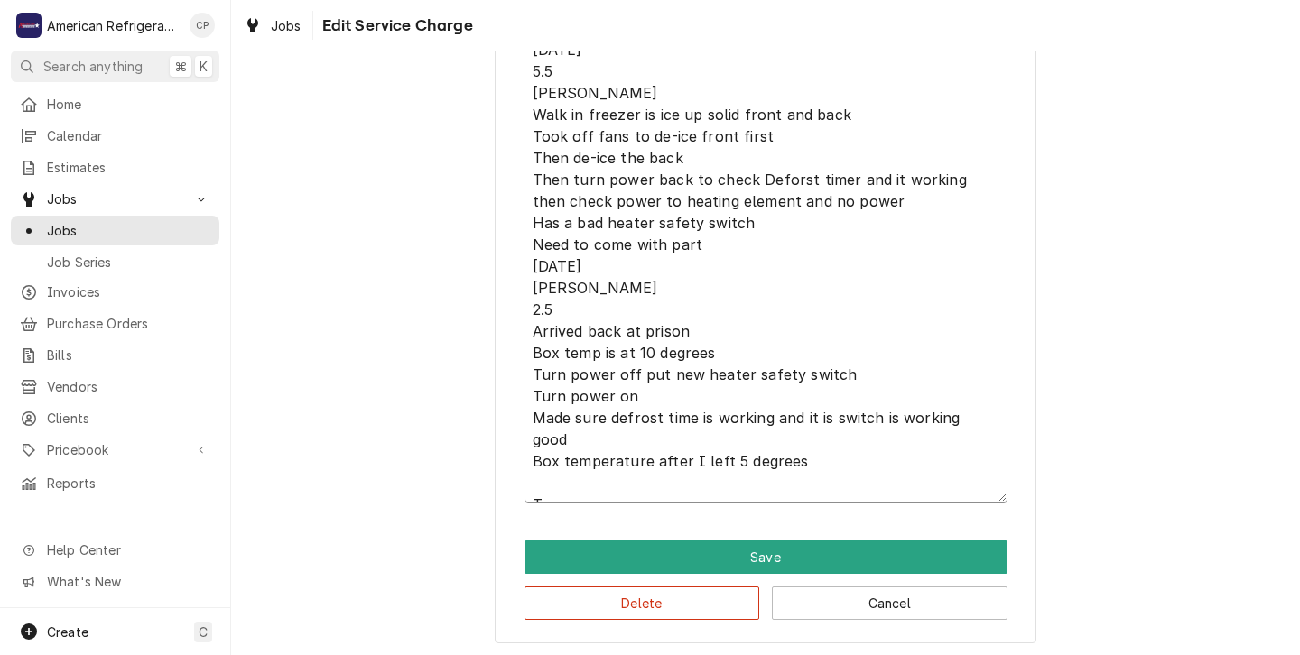
type textarea "x"
type textarea "9/30/25 5.5 Carlos Walk in freezer is ice up solid front and back Took off fans…"
click at [556, 313] on textarea "9/30/25 5.5 Carlos Walk in freezer is ice up solid front and back Took off fans…" at bounding box center [766, 267] width 483 height 472
type textarea "x"
type textarea "9/30/25 5.5 Carlos Walk in freezer is ice up solid front and back Took off fans…"
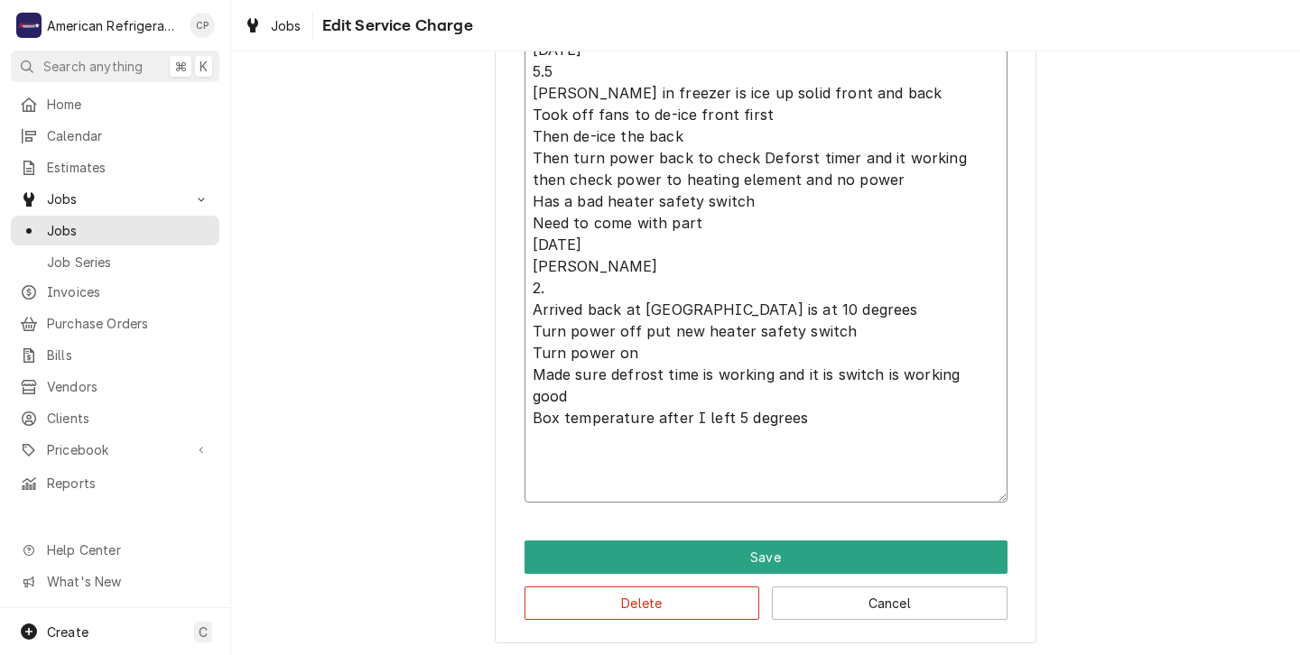
type textarea "x"
type textarea "9/30/25 5.5 Carlos Walk in freezer is ice up solid front and back Took off fans…"
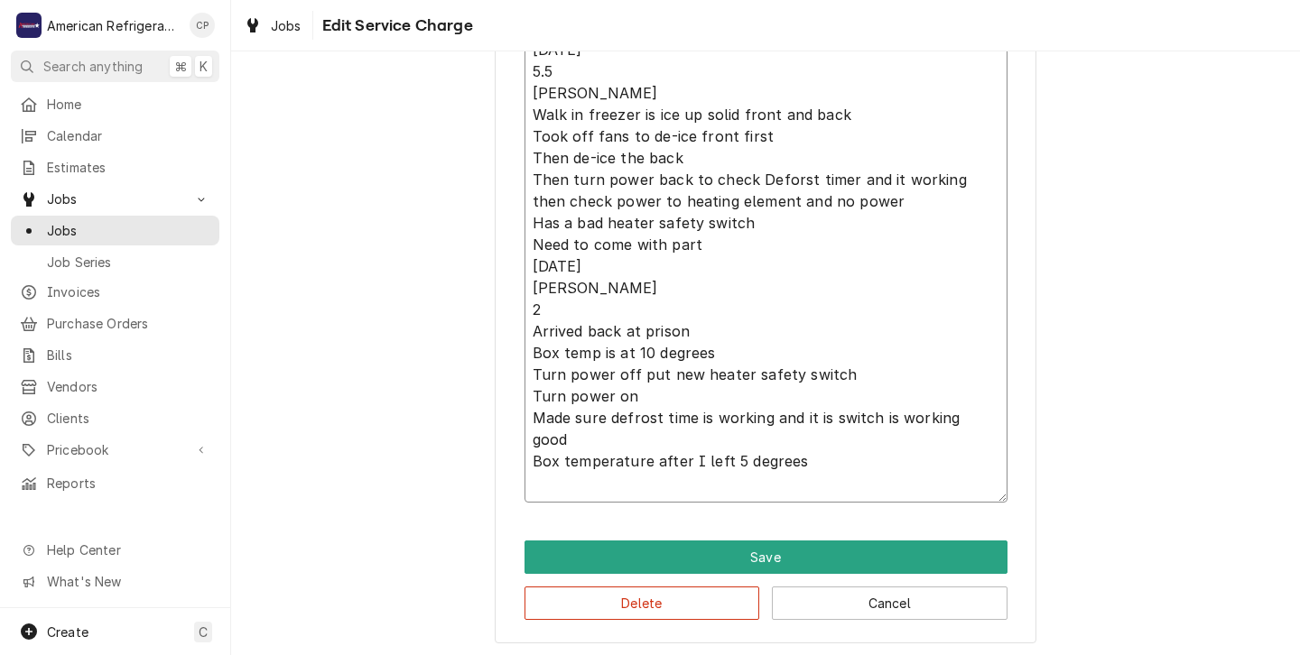
type textarea "x"
type textarea "9/30/25 5.5 Carlos Walk in freezer is ice up solid front and back Took off fans…"
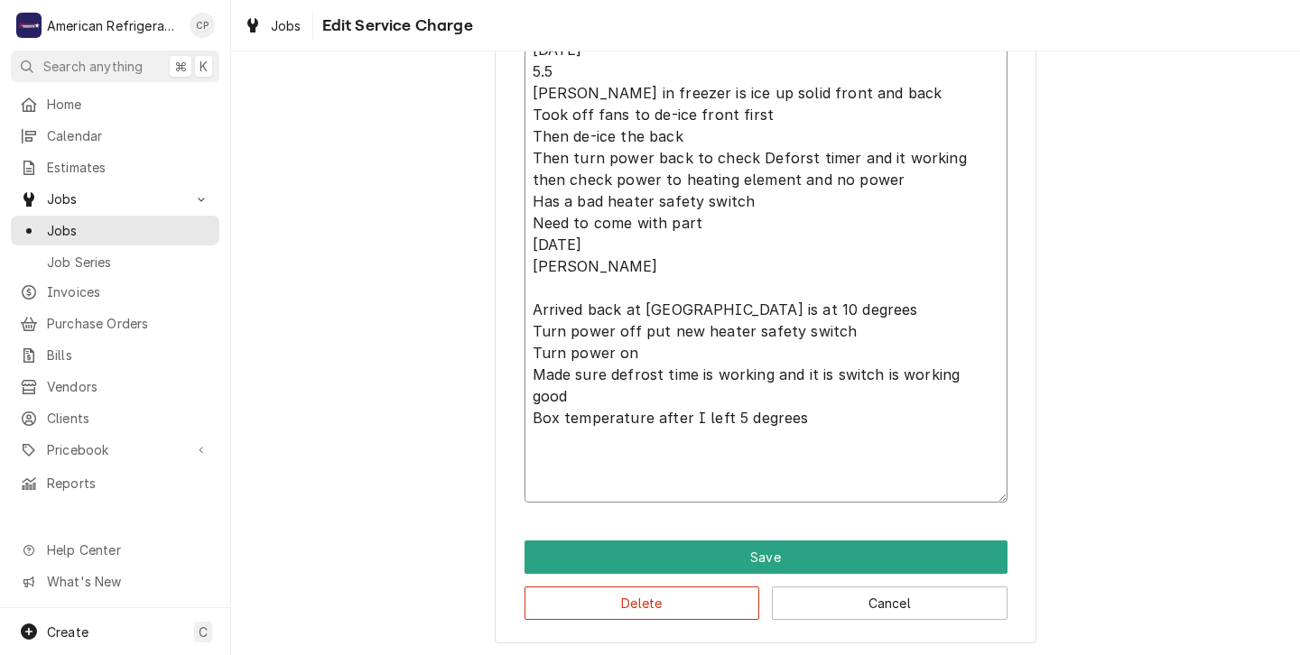
click at [559, 75] on textarea "9/30/25 5.5 Carlos Walk in freezer is ice up solid front and back Took off fans…" at bounding box center [766, 267] width 483 height 472
type textarea "x"
type textarea "9/30/25 5. Carlos Walk in freezer is ice up solid front and back Took off fans …"
type textarea "x"
type textarea "9/30/25 5 Carlos Walk in freezer is ice up solid front and back Took off fans t…"
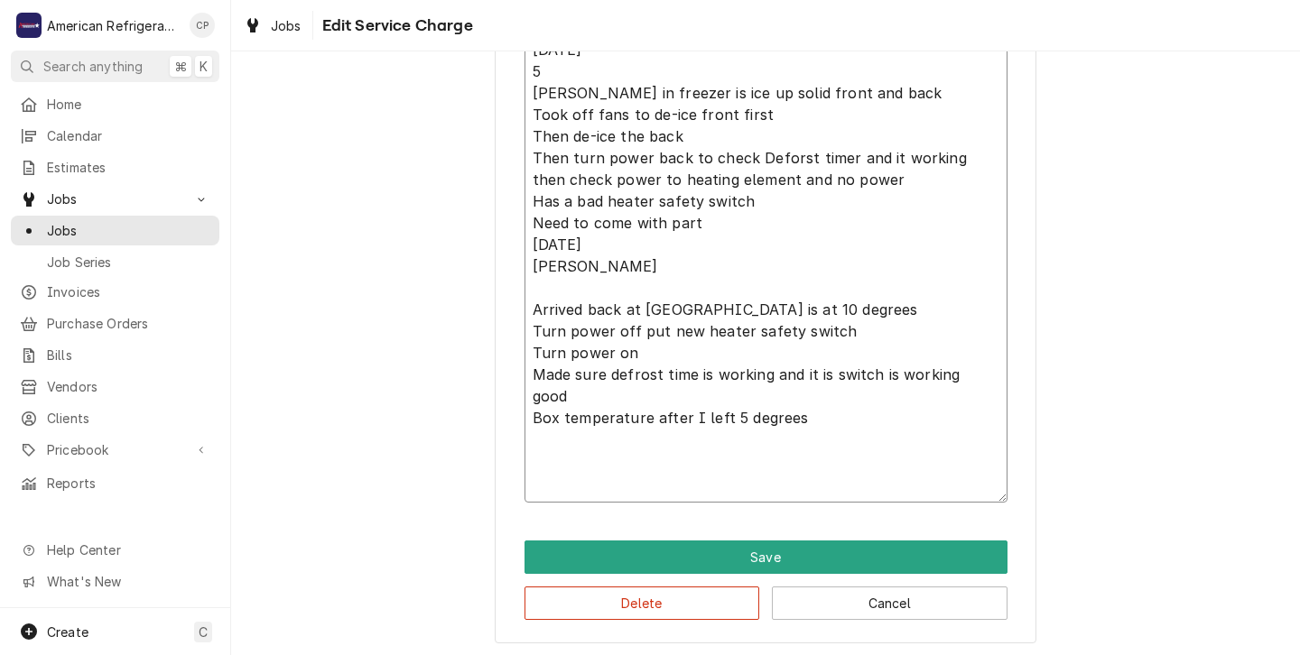
type textarea "x"
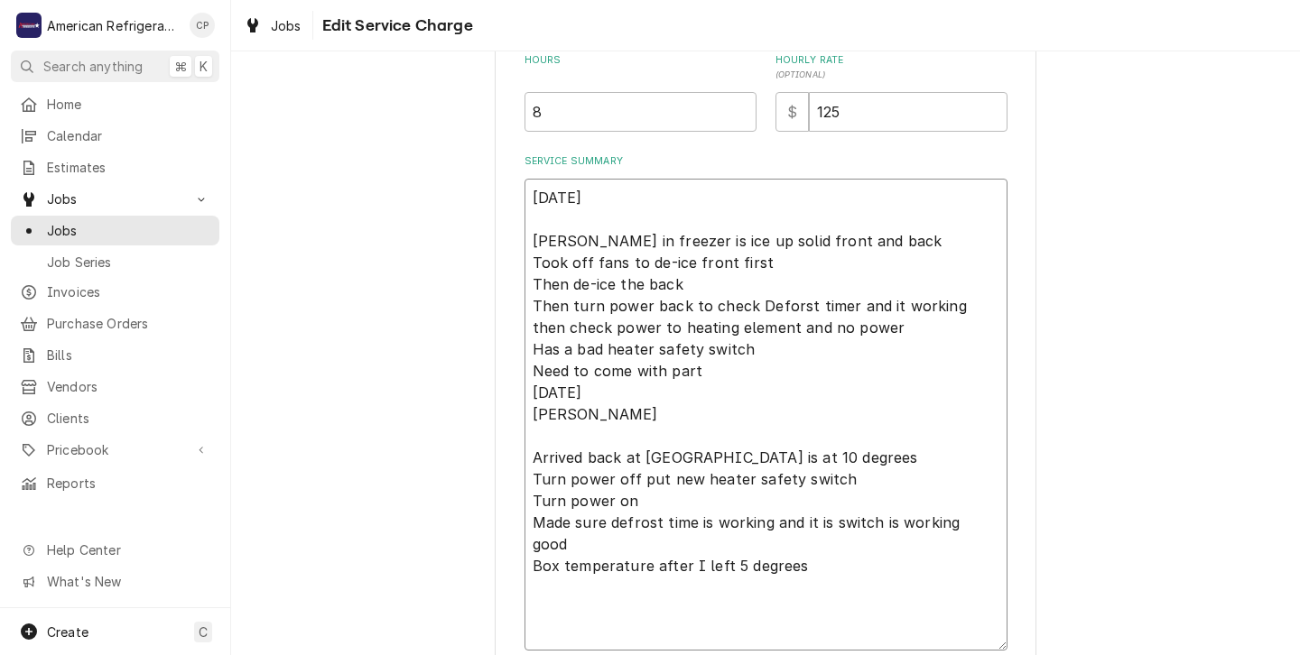
scroll to position [532, 0]
type textarea "9/30/25 Carlos Walk in freezer is ice up solid front and back Took off fans to …"
click at [544, 116] on input "8" at bounding box center [641, 113] width 232 height 40
type textarea "x"
type input "8.5"
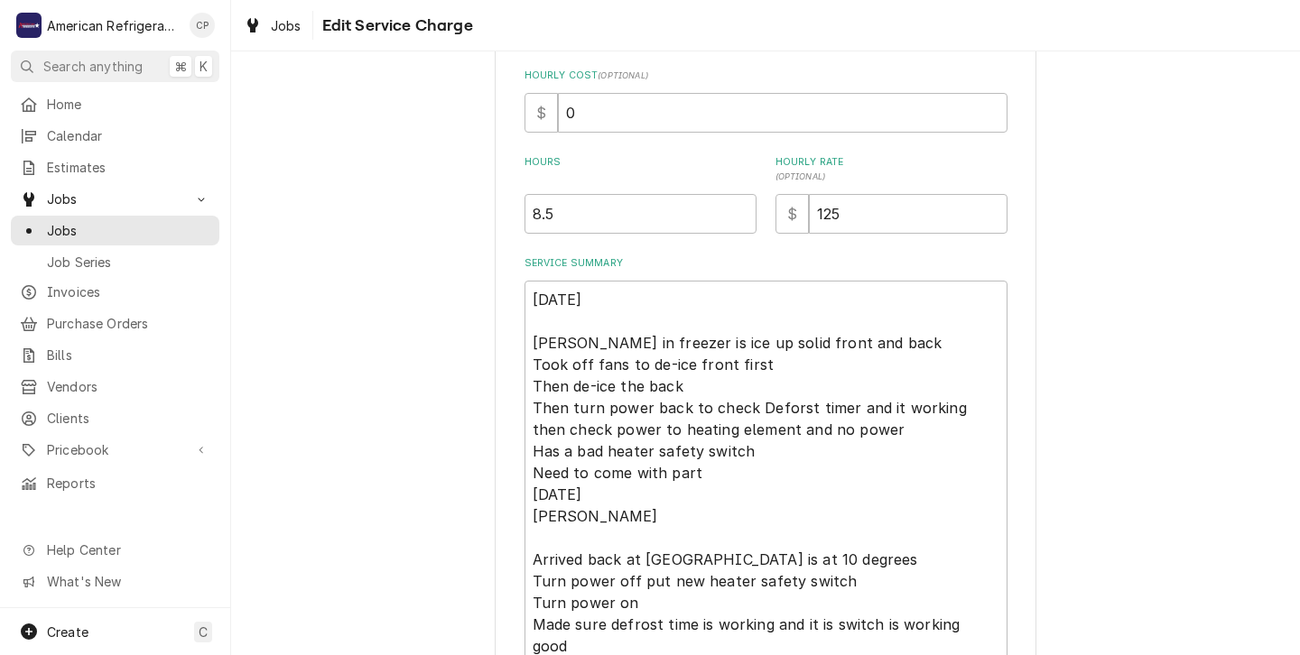
scroll to position [422, 0]
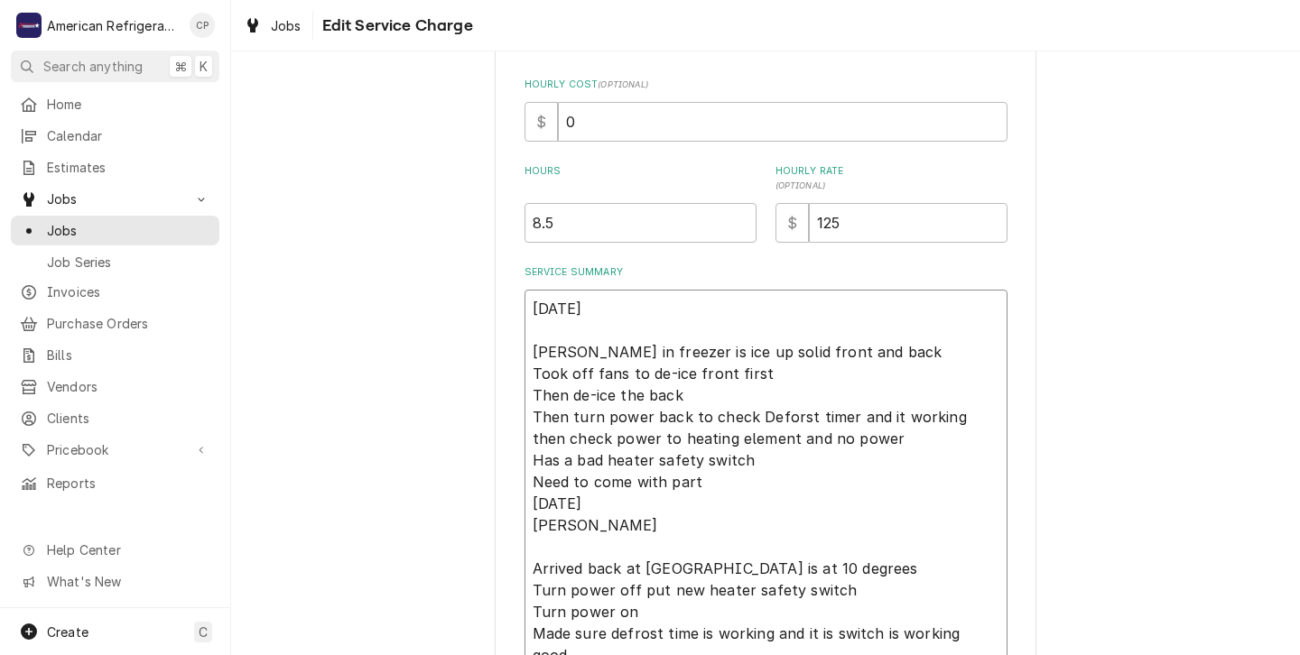
click at [804, 441] on textarea "9/30/25 Carlos Walk in freezer is ice up solid front and back Took off fans to …" at bounding box center [766, 526] width 483 height 472
type textarea "x"
type textarea "9/30/25 Carlos Walk in freezer is ice up solid front and back Took off fans to …"
type textarea "x"
type textarea "9/30/25 Carlos Walk in freezer is ice up solid front and back Took off fans to …"
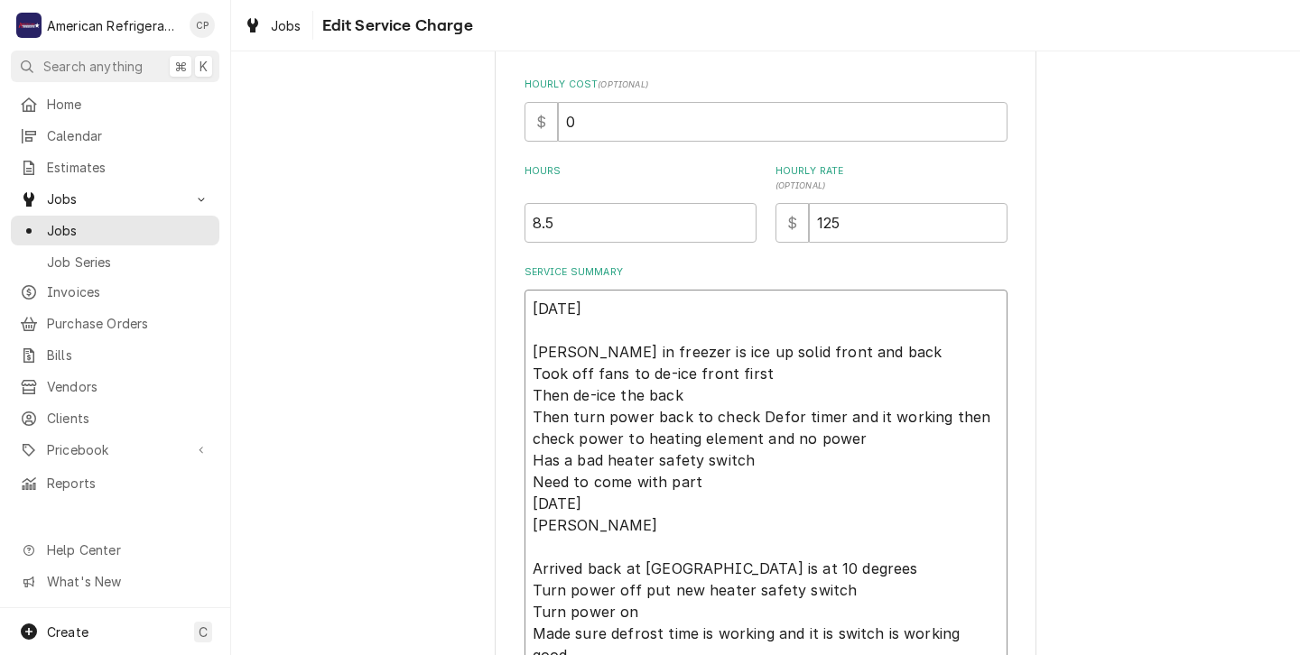
type textarea "x"
type textarea "9/30/25 Carlos Walk in freezer is ice up solid front and back Took off fans to …"
type textarea "x"
type textarea "9/30/25 Carlos Walk in freezer is ice up solid front and back Took off fans to …"
type textarea "x"
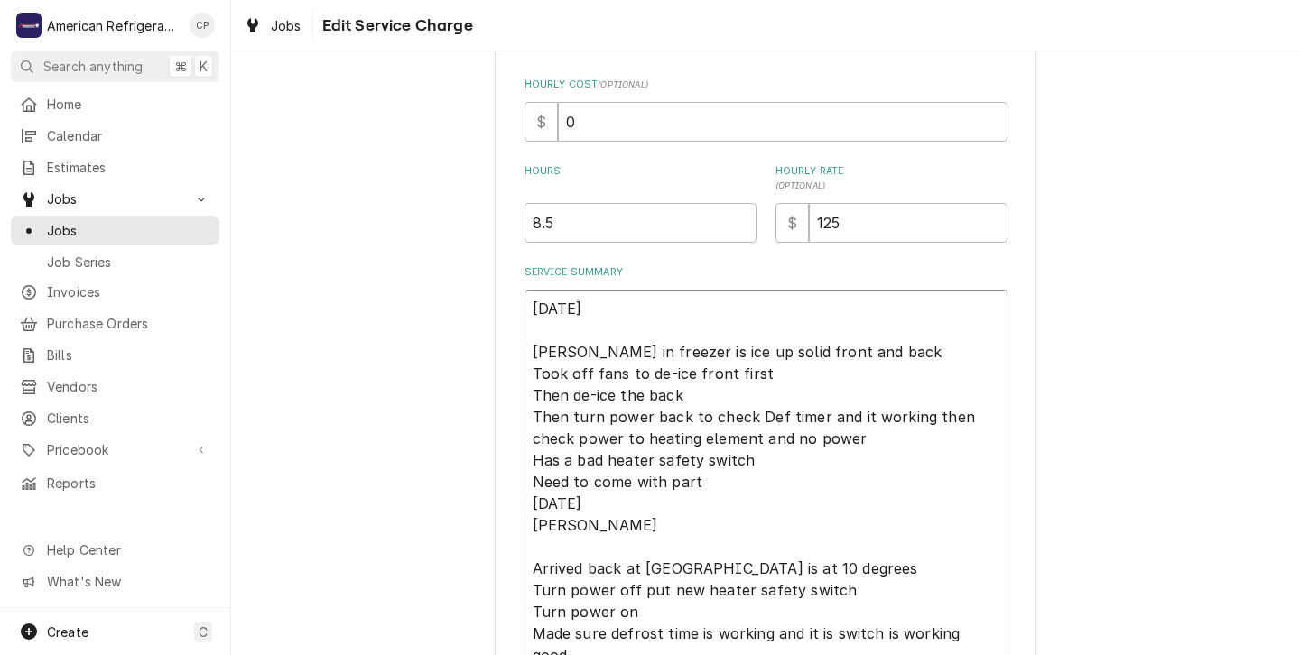
type textarea "9/30/25 Carlos Walk in freezer is ice up solid front and back Took off fans to …"
type textarea "x"
type textarea "9/30/25 Carlos Walk in freezer is ice up solid front and back Took off fans to …"
type textarea "x"
type textarea "9/30/25 Carlos Walk in freezer is ice up solid front and back Took off fans to …"
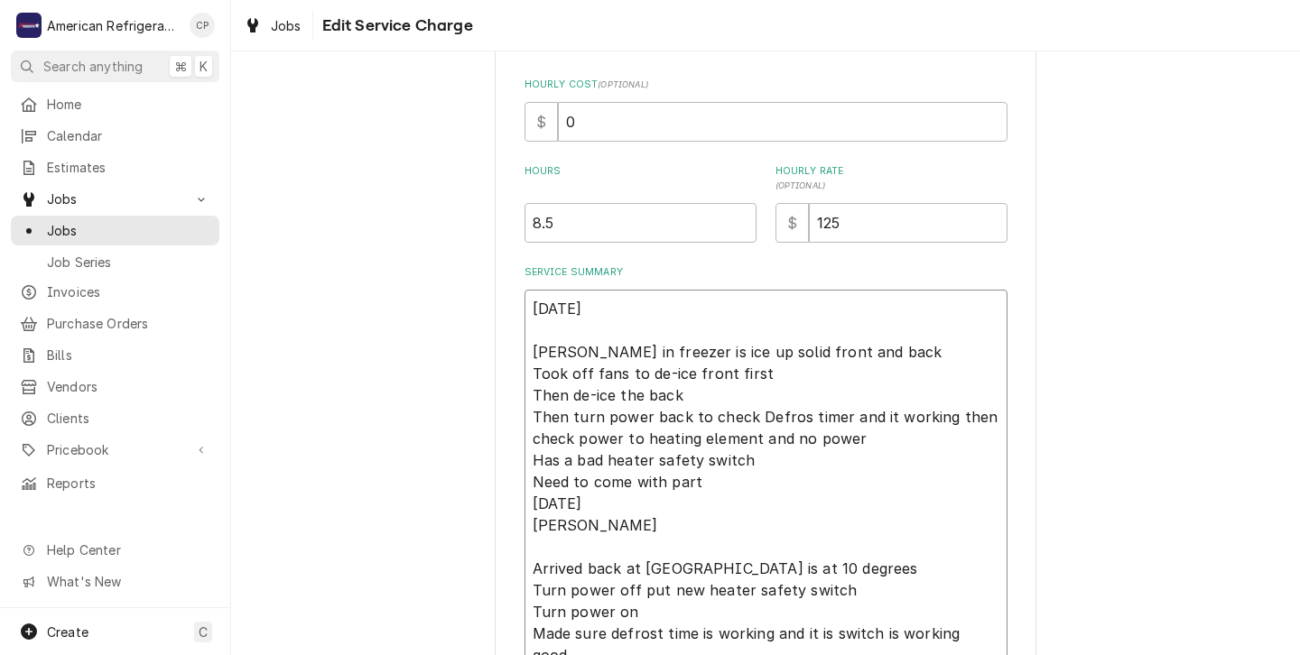
type textarea "x"
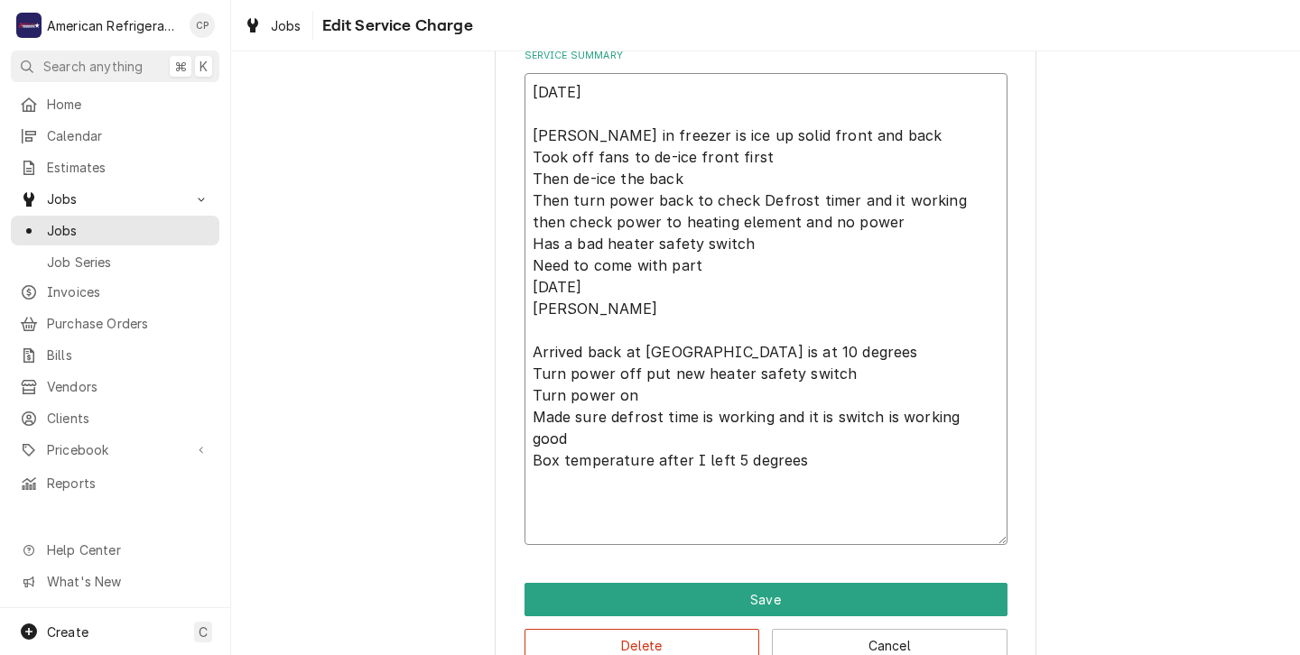
scroll to position [650, 0]
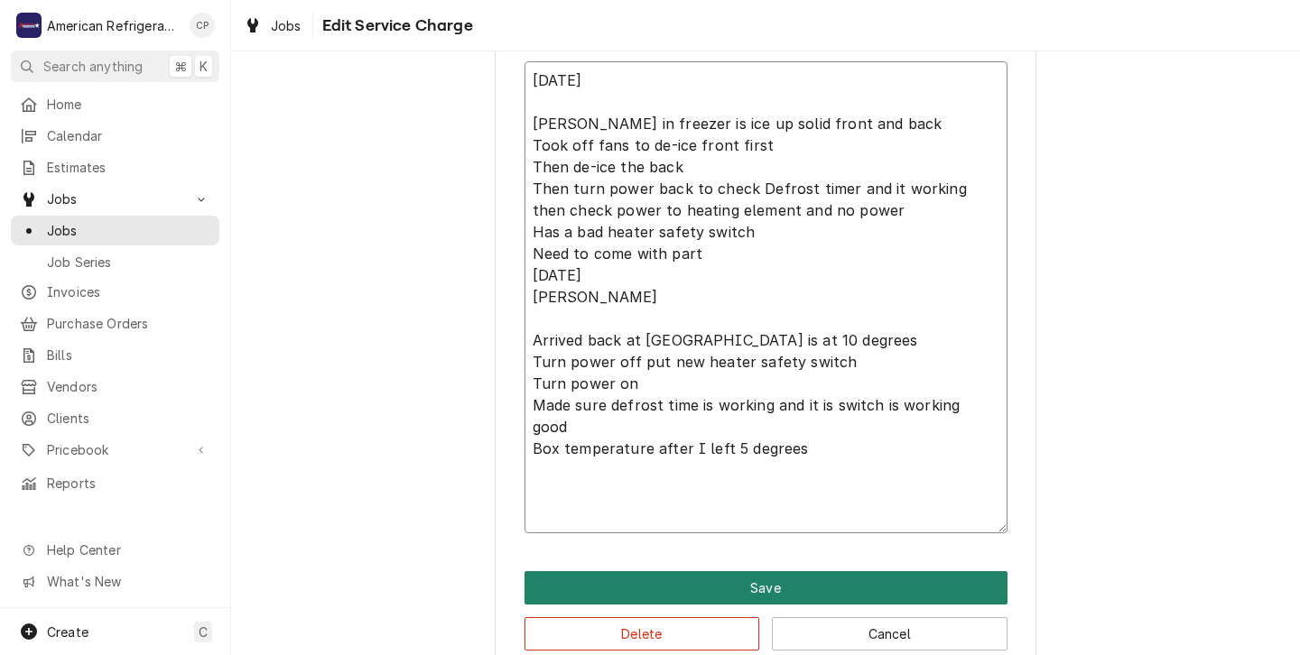
type textarea "9/30/25 Carlos Walk in freezer is ice up solid front and back Took off fans to …"
click at [744, 591] on button "Save" at bounding box center [766, 587] width 483 height 33
type textarea "x"
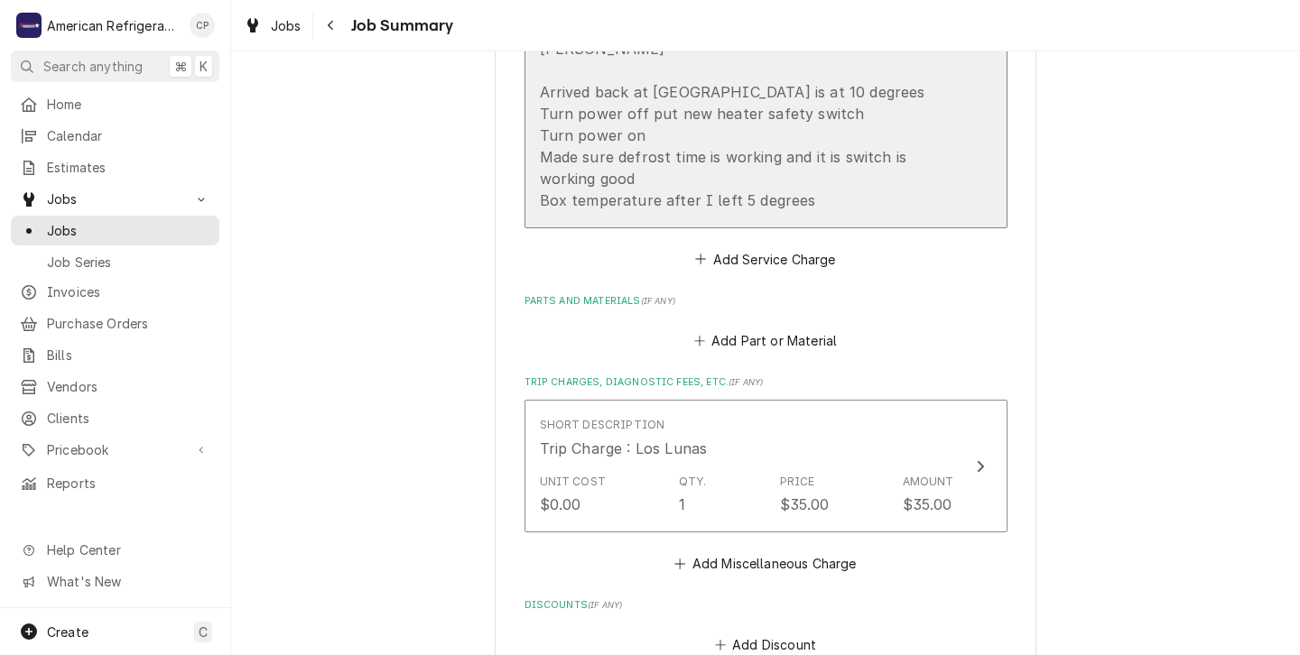
scroll to position [924, 0]
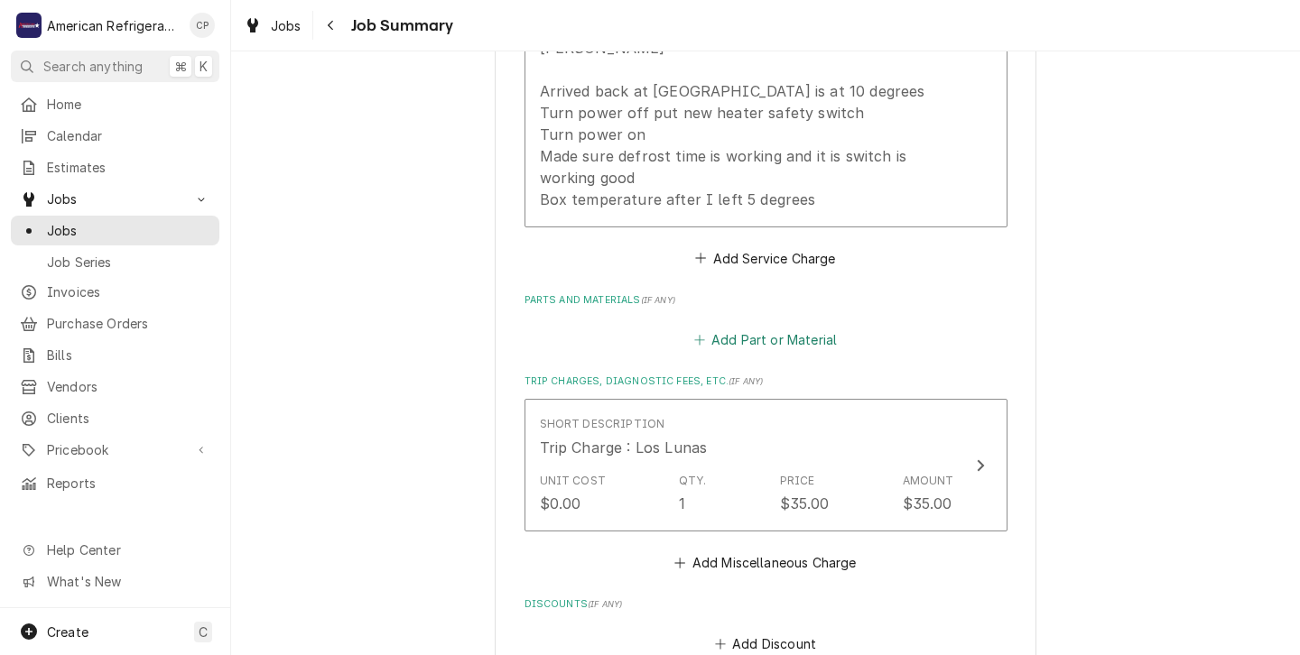
click at [759, 353] on button "Add Part or Material" at bounding box center [765, 340] width 149 height 25
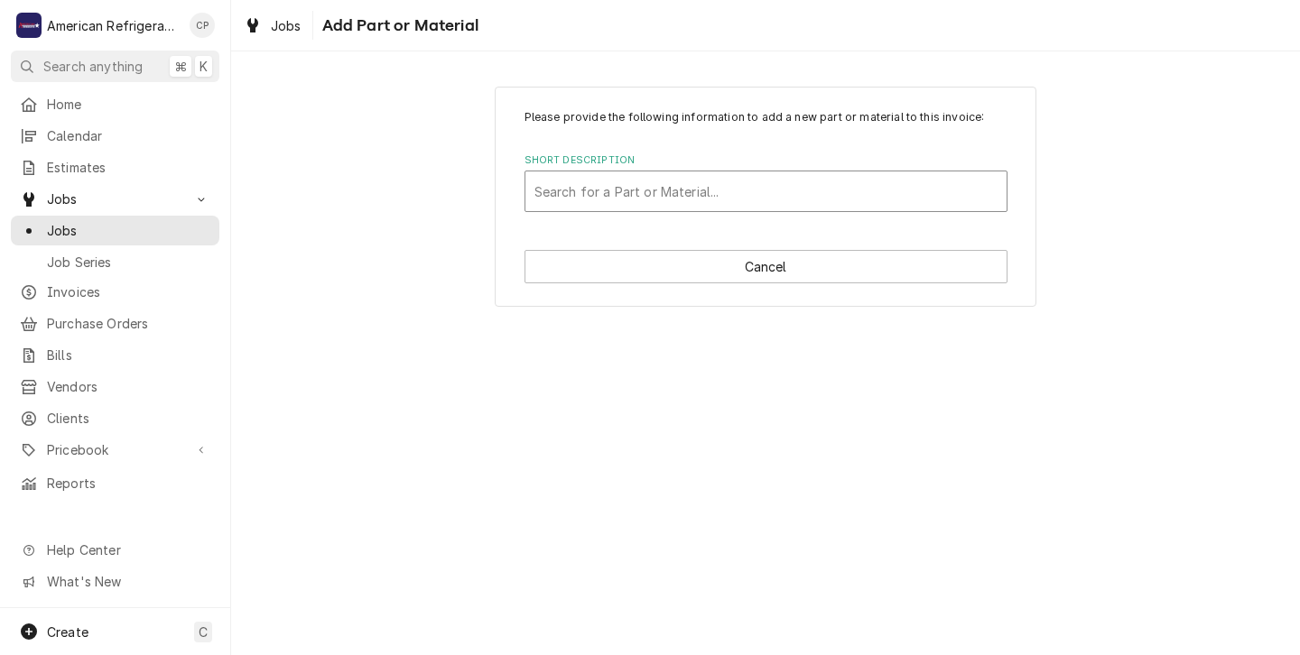
click at [560, 193] on div "Short Description" at bounding box center [765, 191] width 463 height 33
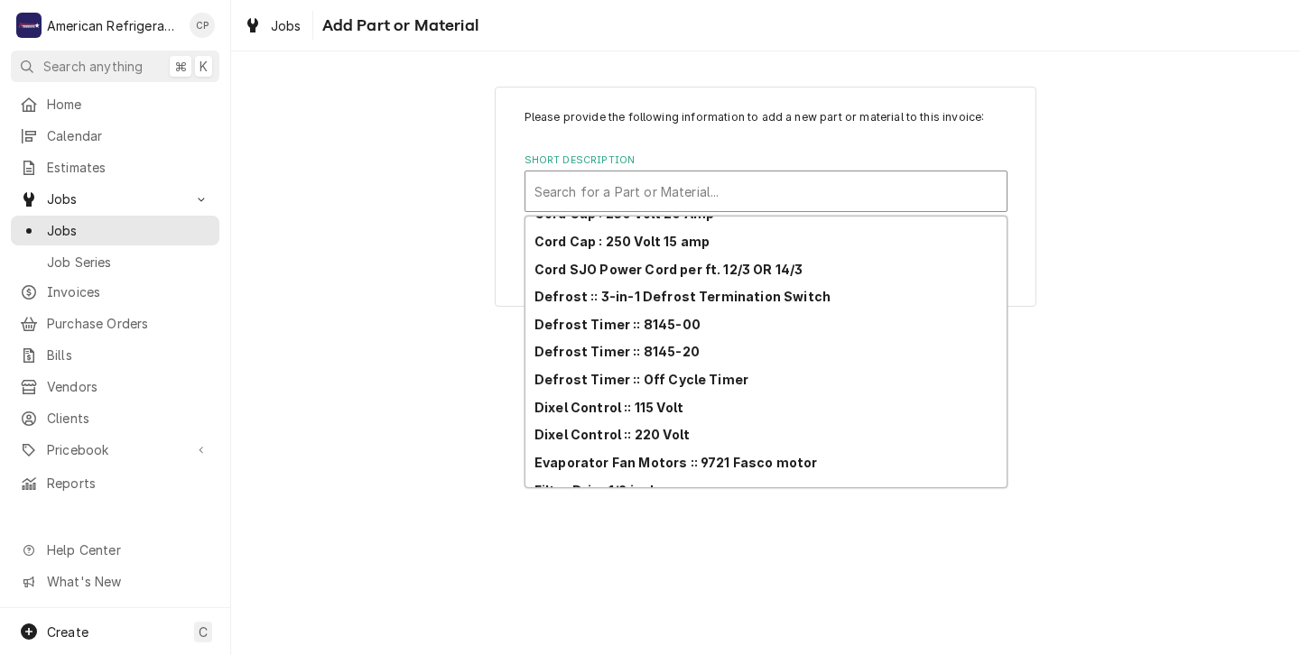
scroll to position [707, 0]
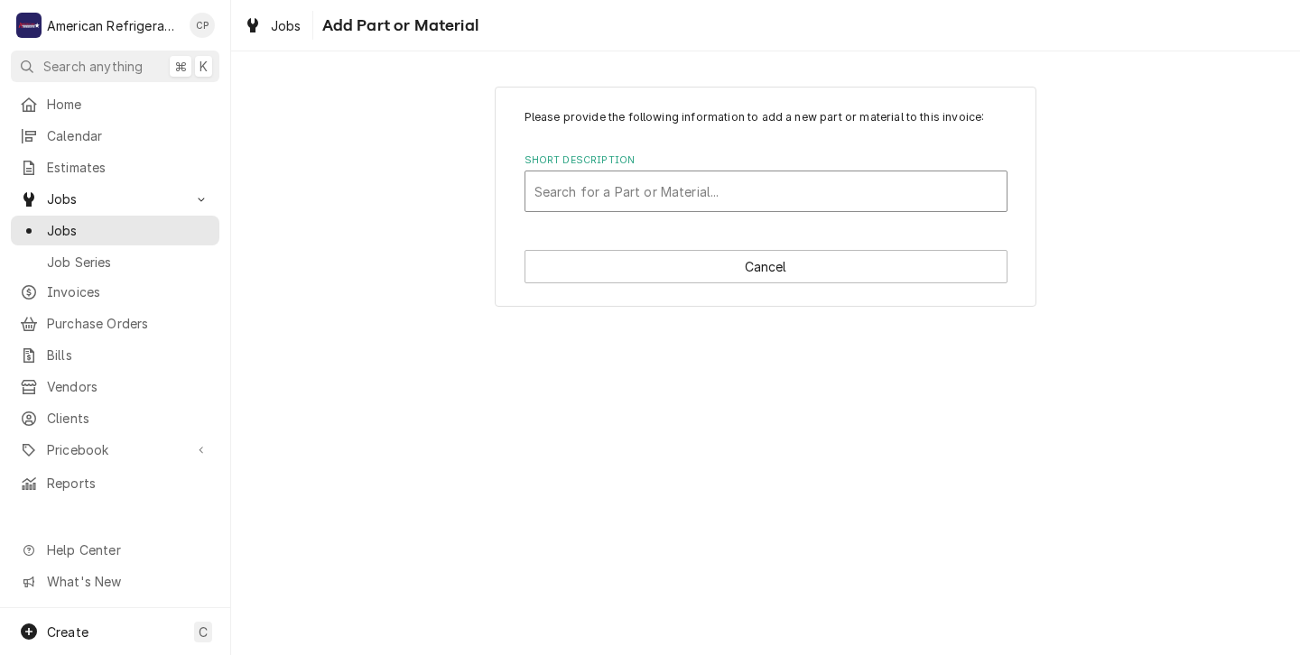
click at [548, 186] on div "Short Description" at bounding box center [765, 191] width 463 height 33
type input "defrost heater hi limit switch"
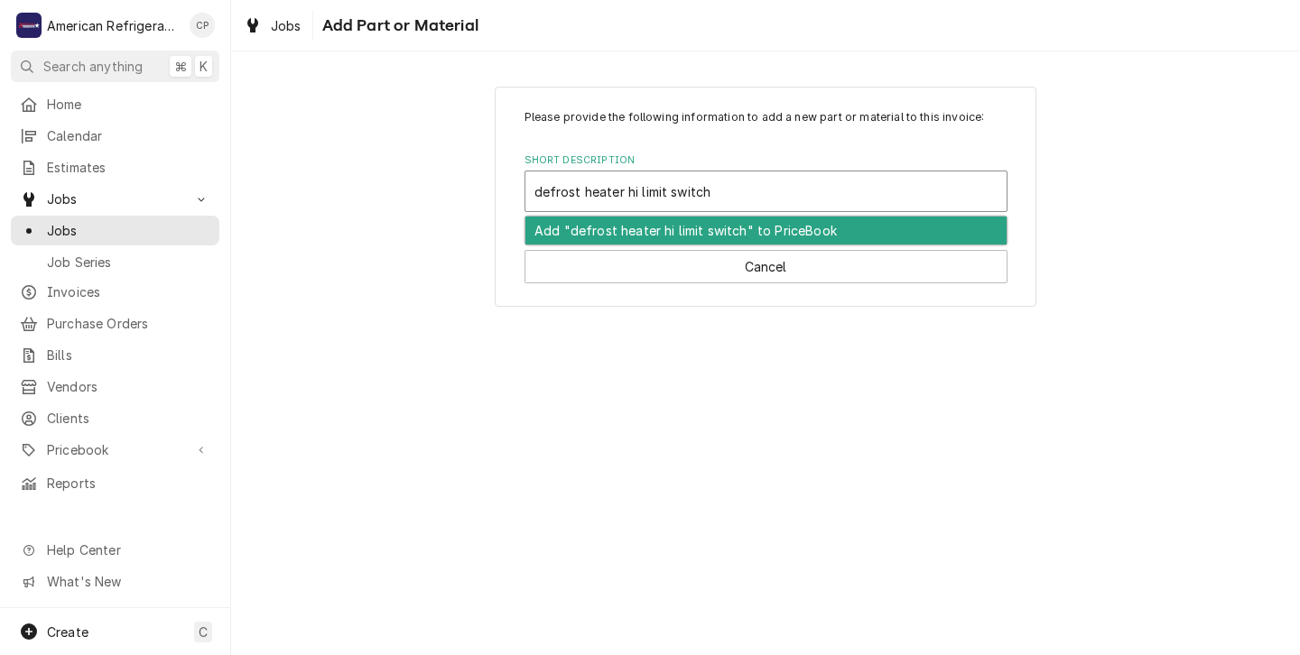
click at [593, 237] on div "Add "defrost heater hi limit switch" to PriceBook" at bounding box center [765, 231] width 481 height 28
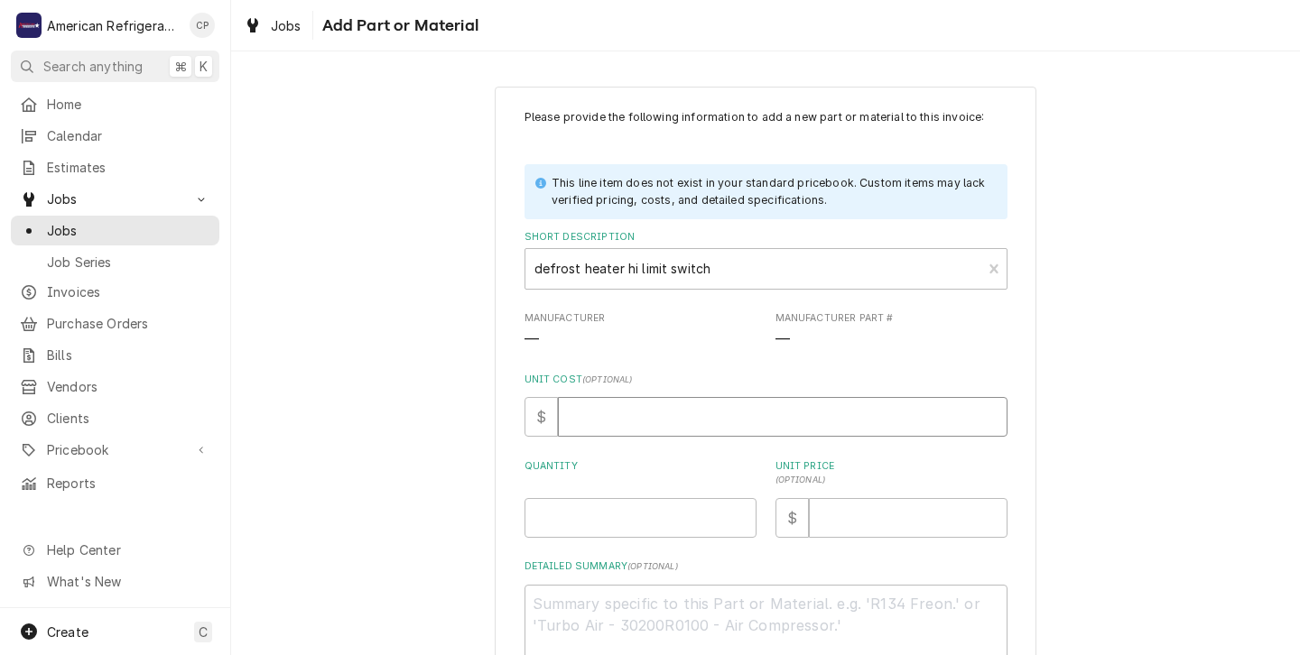
click at [579, 423] on input "Unit Cost ( optional )" at bounding box center [783, 417] width 450 height 40
type textarea "x"
type input "0"
click at [536, 525] on input "Quantity" at bounding box center [641, 518] width 232 height 40
type textarea "x"
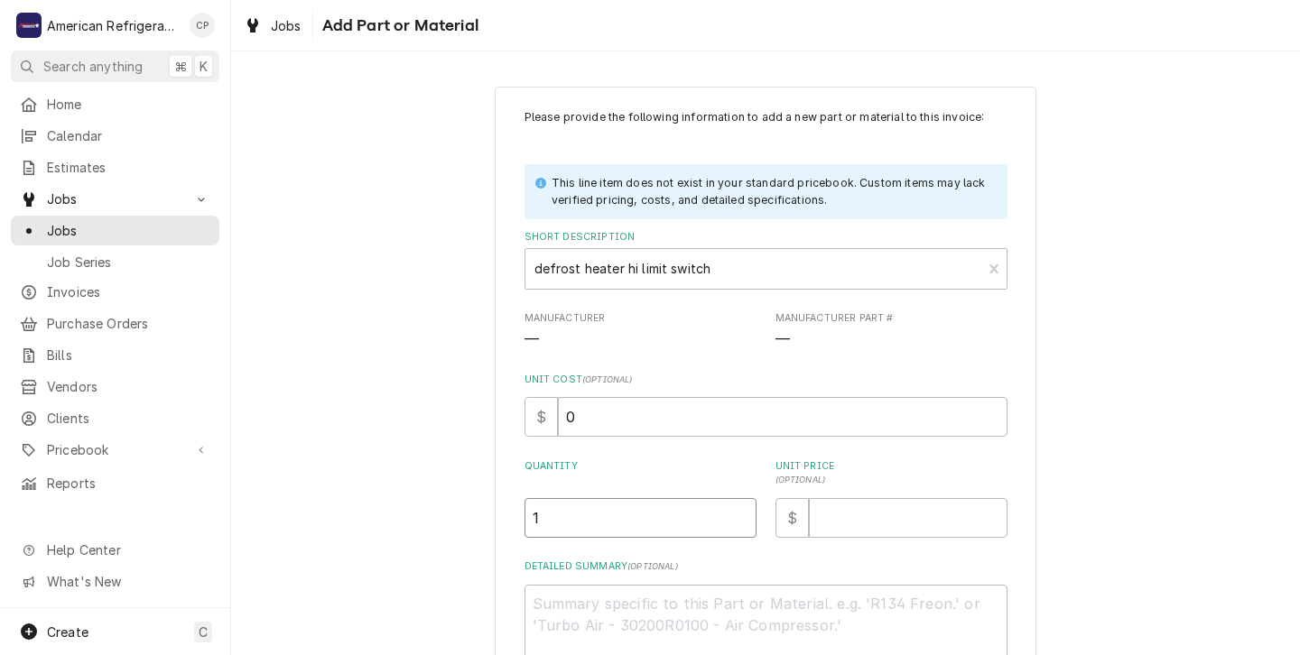
type input "1"
click at [832, 524] on input "Unit Price ( optional )" at bounding box center [908, 518] width 199 height 40
type textarea "x"
type input "1"
type textarea "x"
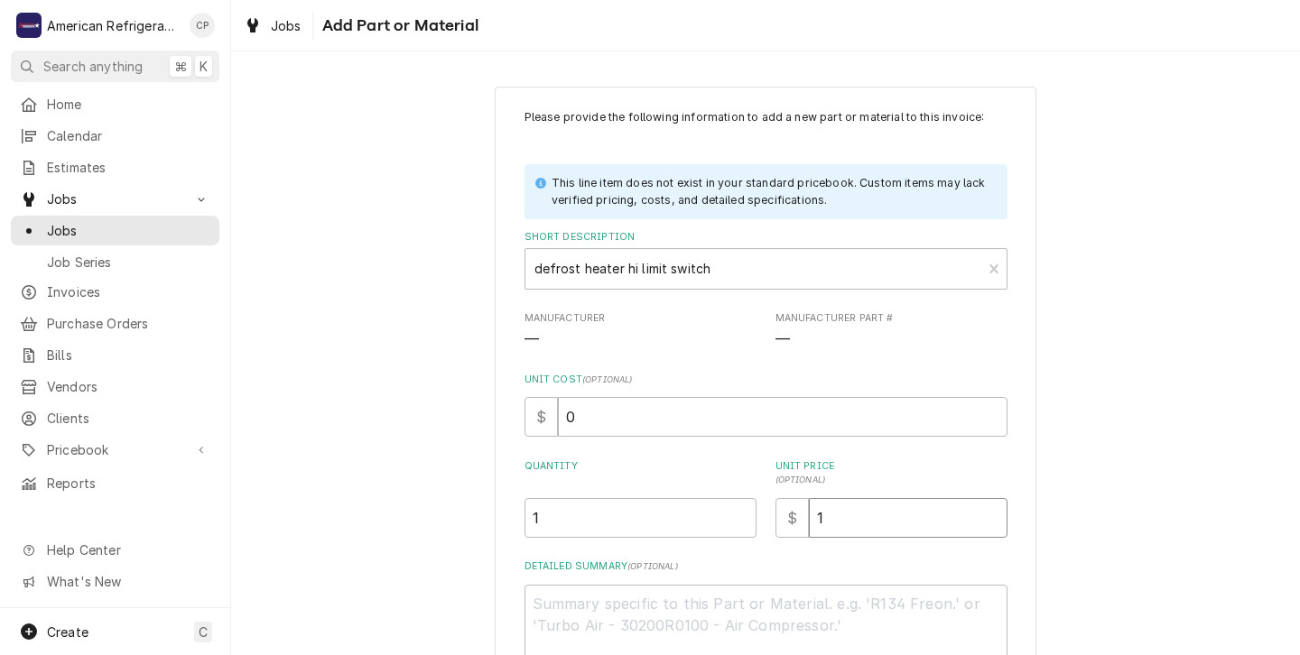
type input "14"
type textarea "x"
type input "149"
type textarea "x"
type input "149.7"
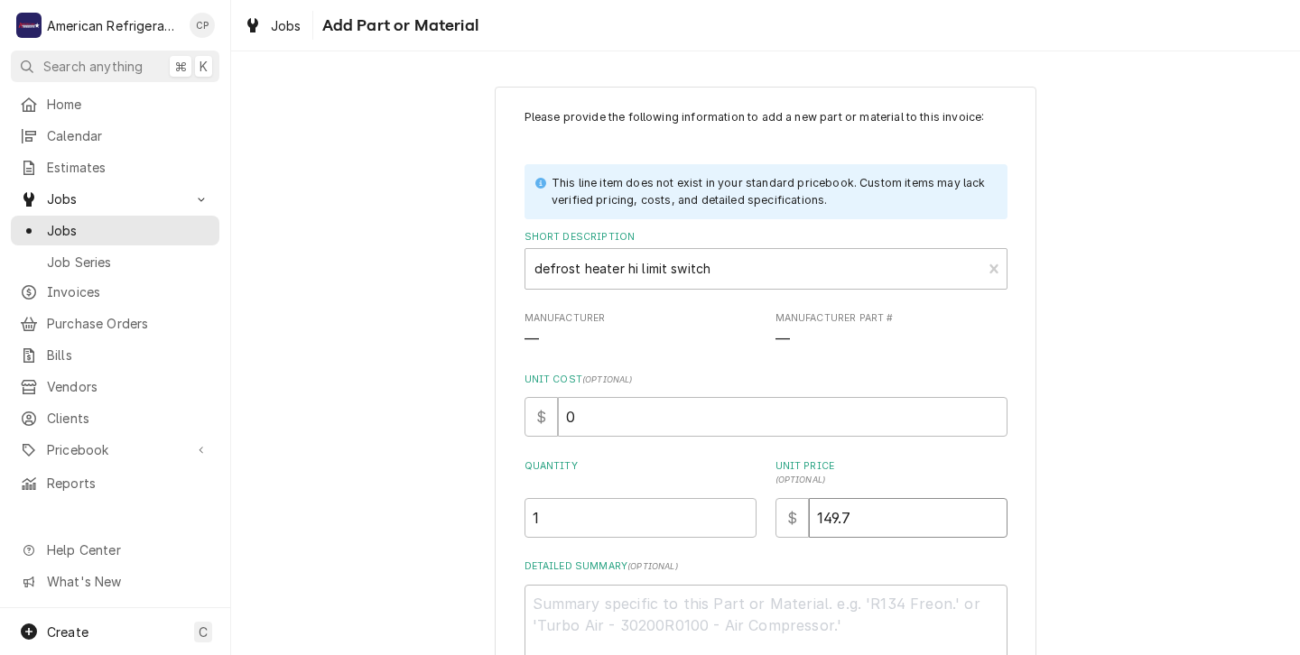
type textarea "x"
type input "149.76"
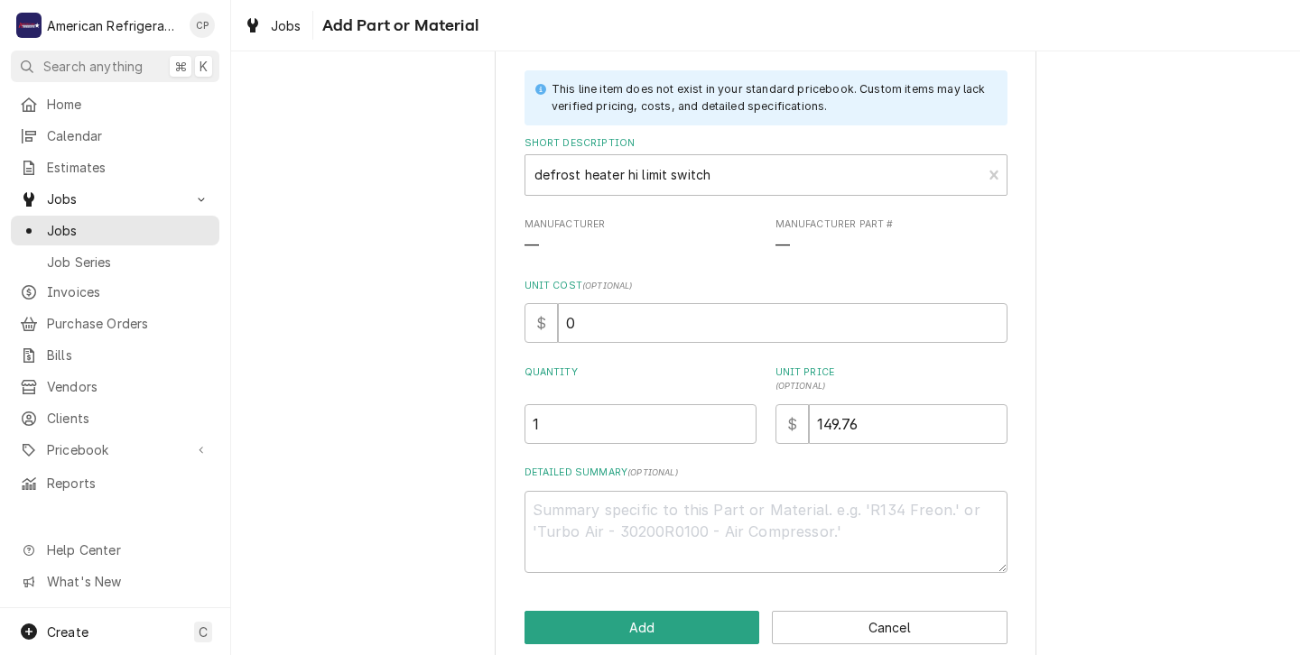
scroll to position [123, 0]
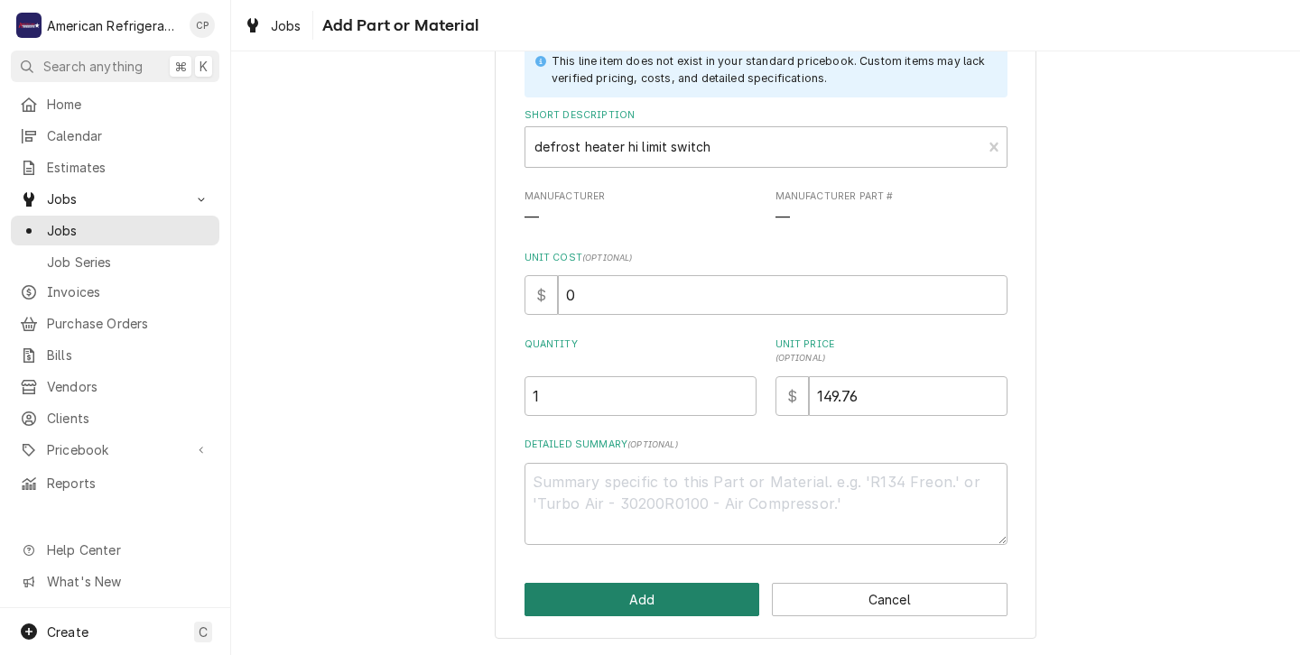
click at [646, 597] on button "Add" at bounding box center [643, 599] width 236 height 33
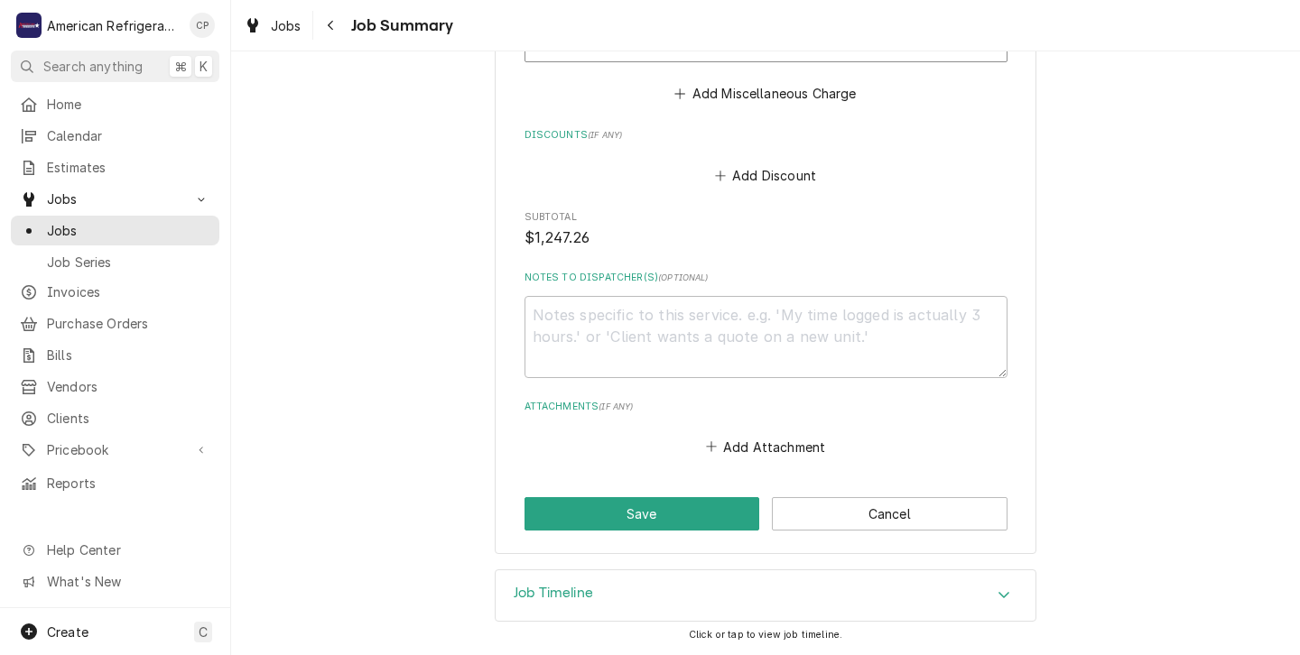
scroll to position [1776, 0]
click at [635, 513] on button "Save" at bounding box center [643, 513] width 236 height 33
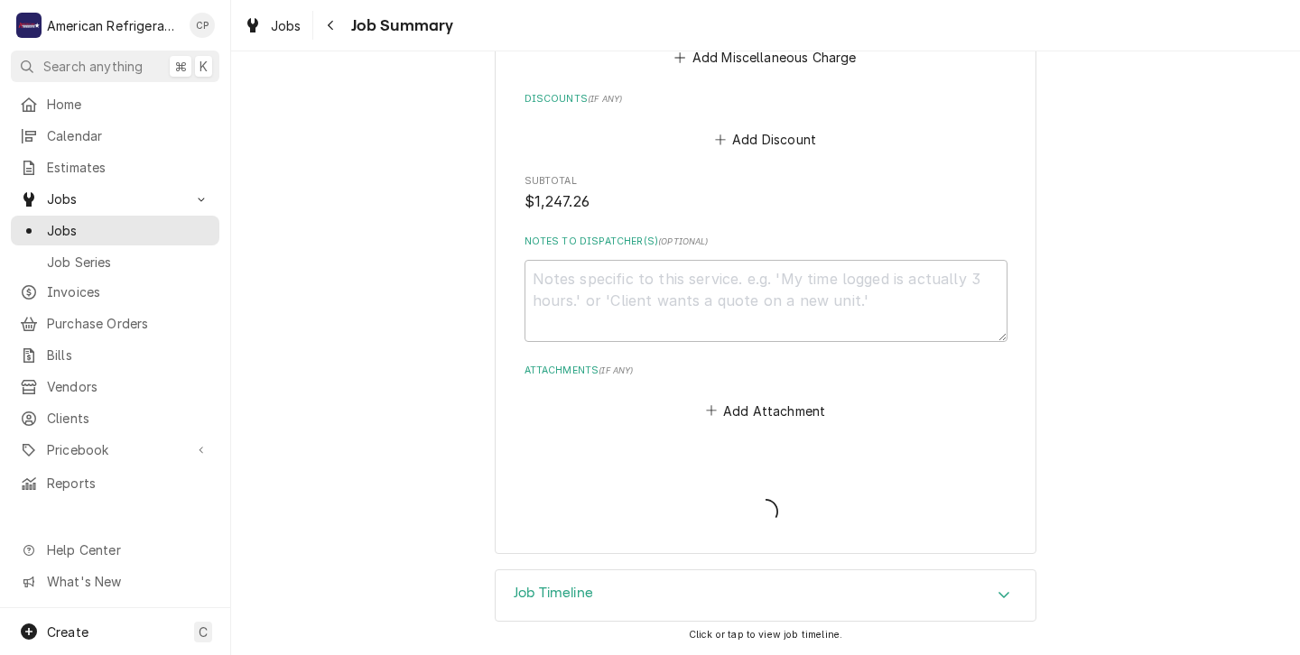
type textarea "x"
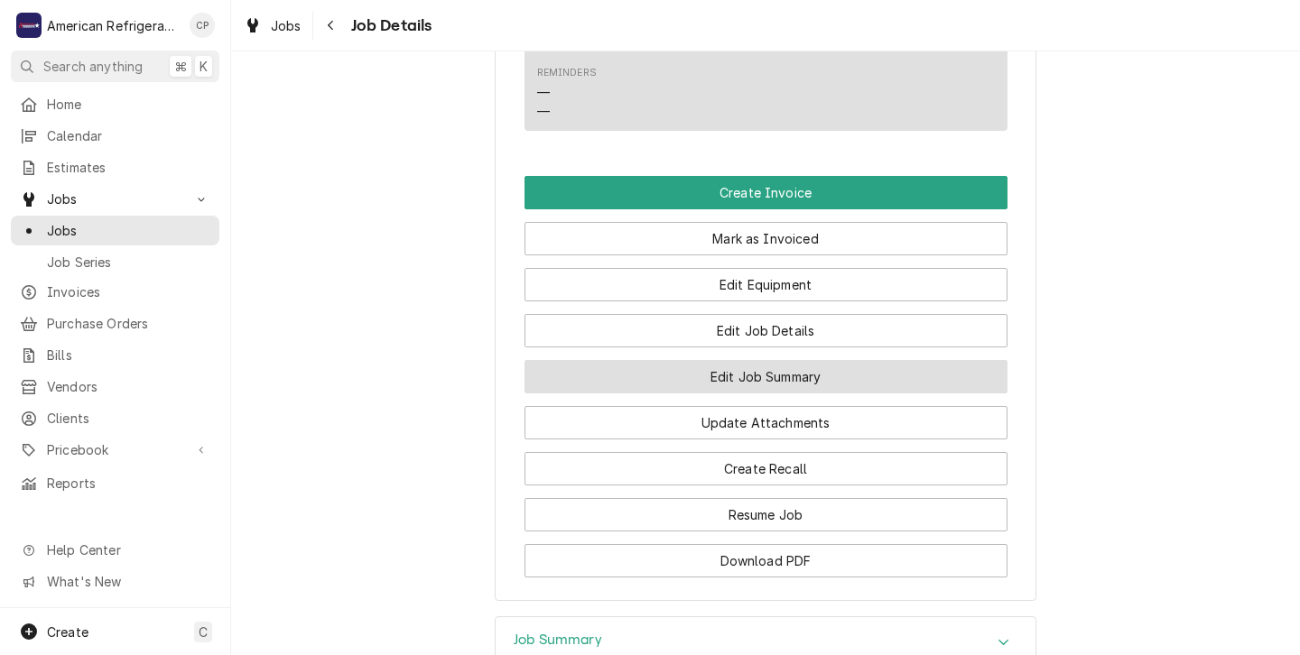
scroll to position [1126, 0]
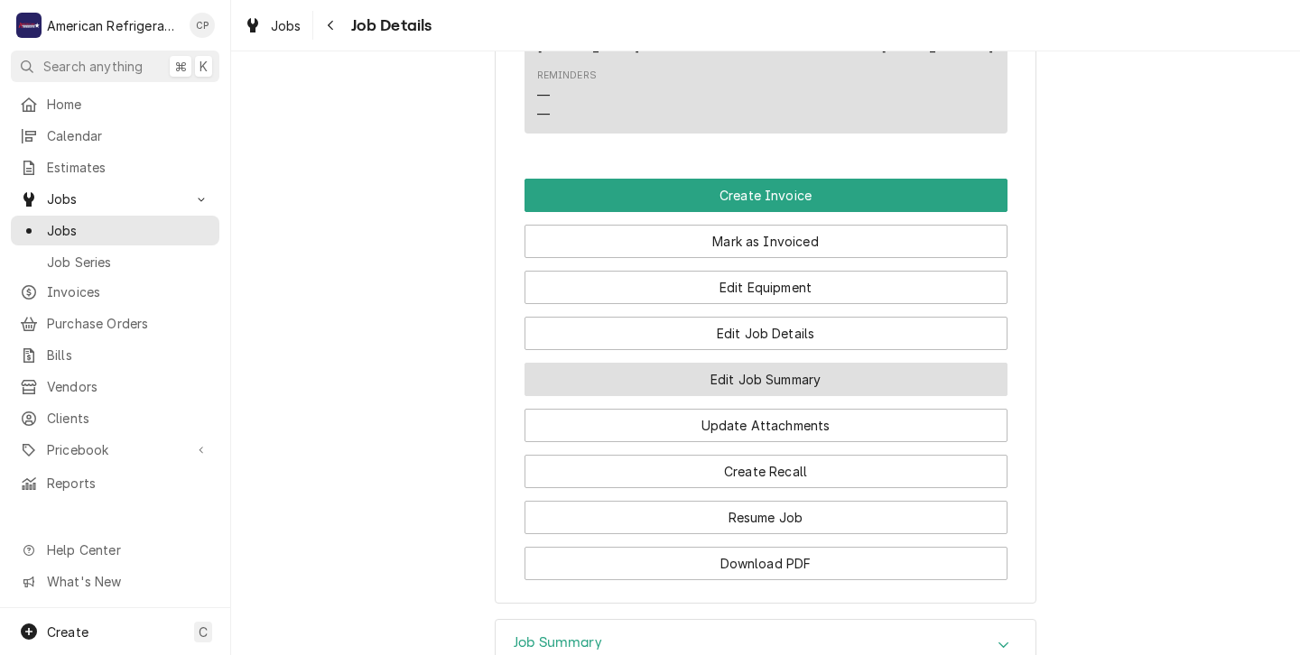
click at [715, 396] on button "Edit Job Summary" at bounding box center [766, 379] width 483 height 33
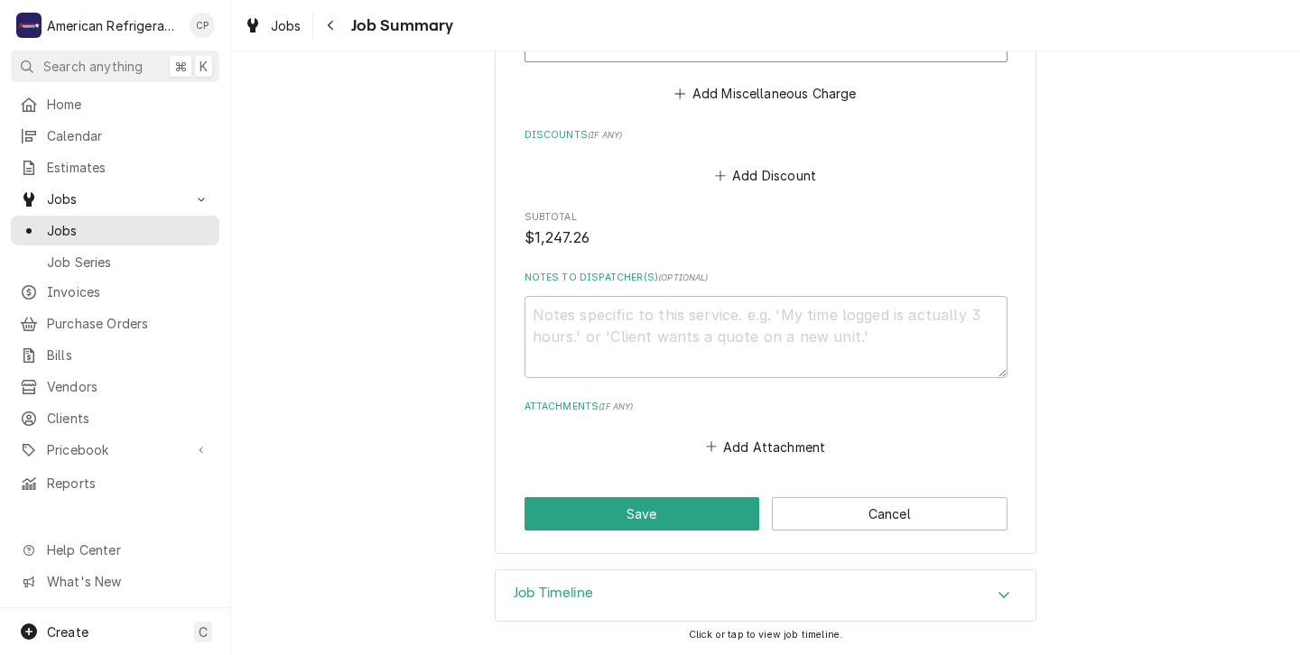
scroll to position [1754, 0]
click at [640, 512] on button "Save" at bounding box center [643, 513] width 236 height 33
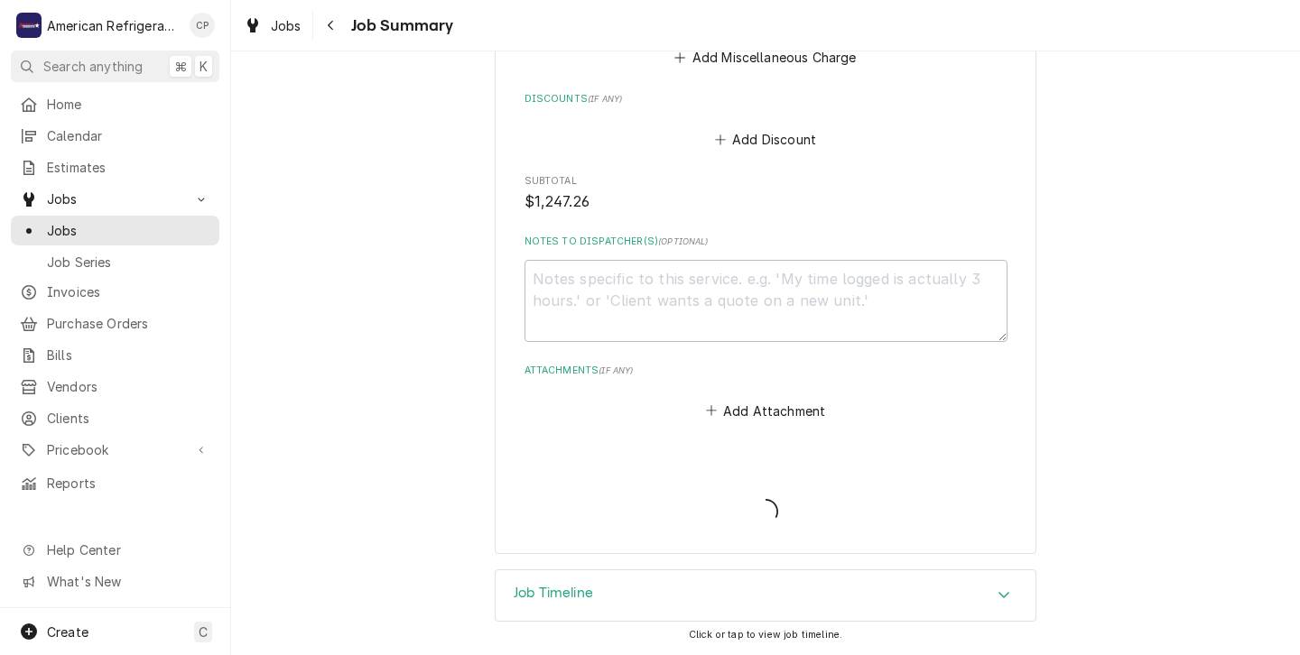
type textarea "x"
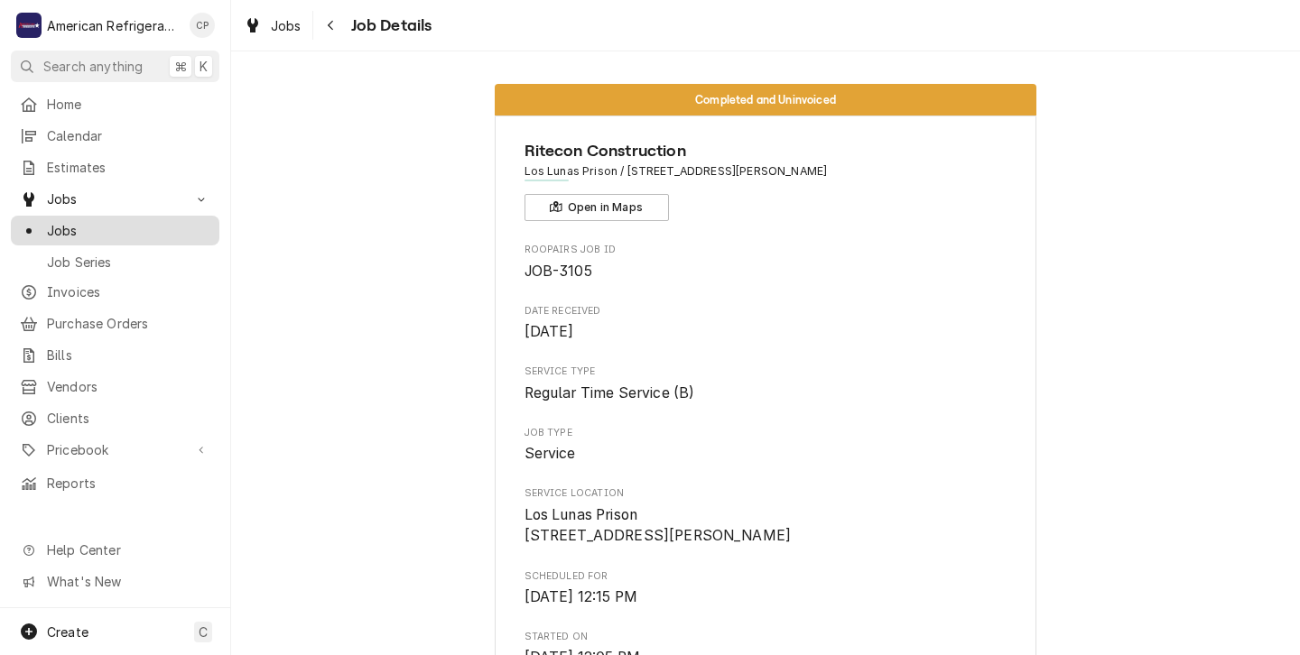
click at [73, 228] on span "Jobs" at bounding box center [128, 230] width 163 height 19
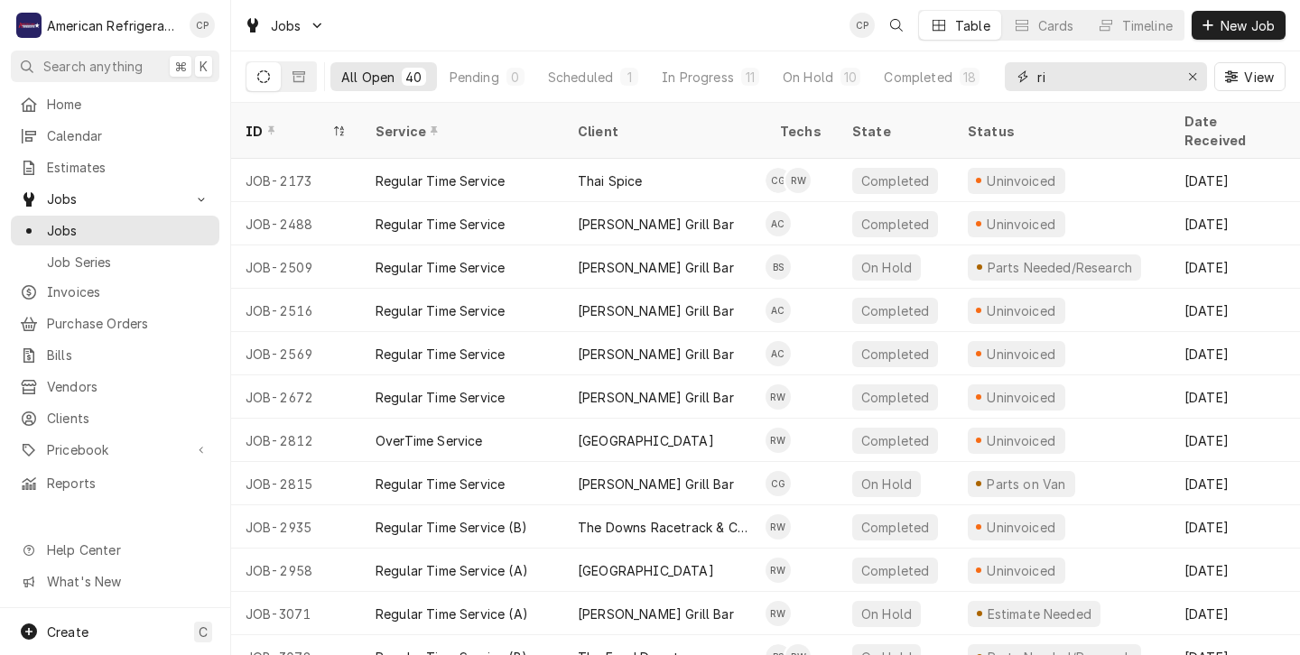
click at [1049, 78] on input "ri" at bounding box center [1104, 76] width 135 height 29
type input "r"
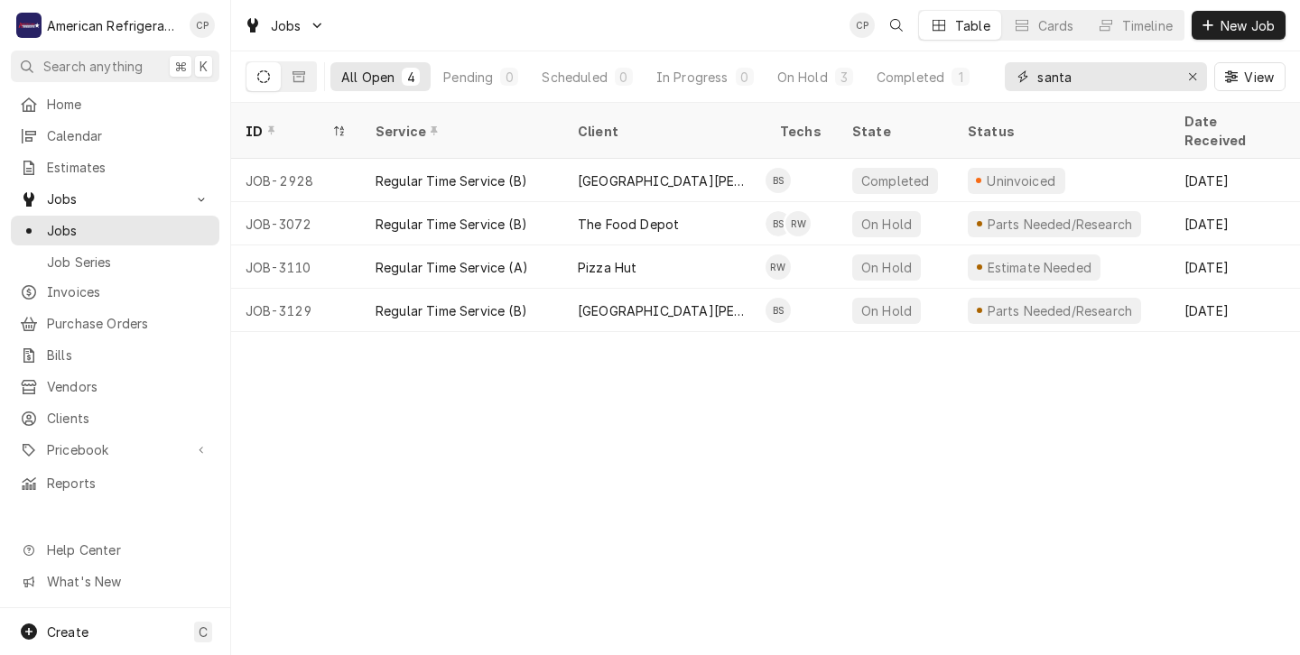
click at [1075, 73] on input "santa" at bounding box center [1104, 76] width 135 height 29
type input "s"
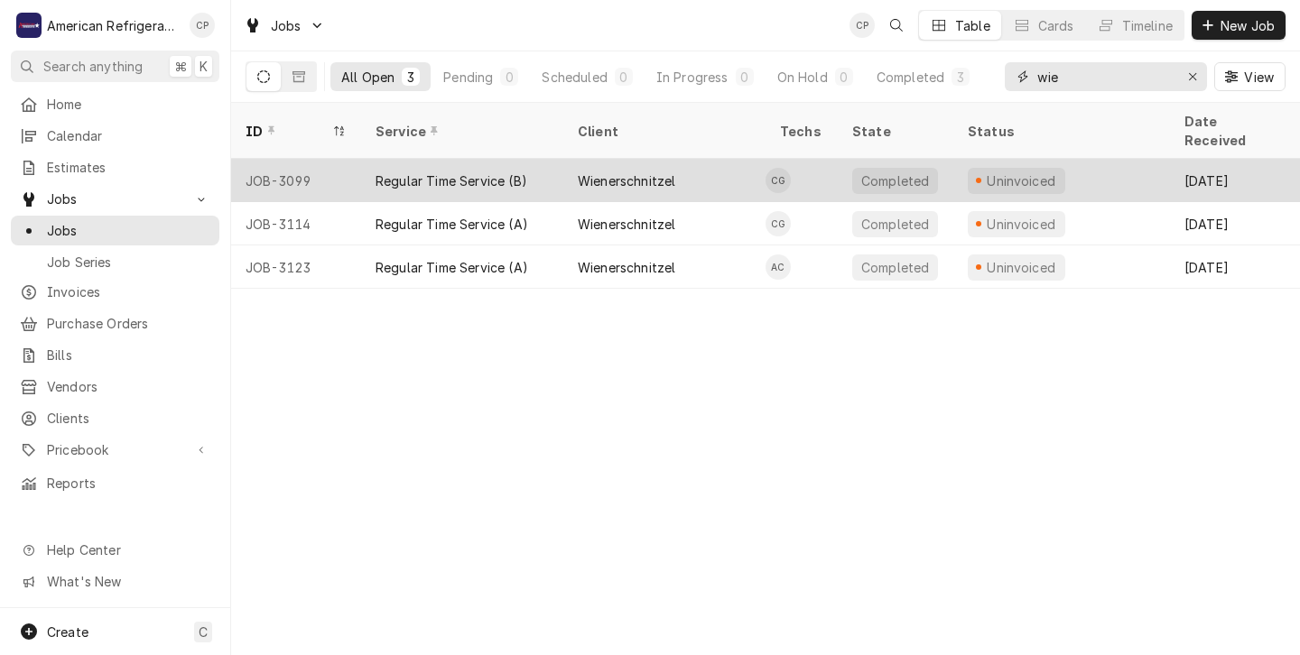
type input "wie"
click at [734, 162] on div "Wienerschnitzel" at bounding box center [664, 180] width 202 height 43
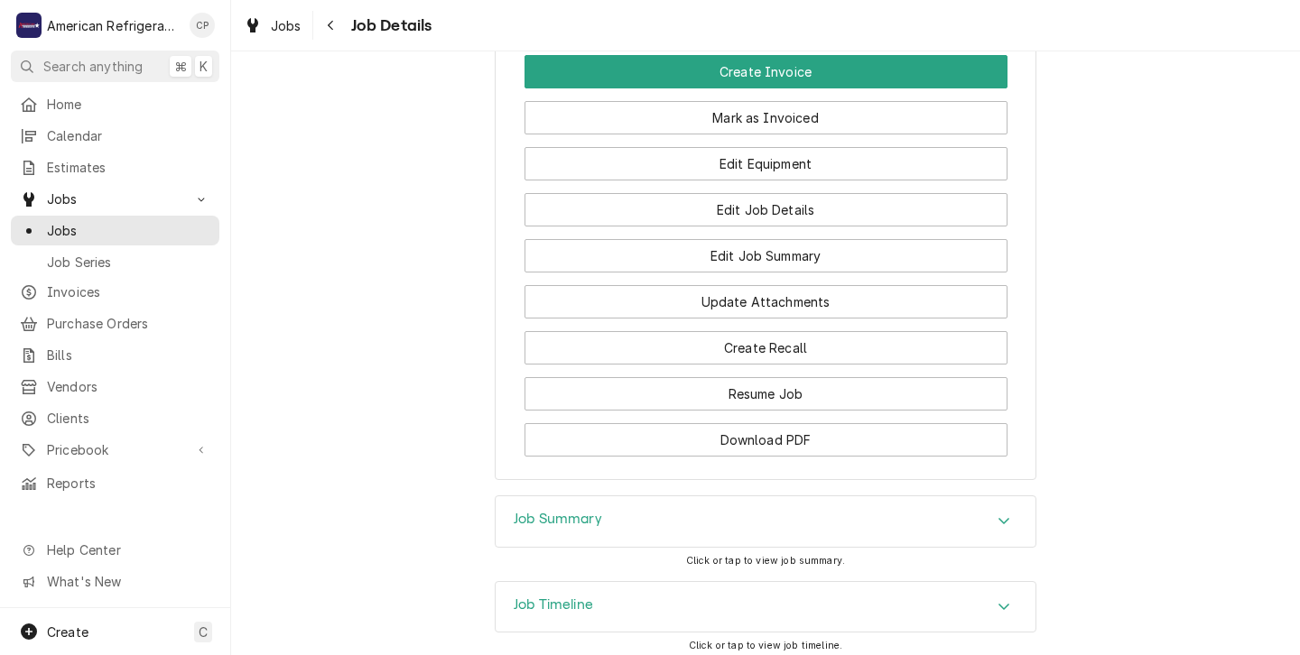
scroll to position [1245, 0]
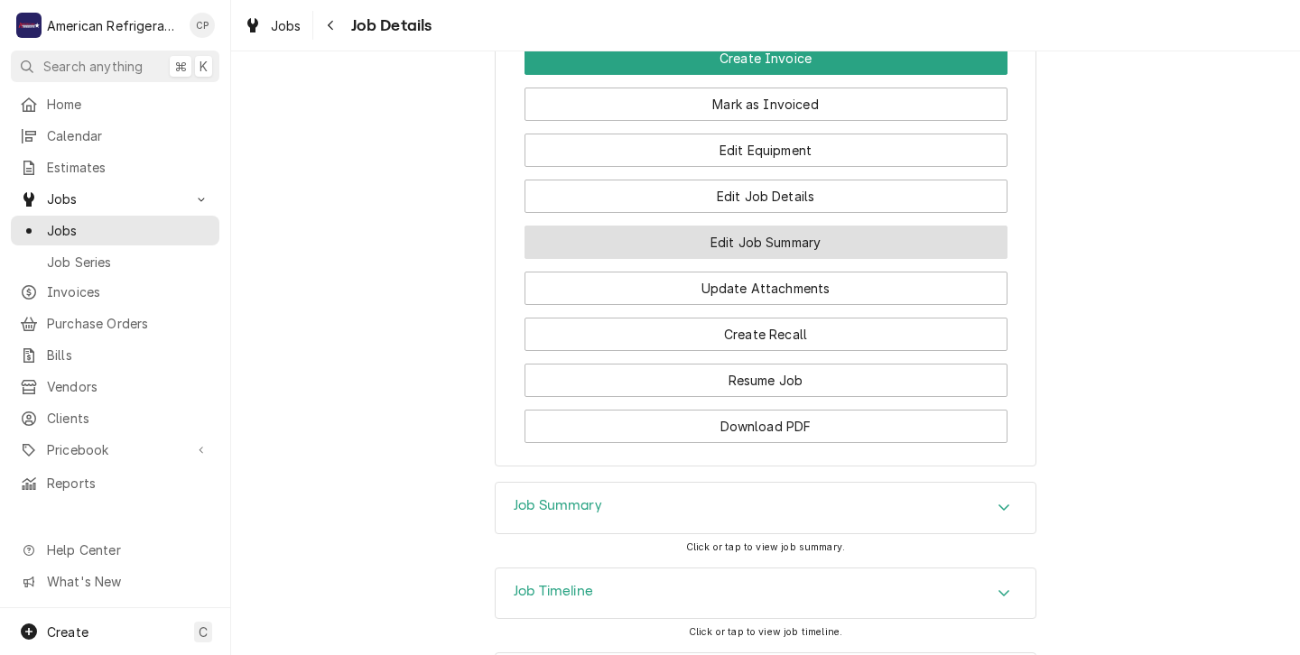
click at [713, 259] on button "Edit Job Summary" at bounding box center [766, 242] width 483 height 33
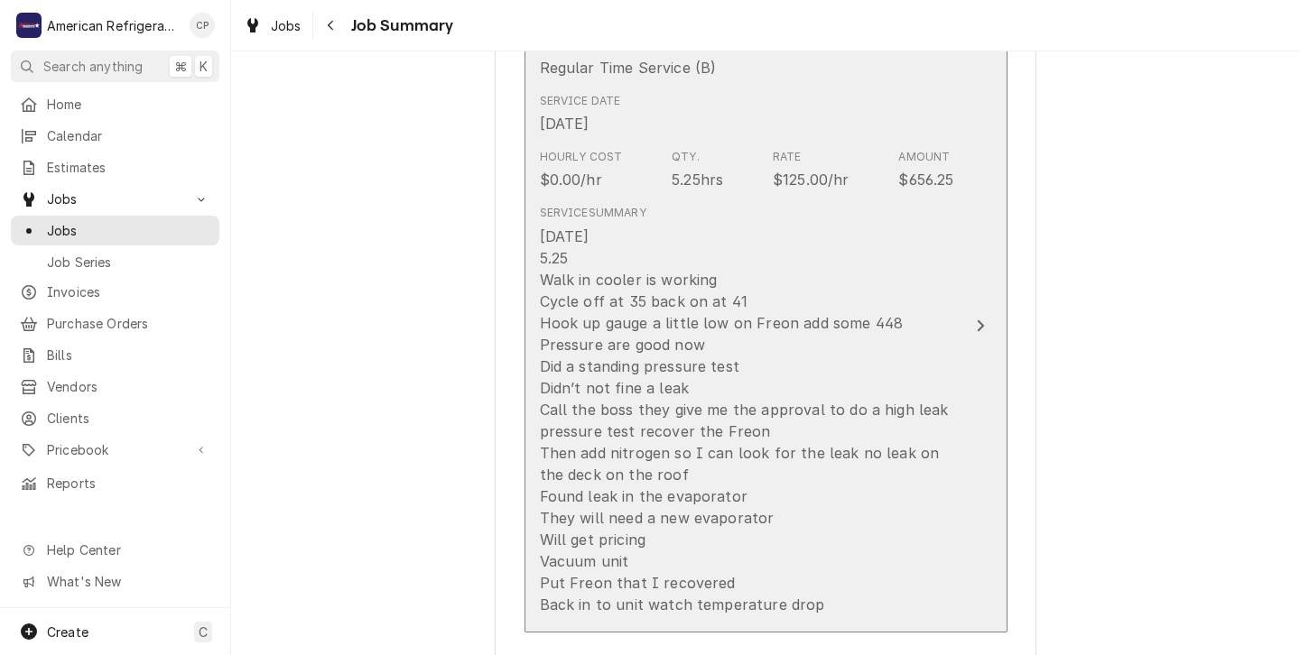
scroll to position [495, 0]
click at [776, 250] on div "[DATE] 5.25 Walk in cooler is working Cycle off at 35 back on at 41 Hook up gau…" at bounding box center [747, 423] width 414 height 390
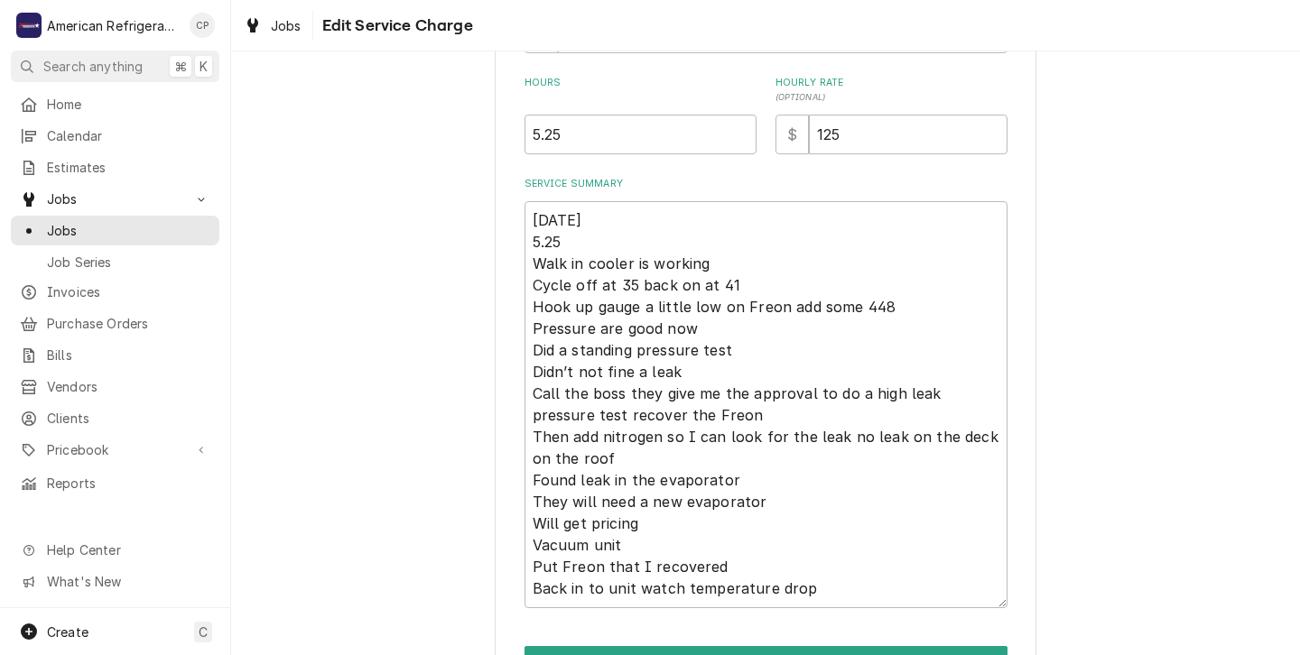
scroll to position [527, 0]
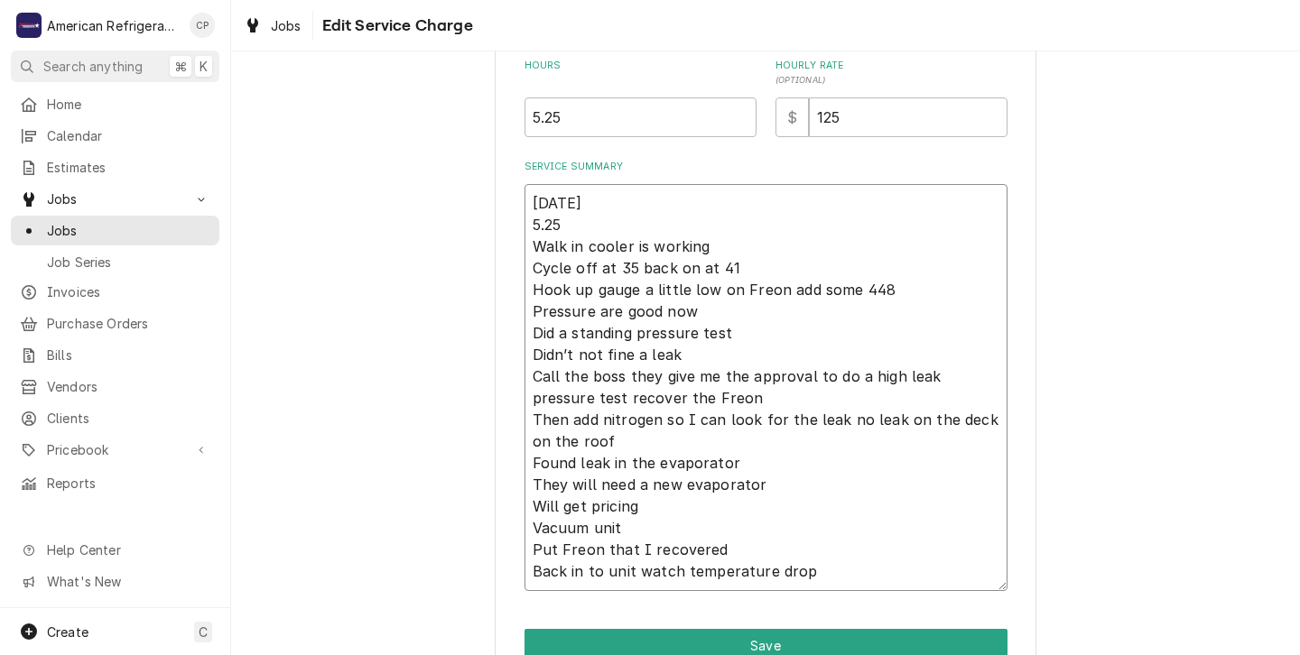
click at [571, 229] on textarea "[DATE] 5.25 Walk in cooler is working Cycle off at 35 back on at 41 Hook up gau…" at bounding box center [766, 387] width 483 height 407
type textarea "x"
type textarea "[DATE] 5.2 Walk in cooler is working Cycle off at 35 back on at 41 Hook up gaug…"
type textarea "x"
type textarea "[DATE] 5. Walk in cooler is working Cycle off at 35 back on at 41 Hook up gauge…"
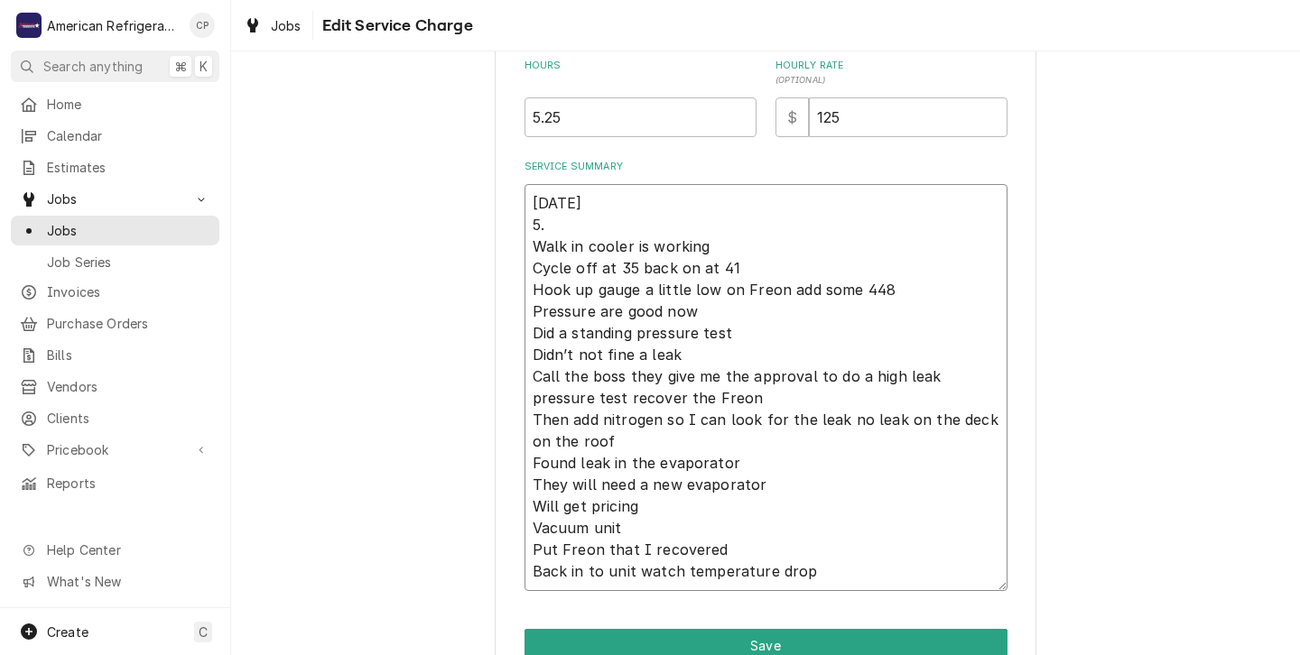
type textarea "x"
type textarea "[DATE] 5 Walk in cooler is working Cycle off at 35 back on at 41 Hook up gauge …"
type textarea "x"
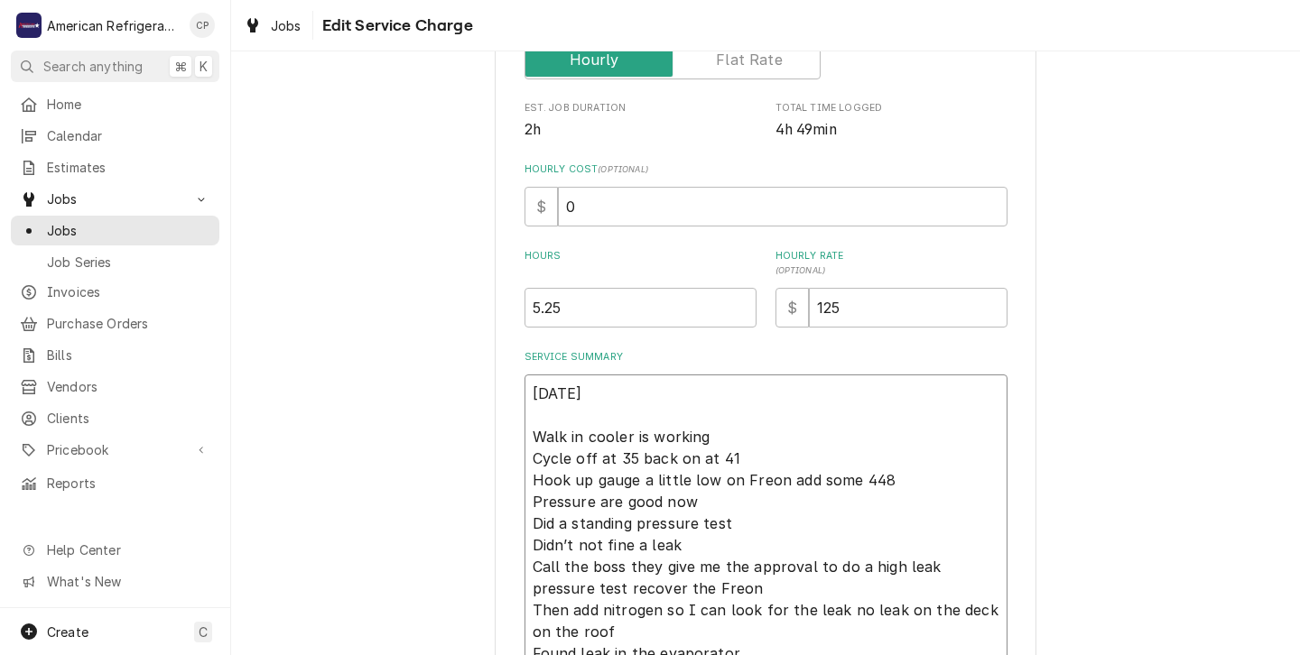
scroll to position [622, 0]
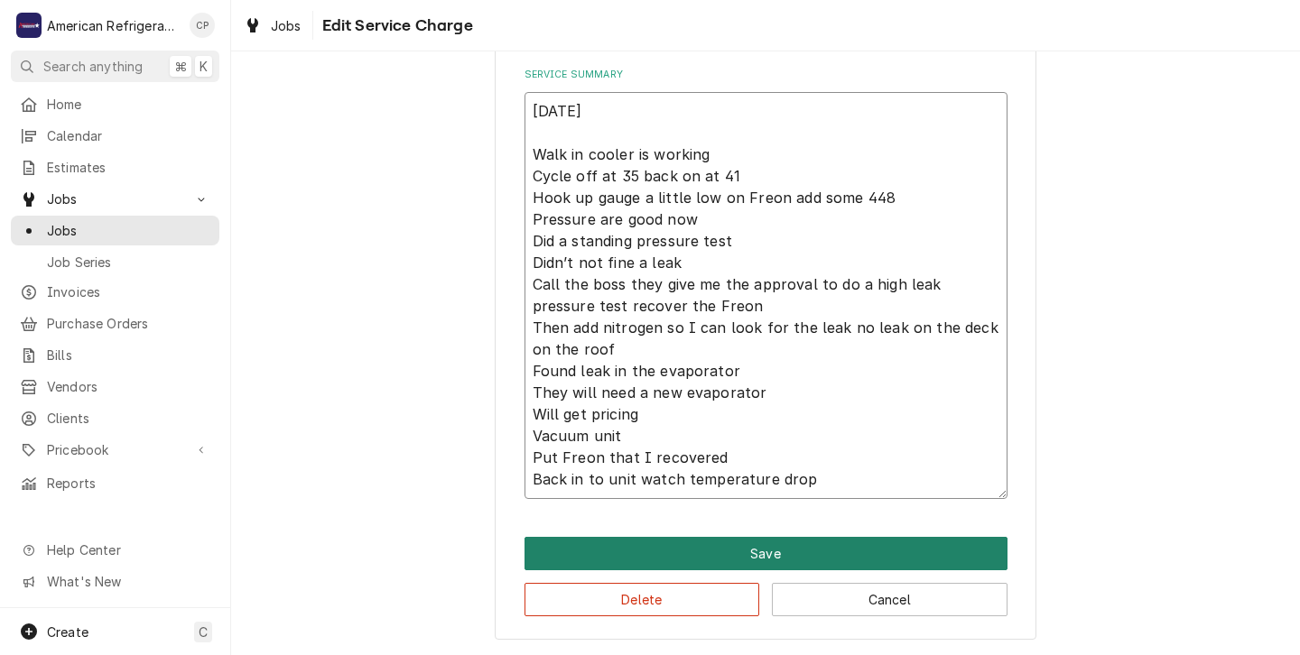
type textarea "[DATE] Walk in cooler is working Cycle off at 35 back on at 41 Hook up gauge a …"
click at [700, 555] on button "Save" at bounding box center [766, 553] width 483 height 33
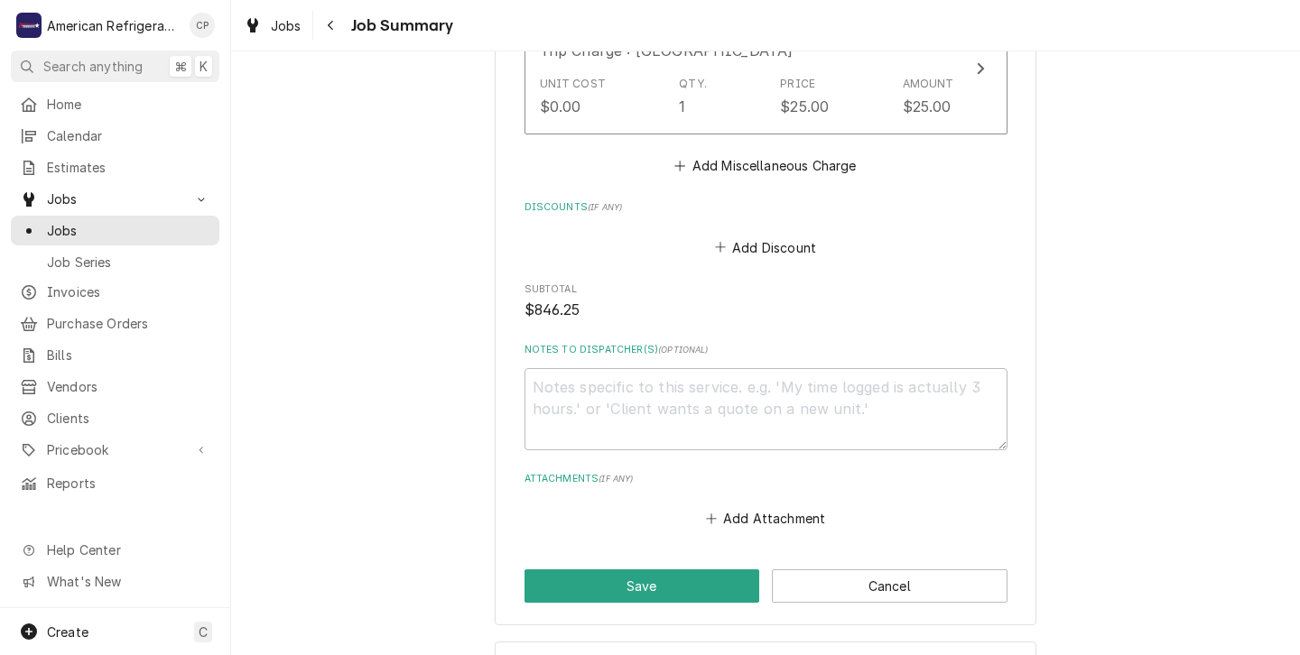
scroll to position [1753, 0]
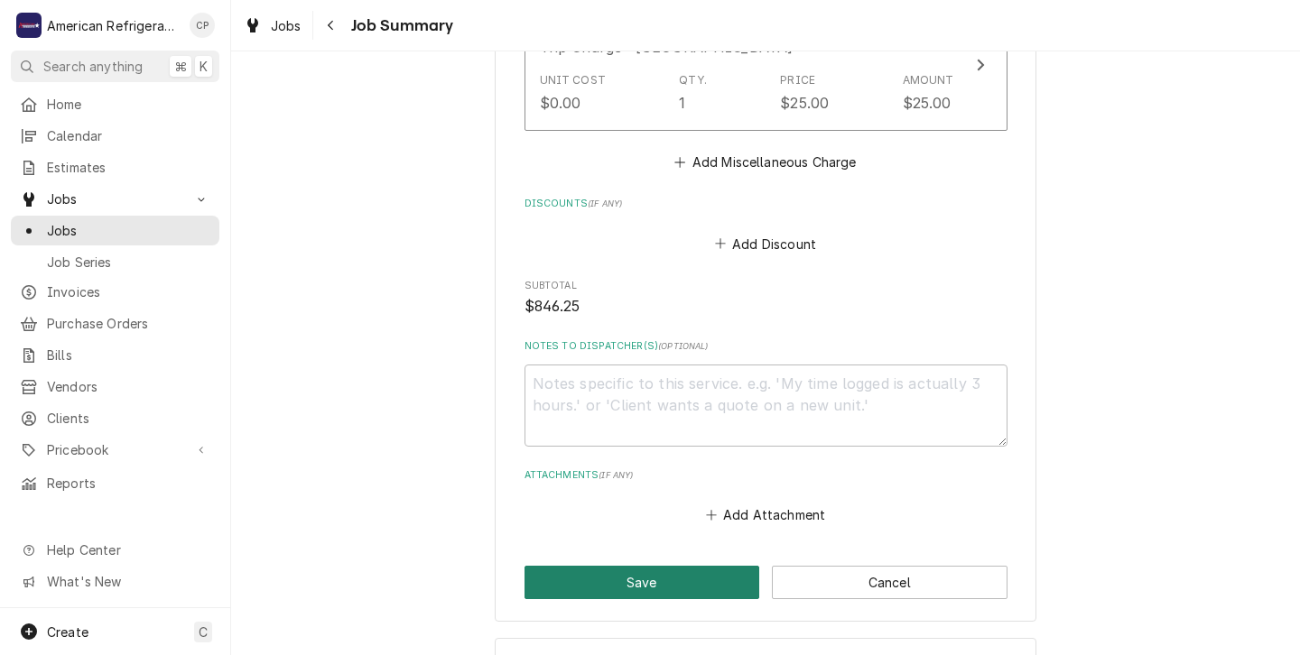
click at [640, 589] on button "Save" at bounding box center [643, 582] width 236 height 33
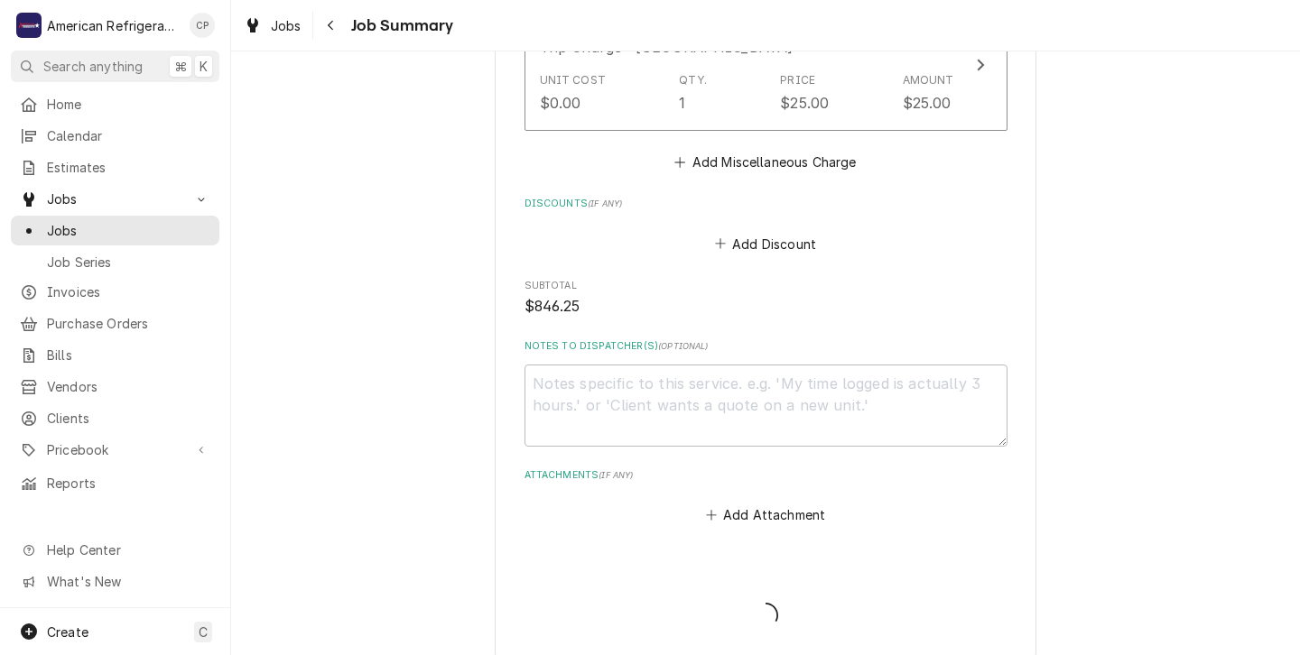
type textarea "x"
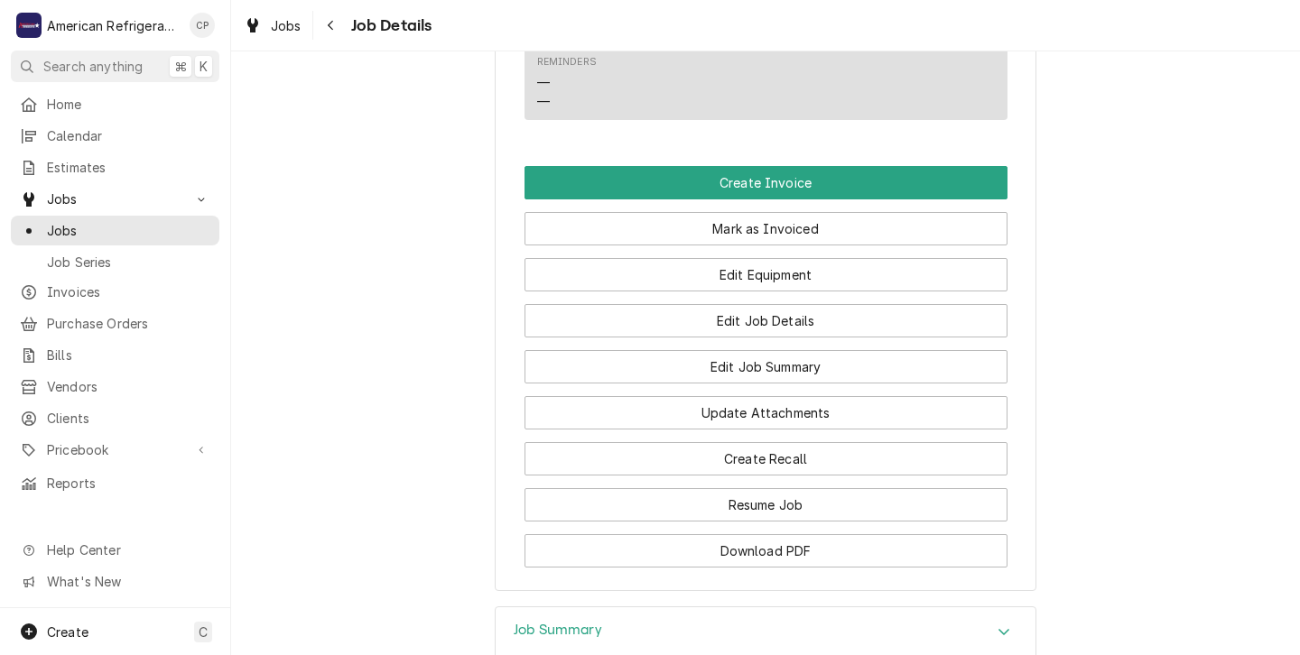
scroll to position [1120, 0]
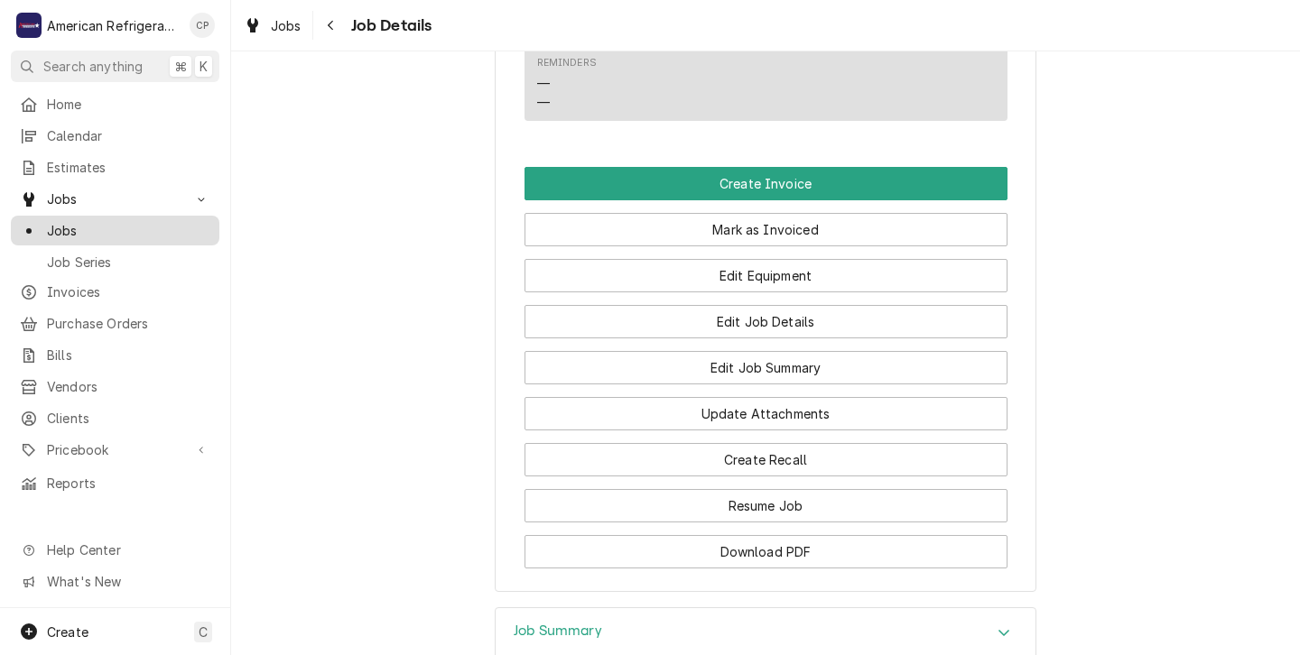
click at [74, 226] on span "Jobs" at bounding box center [128, 230] width 163 height 19
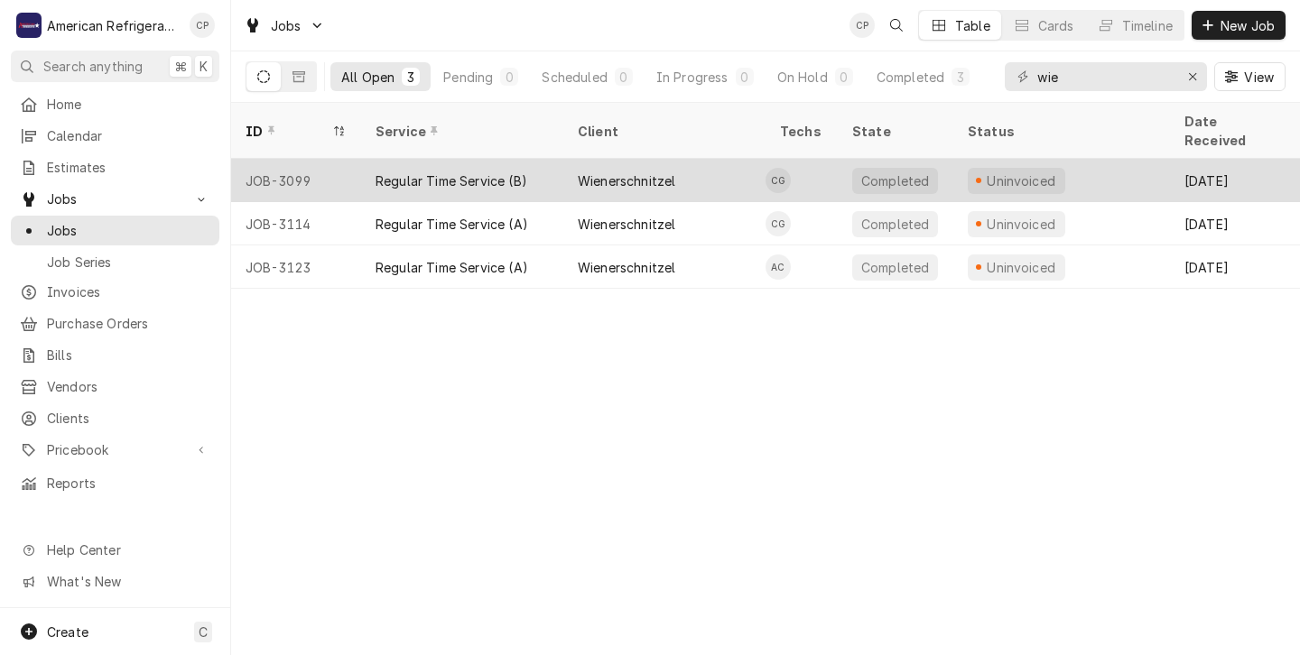
click at [696, 159] on div "Wienerschnitzel" at bounding box center [664, 180] width 202 height 43
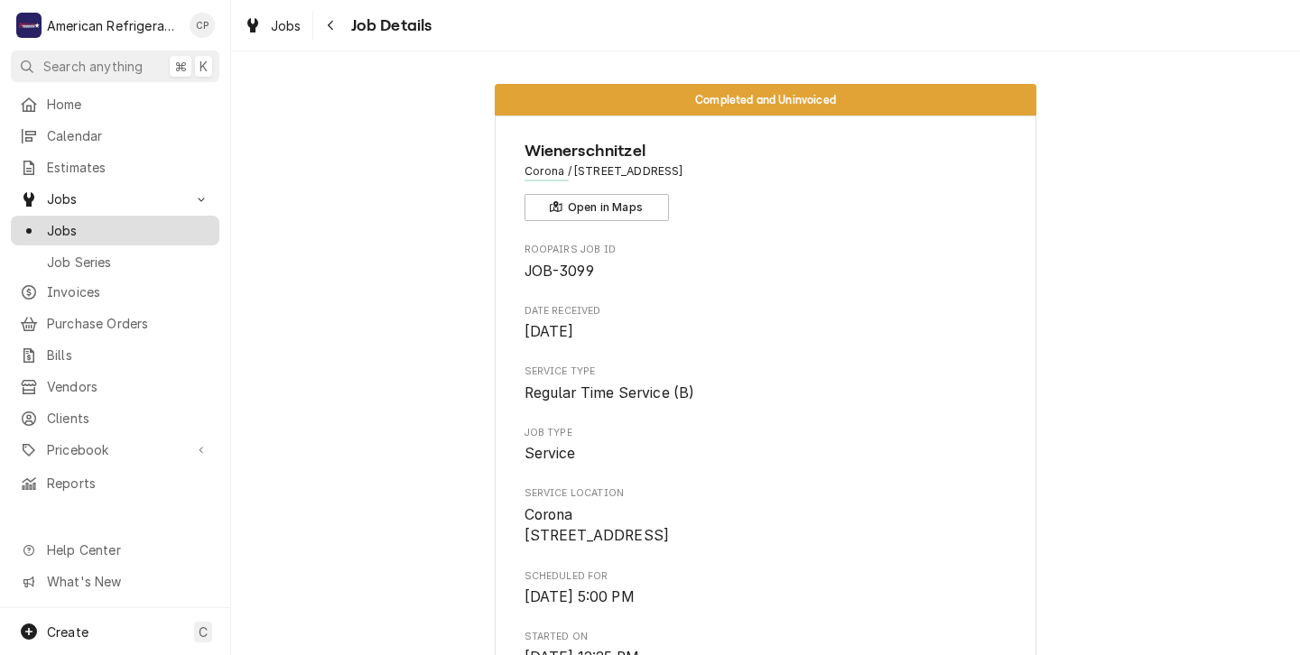
click at [75, 226] on span "Jobs" at bounding box center [128, 230] width 163 height 19
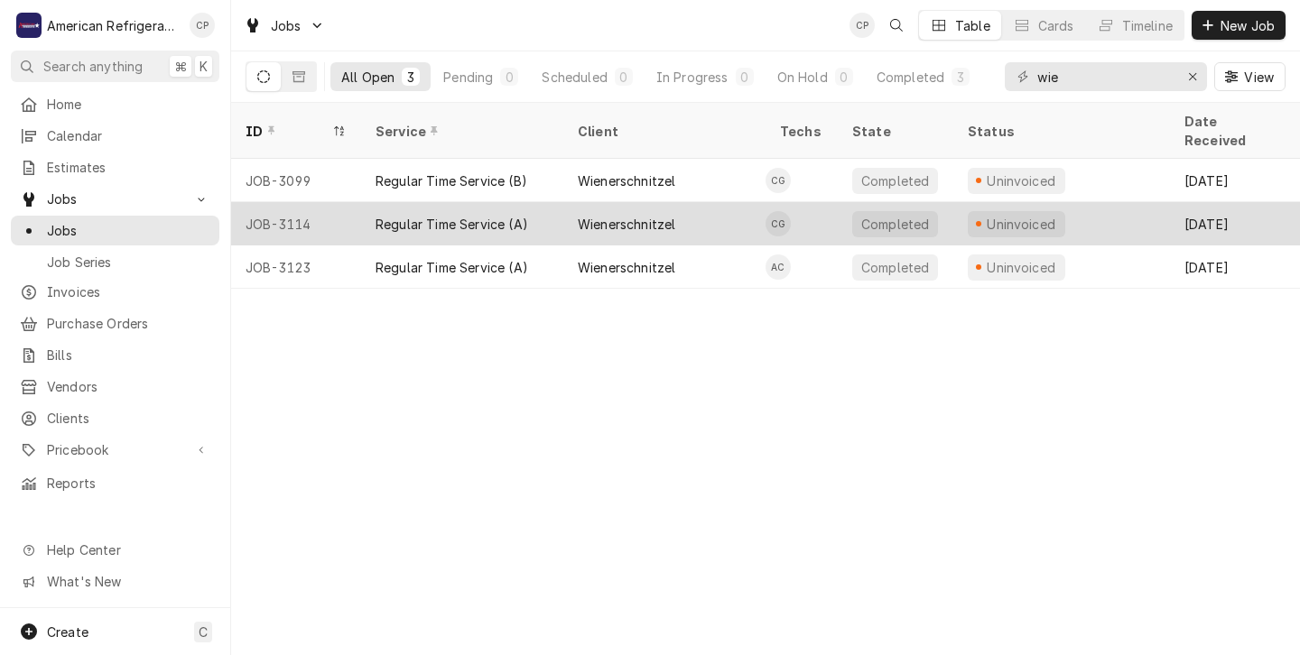
click at [720, 202] on div "Wienerschnitzel" at bounding box center [664, 223] width 202 height 43
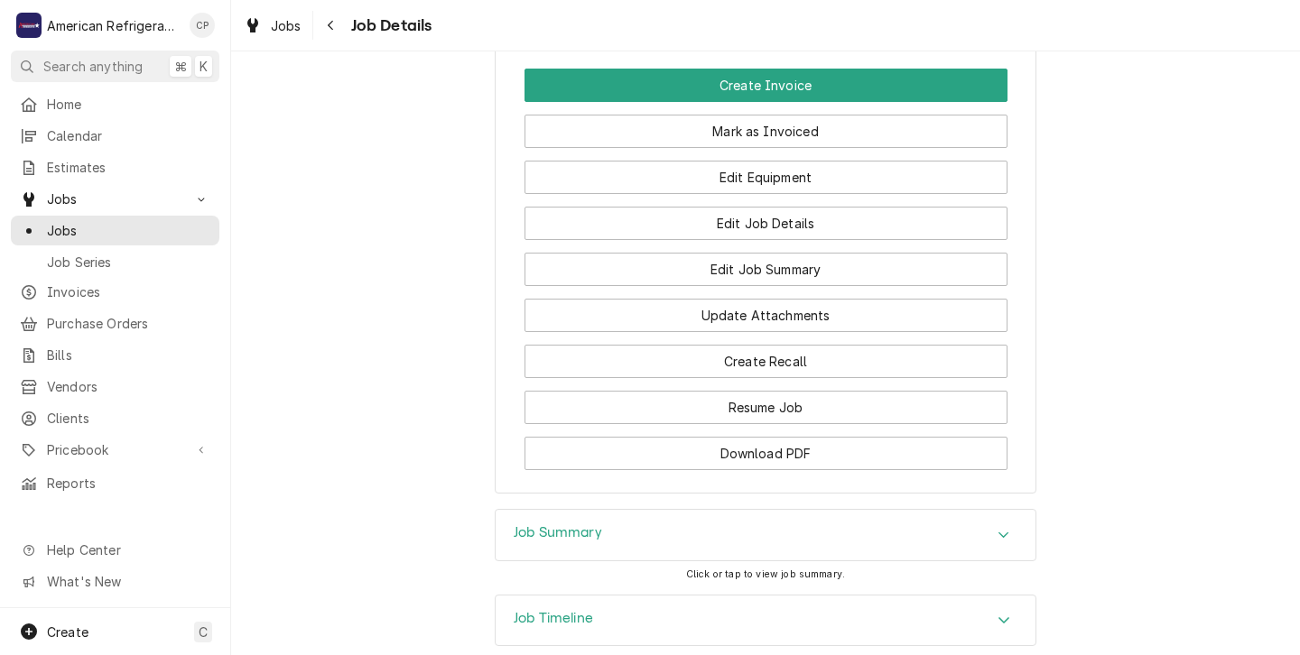
scroll to position [1301, 0]
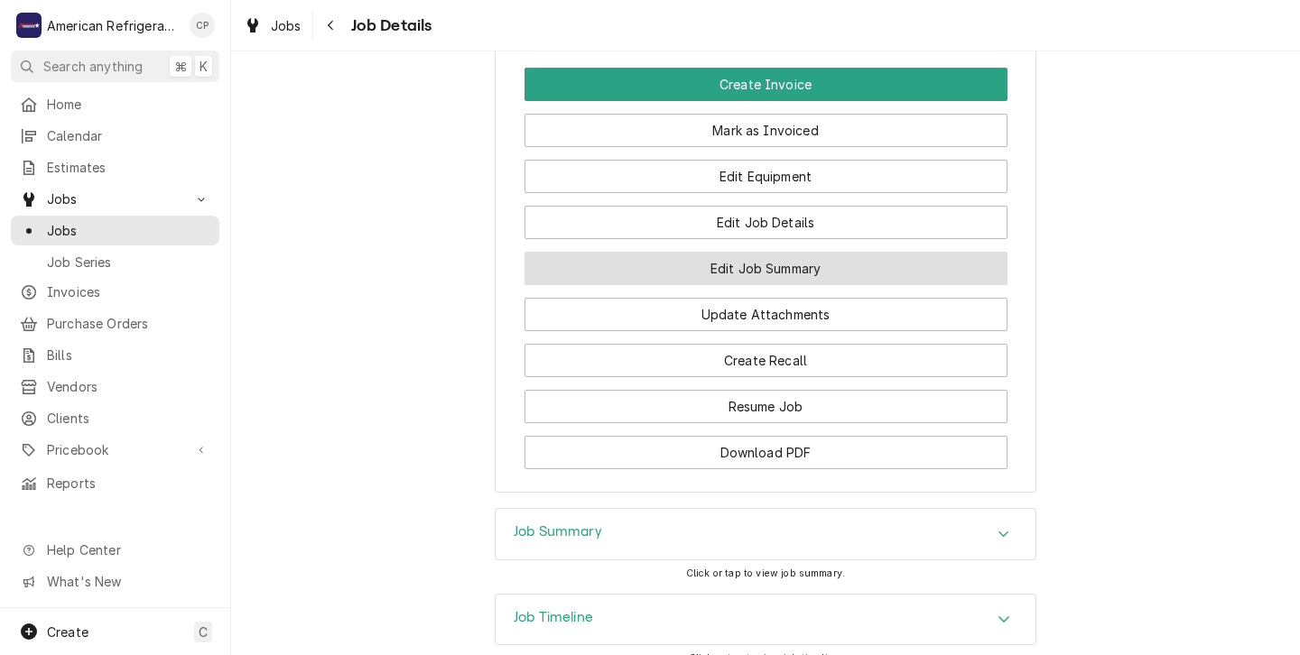
click at [723, 285] on button "Edit Job Summary" at bounding box center [766, 268] width 483 height 33
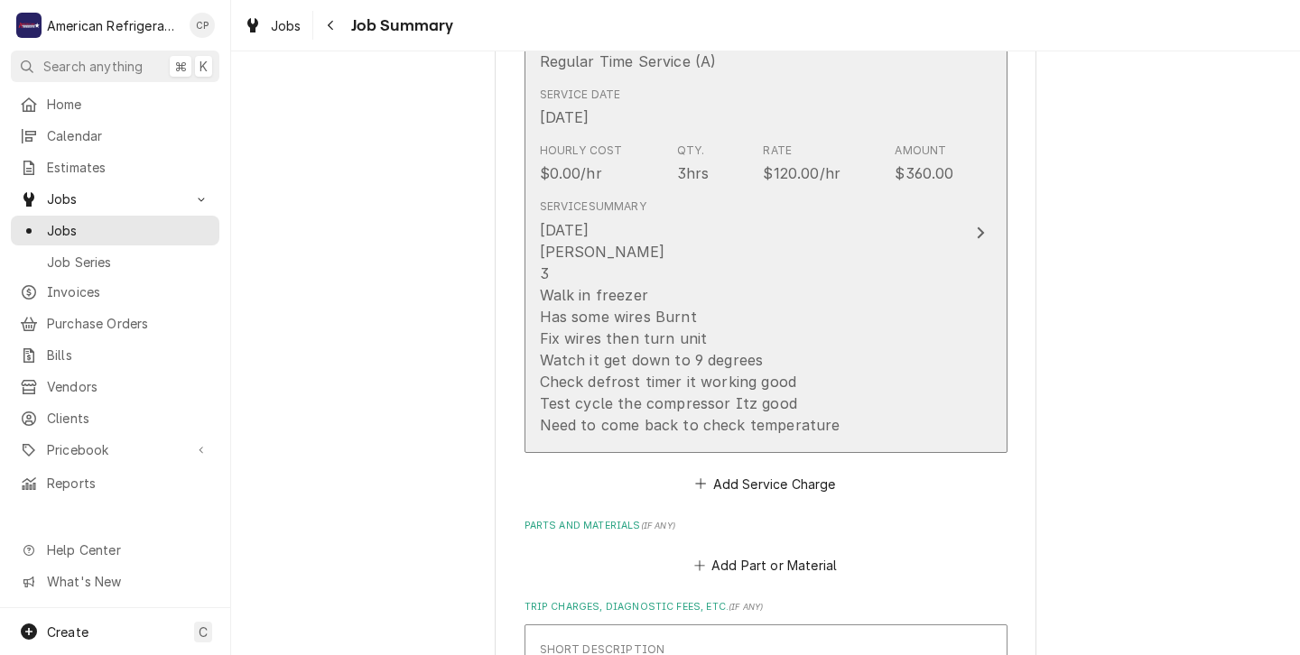
scroll to position [435, 0]
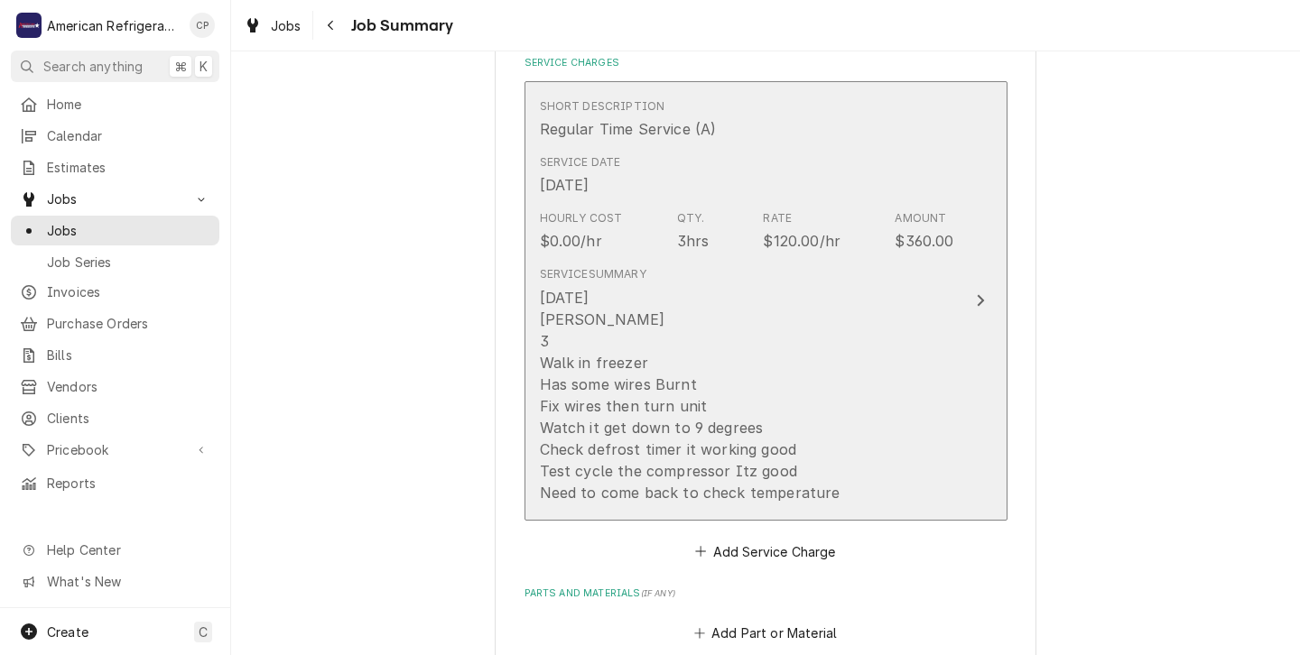
click at [733, 287] on div "[DATE] [PERSON_NAME] 3 Walk in freezer Has some wires Burnt Fix wires then turn…" at bounding box center [690, 395] width 301 height 217
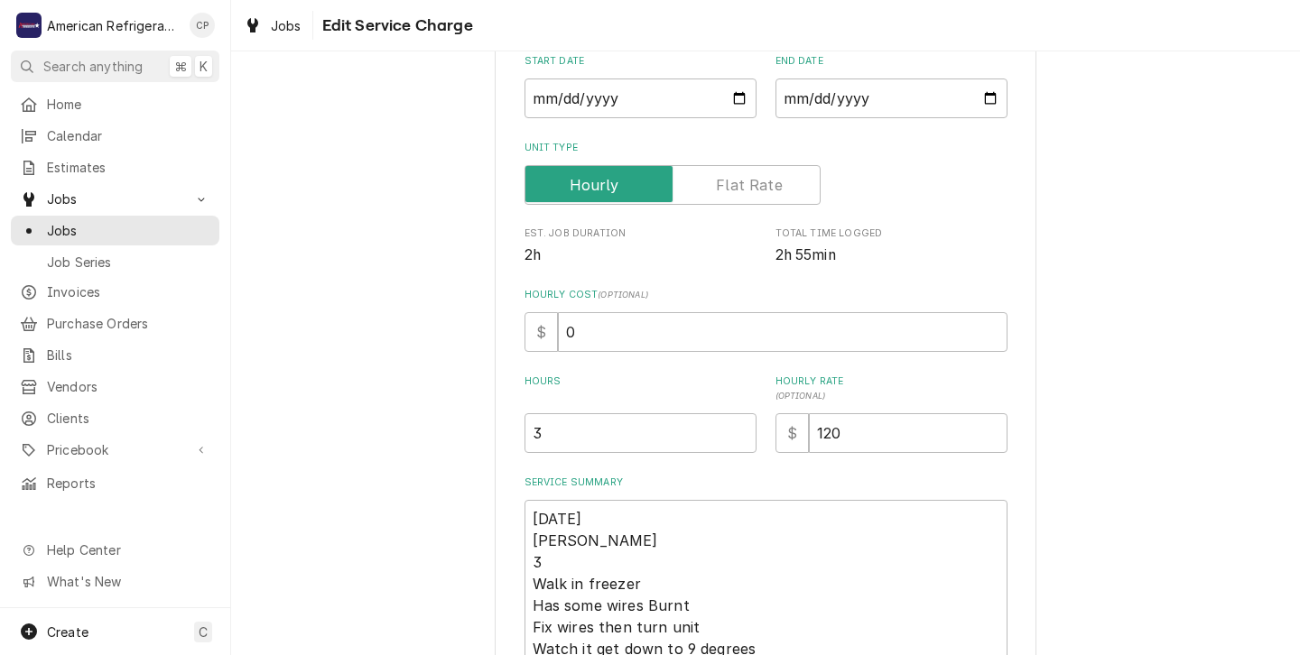
scroll to position [216, 0]
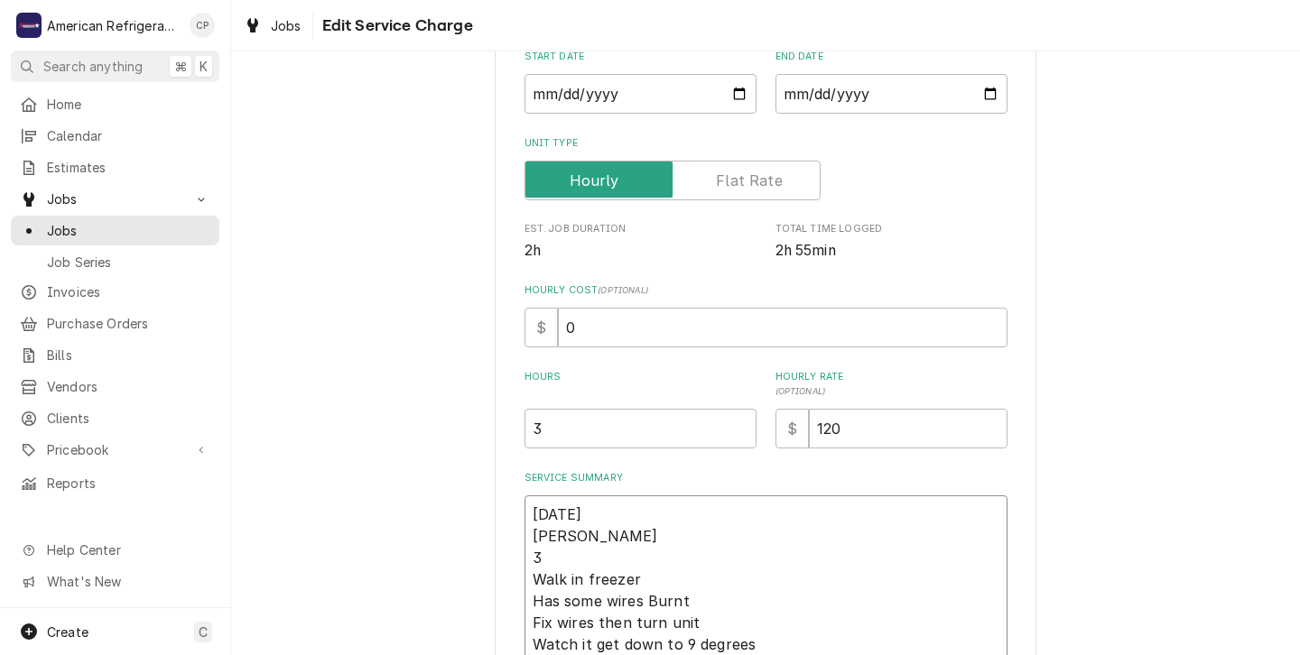
click at [545, 560] on textarea "[DATE] [PERSON_NAME] 3 Walk in freezer Has some wires Burnt Fix wires then turn…" at bounding box center [766, 613] width 483 height 234
type textarea "x"
type textarea "[DATE] [PERSON_NAME] Walk in freezer Has some wires Burnt Fix wires then turn u…"
click at [550, 431] on input "3" at bounding box center [641, 429] width 232 height 40
type textarea "x"
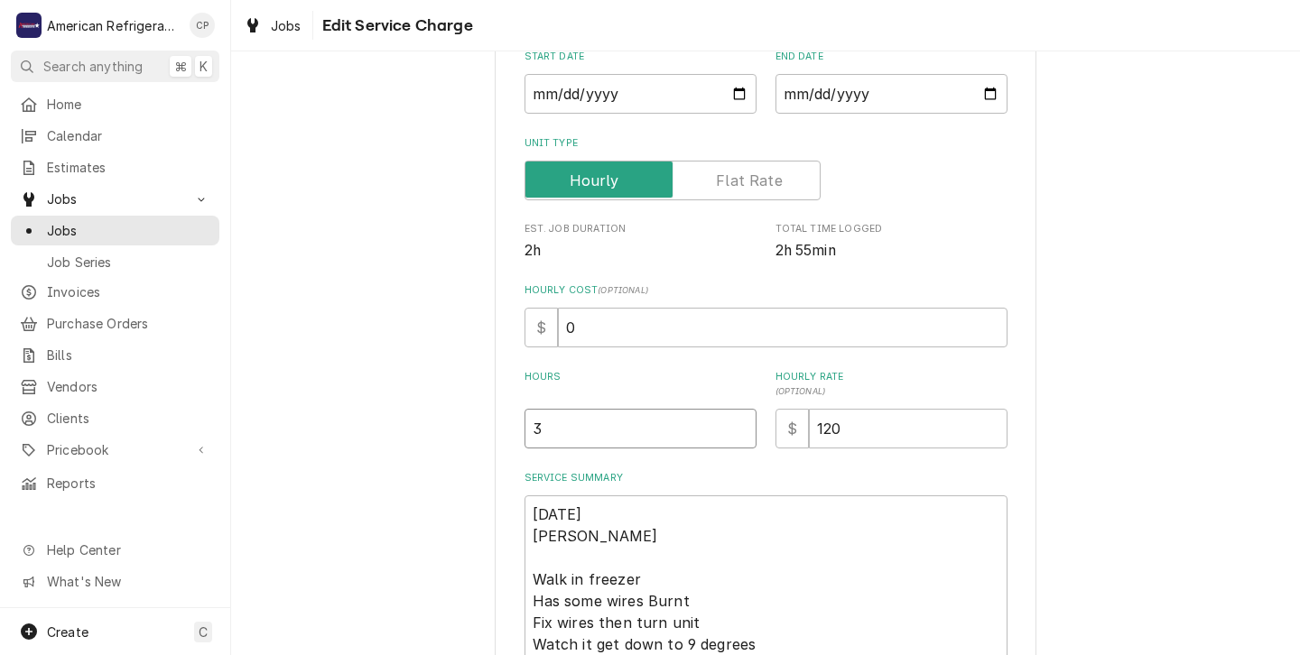
type input "3.2"
type textarea "x"
type input "3.25"
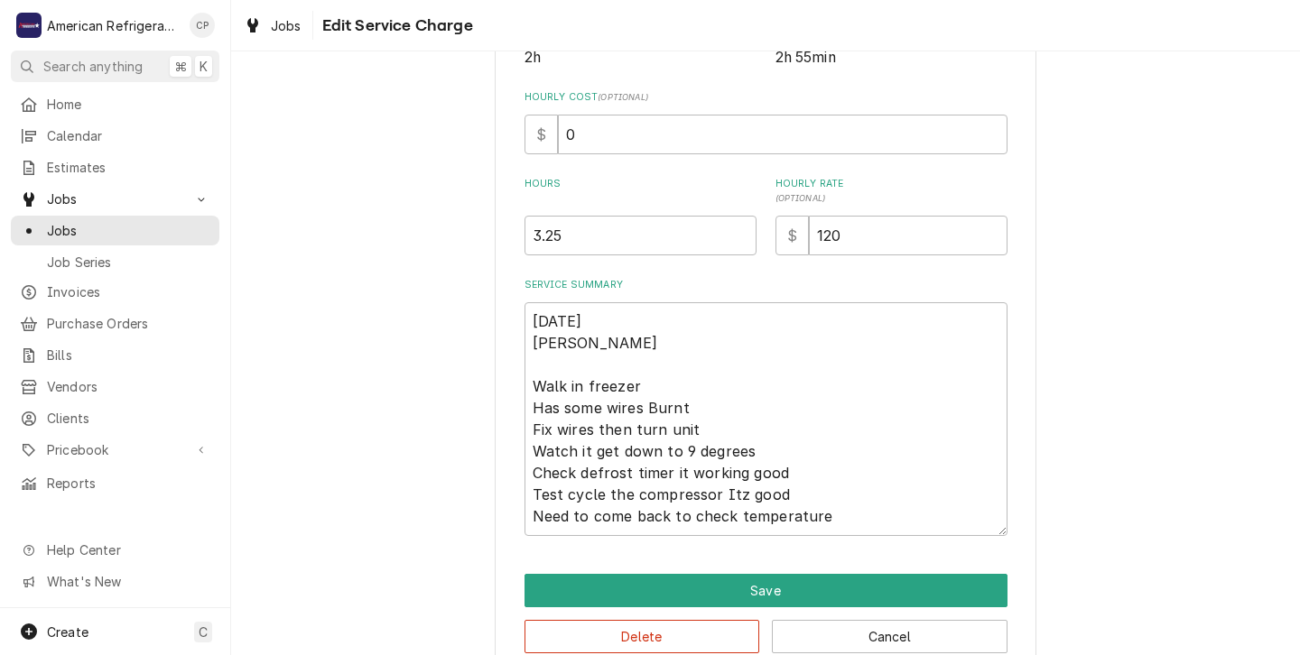
scroll to position [414, 0]
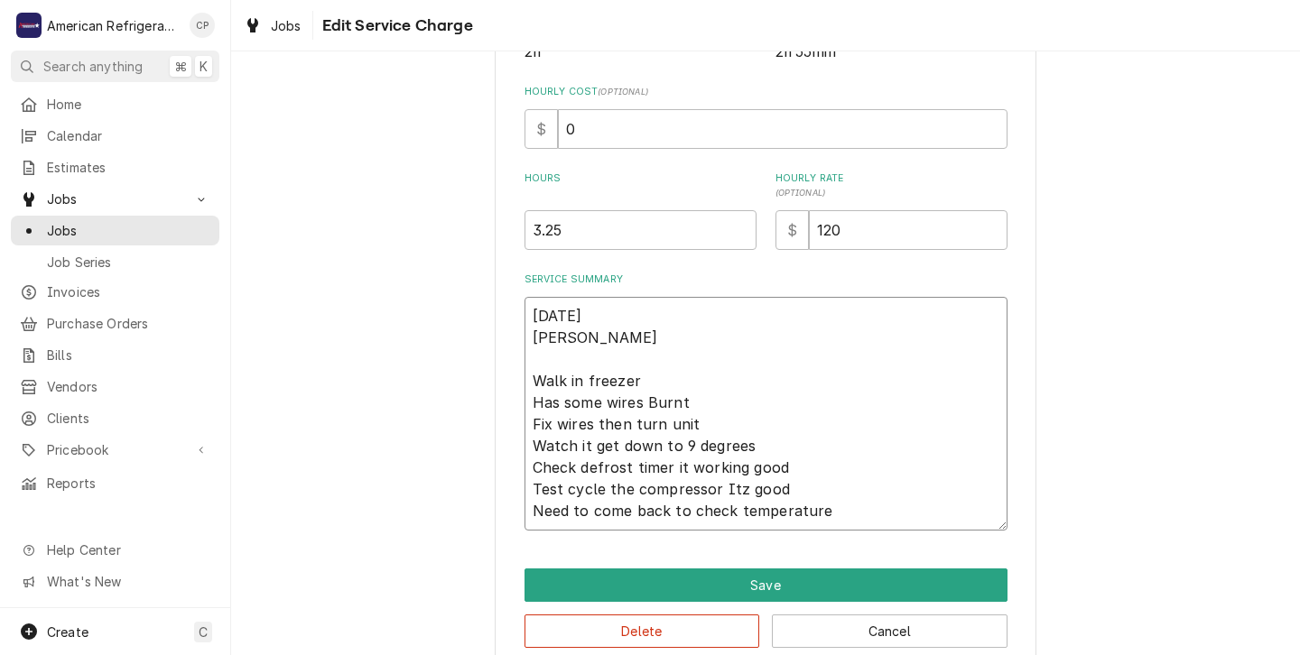
click at [739, 490] on textarea "[DATE] [PERSON_NAME] Walk in freezer Has some wires Burnt Fix wires then turn u…" at bounding box center [766, 414] width 483 height 234
type textarea "x"
type textarea "[DATE] [PERSON_NAME] Walk in freezer Has some wires Burnt Fix wires then turn u…"
type textarea "x"
type textarea "[DATE] [PERSON_NAME] Walk in freezer Has some wires Burnt Fix wires then turn u…"
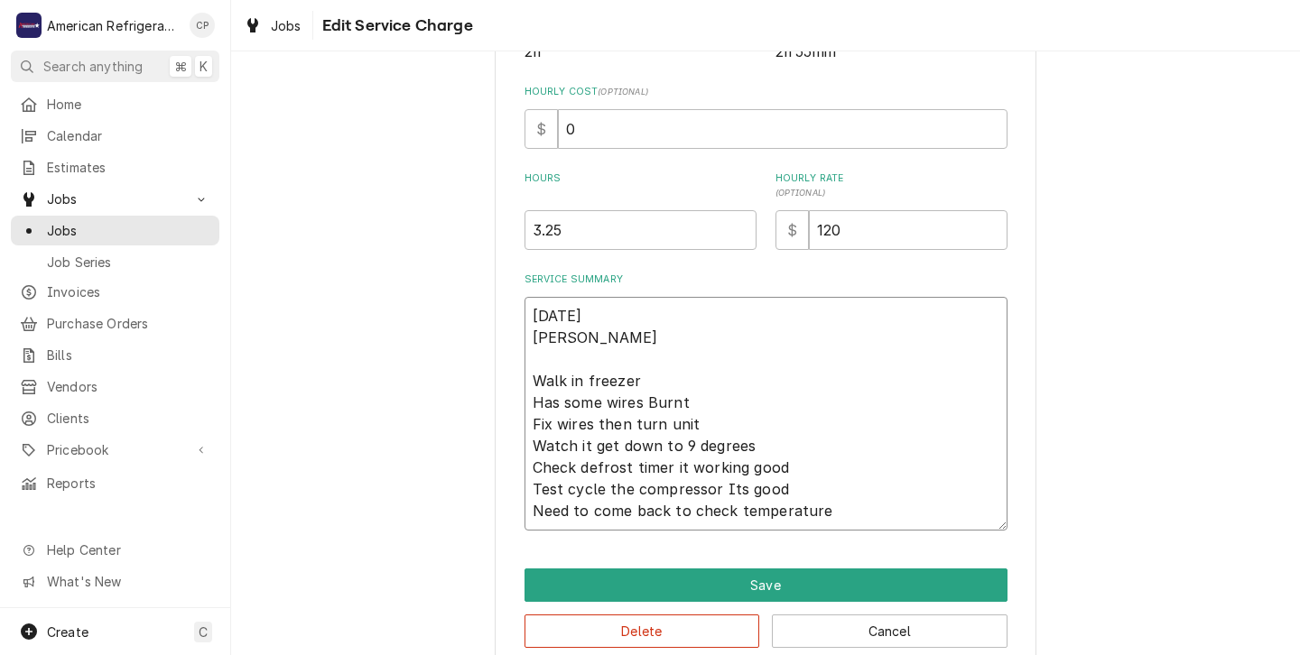
click at [828, 516] on textarea "[DATE] [PERSON_NAME] Walk in freezer Has some wires Burnt Fix wires then turn u…" at bounding box center [766, 414] width 483 height 234
type textarea "x"
type textarea "[DATE] [PERSON_NAME] Walk in freezer Has some wires Burnt Fix wires then turn u…"
type textarea "x"
type textarea "[DATE] [PERSON_NAME] Walk in freezer Has some wires Burnt Fix wires then turn u…"
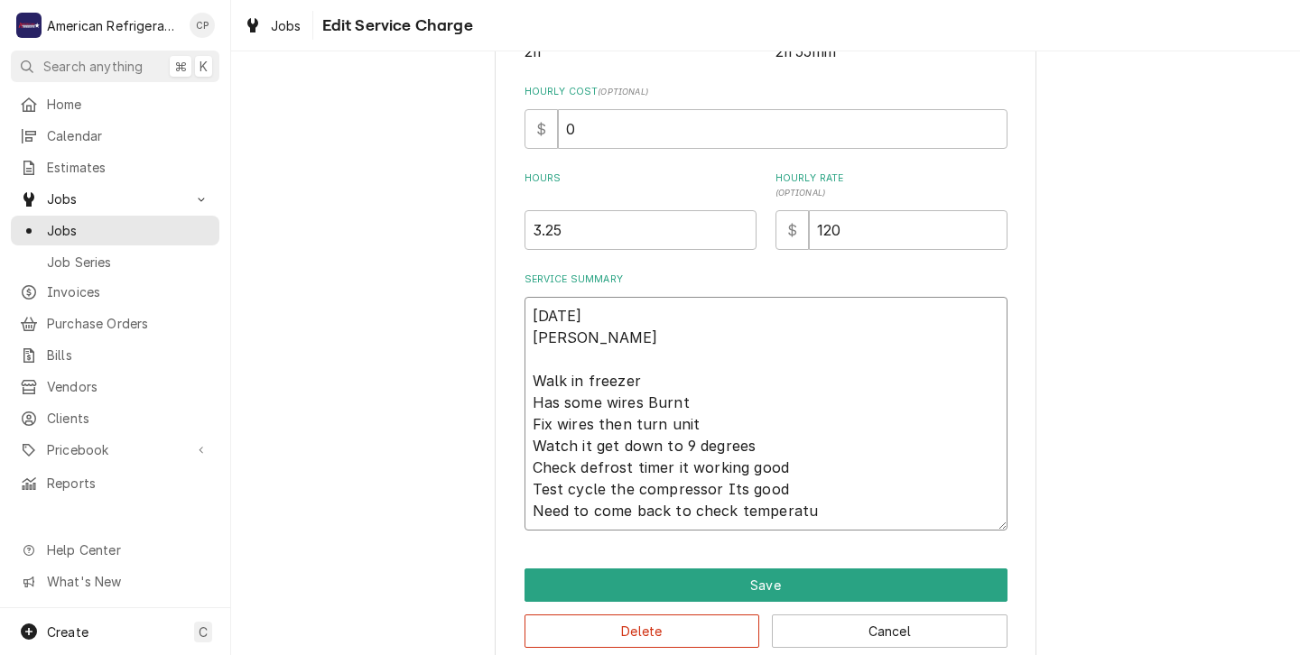
type textarea "x"
type textarea "[DATE] [PERSON_NAME] Walk in freezer Has some wires Burnt Fix wires then turn u…"
type textarea "x"
type textarea "[DATE] [PERSON_NAME] Walk in freezer Has some wires Burnt Fix wires then turn u…"
type textarea "x"
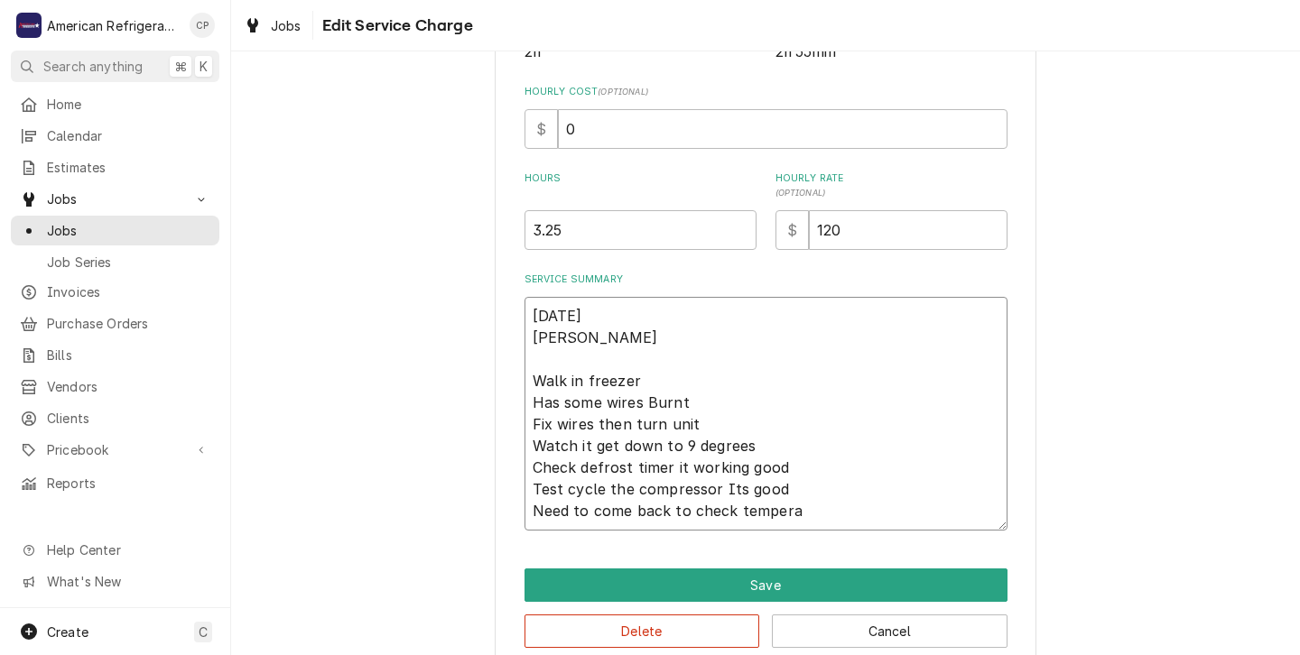
type textarea "[DATE] [PERSON_NAME] Walk in freezer Has some wires Burnt Fix wires then turn u…"
type textarea "x"
type textarea "[DATE] [PERSON_NAME] Walk in freezer Has some wires Burnt Fix wires then turn u…"
type textarea "x"
type textarea "[DATE] [PERSON_NAME] Walk in freezer Has some wires Burnt Fix wires then turn u…"
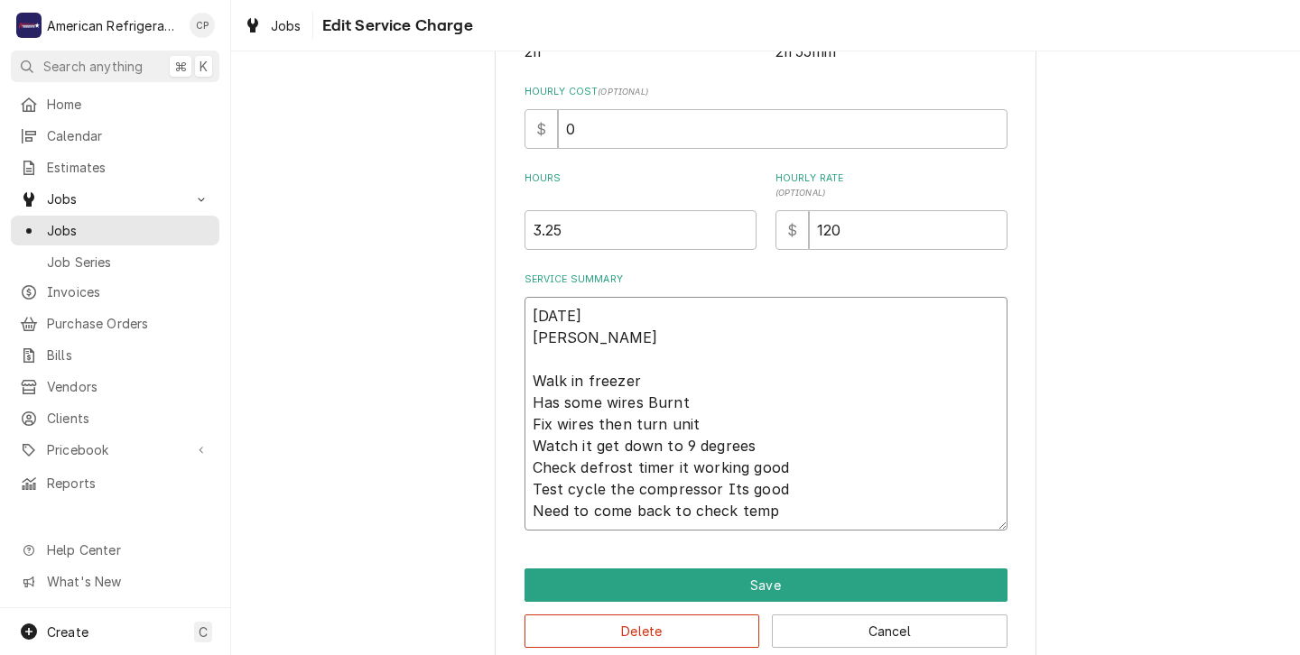
type textarea "x"
type textarea "[DATE] [PERSON_NAME] Walk in freezer Has some wires Burnt Fix wires then turn u…"
type textarea "x"
type textarea "[DATE] [PERSON_NAME] Walk in freezer Has some wires Burnt Fix wires then turn u…"
type textarea "x"
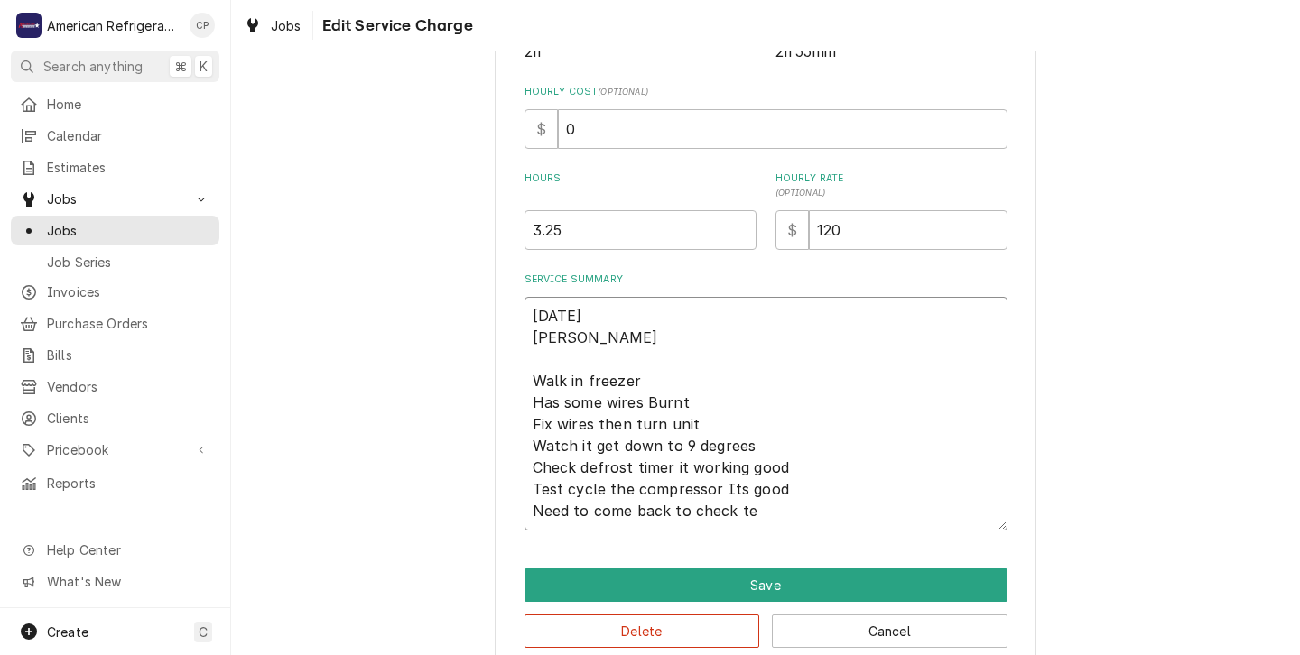
type textarea "[DATE] [PERSON_NAME] Walk in freezer Has some wires Burnt Fix wires then turn u…"
type textarea "x"
type textarea "[DATE] [PERSON_NAME] Walk in freezer Has some wires Burnt Fix wires then turn u…"
type textarea "x"
type textarea "[DATE] [PERSON_NAME] Walk in freezer Has some wires Burnt Fix wires then turn u…"
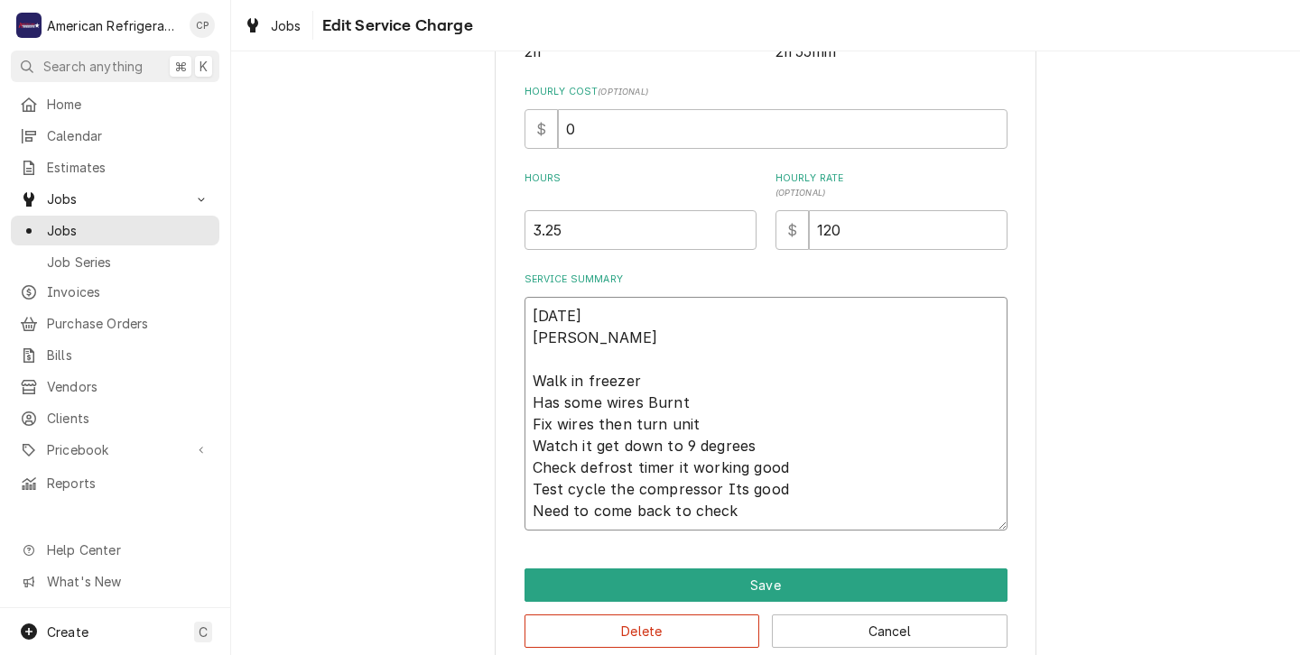
type textarea "x"
type textarea "[DATE] [PERSON_NAME] Walk in freezer Has some wires Burnt Fix wires then turn u…"
type textarea "x"
type textarea "[DATE] [PERSON_NAME] Walk in freezer Has some wires Burnt Fix wires then turn u…"
type textarea "x"
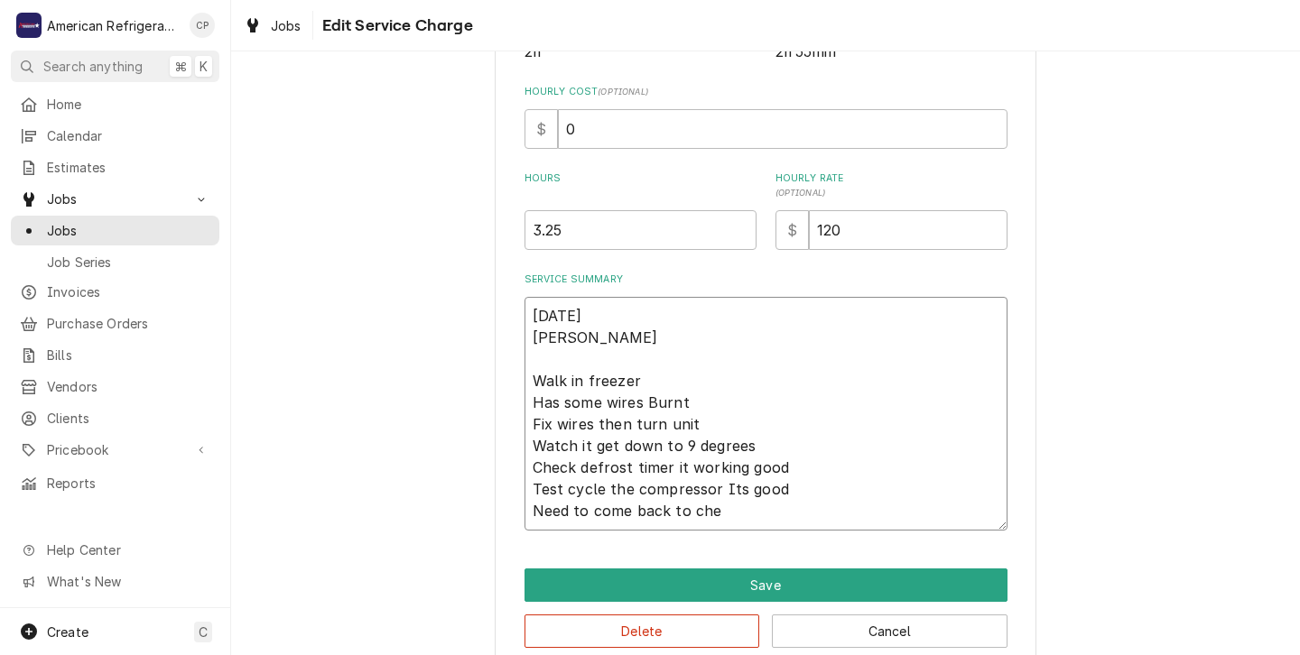
type textarea "[DATE] [PERSON_NAME] Walk in freezer Has some wires Burnt Fix wires then turn u…"
type textarea "x"
type textarea "[DATE] [PERSON_NAME] Walk in freezer Has some wires Burnt Fix wires then turn u…"
type textarea "x"
type textarea "[DATE] [PERSON_NAME] Walk in freezer Has some wires Burnt Fix wires then turn u…"
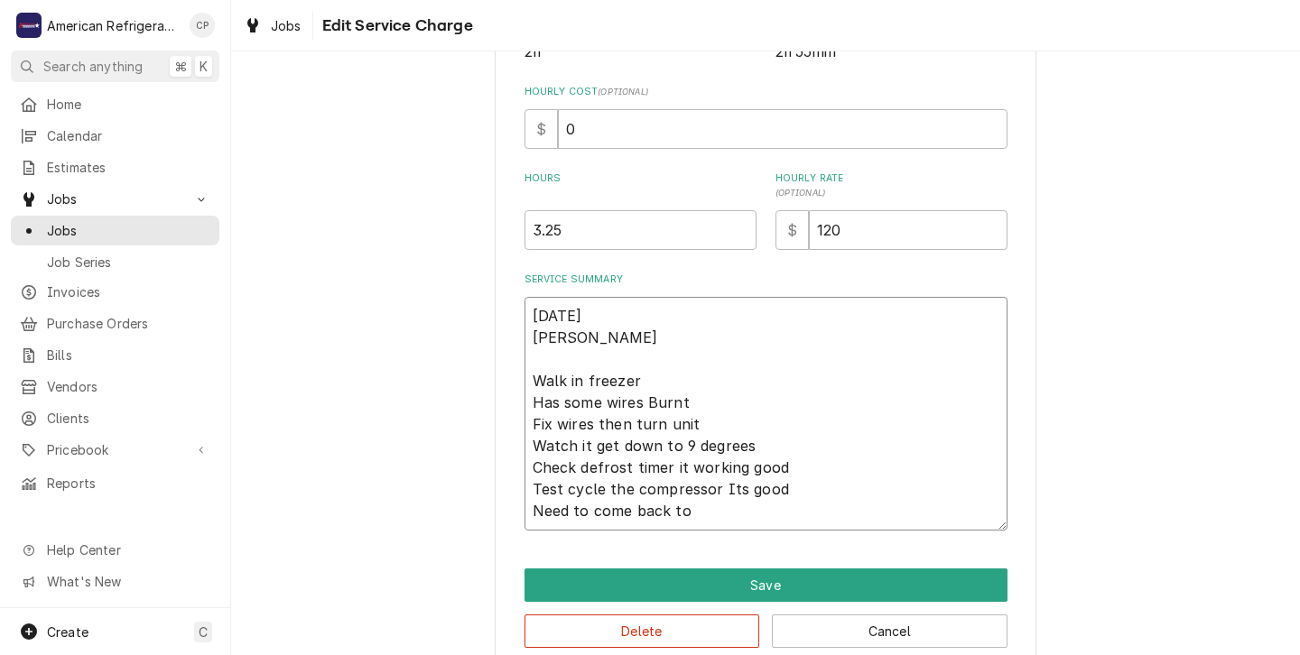
type textarea "x"
type textarea "[DATE] [PERSON_NAME] Walk in freezer Has some wires Burnt Fix wires then turn u…"
type textarea "x"
type textarea "[DATE] [PERSON_NAME] Walk in freezer Has some wires Burnt Fix wires then turn u…"
type textarea "x"
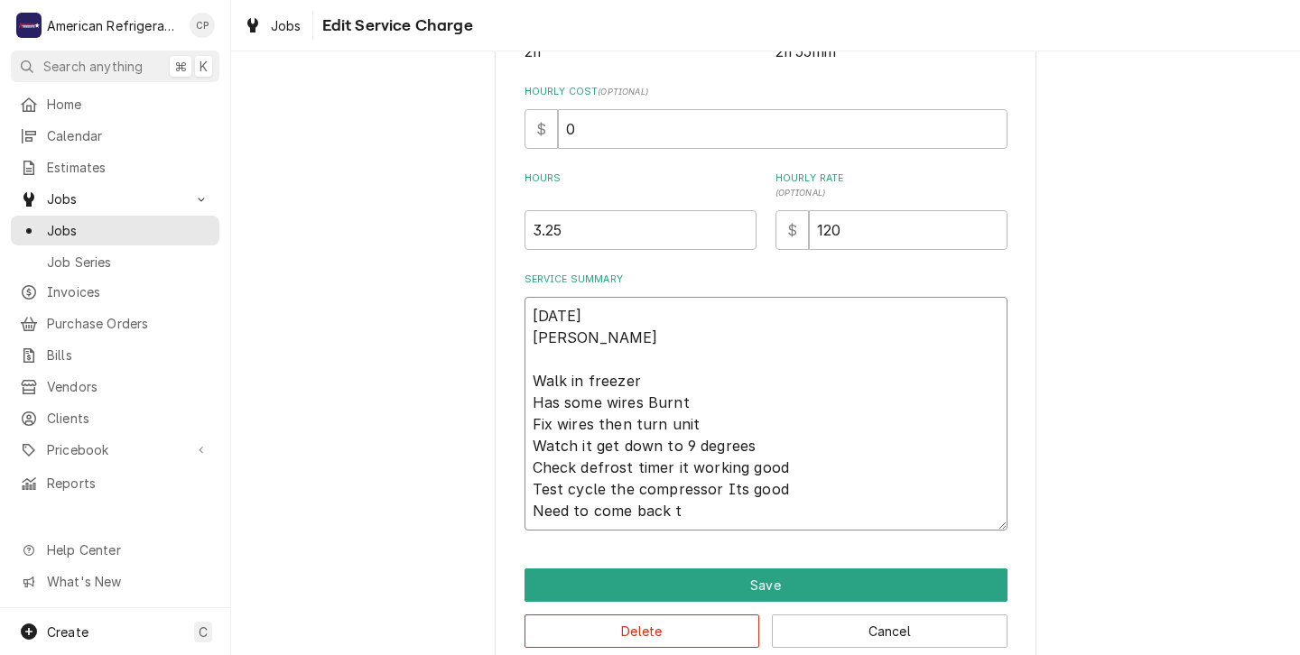
type textarea "[DATE] [PERSON_NAME] Walk in freezer Has some wires Burnt Fix wires then turn u…"
type textarea "x"
type textarea "[DATE] [PERSON_NAME] Walk in freezer Has some wires Burnt Fix wires then turn u…"
type textarea "x"
type textarea "[DATE] [PERSON_NAME] Walk in freezer Has some wires Burnt Fix wires then turn u…"
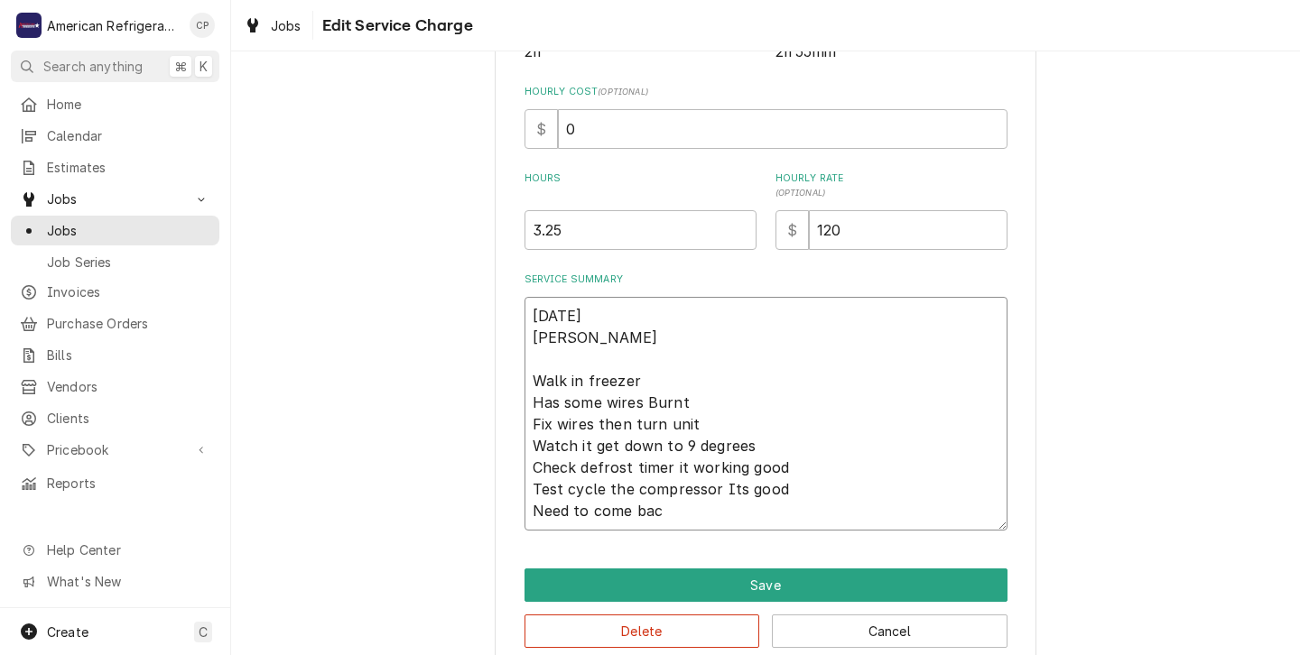
type textarea "x"
type textarea "[DATE] [PERSON_NAME] Walk in freezer Has some wires Burnt Fix wires then turn u…"
type textarea "x"
type textarea "[DATE] [PERSON_NAME] Walk in freezer Has some wires Burnt Fix wires then turn u…"
type textarea "x"
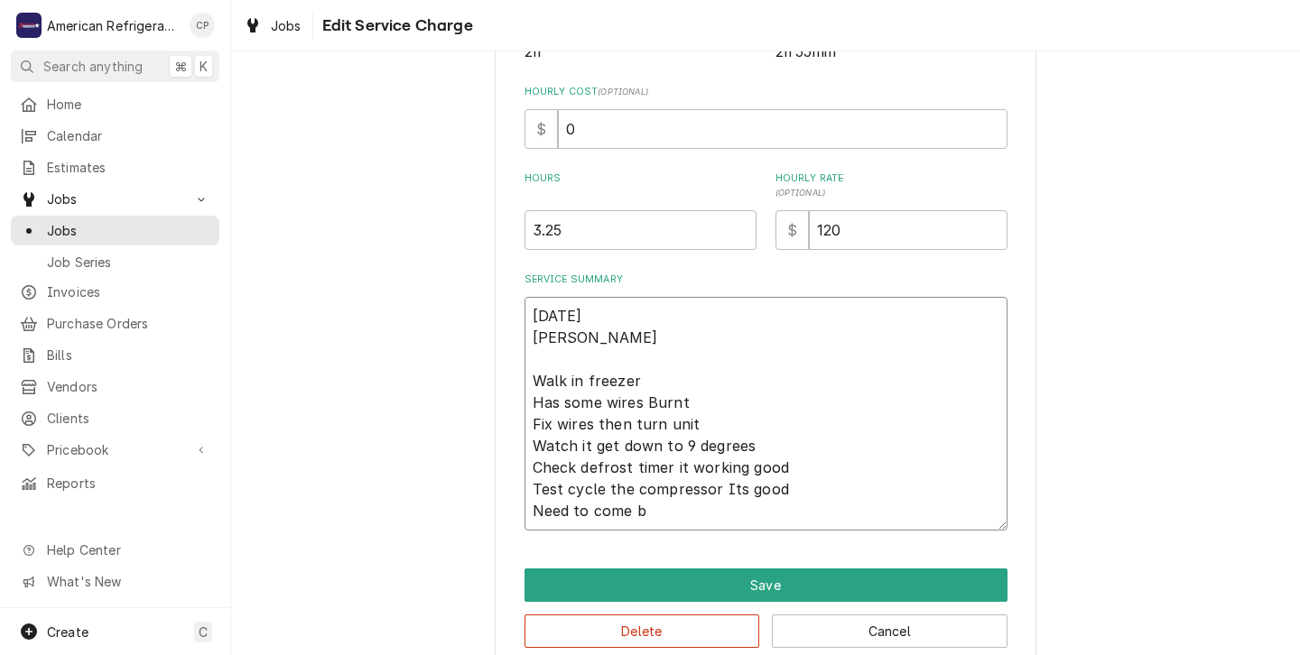
type textarea "[DATE] [PERSON_NAME] Walk in freezer Has some wires Burnt Fix wires then turn u…"
type textarea "x"
type textarea "[DATE] [PERSON_NAME] Walk in freezer Has some wires Burnt Fix wires then turn u…"
type textarea "x"
type textarea "[DATE] [PERSON_NAME] Walk in freezer Has some wires Burnt Fix wires then turn u…"
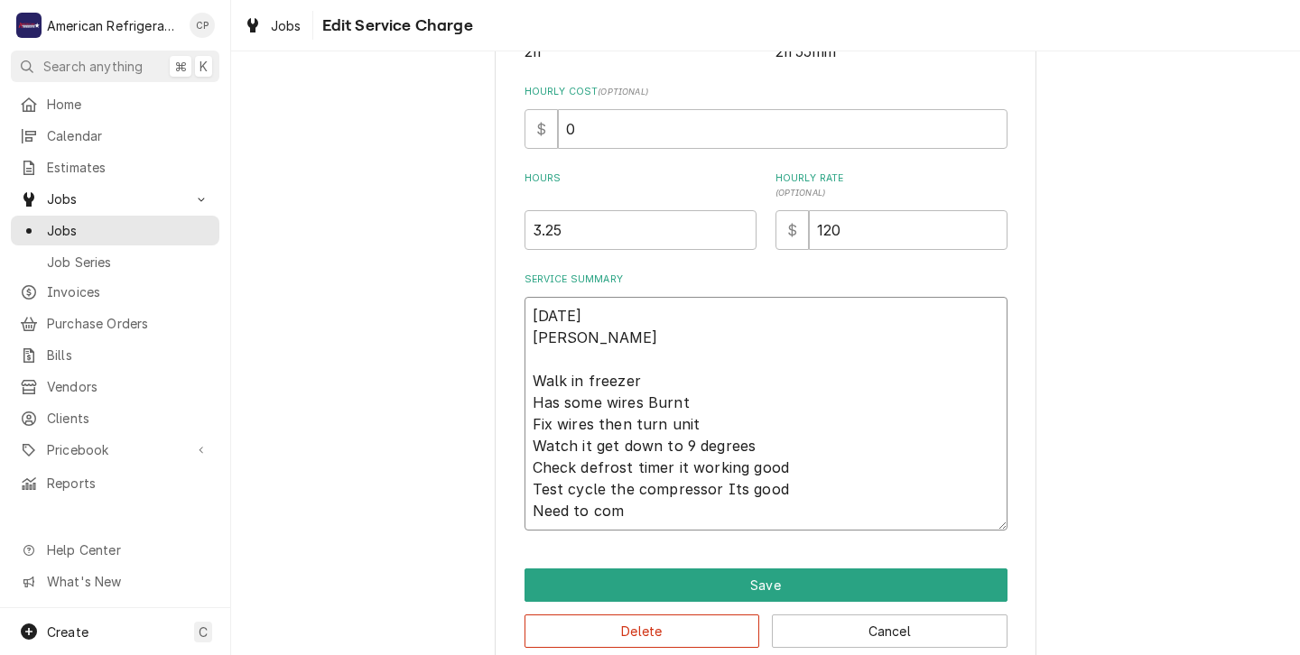
type textarea "x"
type textarea "[DATE] [PERSON_NAME] Walk in freezer Has some wires Burnt Fix wires then turn u…"
type textarea "x"
type textarea "[DATE] [PERSON_NAME] Walk in freezer Has some wires Burnt Fix wires then turn u…"
type textarea "x"
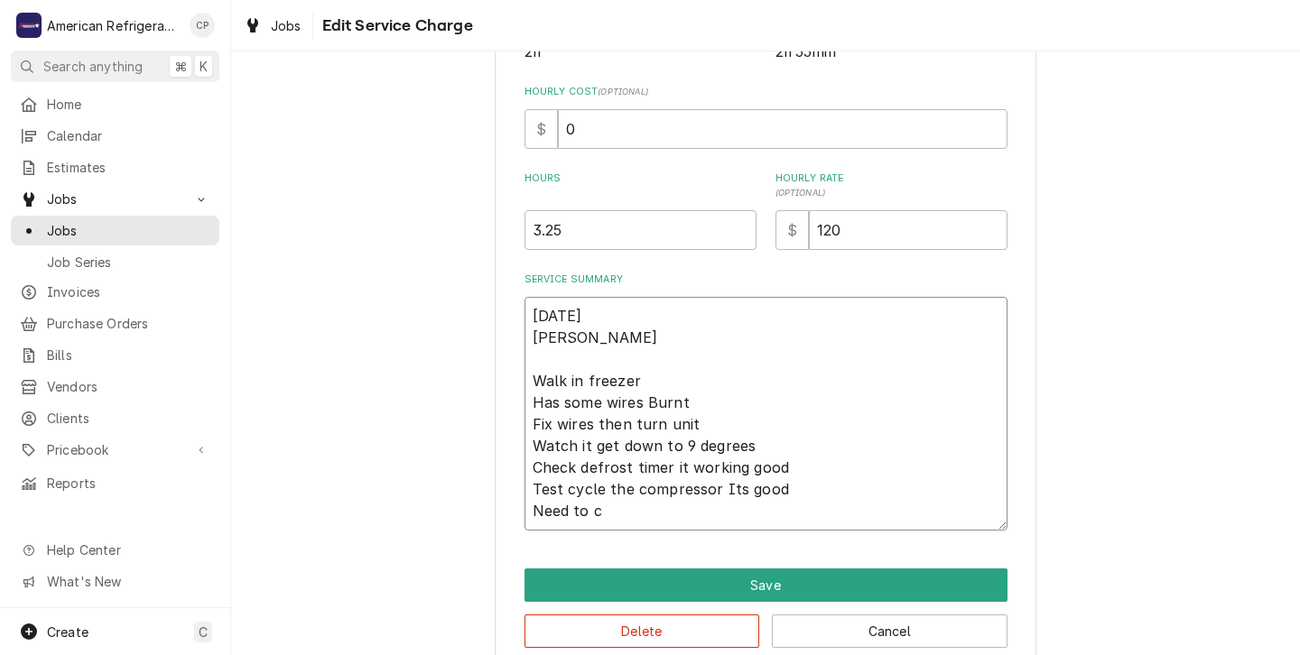
type textarea "[DATE] [PERSON_NAME] Walk in freezer Has some wires Burnt Fix wires then turn u…"
type textarea "x"
type textarea "[DATE] [PERSON_NAME] Walk in freezer Has some wires Burnt Fix wires then turn u…"
type textarea "x"
type textarea "[DATE] [PERSON_NAME] Walk in freezer Has some wires Burnt Fix wires then turn u…"
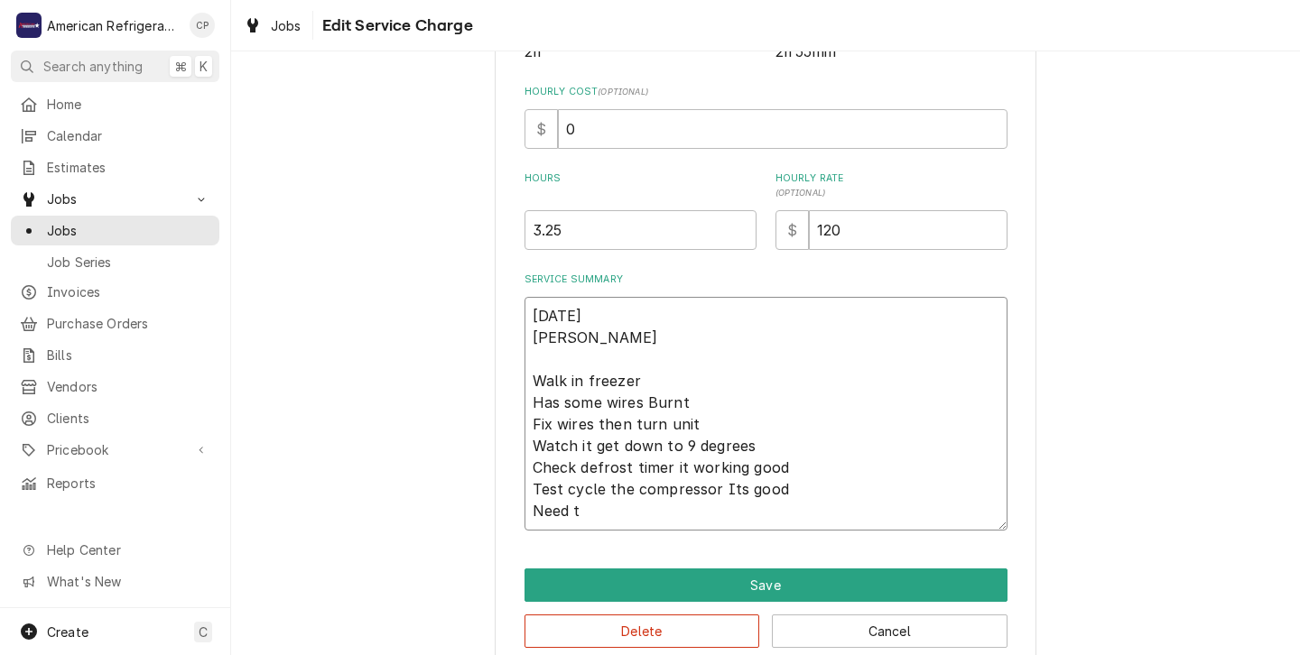
type textarea "x"
type textarea "[DATE] [PERSON_NAME] Walk in freezer Has some wires Burnt Fix wires then turn u…"
type textarea "x"
type textarea "[DATE] [PERSON_NAME] Walk in freezer Has some wires Burnt Fix wires then turn u…"
type textarea "x"
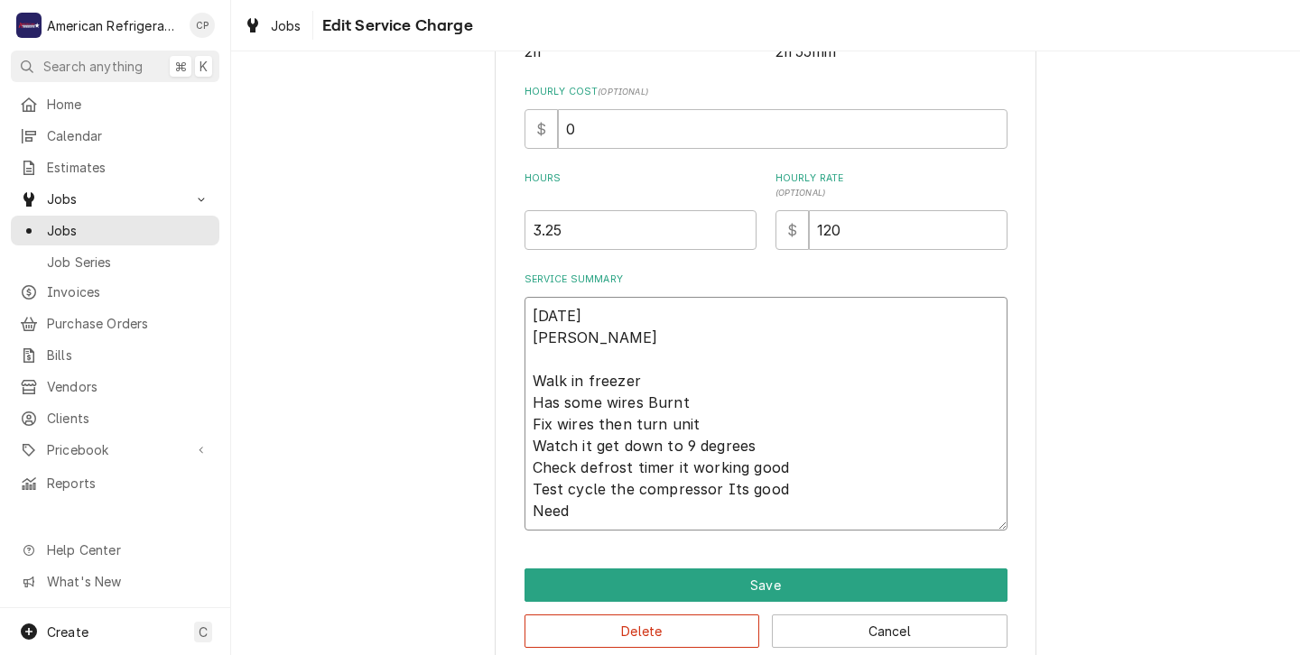
type textarea "[DATE] [PERSON_NAME] Walk in freezer Has some wires Burnt Fix wires then turn u…"
type textarea "x"
type textarea "[DATE] [PERSON_NAME] Walk in freezer Has some wires Burnt Fix wires then turn u…"
type textarea "x"
type textarea "[DATE] [PERSON_NAME] Walk in freezer Has some wires Burnt Fix wires then turn u…"
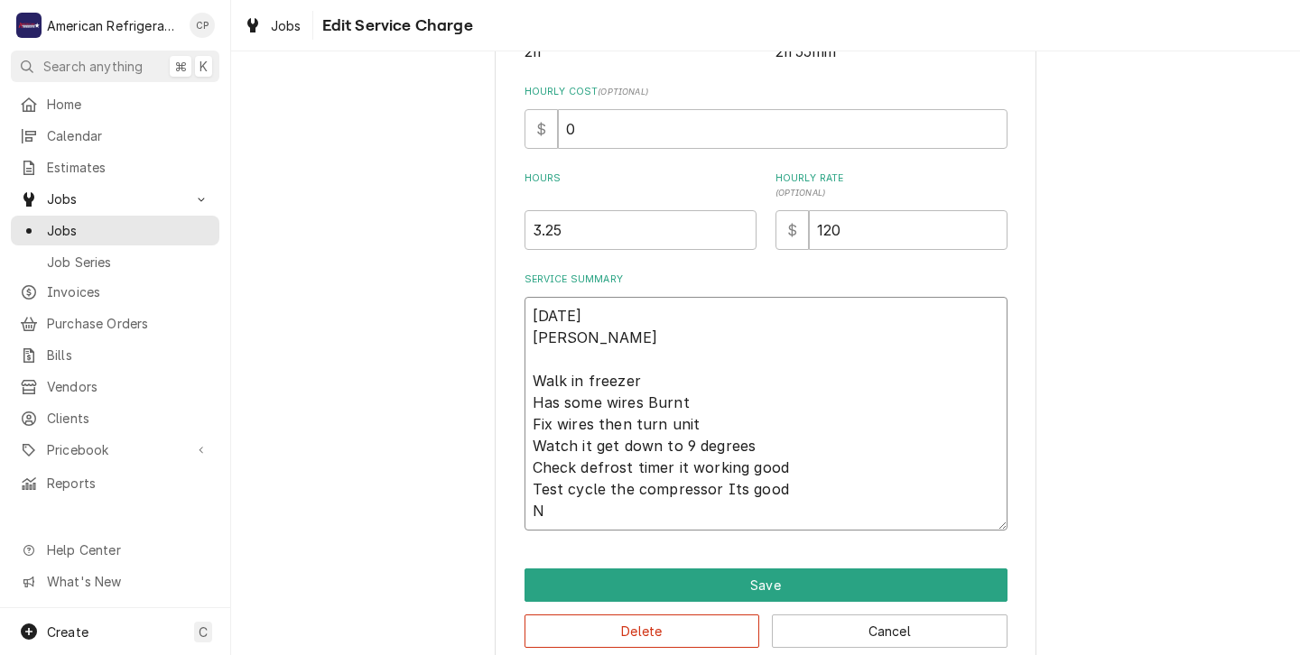
type textarea "x"
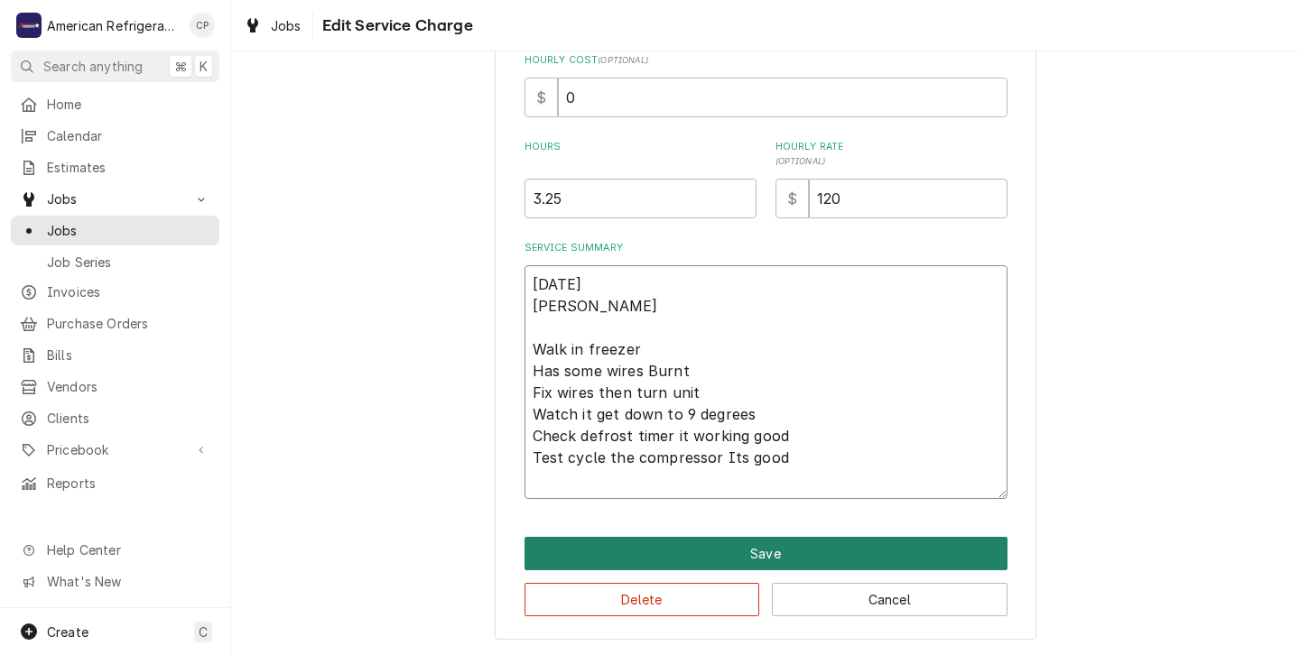
type textarea "[DATE] [PERSON_NAME] Walk in freezer Has some wires Burnt Fix wires then turn u…"
click at [729, 555] on button "Save" at bounding box center [766, 553] width 483 height 33
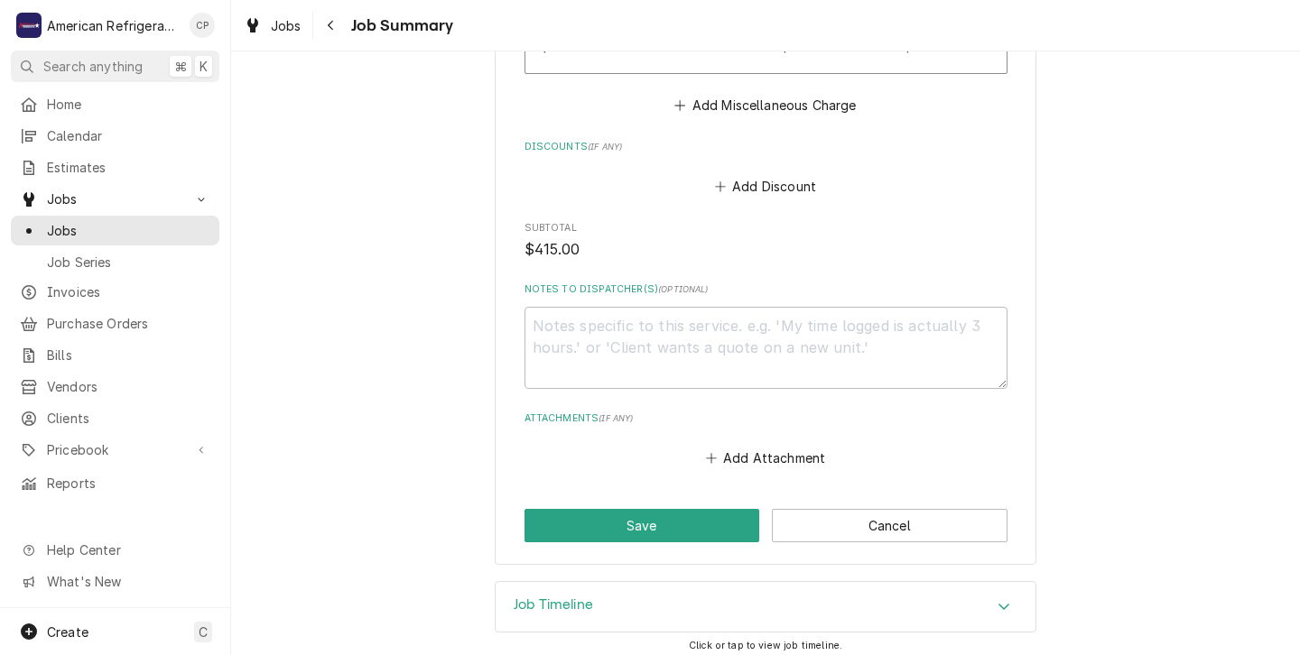
scroll to position [1178, 0]
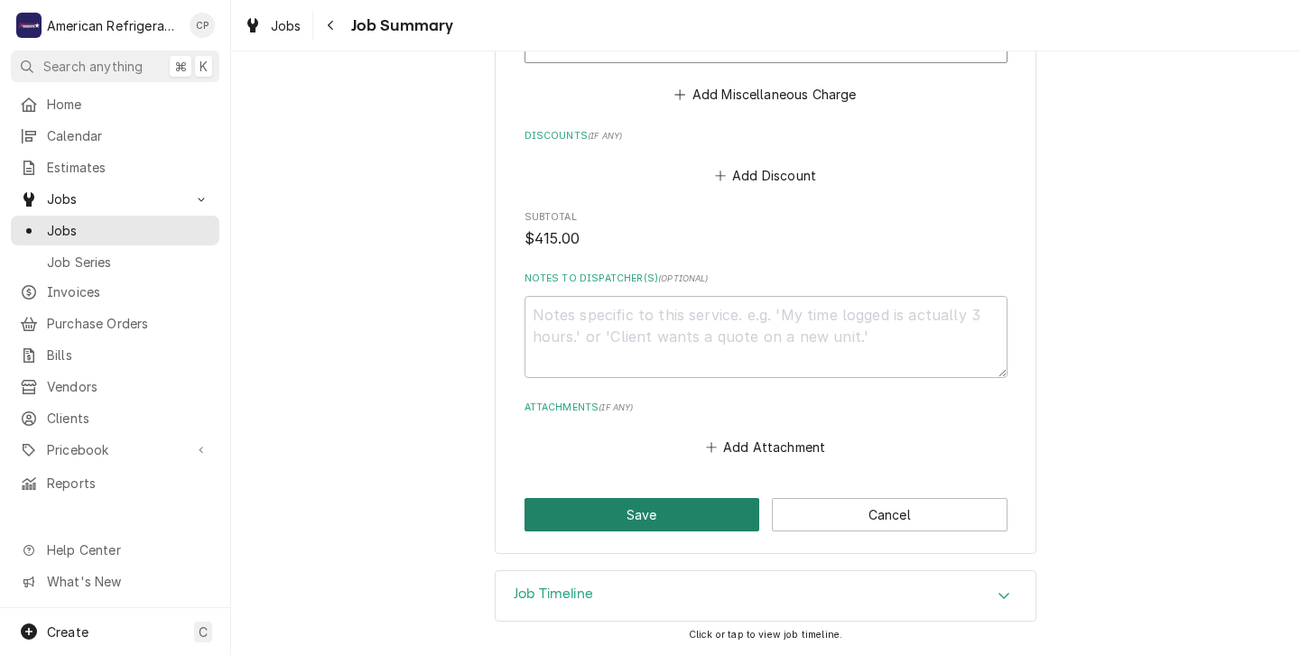
click at [627, 513] on button "Save" at bounding box center [643, 514] width 236 height 33
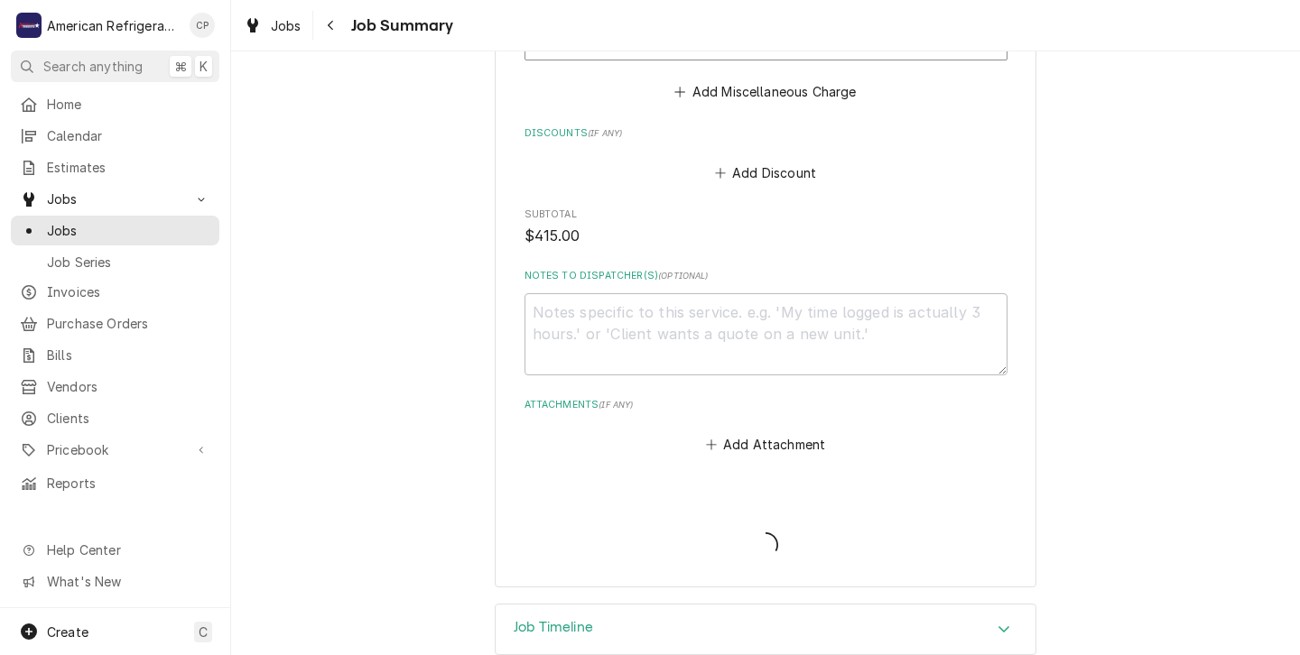
type textarea "x"
